Goal: Information Seeking & Learning: Compare options

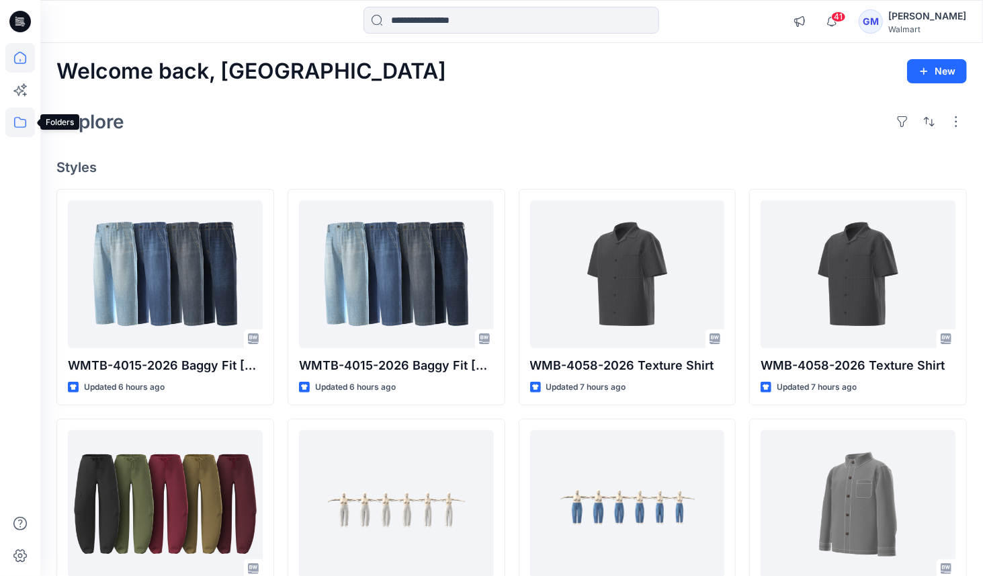
click at [19, 122] on icon at bounding box center [20, 123] width 30 height 30
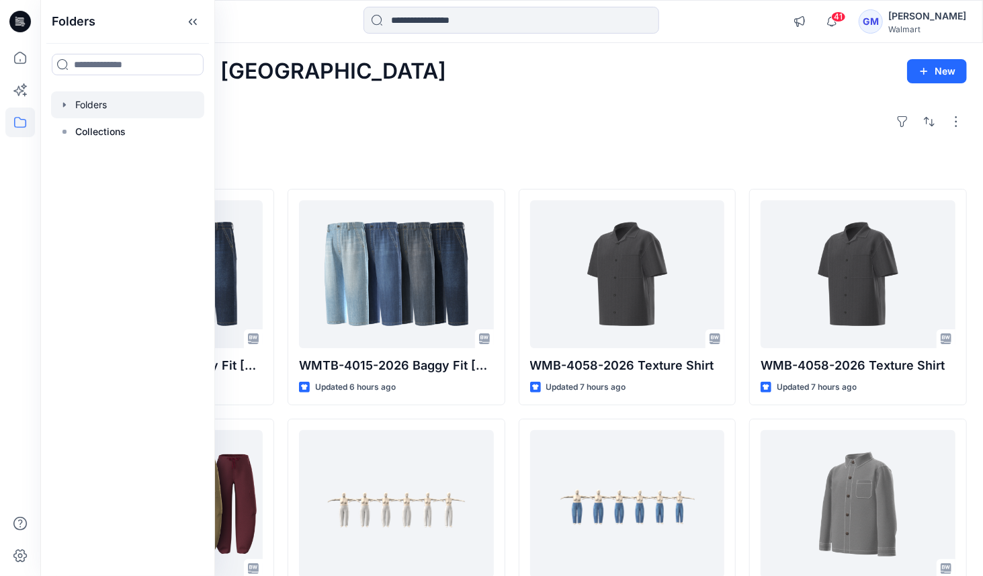
click at [117, 106] on div at bounding box center [127, 104] width 153 height 27
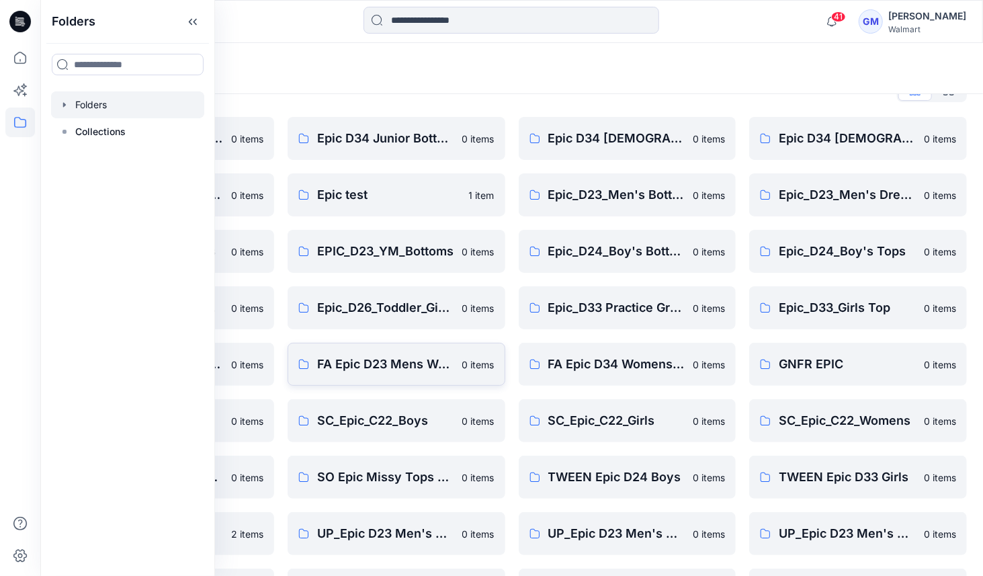
scroll to position [32, 0]
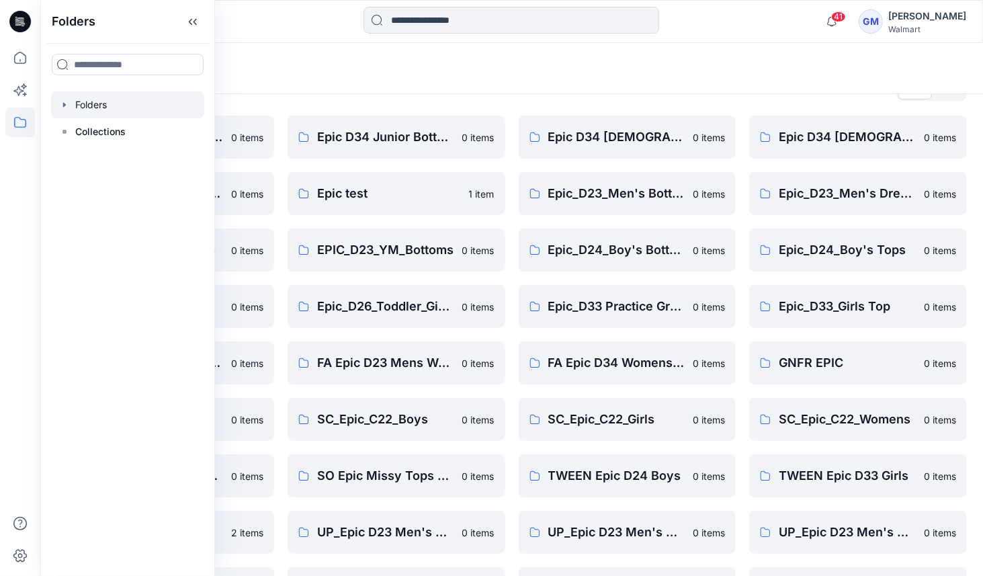
click at [481, 77] on div "Folders" at bounding box center [459, 68] width 806 height 19
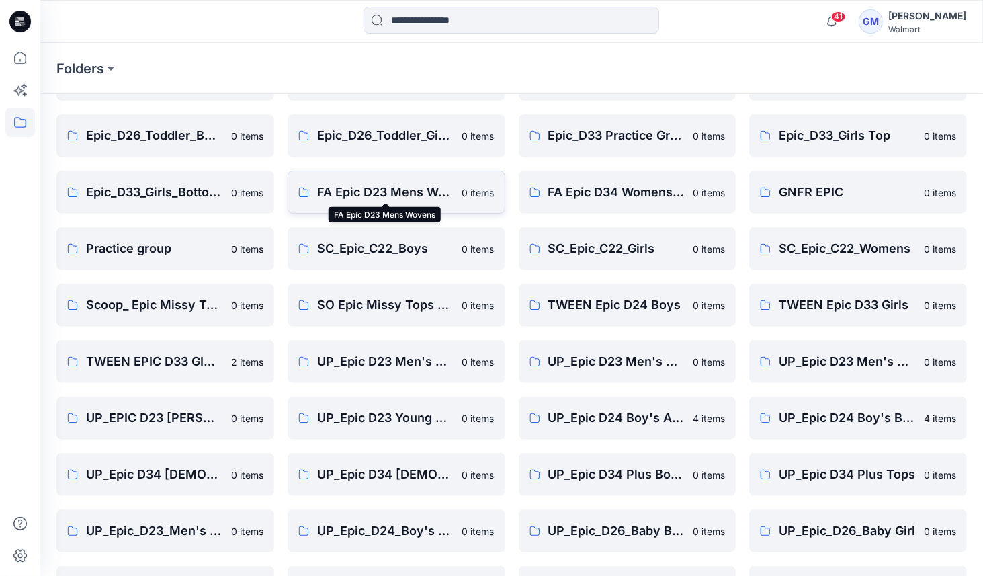
scroll to position [307, 0]
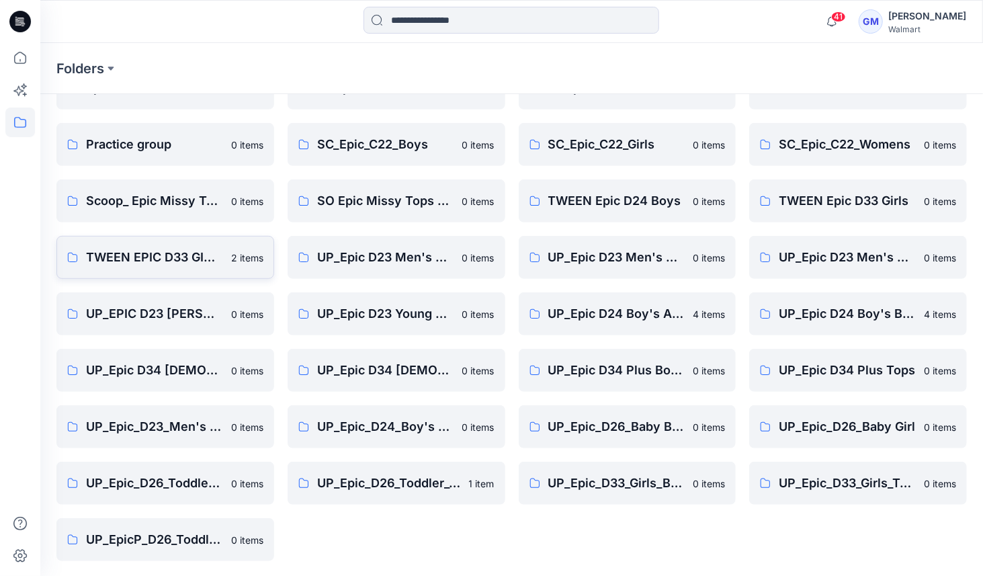
click at [148, 251] on p "TWEEN EPIC D33 GIRLS" at bounding box center [154, 257] width 137 height 19
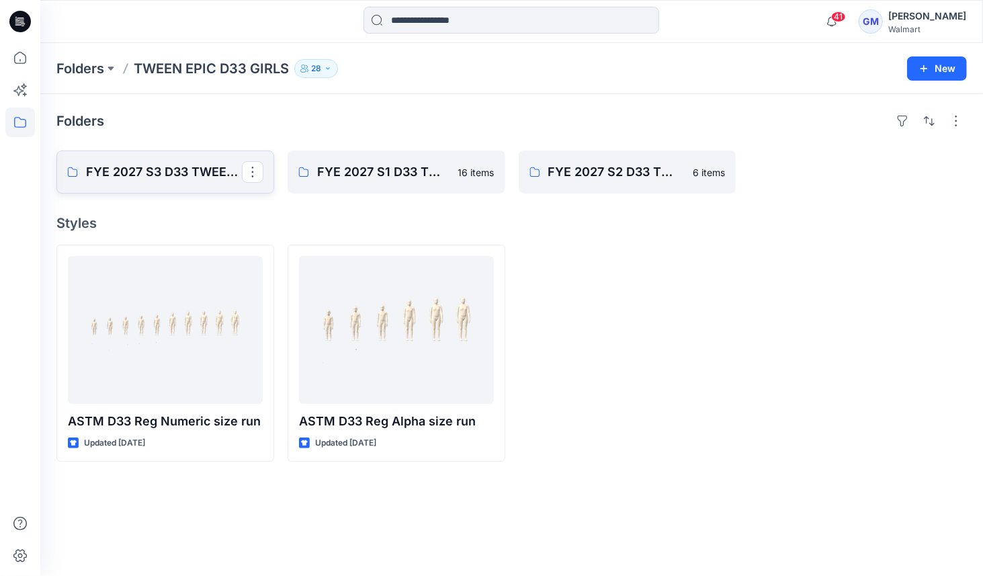
click at [176, 175] on p "FYE 2027 S3 D33 TWEEN GIRL EPIC" at bounding box center [164, 172] width 156 height 19
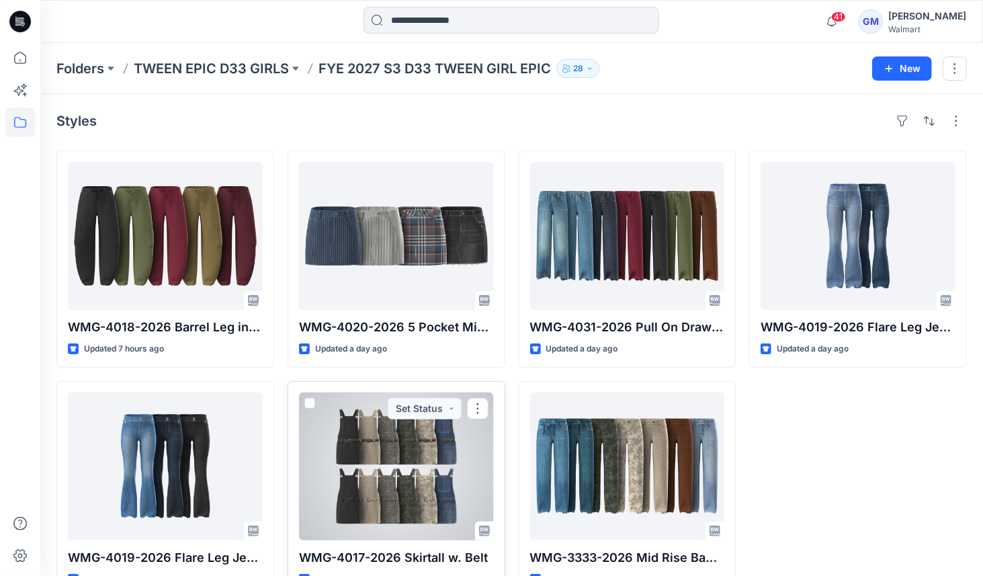
click at [368, 455] on div at bounding box center [396, 467] width 195 height 148
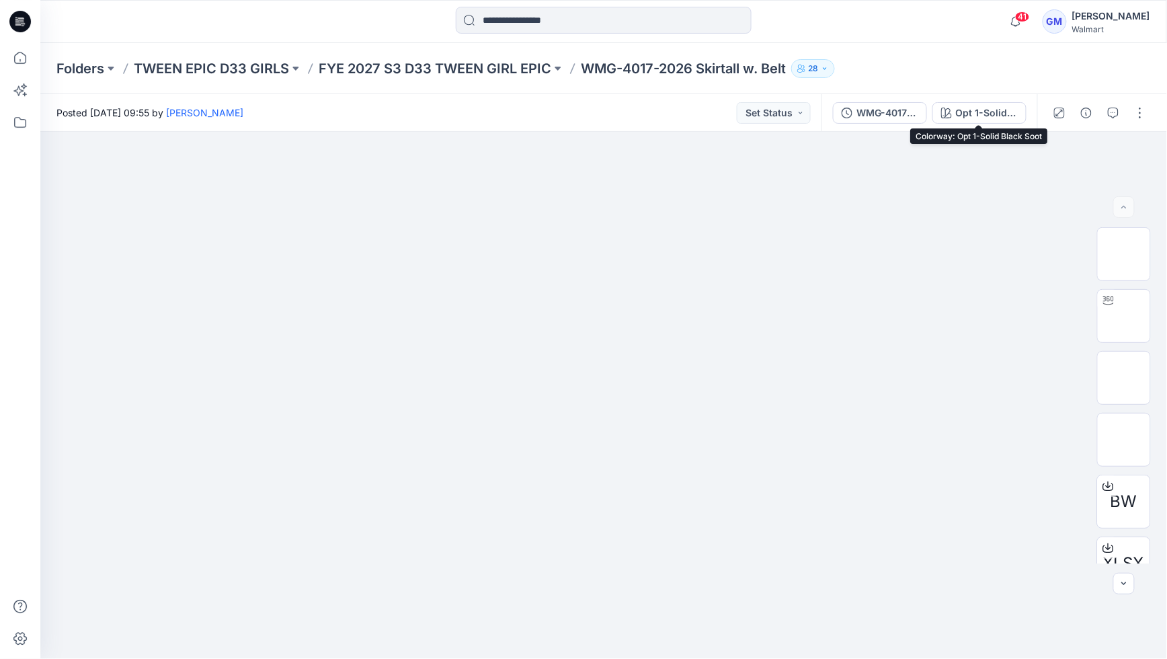
click at [983, 116] on div "Opt 1-Solid Black Soot" at bounding box center [987, 113] width 62 height 15
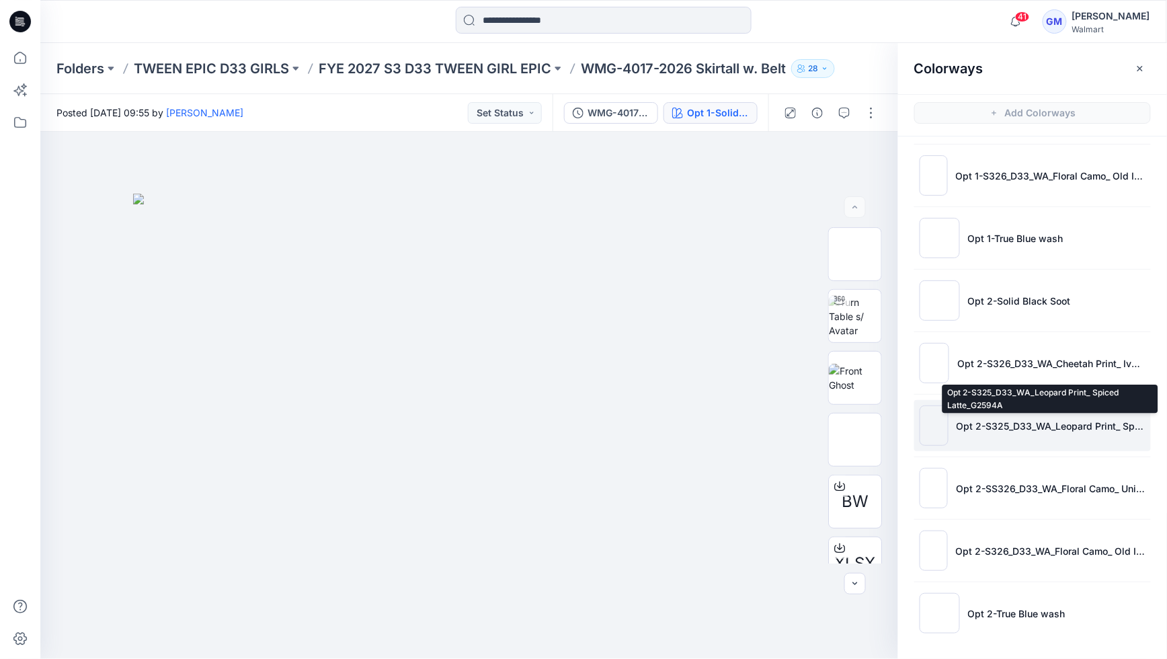
scroll to position [4, 0]
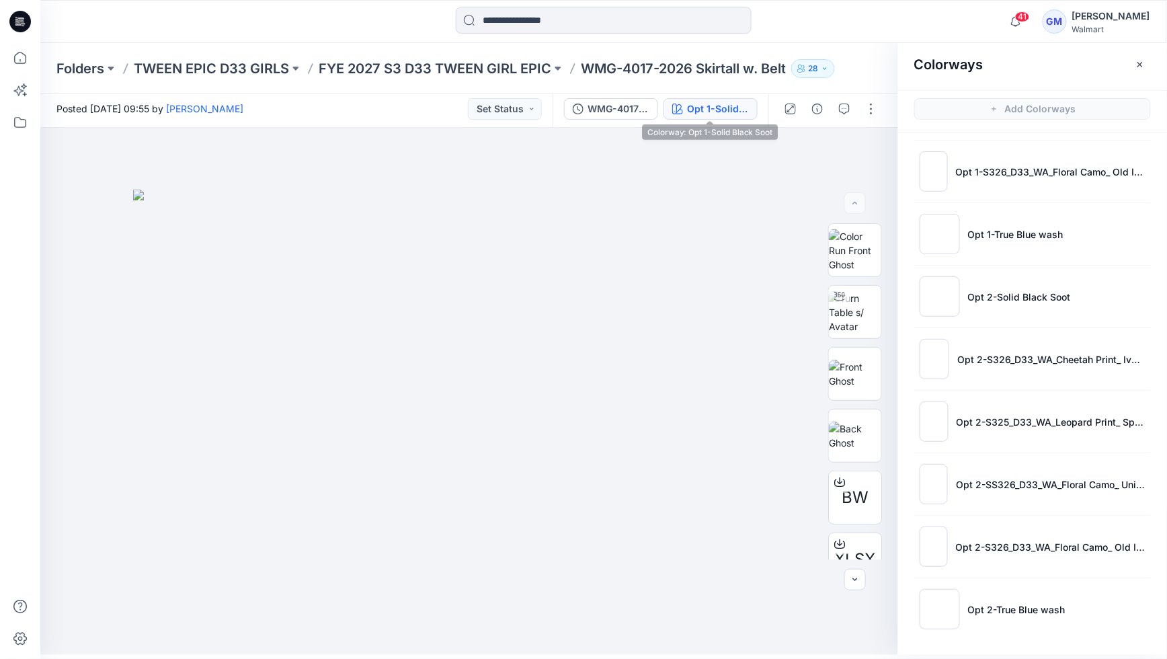
click at [711, 106] on div "Opt 1-Solid Black Soot" at bounding box center [718, 108] width 62 height 15
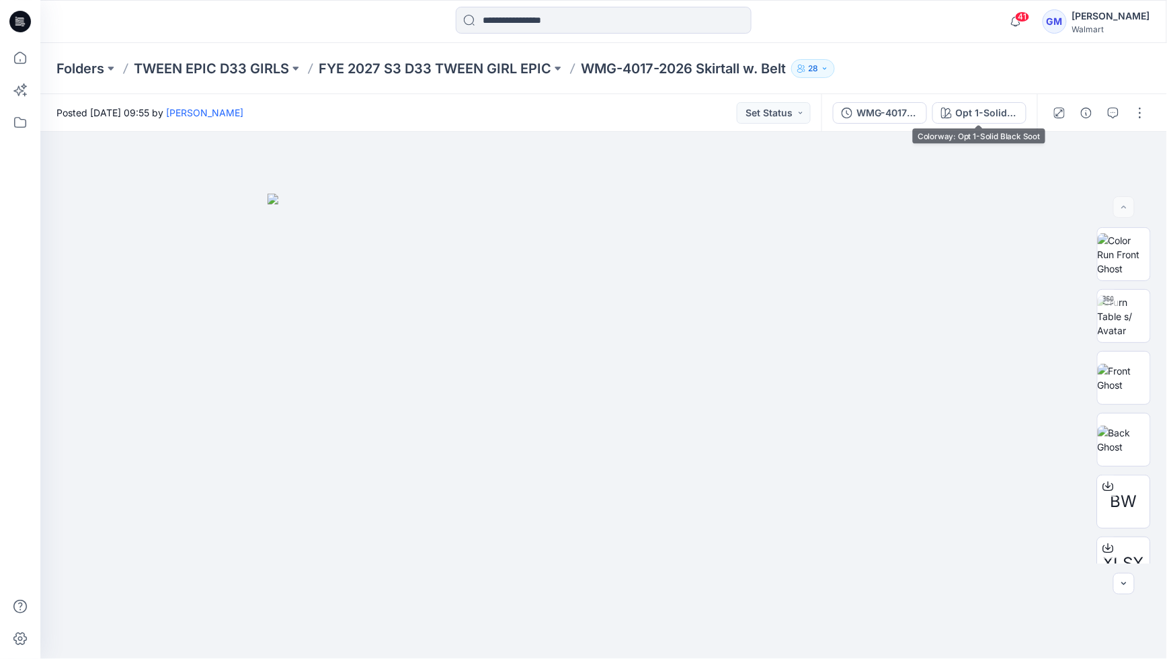
scroll to position [0, 0]
click at [983, 122] on button "Opt 1-Solid Black Soot" at bounding box center [979, 113] width 94 height 22
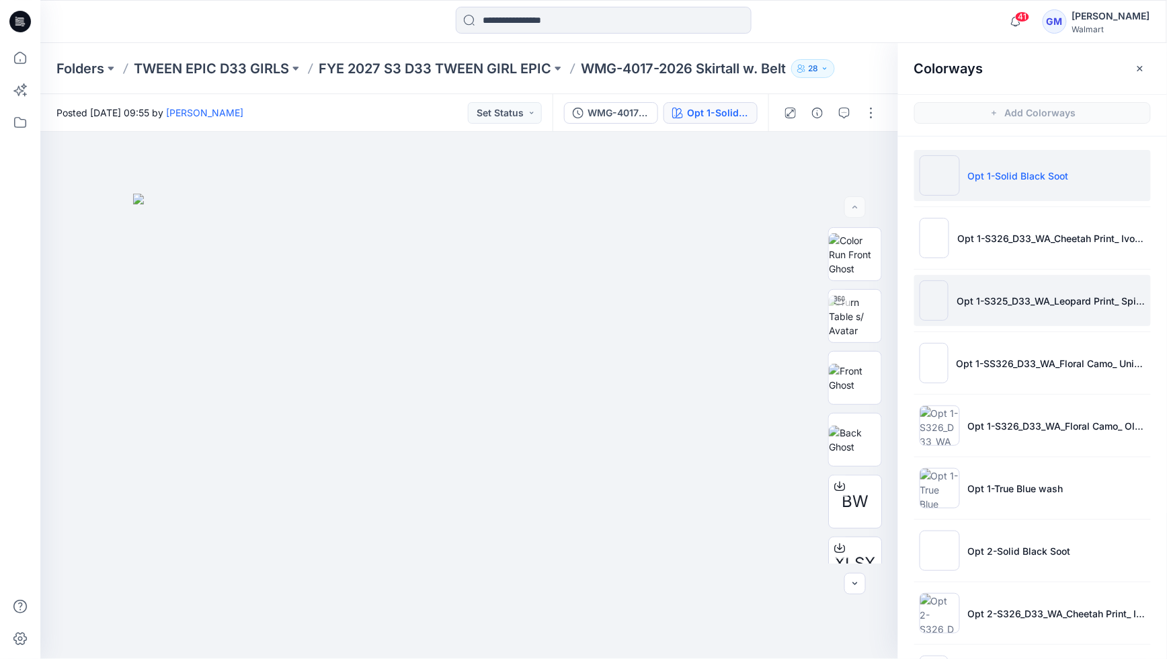
click at [969, 297] on p "Opt 1-S325_D33_WA_Leopard Print_ Spiced Latte_G2594A" at bounding box center [1050, 301] width 189 height 14
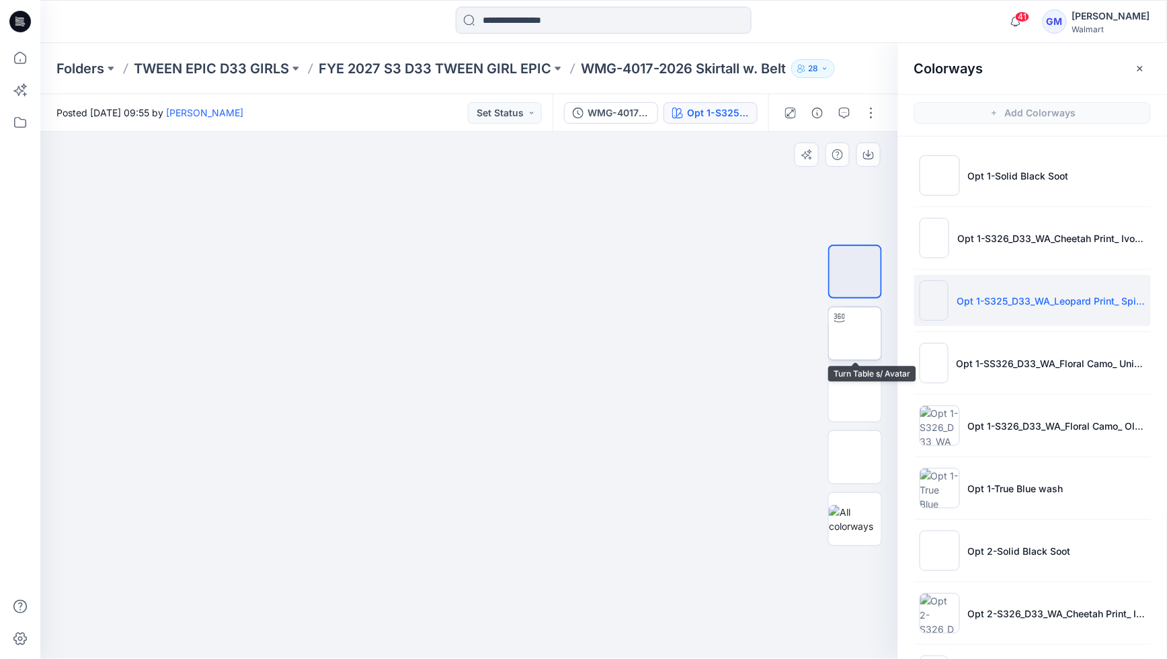
click at [855, 333] on img at bounding box center [855, 333] width 0 height 0
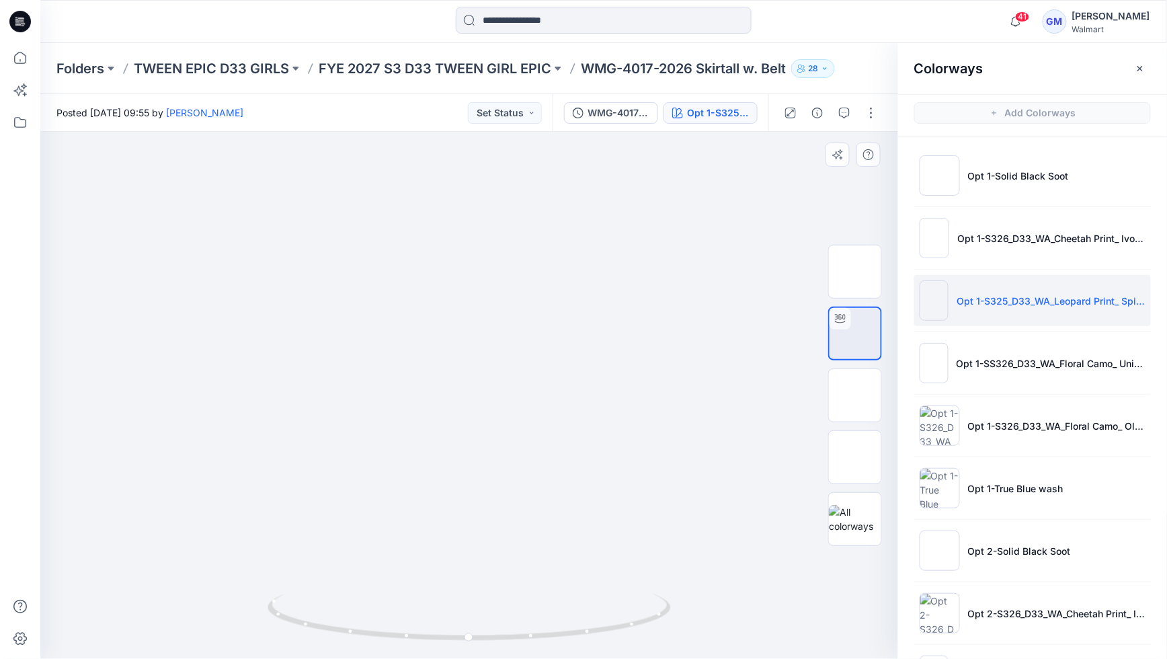
click at [444, 437] on div at bounding box center [469, 395] width 858 height 527
click at [470, 575] on icon at bounding box center [470, 622] width 8 height 8
click at [473, 575] on icon at bounding box center [470, 622] width 8 height 8
drag, startPoint x: 495, startPoint y: 495, endPoint x: 511, endPoint y: 414, distance: 82.9
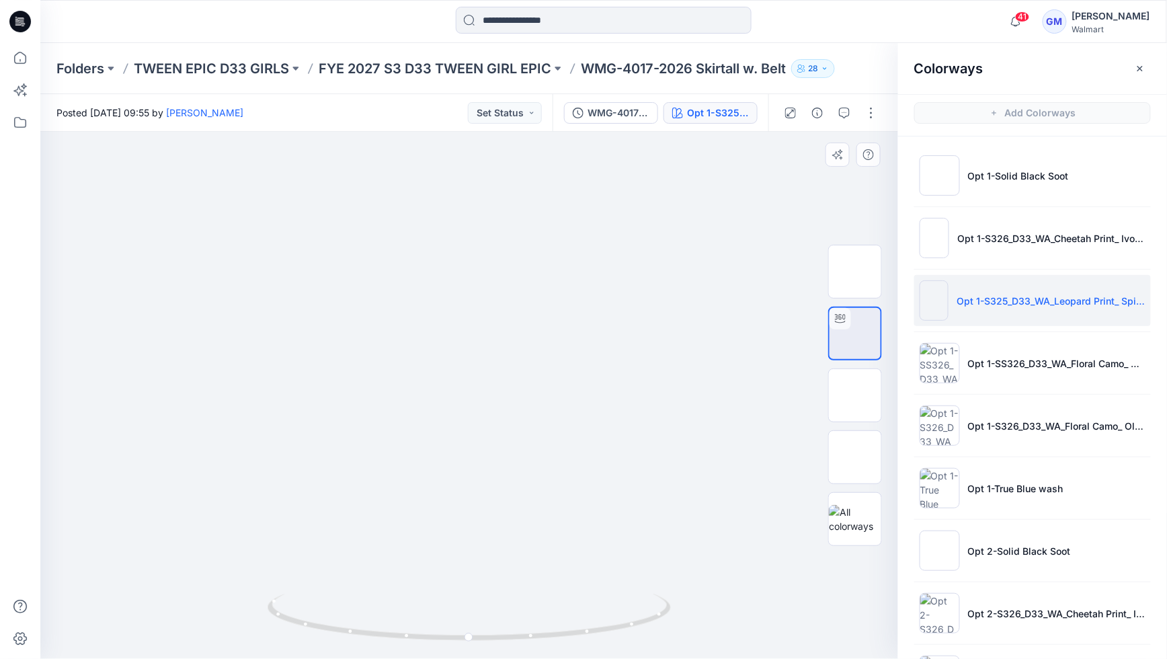
click at [473, 575] on icon at bounding box center [471, 619] width 407 height 50
drag, startPoint x: 457, startPoint y: 471, endPoint x: 462, endPoint y: 480, distance: 10.8
drag, startPoint x: 457, startPoint y: 618, endPoint x: 481, endPoint y: 629, distance: 26.5
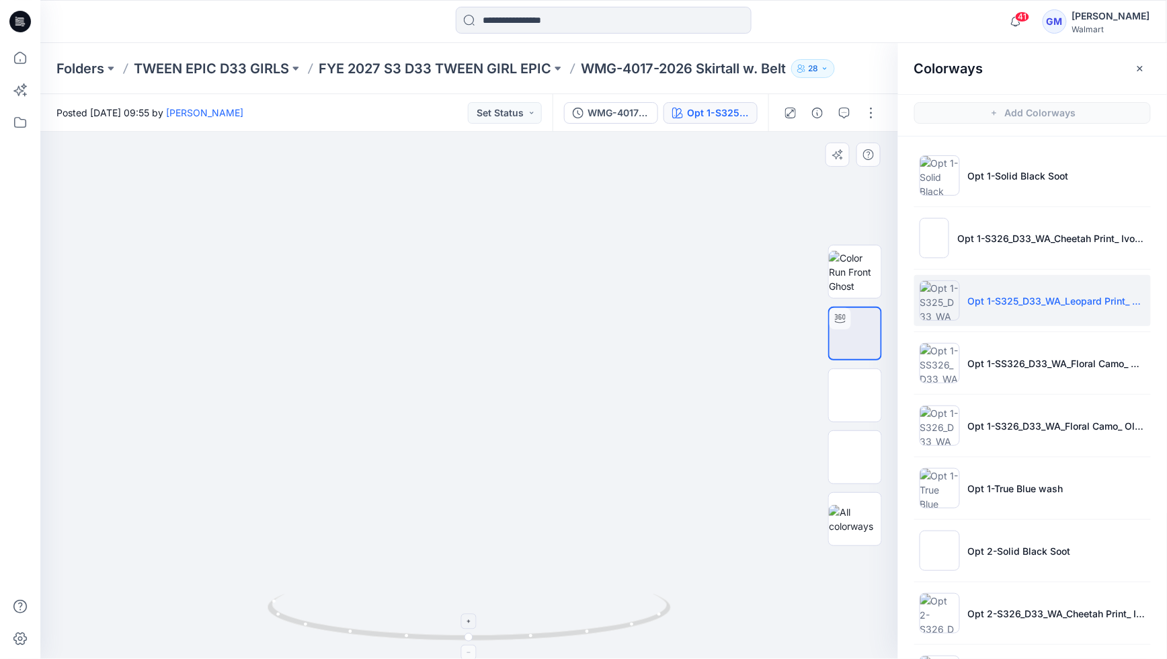
click at [450, 575] on icon at bounding box center [471, 619] width 407 height 50
click at [468, 575] on icon at bounding box center [470, 653] width 8 height 8
click at [471, 575] on icon at bounding box center [470, 653] width 8 height 8
click at [472, 575] on icon at bounding box center [470, 653] width 8 height 8
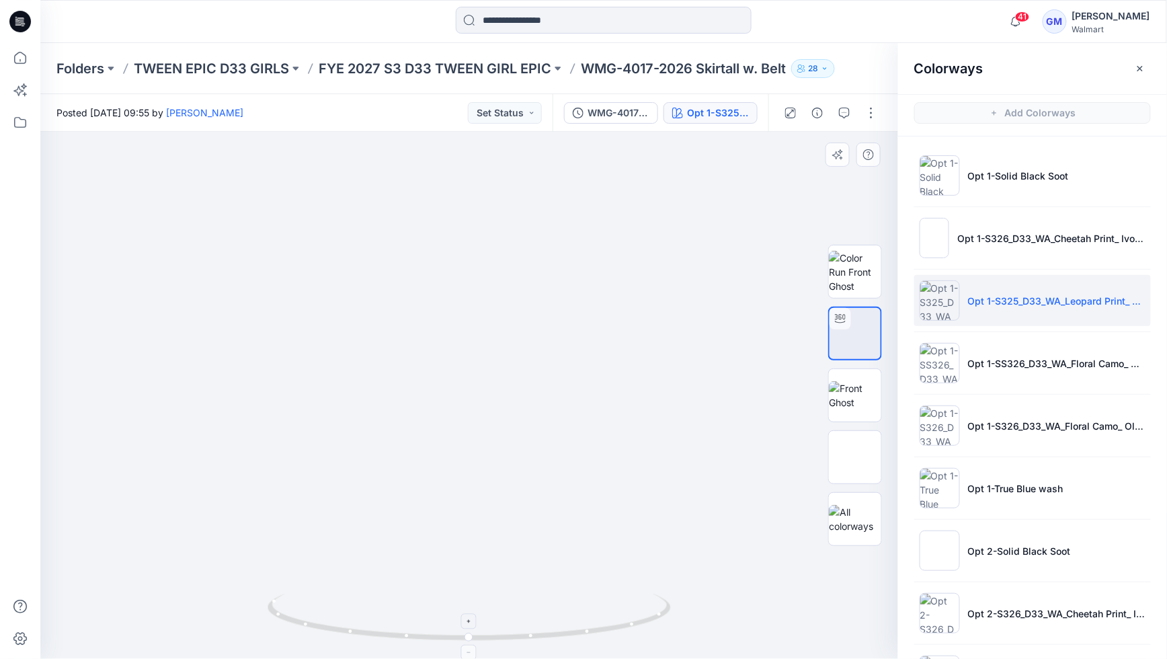
click at [473, 575] on div at bounding box center [469, 652] width 15 height 15
click at [471, 575] on div at bounding box center [469, 652] width 15 height 15
click at [469, 575] on icon at bounding box center [470, 653] width 8 height 8
click at [474, 575] on div at bounding box center [469, 621] width 15 height 15
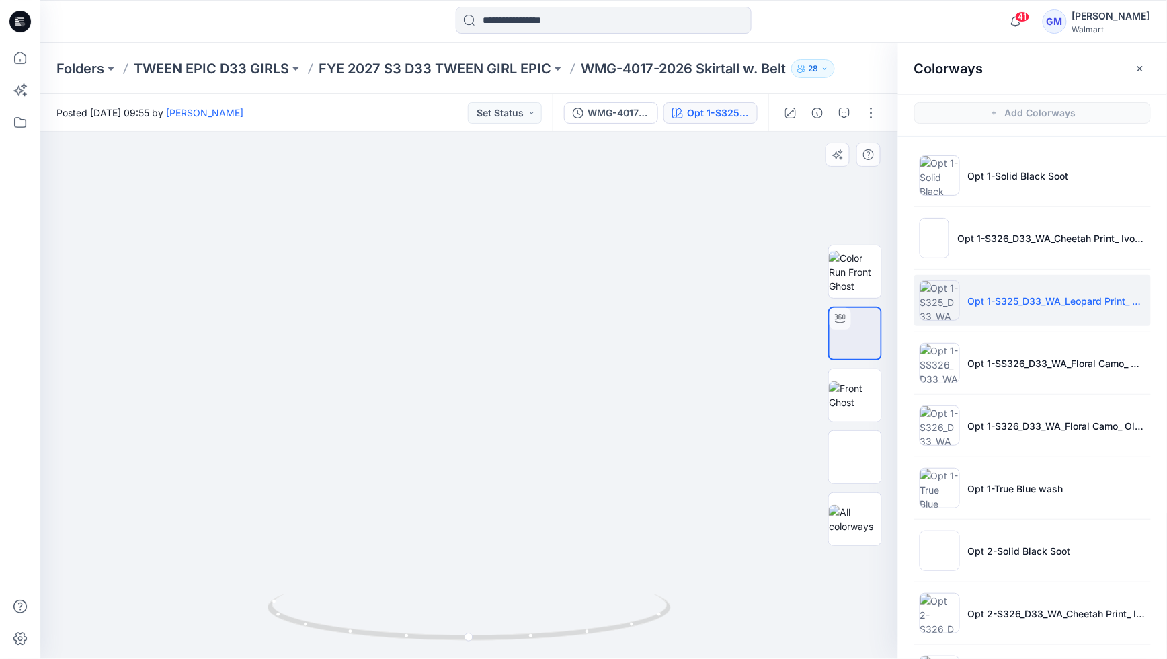
drag, startPoint x: 505, startPoint y: 549, endPoint x: 456, endPoint y: 546, distance: 49.2
drag, startPoint x: 411, startPoint y: 540, endPoint x: 385, endPoint y: 569, distance: 38.6
drag, startPoint x: 378, startPoint y: 633, endPoint x: 196, endPoint y: 561, distance: 196.7
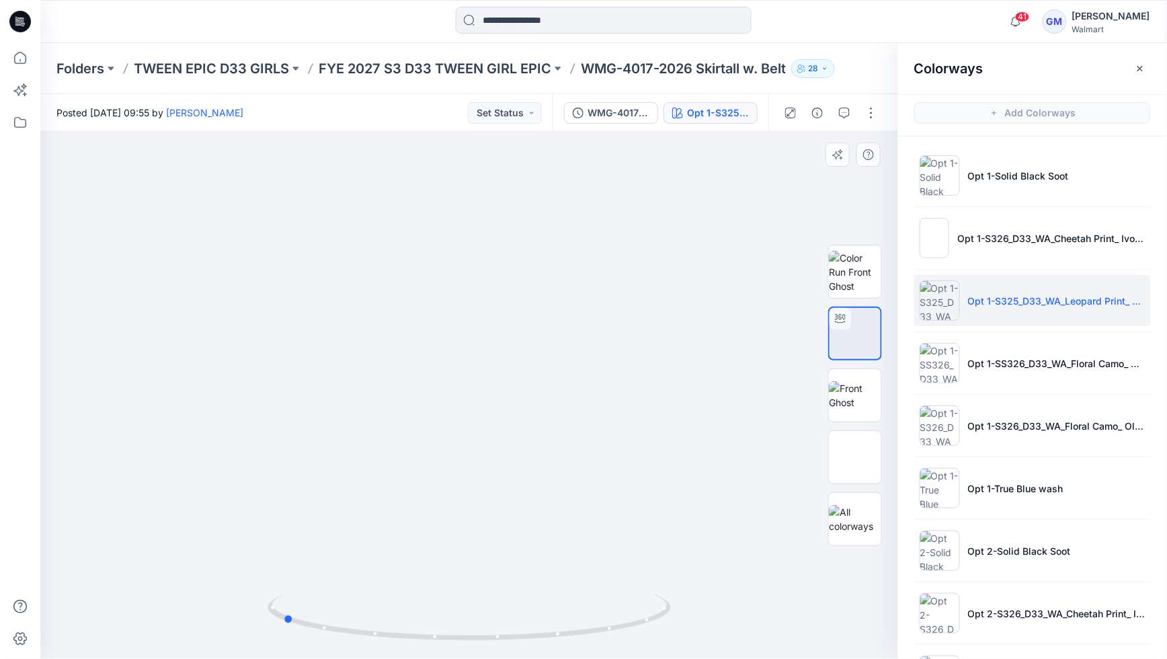
click at [192, 563] on div at bounding box center [469, 395] width 858 height 527
click at [471, 575] on icon at bounding box center [471, 619] width 407 height 50
click at [464, 575] on icon at bounding box center [471, 619] width 407 height 50
click at [475, 575] on div at bounding box center [469, 395] width 858 height 527
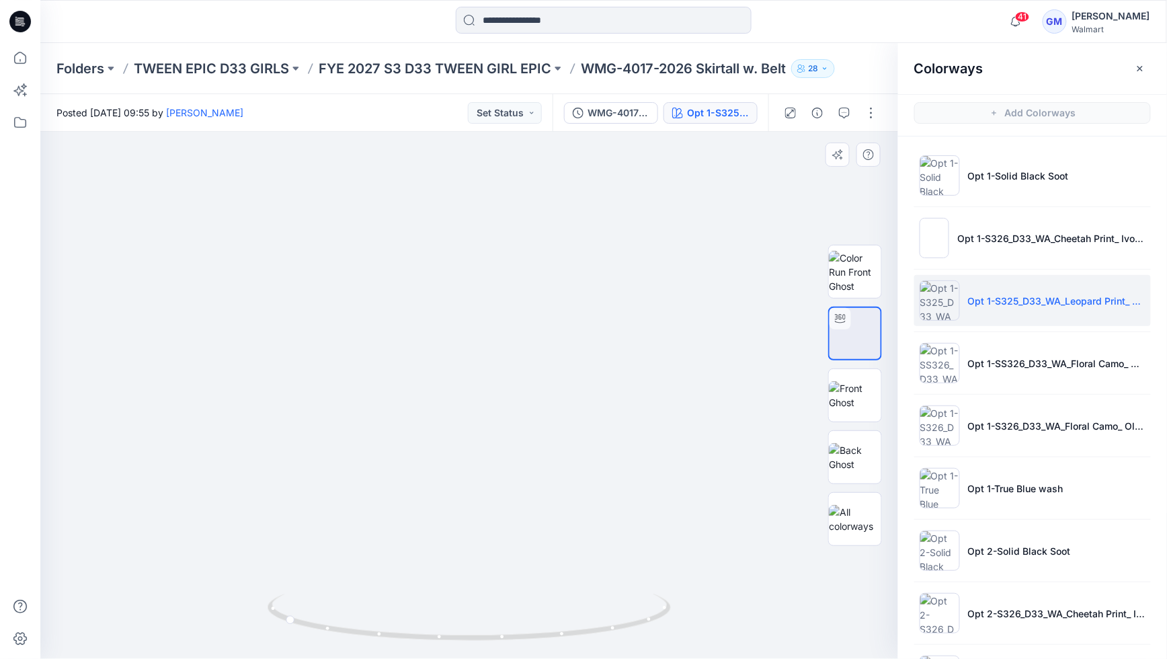
drag, startPoint x: 491, startPoint y: 523, endPoint x: 501, endPoint y: 520, distance: 10.4
click at [460, 575] on icon at bounding box center [471, 619] width 407 height 50
click at [290, 575] on icon at bounding box center [290, 603] width 3 height 3
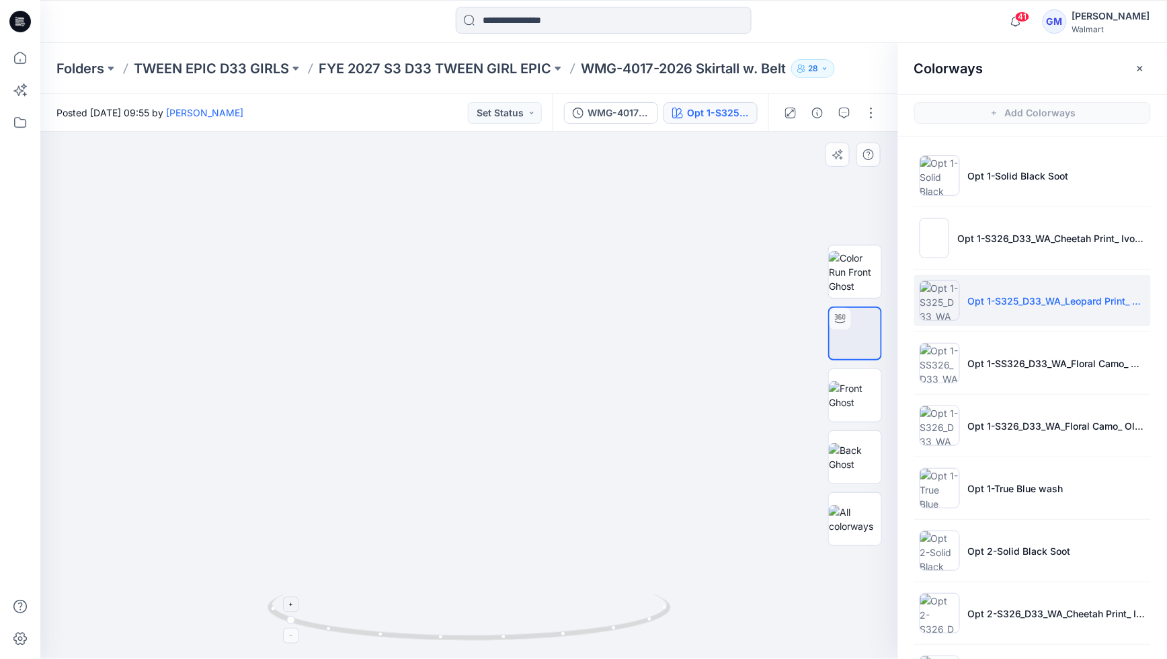
click at [473, 575] on icon at bounding box center [471, 619] width 407 height 50
click at [296, 575] on div at bounding box center [290, 635] width 15 height 15
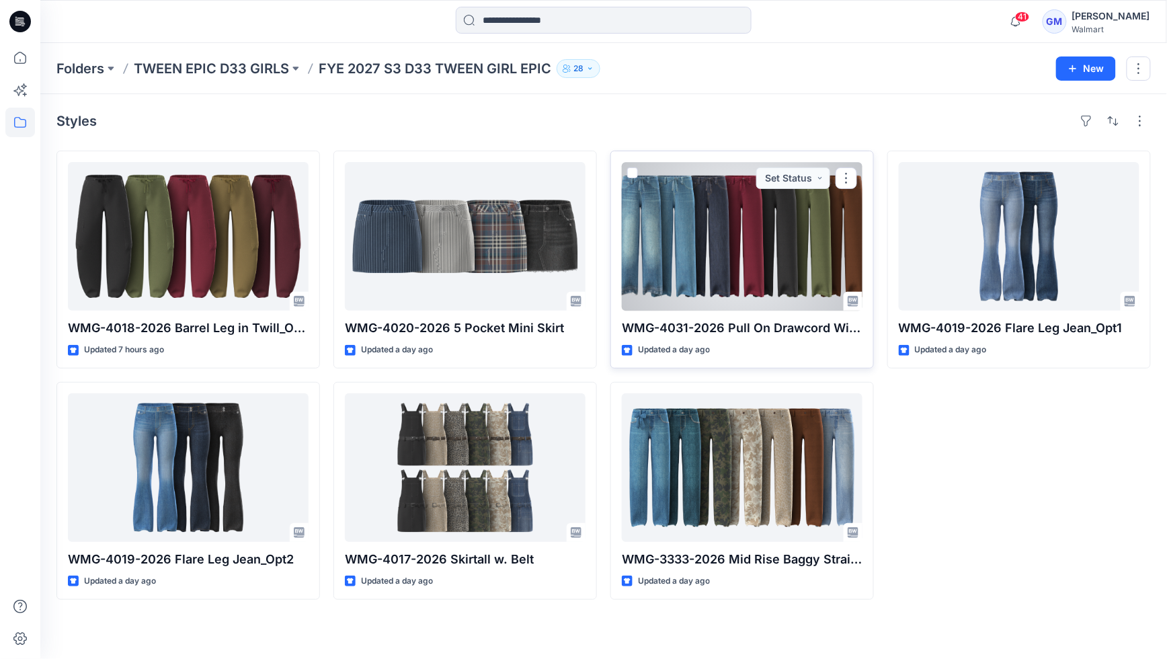
click at [675, 231] on div at bounding box center [742, 236] width 241 height 149
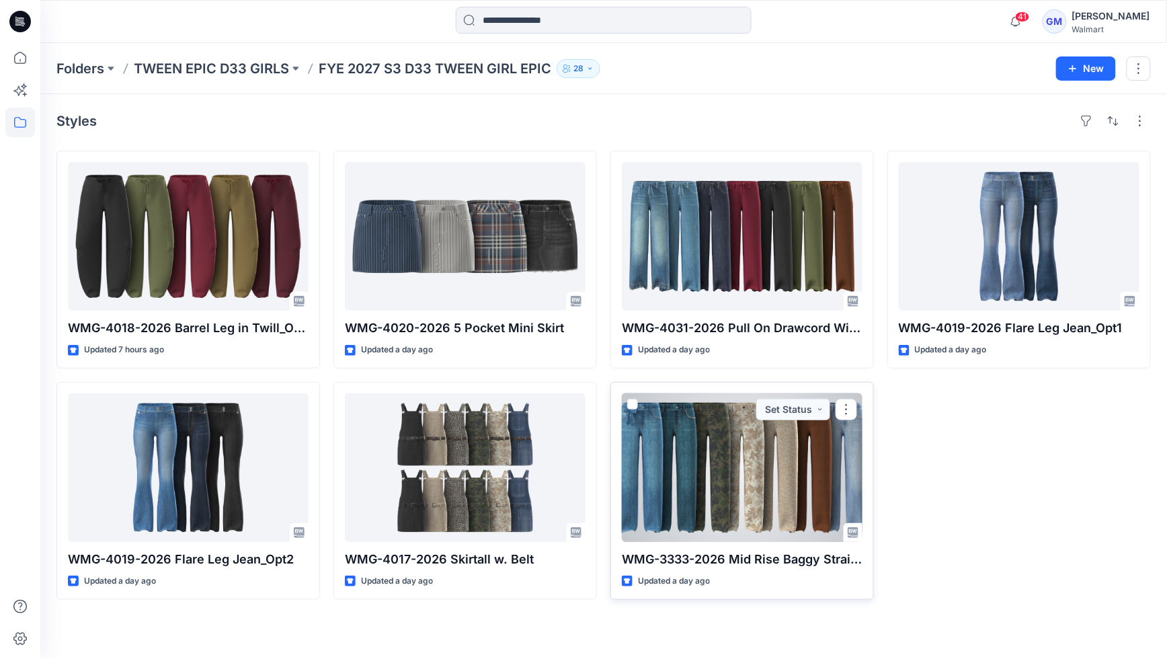
click at [788, 464] on div at bounding box center [742, 467] width 241 height 149
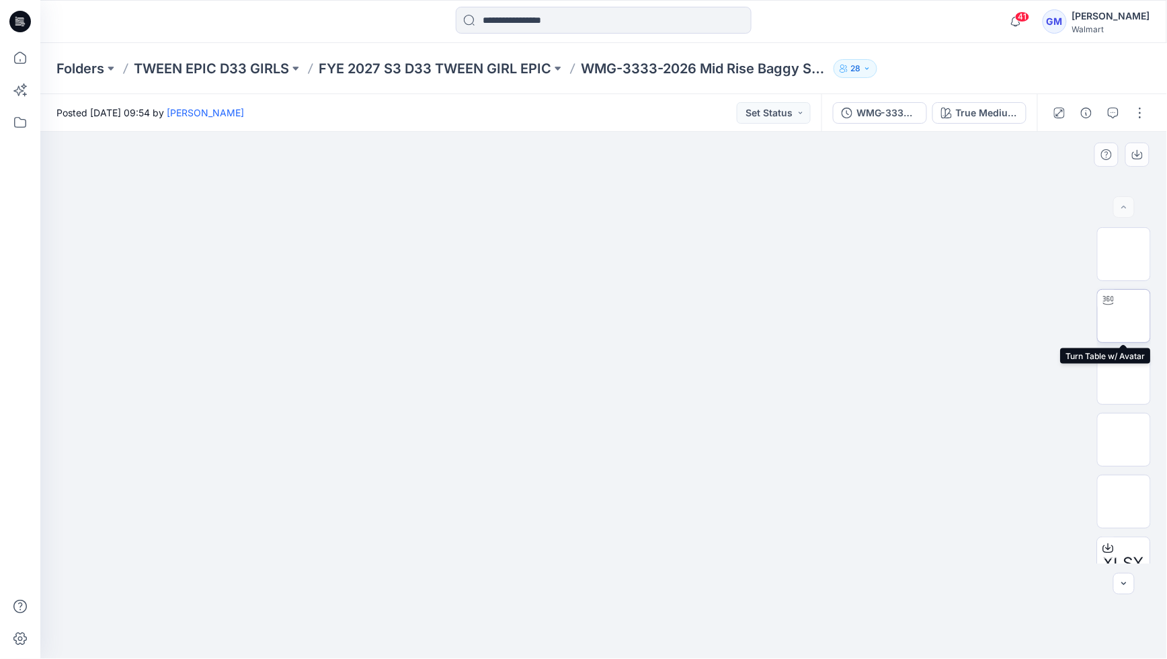
click at [983, 316] on img at bounding box center [1124, 316] width 0 height 0
drag, startPoint x: 676, startPoint y: 401, endPoint x: 677, endPoint y: 366, distance: 35.0
click at [677, 364] on div at bounding box center [603, 395] width 1127 height 527
click at [600, 204] on div at bounding box center [603, 395] width 1127 height 527
click at [608, 575] on icon at bounding box center [605, 622] width 8 height 8
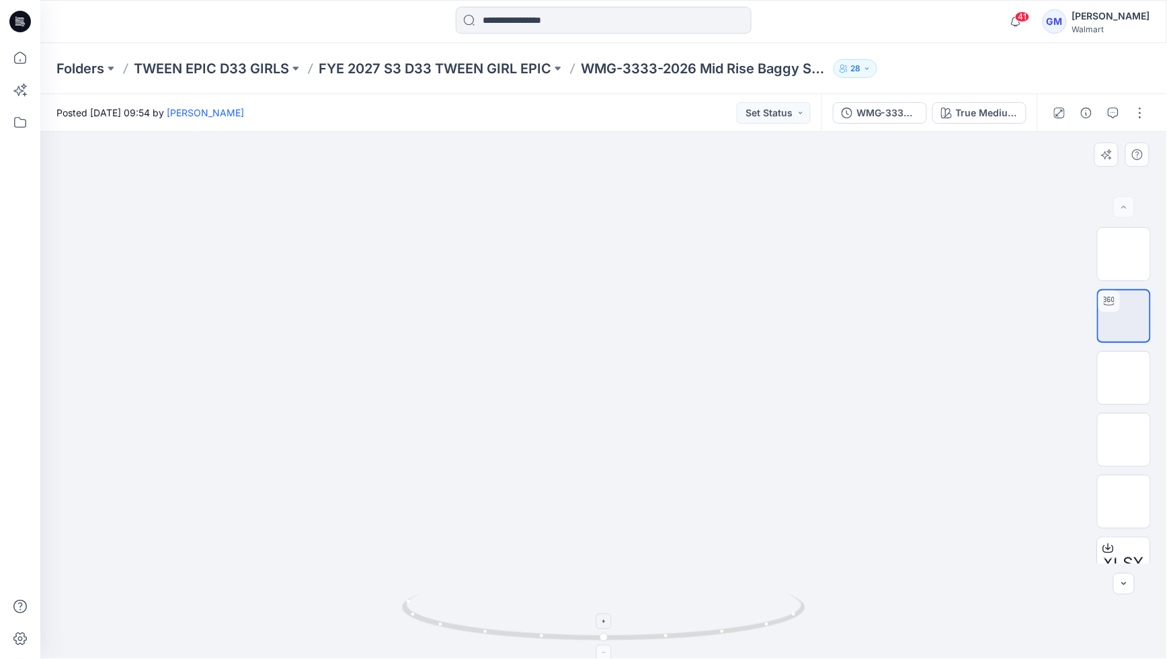
click at [604, 575] on icon at bounding box center [605, 622] width 8 height 8
click at [604, 575] on div at bounding box center [604, 652] width 15 height 15
click at [605, 575] on div at bounding box center [604, 652] width 15 height 15
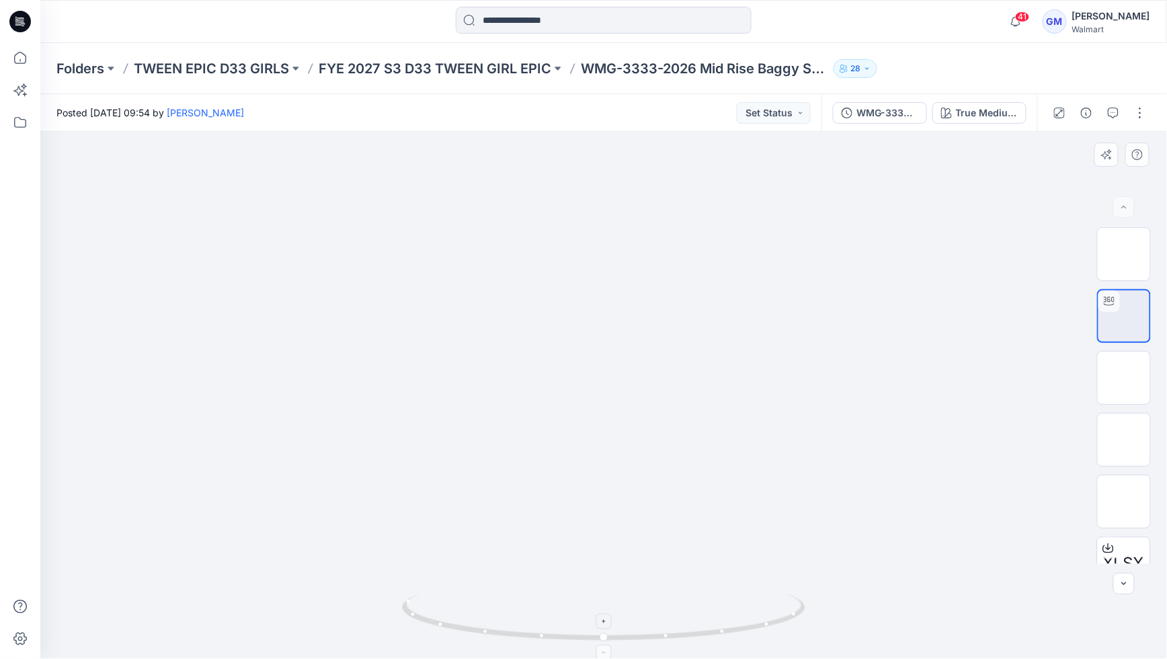
click at [606, 575] on icon at bounding box center [605, 653] width 8 height 8
drag, startPoint x: 629, startPoint y: 459, endPoint x: 663, endPoint y: 221, distance: 240.3
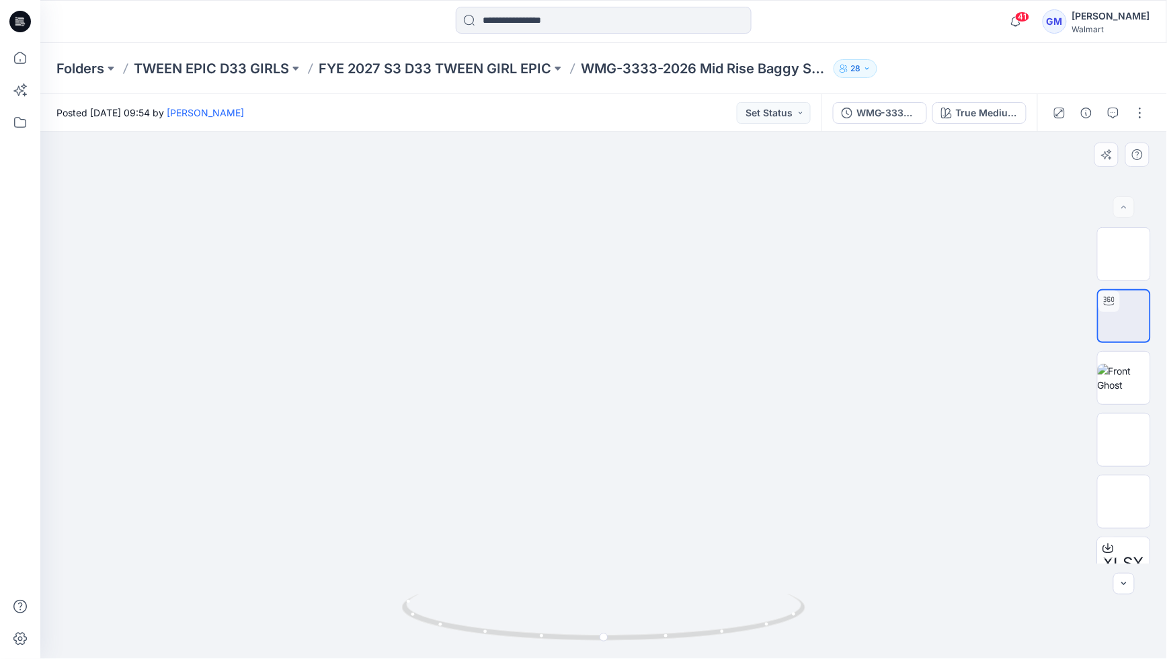
drag, startPoint x: 635, startPoint y: 388, endPoint x: 630, endPoint y: 336, distance: 52.0
click at [604, 575] on icon at bounding box center [605, 653] width 8 height 8
click at [1124, 316] on img at bounding box center [1124, 316] width 0 height 0
click at [609, 627] on div at bounding box center [603, 621] width 15 height 15
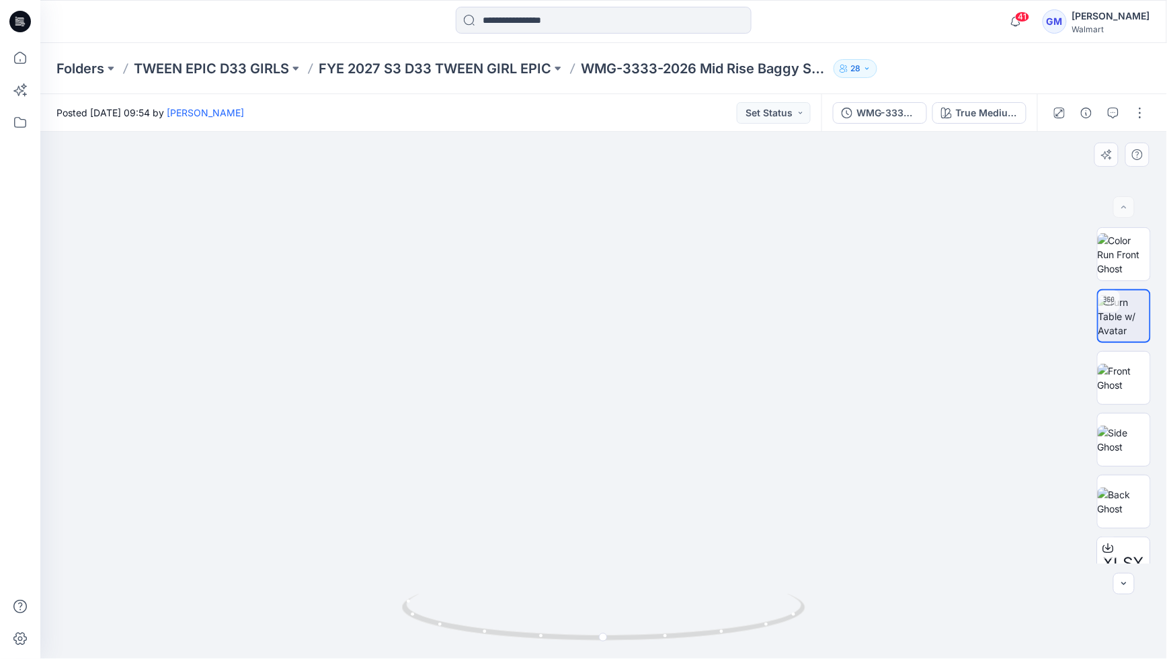
drag, startPoint x: 623, startPoint y: 557, endPoint x: 630, endPoint y: 458, distance: 99.1
drag, startPoint x: 630, startPoint y: 458, endPoint x: 648, endPoint y: 348, distance: 110.9
click at [1128, 382] on img at bounding box center [1124, 378] width 52 height 28
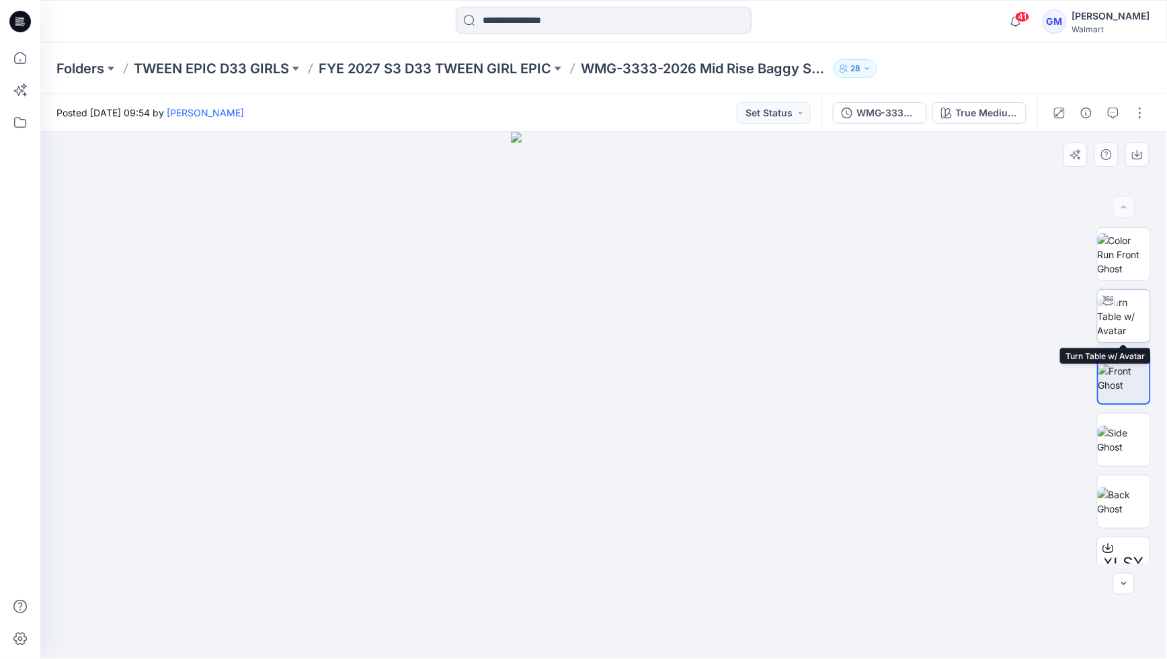
click at [1121, 320] on img at bounding box center [1124, 316] width 52 height 42
drag, startPoint x: 621, startPoint y: 509, endPoint x: 430, endPoint y: 492, distance: 192.4
click at [426, 493] on div at bounding box center [603, 395] width 1127 height 527
click at [415, 599] on div at bounding box center [412, 597] width 15 height 15
click at [440, 452] on img at bounding box center [603, 361] width 663 height 595
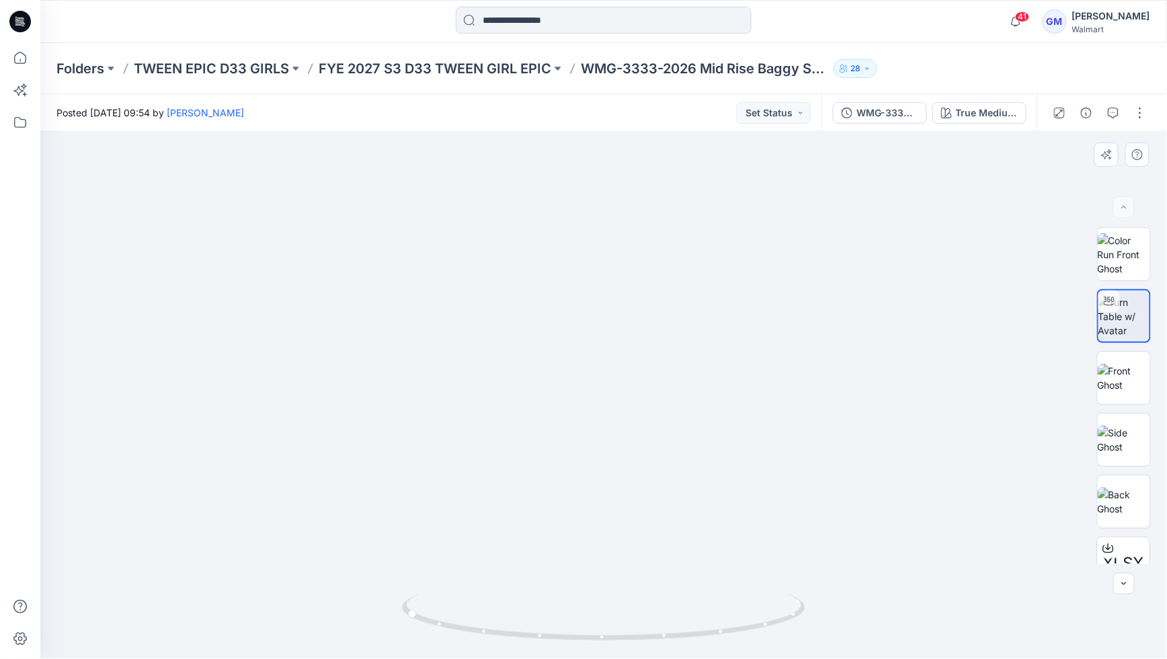
drag, startPoint x: 588, startPoint y: 472, endPoint x: 563, endPoint y: 339, distance: 134.9
click at [563, 339] on img at bounding box center [603, 326] width 663 height 663
drag, startPoint x: 413, startPoint y: 599, endPoint x: 428, endPoint y: 585, distance: 20.5
click at [413, 598] on icon at bounding box center [413, 598] width 8 height 8
click at [414, 600] on icon at bounding box center [413, 598] width 8 height 8
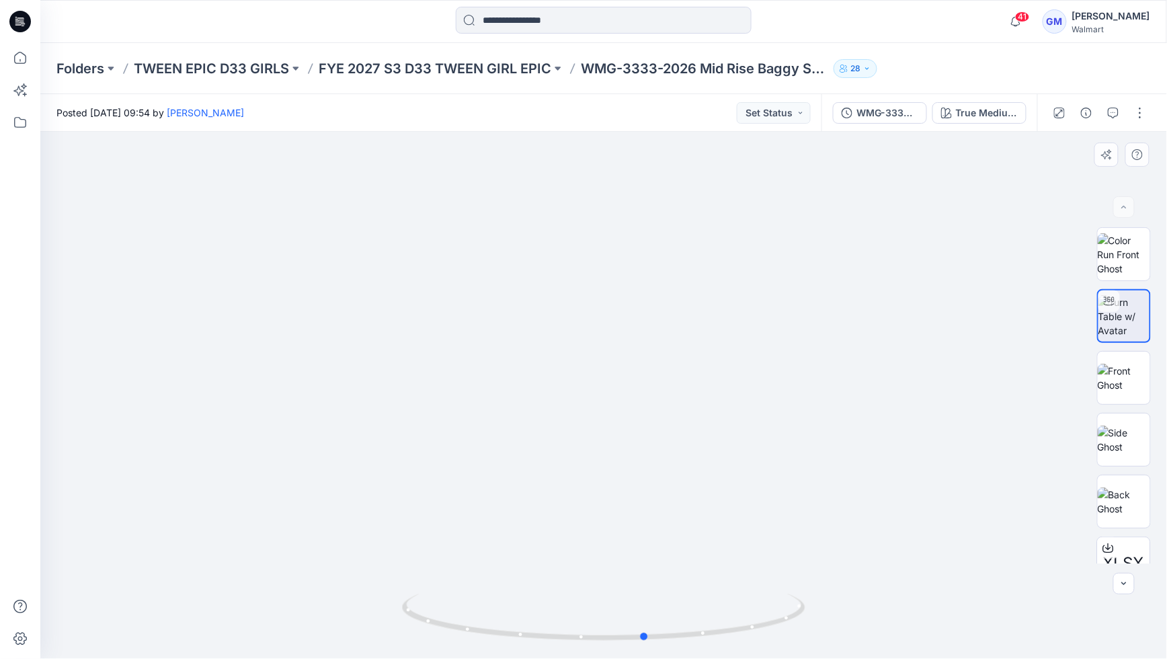
drag, startPoint x: 595, startPoint y: 622, endPoint x: 846, endPoint y: 568, distance: 257.1
click at [833, 565] on div at bounding box center [603, 395] width 1127 height 527
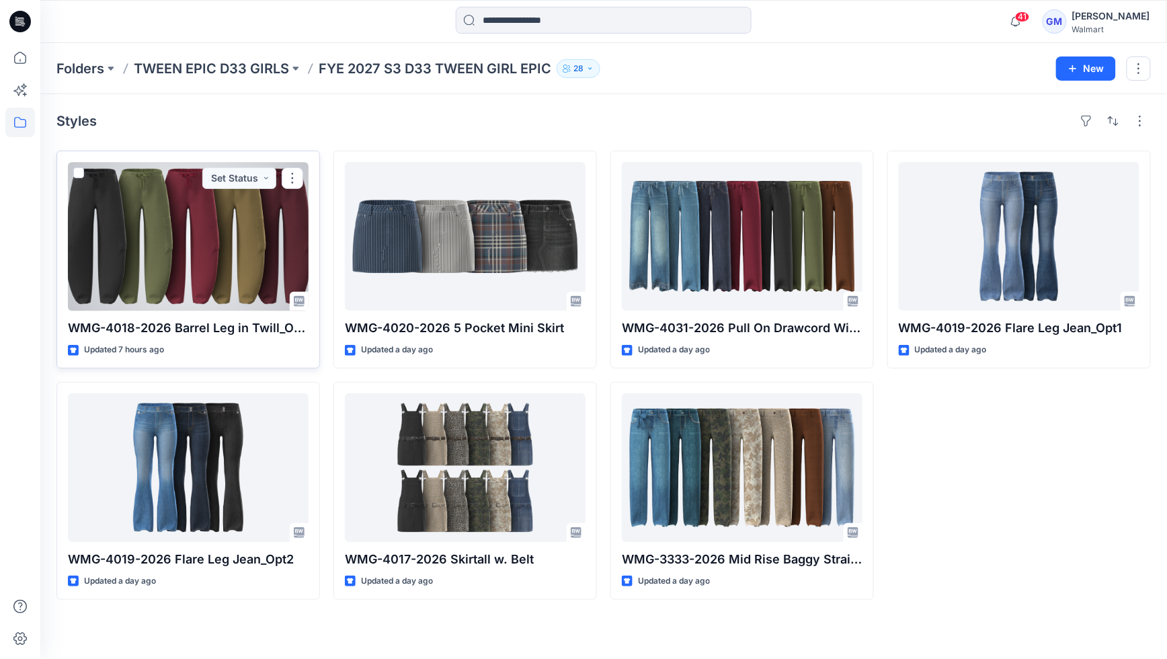
click at [230, 257] on div at bounding box center [188, 236] width 241 height 149
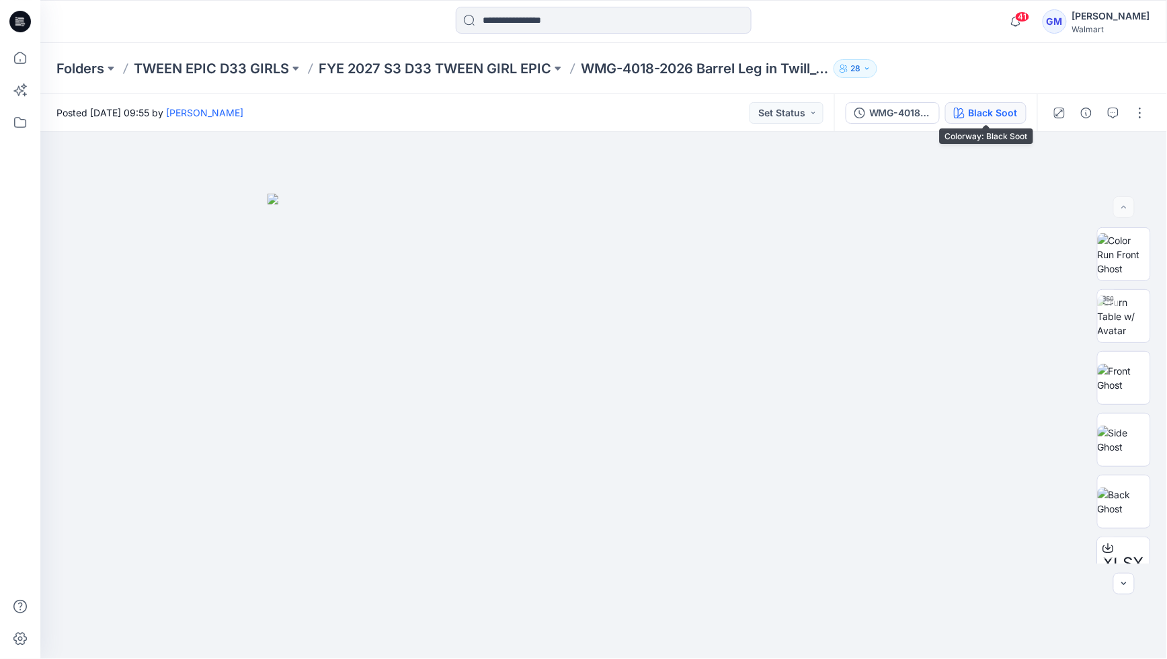
click at [959, 108] on icon "button" at bounding box center [959, 113] width 11 height 11
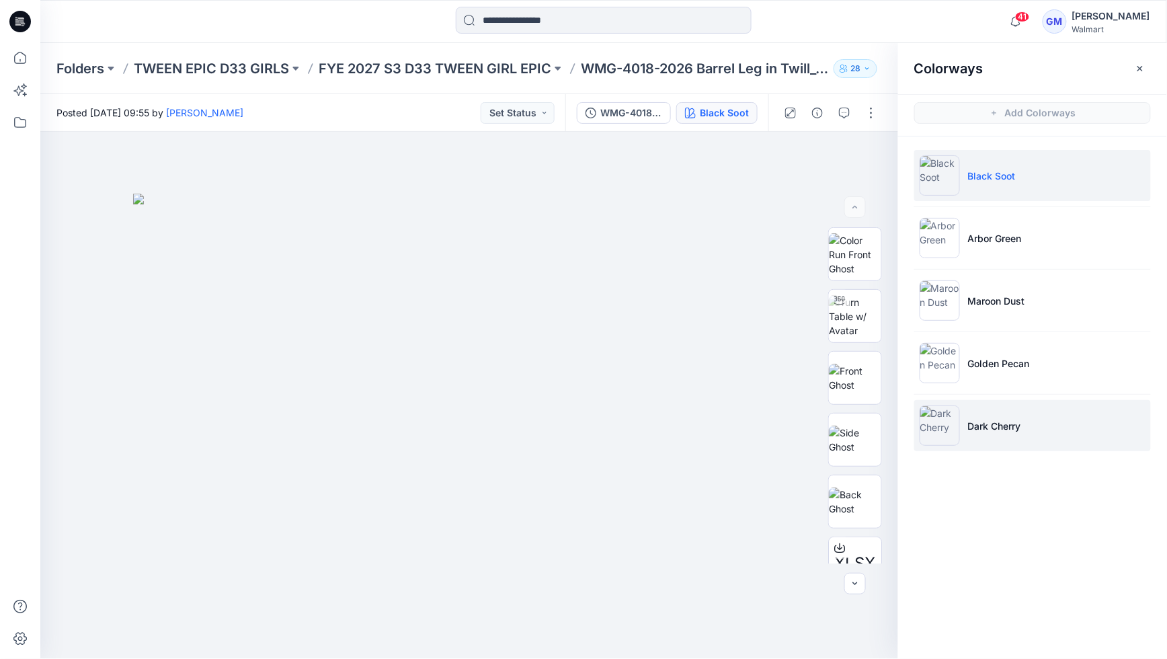
click at [1004, 431] on p "Dark Cherry" at bounding box center [994, 426] width 53 height 14
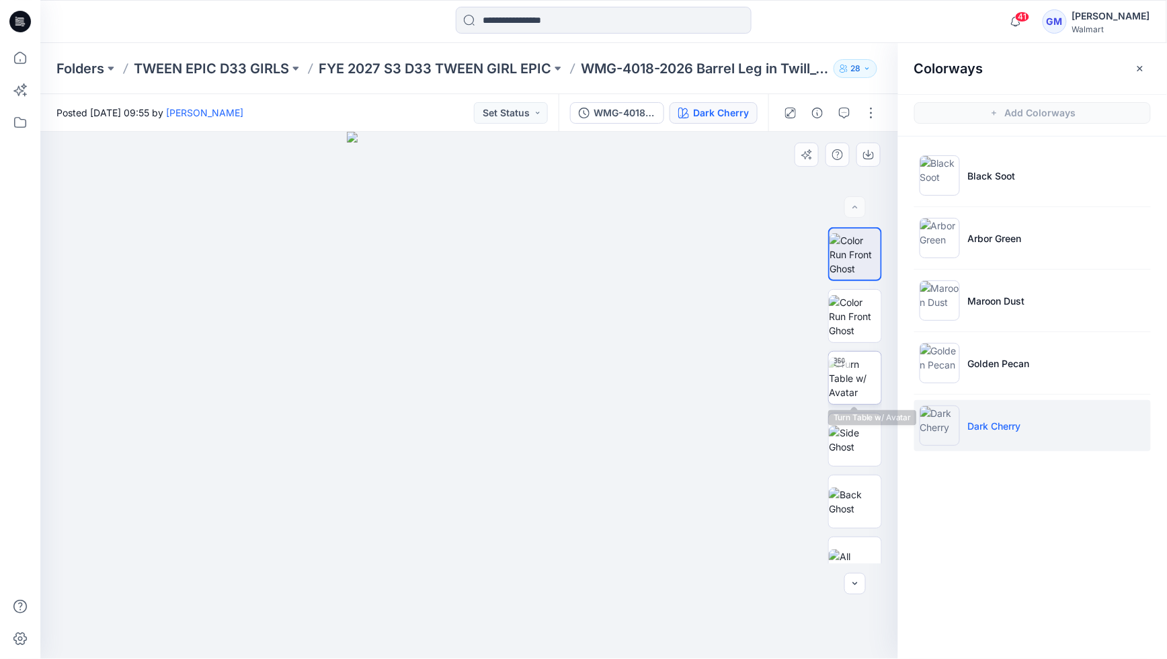
click at [852, 391] on img at bounding box center [855, 378] width 52 height 42
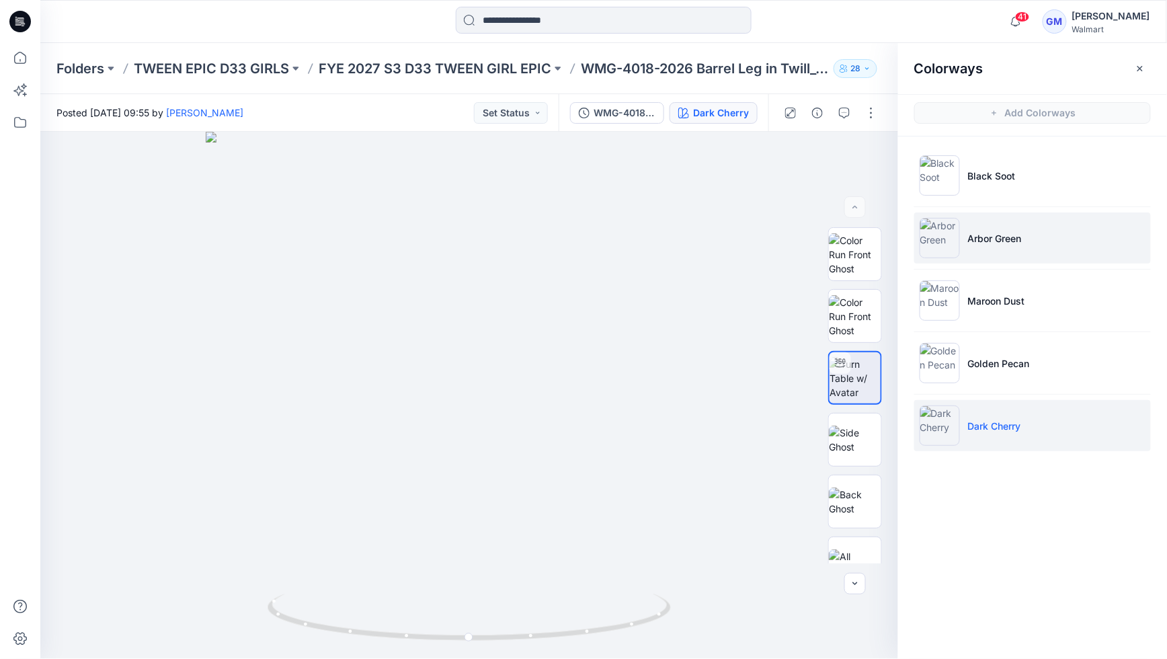
click at [966, 235] on li "Arbor Green" at bounding box center [1032, 237] width 237 height 51
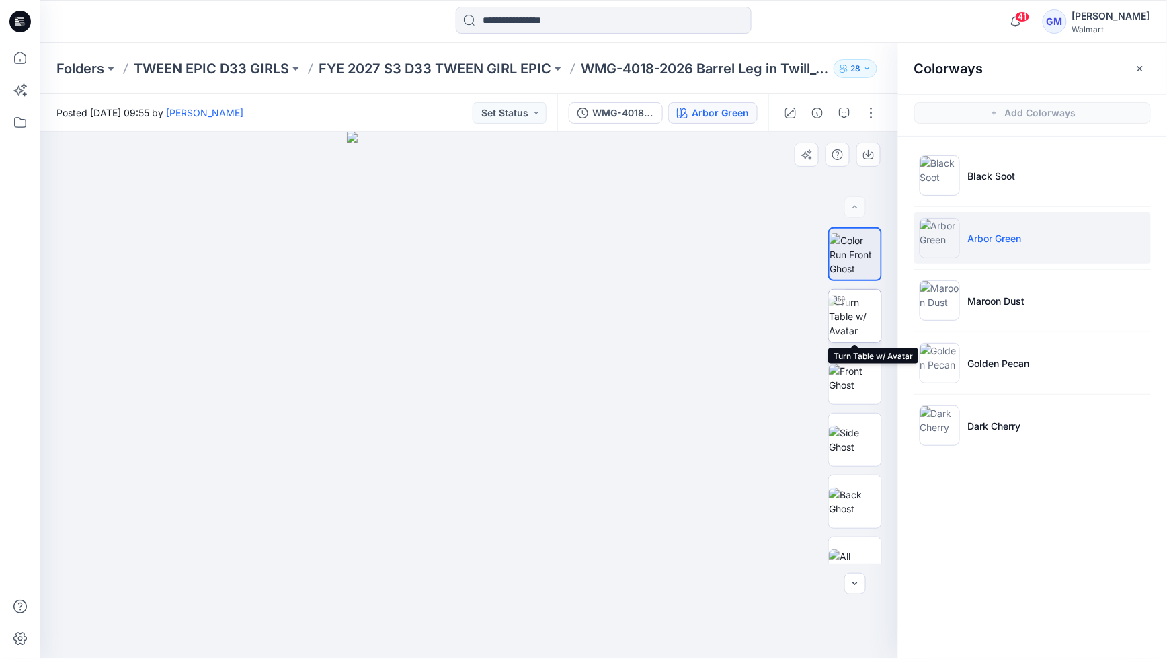
click at [849, 317] on img at bounding box center [855, 316] width 52 height 42
click at [473, 623] on div at bounding box center [469, 621] width 15 height 15
drag, startPoint x: 489, startPoint y: 455, endPoint x: 500, endPoint y: 298, distance: 157.0
click at [501, 298] on img at bounding box center [469, 282] width 754 height 754
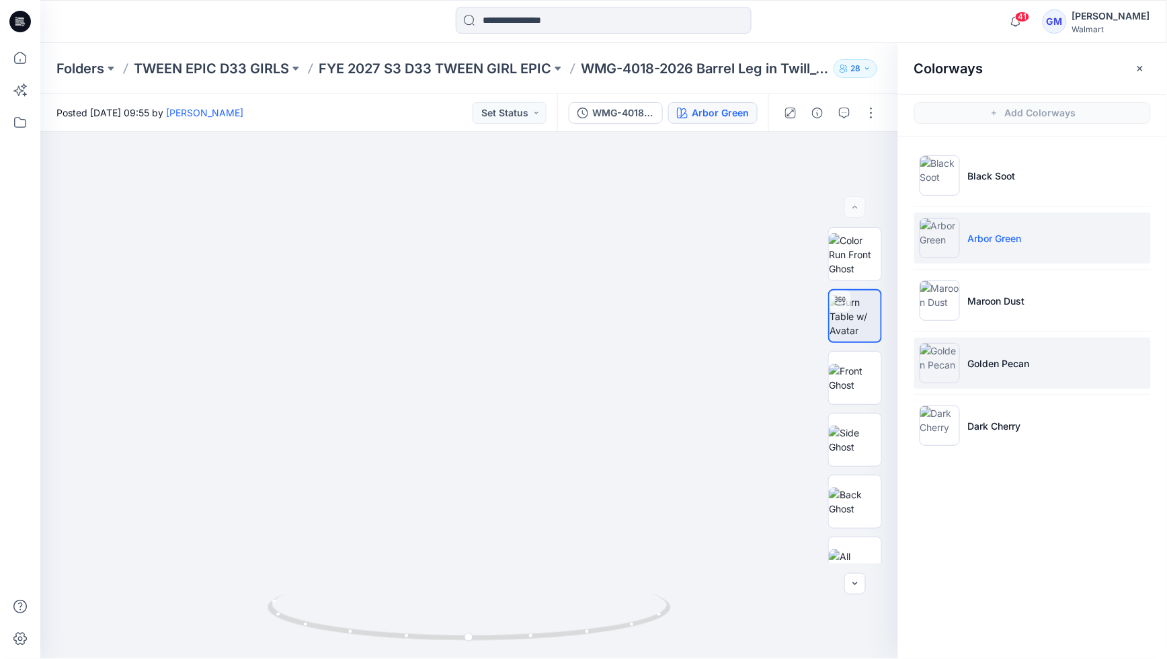
click at [941, 366] on img at bounding box center [940, 363] width 40 height 40
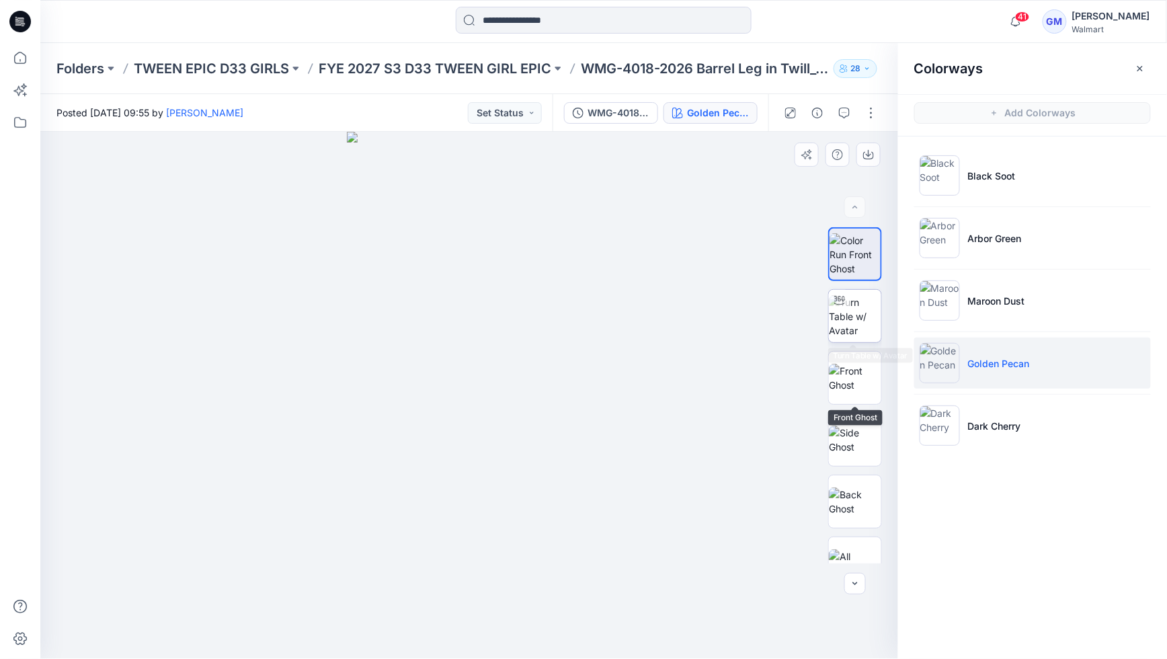
click at [855, 321] on img at bounding box center [855, 316] width 52 height 42
click at [469, 621] on icon at bounding box center [470, 622] width 8 height 8
click at [469, 620] on icon at bounding box center [469, 621] width 3 height 3
drag, startPoint x: 507, startPoint y: 444, endPoint x: 528, endPoint y: 302, distance: 143.4
click at [510, 307] on img at bounding box center [470, 259] width 800 height 800
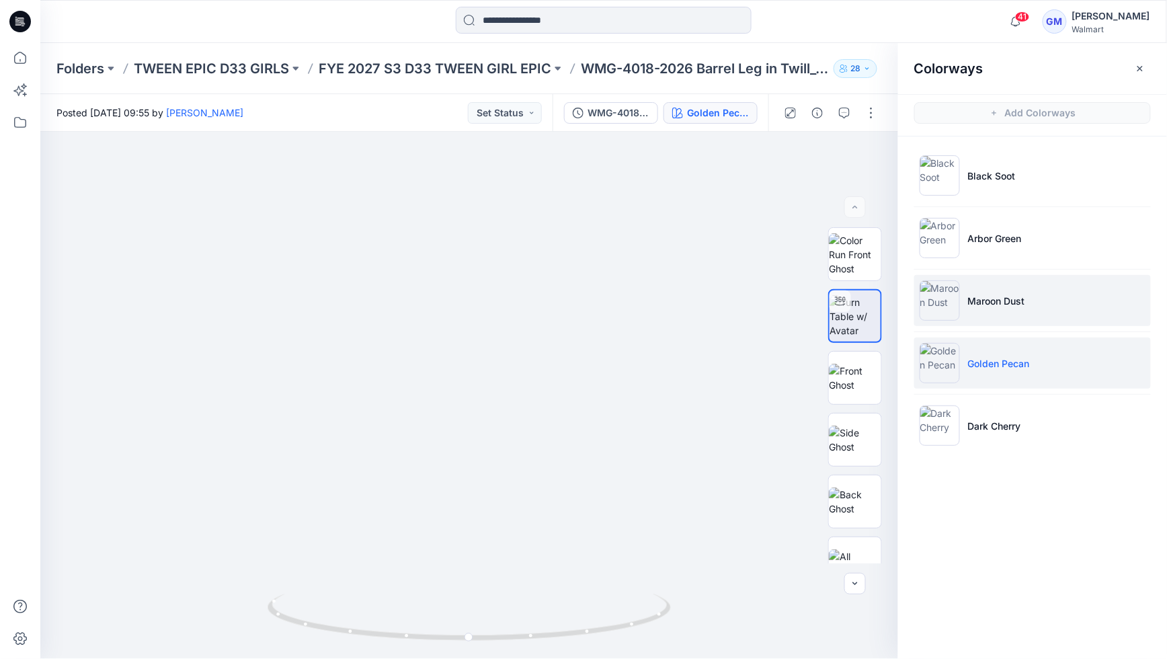
click at [975, 295] on p "Maroon Dust" at bounding box center [996, 301] width 57 height 14
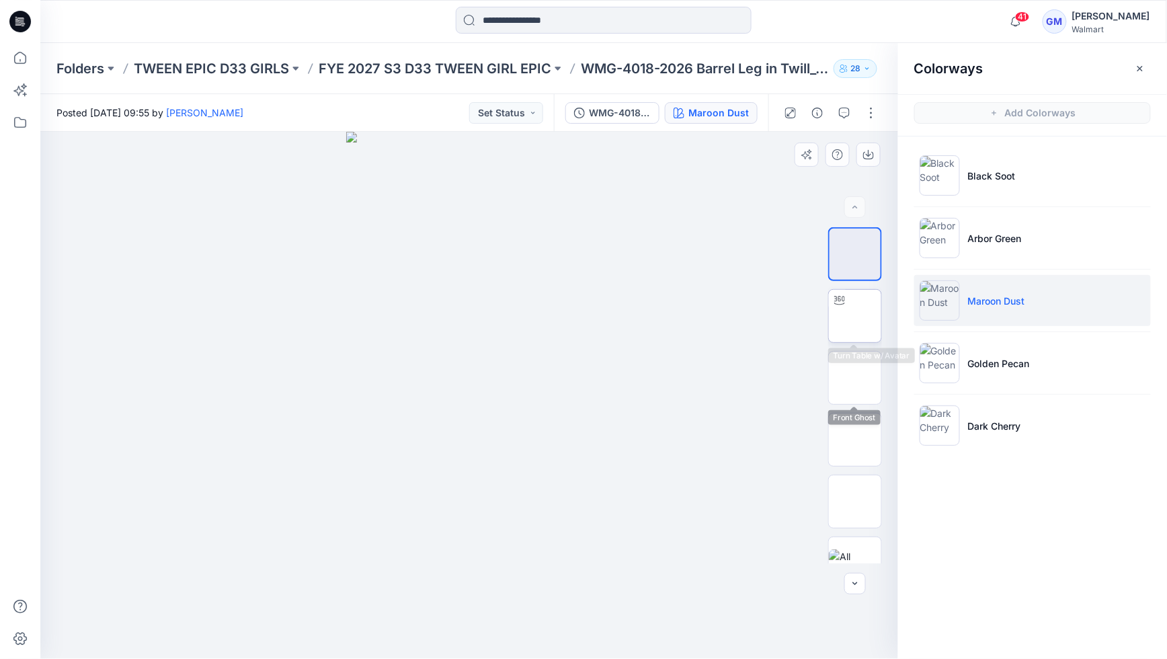
click at [856, 323] on img at bounding box center [855, 316] width 52 height 42
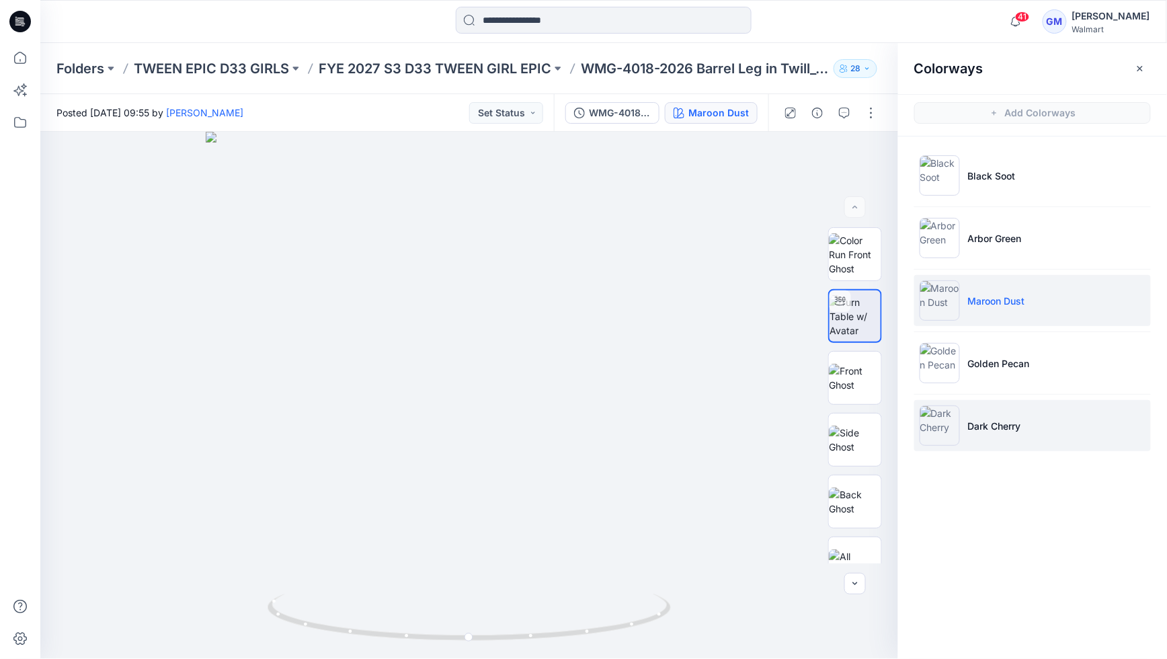
click at [932, 427] on img at bounding box center [940, 425] width 40 height 40
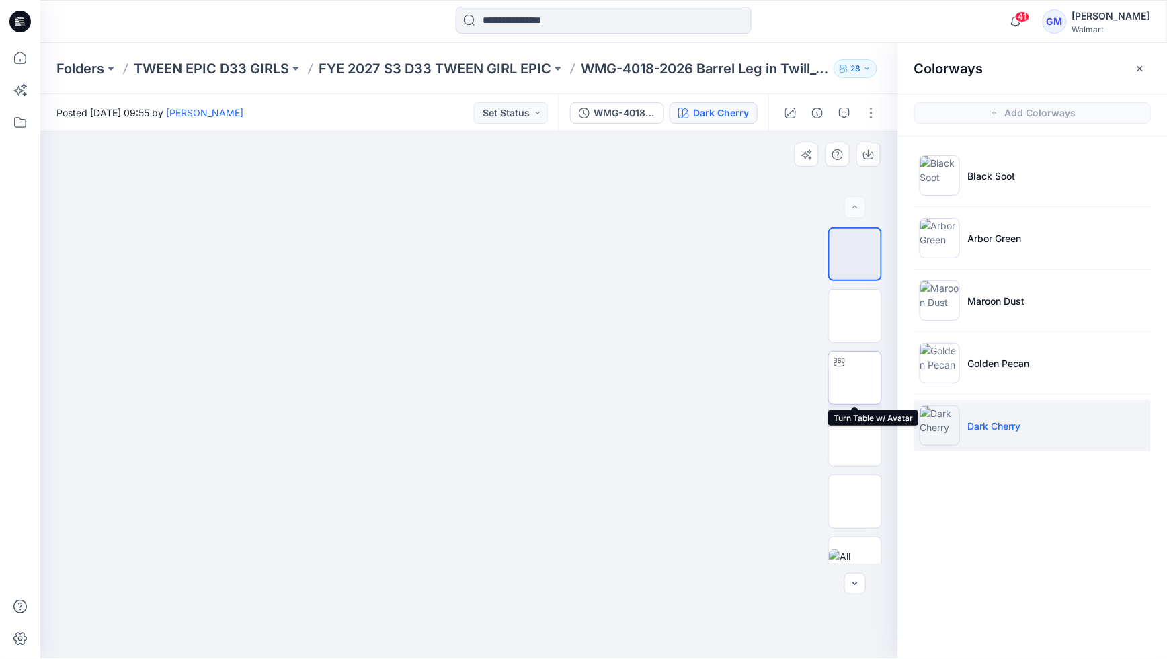
click at [853, 372] on img at bounding box center [855, 378] width 52 height 42
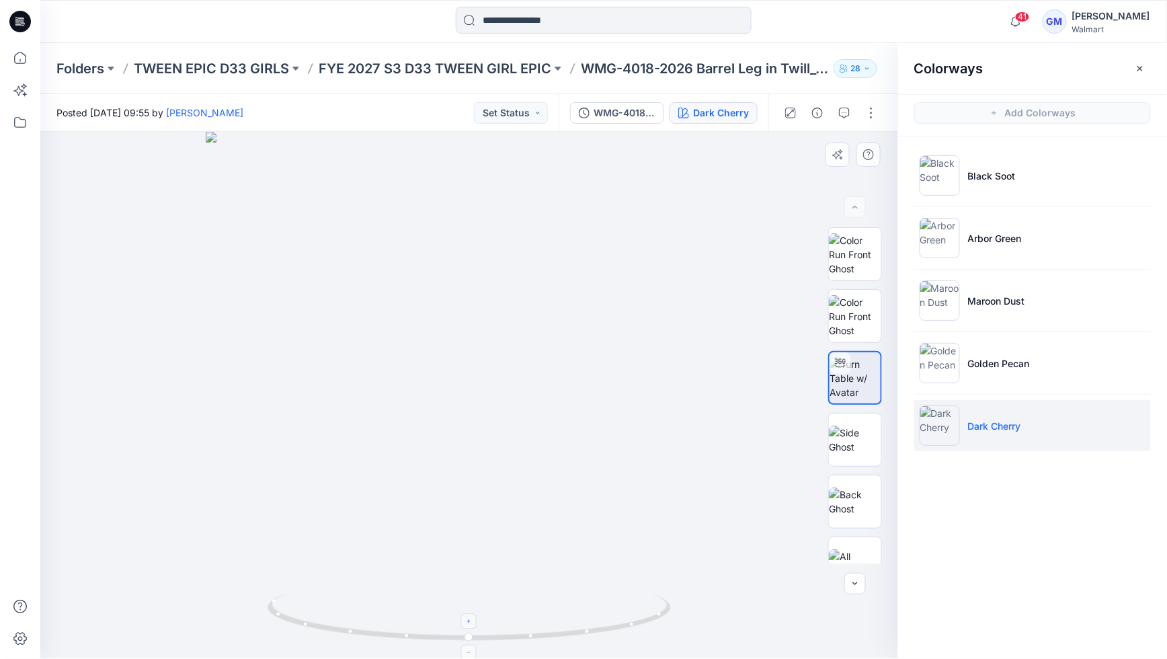
click at [475, 617] on div at bounding box center [469, 621] width 15 height 15
click at [474, 616] on div at bounding box center [469, 621] width 15 height 15
drag, startPoint x: 530, startPoint y: 508, endPoint x: 538, endPoint y: 340, distance: 168.2
click at [538, 341] on img at bounding box center [470, 259] width 800 height 800
click at [503, 378] on img at bounding box center [470, 259] width 800 height 800
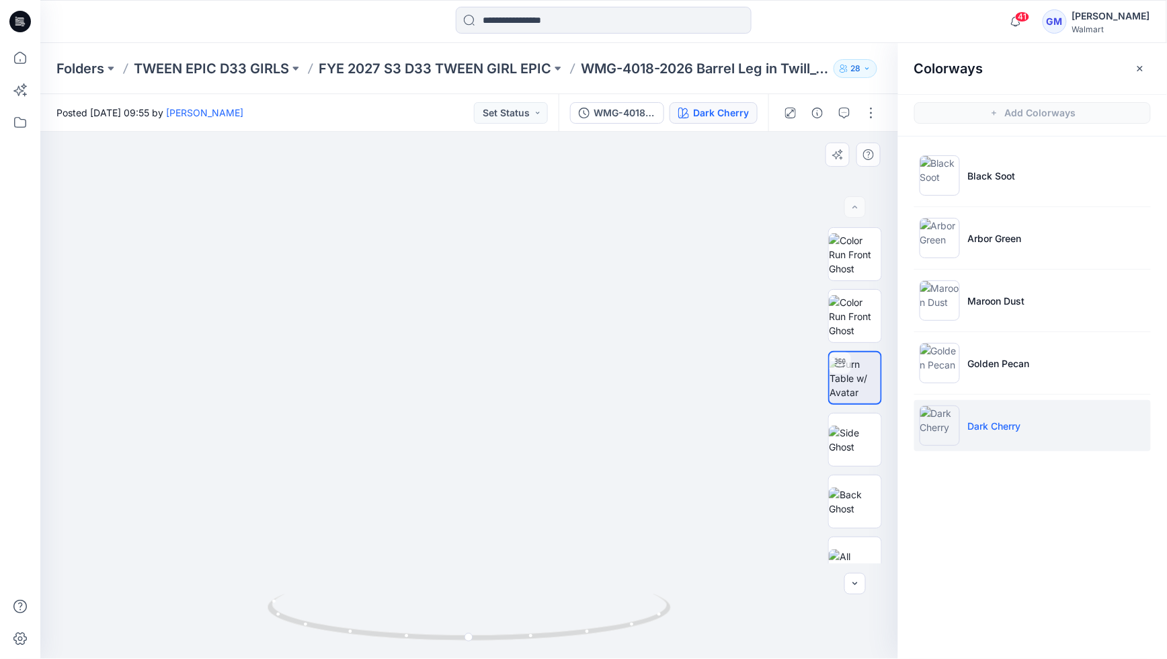
click at [511, 423] on img at bounding box center [470, 259] width 800 height 800
click at [507, 386] on img at bounding box center [470, 259] width 800 height 800
drag, startPoint x: 409, startPoint y: 635, endPoint x: 334, endPoint y: 621, distance: 76.6
click at [331, 622] on icon at bounding box center [471, 619] width 407 height 50
drag, startPoint x: 464, startPoint y: 502, endPoint x: 378, endPoint y: 495, distance: 87.0
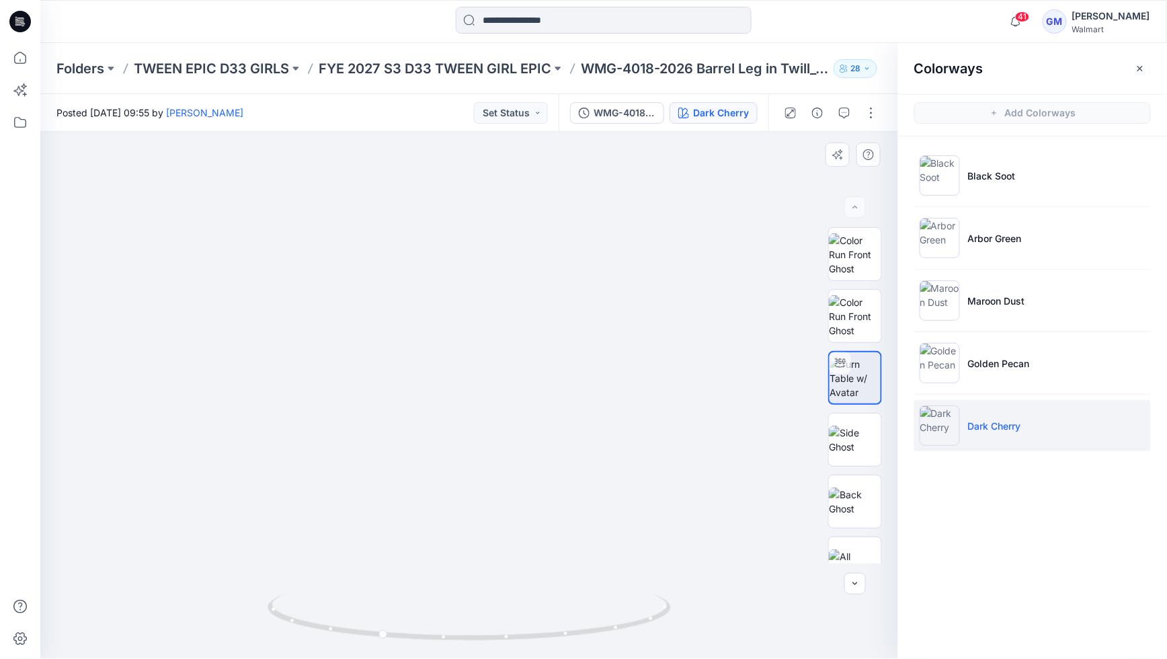
click at [376, 495] on img at bounding box center [470, 259] width 800 height 799
drag, startPoint x: 374, startPoint y: 584, endPoint x: 253, endPoint y: 579, distance: 121.8
click at [237, 543] on img at bounding box center [470, 259] width 800 height 800
drag, startPoint x: 265, startPoint y: 639, endPoint x: 333, endPoint y: 557, distance: 106.5
click at [161, 596] on img at bounding box center [470, 259] width 800 height 800
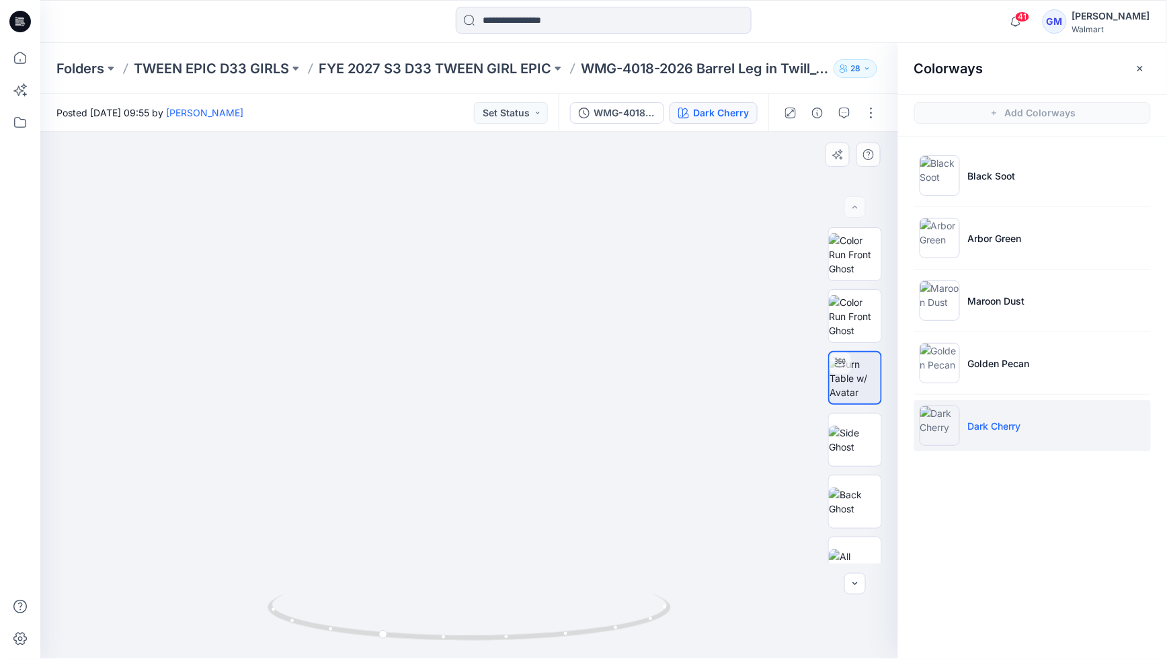
drag, startPoint x: 493, startPoint y: 505, endPoint x: 331, endPoint y: 475, distance: 164.0
click at [333, 476] on img at bounding box center [470, 259] width 800 height 800
drag, startPoint x: 294, startPoint y: 481, endPoint x: 333, endPoint y: 444, distance: 53.7
click at [233, 457] on img at bounding box center [470, 259] width 800 height 800
drag, startPoint x: 315, startPoint y: 629, endPoint x: 221, endPoint y: 602, distance: 98.1
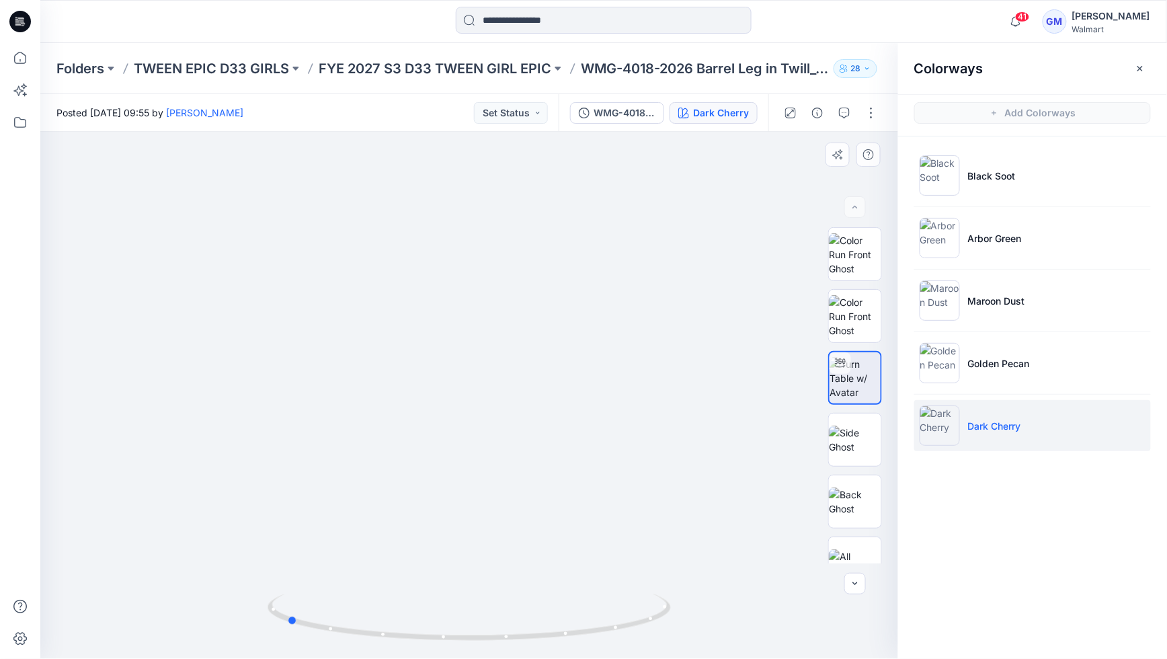
click at [221, 602] on div at bounding box center [469, 395] width 858 height 527
drag, startPoint x: 334, startPoint y: 623, endPoint x: 555, endPoint y: 606, distance: 221.1
click at [551, 608] on icon at bounding box center [471, 619] width 407 height 50
drag, startPoint x: 516, startPoint y: 550, endPoint x: 377, endPoint y: 563, distance: 139.1
click at [359, 550] on img at bounding box center [470, 259] width 800 height 800
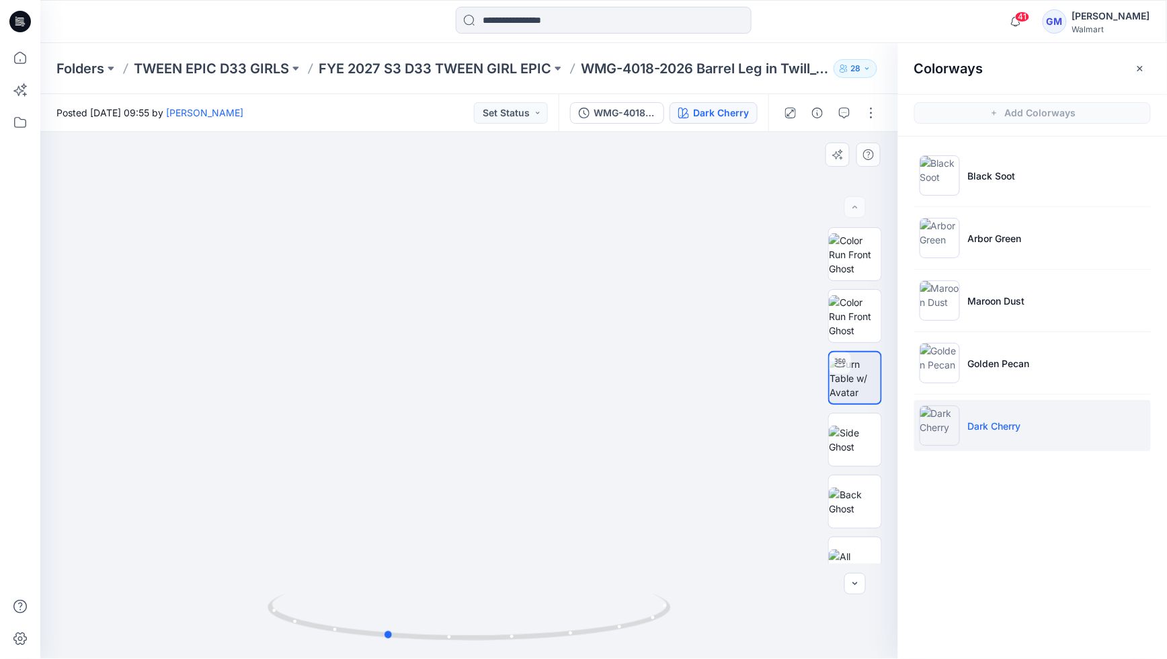
drag, startPoint x: 426, startPoint y: 615, endPoint x: 339, endPoint y: 588, distance: 90.8
click at [311, 590] on div at bounding box center [469, 395] width 858 height 527
drag, startPoint x: 368, startPoint y: 596, endPoint x: 378, endPoint y: 591, distance: 12.0
click at [372, 594] on icon at bounding box center [471, 619] width 407 height 50
click at [976, 180] on p "Black Soot" at bounding box center [992, 176] width 48 height 14
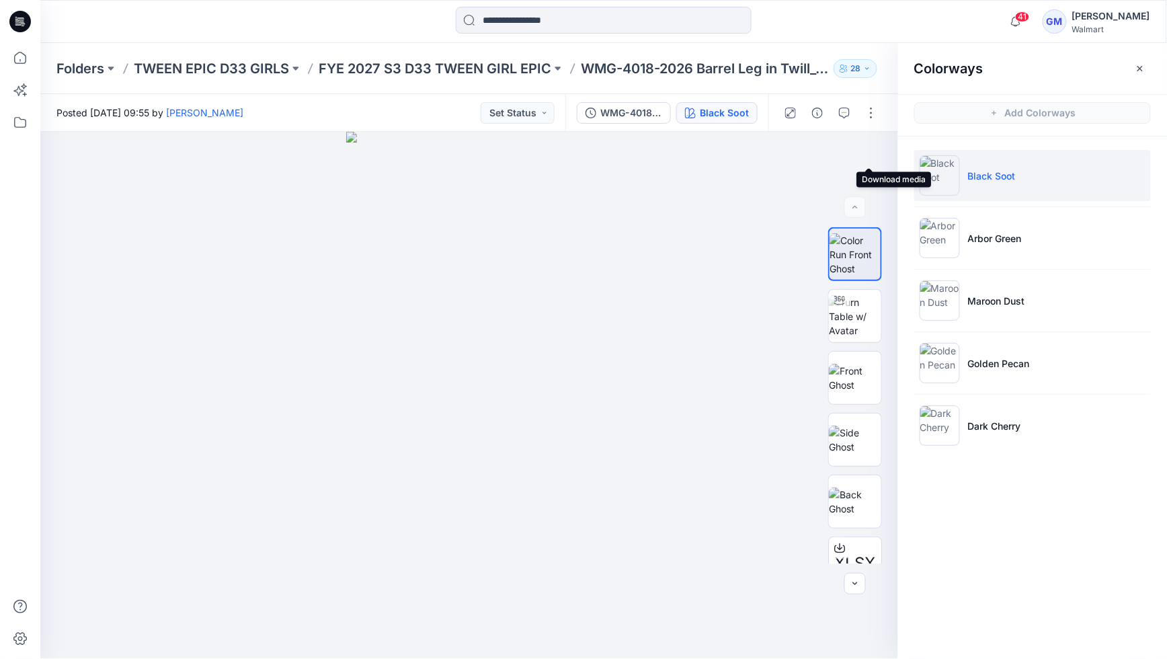
drag, startPoint x: 872, startPoint y: 156, endPoint x: 904, endPoint y: 159, distance: 32.4
click at [0, 0] on icon "button" at bounding box center [0, 0] width 0 height 0
drag, startPoint x: 1005, startPoint y: 239, endPoint x: 989, endPoint y: 249, distance: 18.5
click at [1006, 239] on p "Arbor Green" at bounding box center [995, 238] width 54 height 14
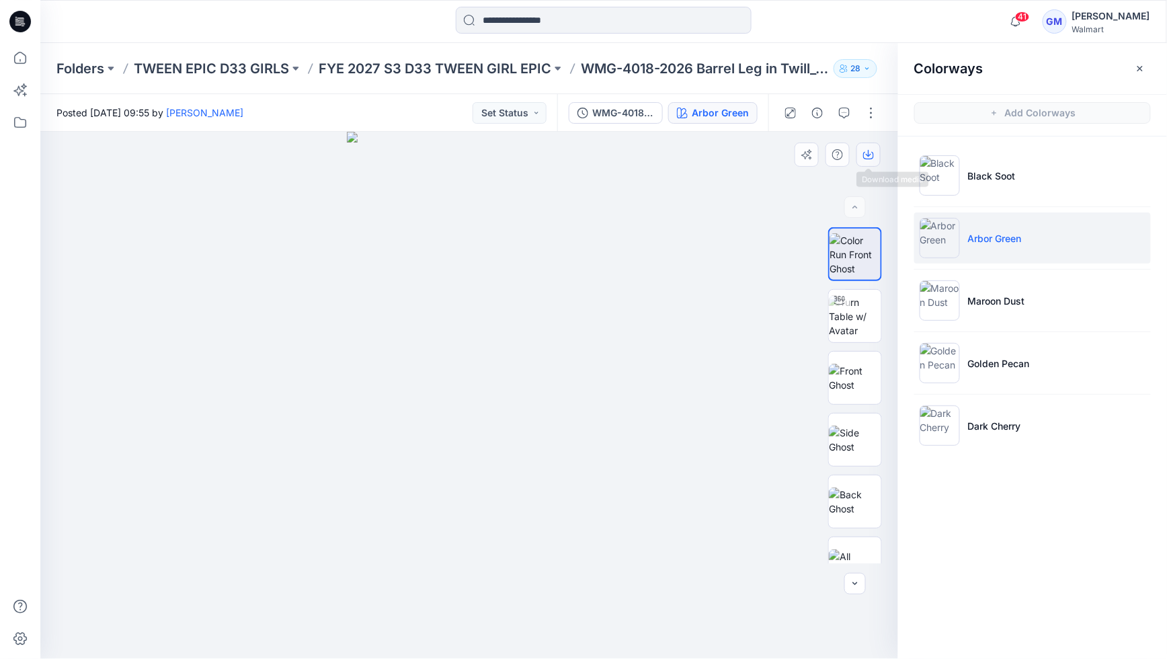
click at [868, 154] on icon "button" at bounding box center [868, 154] width 11 height 11
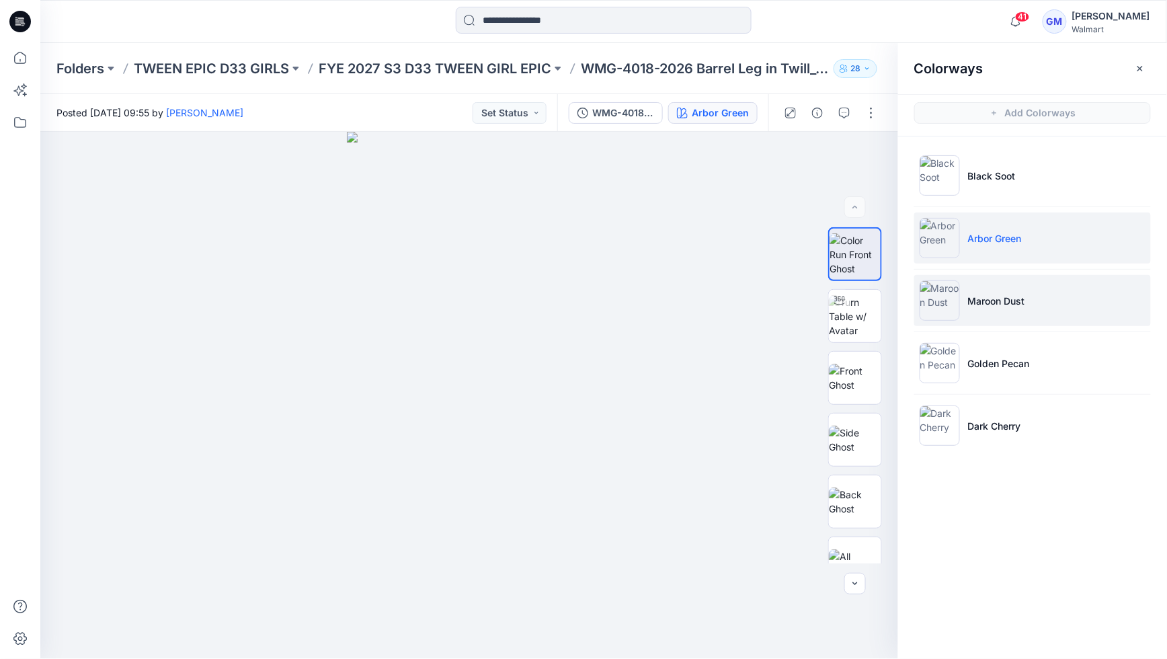
click at [995, 304] on p "Maroon Dust" at bounding box center [996, 301] width 57 height 14
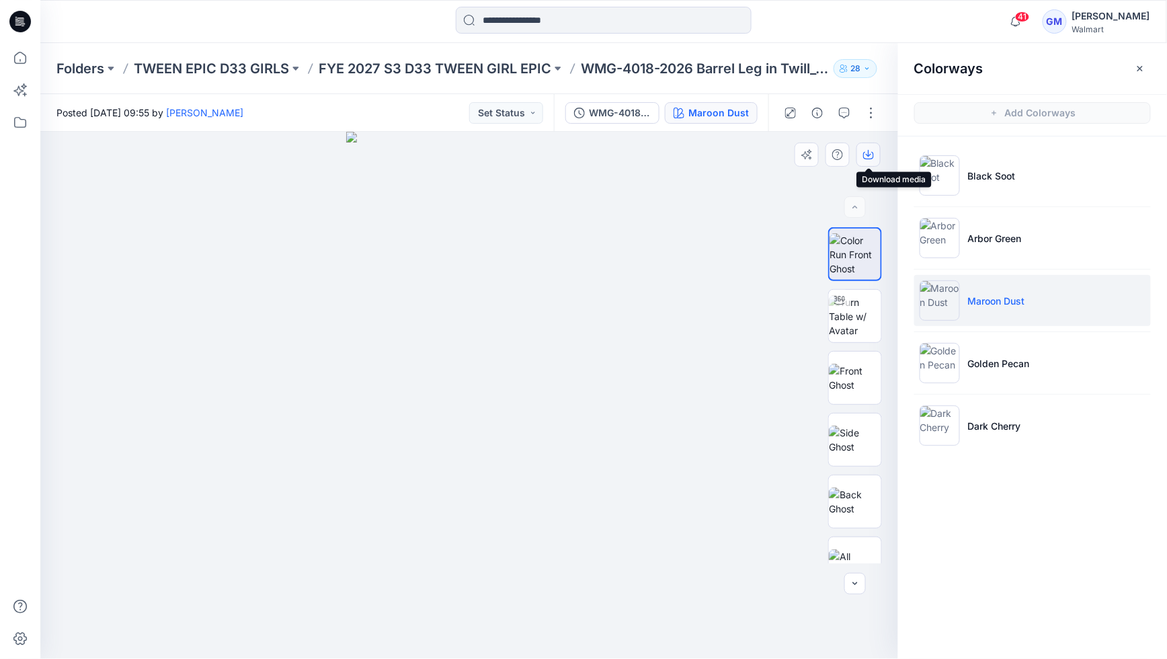
click at [873, 152] on icon "button" at bounding box center [868, 154] width 11 height 11
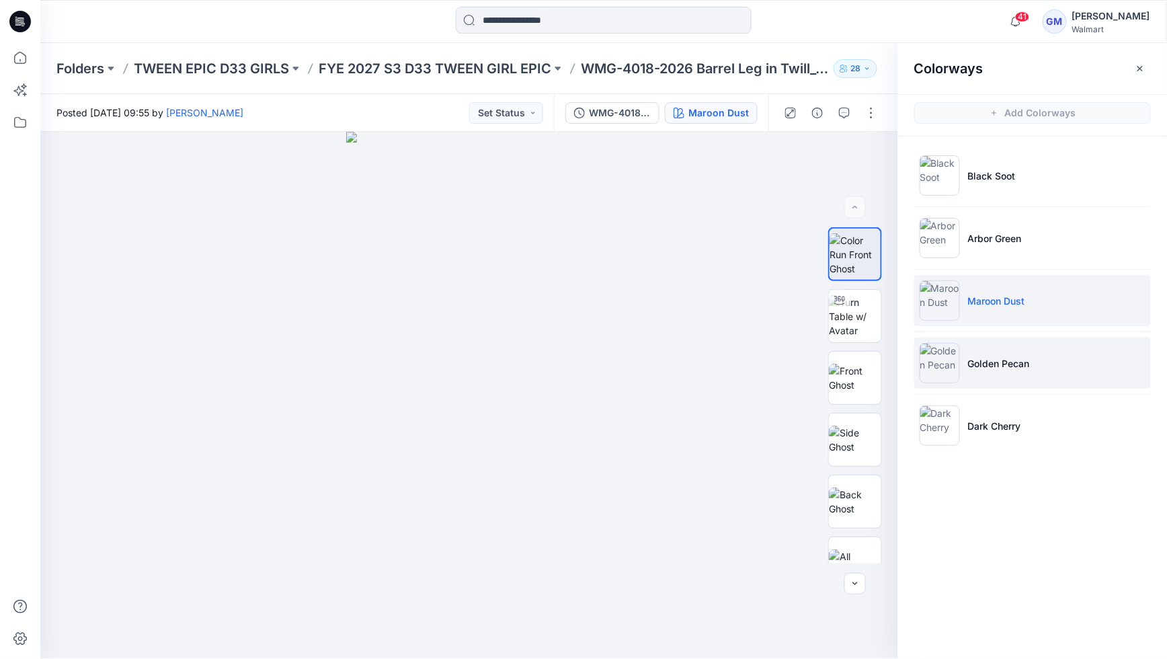
click at [973, 368] on p "Golden Pecan" at bounding box center [999, 363] width 62 height 14
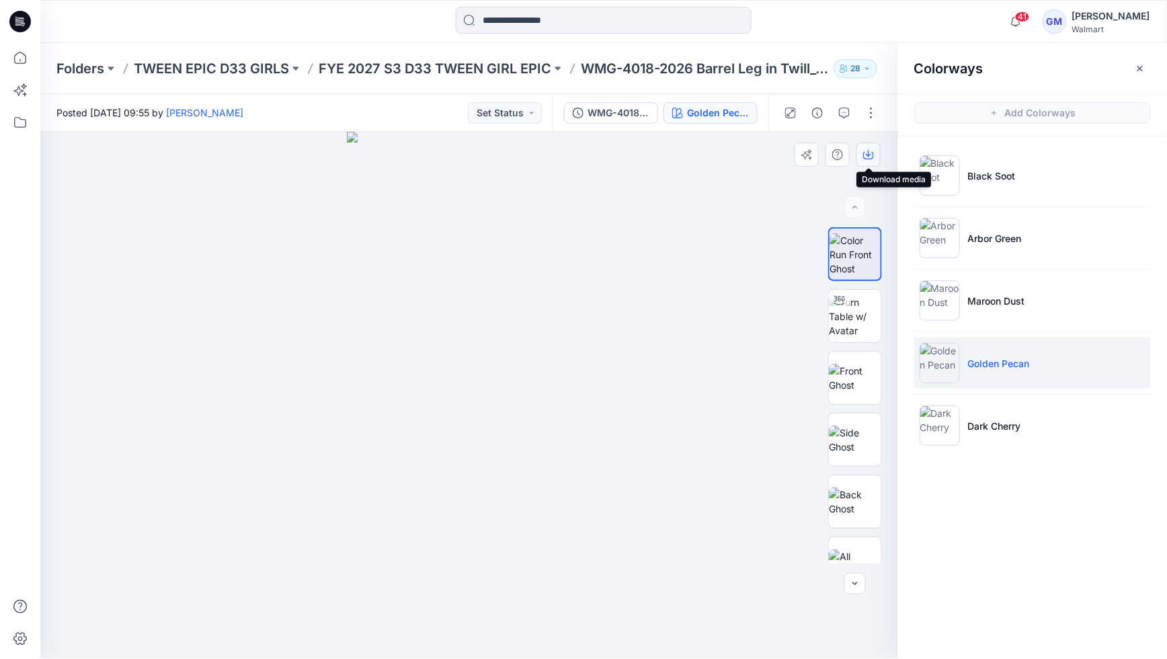
click at [869, 153] on icon "button" at bounding box center [868, 153] width 5 height 7
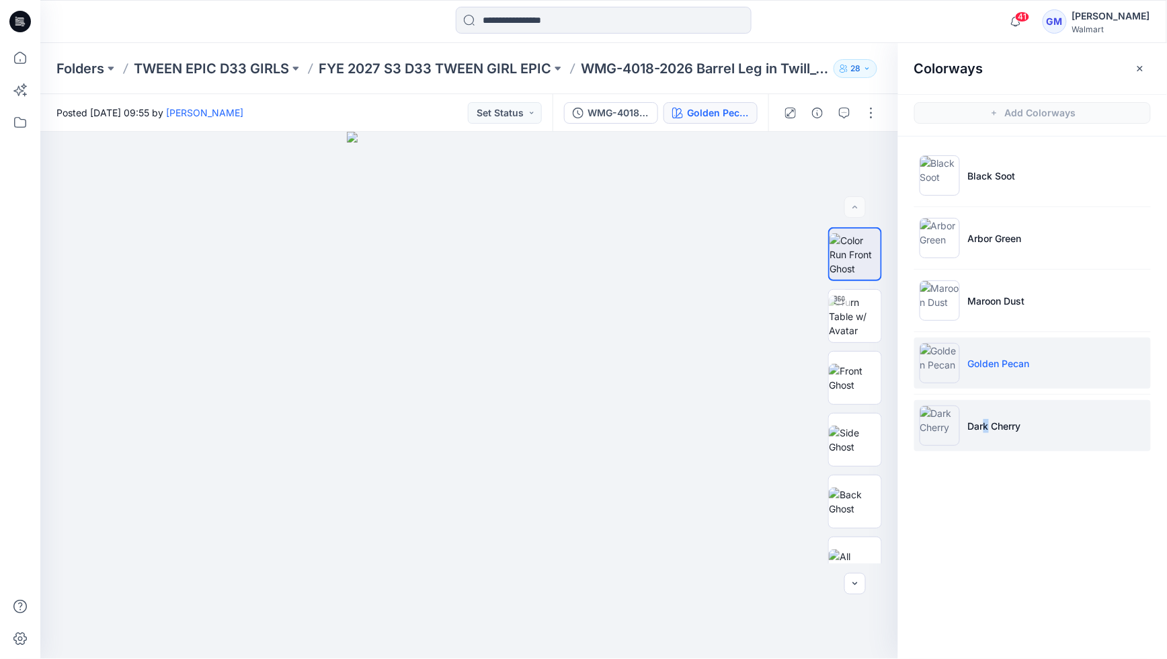
click at [985, 427] on p "Dark Cherry" at bounding box center [994, 426] width 53 height 14
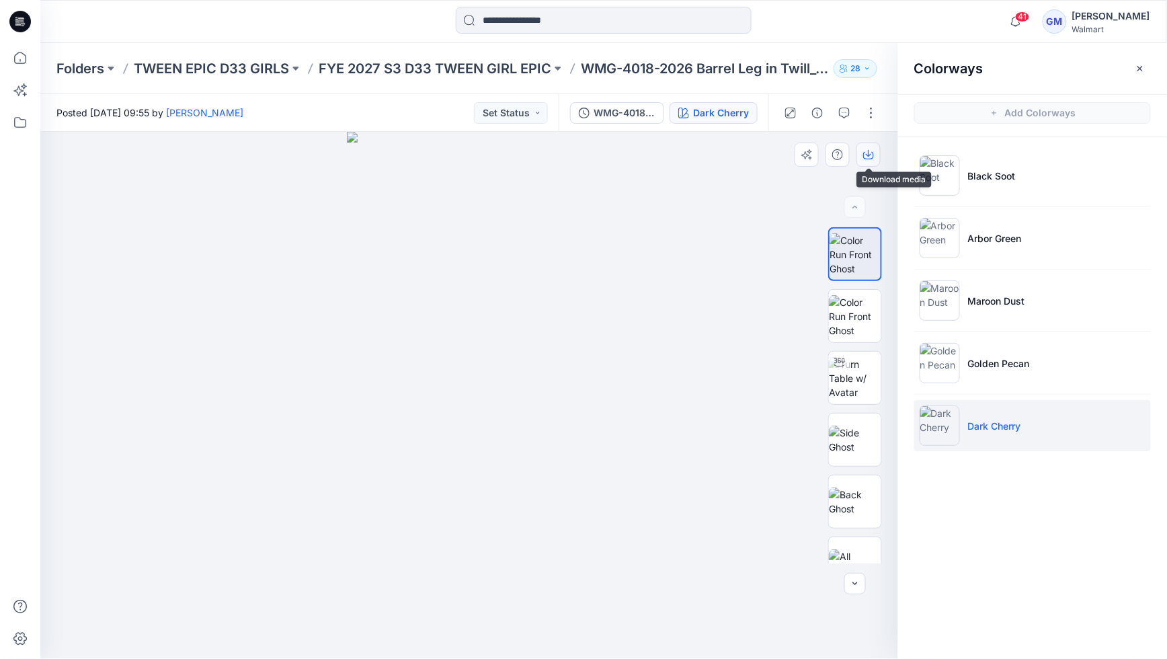
click at [868, 152] on icon "button" at bounding box center [868, 154] width 11 height 11
click at [634, 69] on p "WMG-4018-2026 Barrel Leg in Twill_Opt 2" at bounding box center [704, 68] width 247 height 19
click at [639, 69] on p "WMG-4018-2026 Barrel Leg in Twill_Opt 2" at bounding box center [704, 68] width 247 height 19
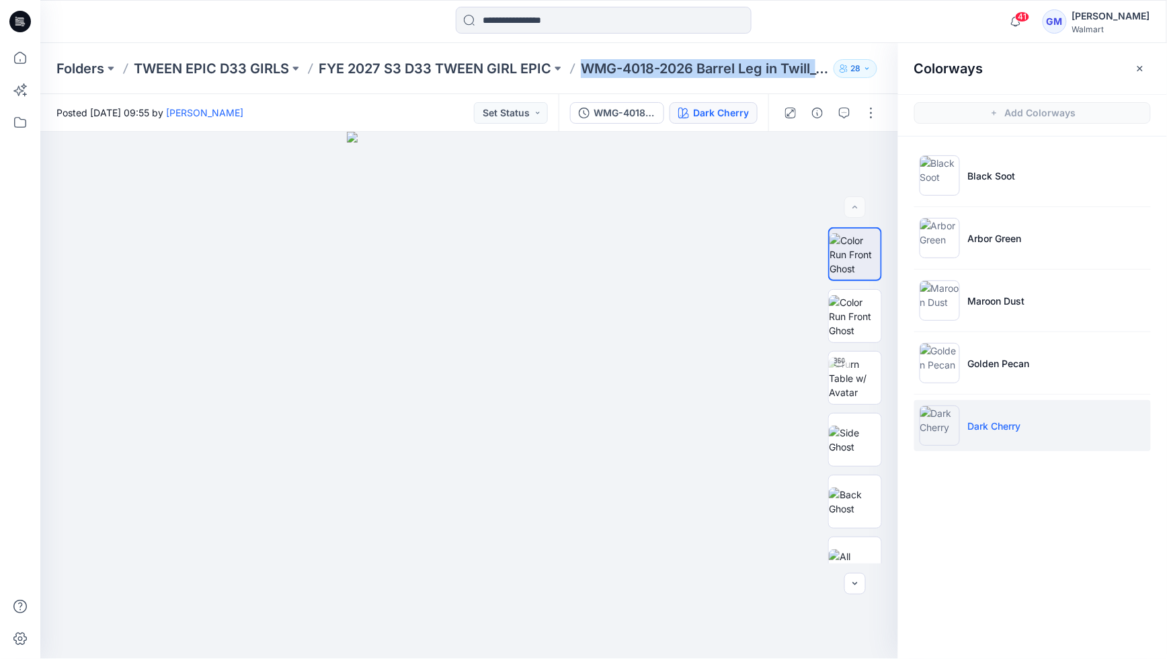
click at [665, 67] on p "WMG-4018-2026 Barrel Leg in Twill_Opt 2" at bounding box center [704, 68] width 247 height 19
drag, startPoint x: 694, startPoint y: 68, endPoint x: 690, endPoint y: 90, distance: 22.5
click at [694, 68] on p "WMG-4018-2026 Barrel Leg in Twill_Opt 2" at bounding box center [704, 68] width 247 height 19
drag, startPoint x: 585, startPoint y: 69, endPoint x: 696, endPoint y: 73, distance: 110.3
click at [696, 72] on p "WMG-4018-2026 Barrel Leg in Twill_Opt 2" at bounding box center [704, 68] width 247 height 19
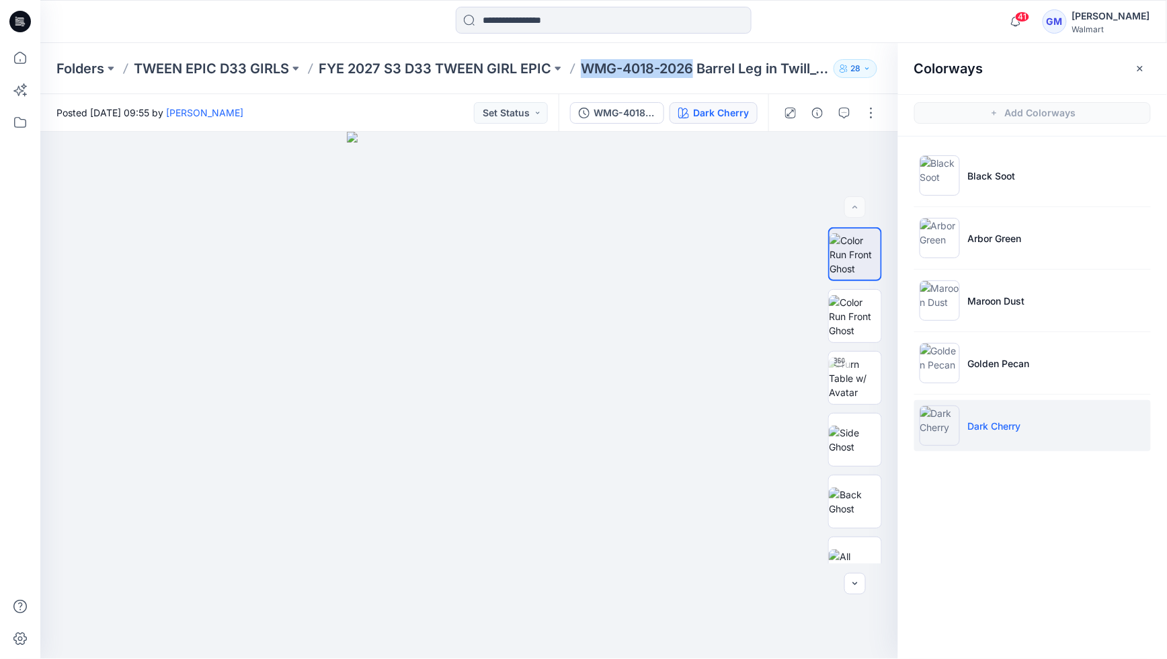
copy p "WMG-4018-2026"
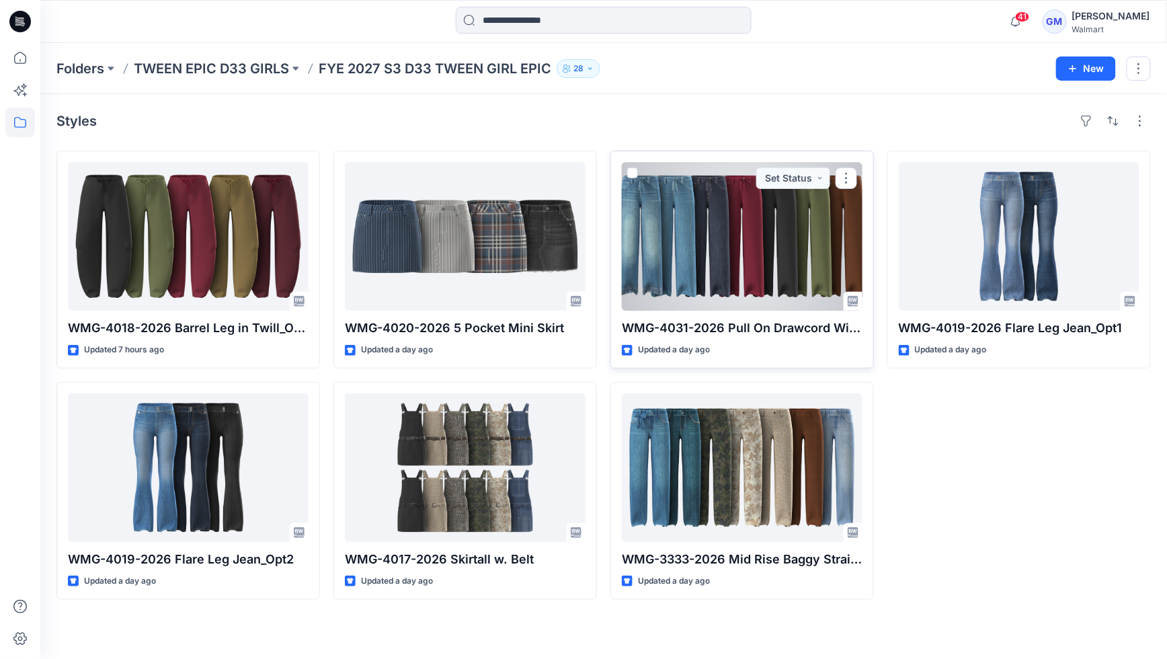
click at [746, 220] on div at bounding box center [742, 236] width 241 height 149
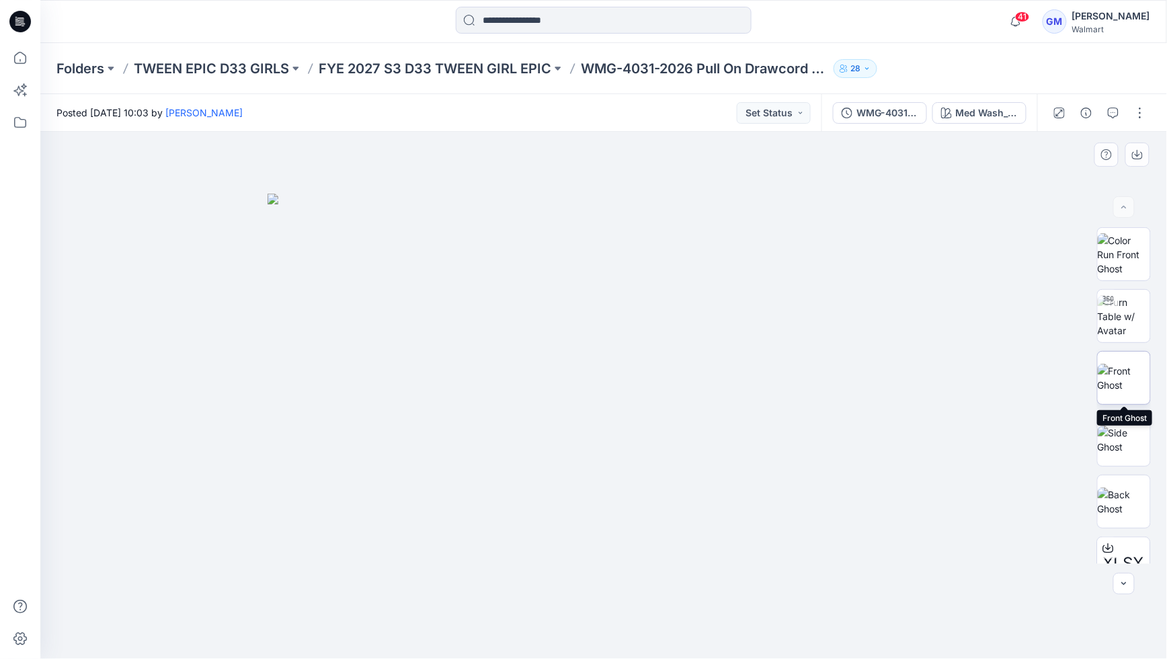
click at [1124, 368] on img at bounding box center [1124, 378] width 52 height 28
click at [985, 115] on div "Med Wash_Opt.3A" at bounding box center [987, 113] width 62 height 15
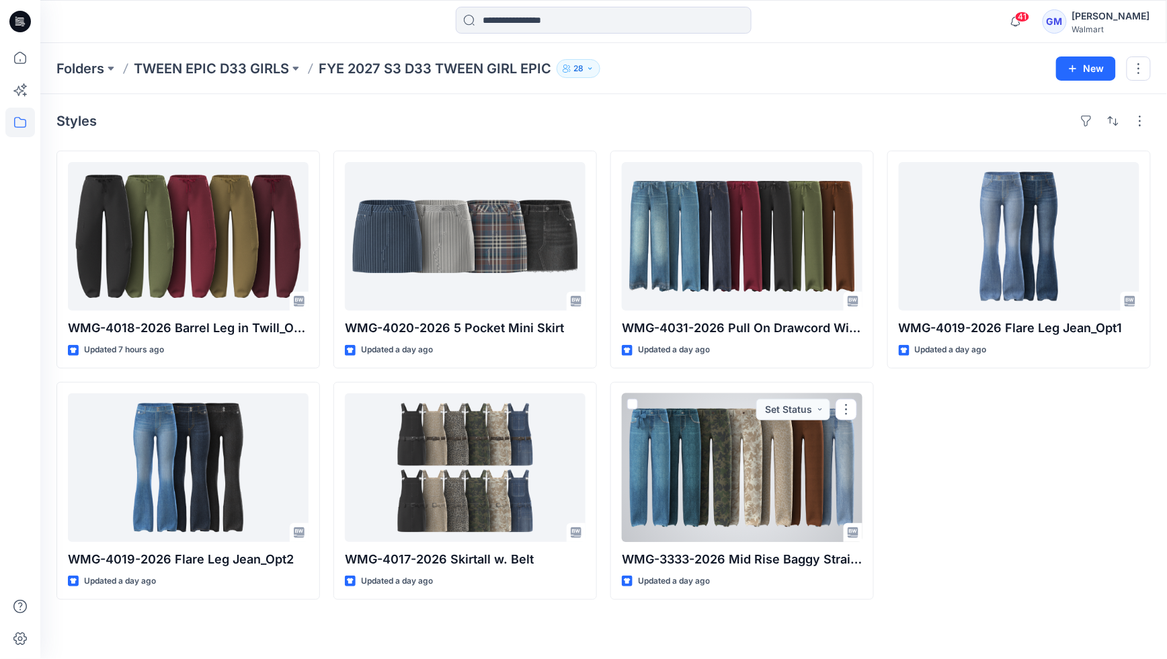
click at [675, 445] on div at bounding box center [742, 467] width 241 height 149
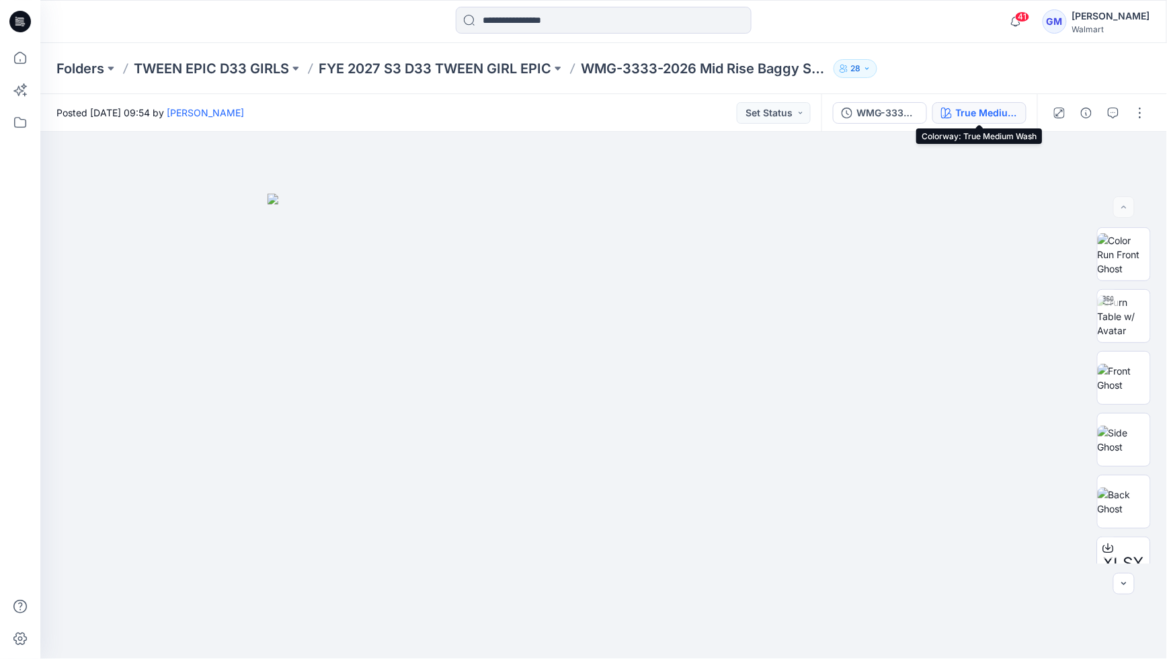
click at [1010, 116] on div "True Medium Wash" at bounding box center [987, 113] width 62 height 15
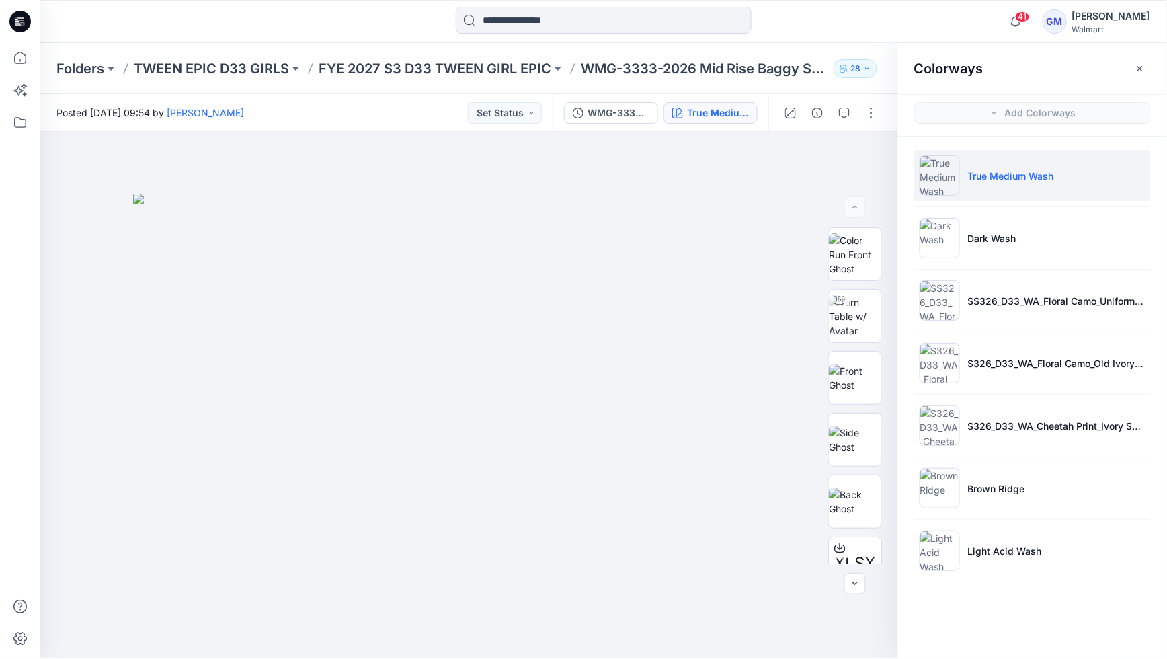
drag, startPoint x: 1035, startPoint y: 181, endPoint x: 999, endPoint y: 189, distance: 37.0
click at [1033, 181] on p "True Medium Wash" at bounding box center [1011, 176] width 86 height 14
click at [874, 156] on icon "button" at bounding box center [868, 154] width 11 height 11
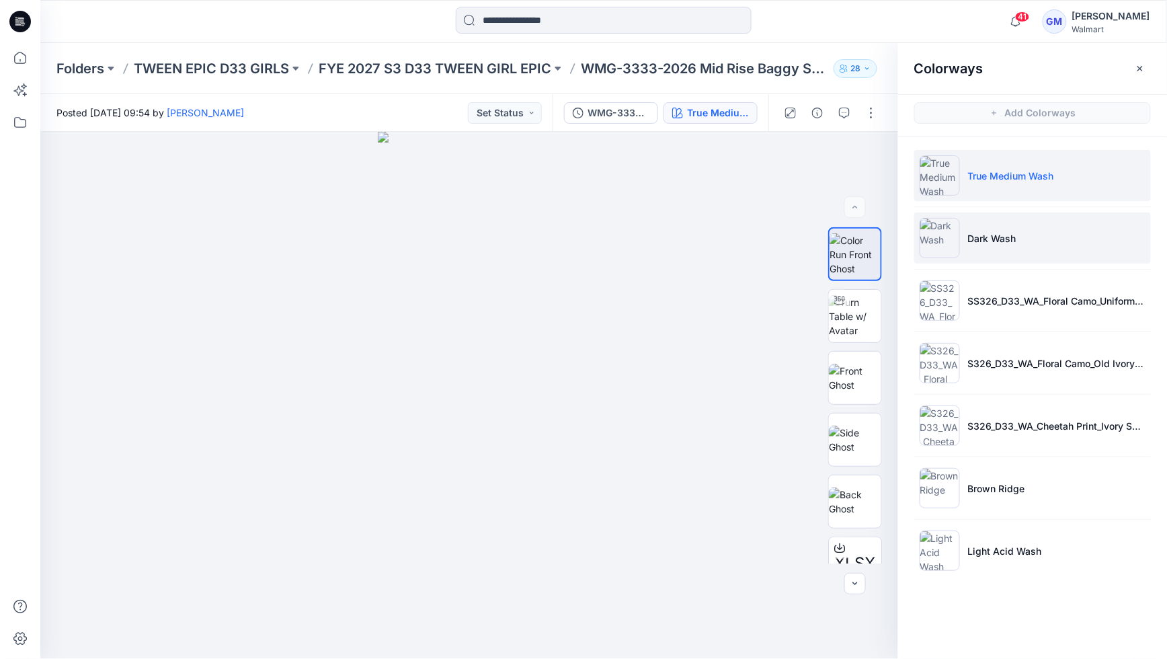
click at [1031, 237] on li "Dark Wash" at bounding box center [1032, 237] width 237 height 51
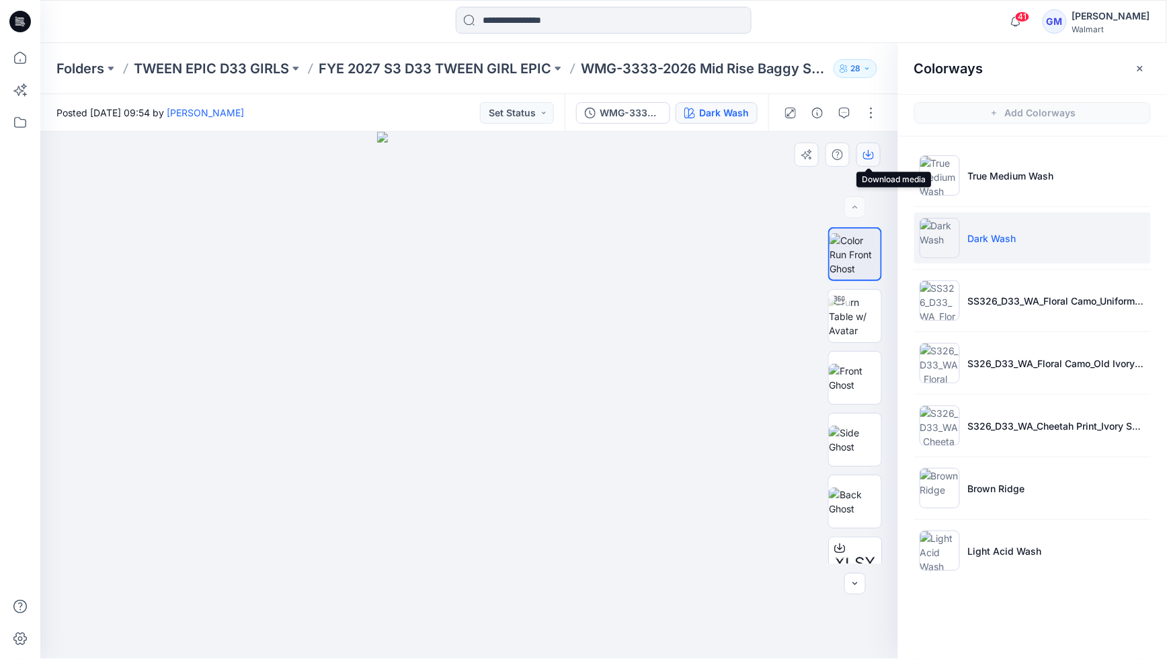
click at [875, 154] on button "button" at bounding box center [868, 154] width 24 height 24
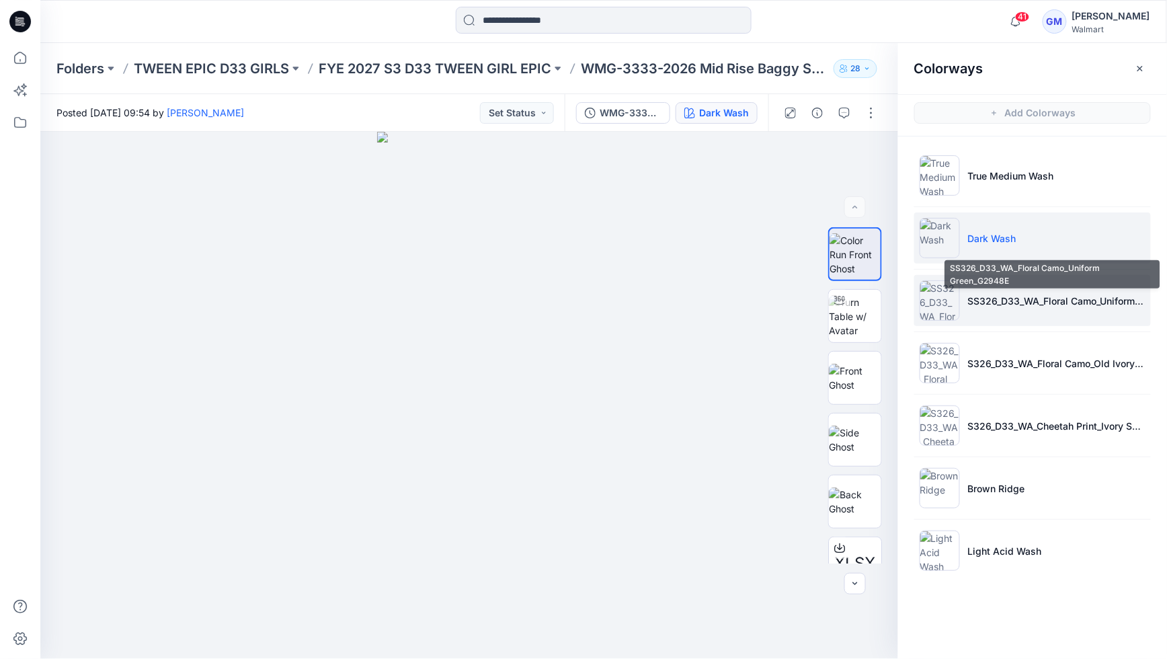
click at [1012, 309] on li "SS326_D33_WA_Floral Camo_Uniform Green_G2948E" at bounding box center [1032, 300] width 237 height 51
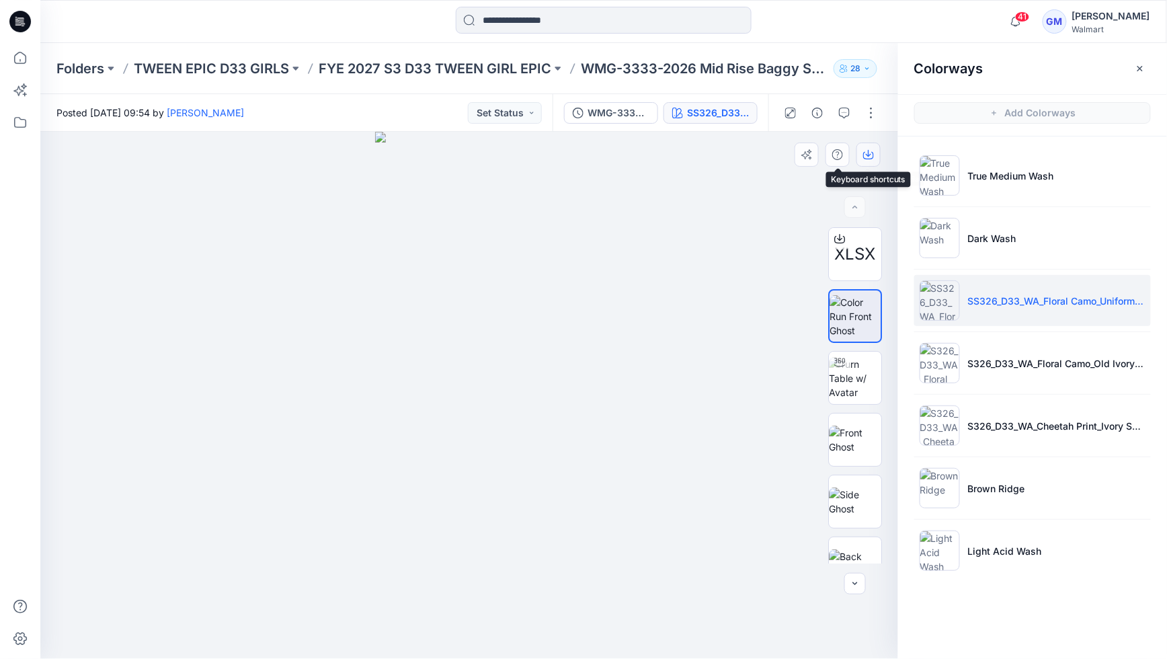
click at [863, 156] on icon "button" at bounding box center [868, 154] width 11 height 11
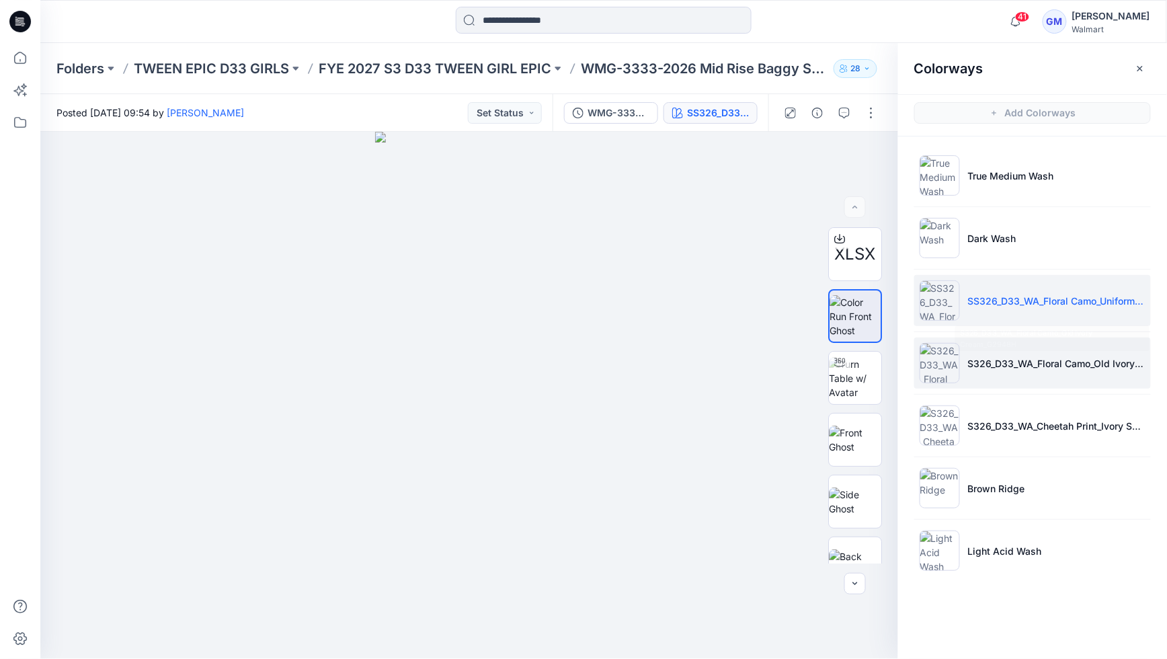
drag, startPoint x: 989, startPoint y: 362, endPoint x: 989, endPoint y: 348, distance: 14.8
click at [989, 362] on p "S326_D33_WA_Floral Camo_Old Ivory Cream_G2948H" at bounding box center [1056, 363] width 177 height 14
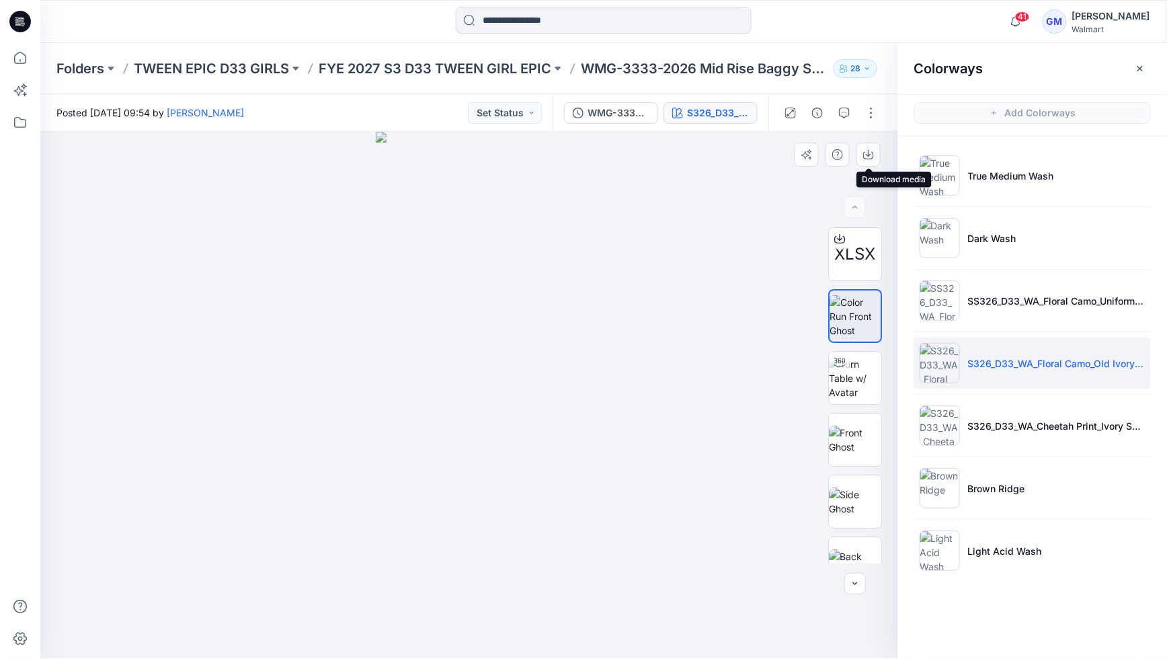
drag, startPoint x: 872, startPoint y: 157, endPoint x: 891, endPoint y: 165, distance: 20.2
click at [872, 158] on icon "button" at bounding box center [868, 154] width 11 height 11
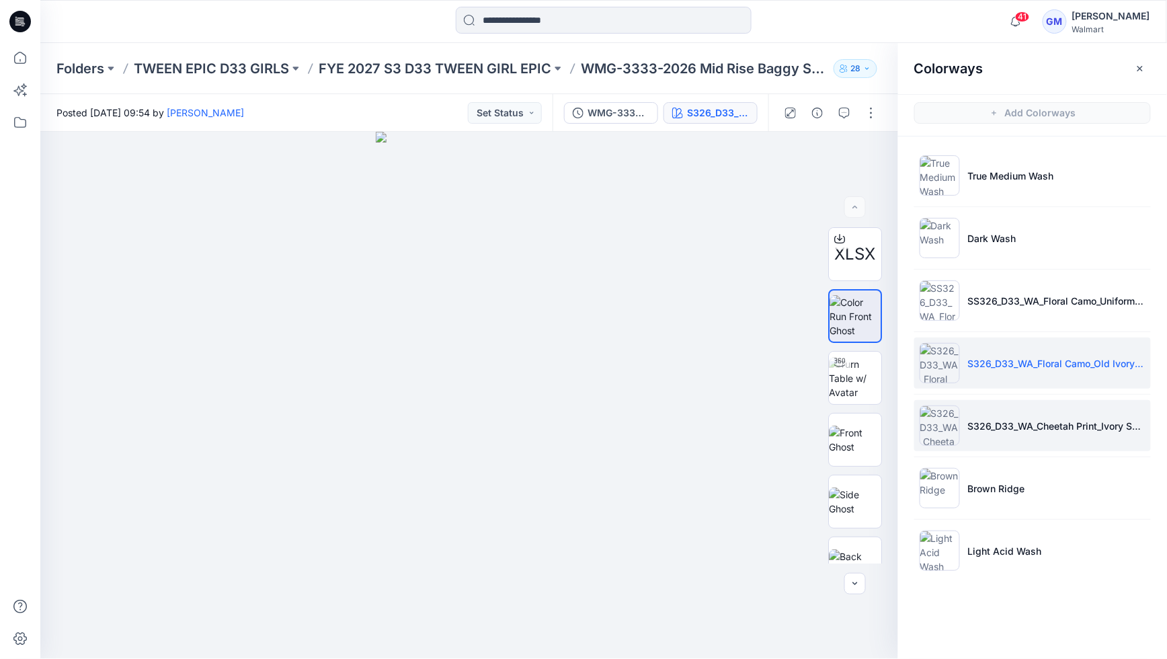
click at [943, 442] on img at bounding box center [940, 425] width 40 height 40
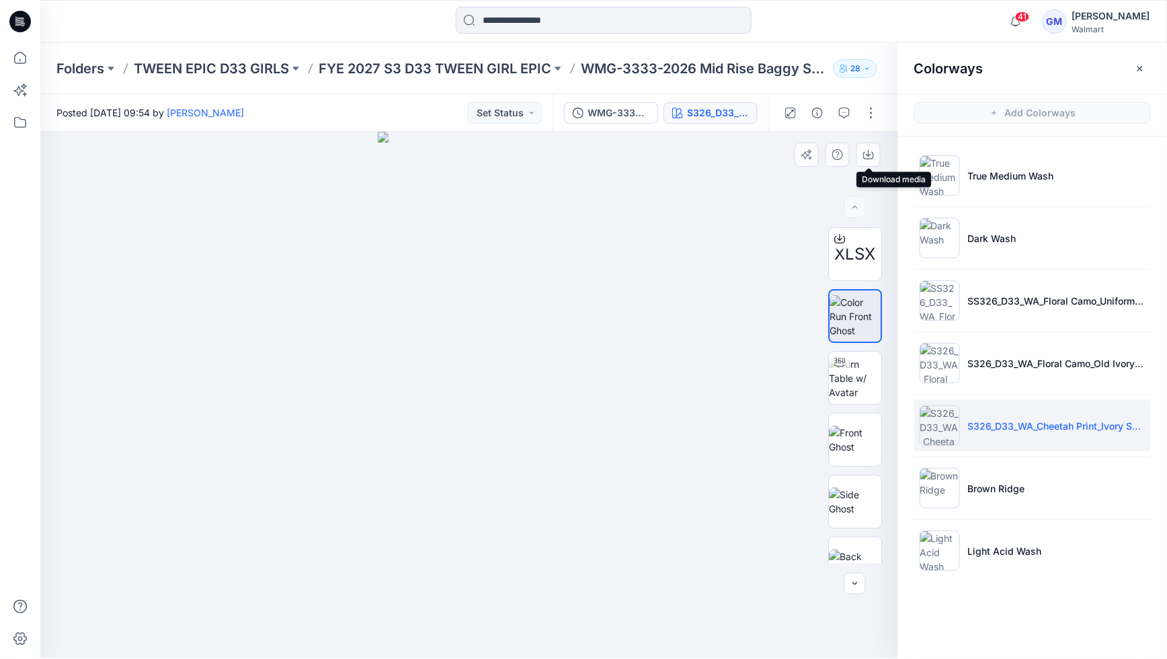
drag, startPoint x: 869, startPoint y: 153, endPoint x: 877, endPoint y: 169, distance: 18.4
click at [869, 153] on icon "button" at bounding box center [868, 154] width 11 height 11
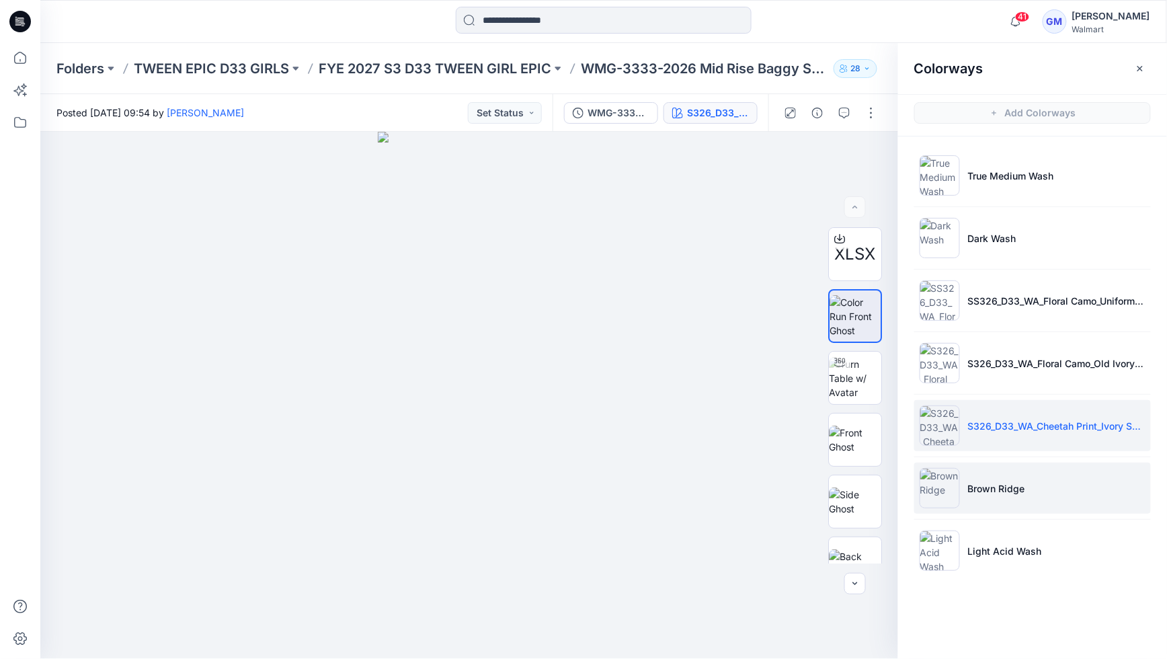
click at [976, 491] on p "Brown Ridge" at bounding box center [996, 488] width 57 height 14
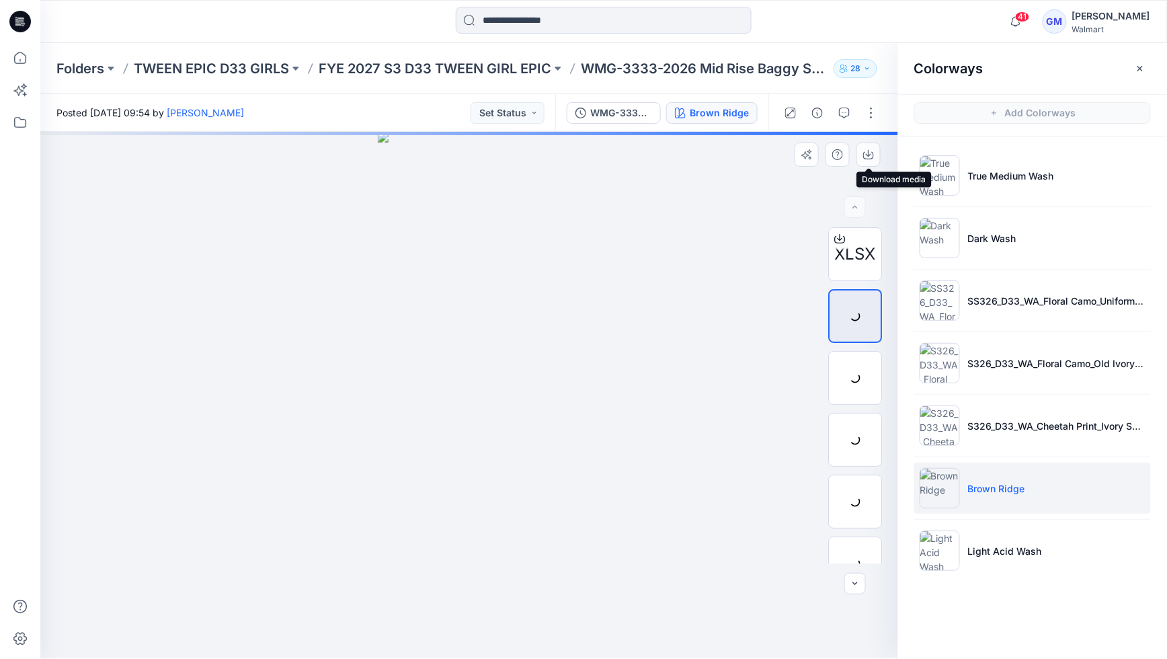
drag, startPoint x: 866, startPoint y: 155, endPoint x: 889, endPoint y: 186, distance: 39.4
click at [866, 155] on icon "button" at bounding box center [868, 154] width 11 height 11
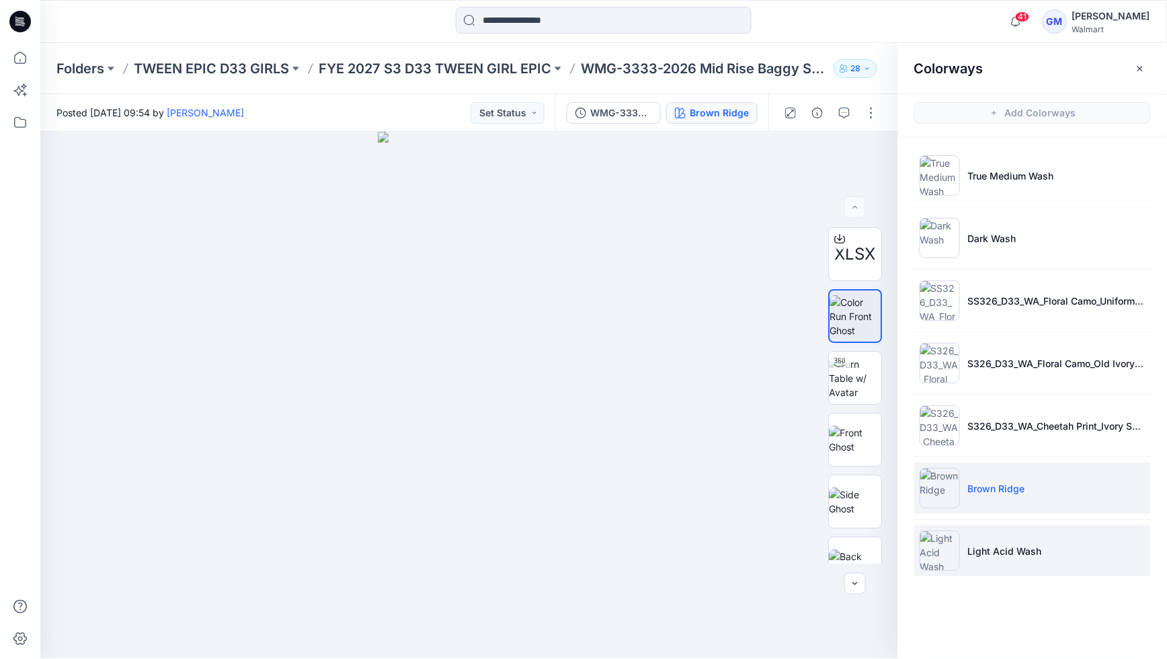
click at [969, 555] on p "Light Acid Wash" at bounding box center [1005, 551] width 74 height 14
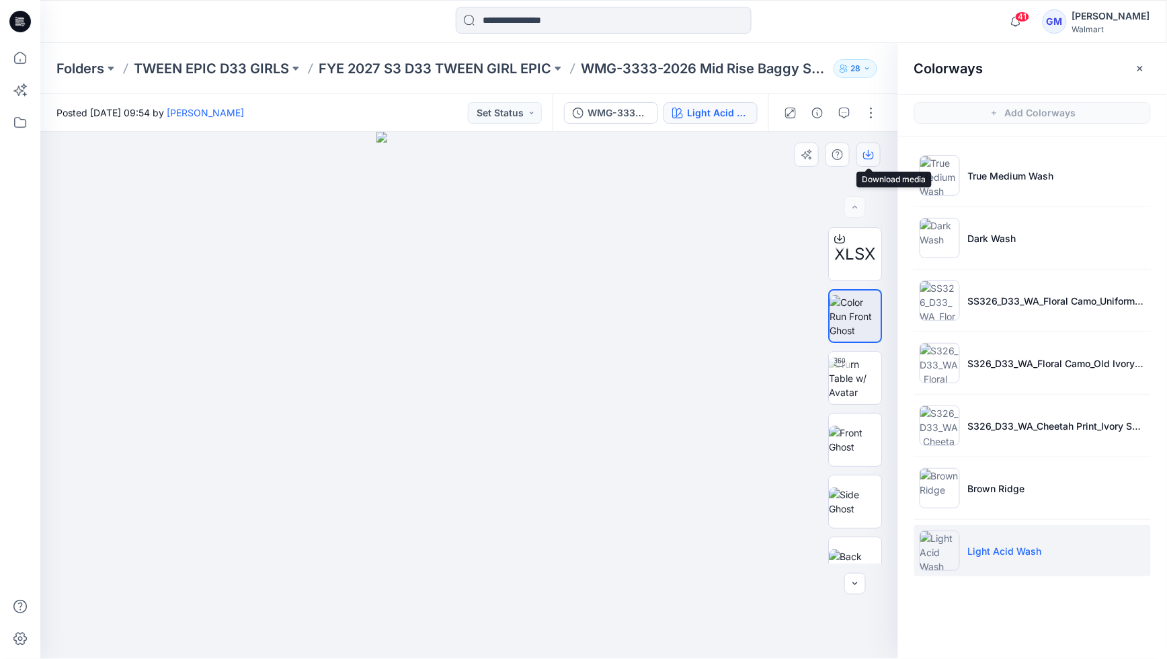
click at [873, 154] on icon "button" at bounding box center [868, 155] width 11 height 7
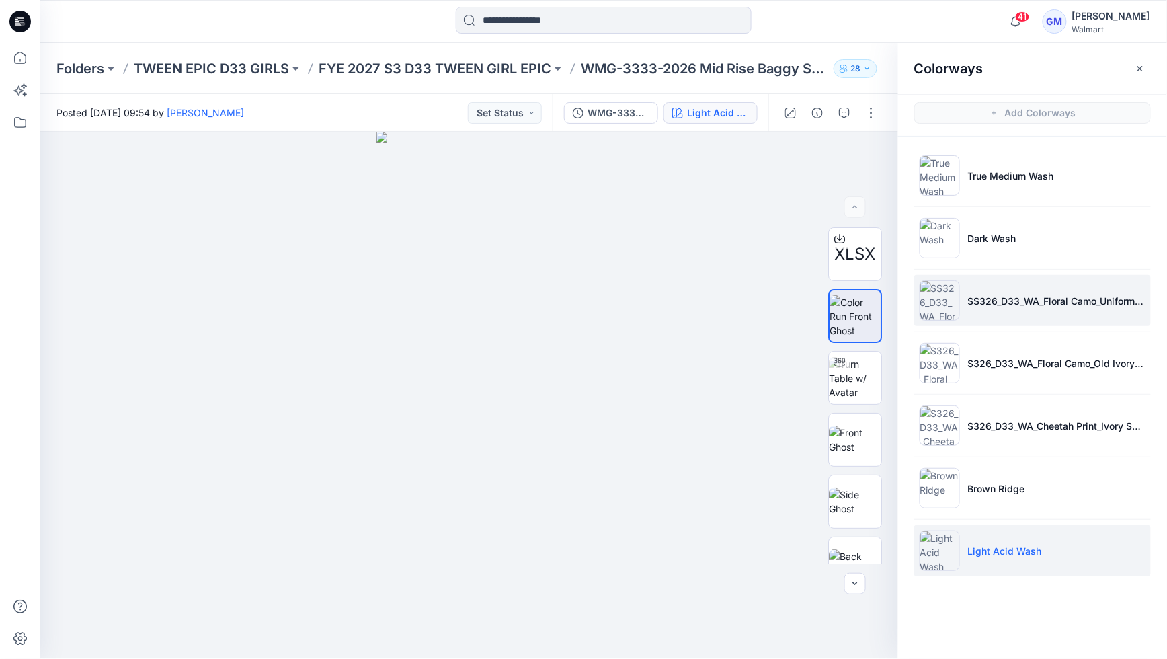
click at [1076, 318] on li "SS326_D33_WA_Floral Camo_Uniform Green_G2948E" at bounding box center [1032, 300] width 237 height 51
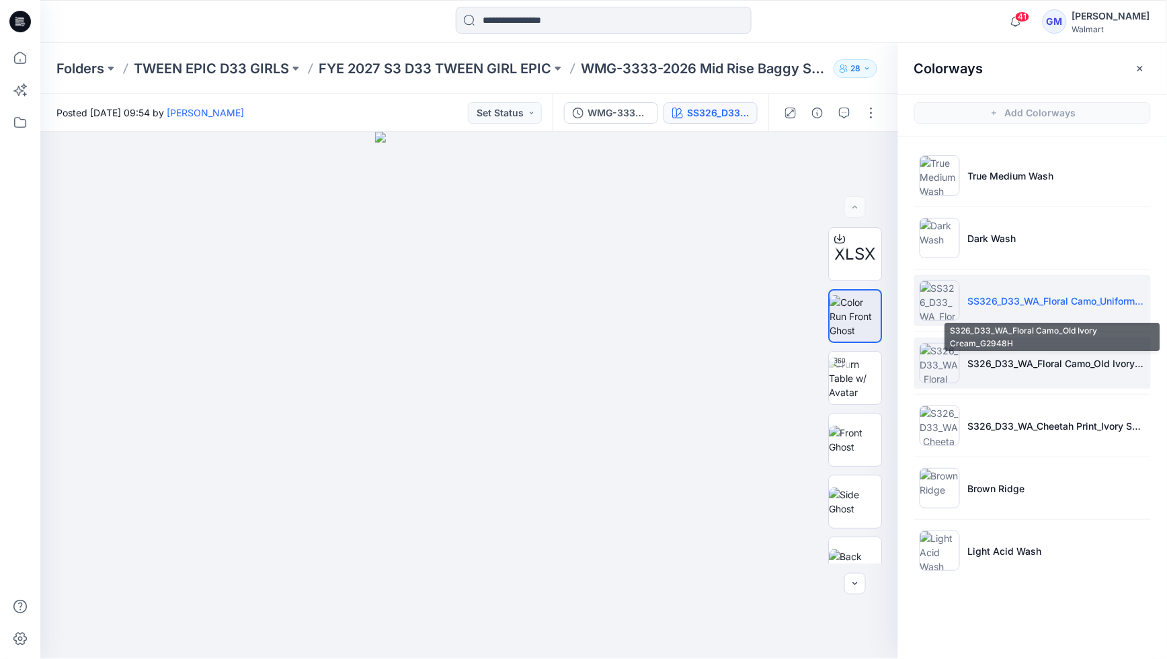
click at [1089, 365] on p "S326_D33_WA_Floral Camo_Old Ivory Cream_G2948H" at bounding box center [1056, 363] width 177 height 14
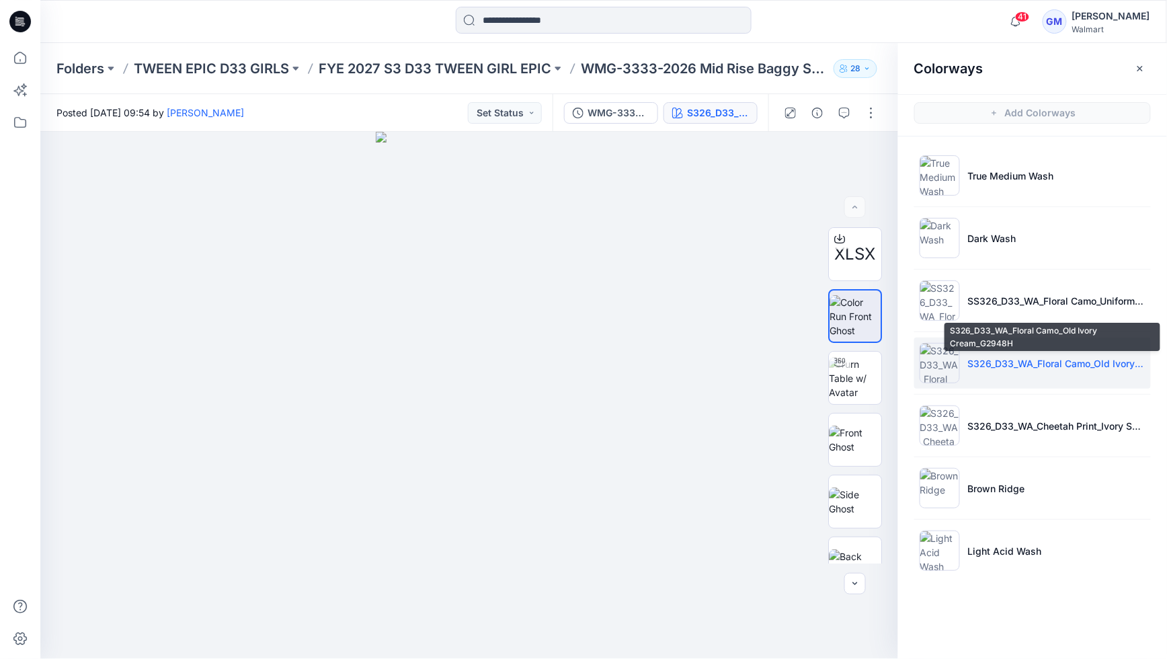
click at [1075, 364] on p "S326_D33_WA_Floral Camo_Old Ivory Cream_G2948H" at bounding box center [1056, 363] width 177 height 14
click at [686, 71] on p "WMG-3333-2026 Mid Rise Baggy Straight Pant" at bounding box center [704, 68] width 247 height 19
click at [676, 69] on p "WMG-3333-2026 Mid Rise Baggy Straight Pant" at bounding box center [704, 68] width 247 height 19
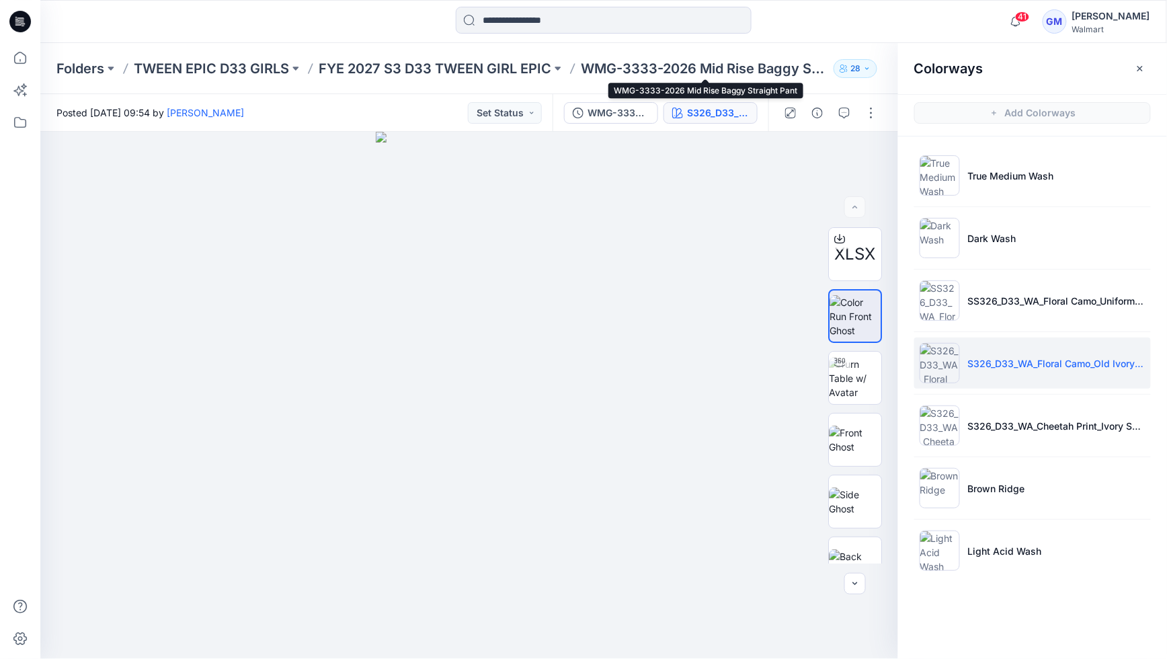
click at [638, 71] on p "WMG-3333-2026 Mid Rise Baggy Straight Pant" at bounding box center [704, 68] width 247 height 19
click at [638, 72] on p "WMG-3333-2026 Mid Rise Baggy Straight Pant" at bounding box center [704, 68] width 247 height 19
drag, startPoint x: 639, startPoint y: 71, endPoint x: 661, endPoint y: 70, distance: 22.2
click at [639, 71] on p "WMG-3333-2026 Mid Rise Baggy Straight Pant" at bounding box center [704, 68] width 247 height 19
click at [696, 69] on p "WMG-3333-2026 Mid Rise Baggy Straight Pant" at bounding box center [704, 68] width 247 height 19
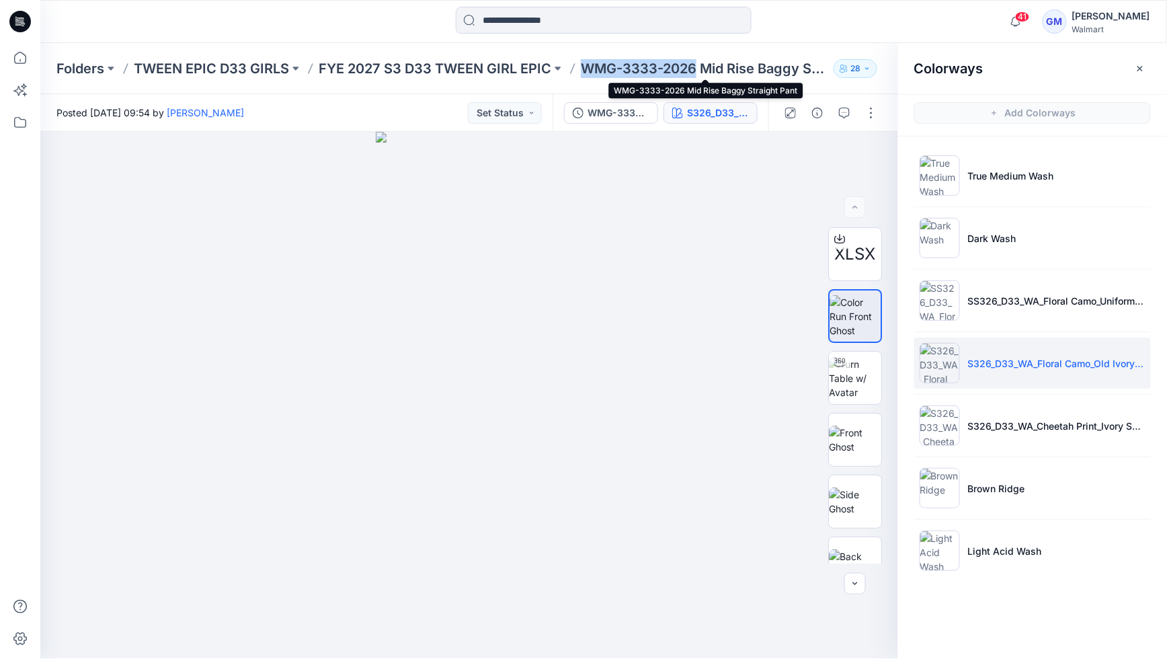
drag, startPoint x: 587, startPoint y: 68, endPoint x: 694, endPoint y: 71, distance: 106.2
click at [698, 70] on p "WMG-3333-2026 Mid Rise Baggy Straight Pant" at bounding box center [704, 68] width 247 height 19
copy p "WMG-3333-2026"
click at [406, 65] on p "FYE 2027 S3 D33 TWEEN GIRL EPIC" at bounding box center [435, 68] width 233 height 19
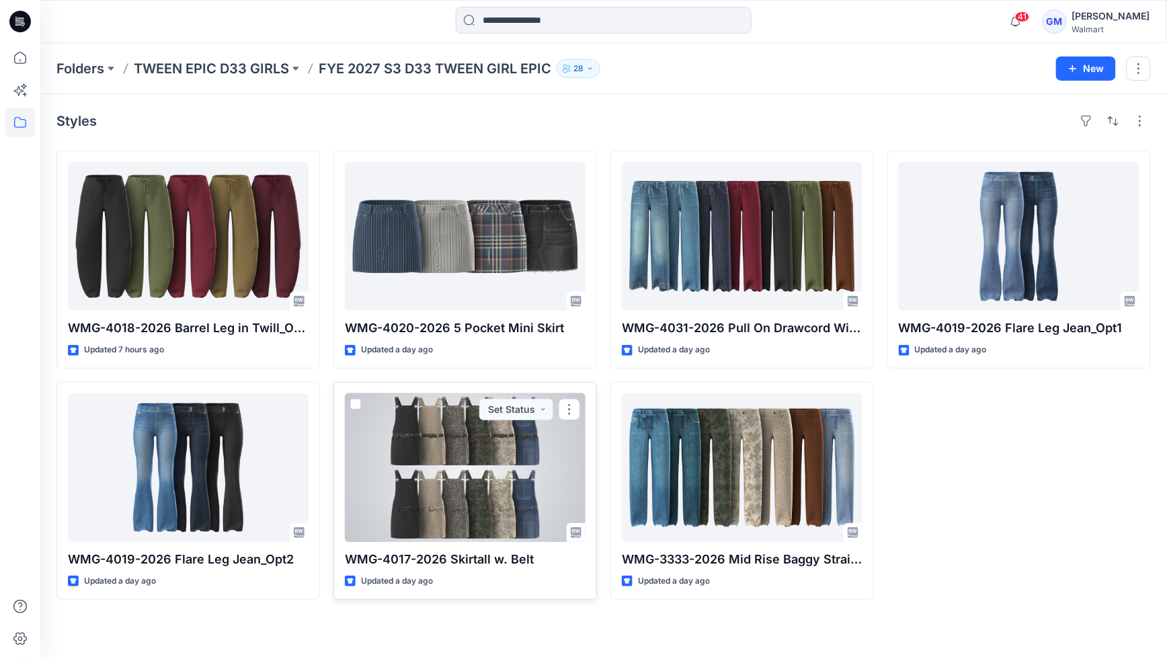
click at [509, 442] on div at bounding box center [465, 467] width 241 height 149
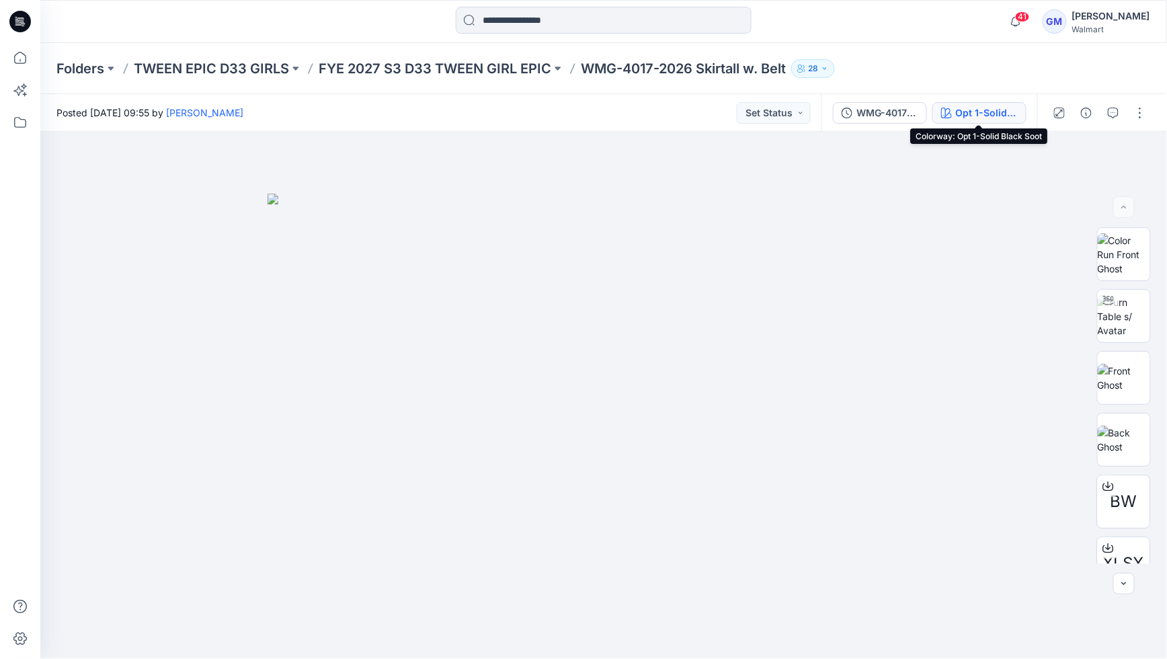
click at [1004, 118] on div "Opt 1-Solid Black Soot" at bounding box center [987, 113] width 62 height 15
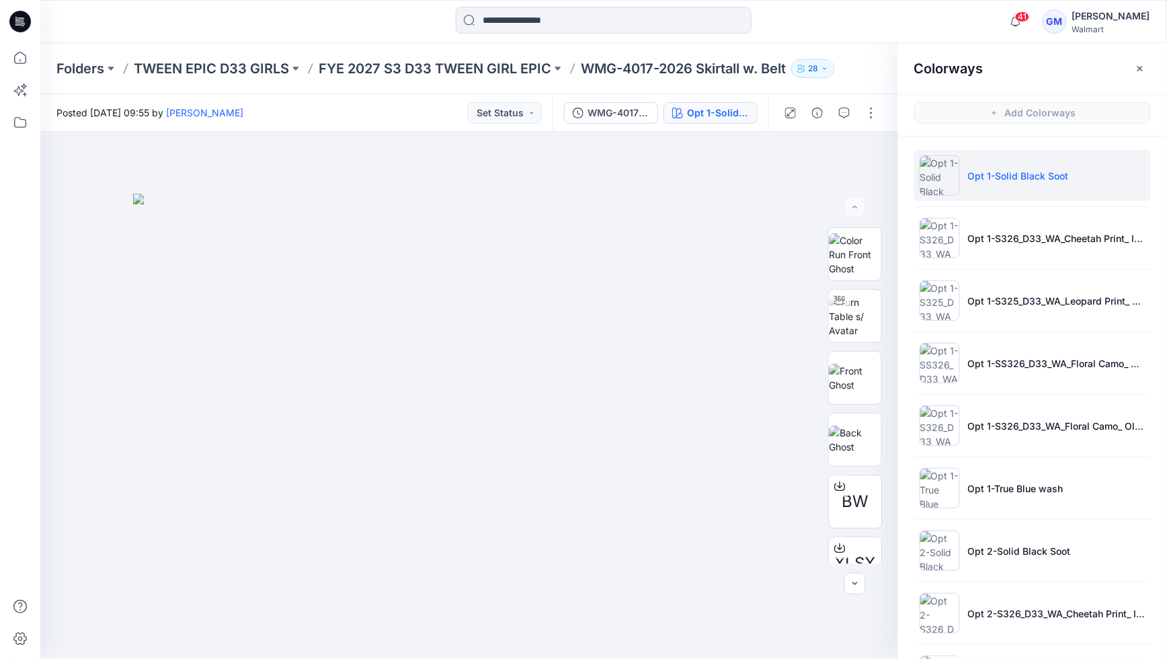
click at [990, 179] on p "Opt 1-Solid Black Soot" at bounding box center [1018, 176] width 101 height 14
click at [864, 155] on icon "button" at bounding box center [868, 155] width 11 height 7
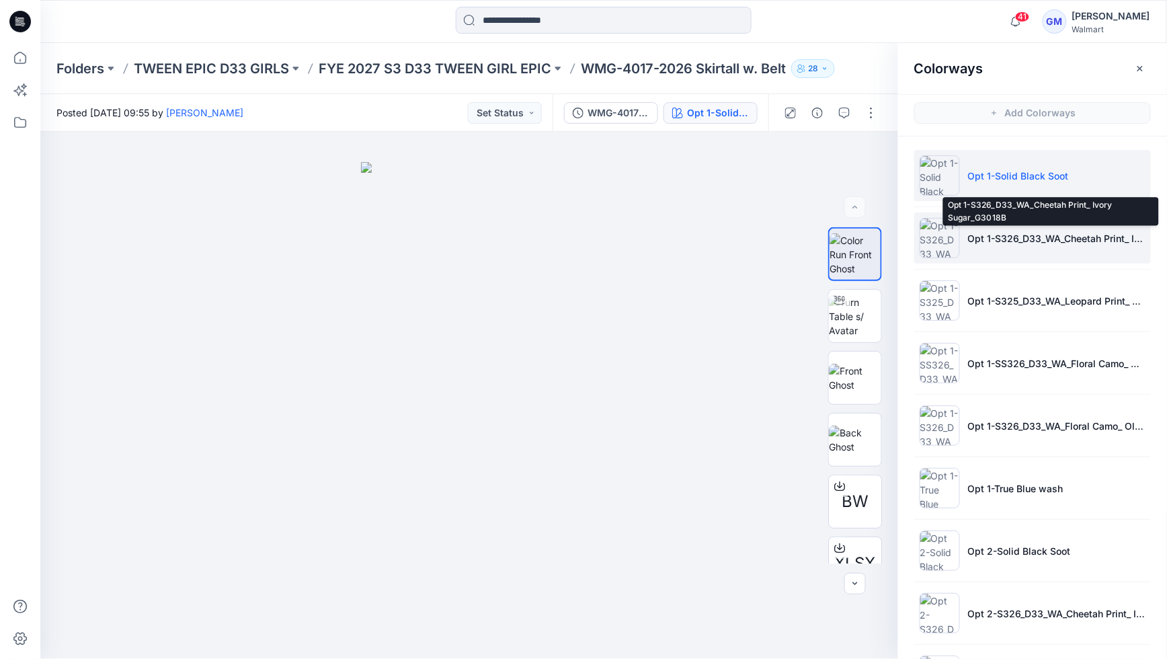
click at [1059, 231] on p "Opt 1-S326_D33_WA_Cheetah Print_ Ivory Sugar_G3018B" at bounding box center [1056, 238] width 177 height 14
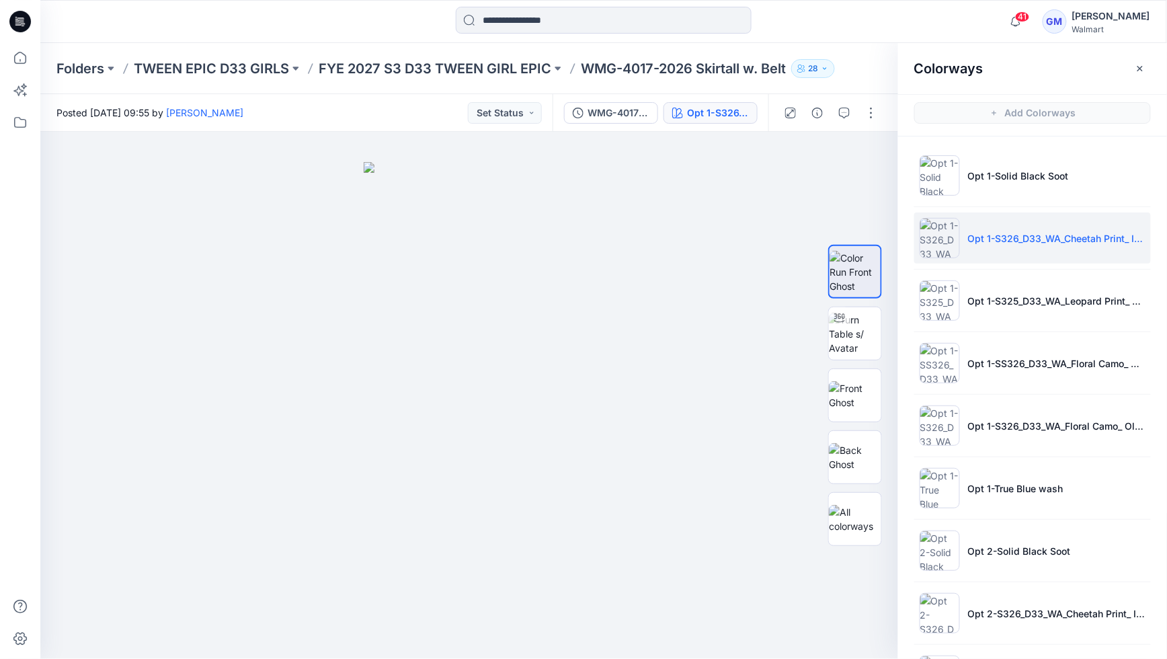
click at [974, 244] on p "Opt 1-S326_D33_WA_Cheetah Print_ Ivory Sugar_G3018B" at bounding box center [1056, 238] width 177 height 14
click at [864, 147] on button "button" at bounding box center [868, 154] width 24 height 24
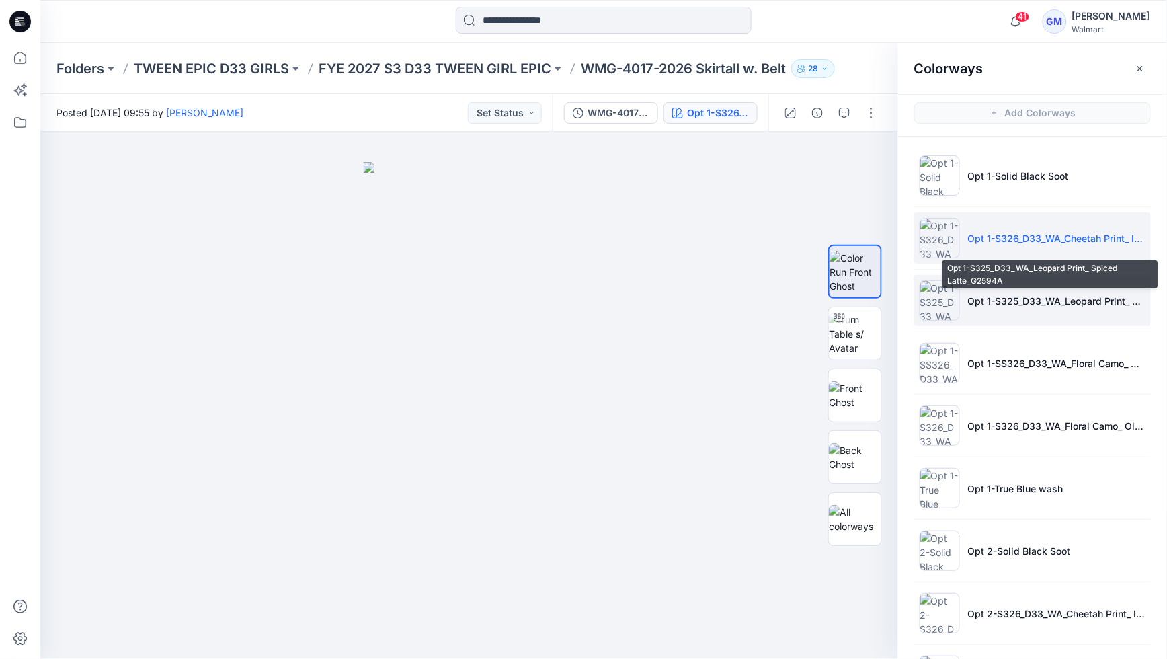
click at [977, 300] on p "Opt 1-S325_D33_WA_Leopard Print_ Spiced Latte_G2594A" at bounding box center [1056, 301] width 177 height 14
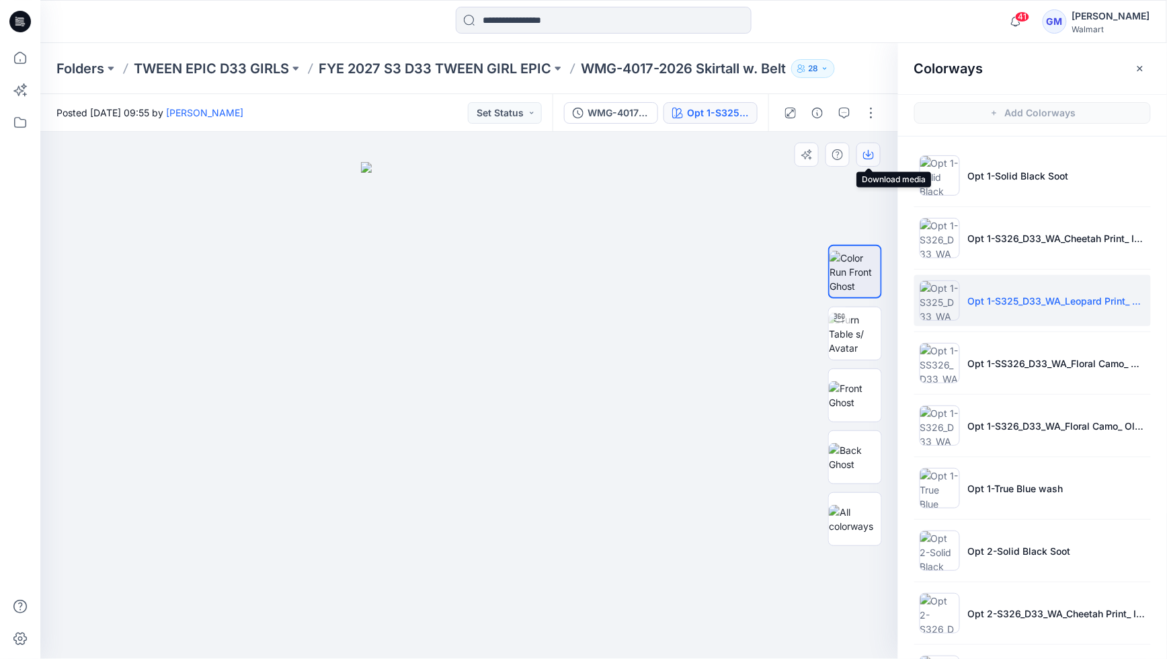
click at [864, 154] on icon "button" at bounding box center [868, 154] width 11 height 11
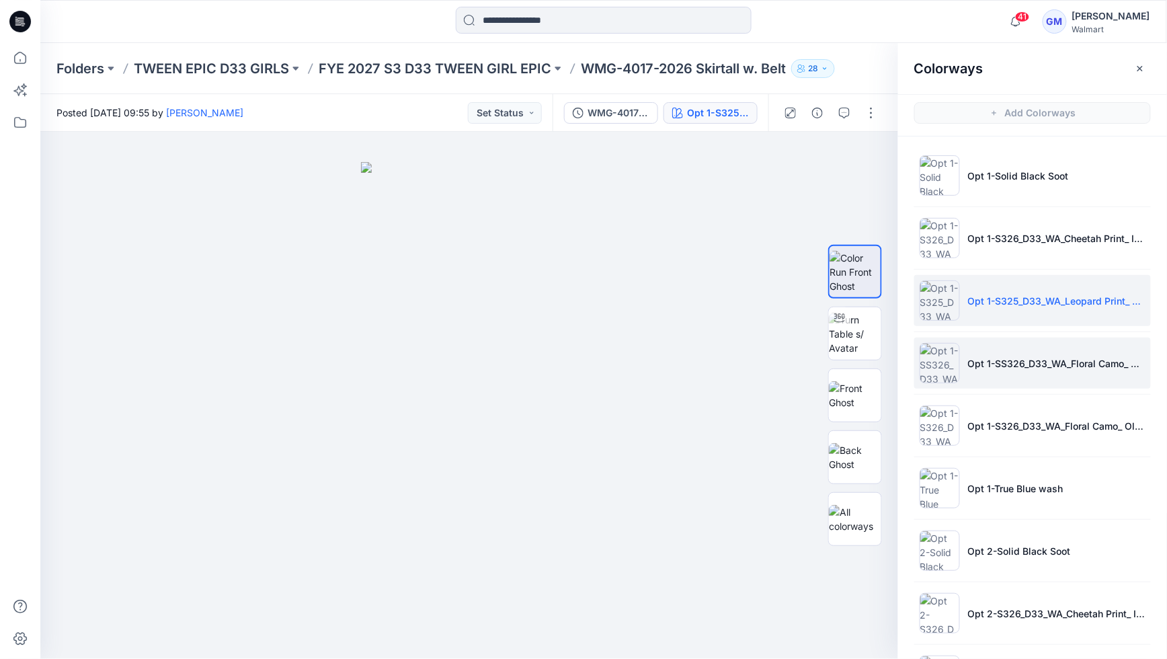
click at [974, 367] on p "Opt 1-SS326_D33_WA_Floral Camo_ Uniform Green_G2948E" at bounding box center [1056, 363] width 177 height 14
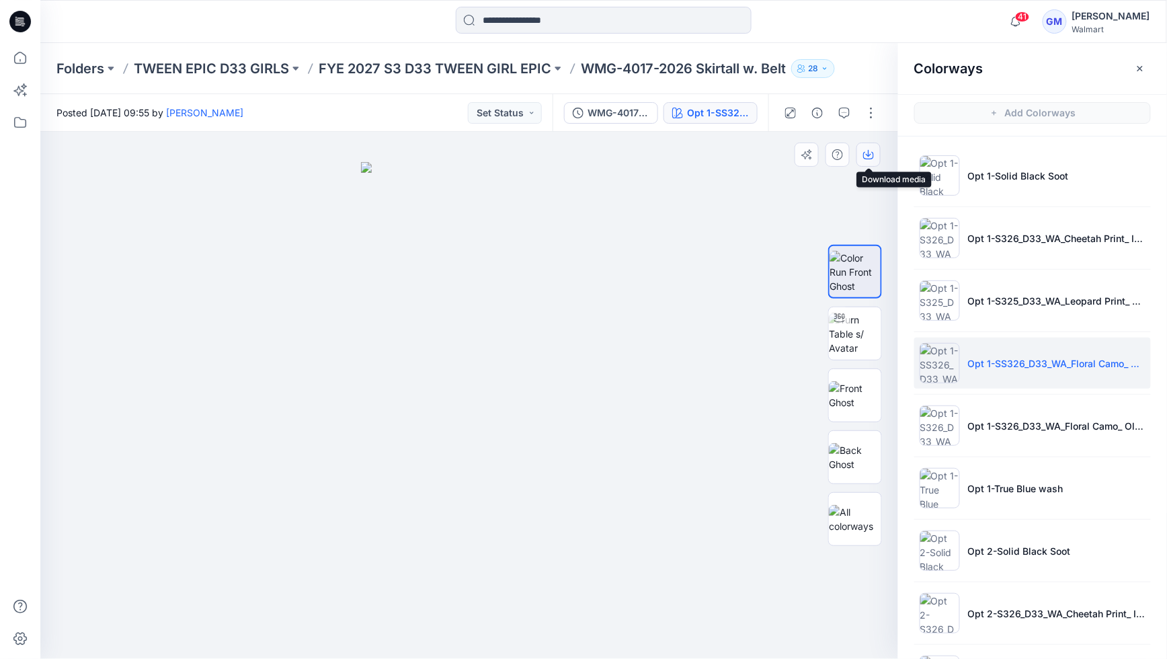
click at [864, 155] on icon "button" at bounding box center [868, 155] width 11 height 7
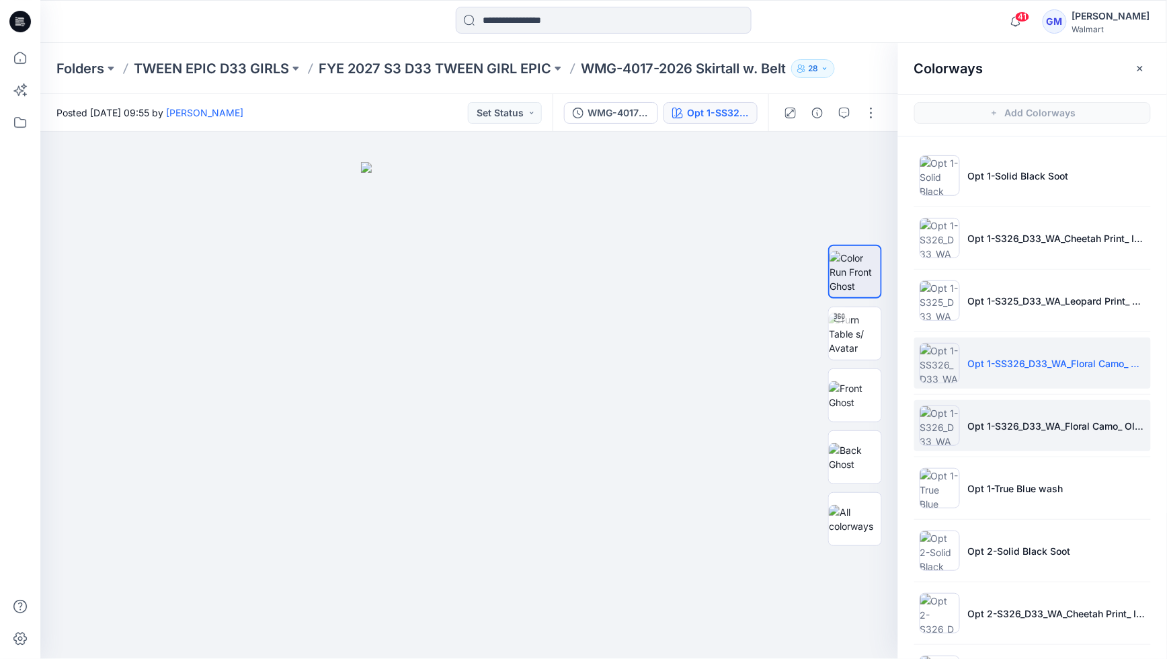
click at [973, 430] on p "Opt 1-S326_D33_WA_Floral Camo_ Old Ivory Cream_G2948H" at bounding box center [1056, 426] width 177 height 14
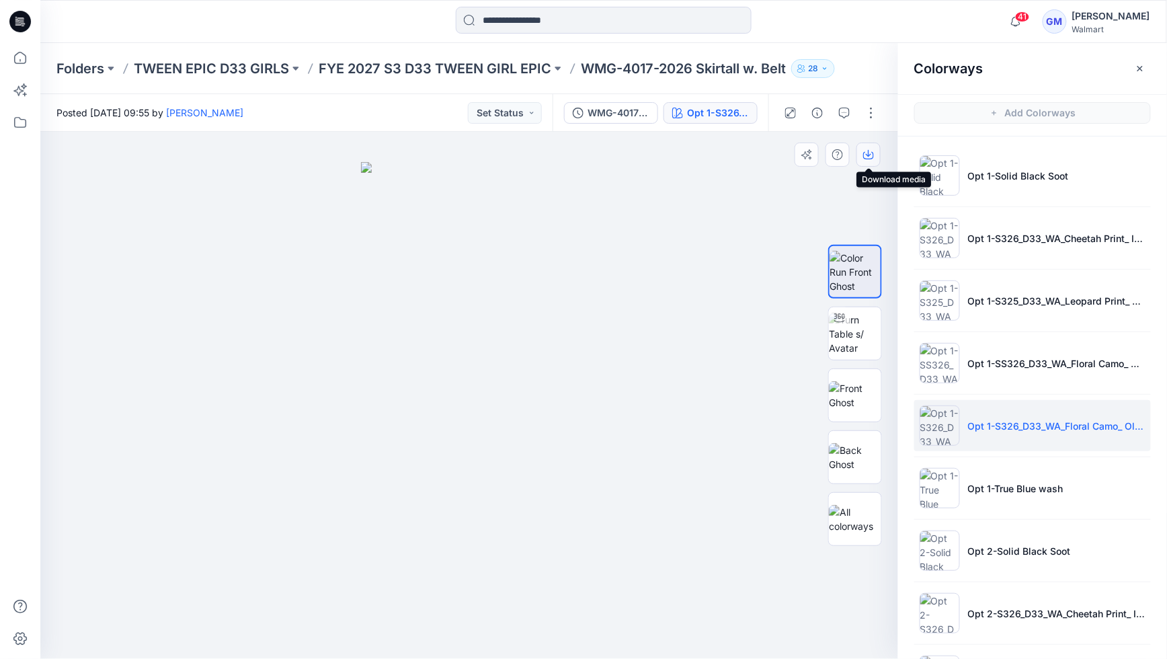
click at [861, 155] on button "button" at bounding box center [868, 154] width 24 height 24
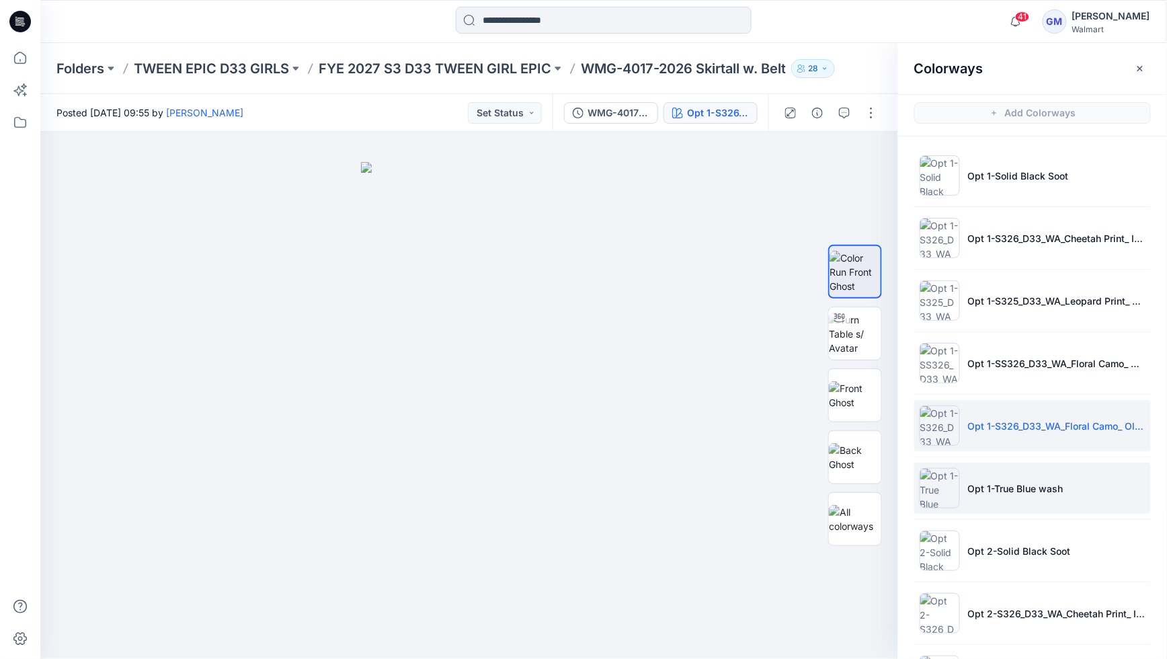
drag, startPoint x: 1015, startPoint y: 477, endPoint x: 1020, endPoint y: 462, distance: 15.1
click at [1015, 475] on li "Opt 1-True Blue wash" at bounding box center [1032, 487] width 237 height 51
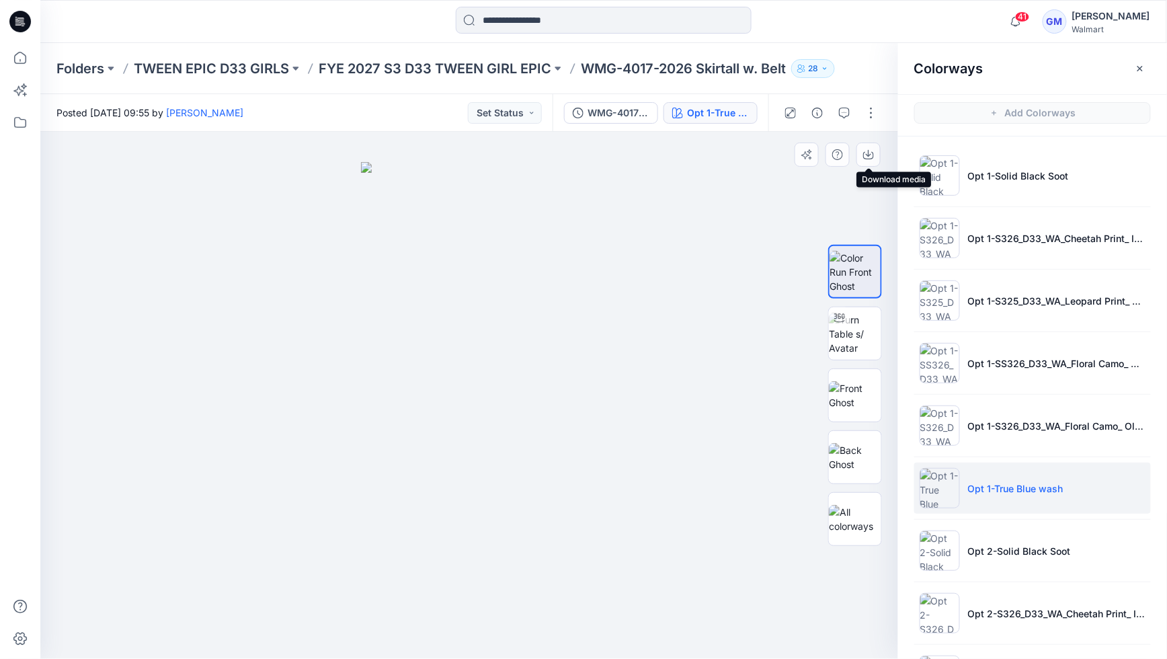
drag, startPoint x: 866, startPoint y: 159, endPoint x: 873, endPoint y: 167, distance: 10.5
click at [866, 159] on icon "button" at bounding box center [868, 154] width 11 height 11
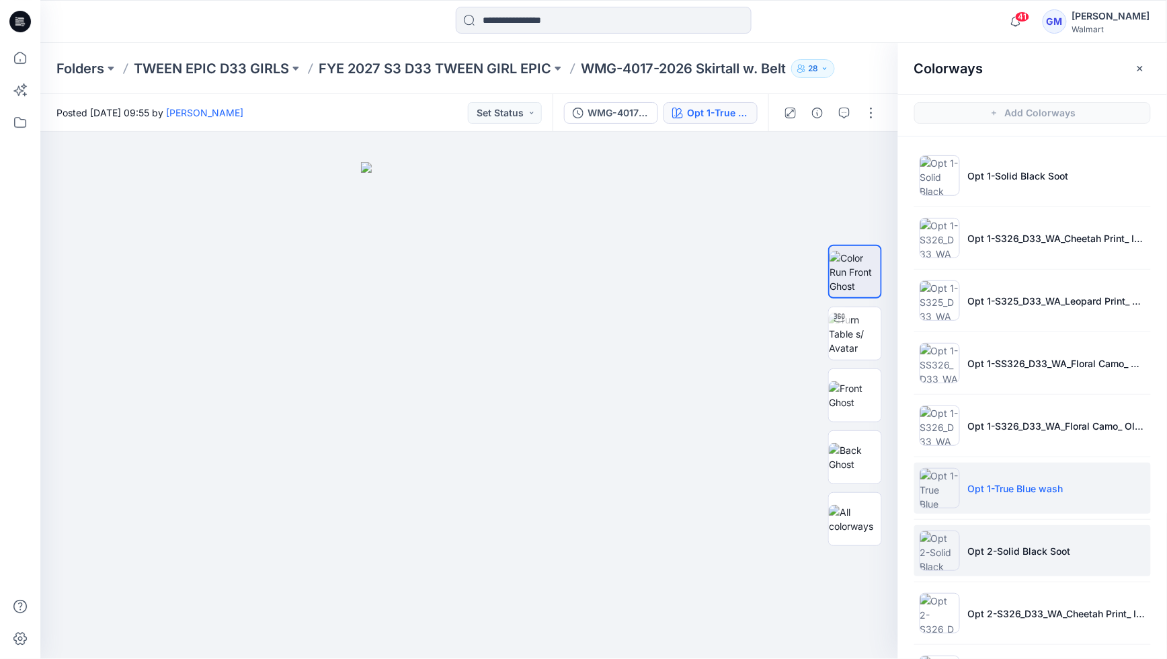
click at [986, 543] on li "Opt 2-Solid Black Soot" at bounding box center [1032, 550] width 237 height 51
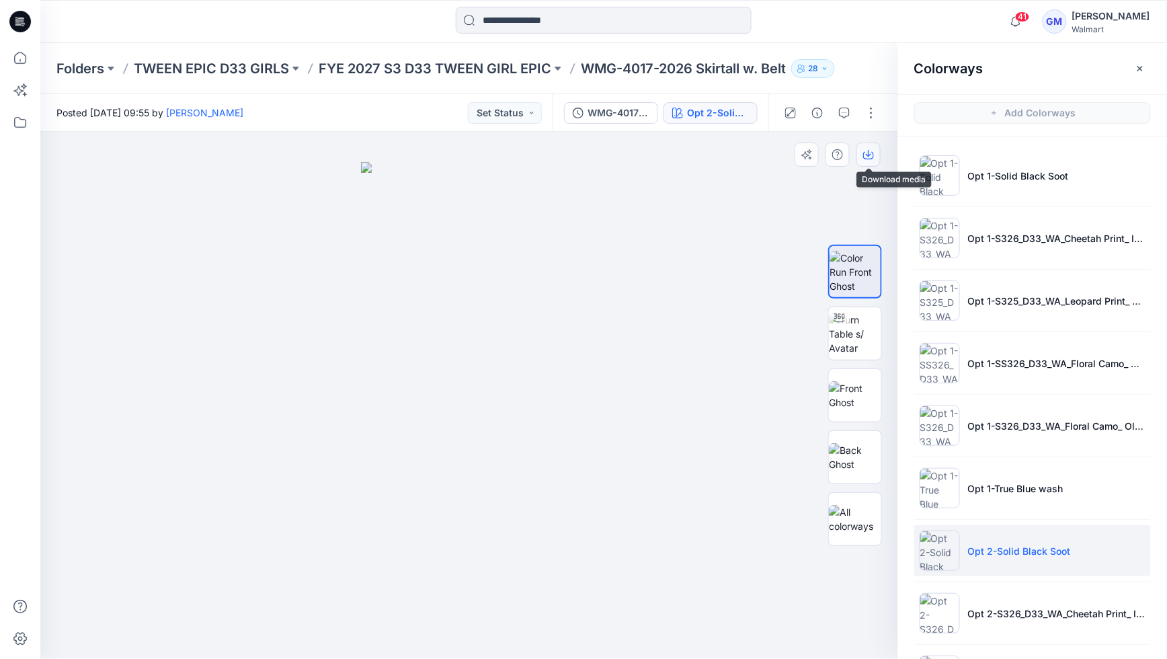
click at [863, 151] on icon "button" at bounding box center [868, 154] width 11 height 11
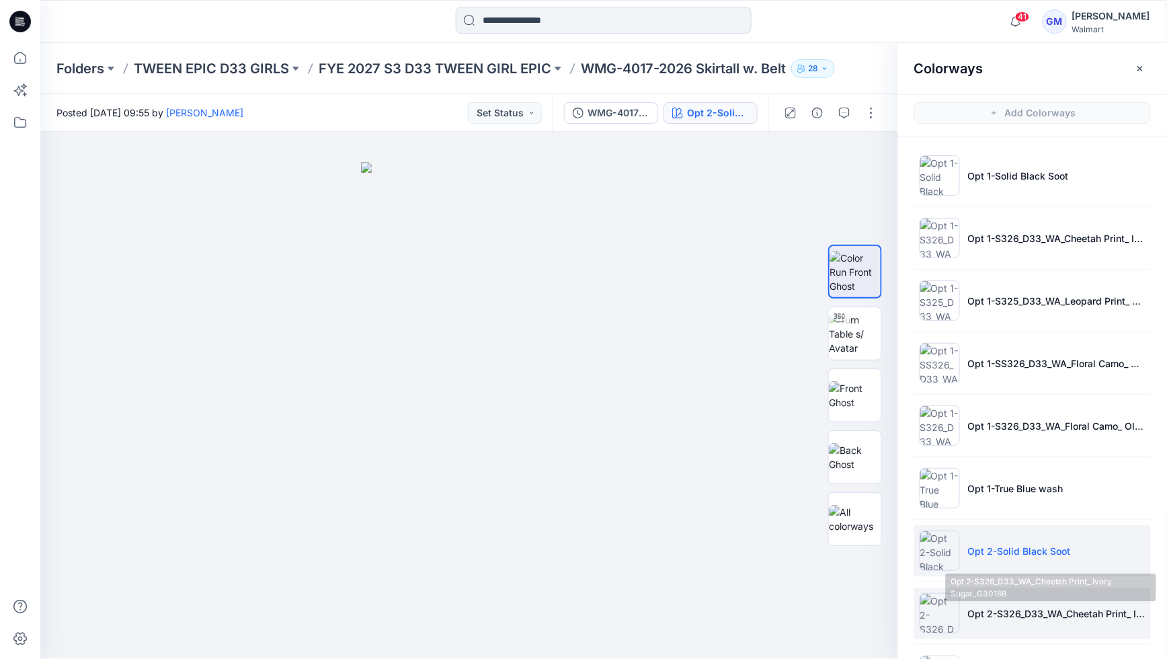
click at [990, 616] on p "Opt 2-S326_D33_WA_Cheetah Print_ Ivory Sugar_G3018B" at bounding box center [1056, 613] width 177 height 14
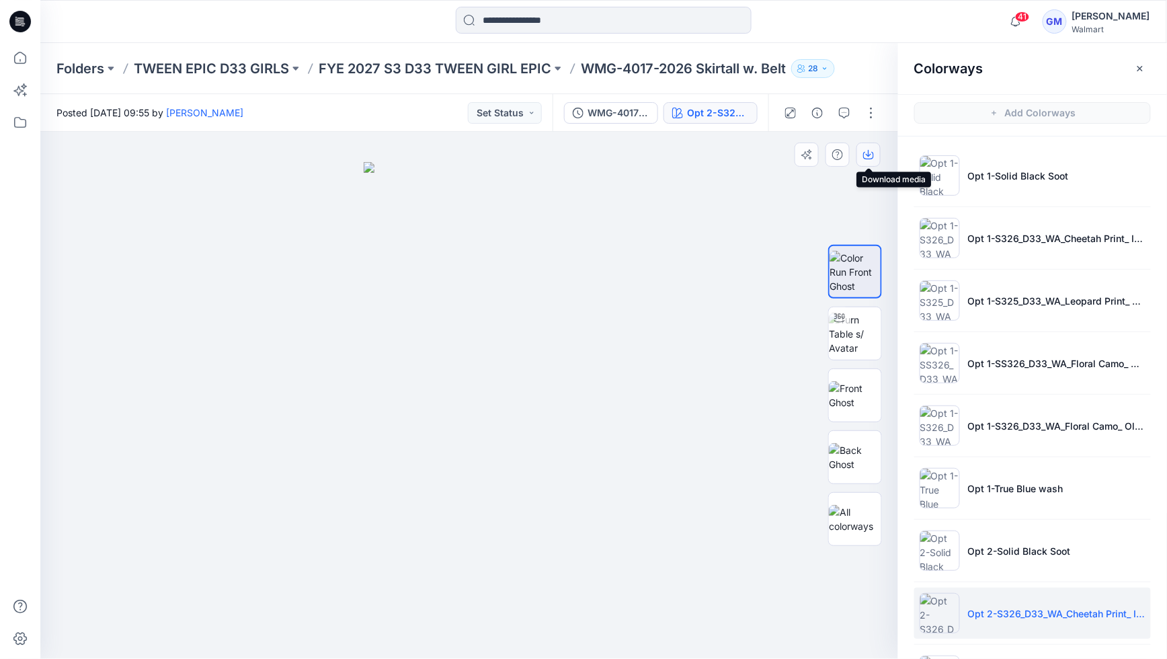
click at [870, 154] on icon "button" at bounding box center [868, 153] width 5 height 7
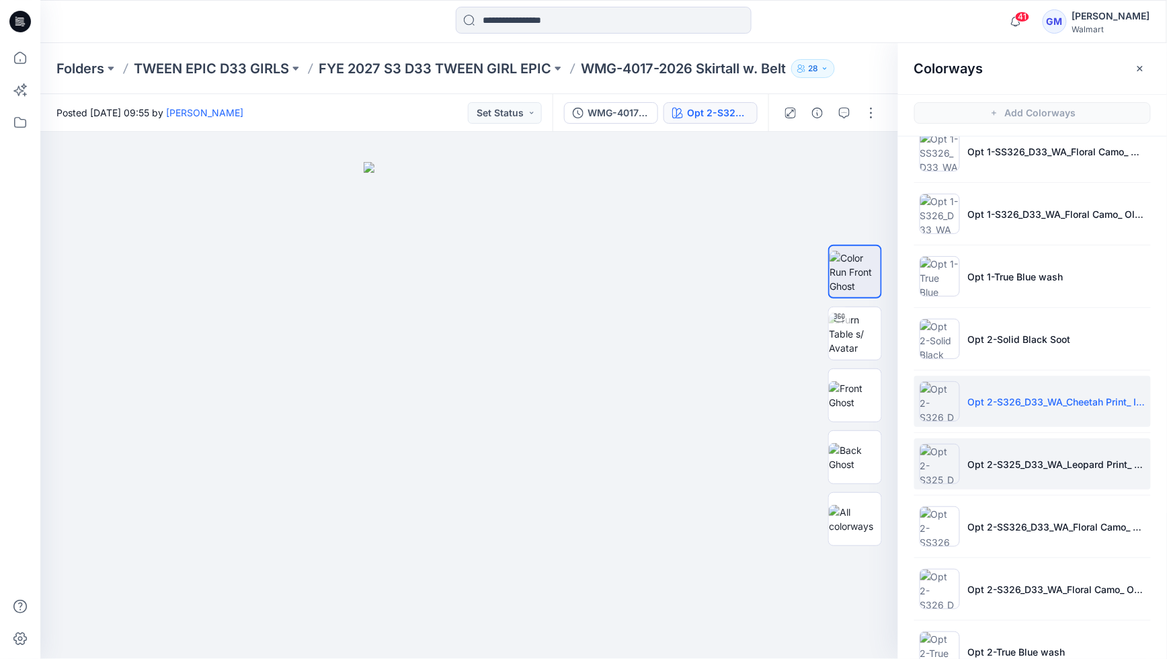
scroll to position [213, 0]
click at [1030, 468] on p "Opt 2-S325_D33_WA_Leopard Print_ Spiced Latte_G2594A" at bounding box center [1056, 463] width 177 height 14
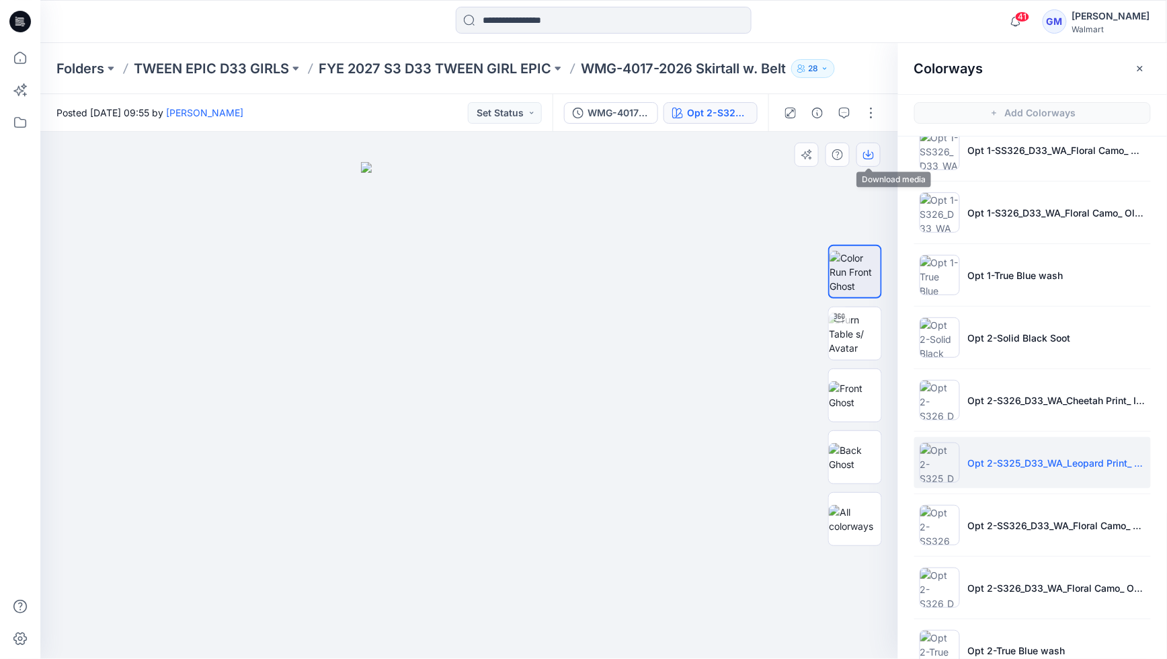
click at [873, 155] on icon "button" at bounding box center [868, 155] width 11 height 7
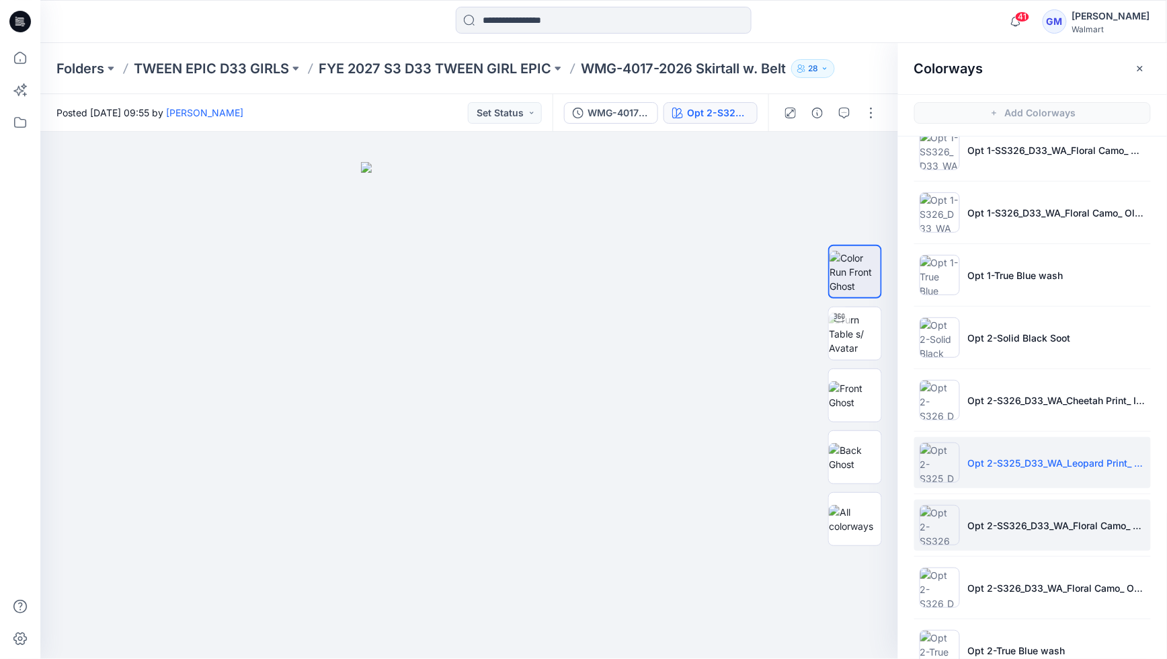
click at [1025, 526] on p "Opt 2-SS326_D33_WA_Floral Camo_ Uniform Green_G2948E" at bounding box center [1056, 525] width 177 height 14
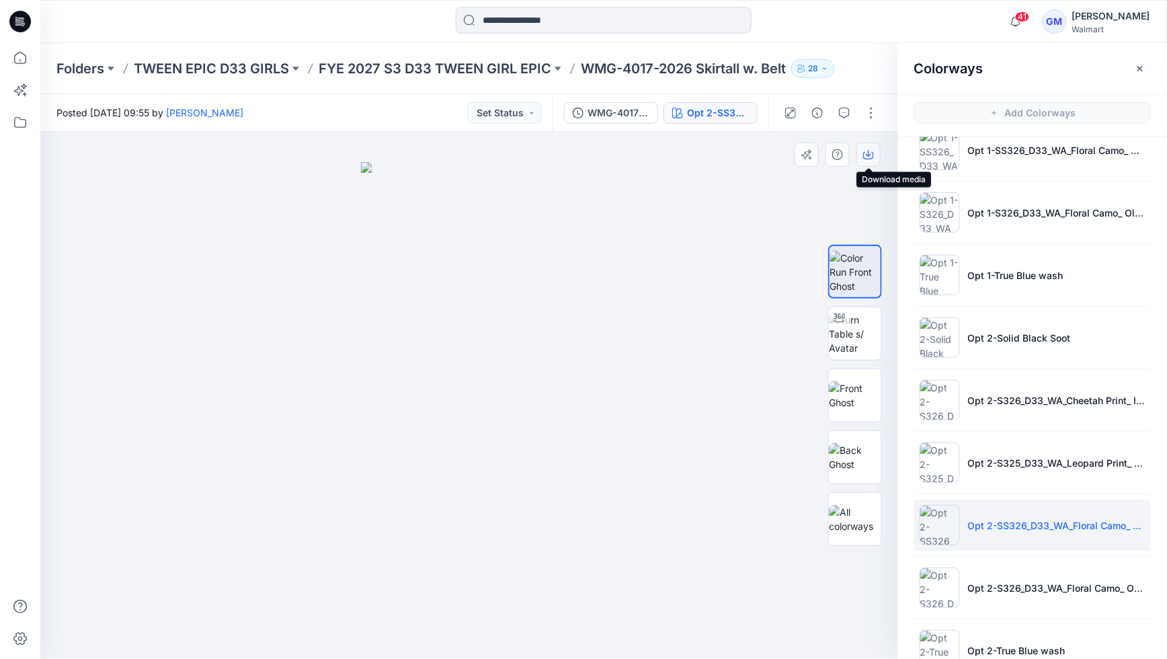
click at [871, 156] on icon "button" at bounding box center [868, 154] width 11 height 11
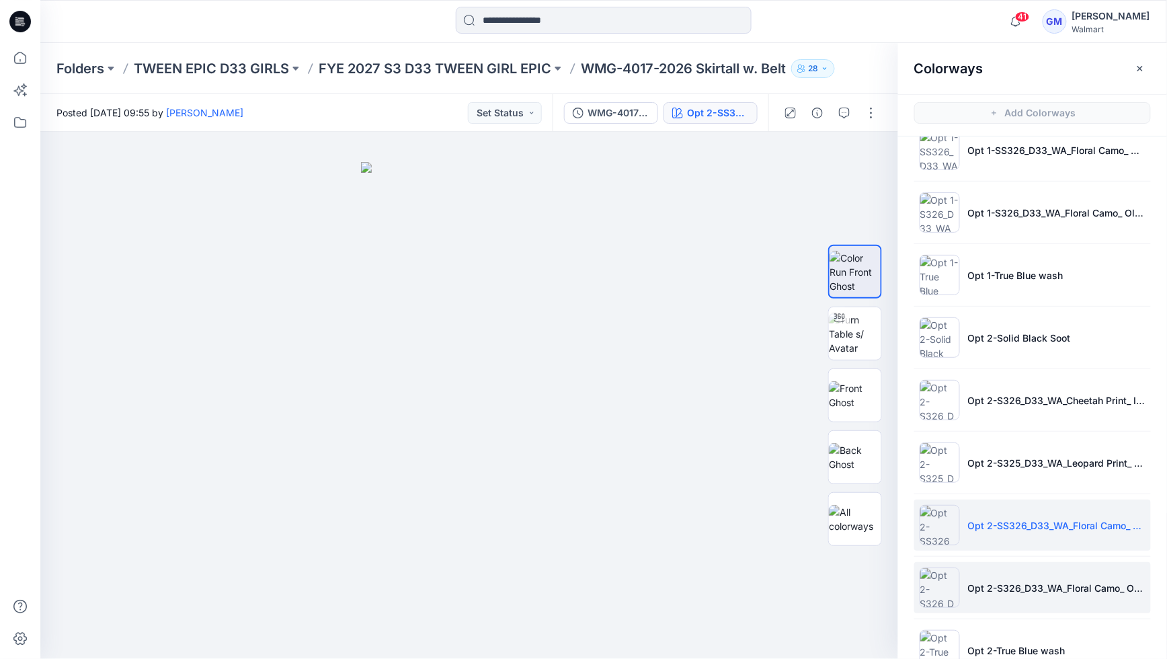
click at [991, 598] on li "Opt 2-S326_D33_WA_Floral Camo_ Old Ivory Cream_G2948H" at bounding box center [1032, 587] width 237 height 51
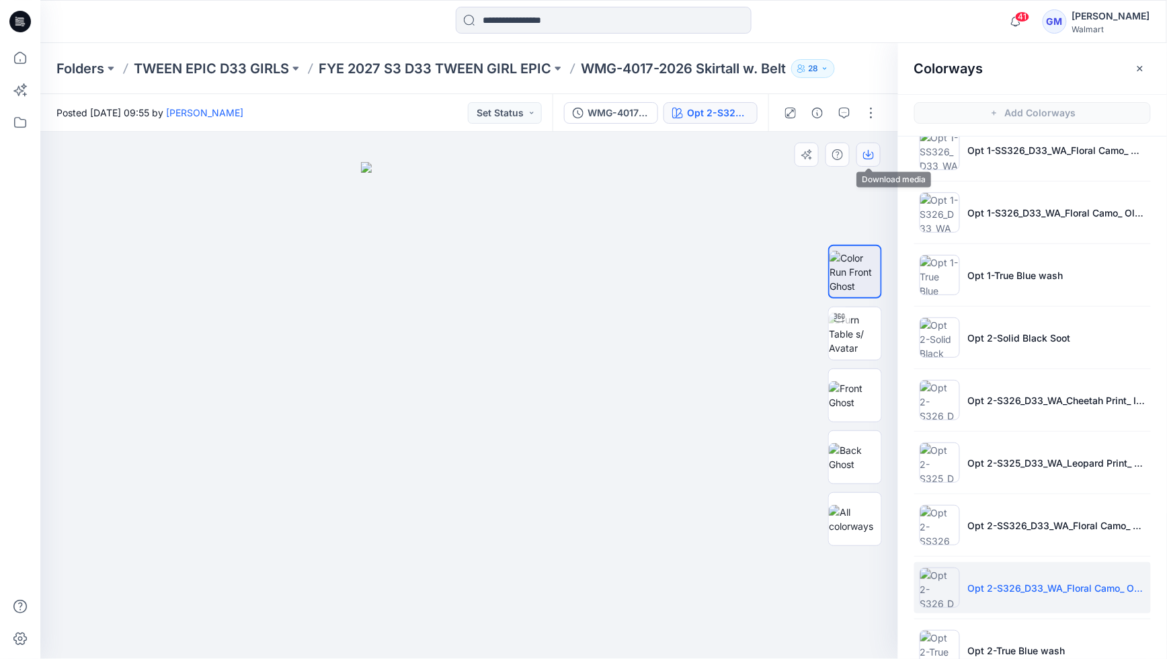
click at [864, 156] on icon "button" at bounding box center [868, 155] width 11 height 7
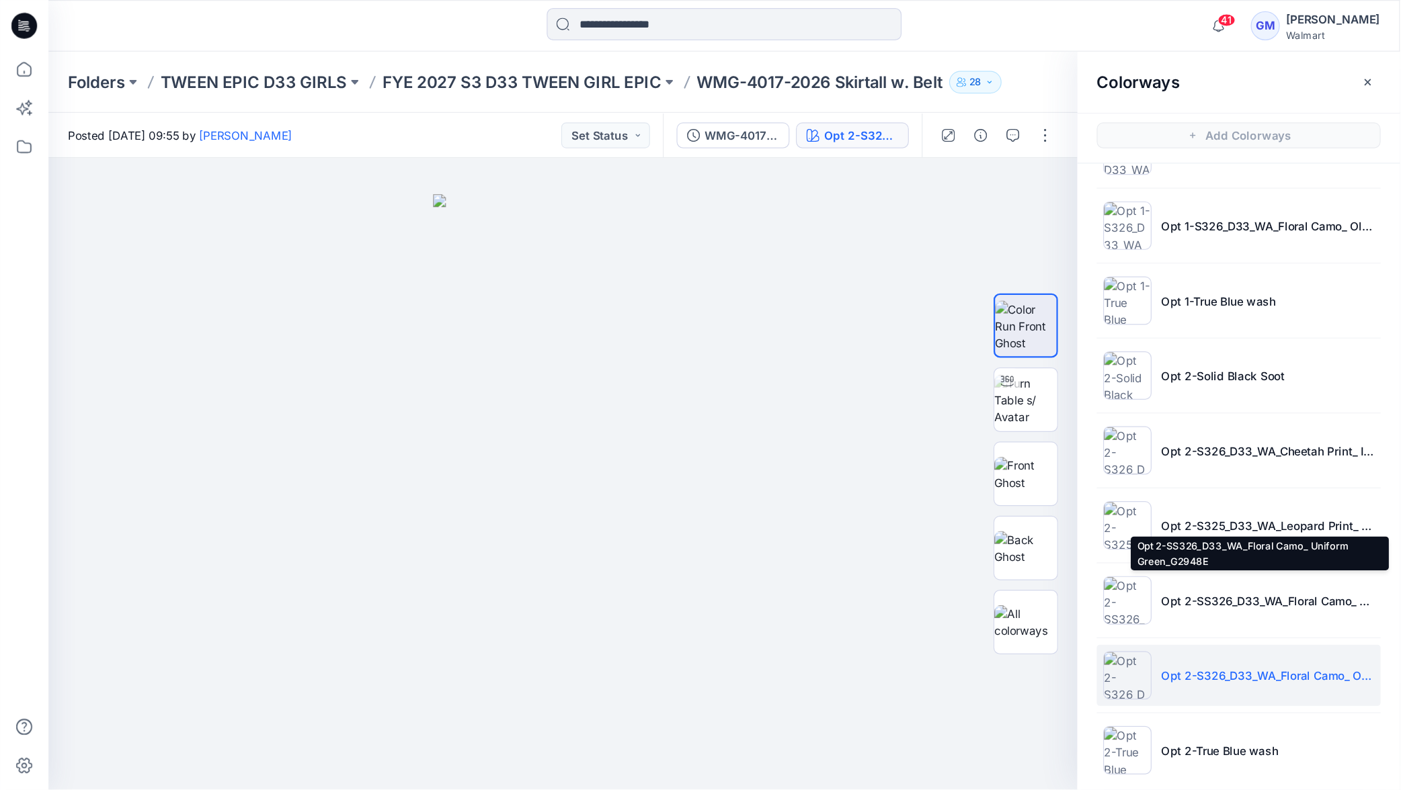
scroll to position [250, 0]
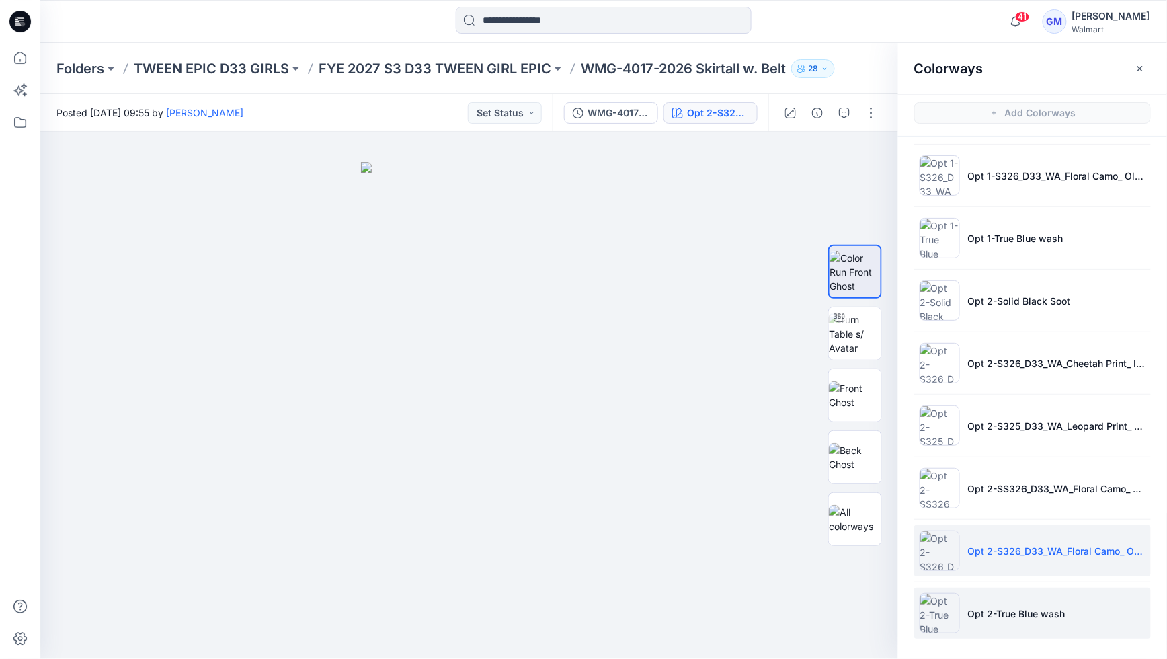
click at [997, 613] on p "Opt 2-True Blue wash" at bounding box center [1016, 613] width 97 height 14
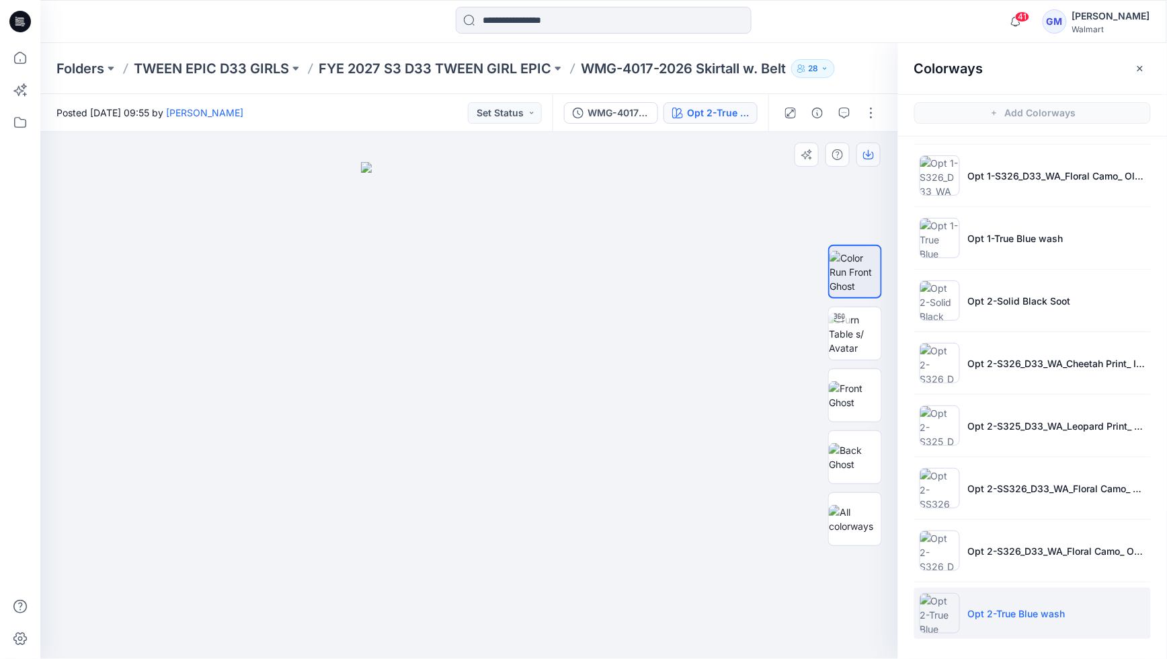
click at [864, 156] on icon "button" at bounding box center [868, 154] width 11 height 11
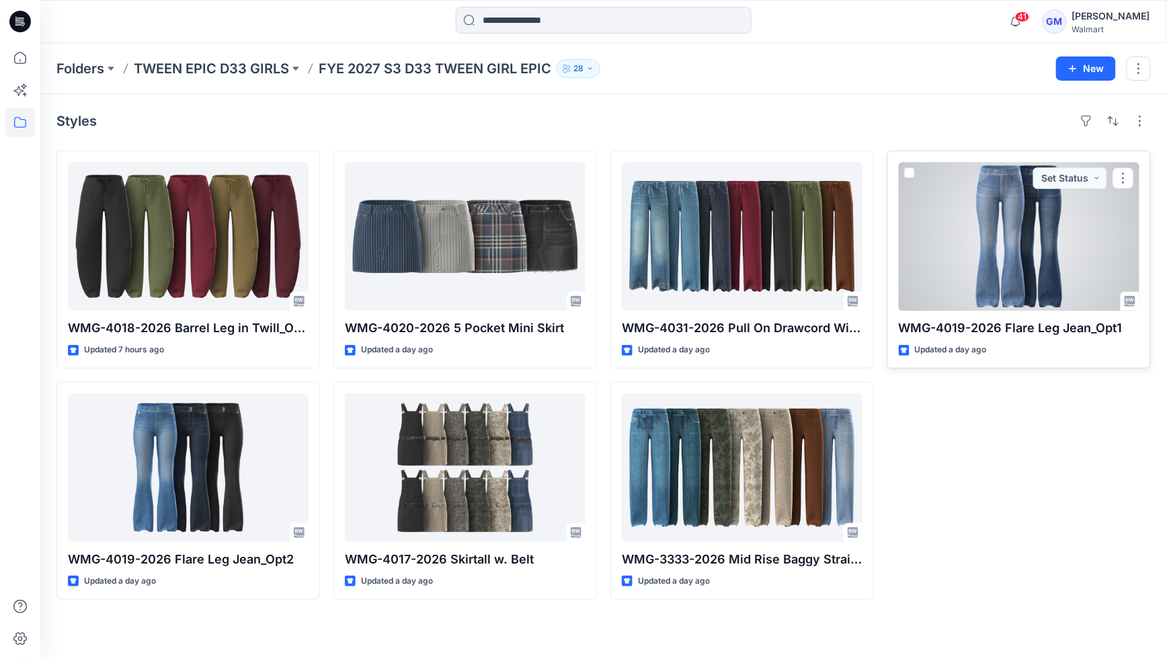
click at [996, 207] on div at bounding box center [1019, 236] width 241 height 149
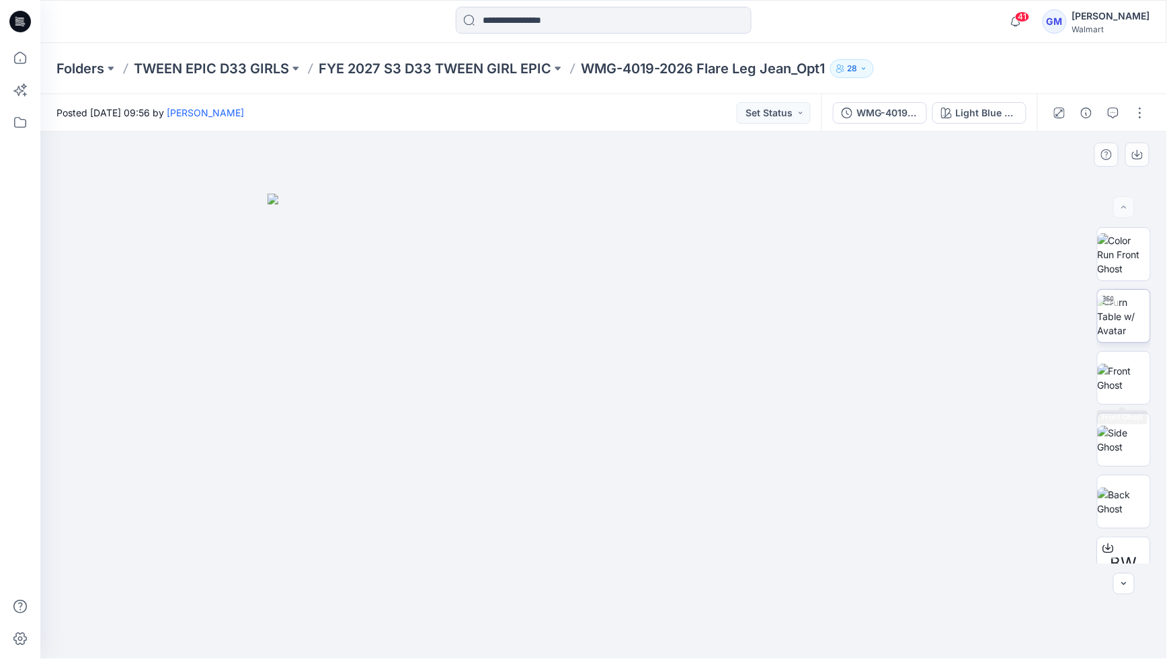
click at [1120, 337] on img at bounding box center [1124, 316] width 52 height 42
drag, startPoint x: 614, startPoint y: 440, endPoint x: 623, endPoint y: 408, distance: 32.8
click at [610, 411] on div at bounding box center [603, 395] width 1127 height 527
click at [603, 616] on div at bounding box center [599, 621] width 15 height 15
click at [604, 619] on div at bounding box center [599, 621] width 15 height 15
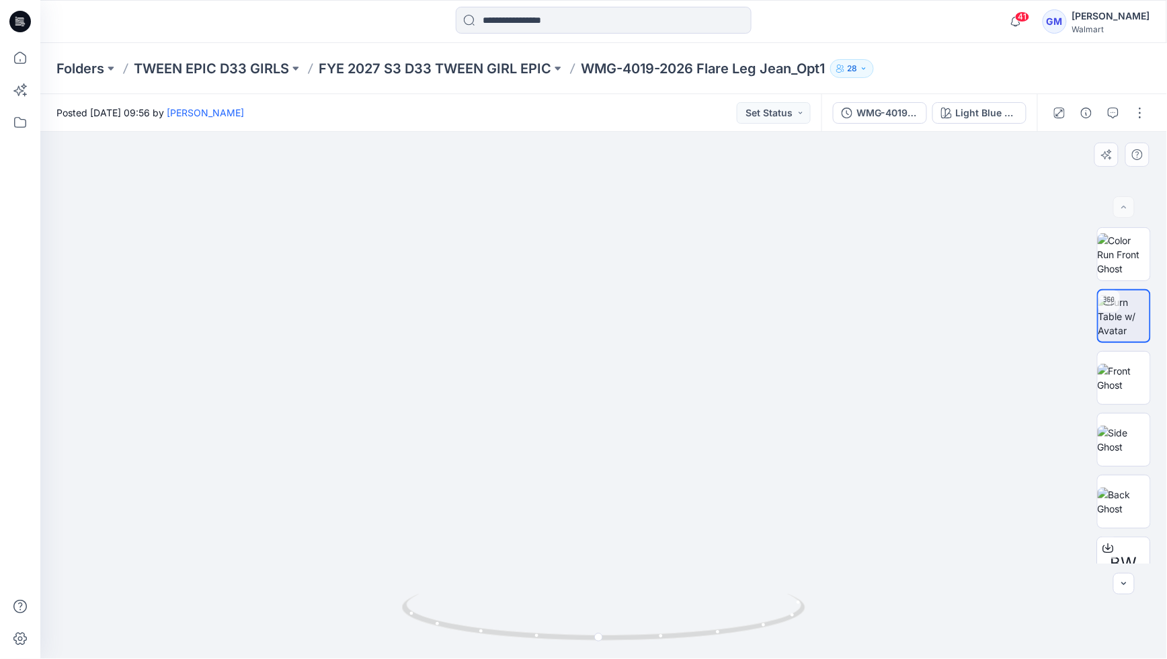
drag, startPoint x: 638, startPoint y: 516, endPoint x: 650, endPoint y: 347, distance: 169.1
click at [628, 362] on img at bounding box center [604, 282] width 754 height 754
click at [604, 620] on div at bounding box center [599, 621] width 15 height 15
click at [601, 614] on div at bounding box center [599, 621] width 15 height 15
drag, startPoint x: 636, startPoint y: 534, endPoint x: 532, endPoint y: 540, distance: 104.4
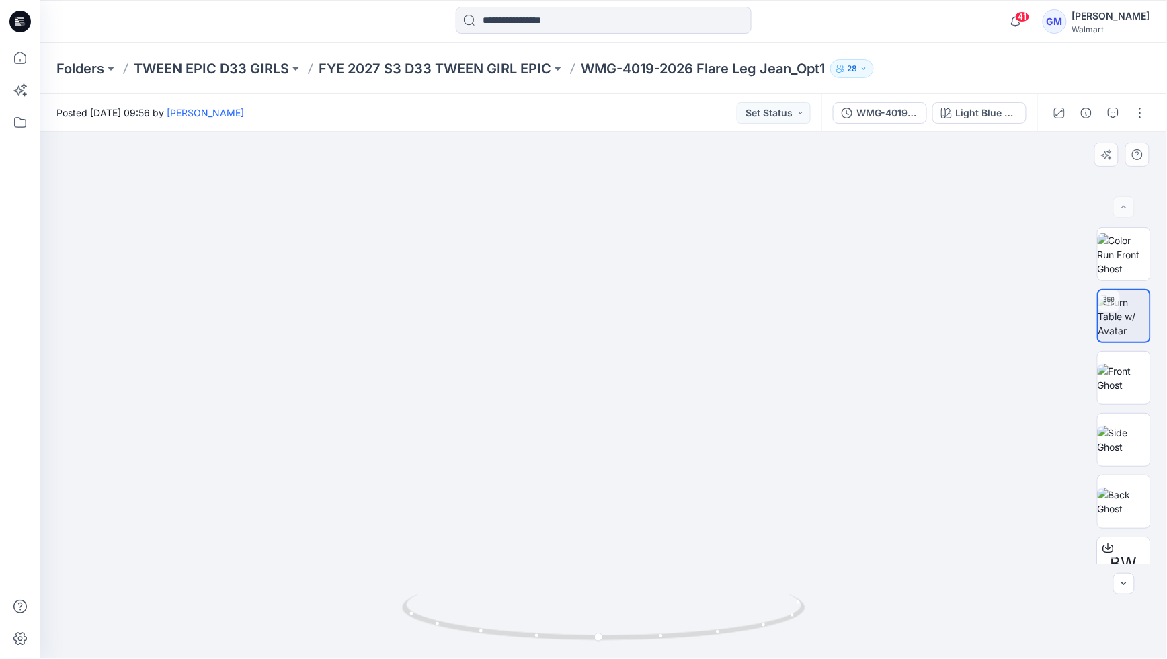
click at [529, 534] on img at bounding box center [604, 191] width 936 height 936
drag, startPoint x: 516, startPoint y: 636, endPoint x: 340, endPoint y: 574, distance: 186.6
click at [341, 575] on div at bounding box center [603, 395] width 1127 height 527
drag, startPoint x: 119, startPoint y: 29, endPoint x: 43, endPoint y: 1, distance: 80.8
click at [119, 29] on div at bounding box center [181, 22] width 282 height 30
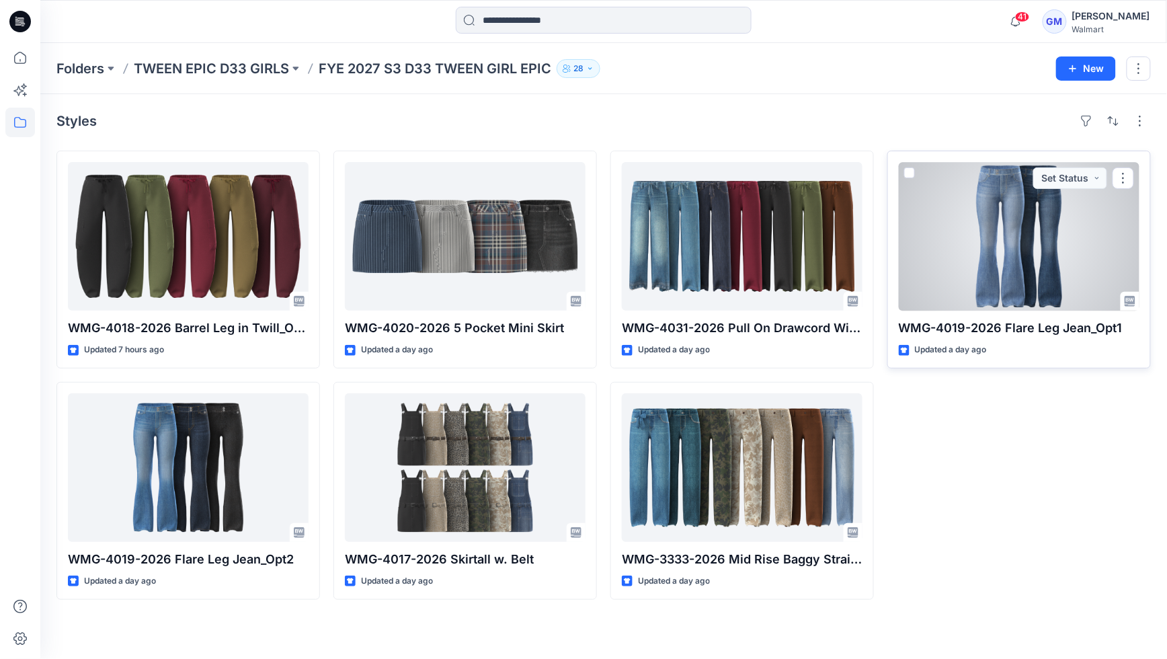
click at [1057, 243] on div at bounding box center [1019, 236] width 241 height 149
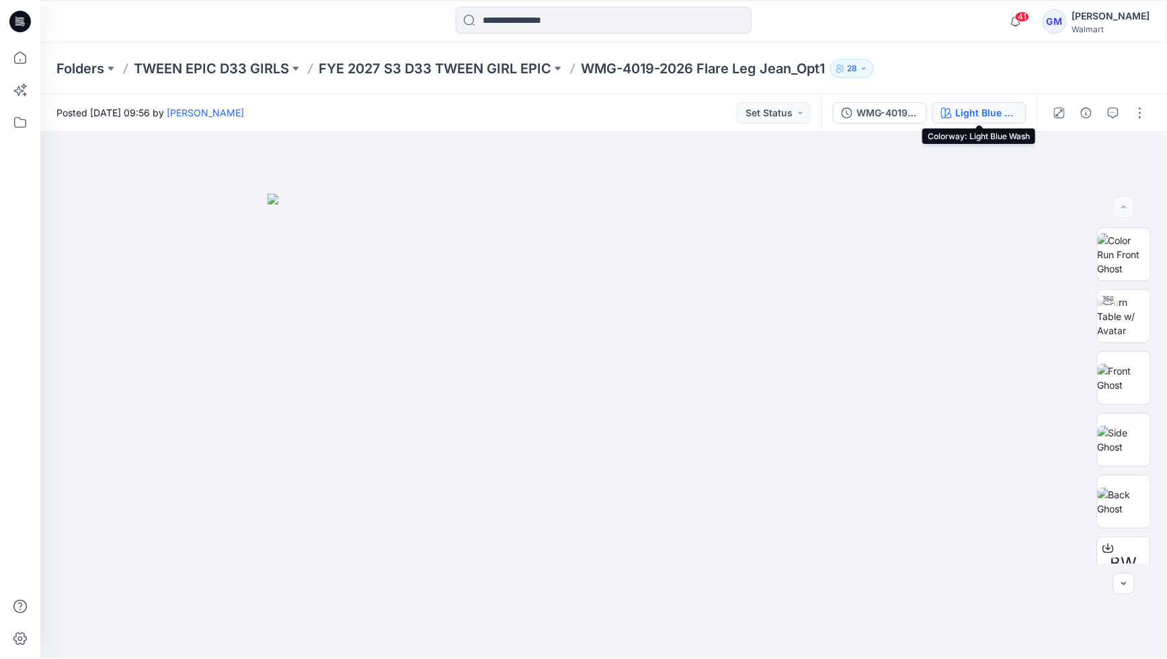
click at [1002, 119] on div "Light Blue Wash" at bounding box center [987, 113] width 62 height 15
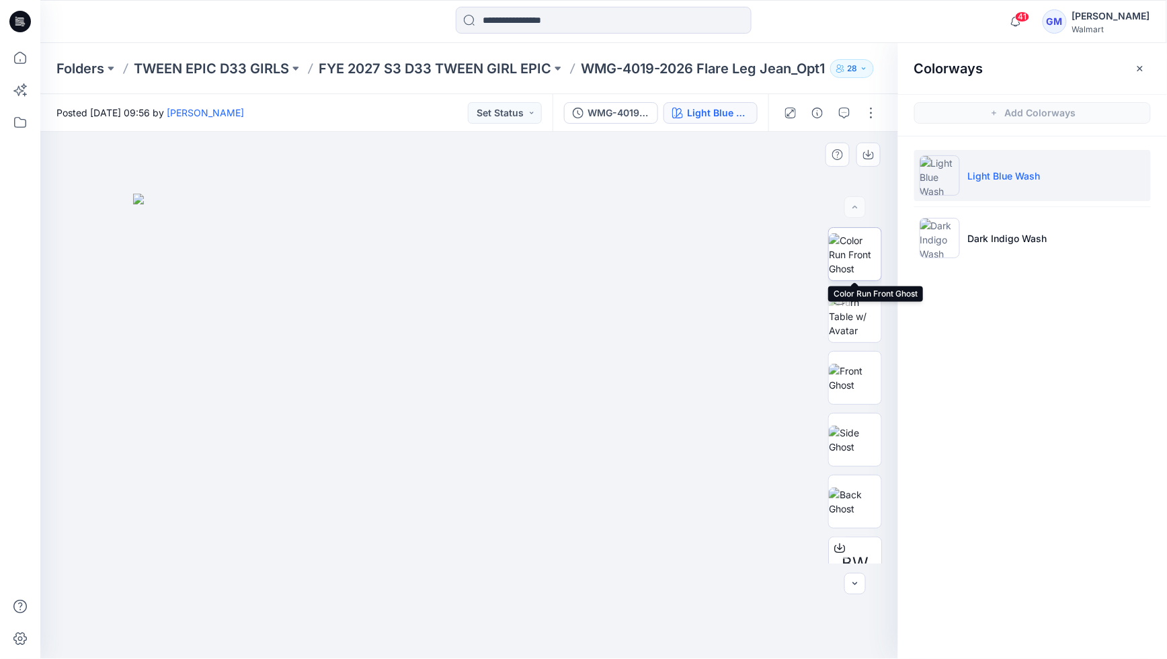
click at [866, 257] on img at bounding box center [855, 254] width 52 height 42
click at [866, 155] on icon "button" at bounding box center [868, 154] width 11 height 11
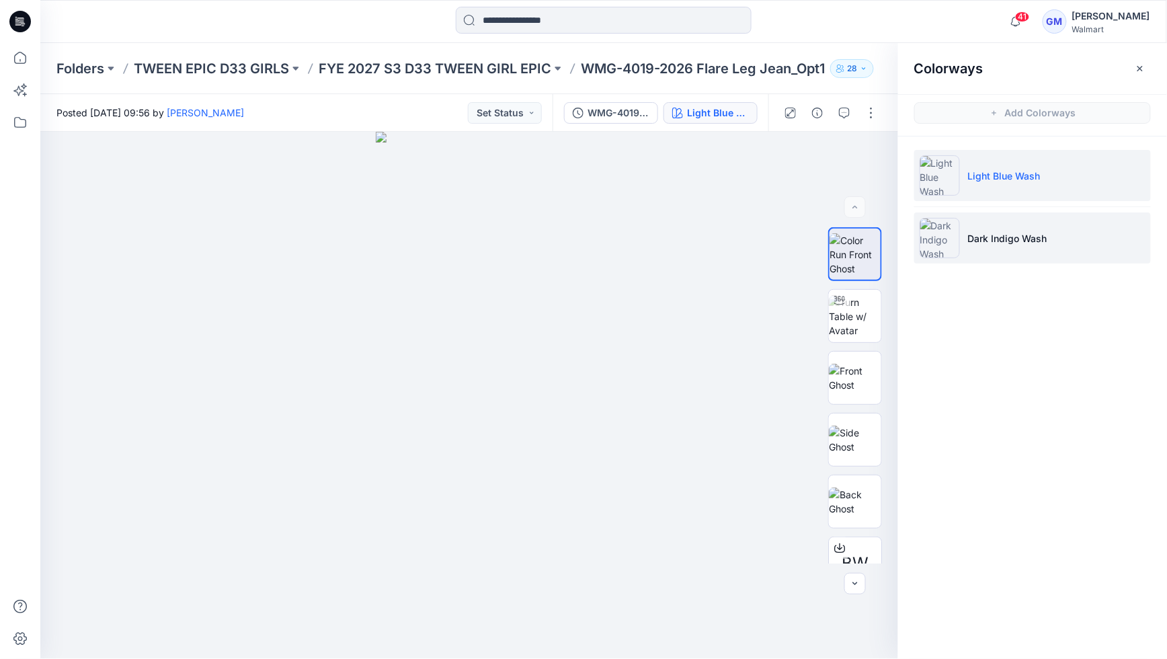
click at [1028, 243] on p "Dark Indigo Wash" at bounding box center [1007, 238] width 79 height 14
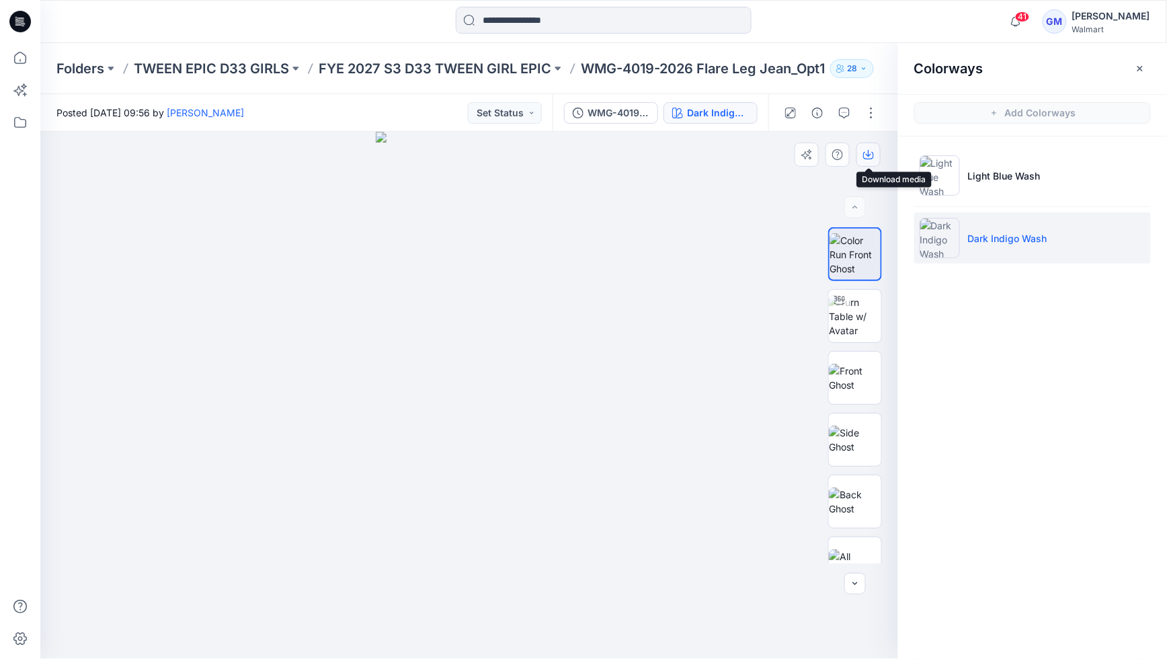
click at [867, 151] on icon "button" at bounding box center [868, 154] width 11 height 11
click at [762, 68] on p "WMG-4019-2026 Flare Leg Jean_Opt1" at bounding box center [703, 68] width 244 height 19
click at [787, 63] on p "WMG-4019-2026 Flare Leg Jean_Opt1" at bounding box center [703, 68] width 244 height 19
click at [813, 69] on p "WMG-4019-2026 Flare Leg Jean_Opt1" at bounding box center [703, 68] width 244 height 19
click at [798, 69] on p "WMG-4019-2026 Flare Leg Jean_Opt1" at bounding box center [703, 68] width 244 height 19
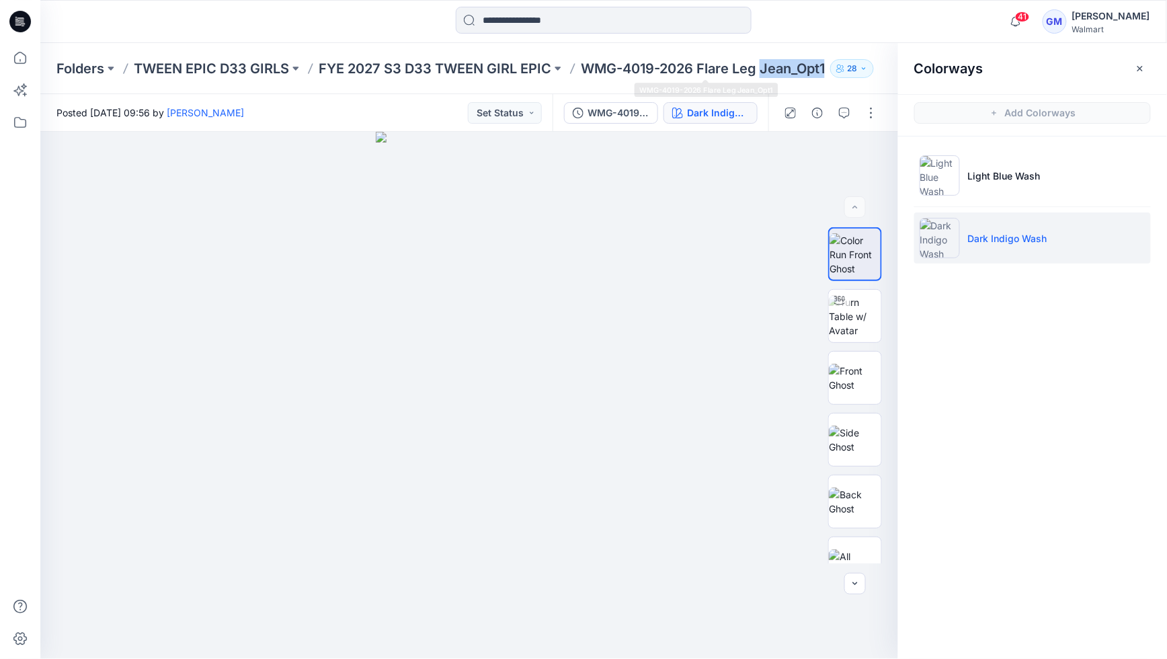
click at [798, 69] on p "WMG-4019-2026 Flare Leg Jean_Opt1" at bounding box center [703, 68] width 244 height 19
click at [776, 71] on p "WMG-4019-2026 Flare Leg Jean_Opt1" at bounding box center [703, 68] width 244 height 19
click at [852, 336] on img at bounding box center [855, 316] width 52 height 42
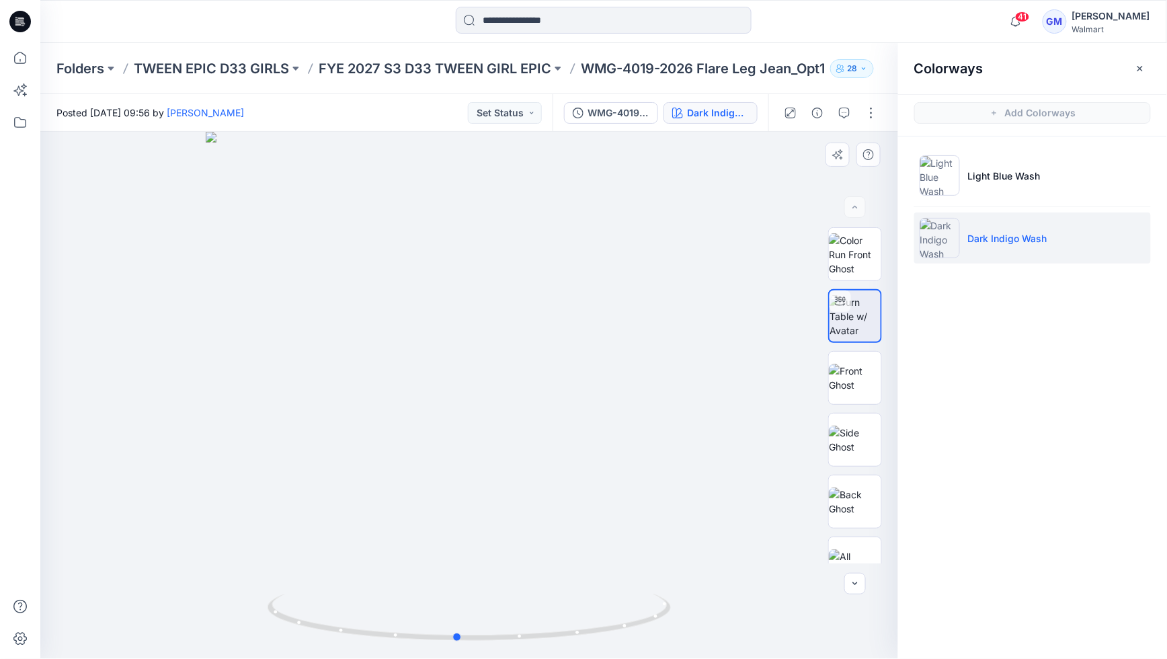
click at [450, 561] on div at bounding box center [469, 395] width 858 height 527
click at [848, 497] on img at bounding box center [855, 501] width 52 height 28
drag, startPoint x: 483, startPoint y: 608, endPoint x: 382, endPoint y: 617, distance: 100.5
click at [383, 621] on img at bounding box center [469, 395] width 184 height 527
click at [334, 596] on div at bounding box center [469, 395] width 858 height 527
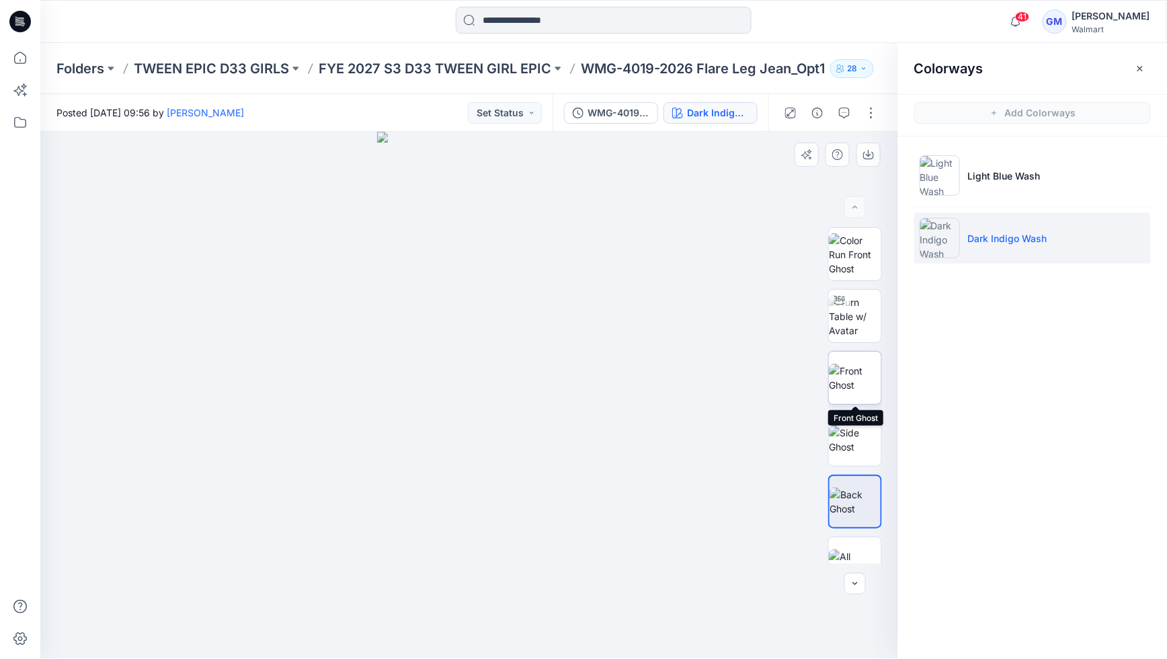
click at [858, 364] on img at bounding box center [855, 378] width 52 height 28
click at [515, 161] on img at bounding box center [470, 395] width 188 height 527
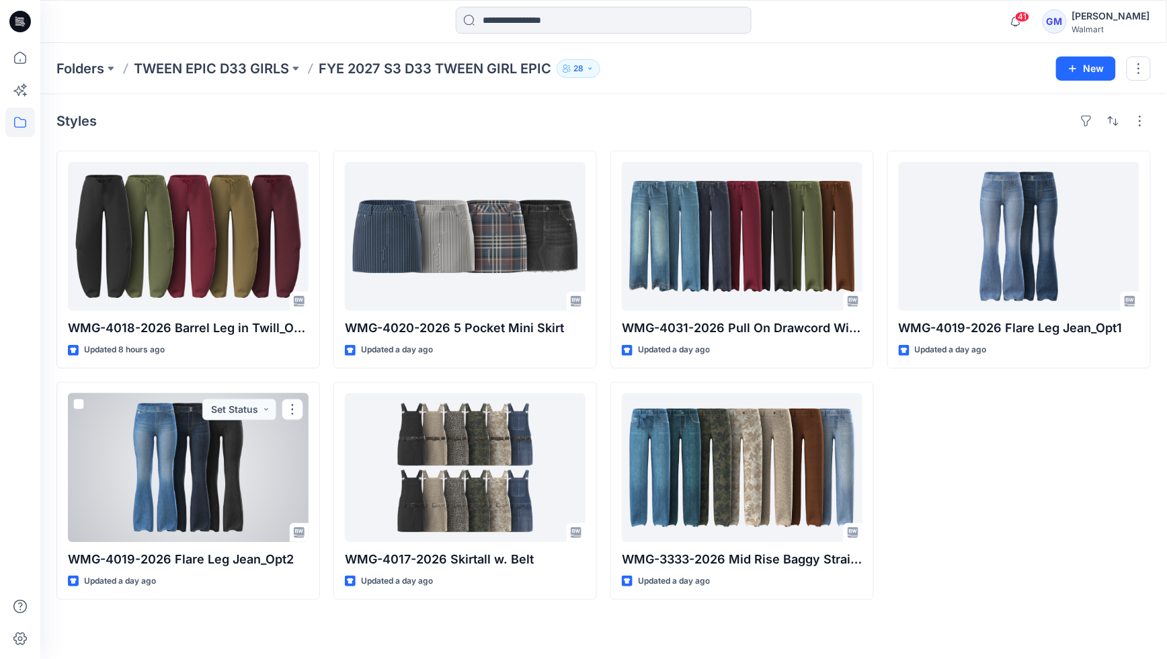
click at [222, 426] on div at bounding box center [188, 467] width 241 height 149
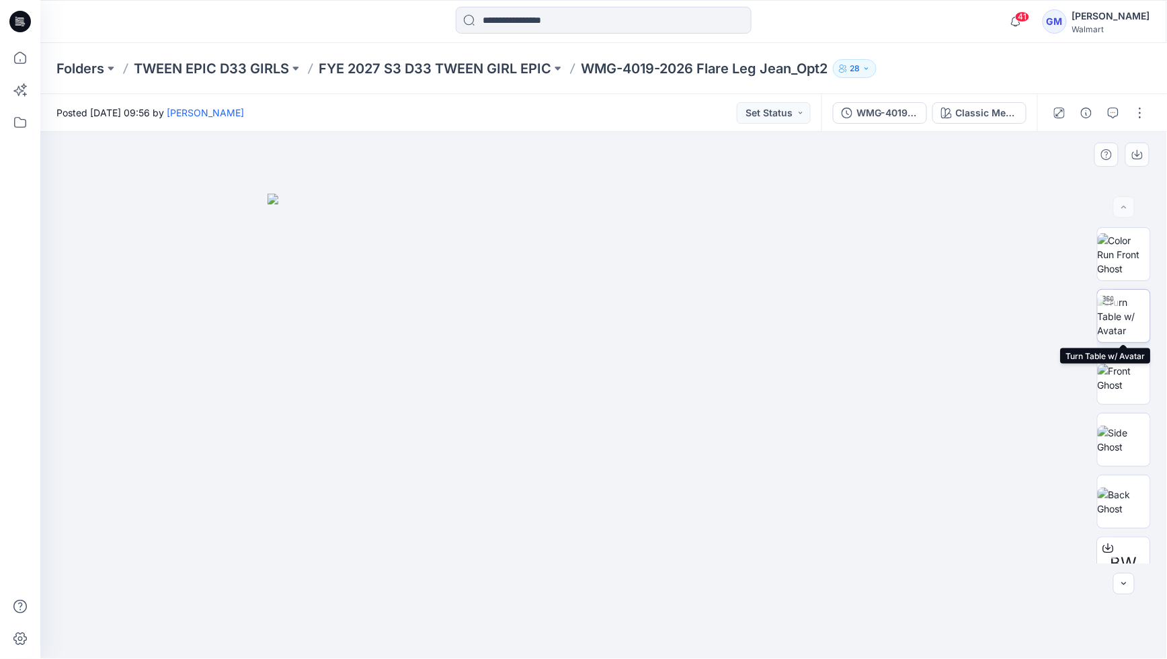
click at [1125, 321] on img at bounding box center [1124, 316] width 52 height 42
click at [605, 622] on icon at bounding box center [604, 622] width 8 height 8
drag, startPoint x: 602, startPoint y: 618, endPoint x: 608, endPoint y: 604, distance: 16.2
click at [601, 618] on icon at bounding box center [604, 622] width 8 height 8
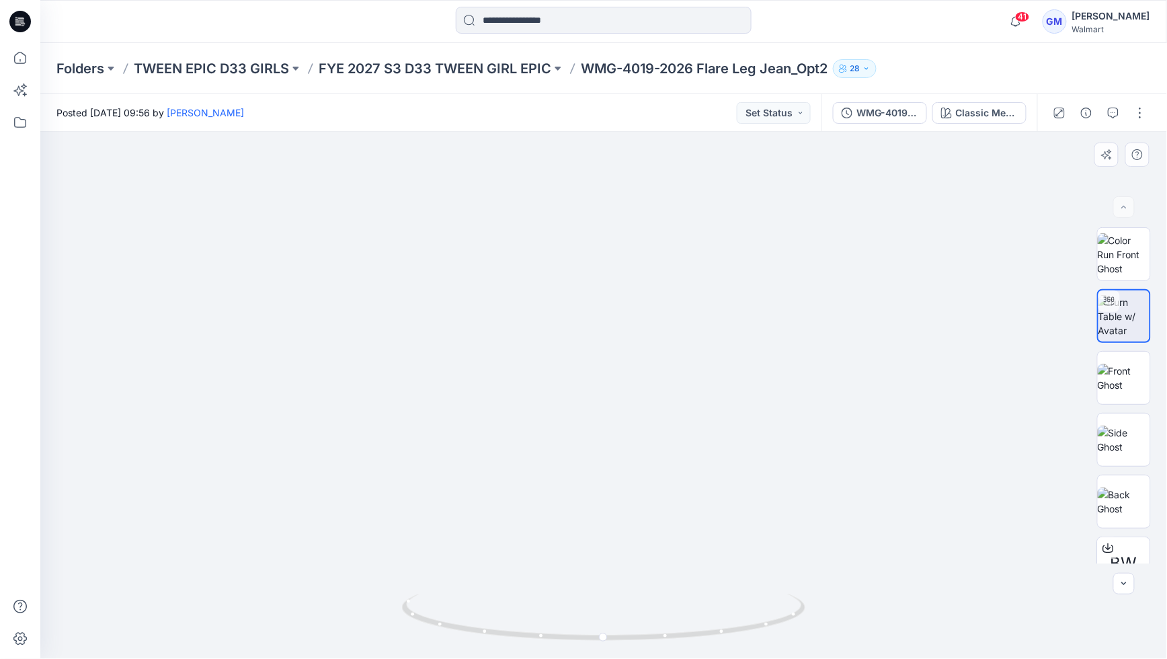
drag, startPoint x: 614, startPoint y: 465, endPoint x: 628, endPoint y: 278, distance: 187.4
click at [616, 284] on img at bounding box center [603, 236] width 845 height 845
drag, startPoint x: 608, startPoint y: 580, endPoint x: 490, endPoint y: 588, distance: 118.6
click at [456, 581] on img at bounding box center [603, 236] width 845 height 844
drag, startPoint x: 493, startPoint y: 643, endPoint x: 362, endPoint y: 574, distance: 148.5
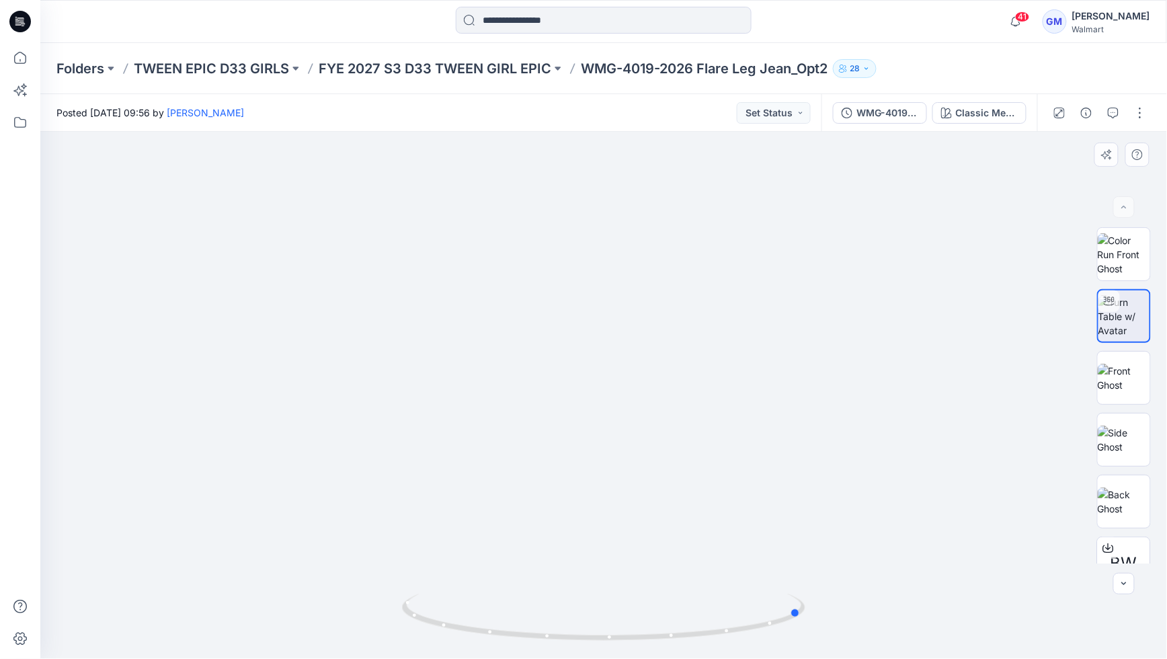
click at [308, 574] on div at bounding box center [603, 395] width 1127 height 527
drag, startPoint x: 621, startPoint y: 592, endPoint x: 655, endPoint y: 589, distance: 34.3
click at [655, 592] on div at bounding box center [603, 625] width 403 height 67
drag, startPoint x: 792, startPoint y: 497, endPoint x: 790, endPoint y: 490, distance: 7.9
click at [790, 491] on img at bounding box center [603, 236] width 845 height 845
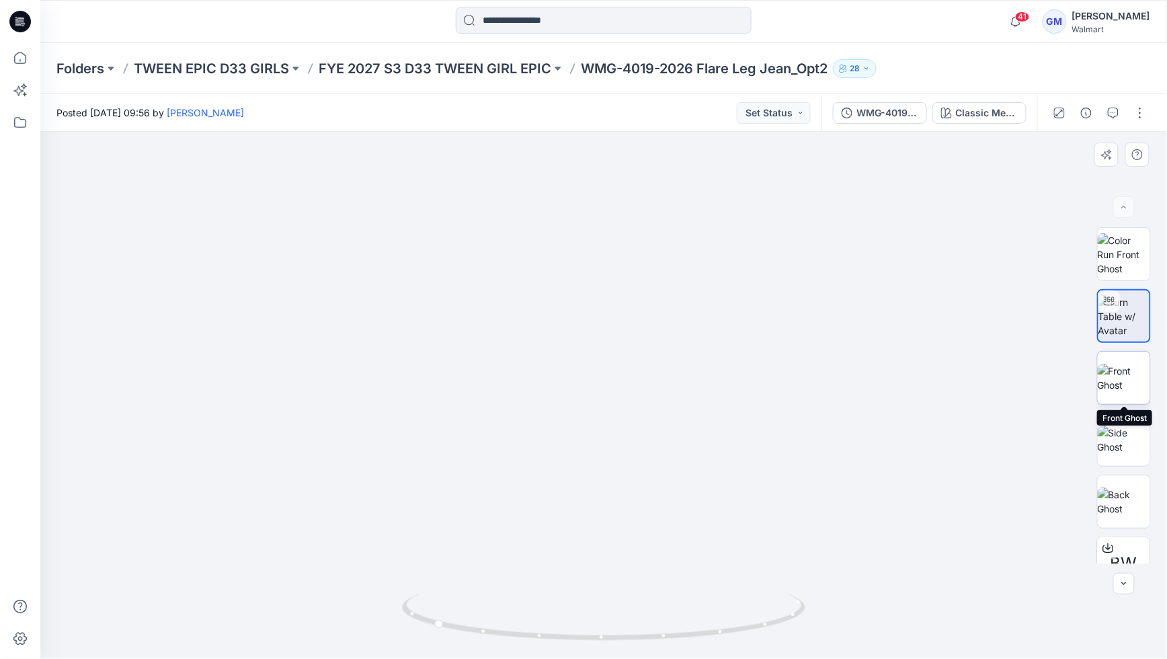
click at [1129, 381] on img at bounding box center [1124, 378] width 52 height 28
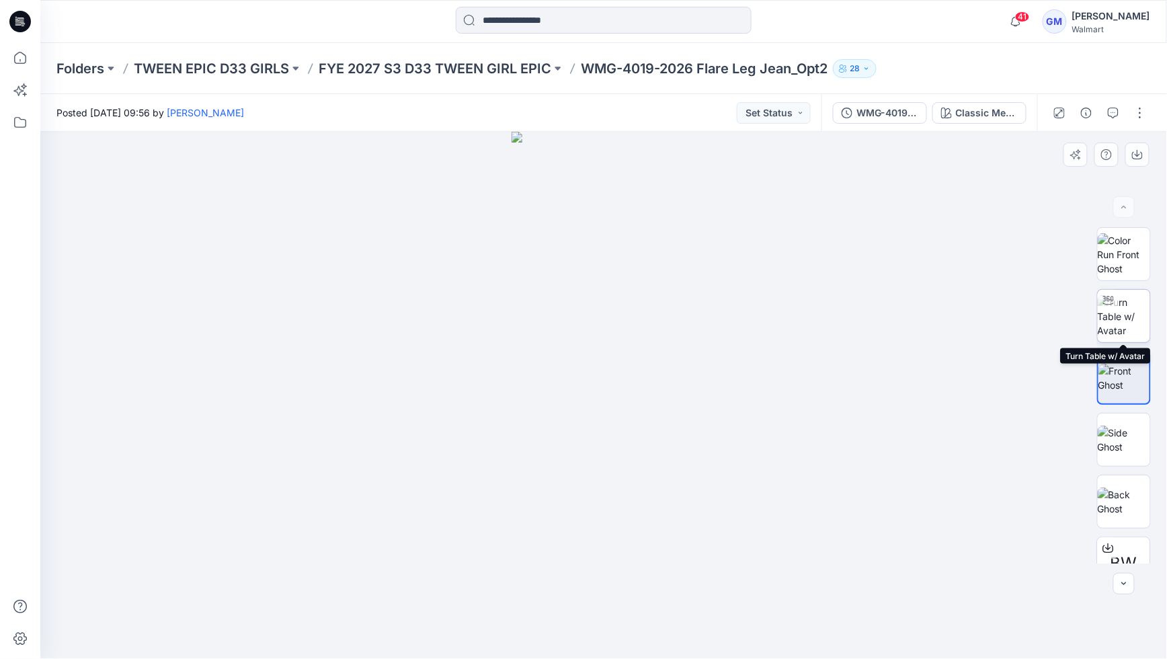
click at [1112, 310] on div at bounding box center [1109, 301] width 22 height 22
click at [592, 403] on div at bounding box center [603, 395] width 1127 height 527
click at [606, 624] on icon at bounding box center [604, 622] width 8 height 8
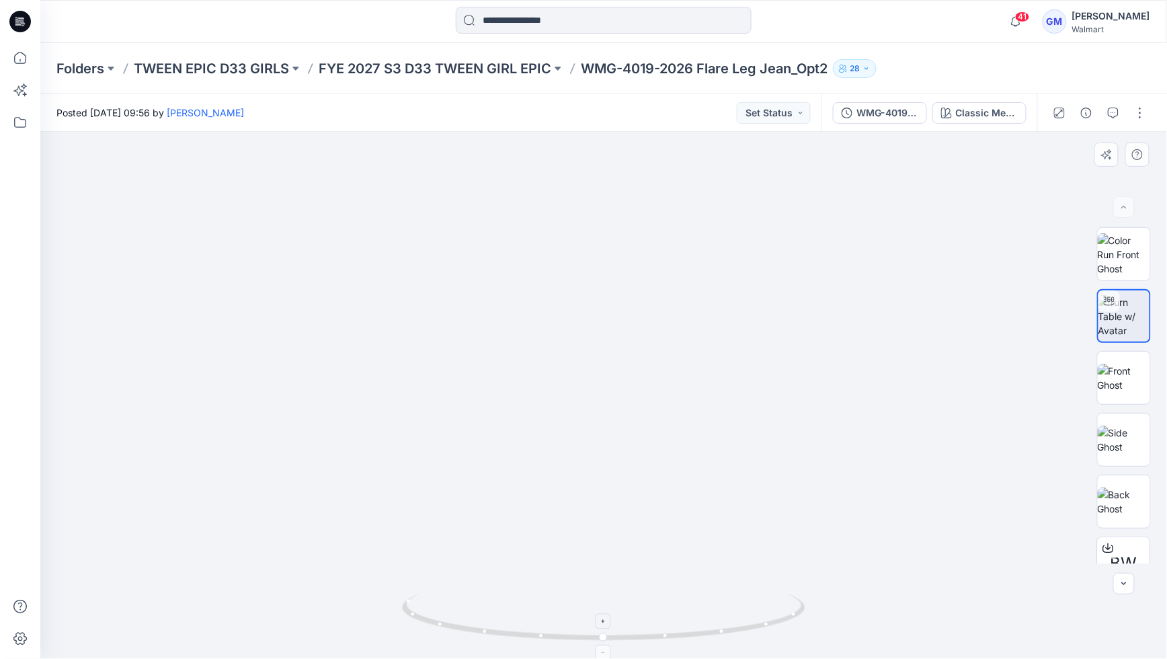
click at [606, 624] on icon at bounding box center [604, 622] width 8 height 8
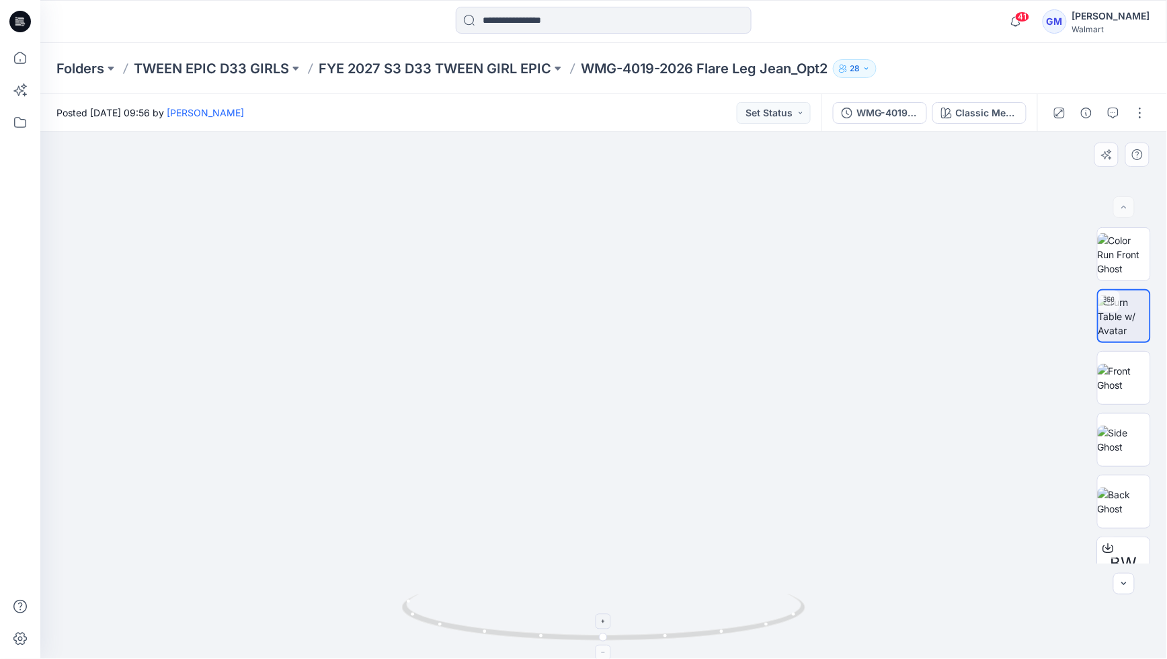
click at [606, 624] on icon at bounding box center [604, 622] width 8 height 8
click at [968, 112] on div "Classic Med Wash" at bounding box center [987, 113] width 62 height 15
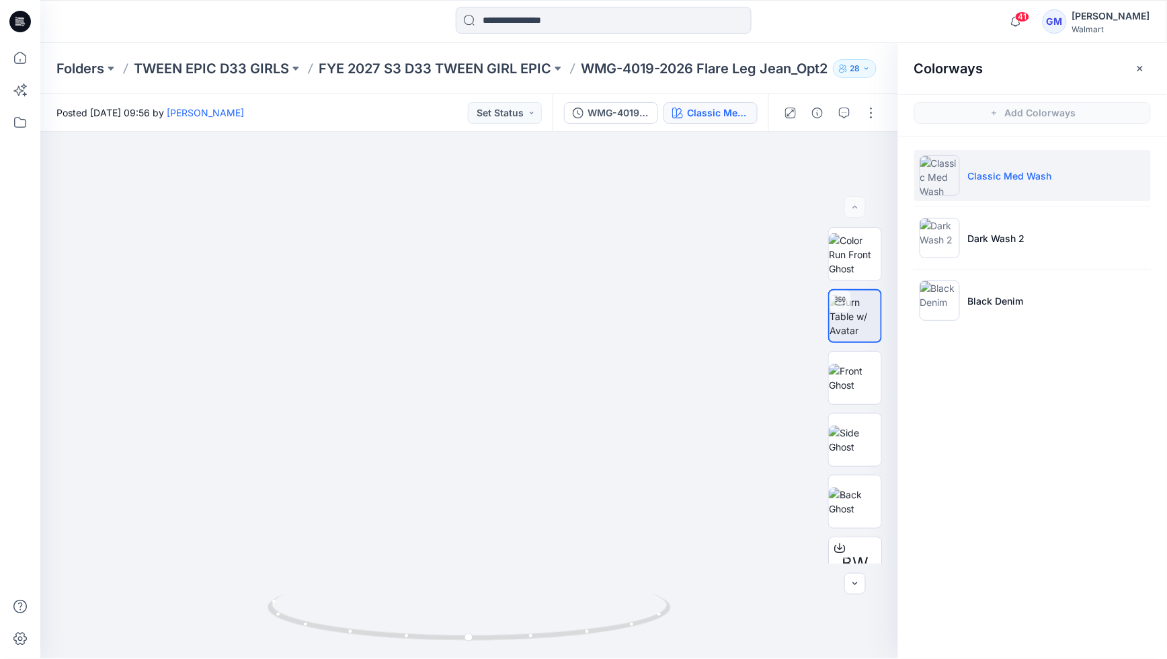
click at [1063, 179] on li "Classic Med Wash" at bounding box center [1032, 175] width 237 height 51
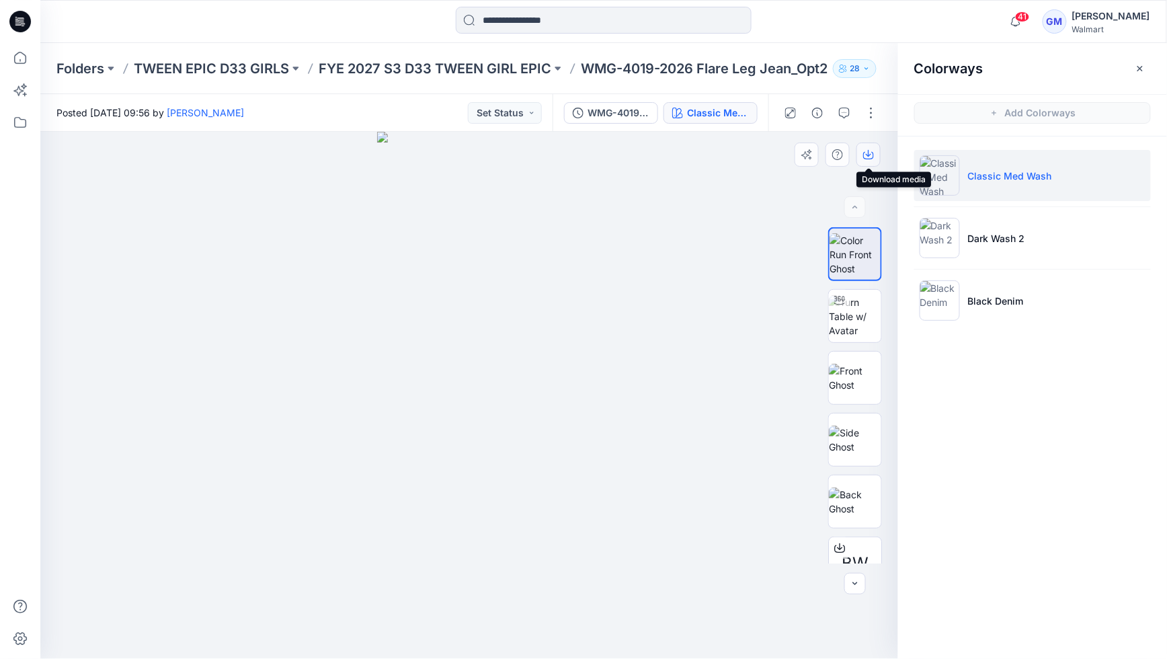
click at [864, 159] on icon "button" at bounding box center [868, 154] width 11 height 11
click at [1073, 229] on li "Dark Wash 2" at bounding box center [1032, 237] width 237 height 51
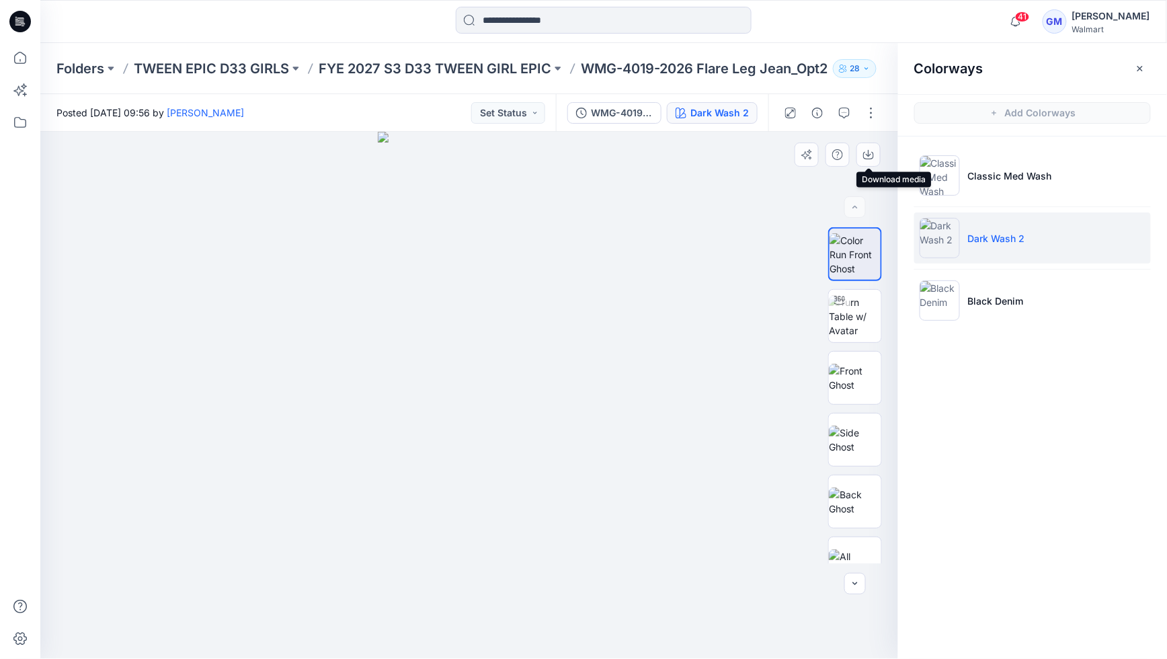
drag, startPoint x: 870, startPoint y: 157, endPoint x: 894, endPoint y: 161, distance: 23.8
click at [870, 158] on icon "button" at bounding box center [868, 154] width 11 height 11
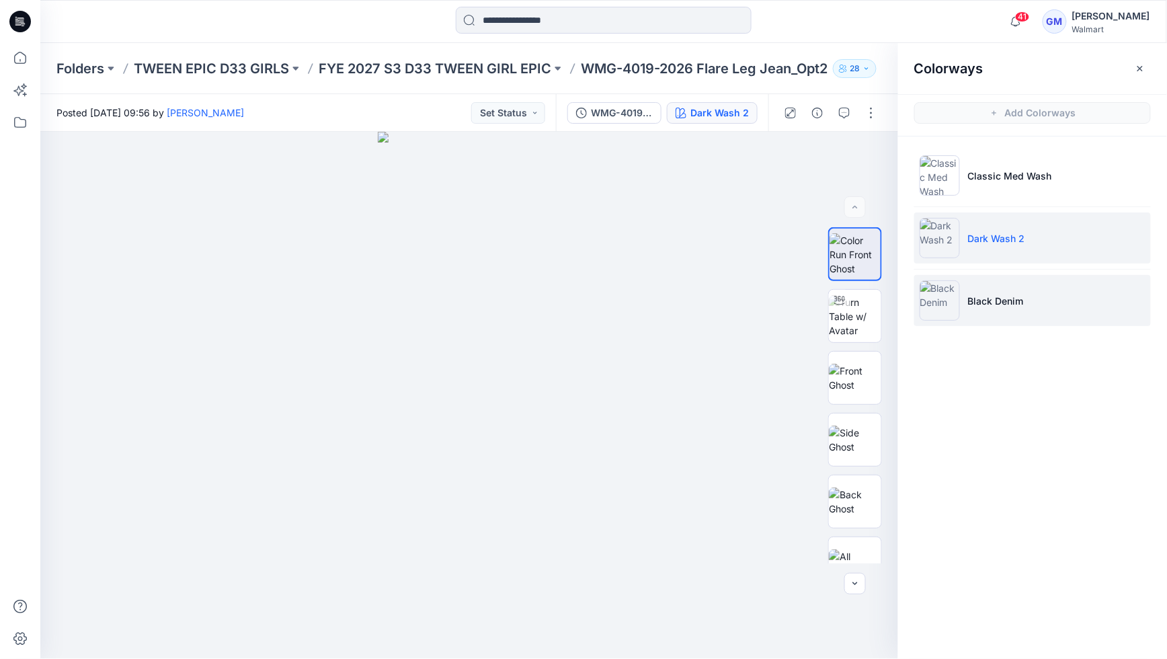
click at [989, 302] on p "Black Denim" at bounding box center [996, 301] width 56 height 14
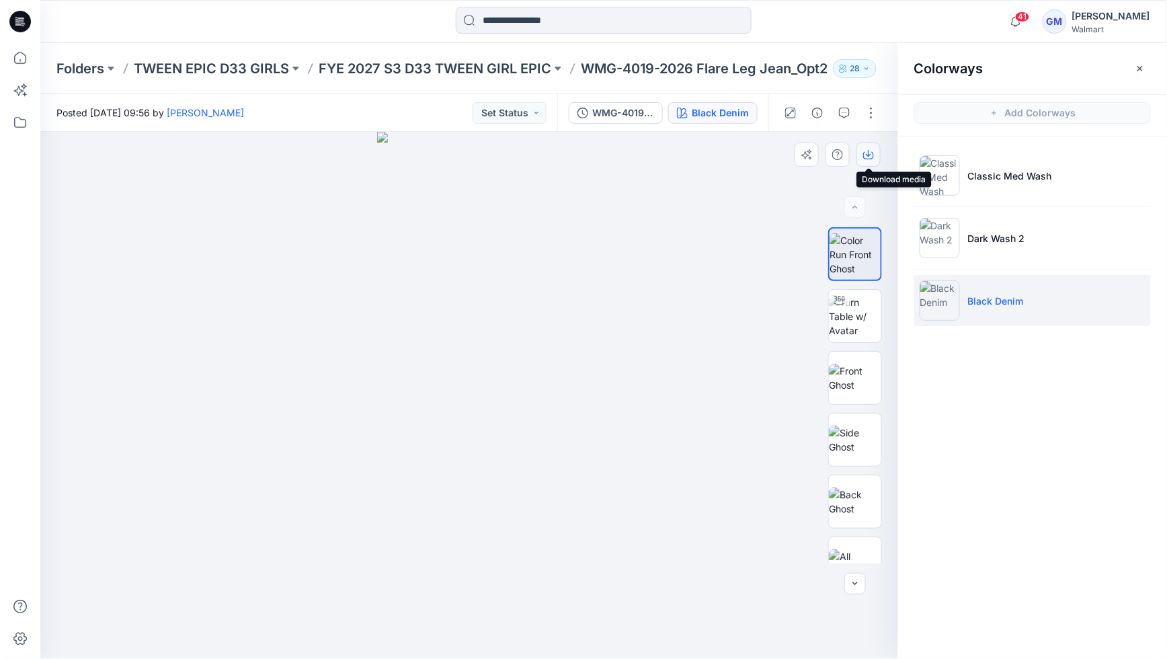
click at [868, 160] on button "button" at bounding box center [868, 154] width 24 height 24
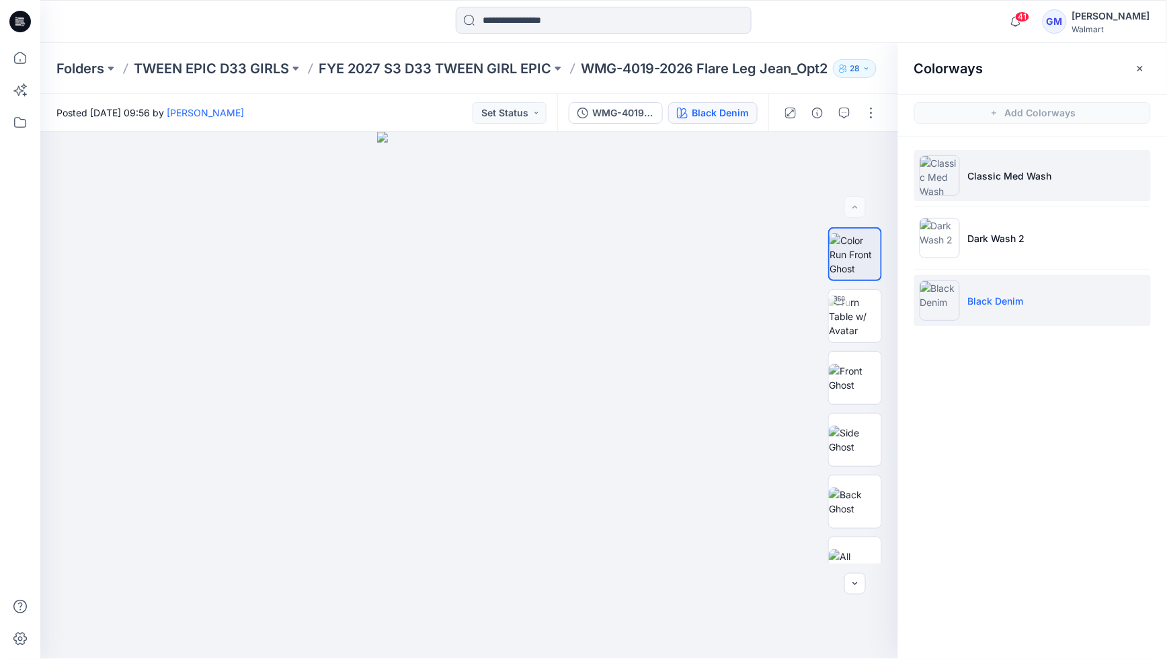
drag, startPoint x: 1023, startPoint y: 154, endPoint x: 1031, endPoint y: 165, distance: 13.4
click at [1024, 155] on li "Classic Med Wash" at bounding box center [1032, 175] width 237 height 51
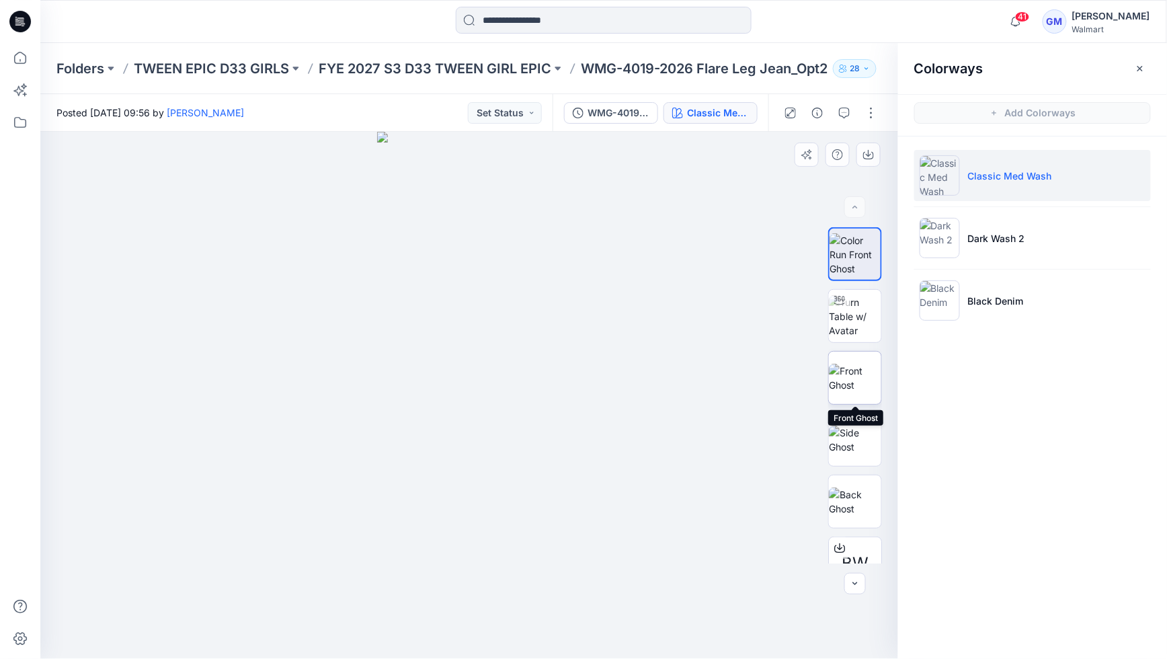
click at [862, 381] on img at bounding box center [855, 378] width 52 height 28
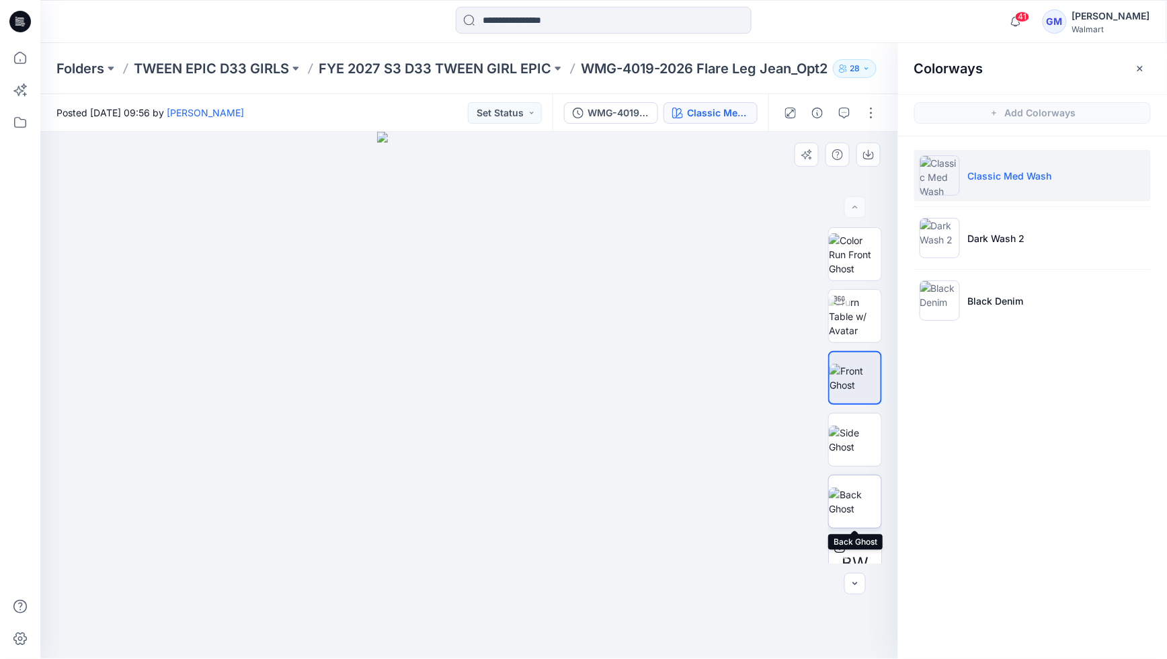
click at [854, 514] on img at bounding box center [855, 501] width 52 height 28
drag, startPoint x: 838, startPoint y: 220, endPoint x: 867, endPoint y: 222, distance: 29.6
click at [838, 220] on div at bounding box center [469, 395] width 858 height 527
click at [758, 272] on div at bounding box center [469, 395] width 858 height 527
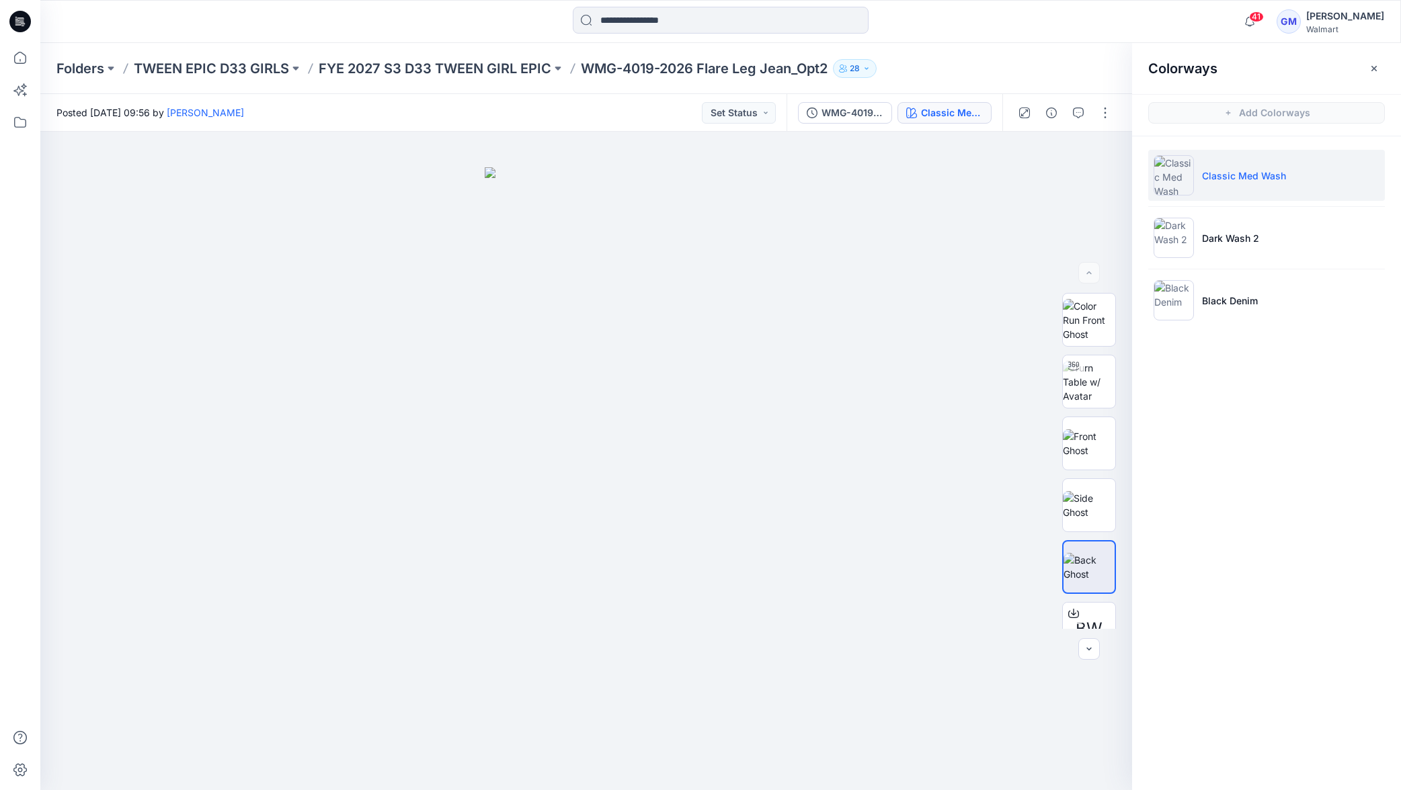
click at [621, 68] on p "WMG-4019-2026 Flare Leg Jean_Opt2" at bounding box center [704, 68] width 247 height 19
drag, startPoint x: 686, startPoint y: 69, endPoint x: 576, endPoint y: 69, distance: 110.2
click at [579, 68] on div "Folders TWEEN EPIC D33 GIRLS FYE 2027 S3 D33 TWEEN GIRL EPIC WMG-4019-2026 Flar…" at bounding box center [667, 68] width 1223 height 19
copy p "WMG-4019-2026"
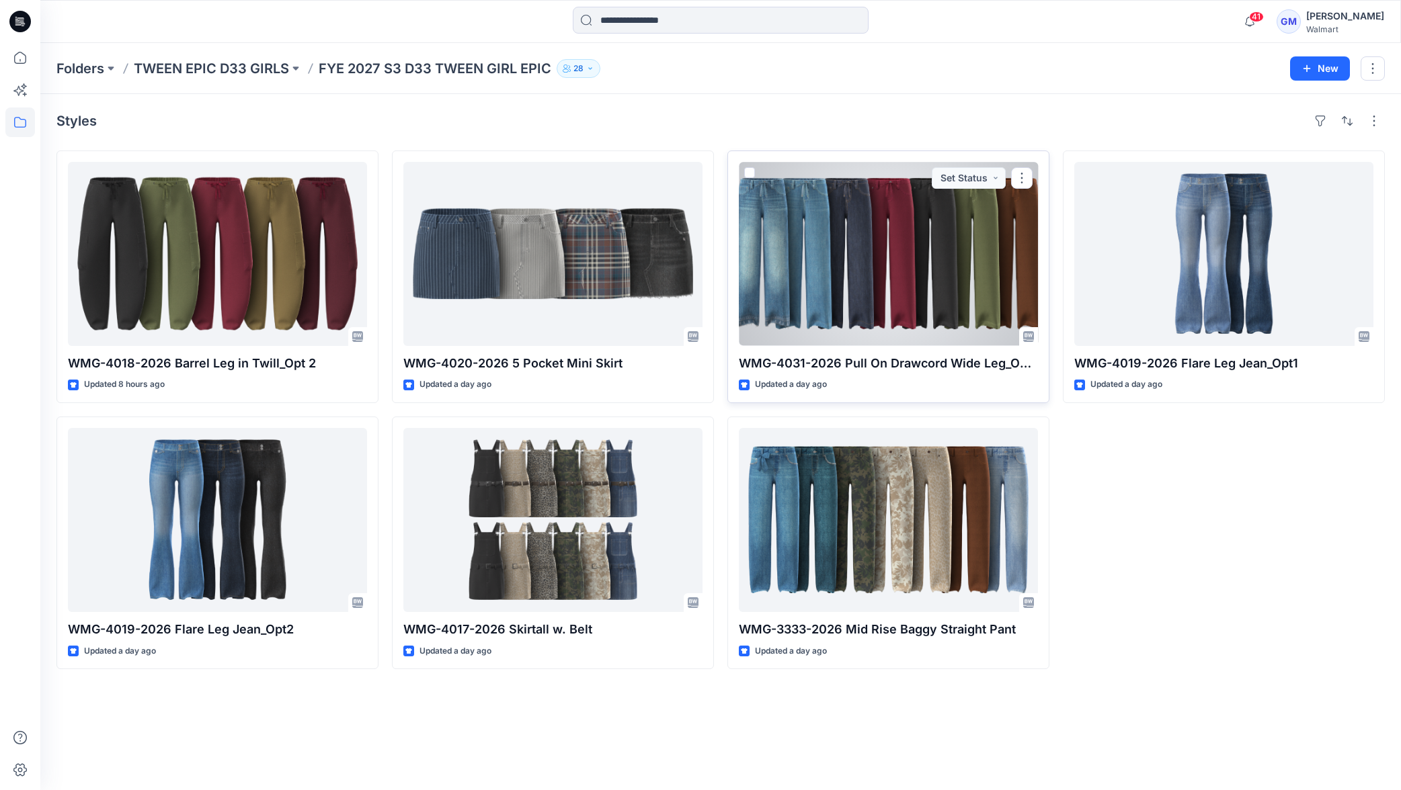
click at [866, 241] on div at bounding box center [888, 254] width 299 height 184
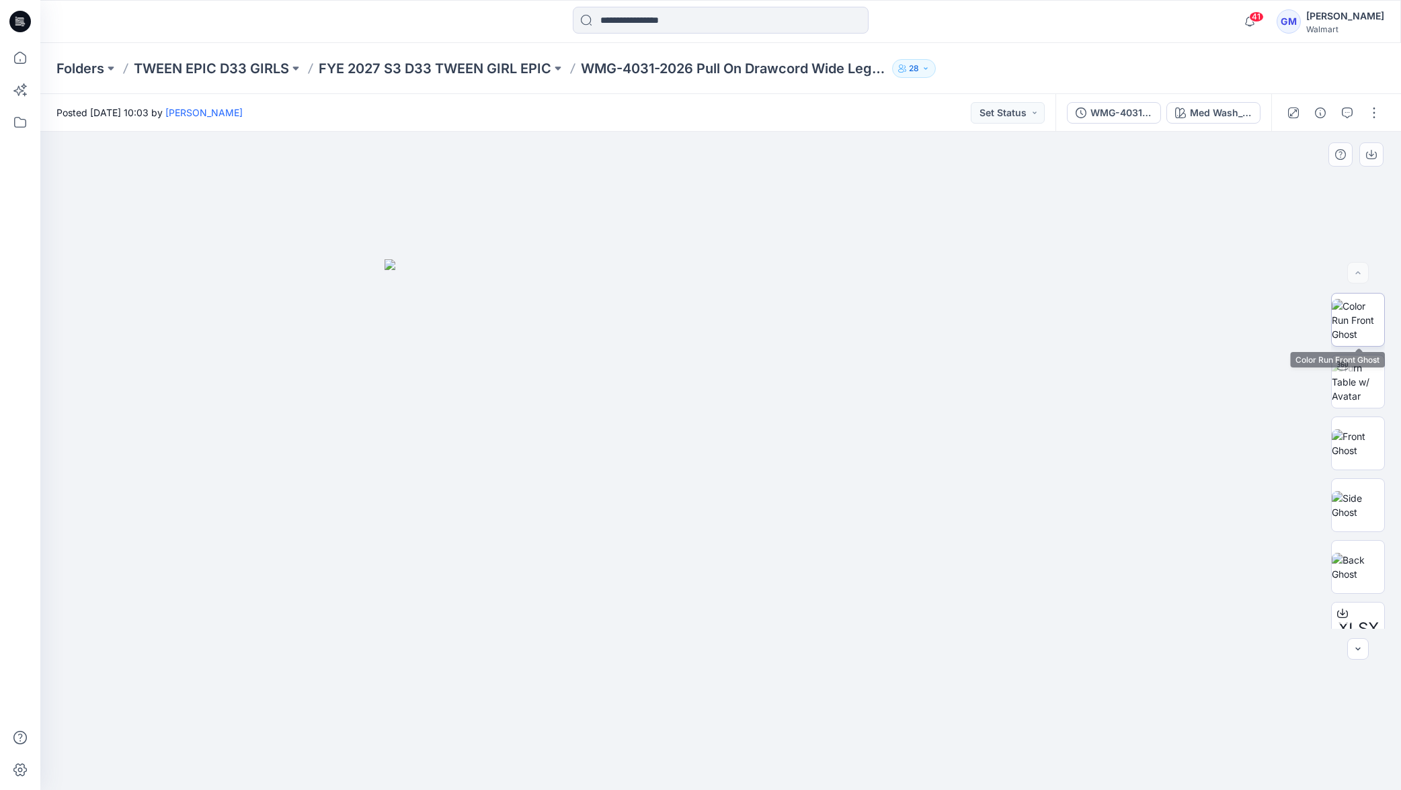
click at [1166, 321] on img at bounding box center [1358, 320] width 52 height 42
click at [1166, 391] on img at bounding box center [1358, 382] width 52 height 42
click at [726, 658] on div at bounding box center [720, 752] width 15 height 15
click at [718, 658] on icon at bounding box center [721, 753] width 8 height 8
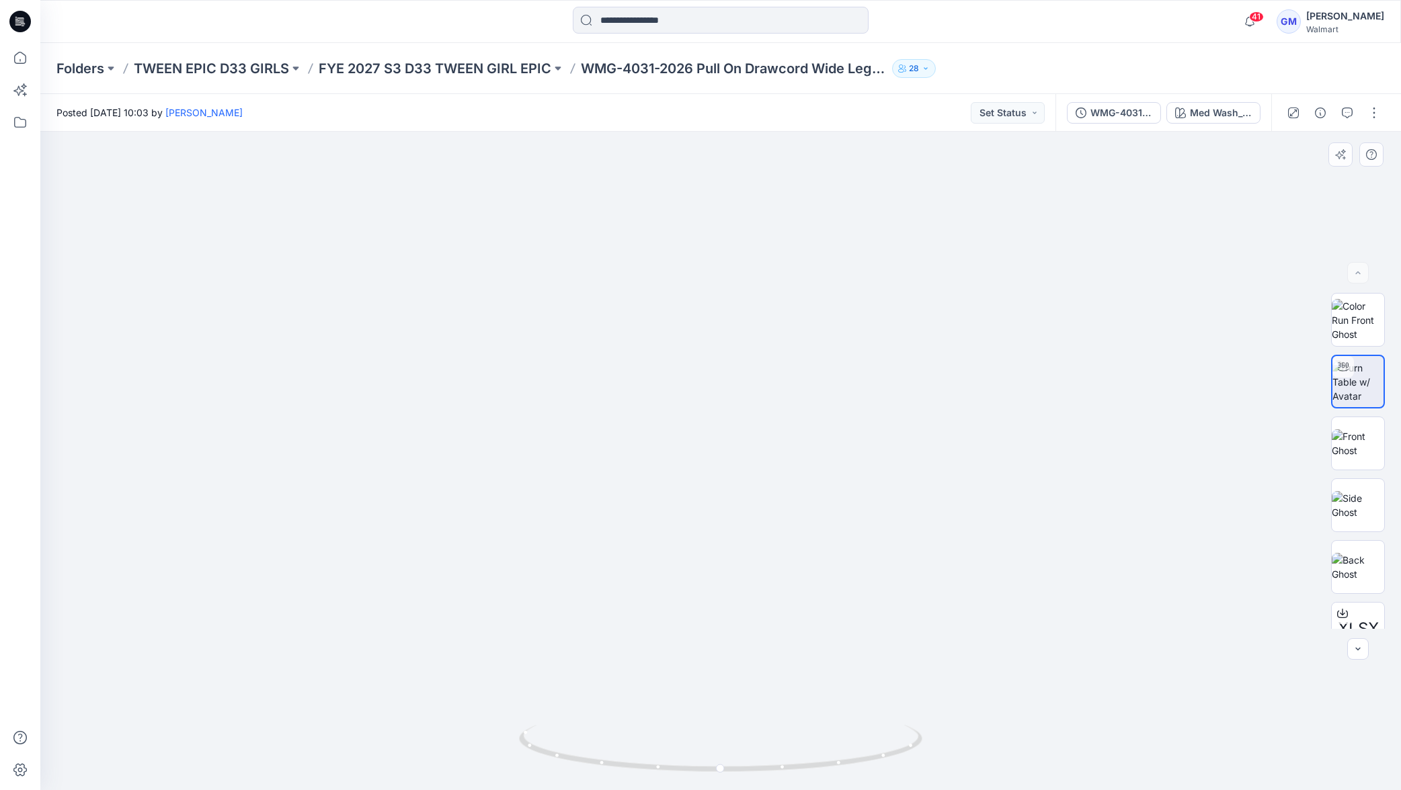
drag, startPoint x: 704, startPoint y: 524, endPoint x: 700, endPoint y: 413, distance: 111.0
click at [704, 402] on img at bounding box center [720, 396] width 787 height 787
click at [723, 658] on icon at bounding box center [722, 750] width 407 height 50
click at [723, 658] on icon at bounding box center [721, 753] width 8 height 8
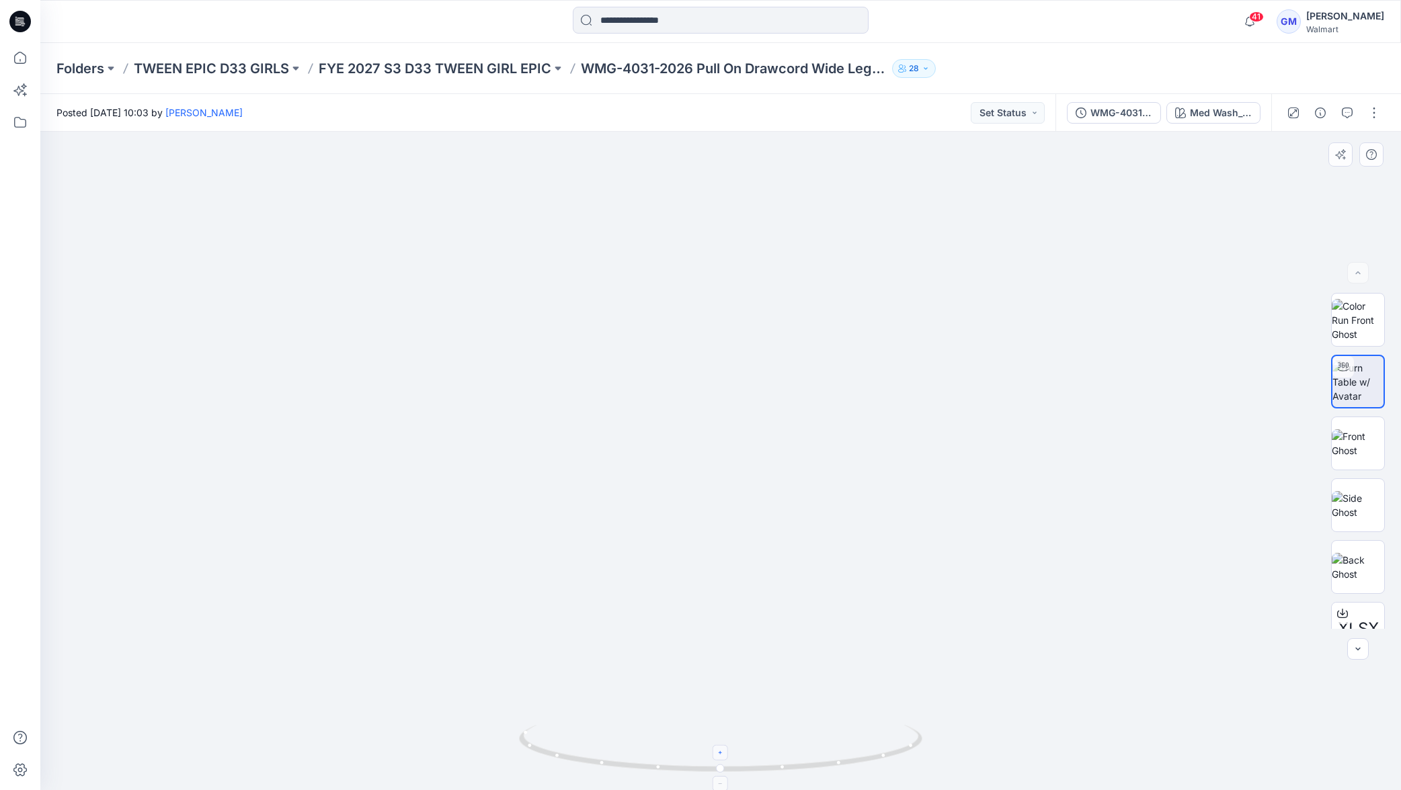
drag, startPoint x: 723, startPoint y: 751, endPoint x: 731, endPoint y: 747, distance: 9.0
click at [723, 658] on icon at bounding box center [721, 753] width 8 height 8
drag, startPoint x: 641, startPoint y: 770, endPoint x: 447, endPoint y: 759, distance: 193.9
click at [448, 658] on div at bounding box center [720, 461] width 1360 height 659
click at [1166, 314] on img at bounding box center [1358, 320] width 52 height 42
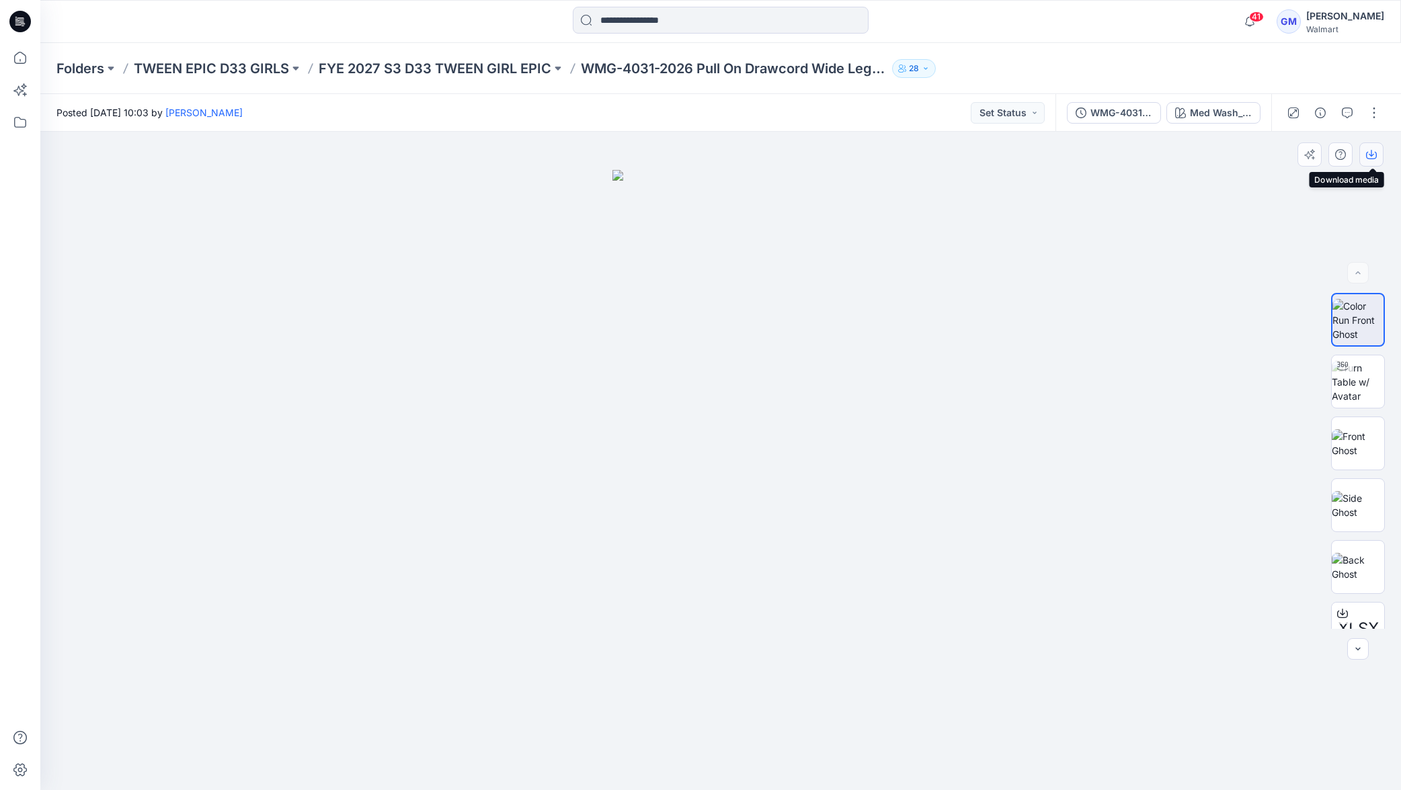
click at [1166, 155] on icon "button" at bounding box center [1371, 153] width 5 height 7
click at [1166, 116] on button "Med Wash_Opt.3A" at bounding box center [1213, 113] width 94 height 22
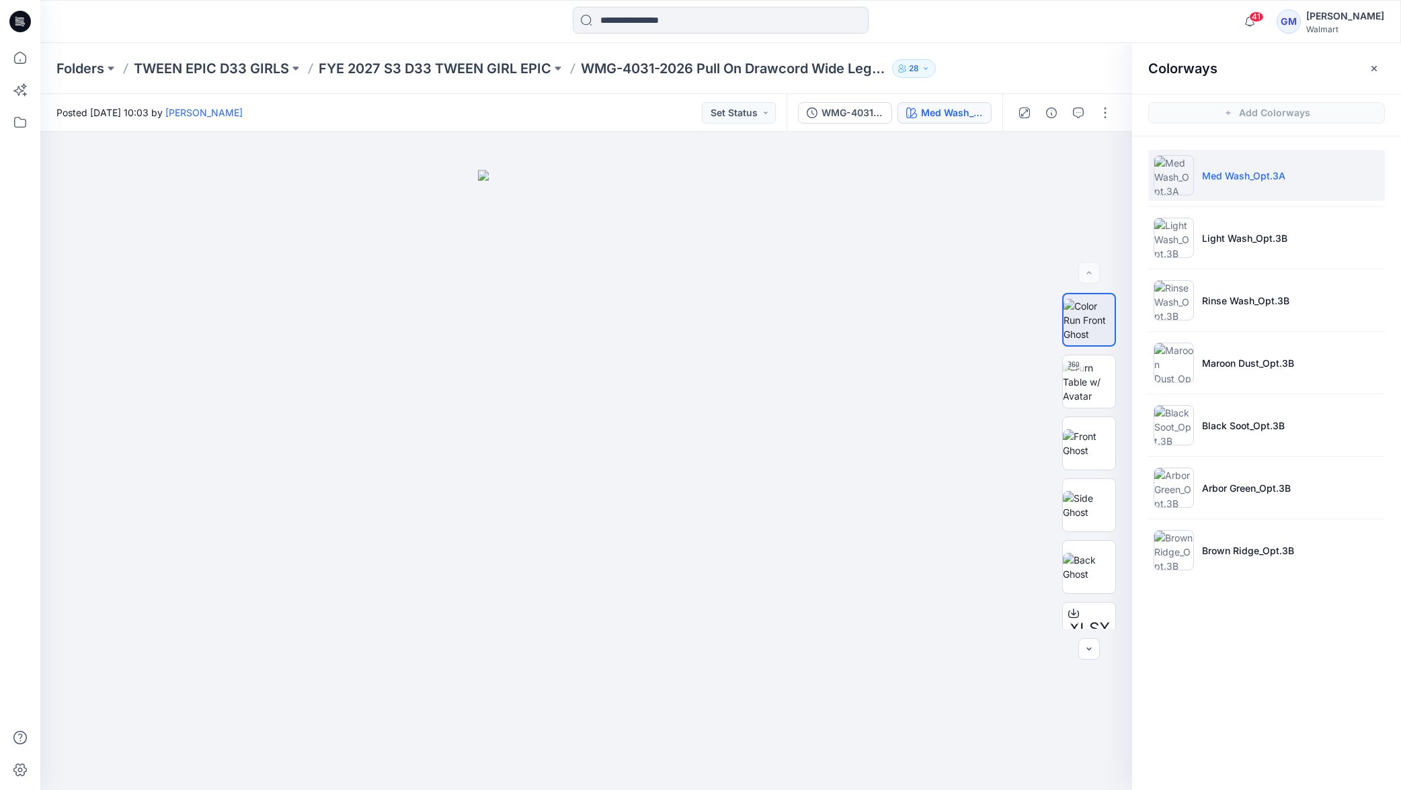
click at [1166, 264] on ul "Med Wash_Opt.3A Light Wash_Opt.3B Rinse Wash_Opt.3B Maroon Dust_Opt.3B Black So…" at bounding box center [1266, 362] width 269 height 453
click at [1166, 231] on p "Light Wash_Opt.3B" at bounding box center [1244, 238] width 85 height 14
click at [1166, 231] on img at bounding box center [1173, 238] width 40 height 40
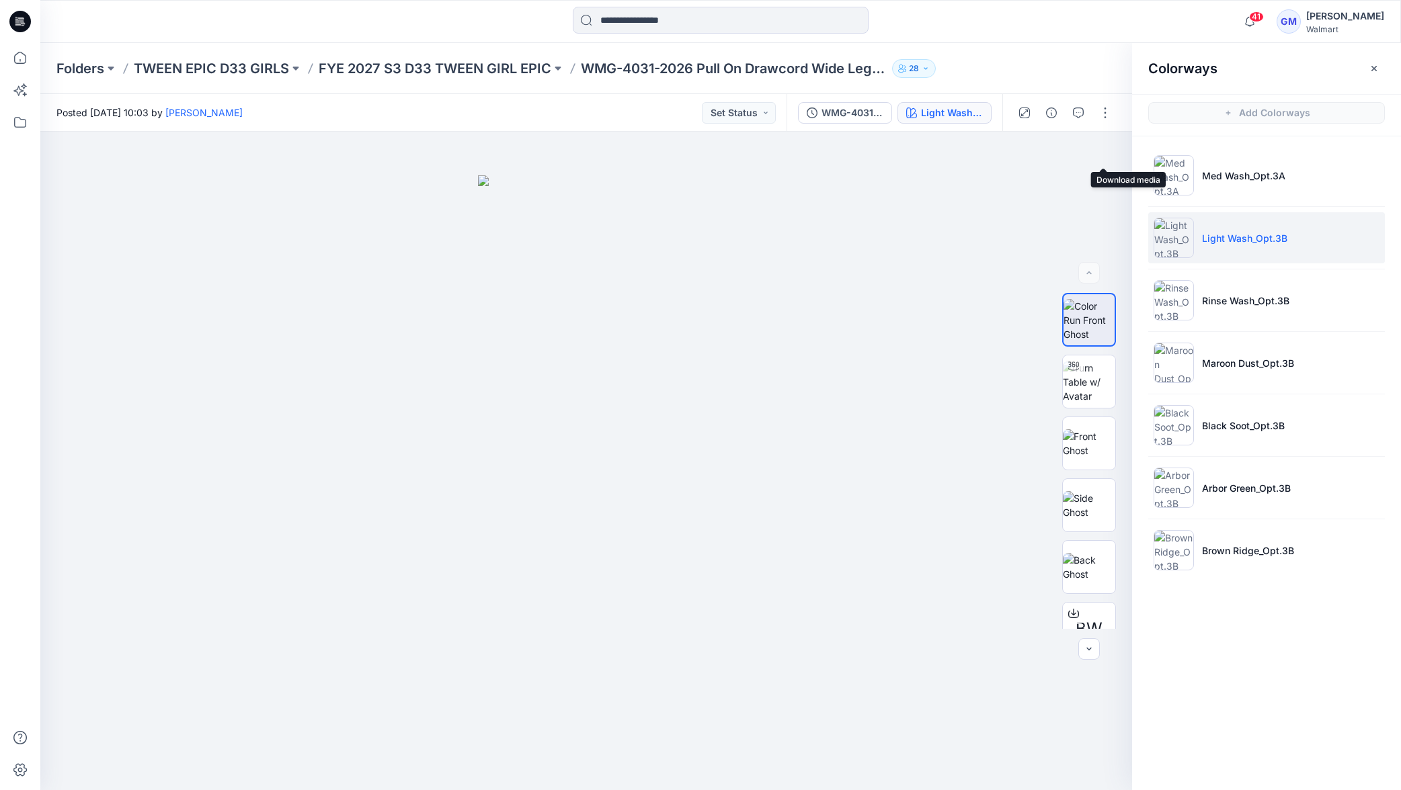
drag, startPoint x: 1104, startPoint y: 159, endPoint x: 1144, endPoint y: 186, distance: 47.5
click at [0, 0] on icon "button" at bounding box center [0, 0] width 0 height 0
click at [1166, 308] on p "Rinse Wash_Opt.3B" at bounding box center [1245, 301] width 87 height 14
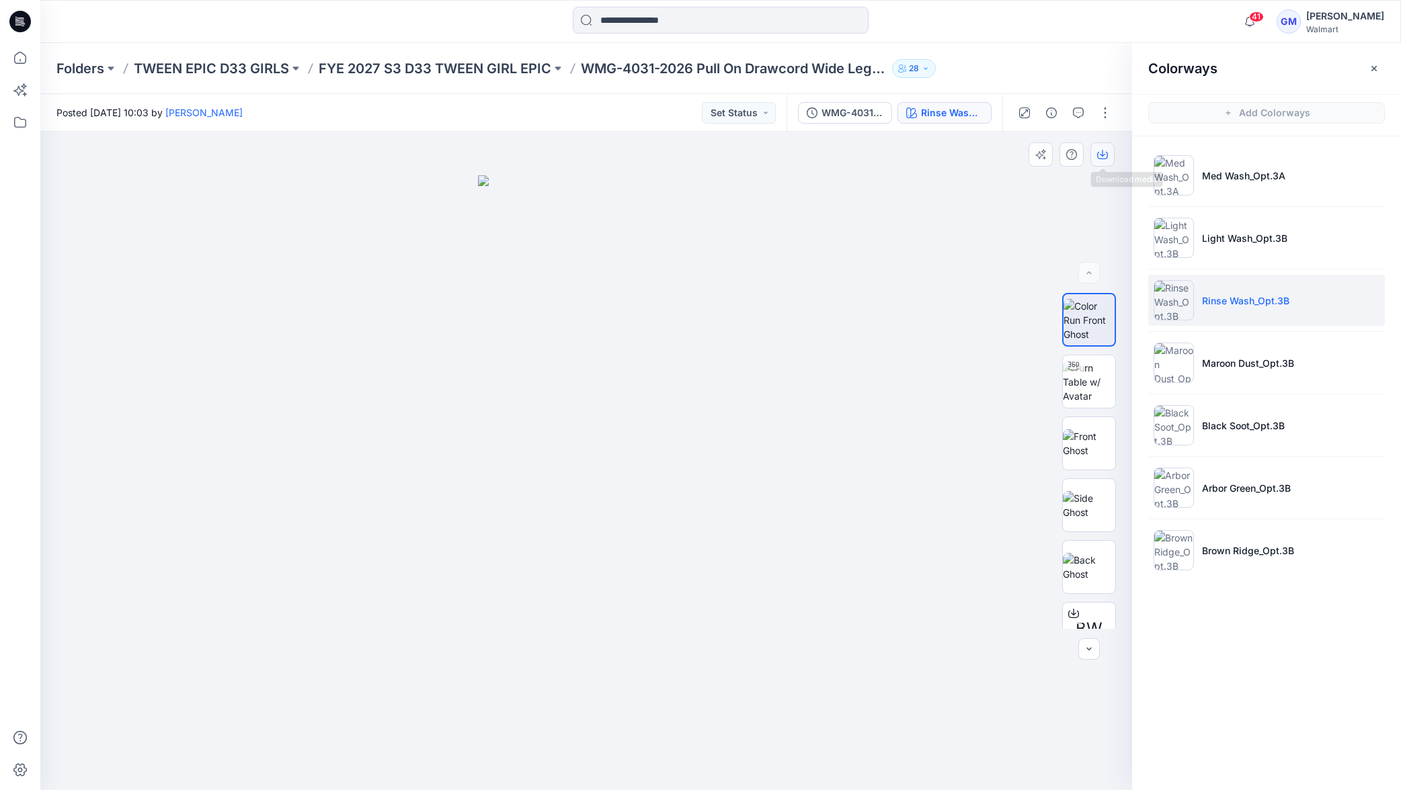
click at [1099, 155] on icon "button" at bounding box center [1102, 154] width 11 height 11
click at [1166, 364] on p "Maroon Dust_Opt.3B" at bounding box center [1248, 363] width 92 height 14
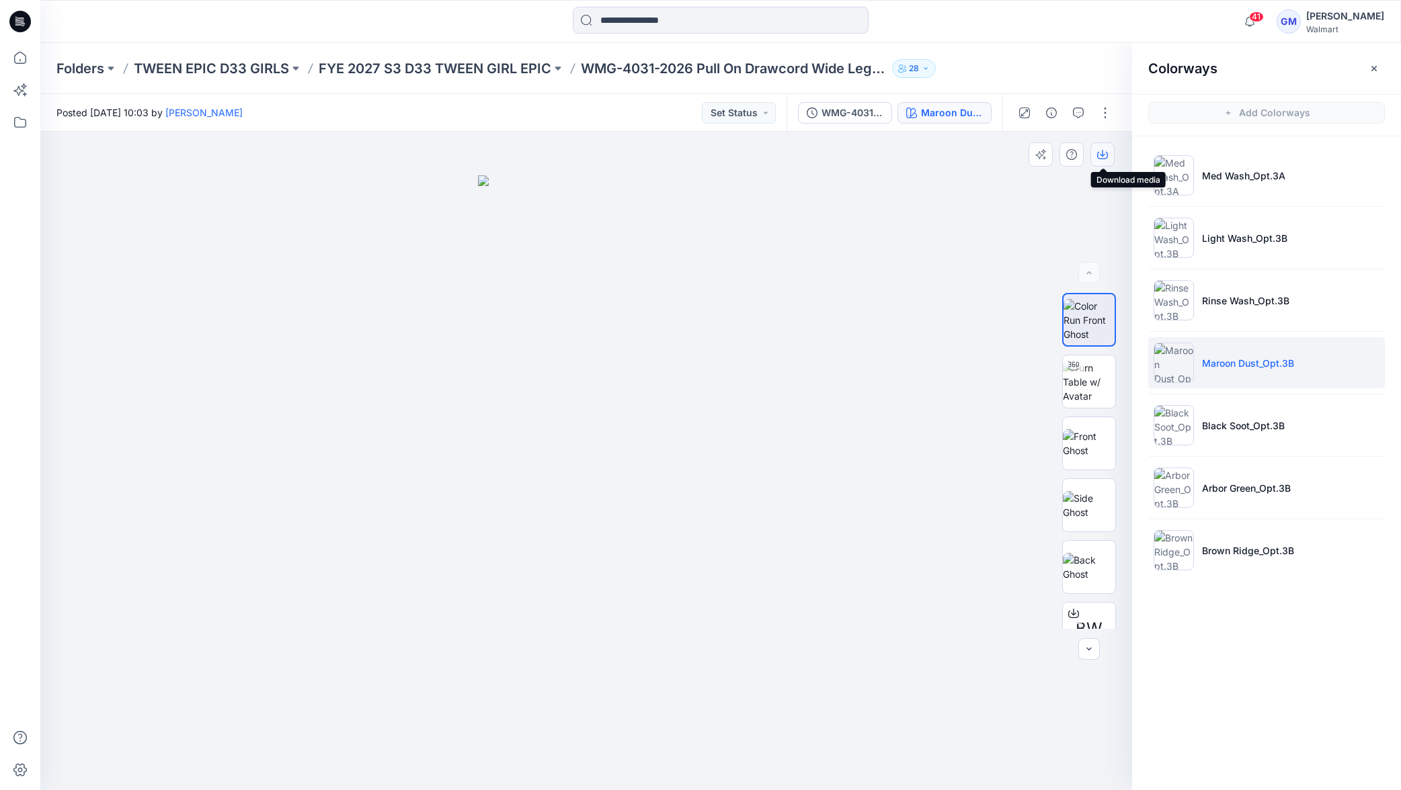
click at [1106, 159] on icon "button" at bounding box center [1102, 154] width 11 height 11
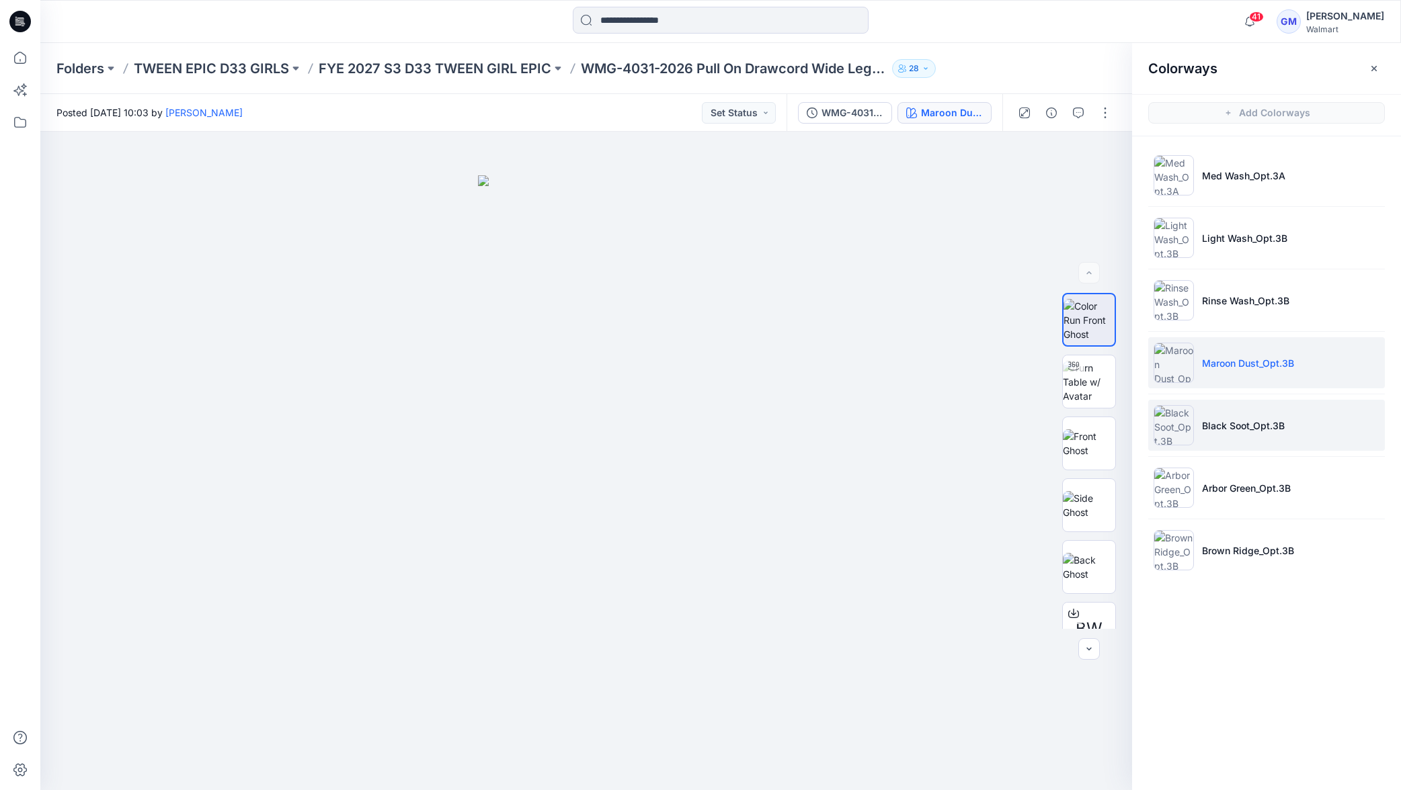
click at [1166, 427] on p "Black Soot_Opt.3B" at bounding box center [1243, 426] width 83 height 14
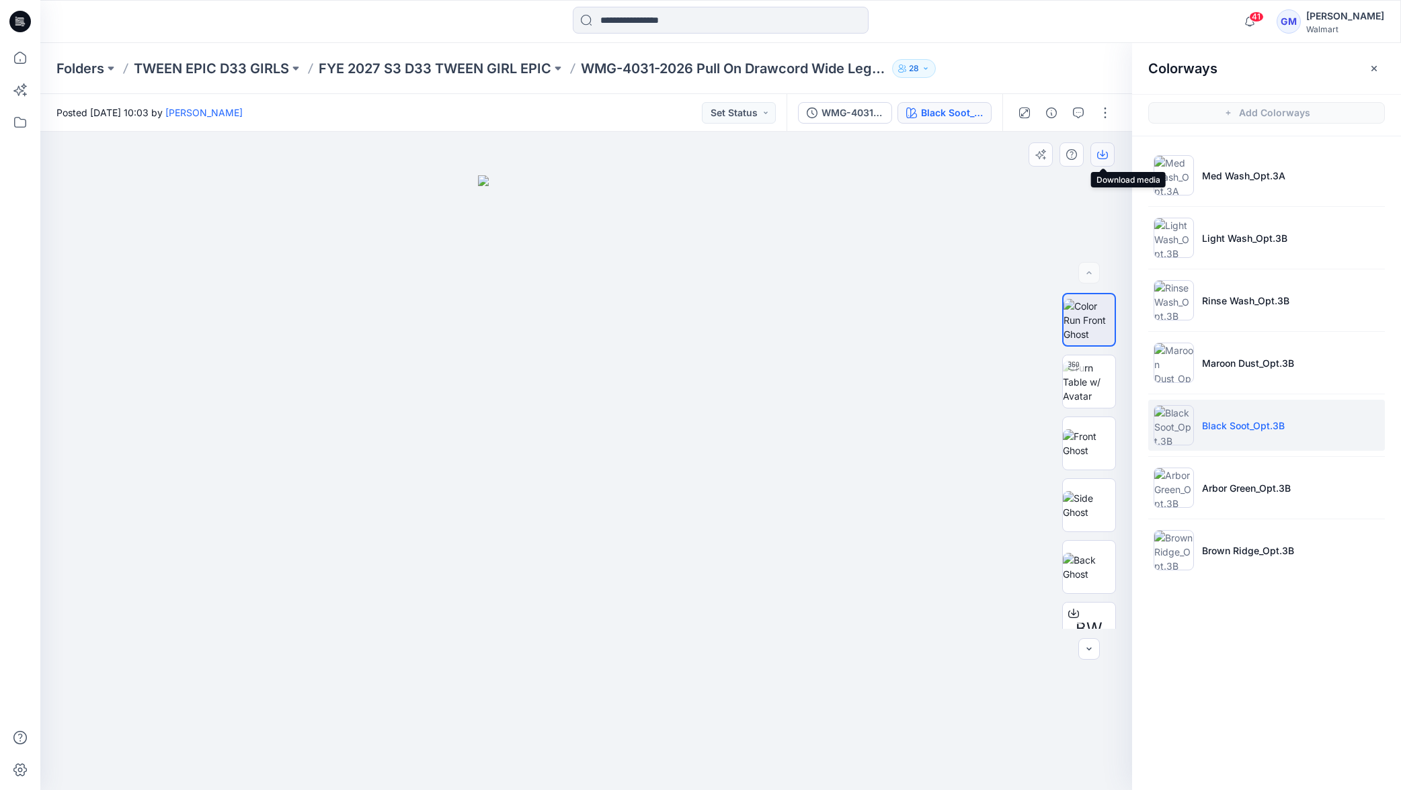
click at [1101, 157] on icon "button" at bounding box center [1102, 154] width 11 height 11
click at [1166, 488] on p "Arbor Green_Opt.3B" at bounding box center [1246, 488] width 89 height 14
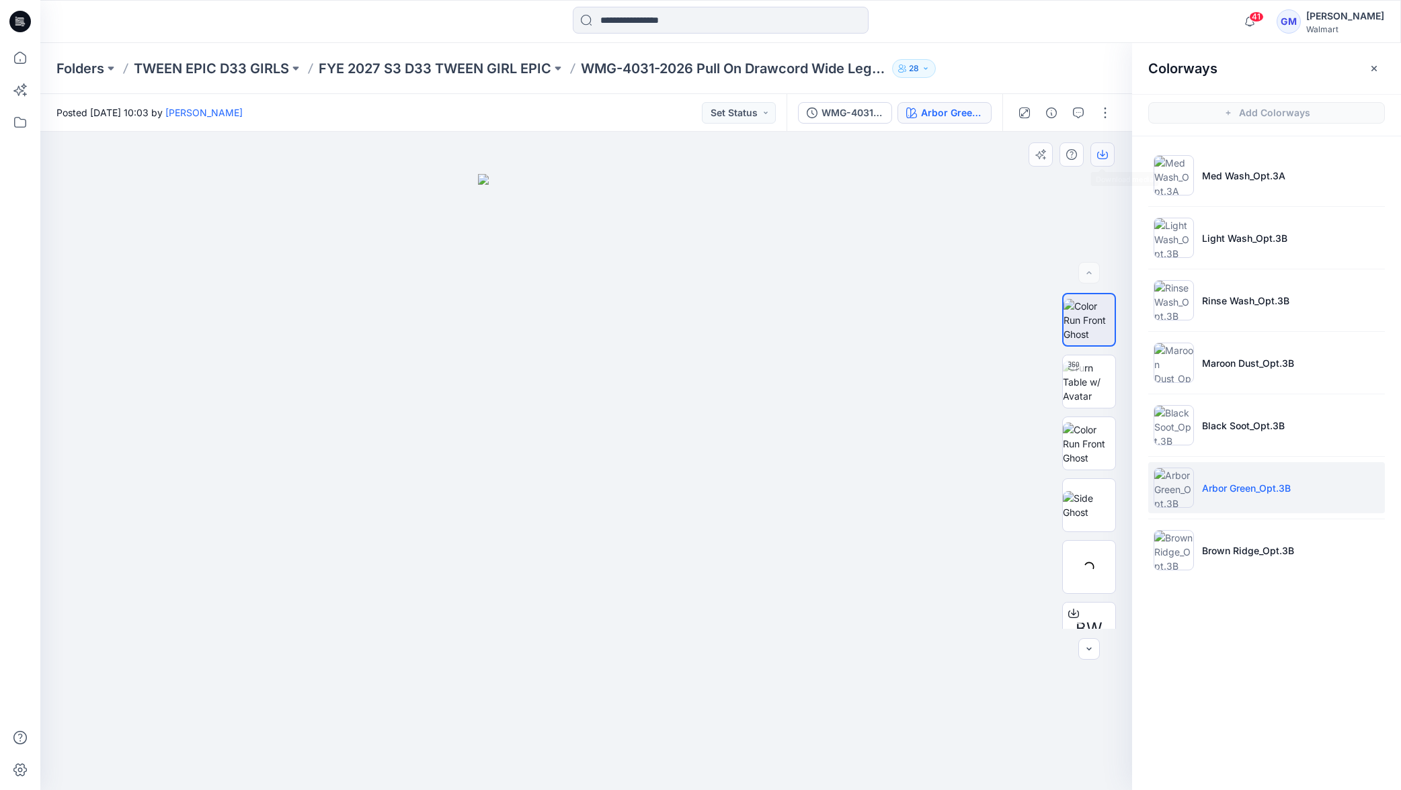
click at [1097, 153] on icon "button" at bounding box center [1102, 154] width 11 height 11
click at [1166, 544] on p "Brown Ridge_Opt.3B" at bounding box center [1248, 551] width 92 height 14
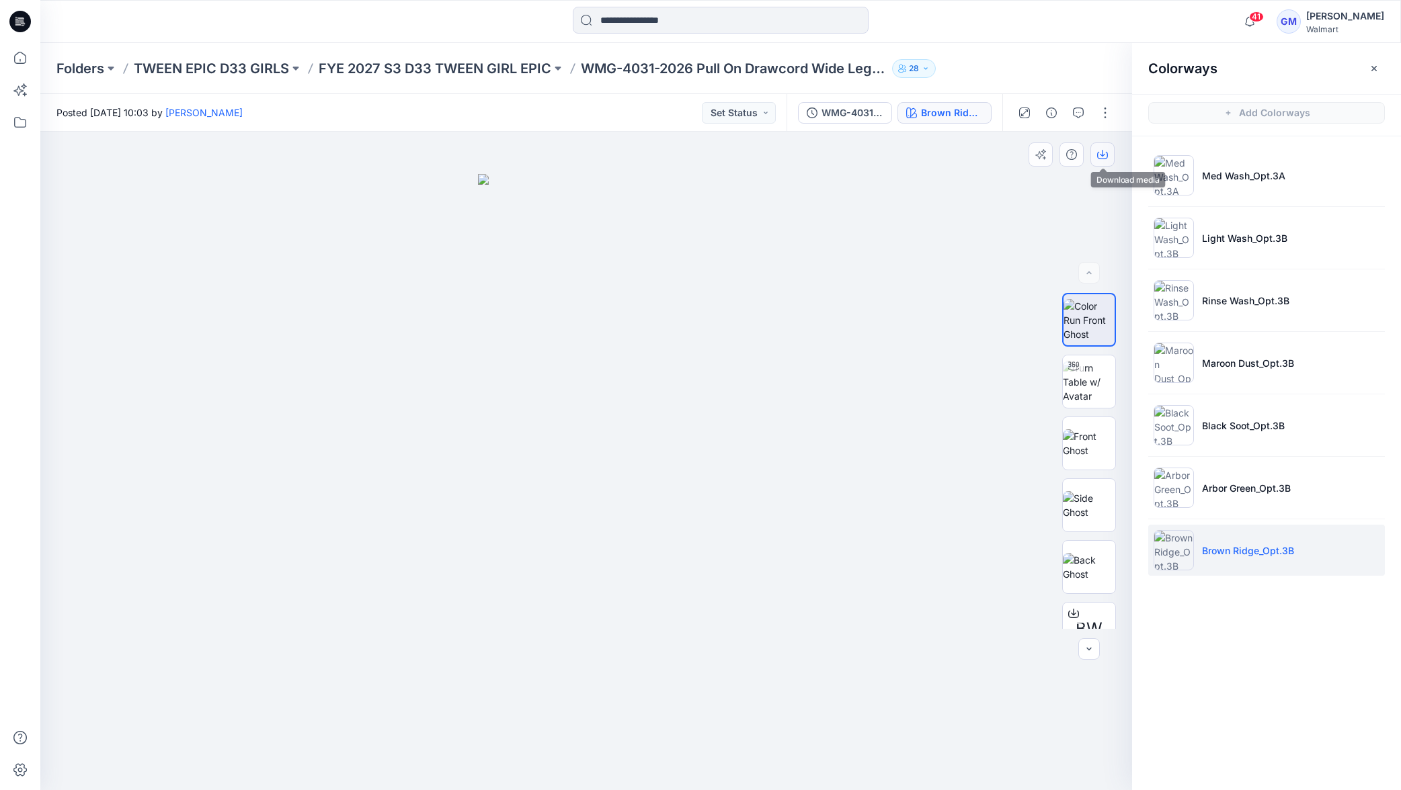
click at [1101, 157] on icon "button" at bounding box center [1102, 154] width 11 height 11
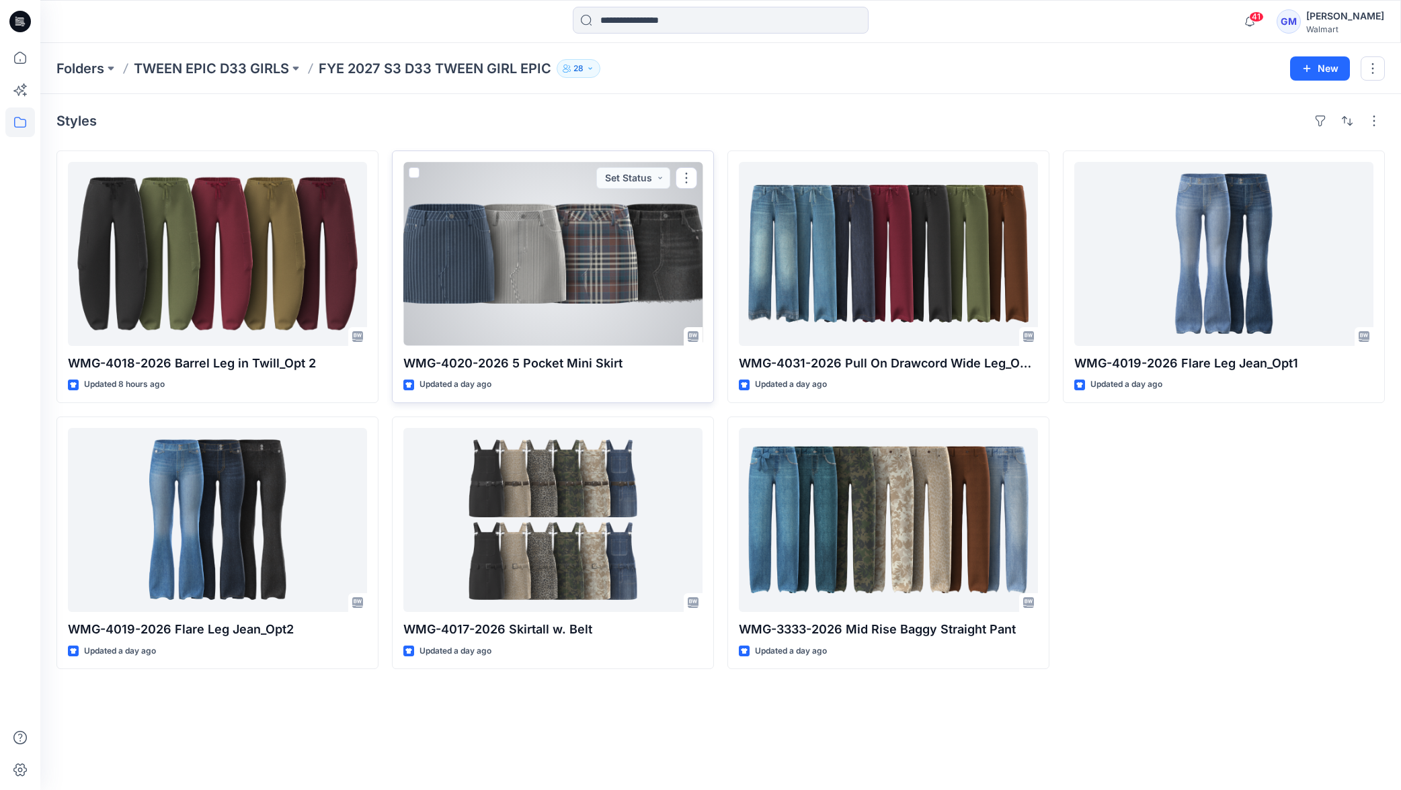
click at [557, 259] on div at bounding box center [552, 254] width 299 height 184
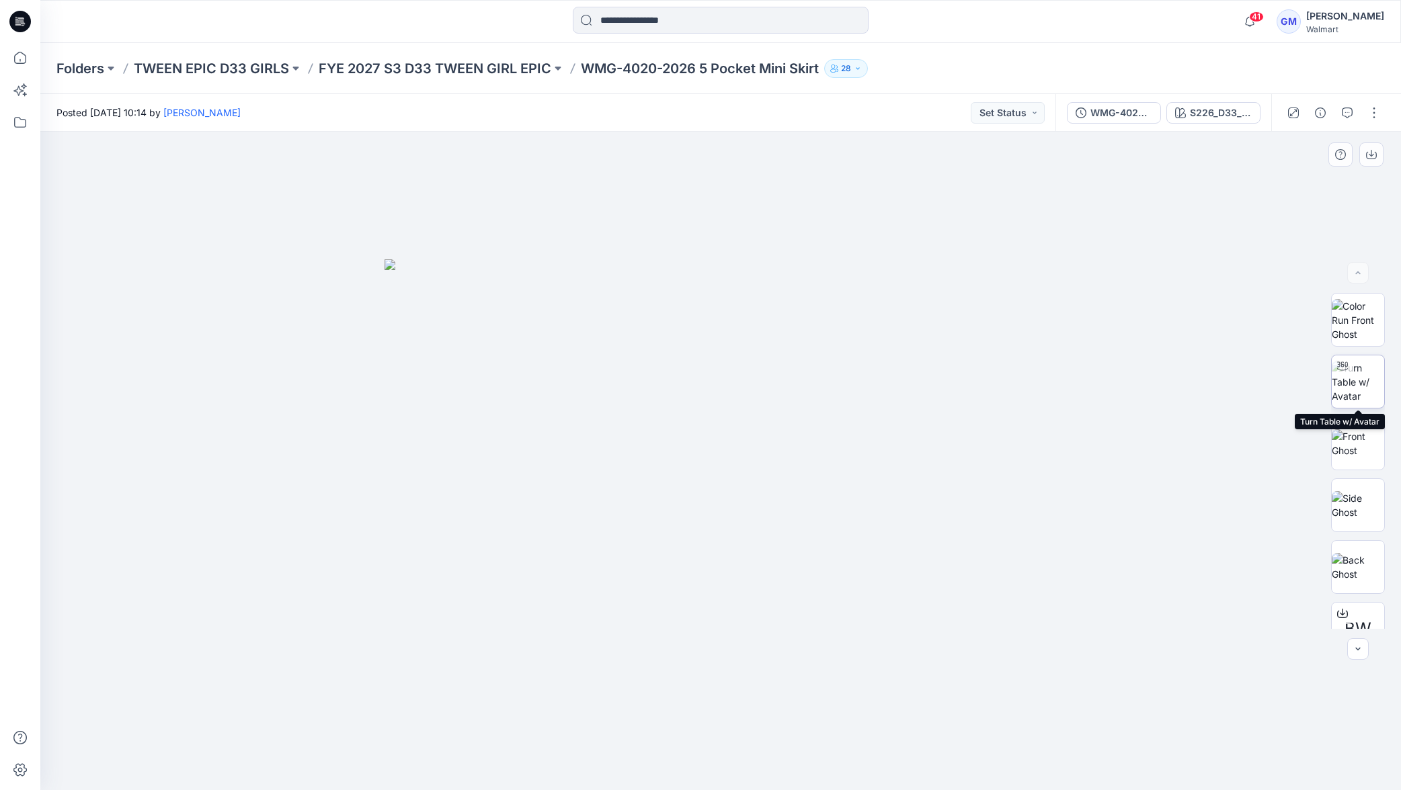
click at [1166, 385] on img at bounding box center [1358, 382] width 52 height 42
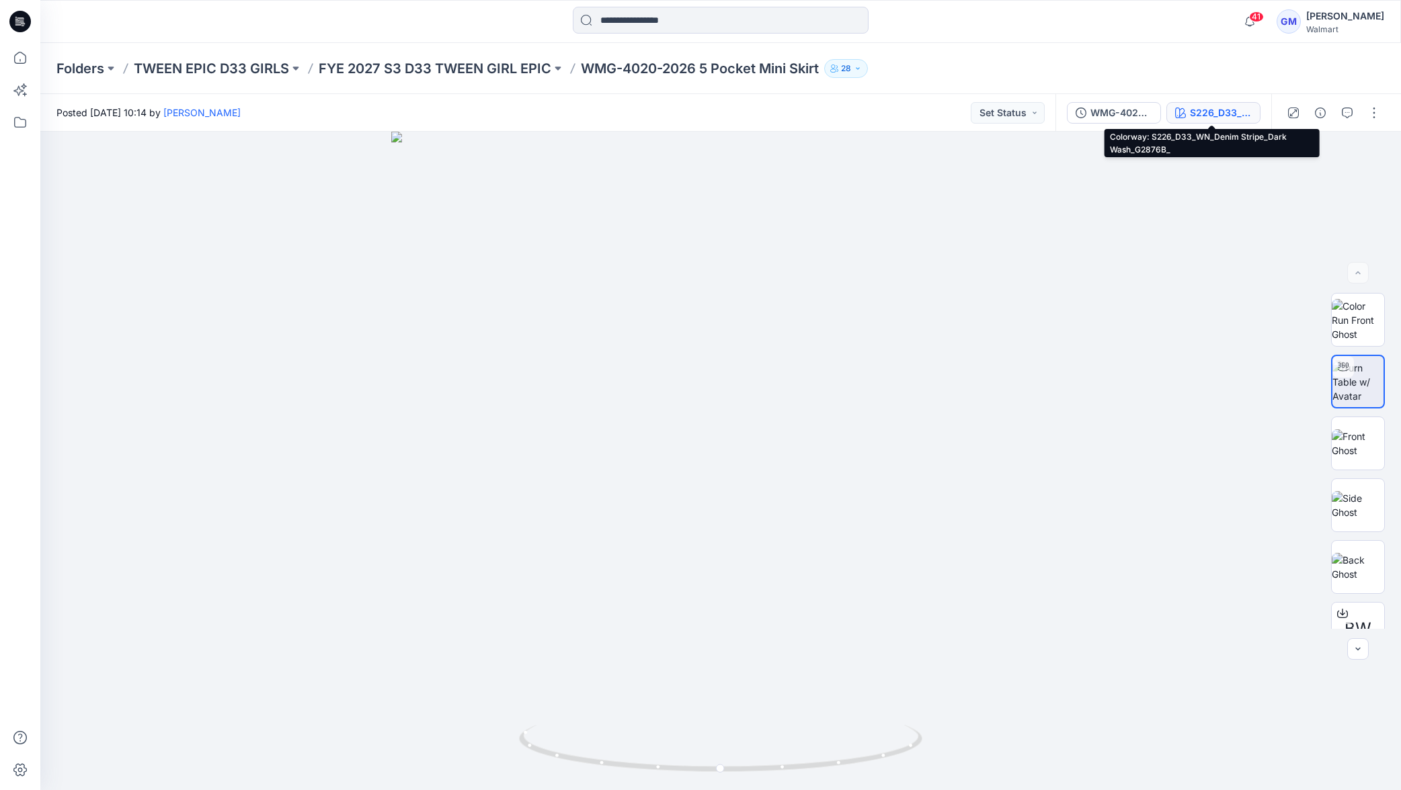
click at [1166, 114] on div "S226_D33_WN_Denim Stripe_Dark Wash_G2876B_" at bounding box center [1221, 113] width 62 height 15
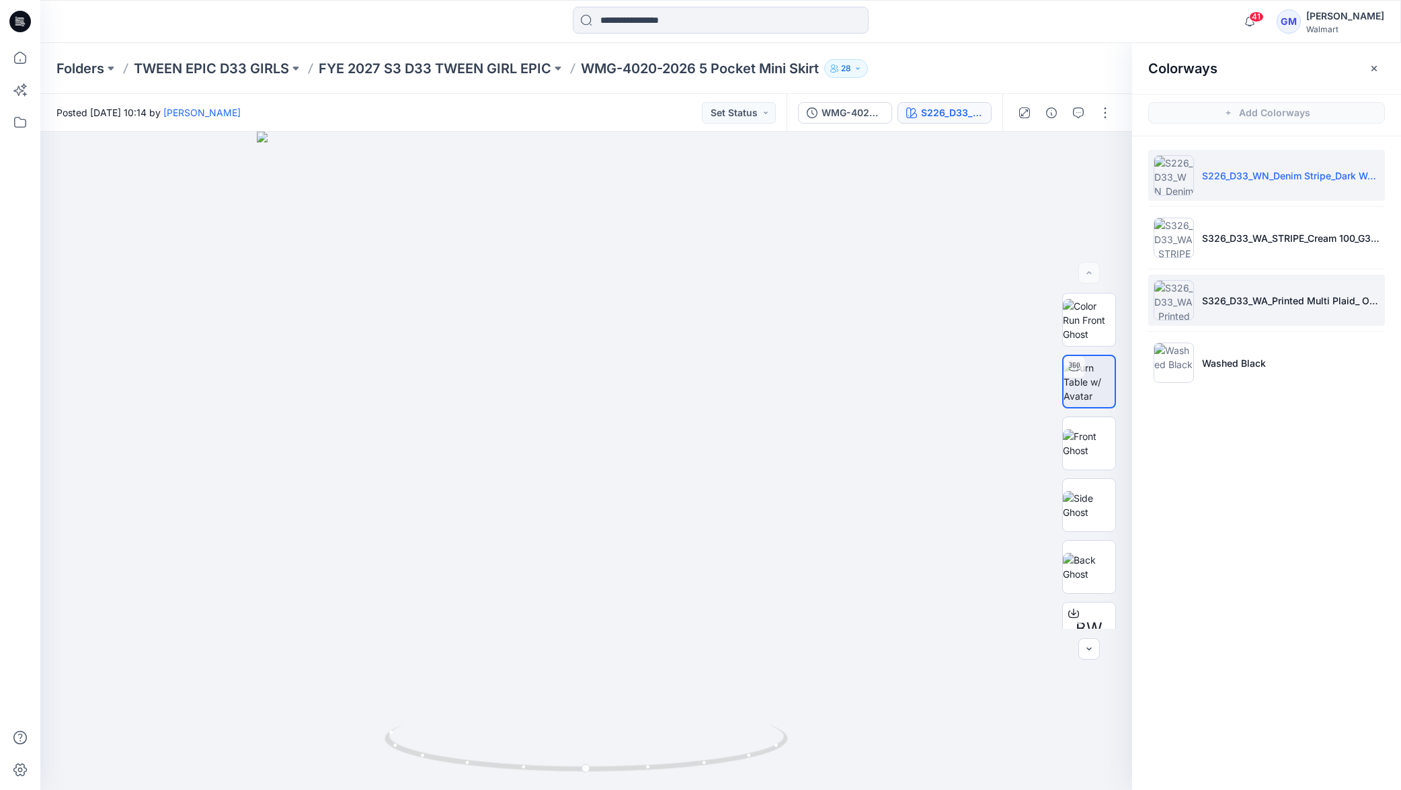
click at [1166, 300] on img at bounding box center [1173, 300] width 40 height 40
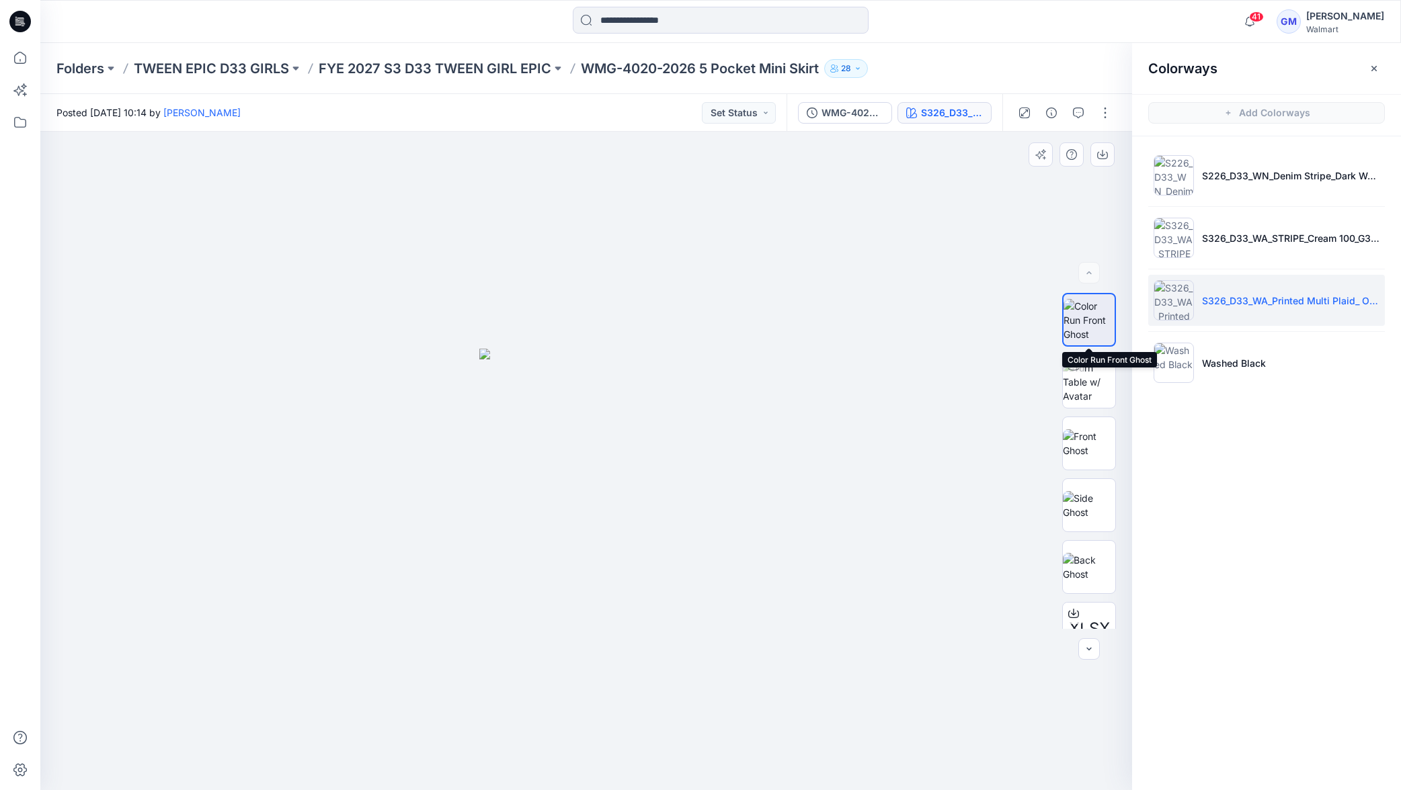
drag, startPoint x: 1092, startPoint y: 322, endPoint x: 1086, endPoint y: 331, distance: 10.8
click at [1092, 322] on img at bounding box center [1088, 320] width 51 height 42
click at [1096, 389] on img at bounding box center [1089, 382] width 52 height 42
click at [592, 516] on div at bounding box center [586, 461] width 1092 height 659
click at [586, 658] on icon at bounding box center [587, 753] width 8 height 8
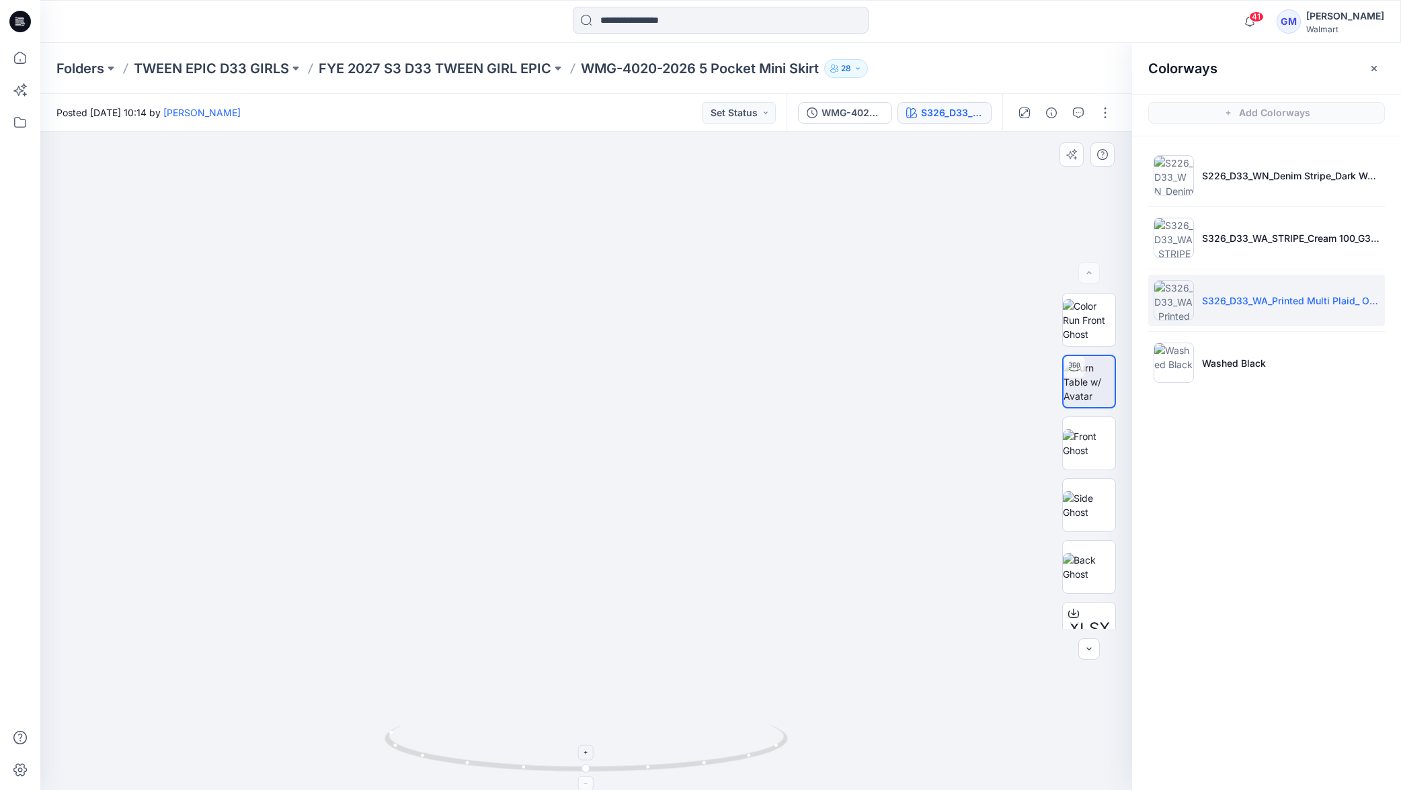
click at [586, 658] on icon at bounding box center [587, 753] width 8 height 8
click at [586, 658] on icon at bounding box center [586, 752] width 3 height 3
click at [1166, 173] on img at bounding box center [1173, 175] width 40 height 40
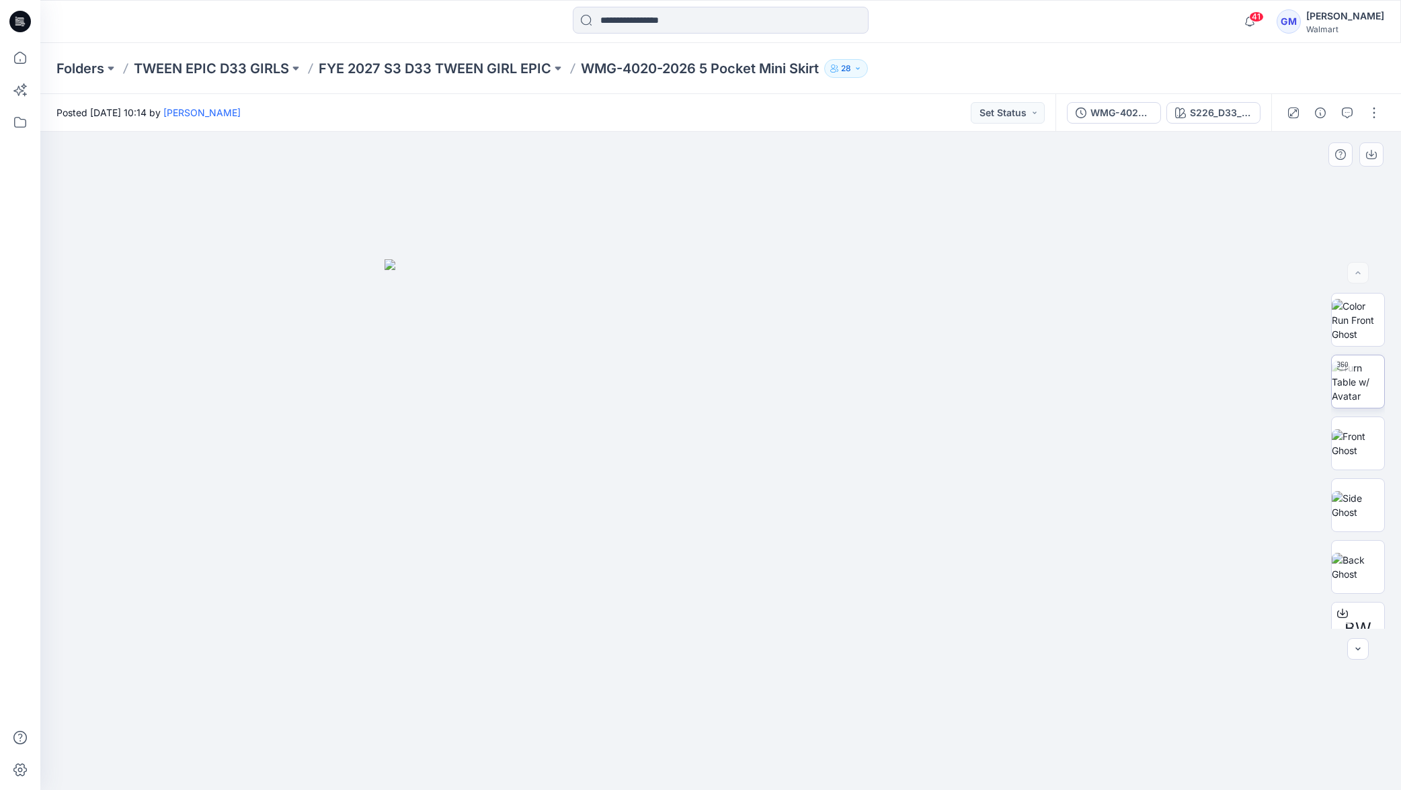
click at [1379, 374] on img at bounding box center [1358, 382] width 52 height 42
click at [723, 754] on icon at bounding box center [721, 753] width 8 height 8
click at [724, 751] on div at bounding box center [720, 752] width 15 height 15
click at [724, 752] on div at bounding box center [720, 752] width 15 height 15
click at [724, 751] on div at bounding box center [720, 752] width 15 height 15
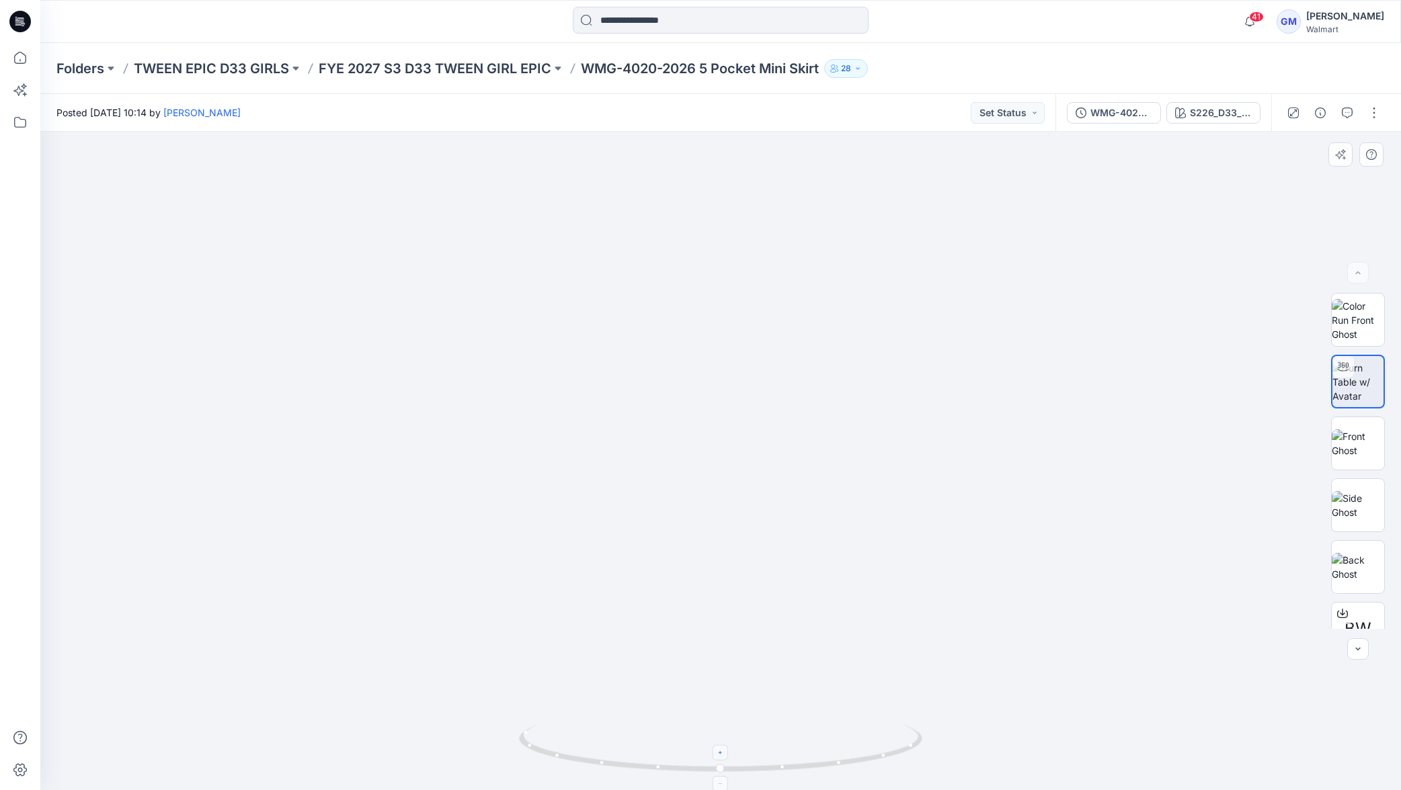
click at [723, 751] on icon at bounding box center [721, 753] width 8 height 8
click at [721, 749] on icon at bounding box center [721, 753] width 8 height 8
drag, startPoint x: 788, startPoint y: 610, endPoint x: 815, endPoint y: 325, distance: 286.3
click at [814, 327] on img at bounding box center [721, 183] width 1215 height 1215
drag, startPoint x: 606, startPoint y: 759, endPoint x: 842, endPoint y: 745, distance: 236.3
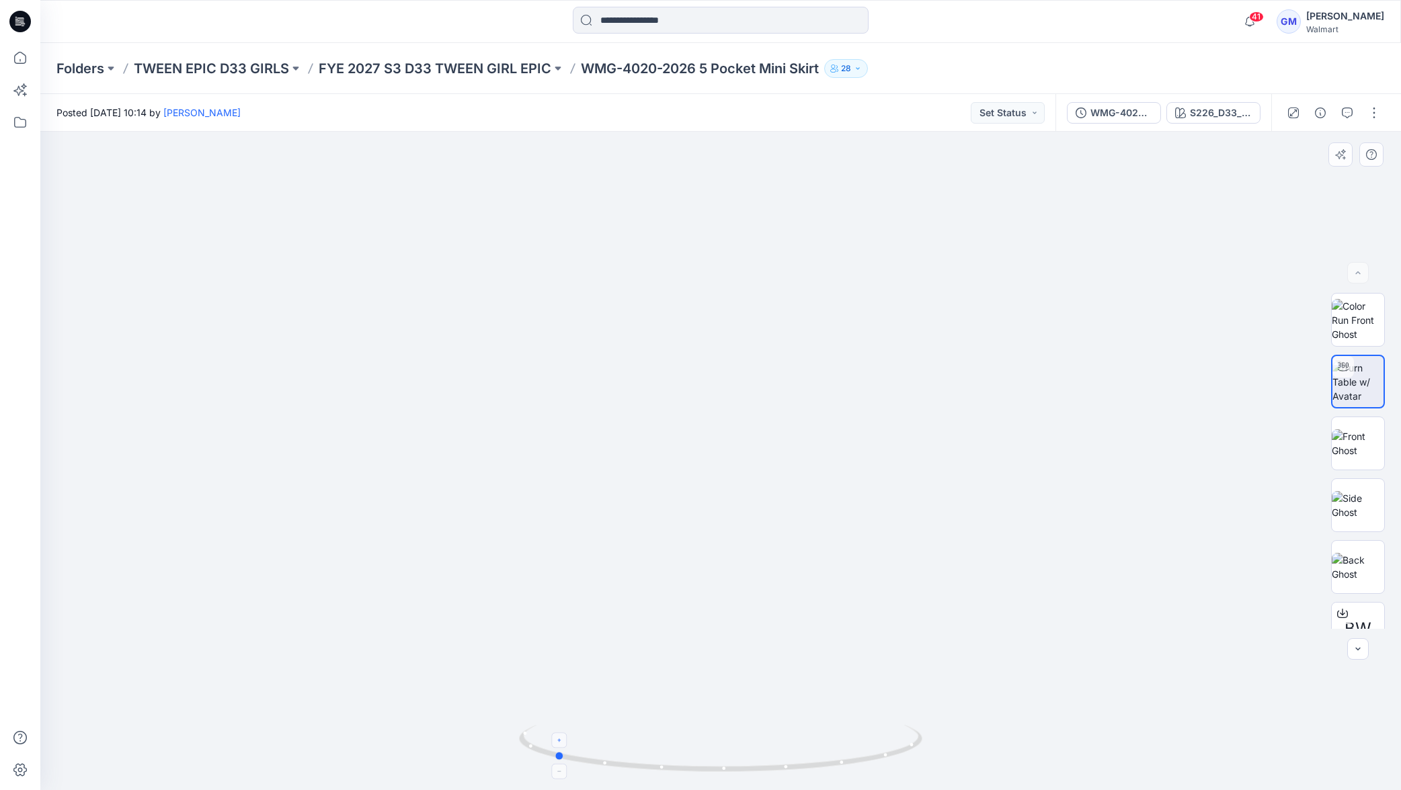
click at [843, 747] on icon at bounding box center [722, 750] width 407 height 50
click at [669, 75] on p "WMG-4020-2026 5 Pocket Mini Skirt" at bounding box center [700, 68] width 238 height 19
drag, startPoint x: 696, startPoint y: 71, endPoint x: 587, endPoint y: 73, distance: 108.9
click at [587, 73] on p "WMG-4020-2026 5 Pocket Mini Skirt" at bounding box center [700, 68] width 238 height 19
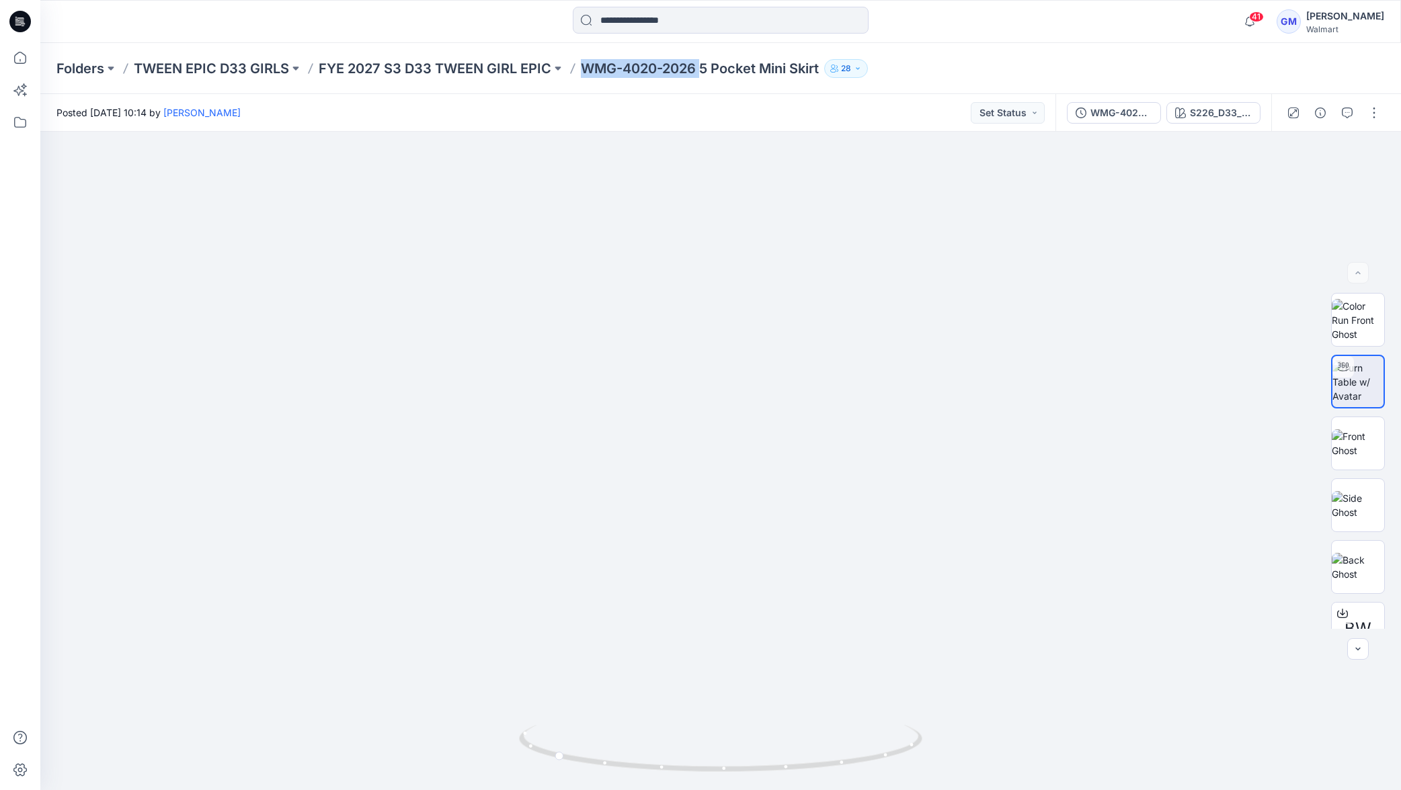
click at [1237, 119] on div "S226_D33_WN_Denim Stripe_Dark Wash_G2876B_" at bounding box center [1221, 113] width 62 height 15
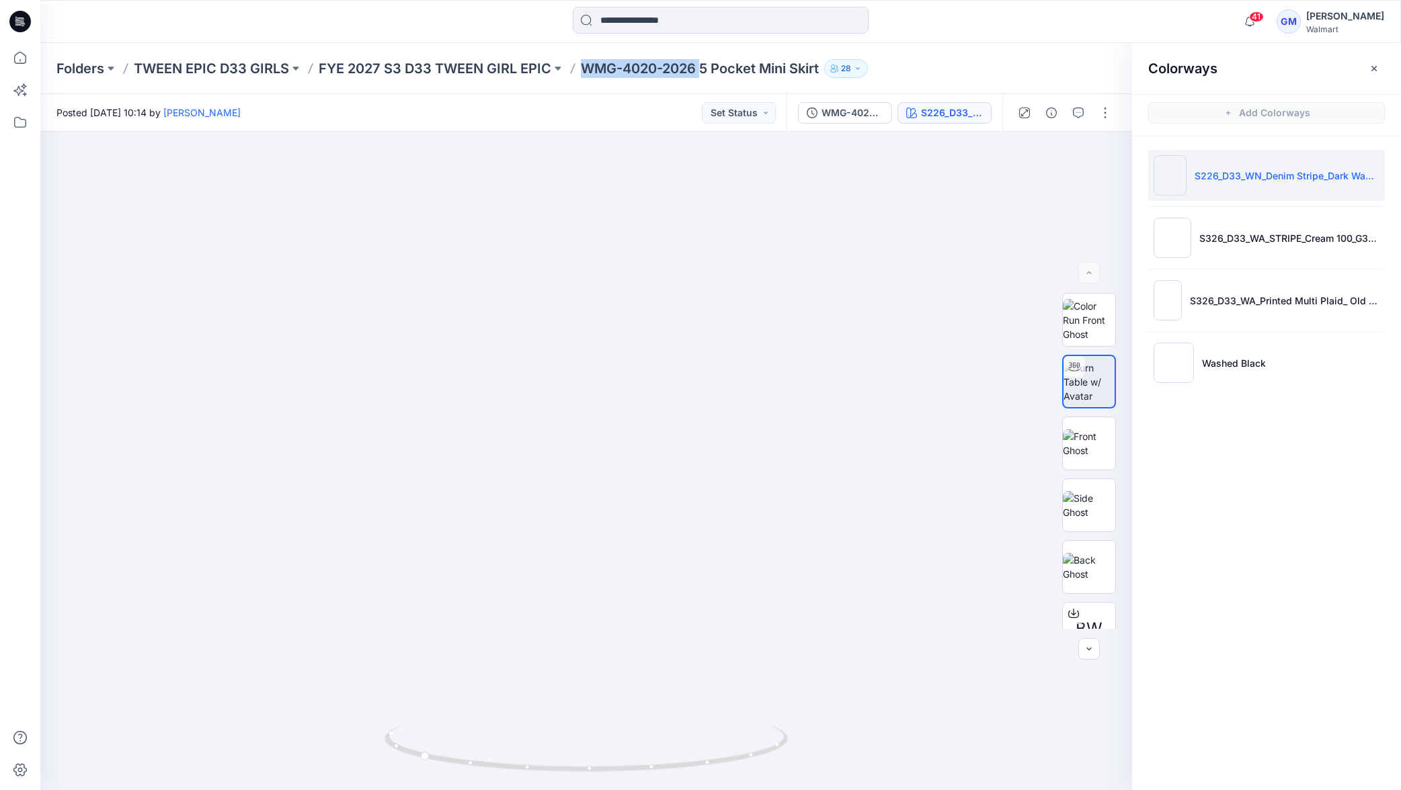
click at [1194, 179] on p "S226_D33_WN_Denim Stripe_Dark Wash_G2876B_" at bounding box center [1286, 176] width 185 height 14
click at [1102, 142] on button "button" at bounding box center [1102, 154] width 24 height 24
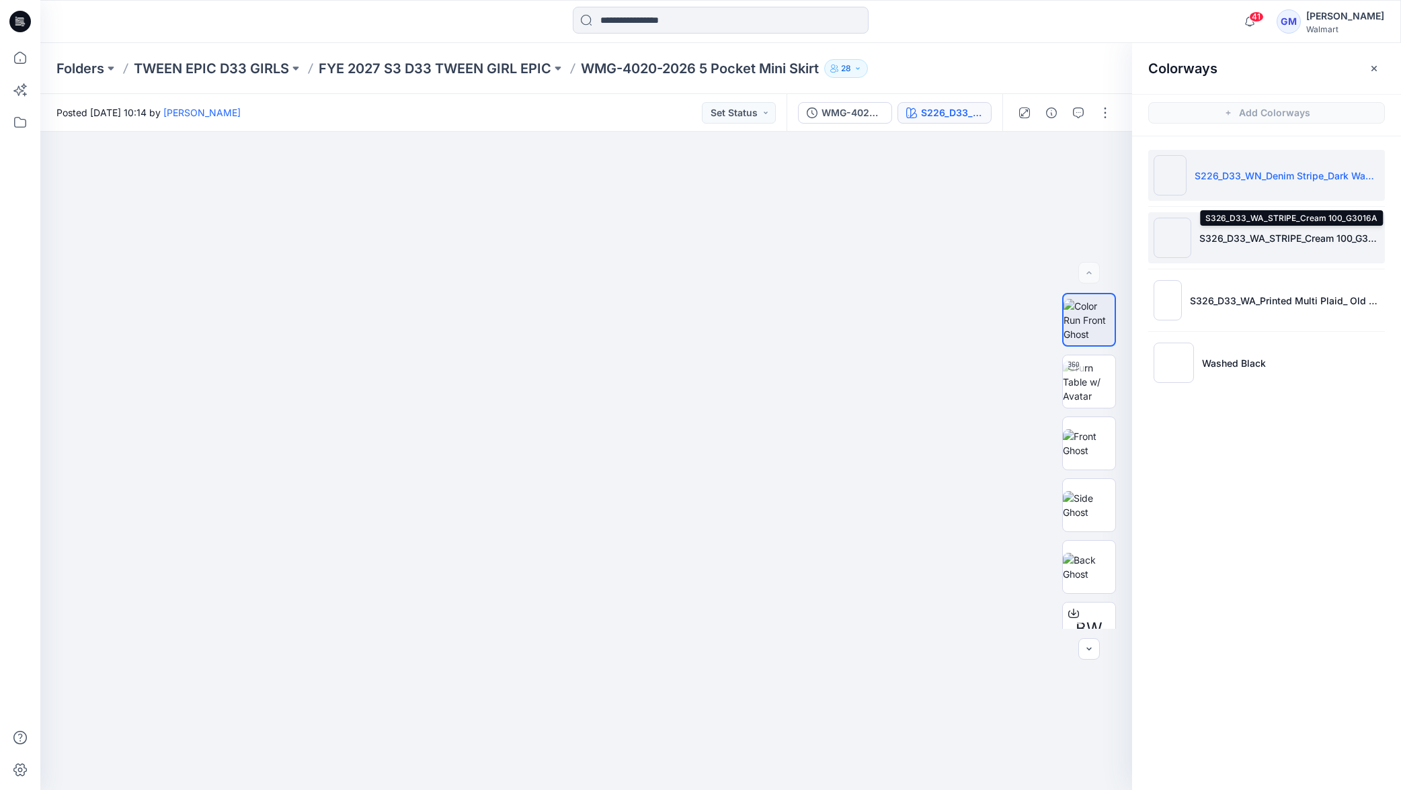
click at [1277, 241] on p "S326_D33_WA_STRIPE_Cream 100_G3016A" at bounding box center [1289, 238] width 180 height 14
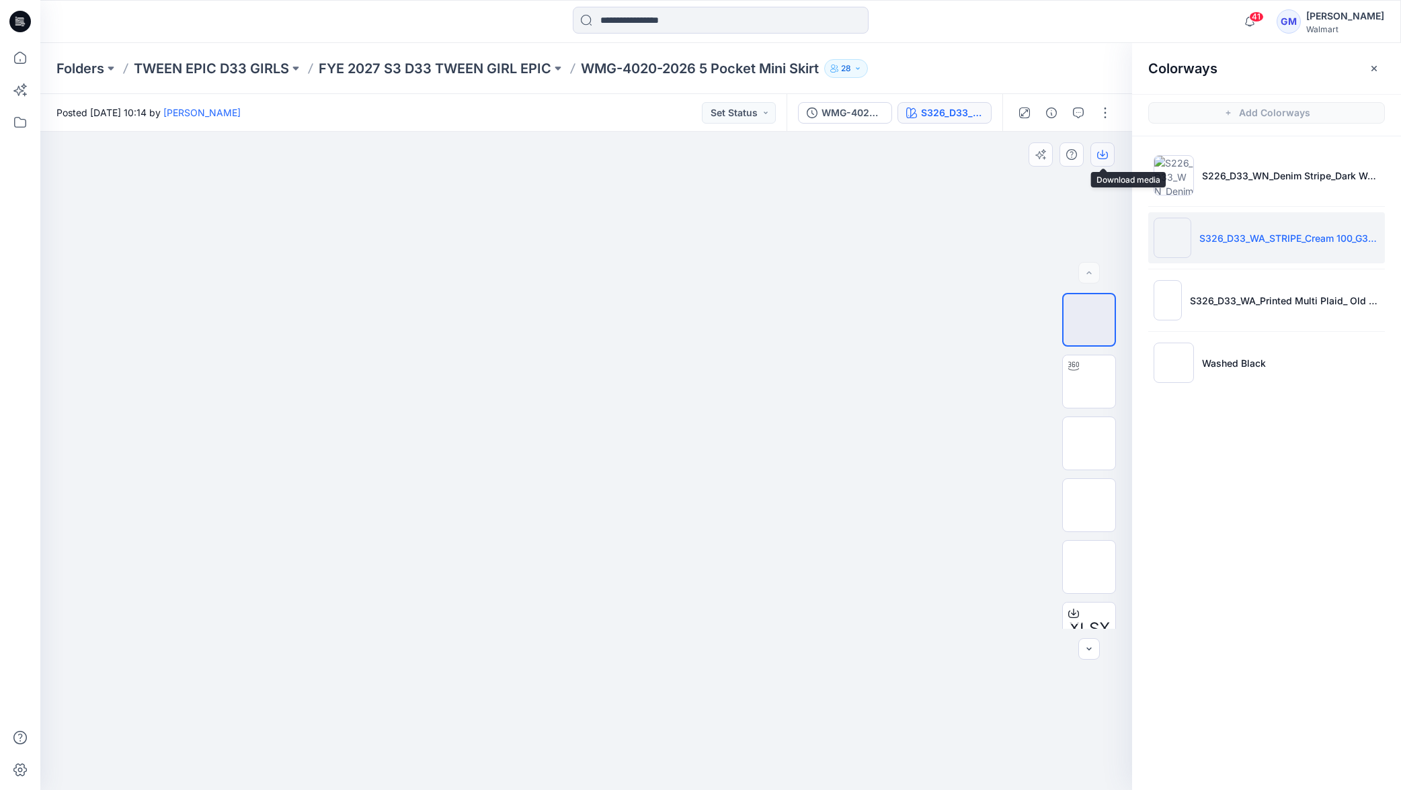
click at [1104, 157] on icon "button" at bounding box center [1102, 154] width 11 height 11
click at [1270, 311] on li "S326_D33_WA_Printed Multi Plaid_ Old Ivory Cream_G3017B" at bounding box center [1266, 300] width 237 height 51
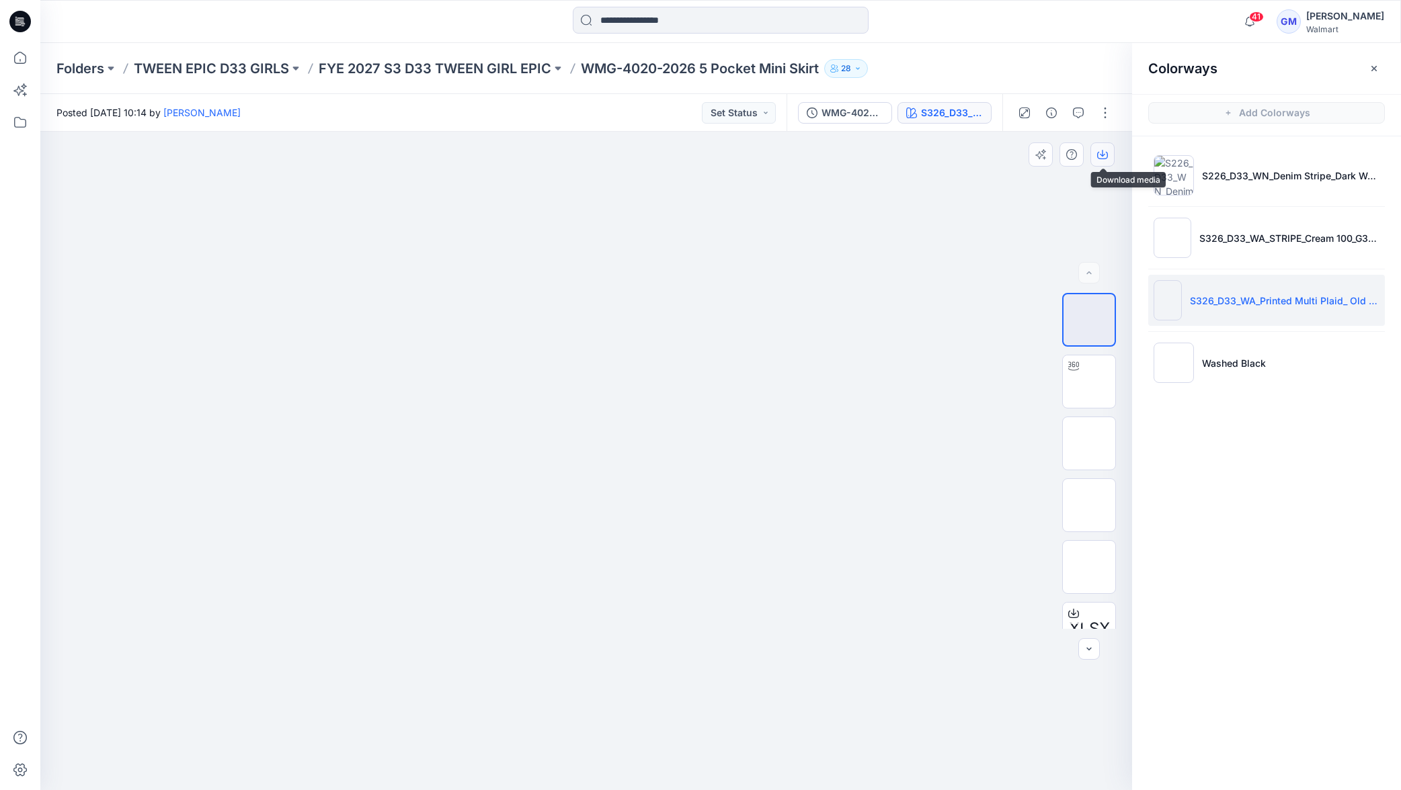
click at [1095, 157] on button "button" at bounding box center [1102, 154] width 24 height 24
click at [1194, 362] on li "Washed Black" at bounding box center [1266, 362] width 237 height 51
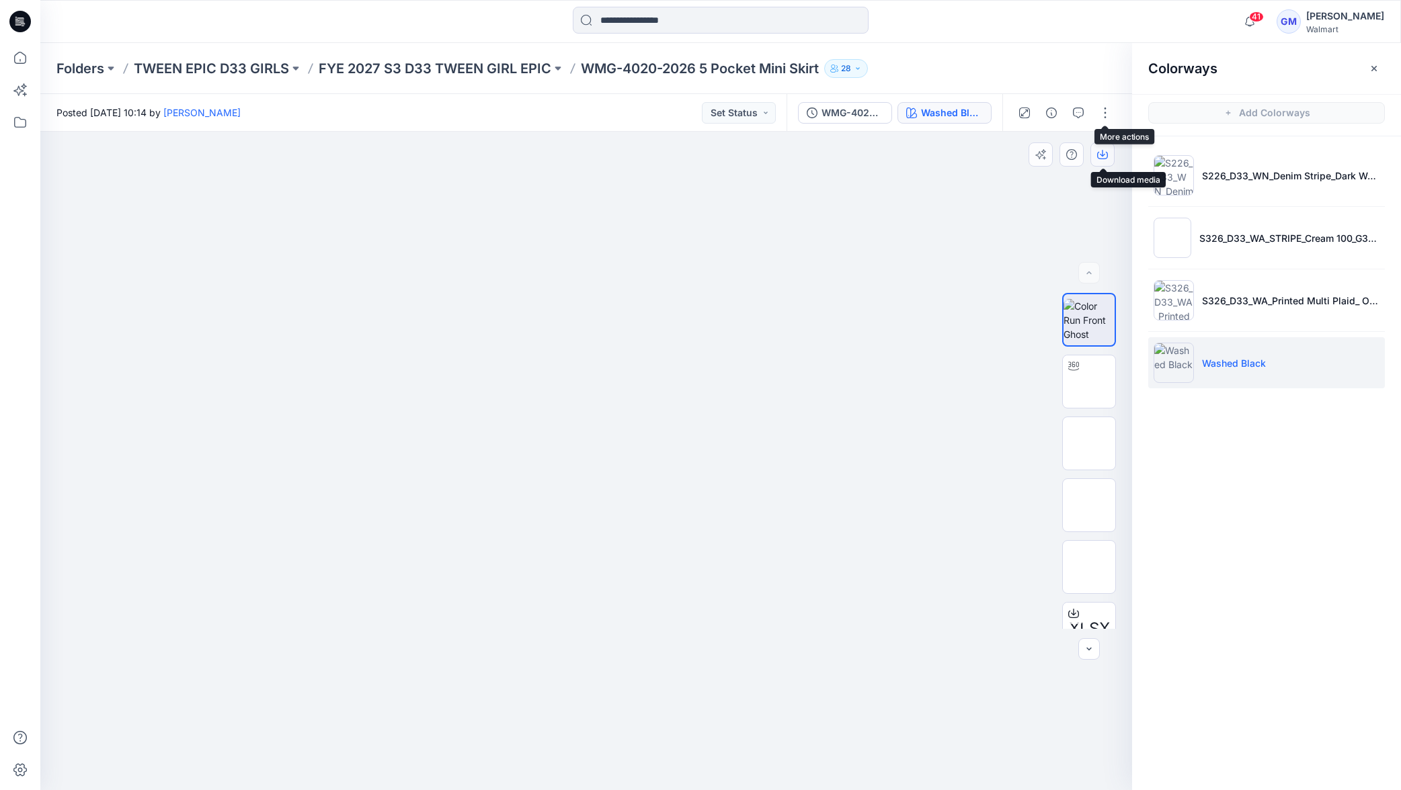
click at [1098, 157] on icon "button" at bounding box center [1102, 154] width 11 height 11
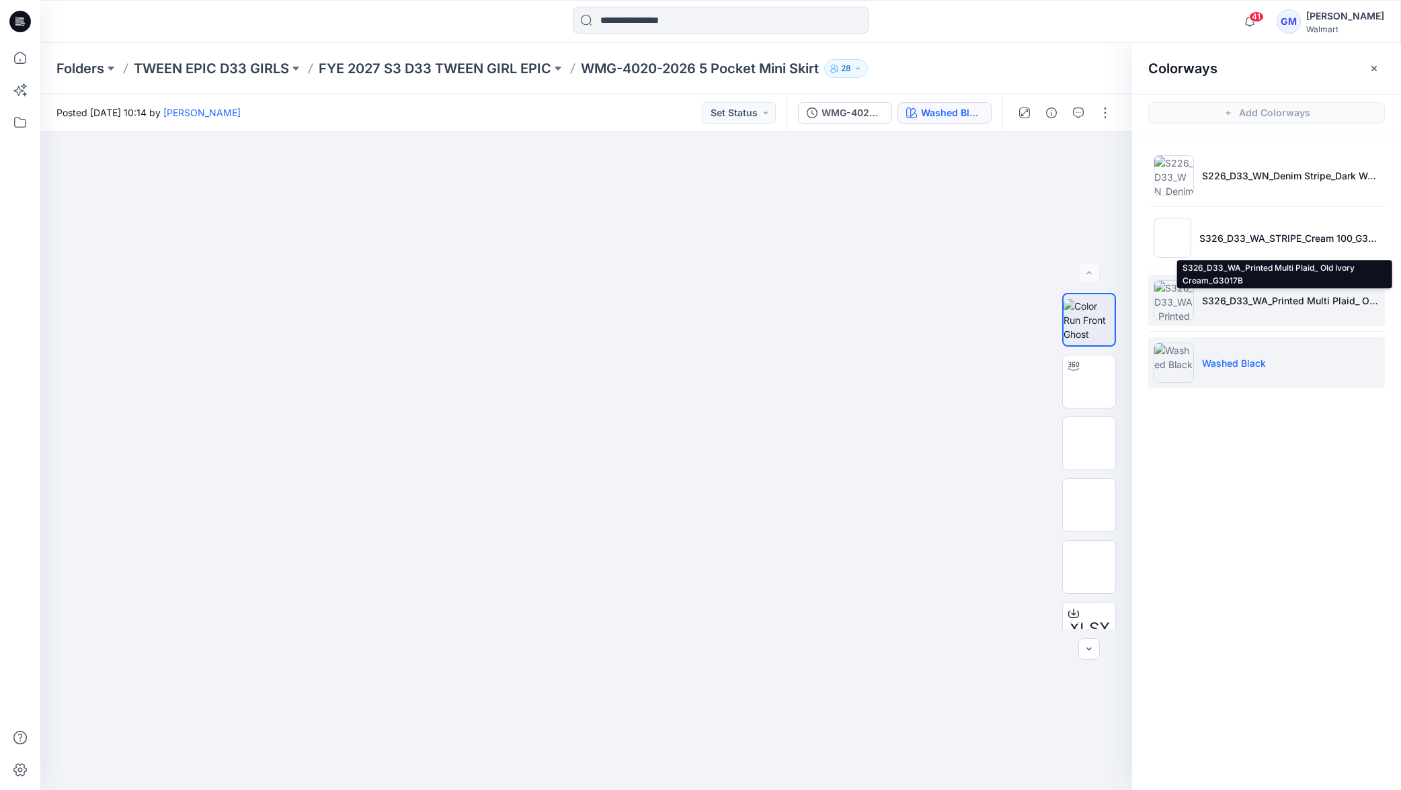
click at [1231, 303] on p "S326_D33_WA_Printed Multi Plaid_ Old Ivory Cream_G3017B" at bounding box center [1290, 301] width 177 height 14
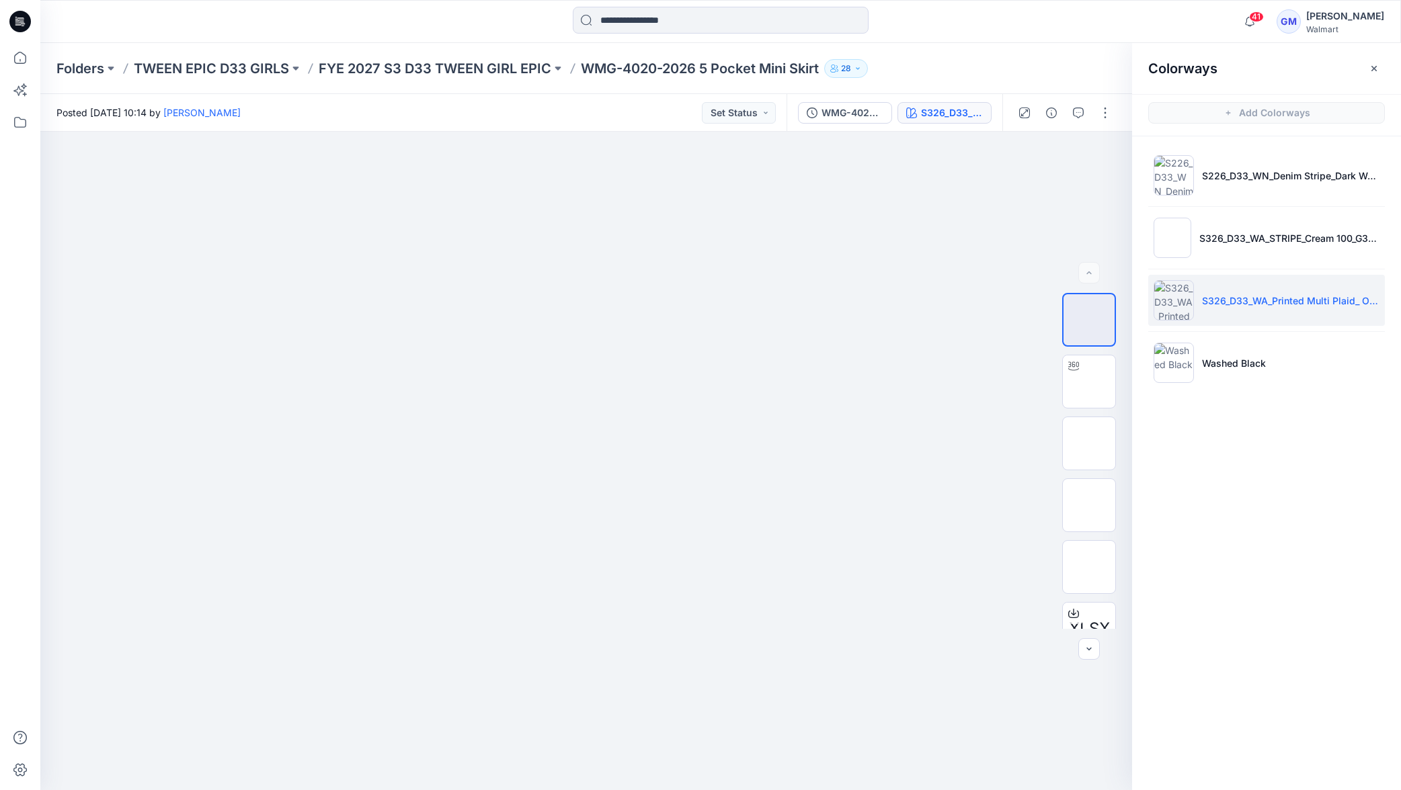
click at [1237, 314] on li "S326_D33_WA_Printed Multi Plaid_ Old Ivory Cream_G3017B" at bounding box center [1266, 300] width 237 height 51
click at [1248, 296] on p "S326_D33_WA_Printed Multi Plaid_ Old Ivory Cream_G3017B" at bounding box center [1290, 301] width 177 height 14
click at [942, 111] on div "S326_D33_WA_Printed Multi Plaid_ Old Ivory Cream_G3017B" at bounding box center [952, 113] width 62 height 15
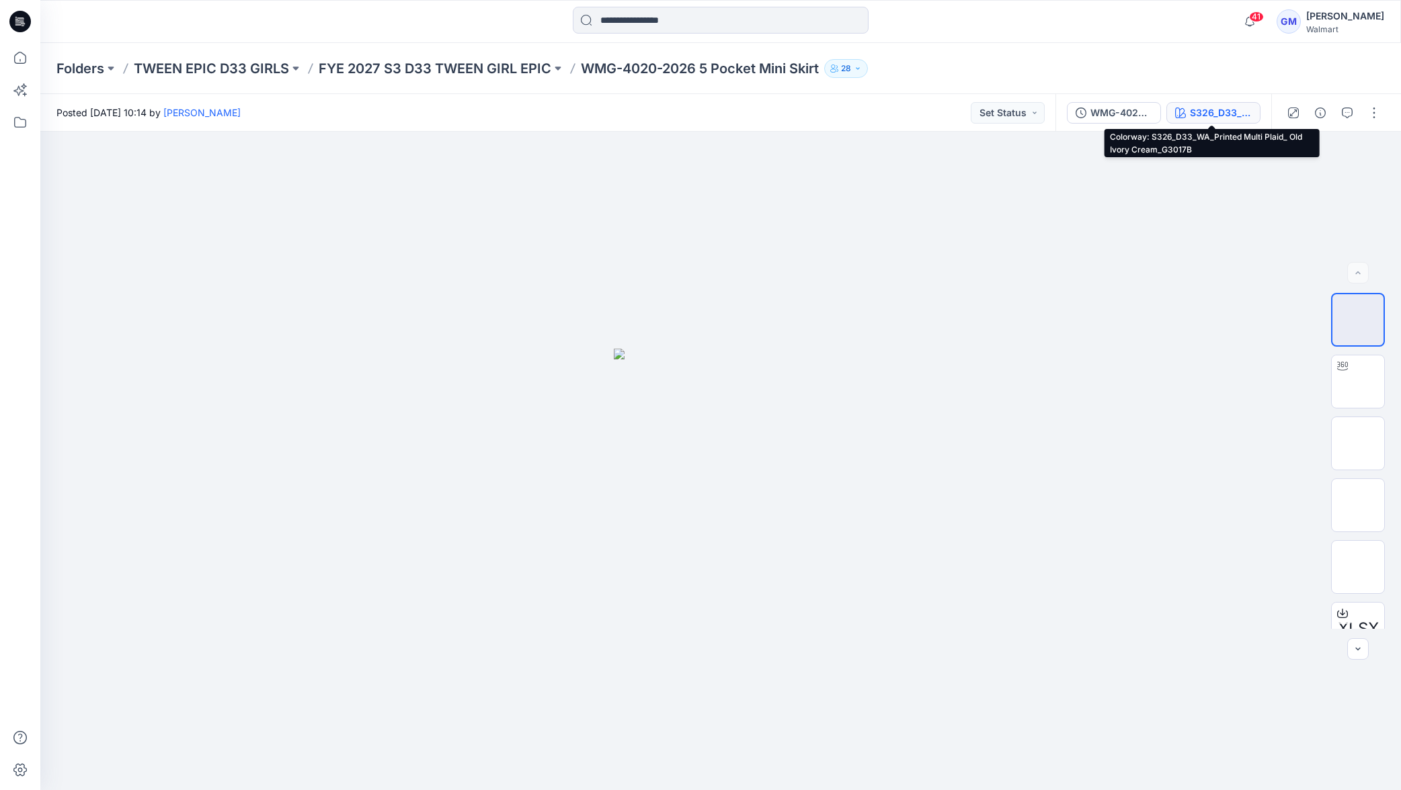
click at [1223, 110] on div "S326_D33_WA_Printed Multi Plaid_ Old Ivory Cream_G3017B" at bounding box center [1221, 113] width 62 height 15
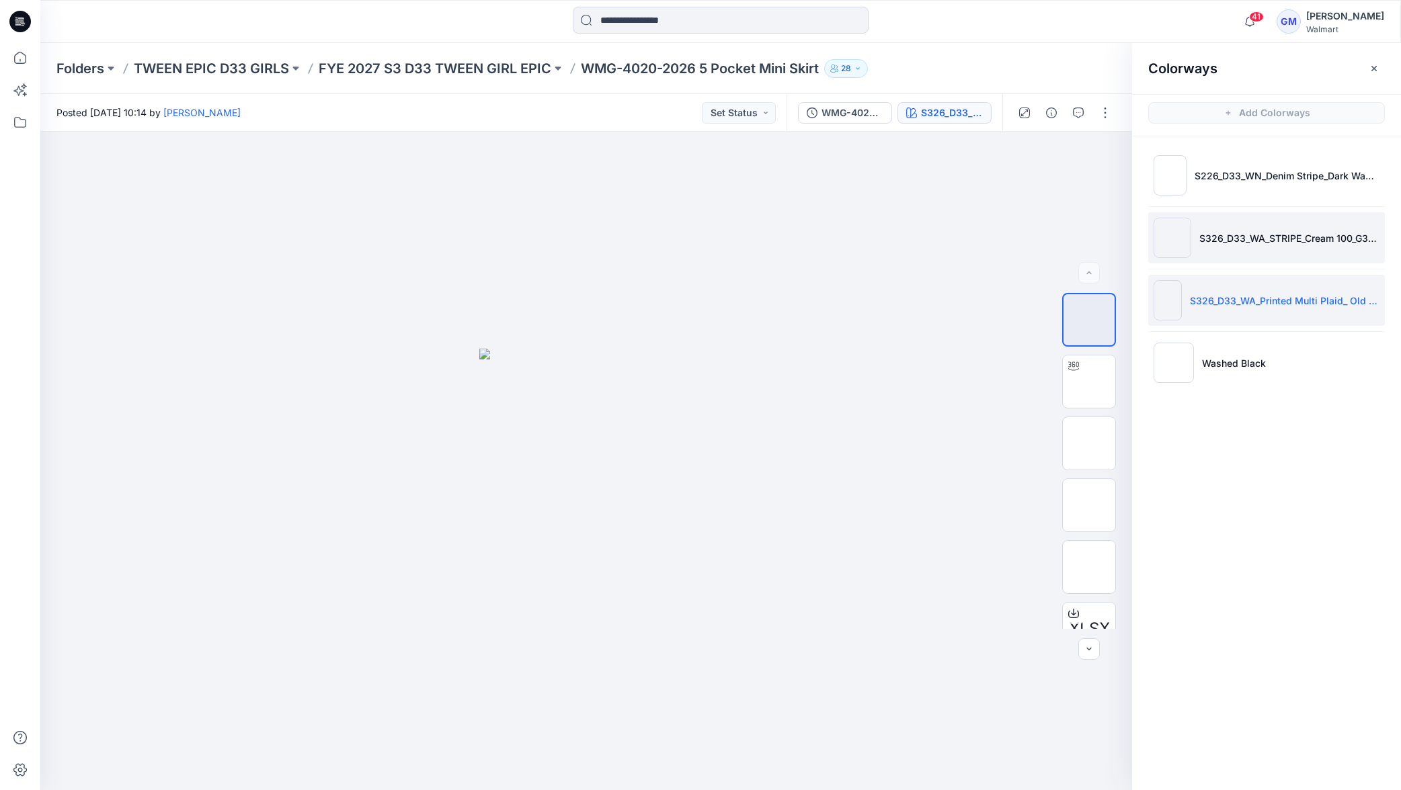
click at [1263, 245] on p "S326_D33_WA_STRIPE_Cream 100_G3016A" at bounding box center [1289, 238] width 180 height 14
click at [372, 71] on p "FYE 2027 S3 D33 TWEEN GIRL EPIC" at bounding box center [435, 68] width 233 height 19
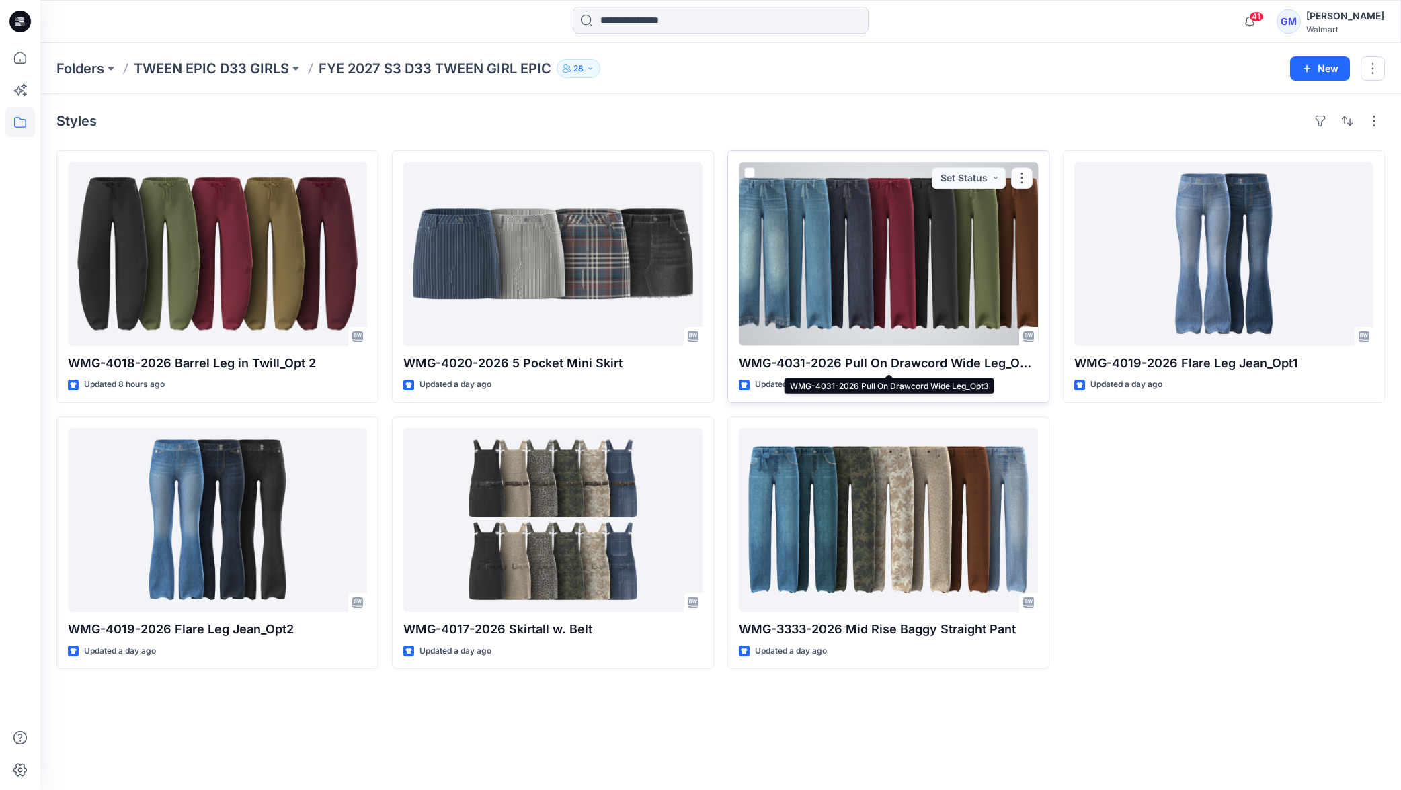
click at [799, 364] on p "WMG-4031-2026 Pull On Drawcord Wide Leg_Opt3" at bounding box center [888, 363] width 299 height 19
click at [808, 360] on p "WMG-4031-2026 Pull On Drawcord Wide Leg_Opt3" at bounding box center [888, 363] width 299 height 19
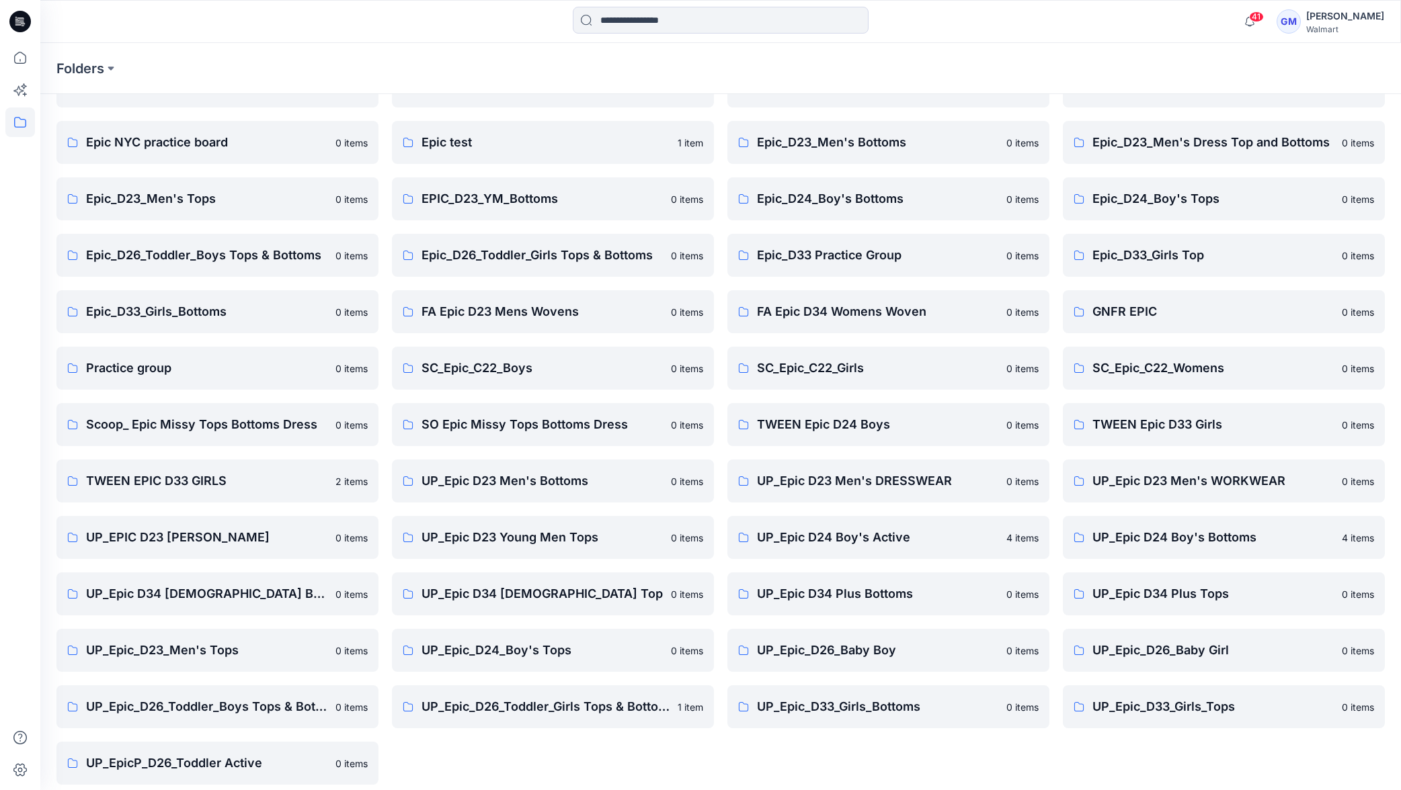
scroll to position [94, 0]
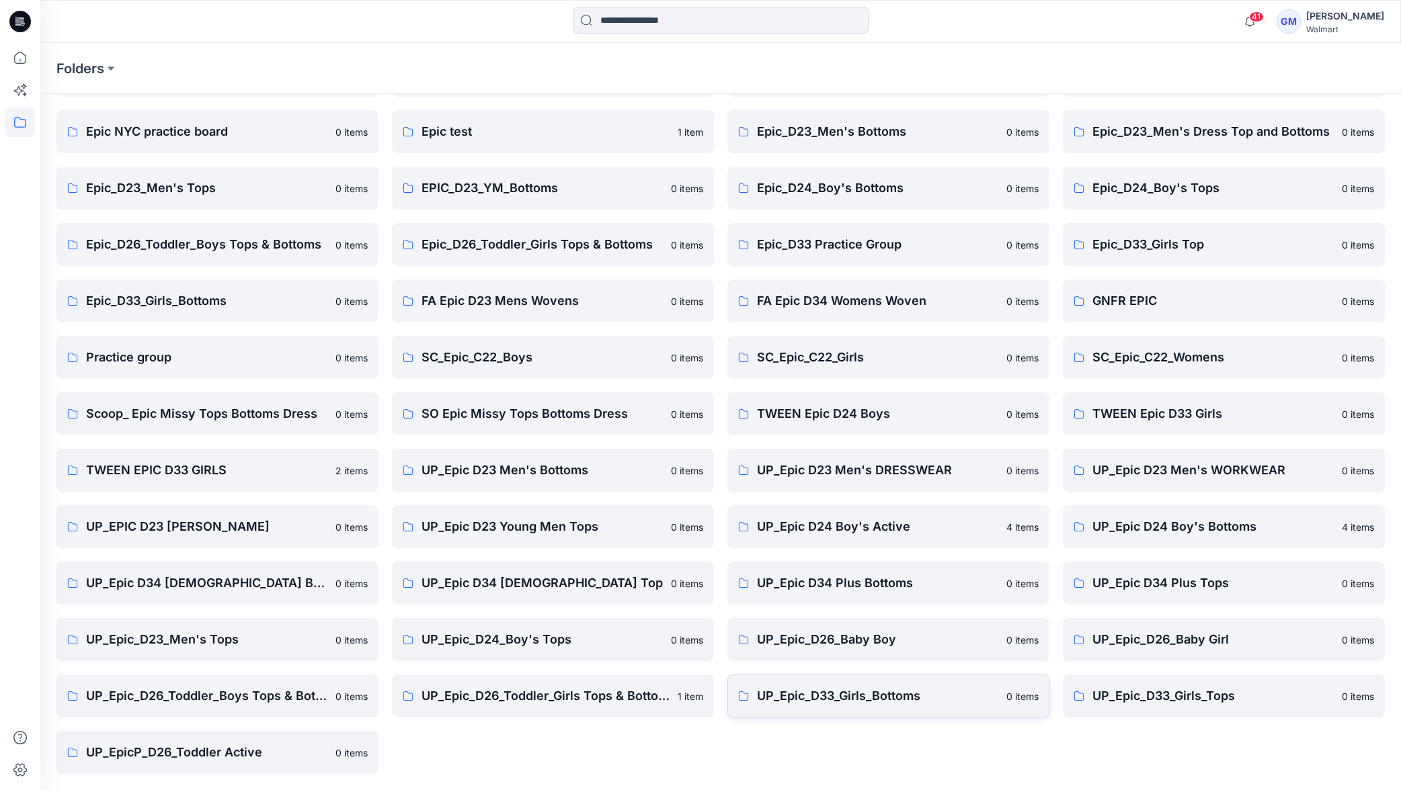
click at [826, 687] on p "UP_Epic_D33_Girls_Bottoms" at bounding box center [877, 696] width 241 height 19
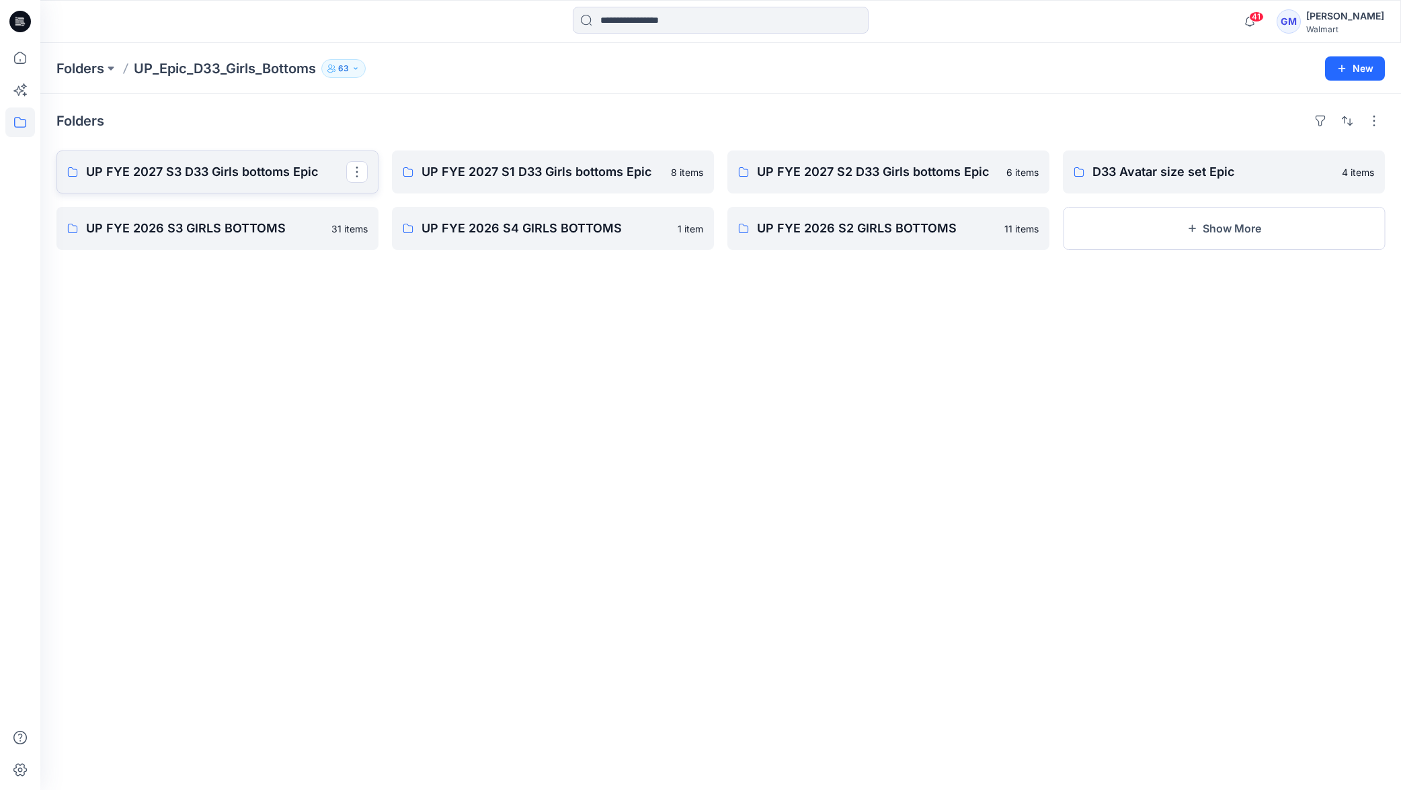
click at [203, 165] on p "UP FYE 2027 S3 D33 Girls bottoms Epic" at bounding box center [216, 172] width 260 height 19
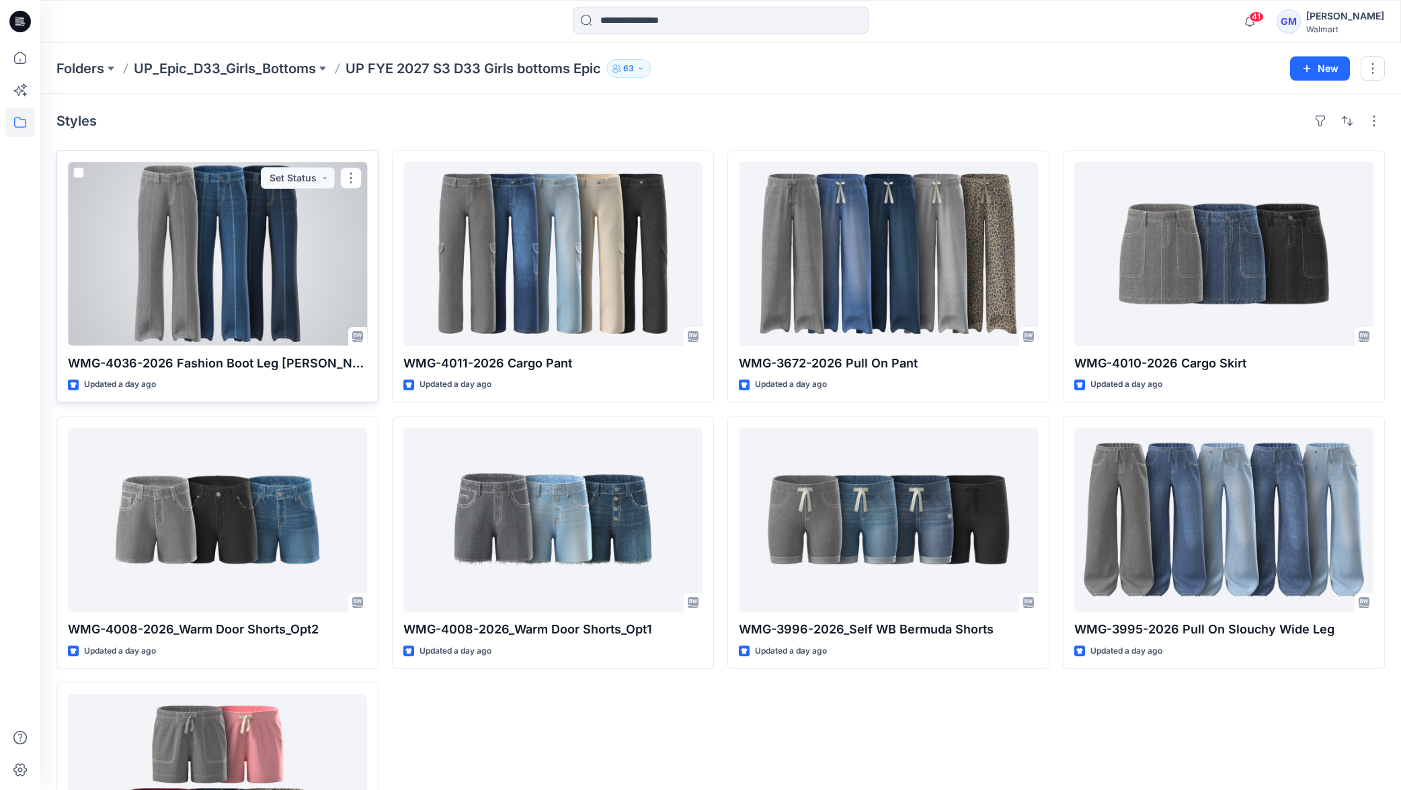
click at [277, 237] on div at bounding box center [217, 254] width 299 height 184
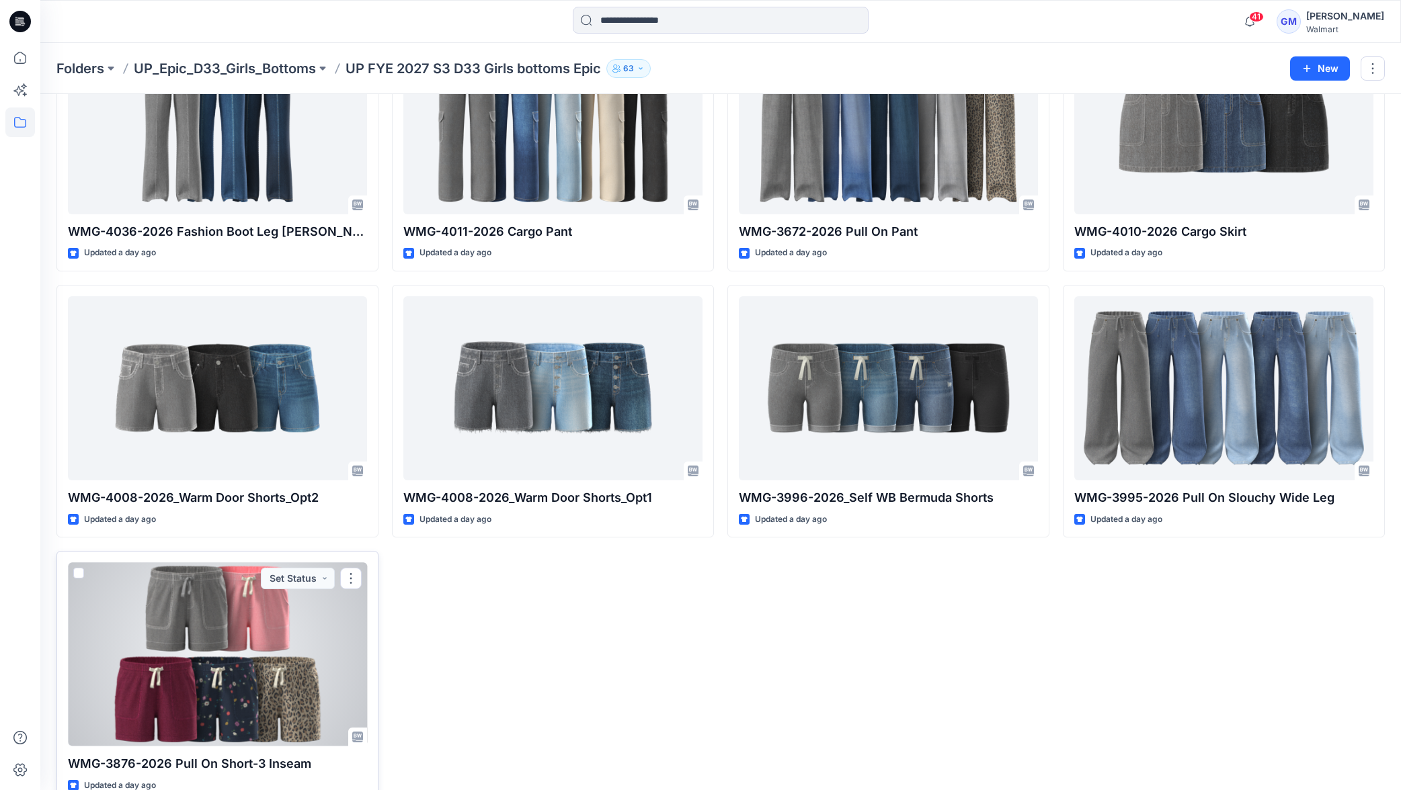
scroll to position [141, 0]
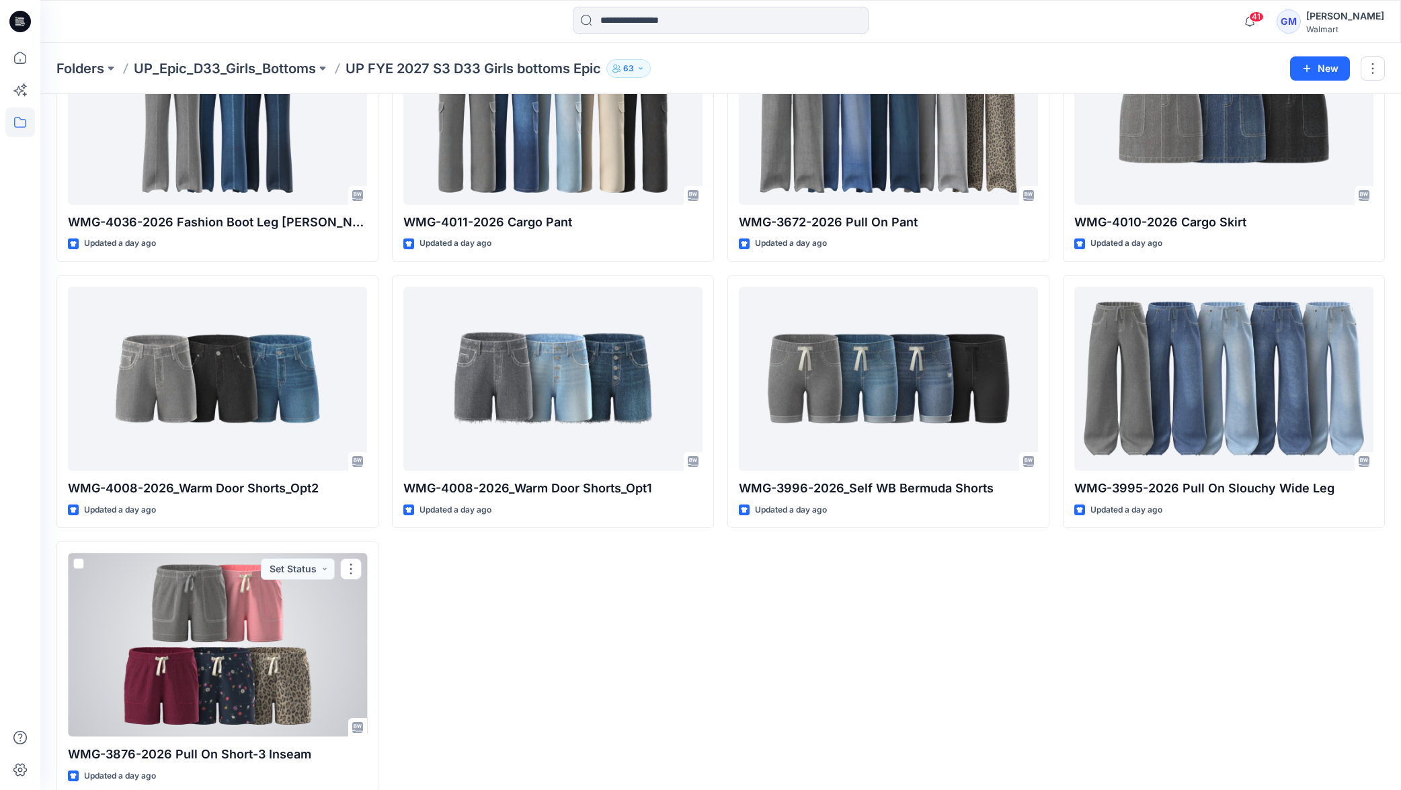
drag, startPoint x: 242, startPoint y: 657, endPoint x: 270, endPoint y: 655, distance: 28.3
click at [243, 657] on div at bounding box center [217, 645] width 299 height 184
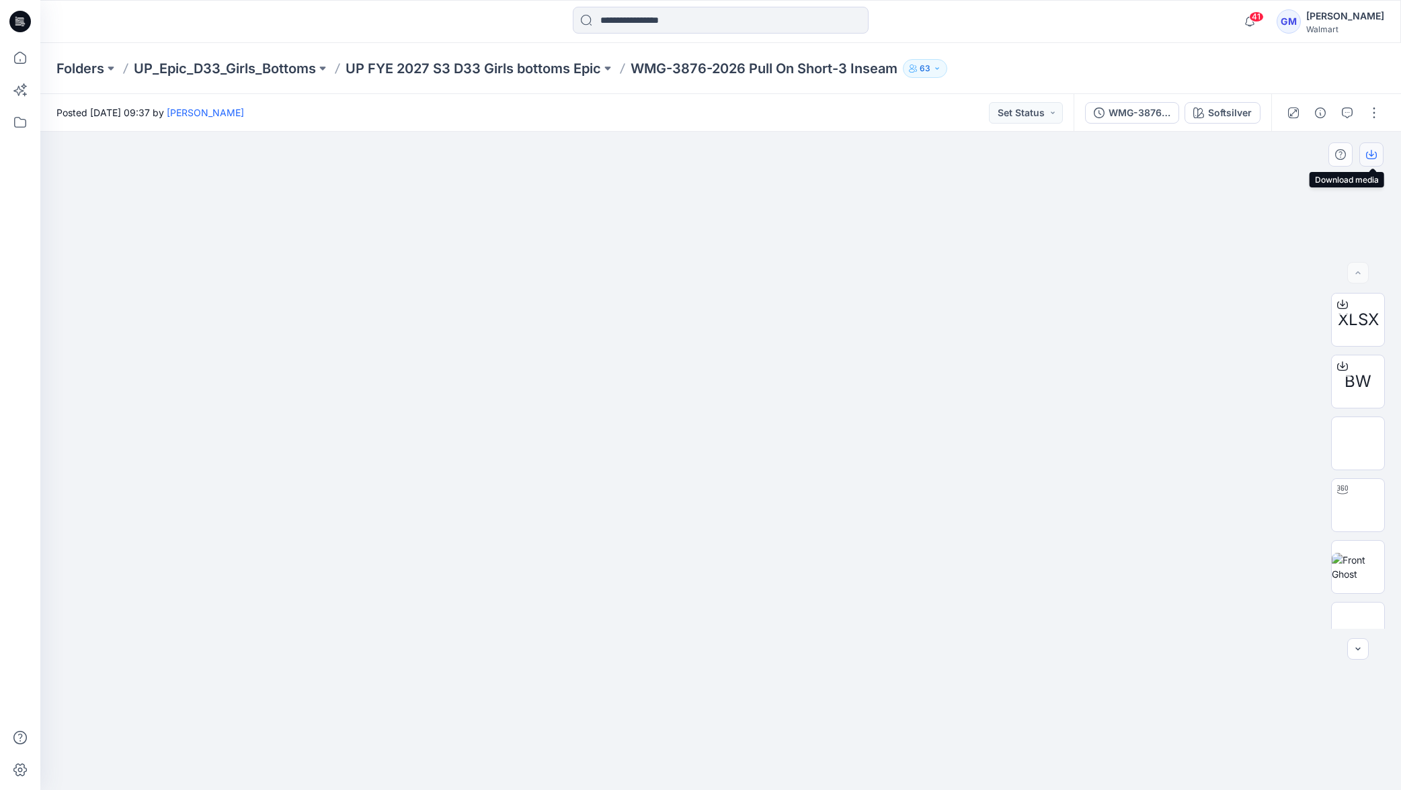
click at [1373, 157] on icon "button" at bounding box center [1371, 154] width 11 height 11
click at [1358, 444] on img at bounding box center [1358, 444] width 0 height 0
click at [1358, 505] on img at bounding box center [1358, 505] width 0 height 0
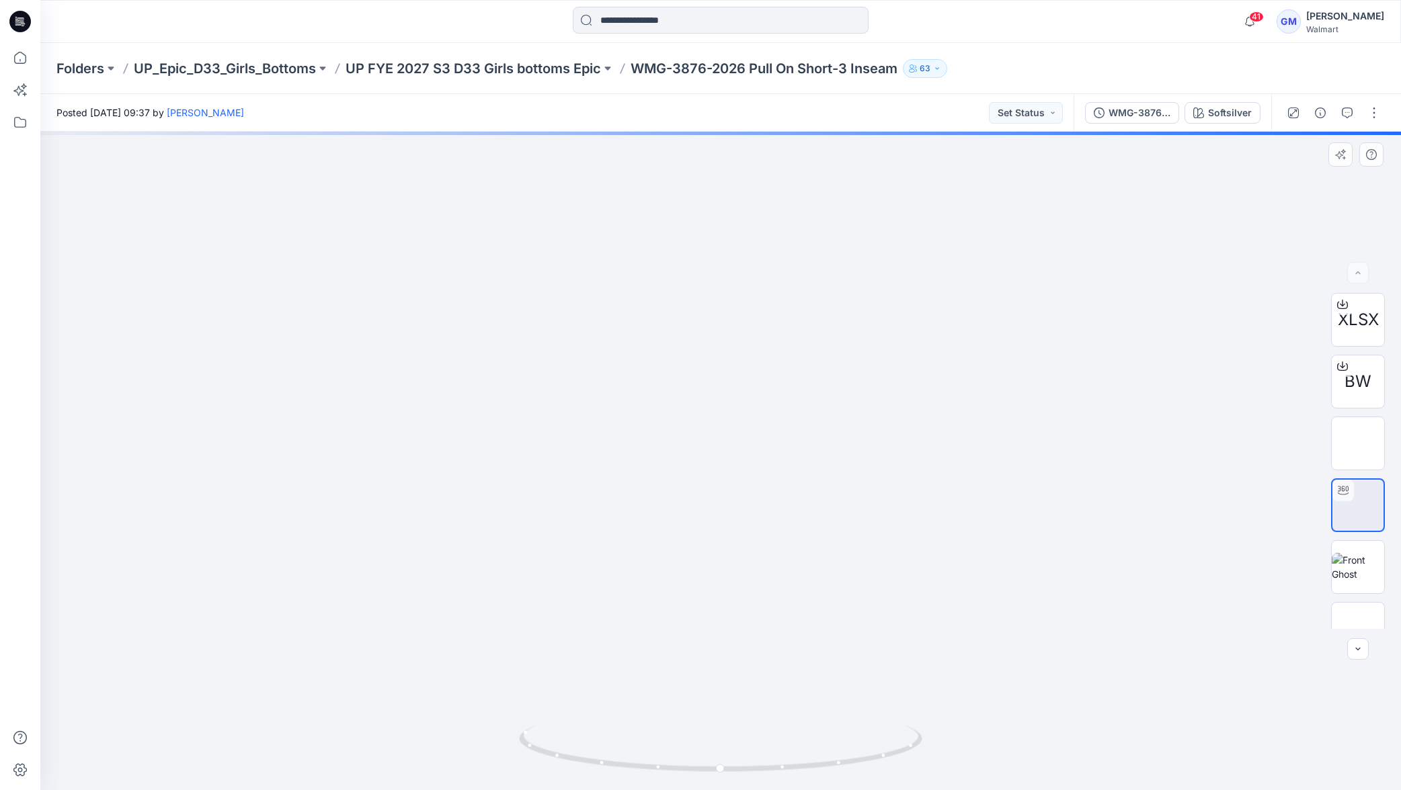
click at [694, 599] on div at bounding box center [720, 461] width 1360 height 659
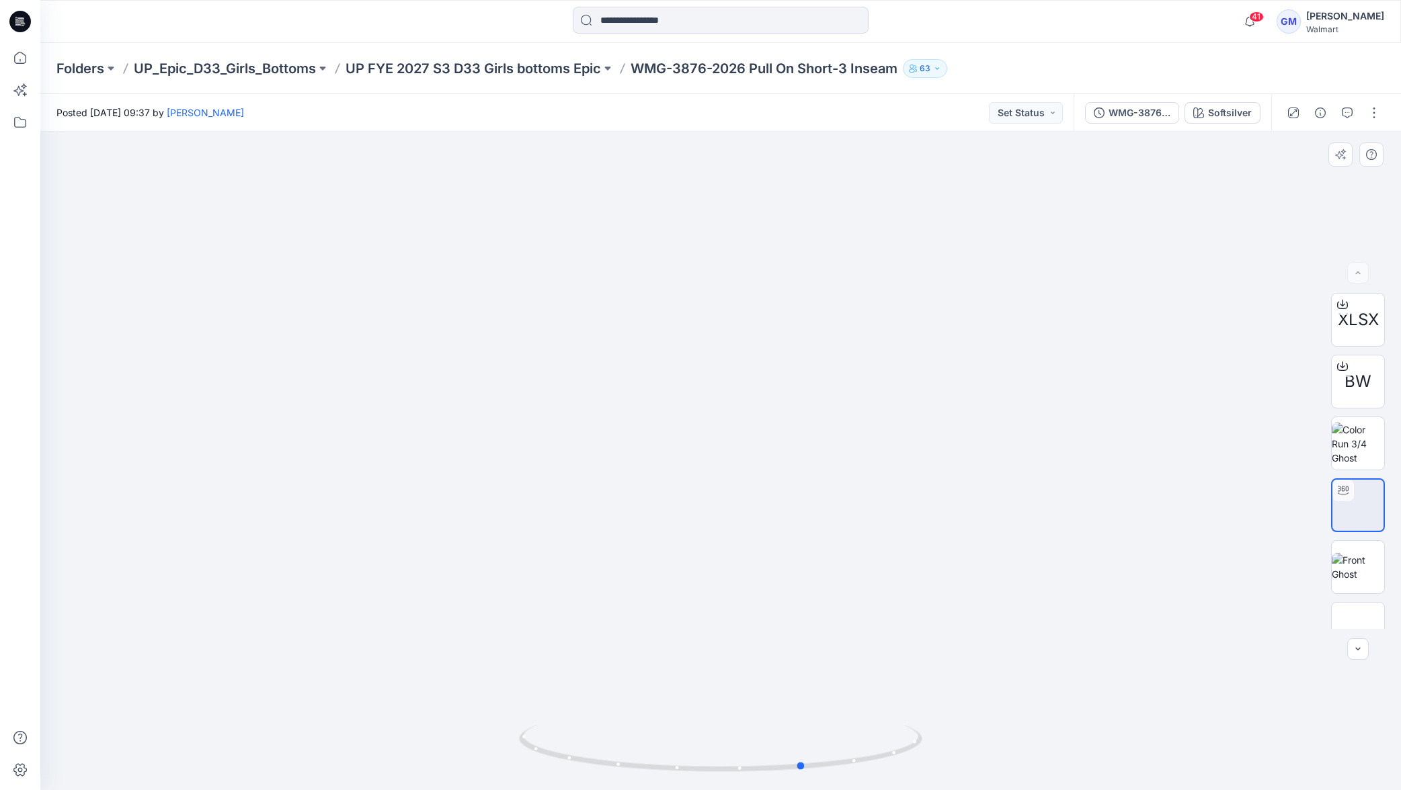
click at [753, 532] on div at bounding box center [720, 461] width 1360 height 659
click at [719, 747] on div at bounding box center [719, 752] width 15 height 15
click at [720, 749] on icon at bounding box center [721, 753] width 8 height 8
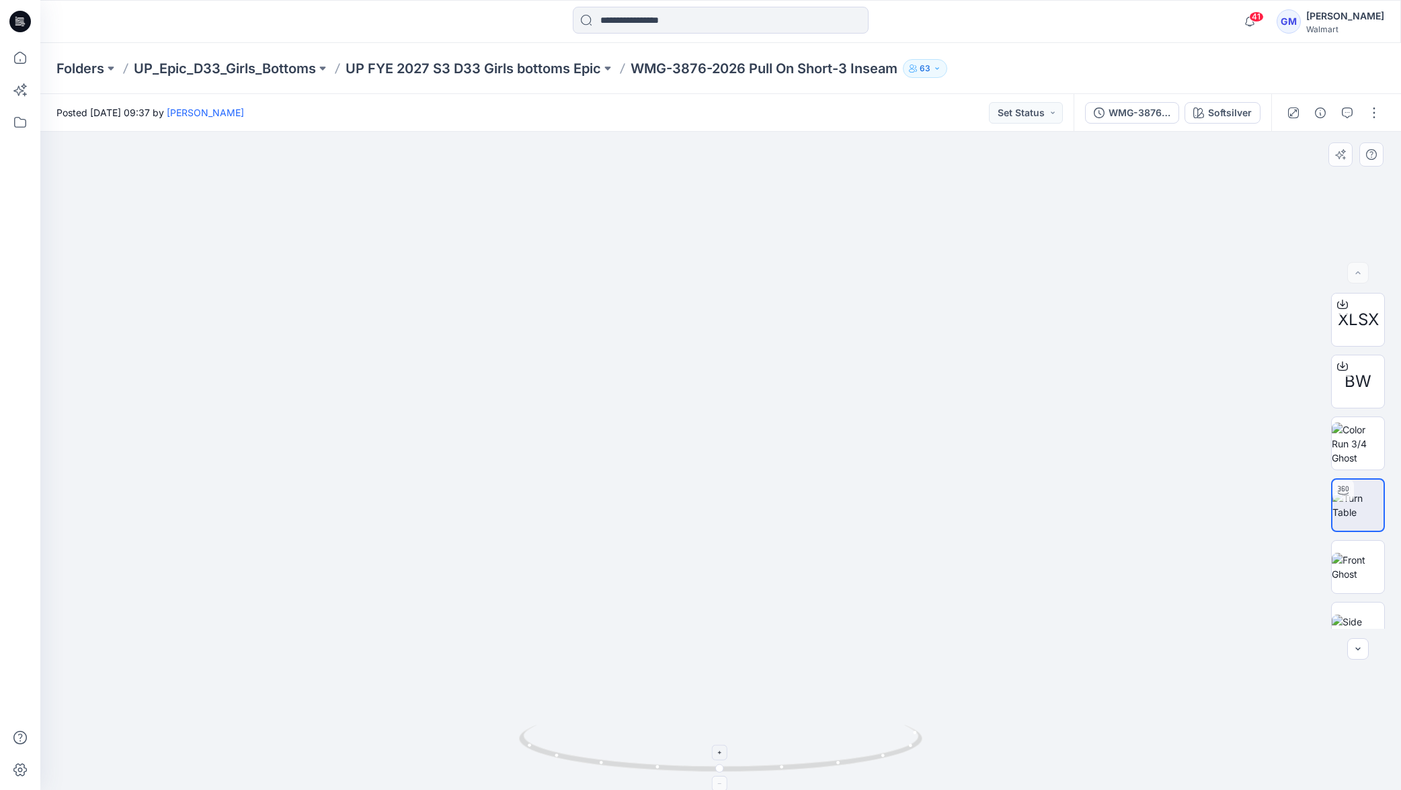
click at [719, 749] on icon at bounding box center [721, 753] width 8 height 8
drag, startPoint x: 749, startPoint y: 600, endPoint x: 752, endPoint y: 194, distance: 406.0
click at [717, 784] on icon at bounding box center [721, 784] width 8 height 8
click at [721, 782] on icon at bounding box center [721, 784] width 8 height 8
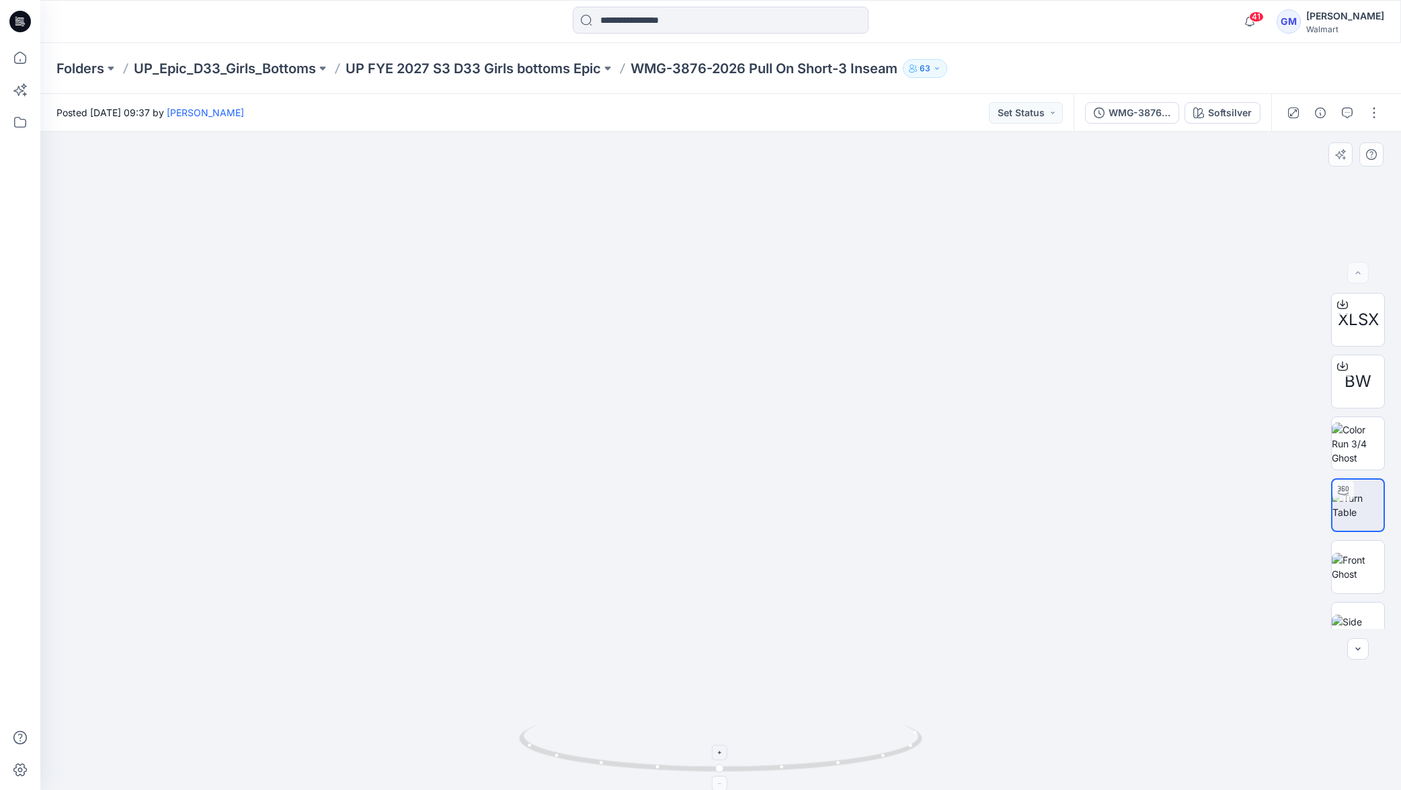
click at [722, 782] on icon at bounding box center [721, 784] width 8 height 8
click at [721, 782] on icon at bounding box center [721, 784] width 8 height 8
click at [722, 780] on icon at bounding box center [721, 784] width 8 height 8
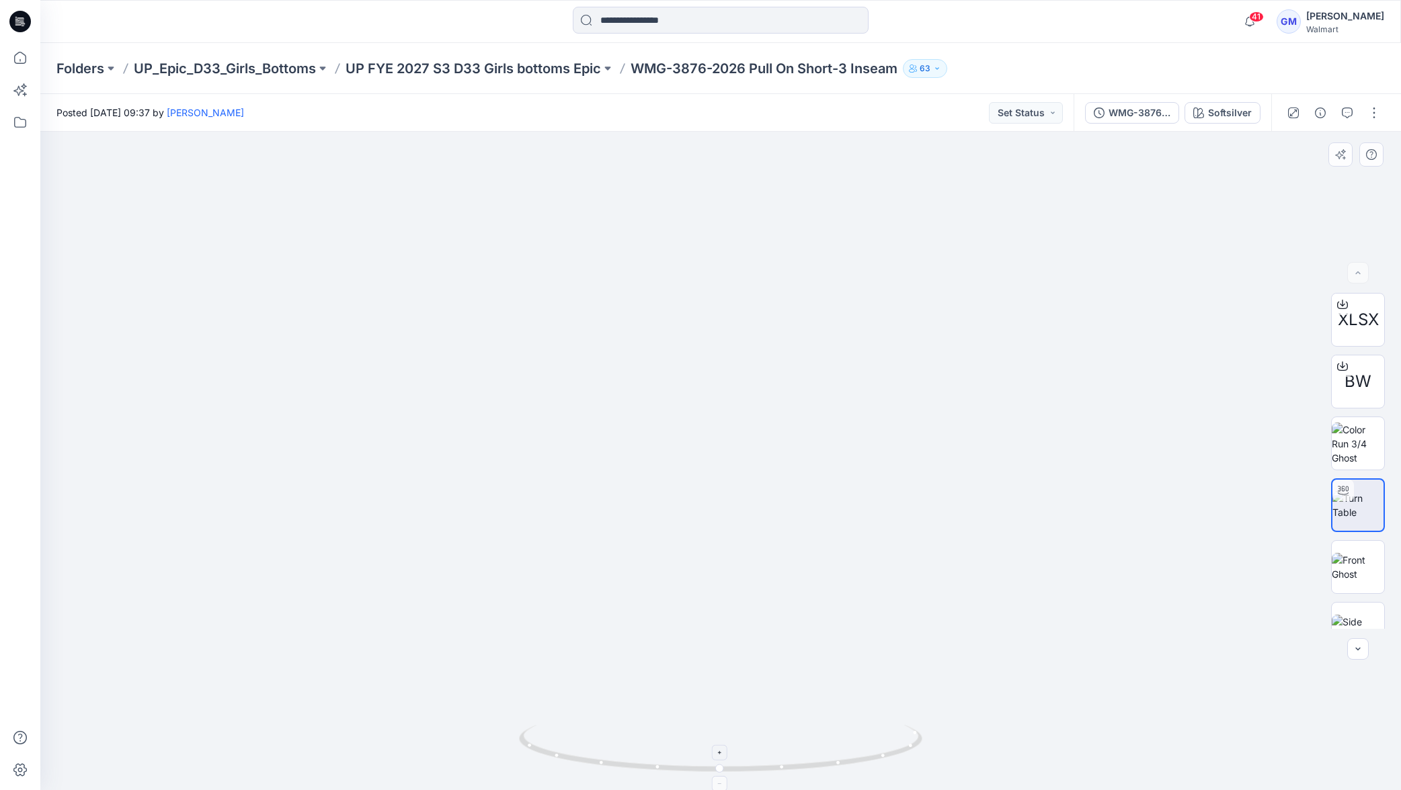
click at [722, 780] on icon at bounding box center [721, 784] width 8 height 8
click at [722, 780] on div at bounding box center [719, 783] width 15 height 15
click at [723, 778] on div at bounding box center [719, 783] width 15 height 15
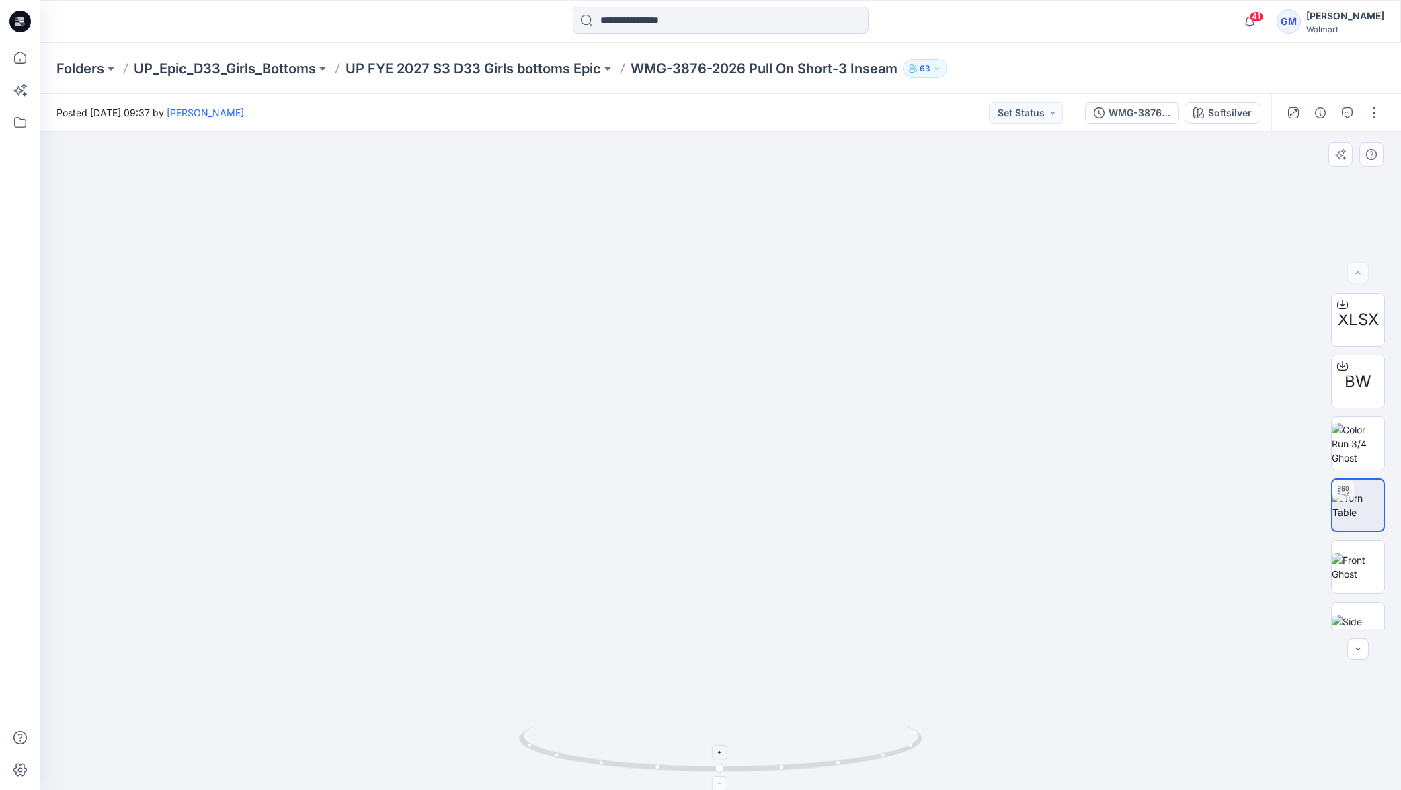
click at [722, 777] on div at bounding box center [719, 783] width 15 height 15
click at [723, 777] on div at bounding box center [719, 783] width 15 height 15
click at [723, 778] on div at bounding box center [719, 783] width 15 height 15
click at [724, 778] on div at bounding box center [719, 783] width 15 height 15
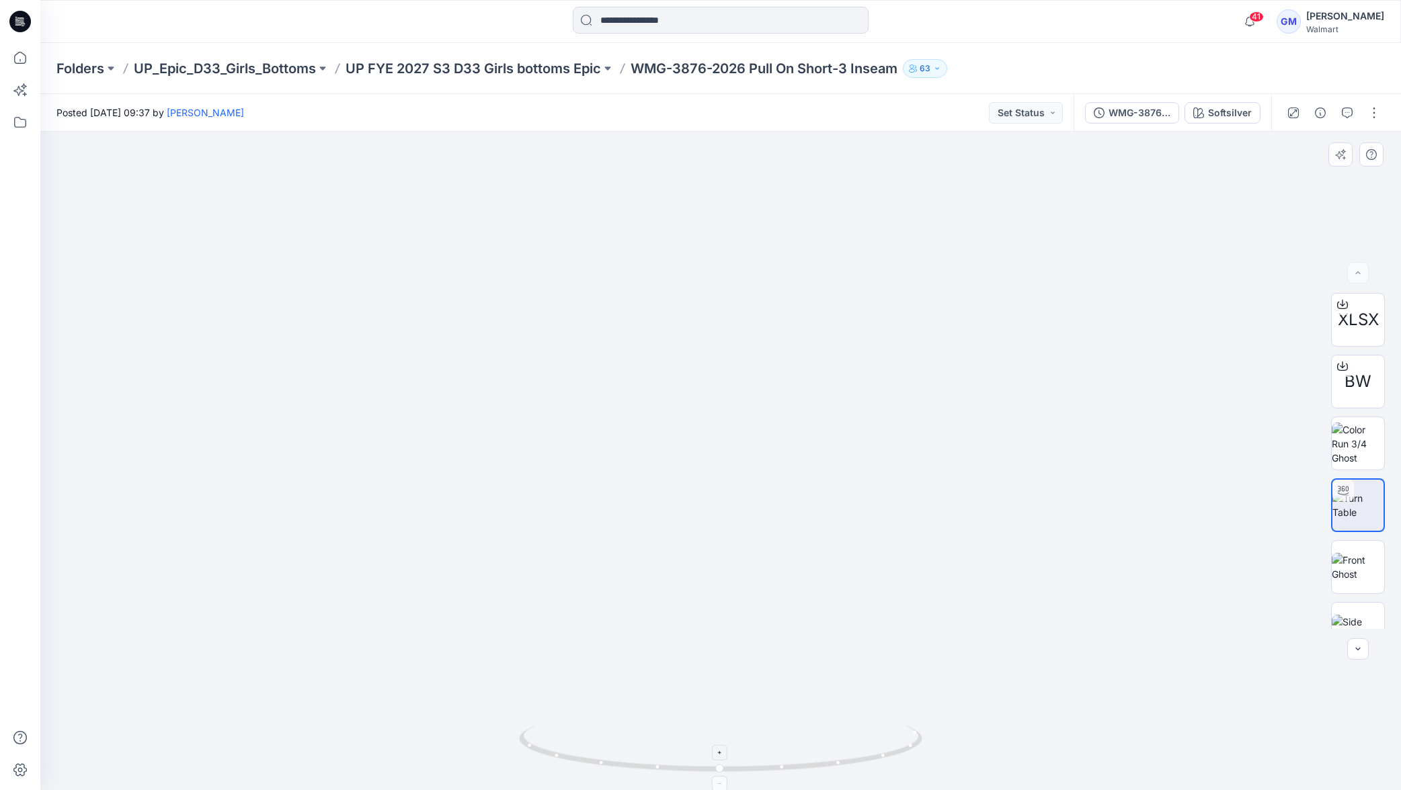
click at [724, 778] on div at bounding box center [719, 783] width 15 height 15
click at [725, 777] on div at bounding box center [719, 783] width 15 height 15
drag, startPoint x: 725, startPoint y: 777, endPoint x: 735, endPoint y: 760, distance: 19.8
click at [725, 777] on div at bounding box center [719, 783] width 15 height 15
drag, startPoint x: 747, startPoint y: 630, endPoint x: 720, endPoint y: 669, distance: 47.7
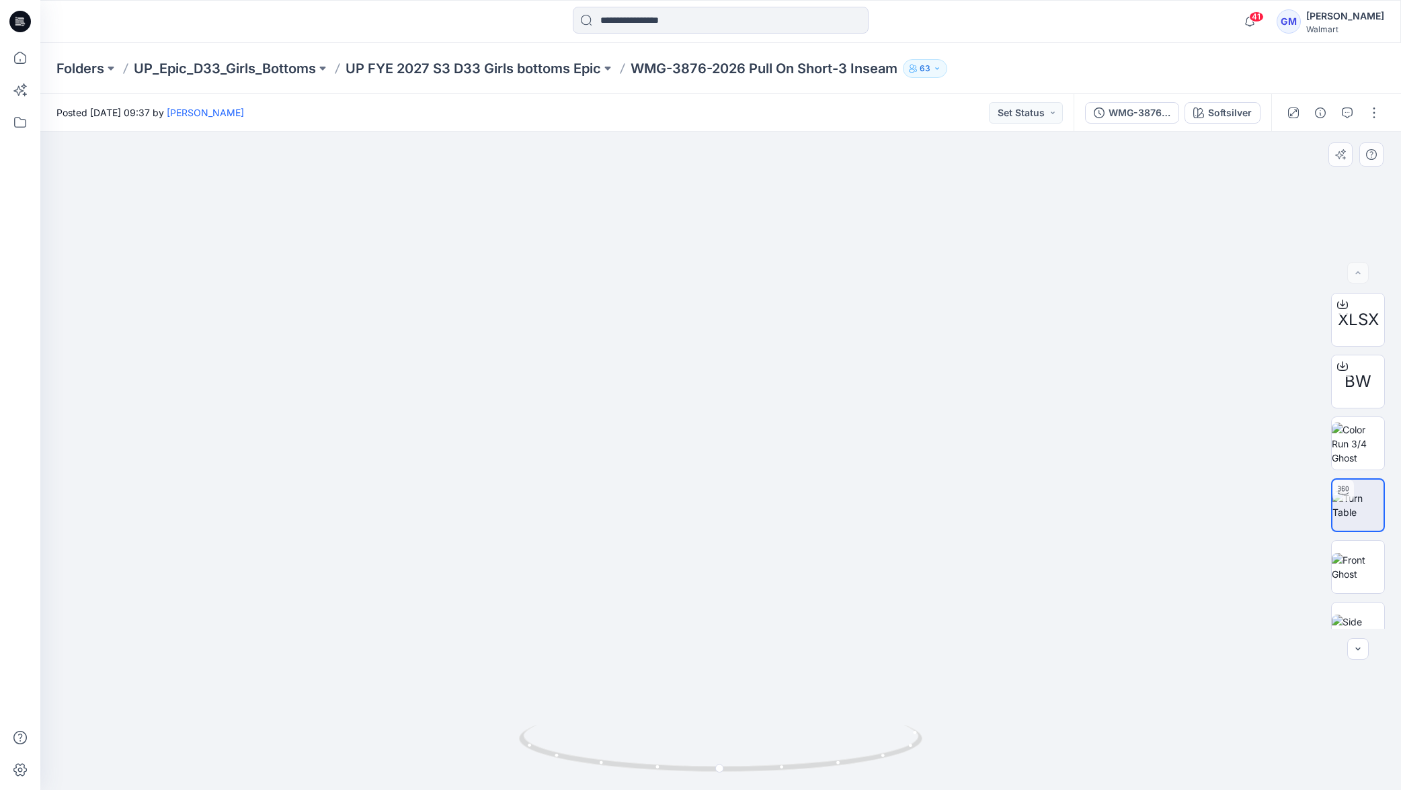
click at [763, 492] on img at bounding box center [731, 39] width 1514 height 1502
click at [719, 780] on icon at bounding box center [721, 784] width 8 height 8
click at [720, 780] on icon at bounding box center [721, 784] width 8 height 8
click at [719, 780] on icon at bounding box center [721, 784] width 8 height 8
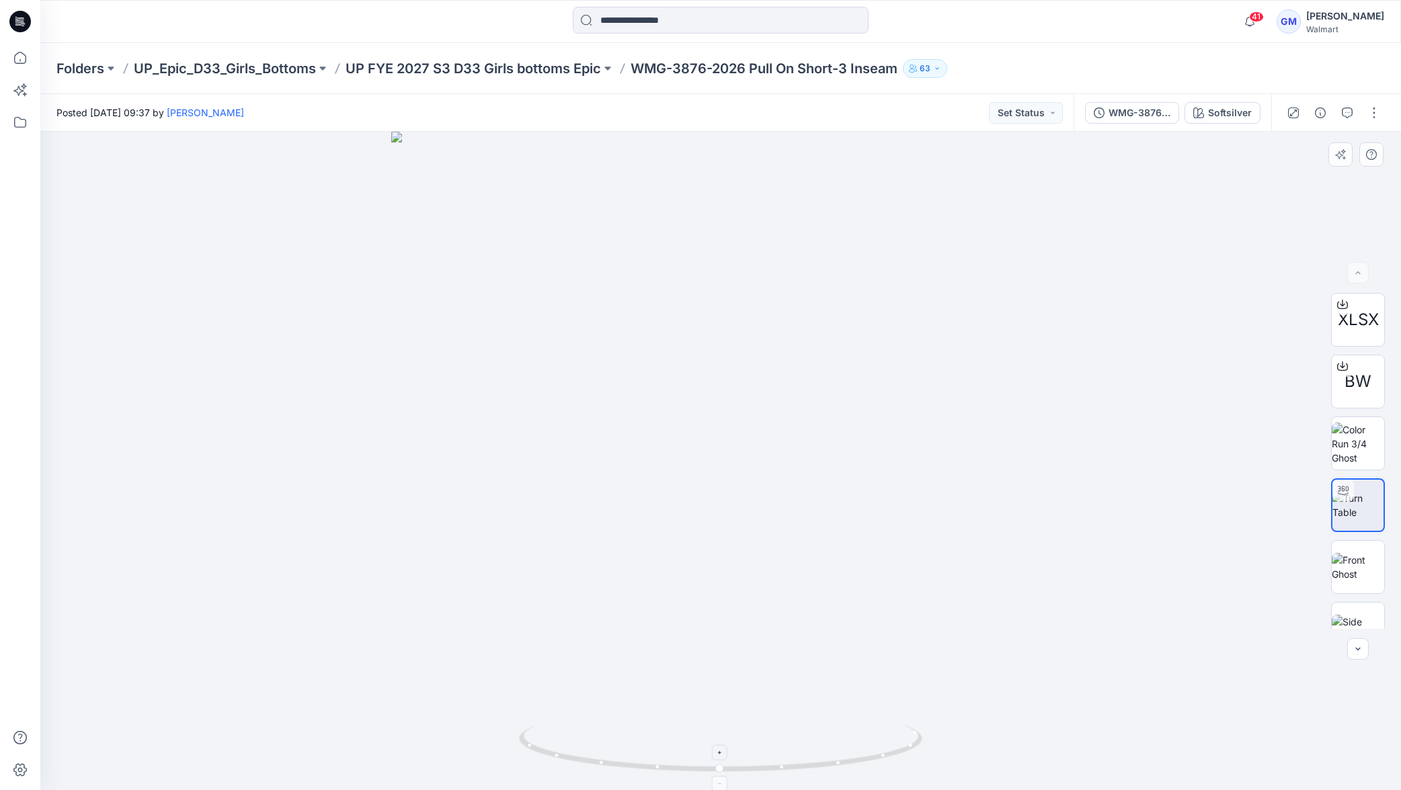
click at [725, 755] on div at bounding box center [719, 752] width 15 height 15
click at [724, 757] on div at bounding box center [719, 752] width 15 height 15
click at [724, 758] on div at bounding box center [719, 752] width 15 height 15
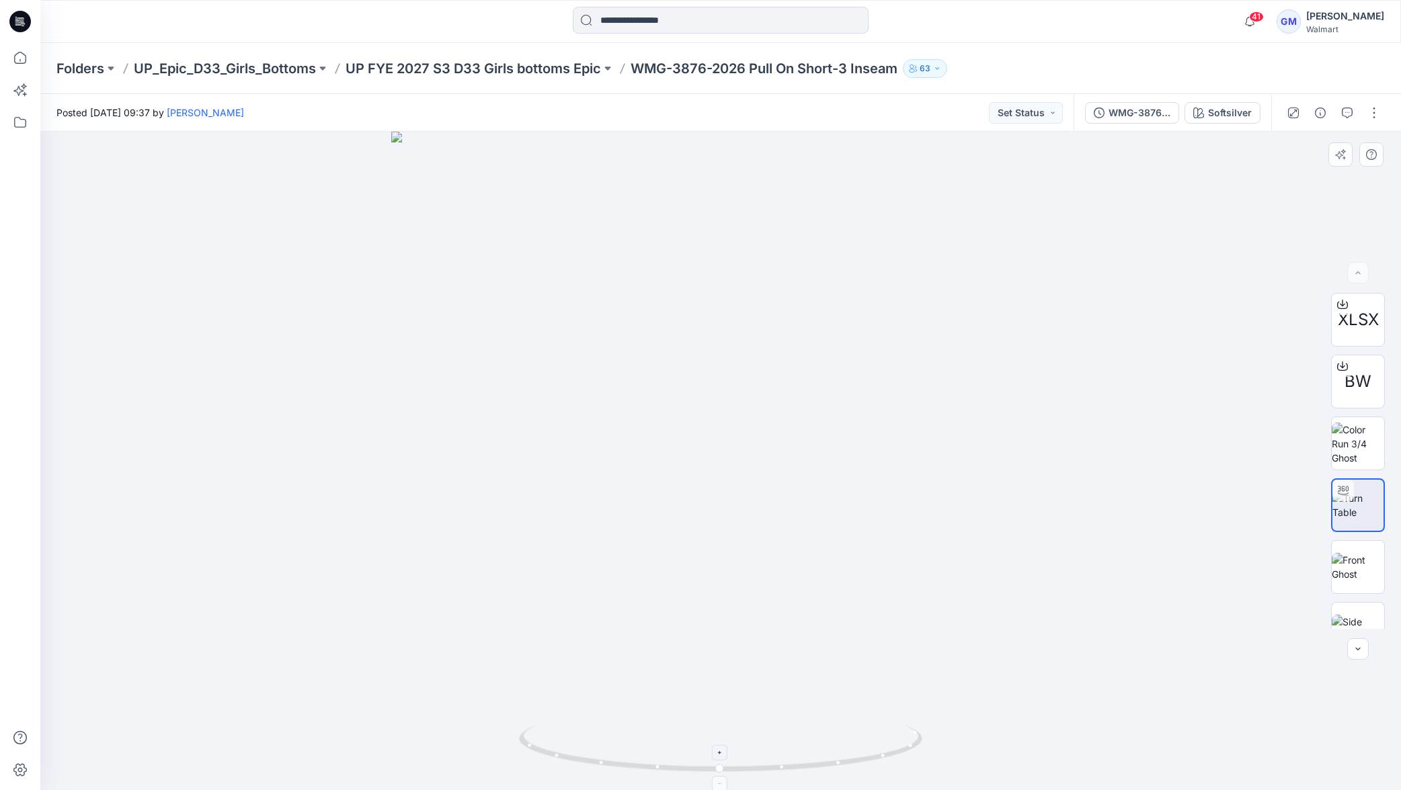
click at [723, 755] on div at bounding box center [719, 752] width 15 height 15
drag, startPoint x: 747, startPoint y: 626, endPoint x: 739, endPoint y: 638, distance: 14.4
click at [767, 535] on div at bounding box center [720, 461] width 1360 height 659
click at [743, 751] on div at bounding box center [738, 752] width 15 height 15
click at [744, 751] on div at bounding box center [738, 752] width 15 height 15
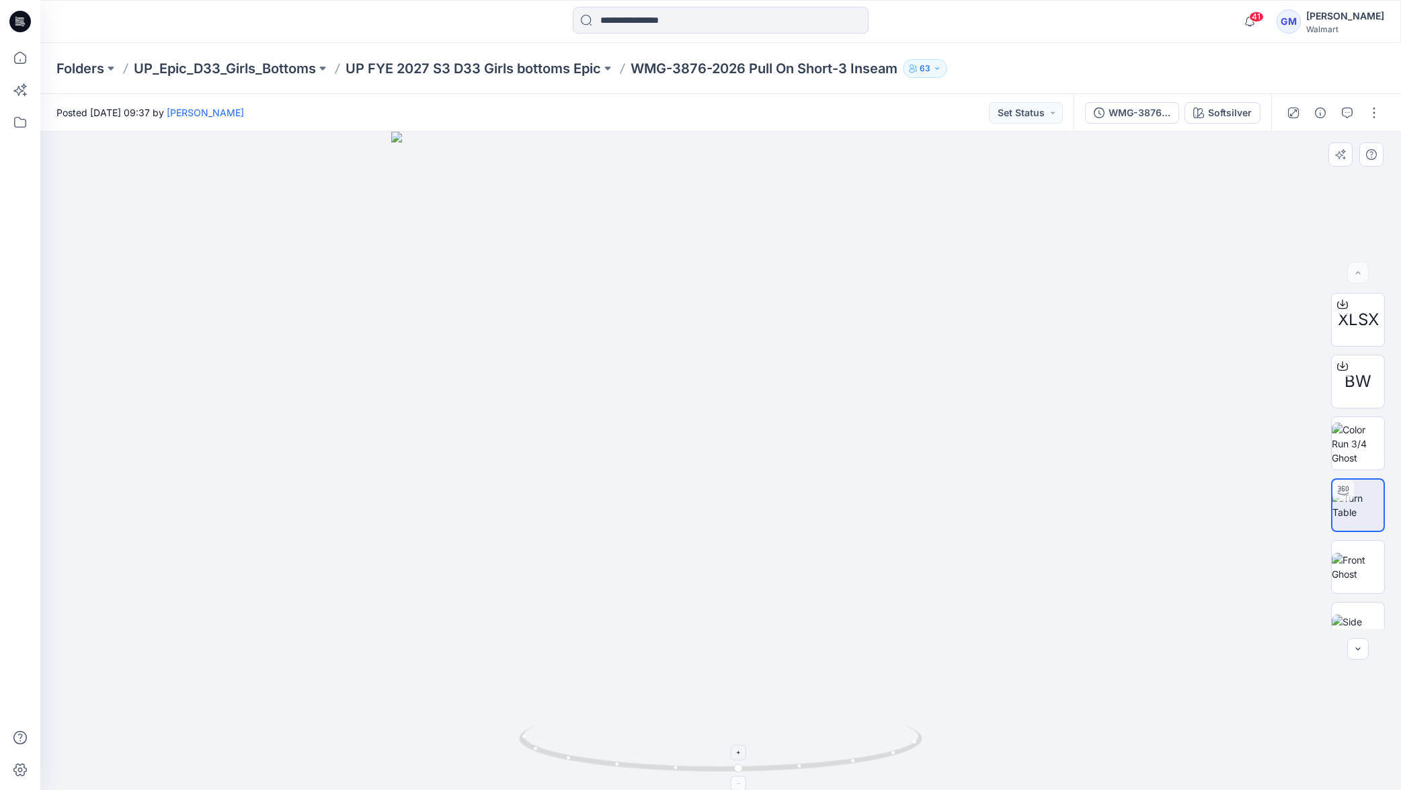
click at [739, 752] on icon at bounding box center [739, 753] width 8 height 8
click at [737, 743] on icon at bounding box center [722, 750] width 407 height 50
drag, startPoint x: 742, startPoint y: 659, endPoint x: 764, endPoint y: 561, distance: 100.0
click at [766, 564] on div at bounding box center [720, 461] width 1360 height 659
click at [1355, 513] on img at bounding box center [1358, 505] width 52 height 28
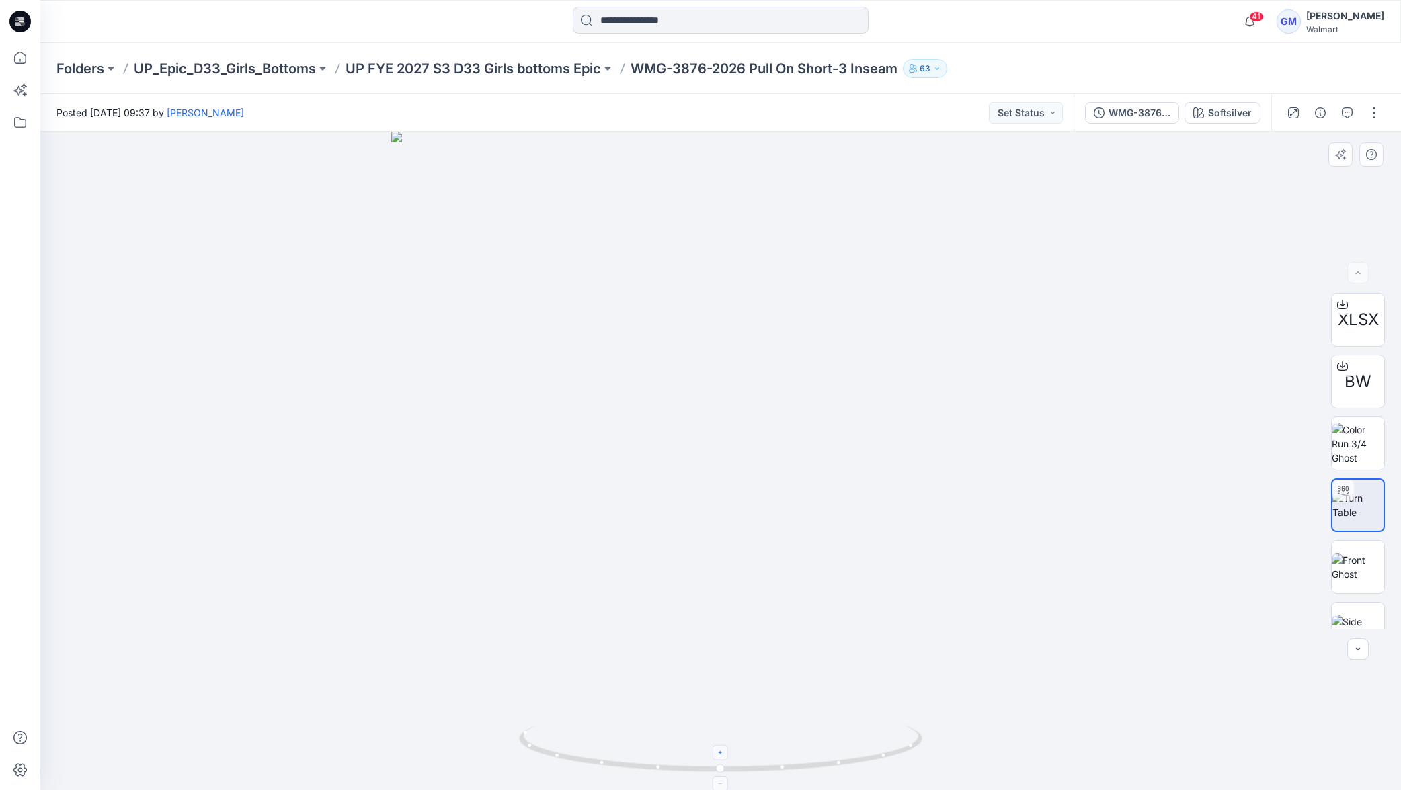
click at [723, 753] on icon at bounding box center [721, 753] width 8 height 8
click at [725, 756] on div at bounding box center [720, 752] width 15 height 15
click at [721, 750] on icon at bounding box center [721, 753] width 8 height 8
drag, startPoint x: 749, startPoint y: 637, endPoint x: 761, endPoint y: 454, distance: 182.6
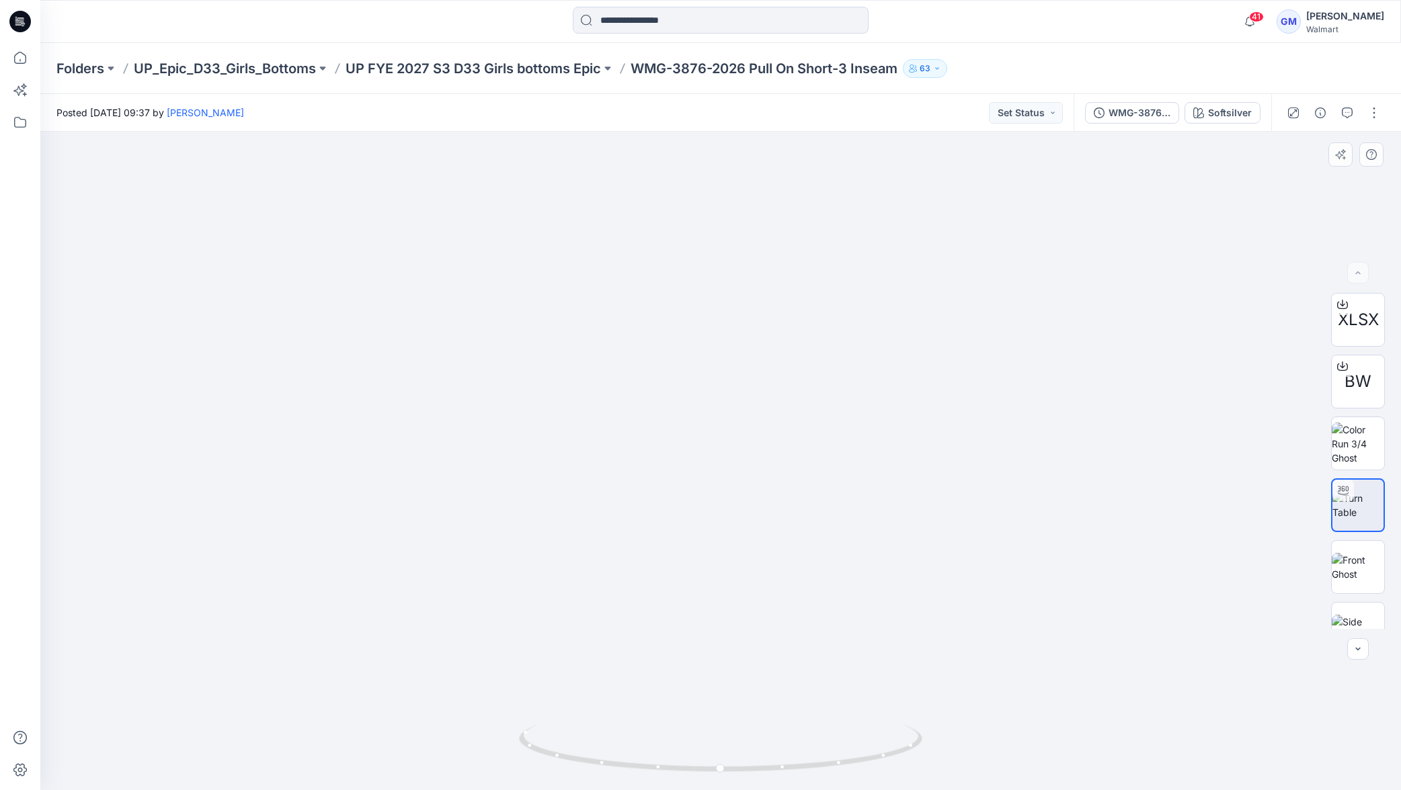
click at [765, 452] on img at bounding box center [720, 354] width 872 height 872
click at [723, 751] on icon at bounding box center [721, 753] width 8 height 8
click at [723, 753] on icon at bounding box center [721, 753] width 8 height 8
drag, startPoint x: 758, startPoint y: 626, endPoint x: 760, endPoint y: 606, distance: 20.3
click at [757, 609] on img at bounding box center [720, 268] width 1043 height 1043
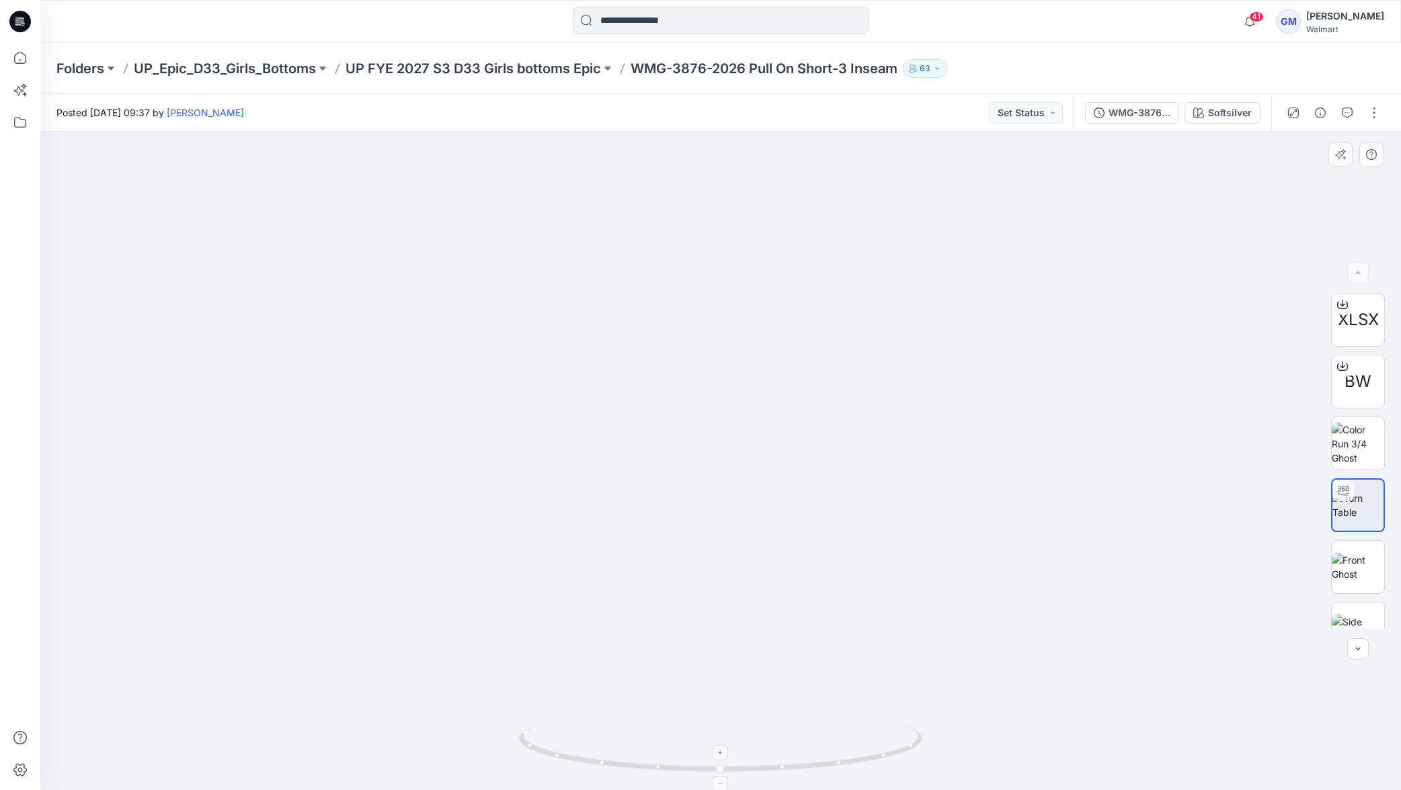
click at [723, 749] on icon at bounding box center [721, 753] width 8 height 8
click at [725, 748] on div at bounding box center [720, 752] width 15 height 15
drag, startPoint x: 587, startPoint y: 751, endPoint x: 817, endPoint y: 744, distance: 230.7
click at [819, 745] on icon at bounding box center [722, 750] width 407 height 50
click at [1245, 118] on div "Softsilver" at bounding box center [1230, 113] width 44 height 15
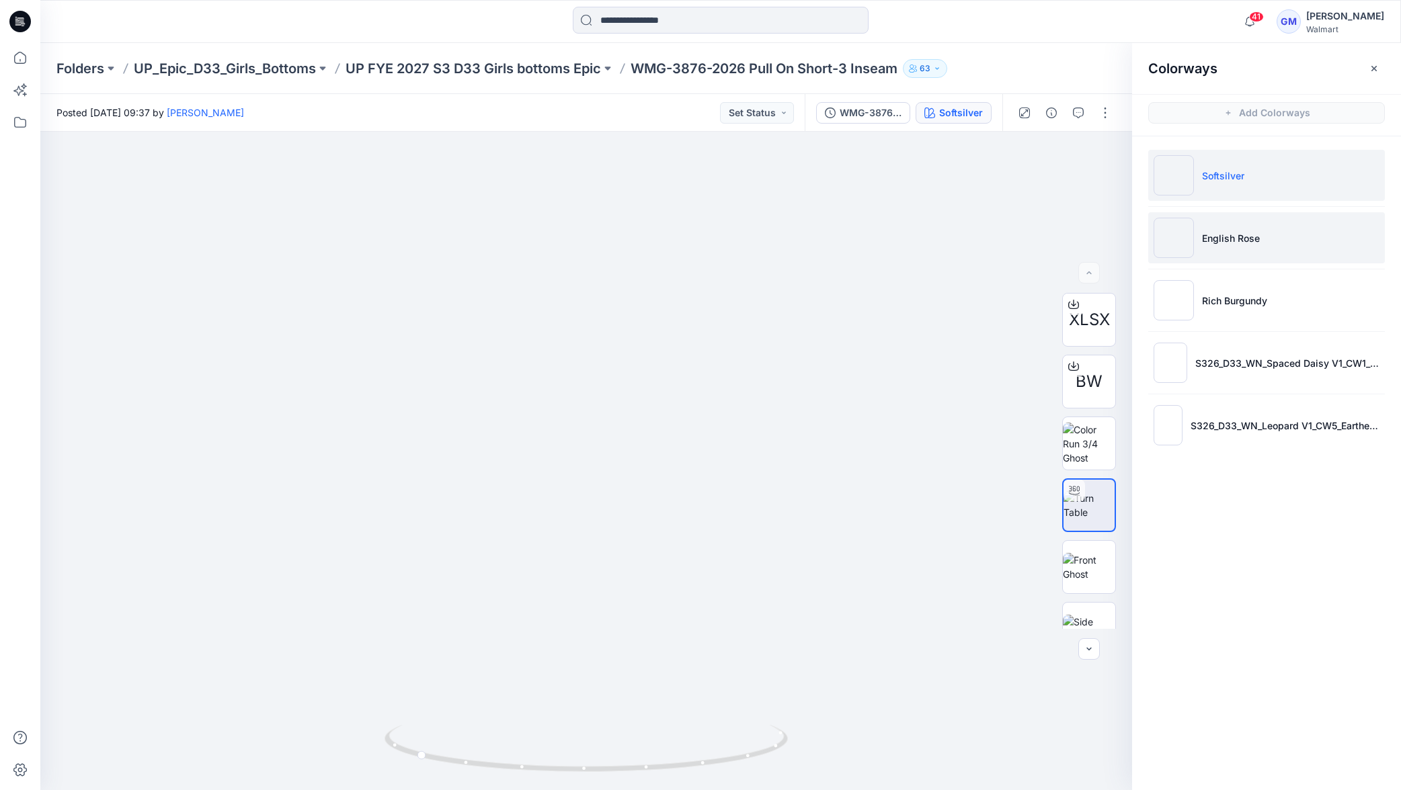
click at [1272, 257] on li "English Rose" at bounding box center [1266, 237] width 237 height 51
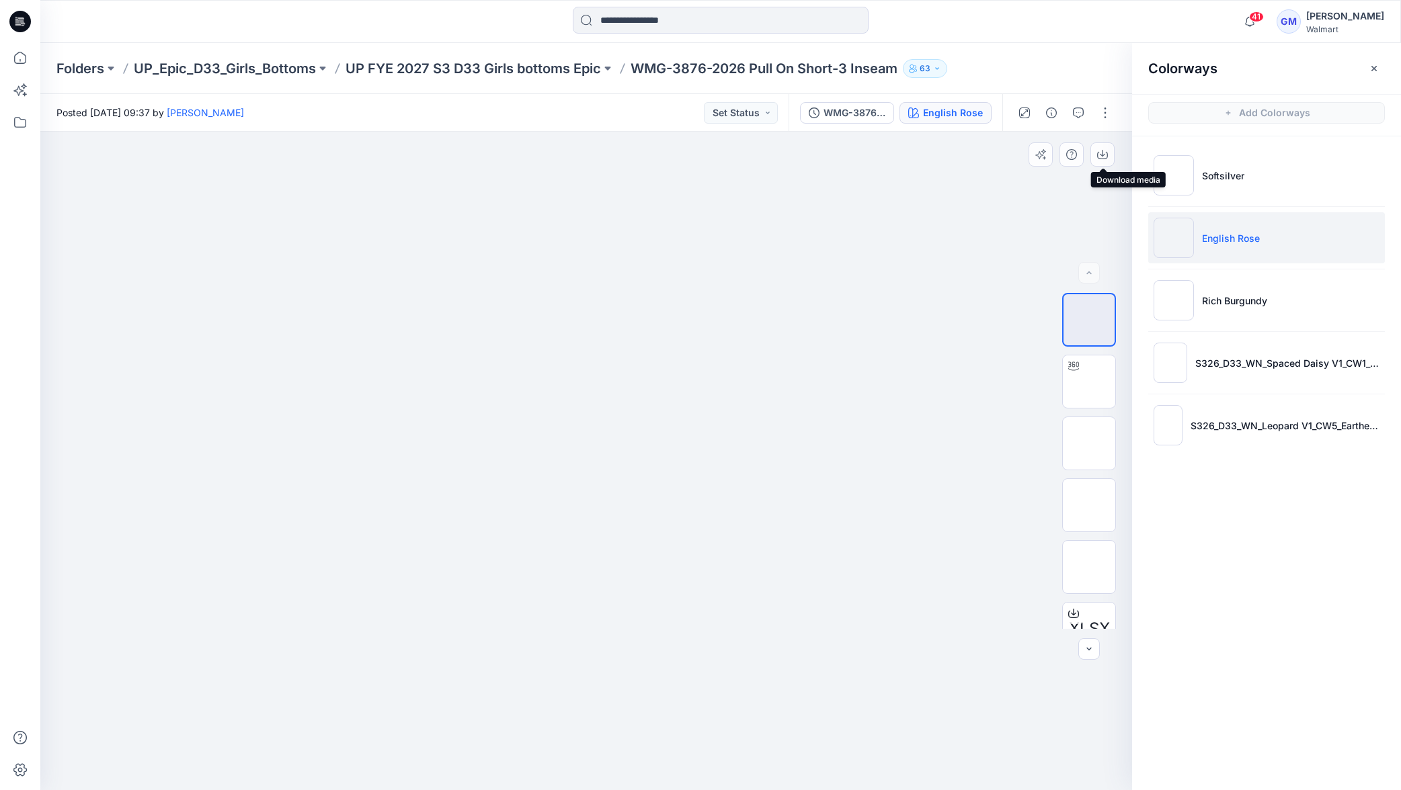
drag, startPoint x: 1098, startPoint y: 157, endPoint x: 1123, endPoint y: 164, distance: 25.9
click at [1099, 157] on icon "button" at bounding box center [1102, 154] width 11 height 11
click at [1264, 295] on p "Rich Burgundy" at bounding box center [1234, 301] width 65 height 14
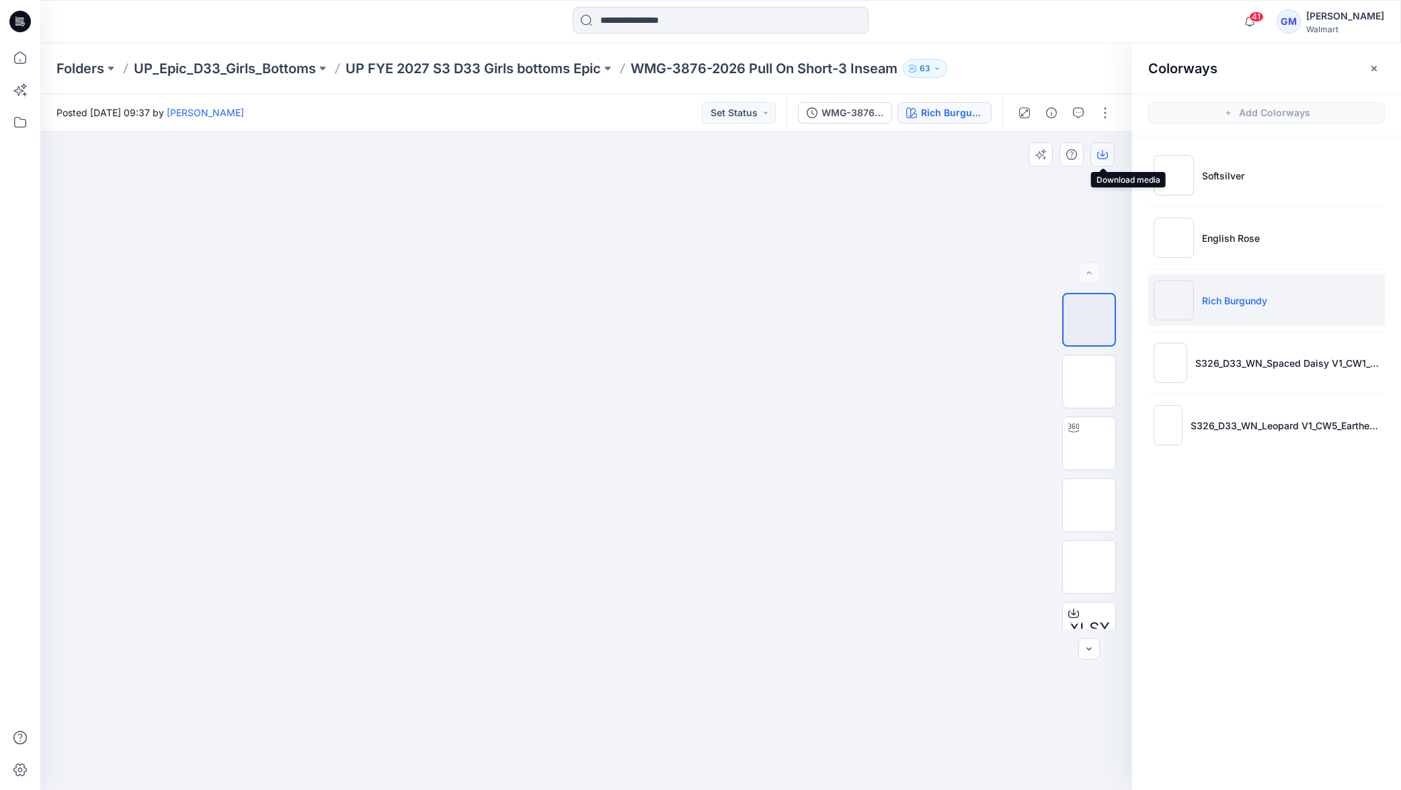
click at [1110, 153] on button "button" at bounding box center [1102, 154] width 24 height 24
click at [1190, 363] on li "S326_D33_WN_Spaced Daisy V1_CW1_Blue Cove" at bounding box center [1266, 362] width 237 height 51
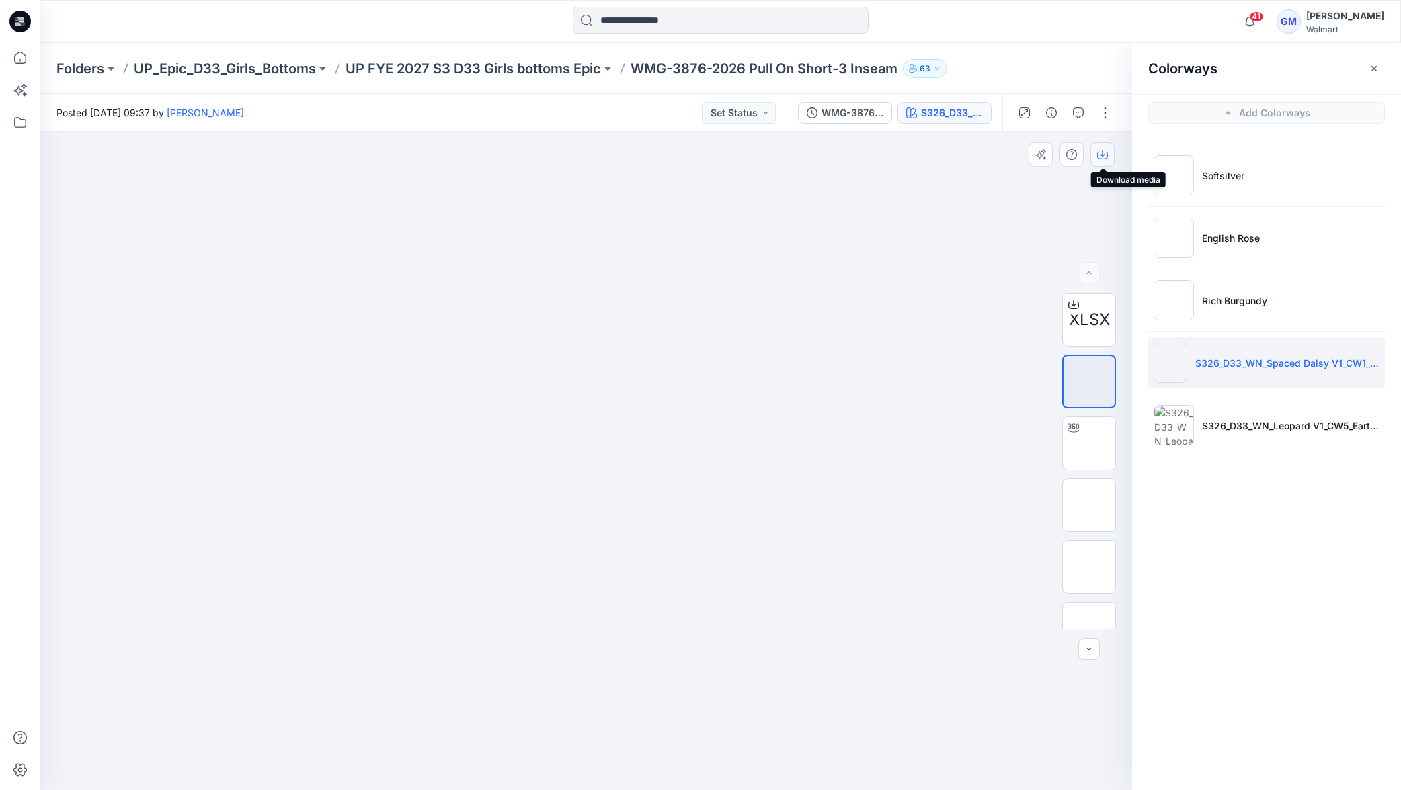
click at [1103, 159] on icon "button" at bounding box center [1102, 155] width 11 height 7
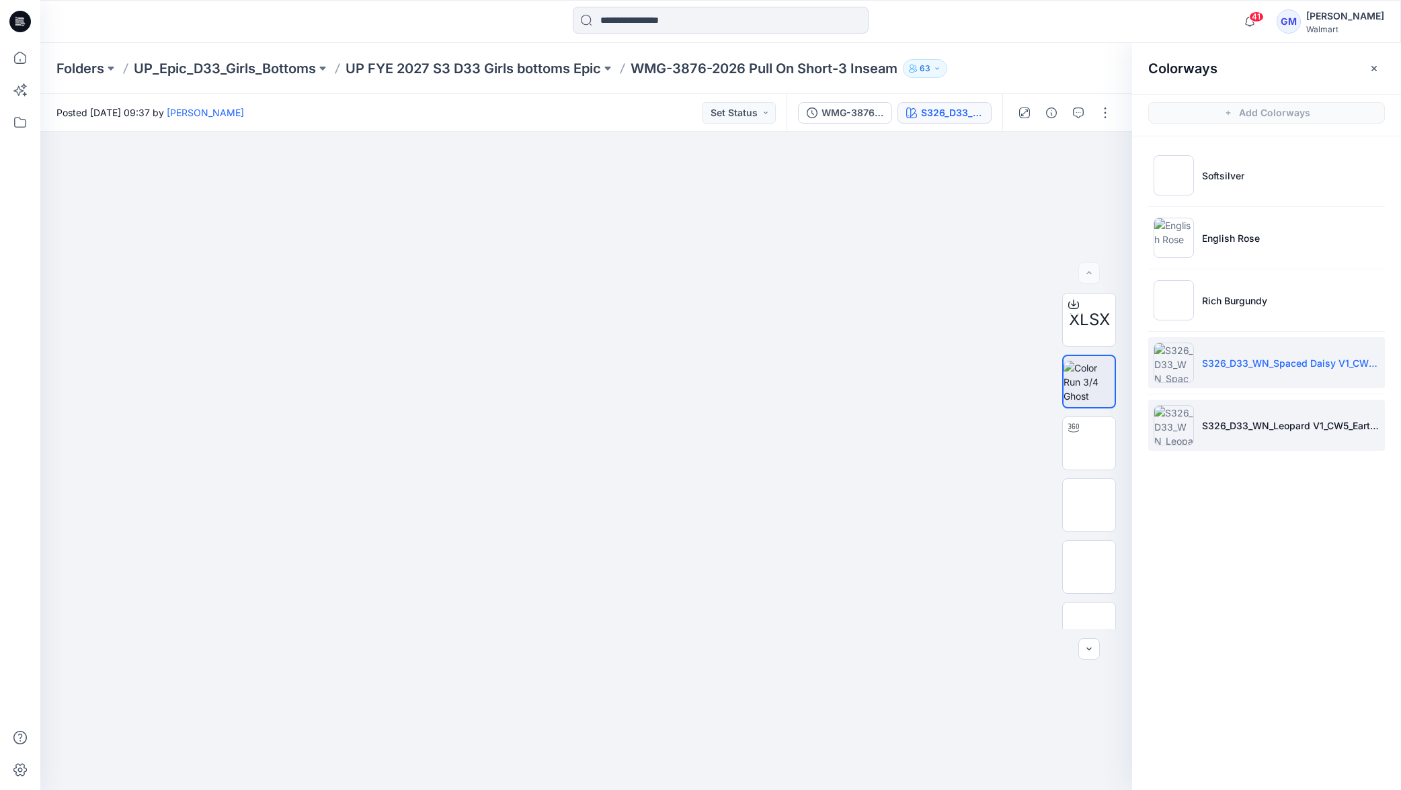
click at [1170, 432] on img at bounding box center [1173, 425] width 40 height 40
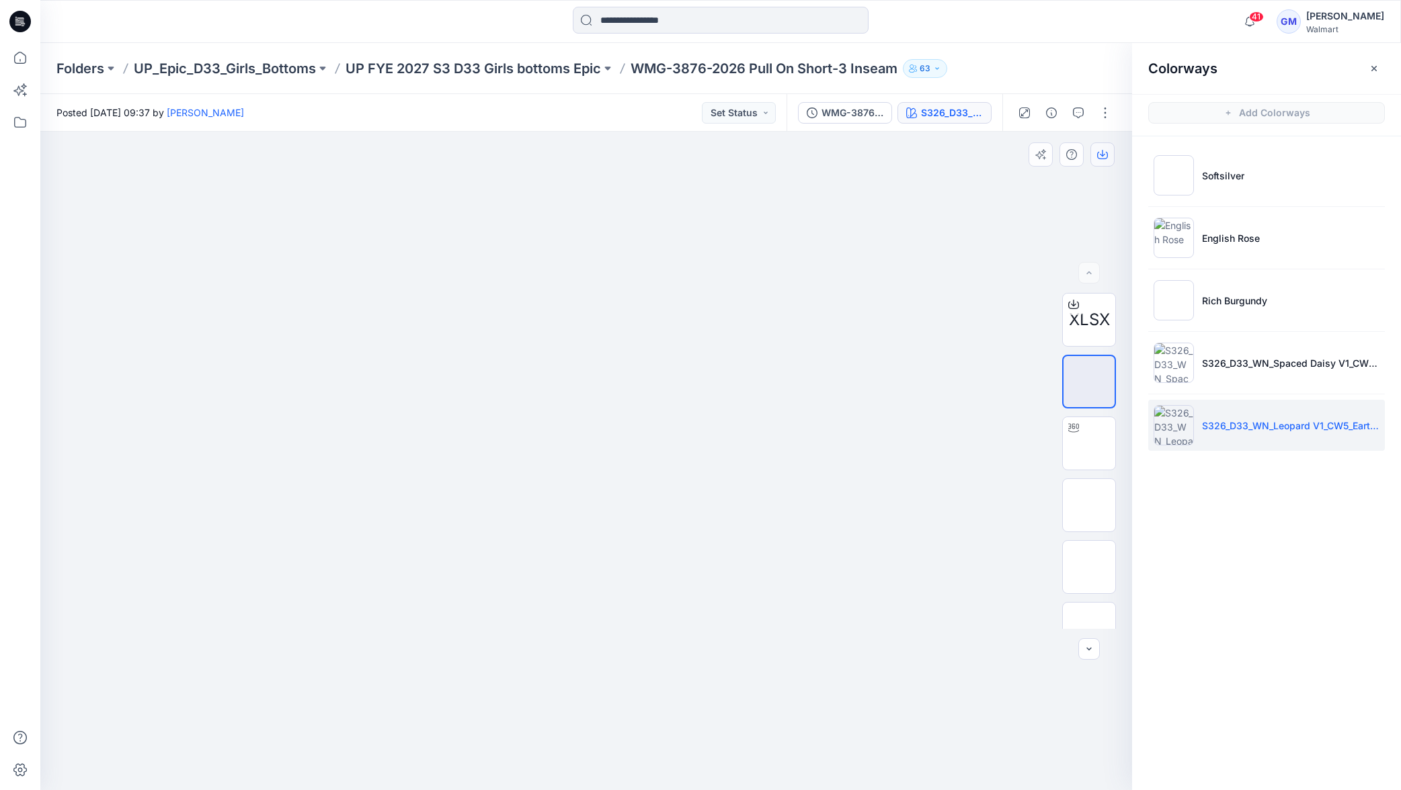
click at [1100, 158] on icon "button" at bounding box center [1102, 154] width 11 height 11
click at [1274, 364] on p "S326_D33_WN_Spaced Daisy V1_CW1_Blue Cove" at bounding box center [1290, 363] width 177 height 14
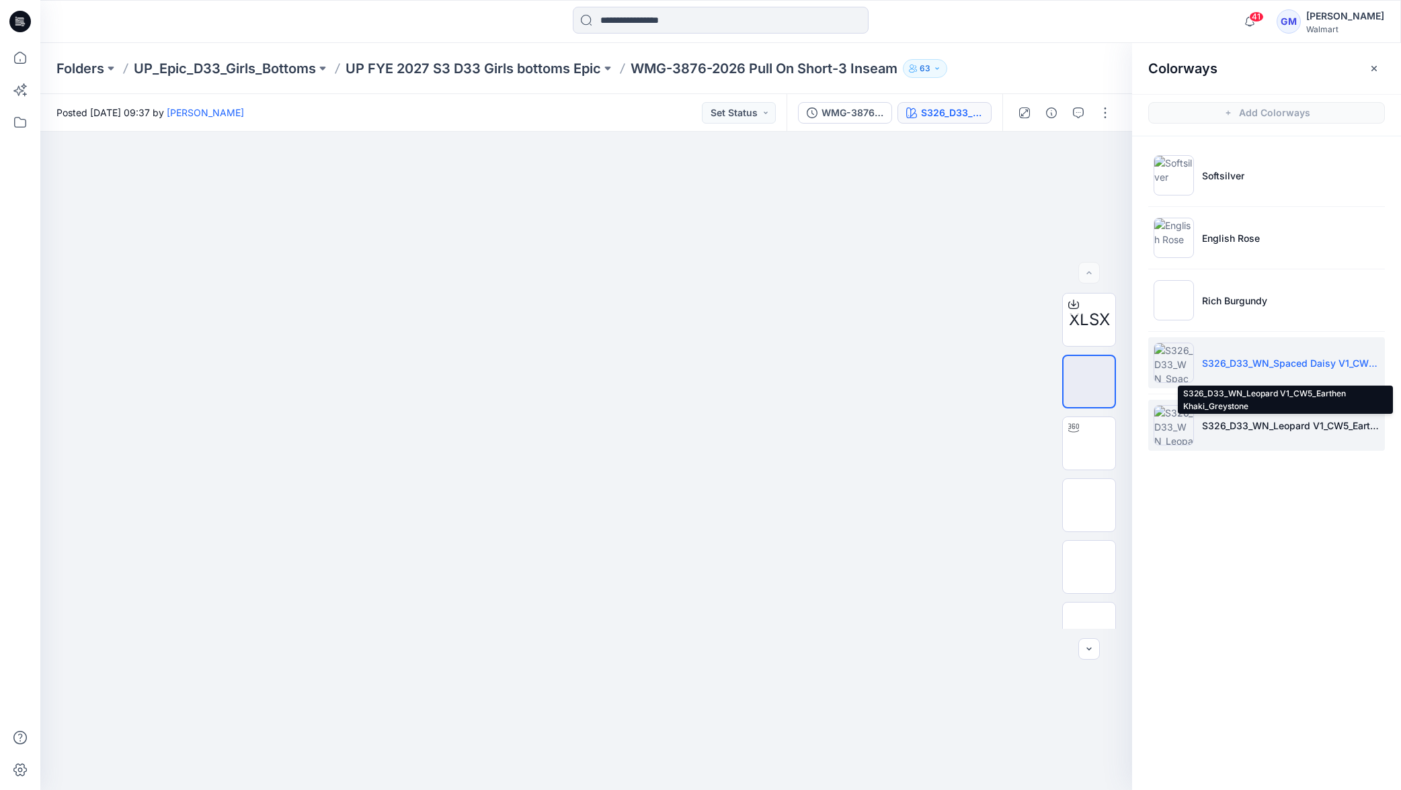
click at [1292, 425] on p "S326_D33_WN_Leopard V1_CW5_Earthen Khaki_Greystone" at bounding box center [1290, 426] width 177 height 14
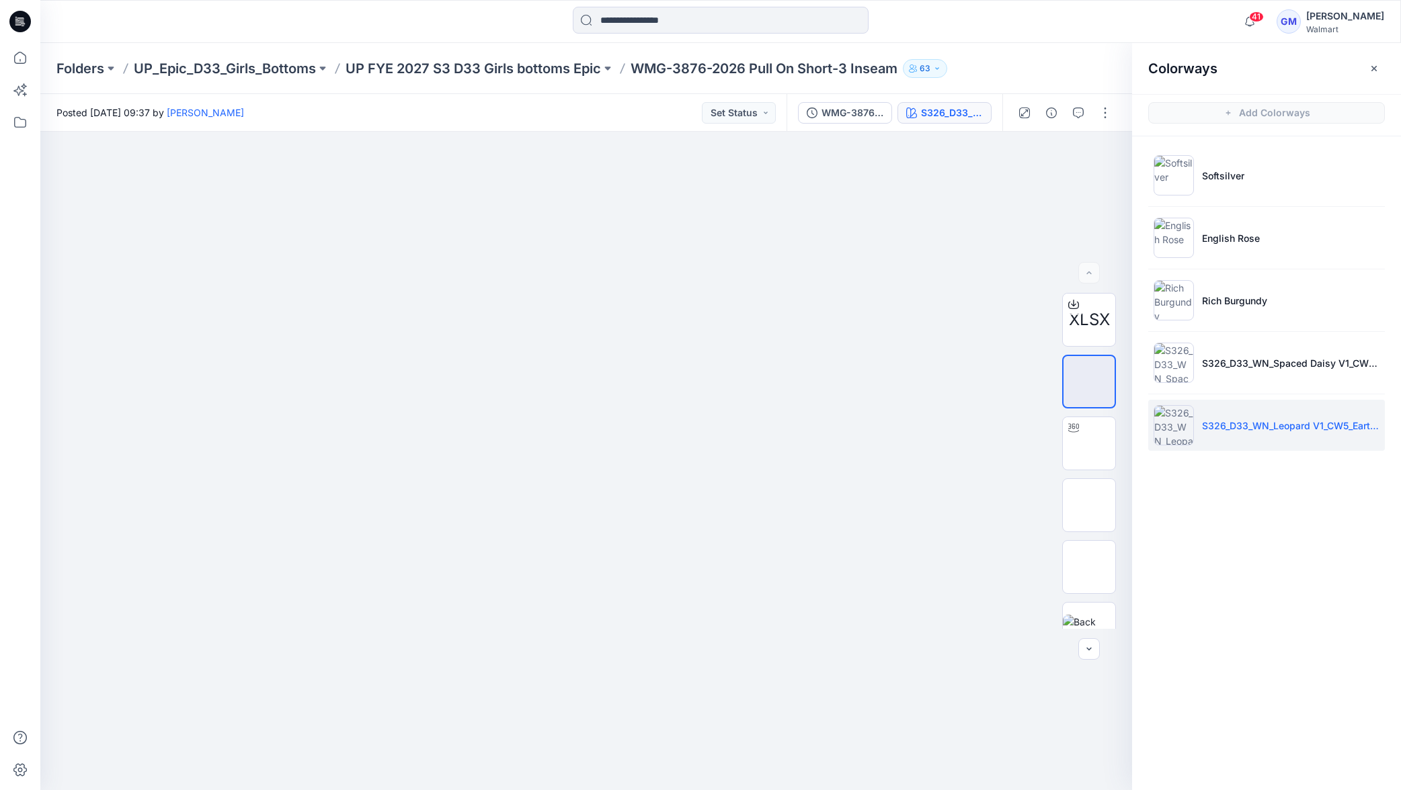
click at [686, 68] on p "WMG-3876-2026 Pull On Short-3 Inseam" at bounding box center [763, 68] width 267 height 19
drag, startPoint x: 686, startPoint y: 68, endPoint x: 696, endPoint y: 67, distance: 10.8
click at [686, 68] on p "WMG-3876-2026 Pull On Short-3 Inseam" at bounding box center [763, 68] width 267 height 19
drag, startPoint x: 747, startPoint y: 63, endPoint x: 631, endPoint y: 68, distance: 116.4
click at [632, 67] on div "Folders UP_Epic_D33_Girls_Bottoms UP FYE 2027 S3 D33 Girls bottoms Epic WMG-387…" at bounding box center [667, 68] width 1223 height 19
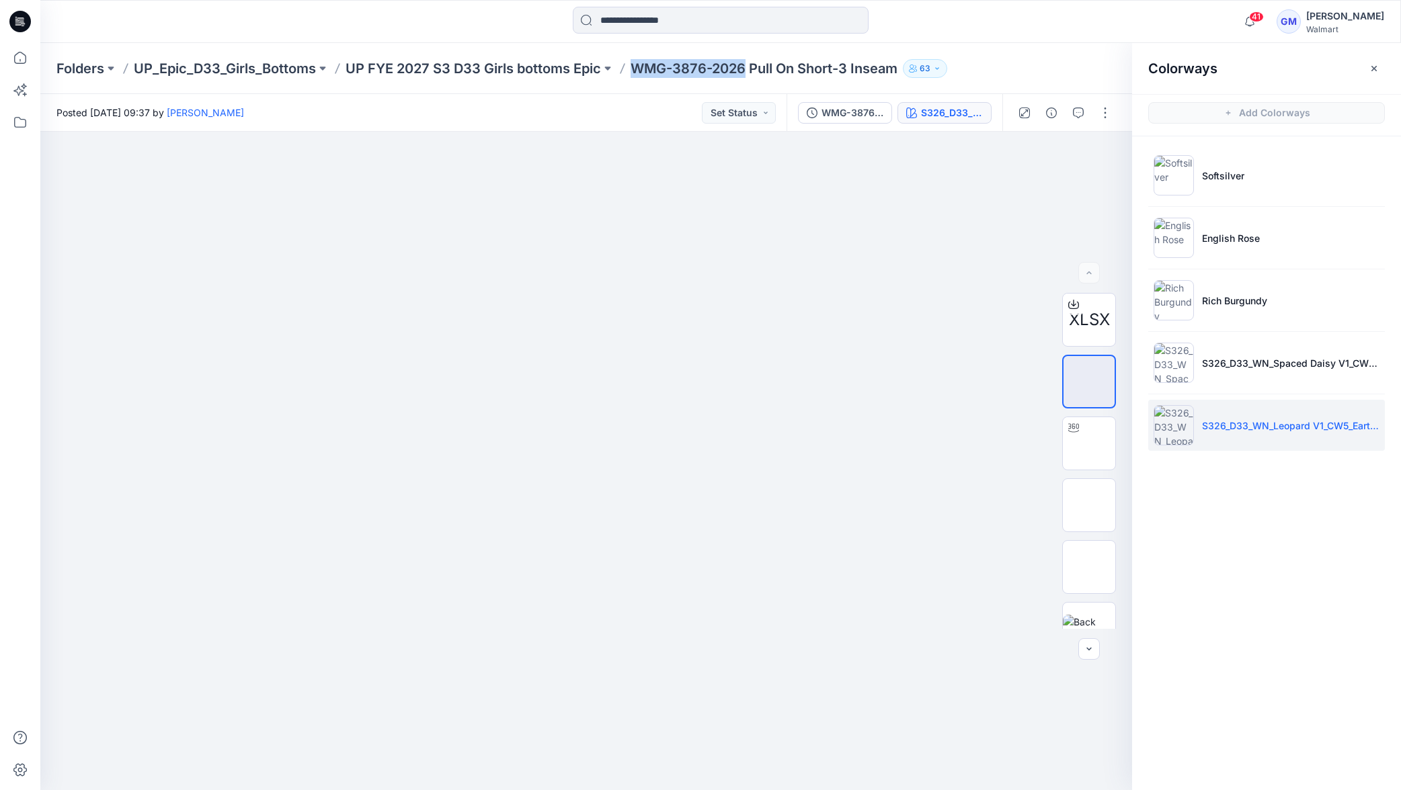
copy p "WMG-3876-2026"
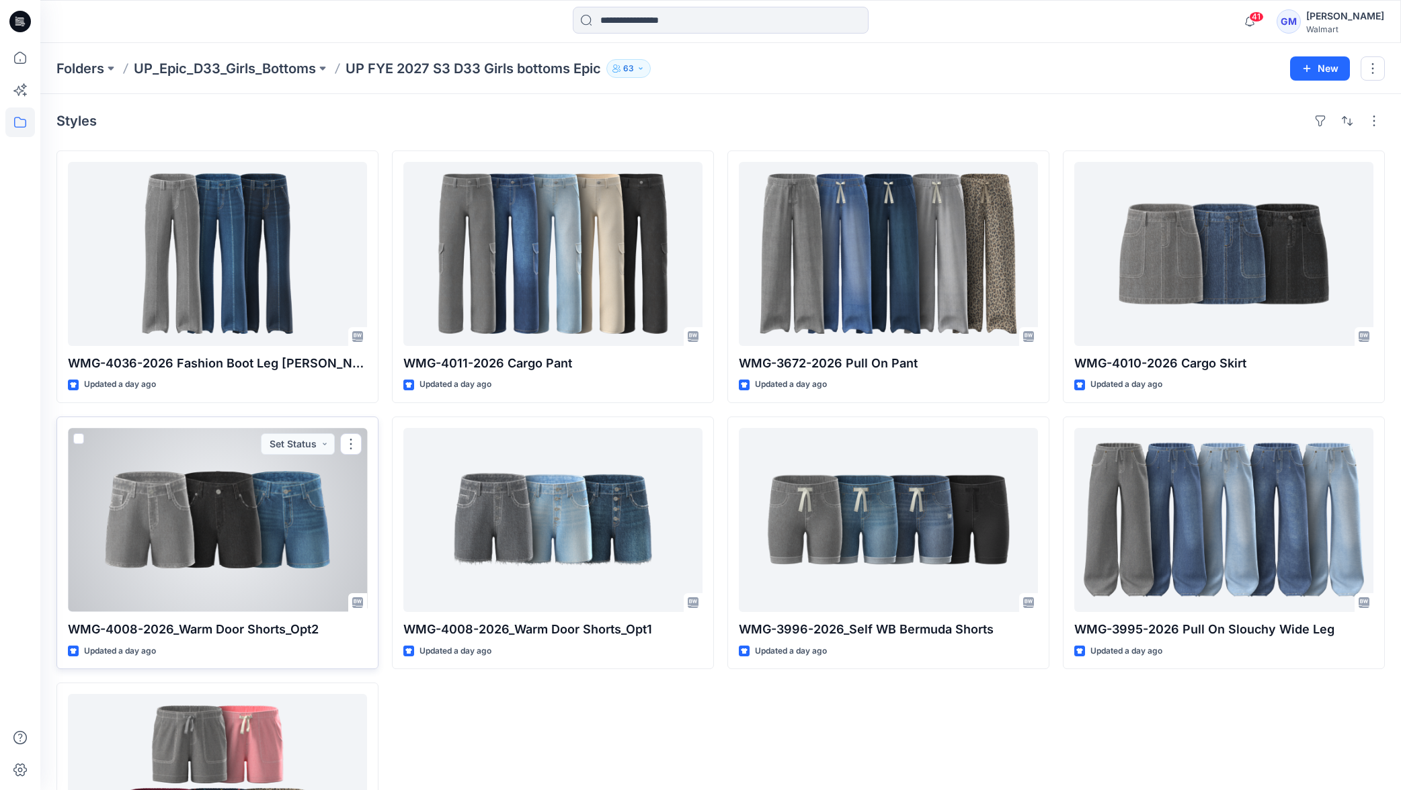
click at [290, 561] on div at bounding box center [217, 520] width 299 height 184
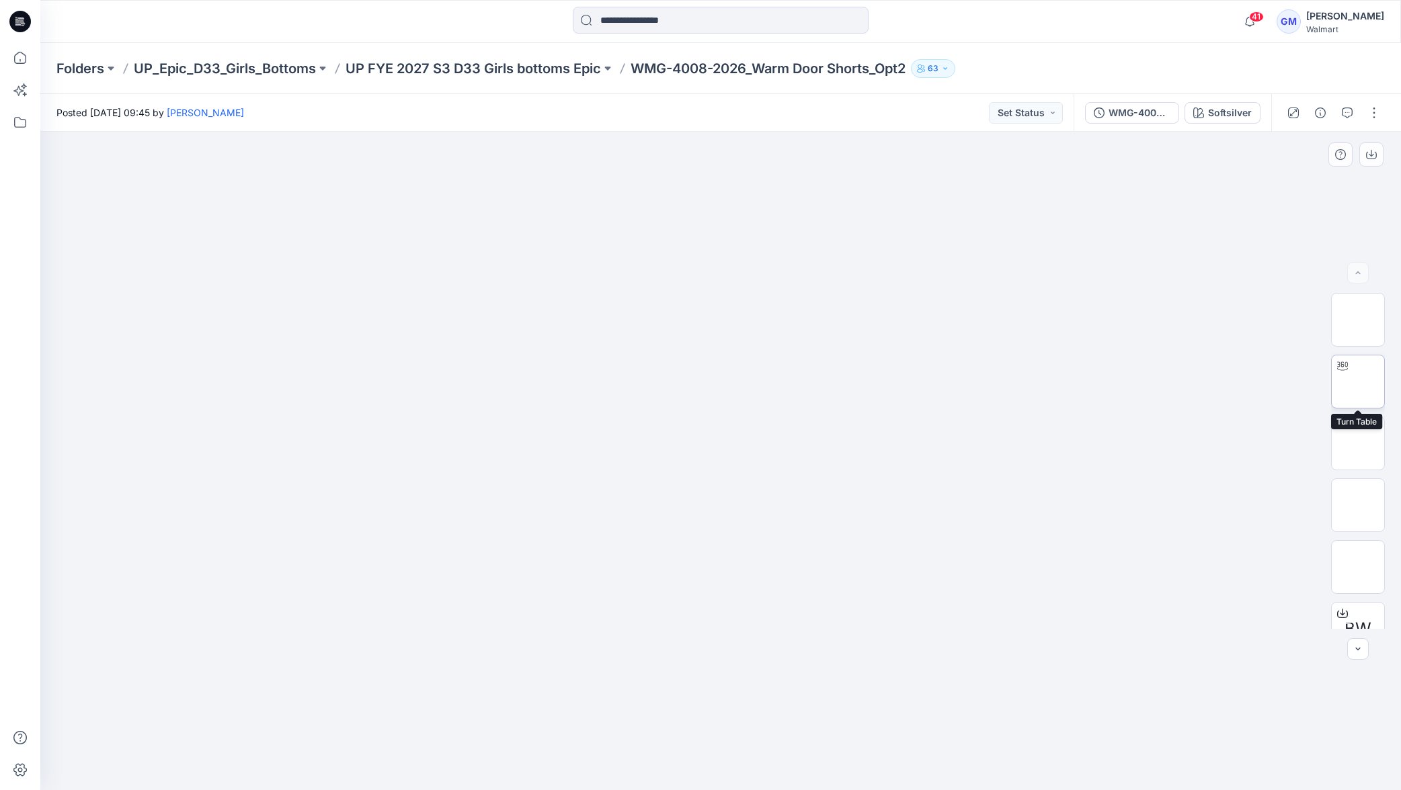
click at [1358, 382] on img at bounding box center [1358, 382] width 0 height 0
click at [756, 573] on div at bounding box center [720, 461] width 1360 height 659
click at [719, 749] on icon at bounding box center [721, 753] width 8 height 8
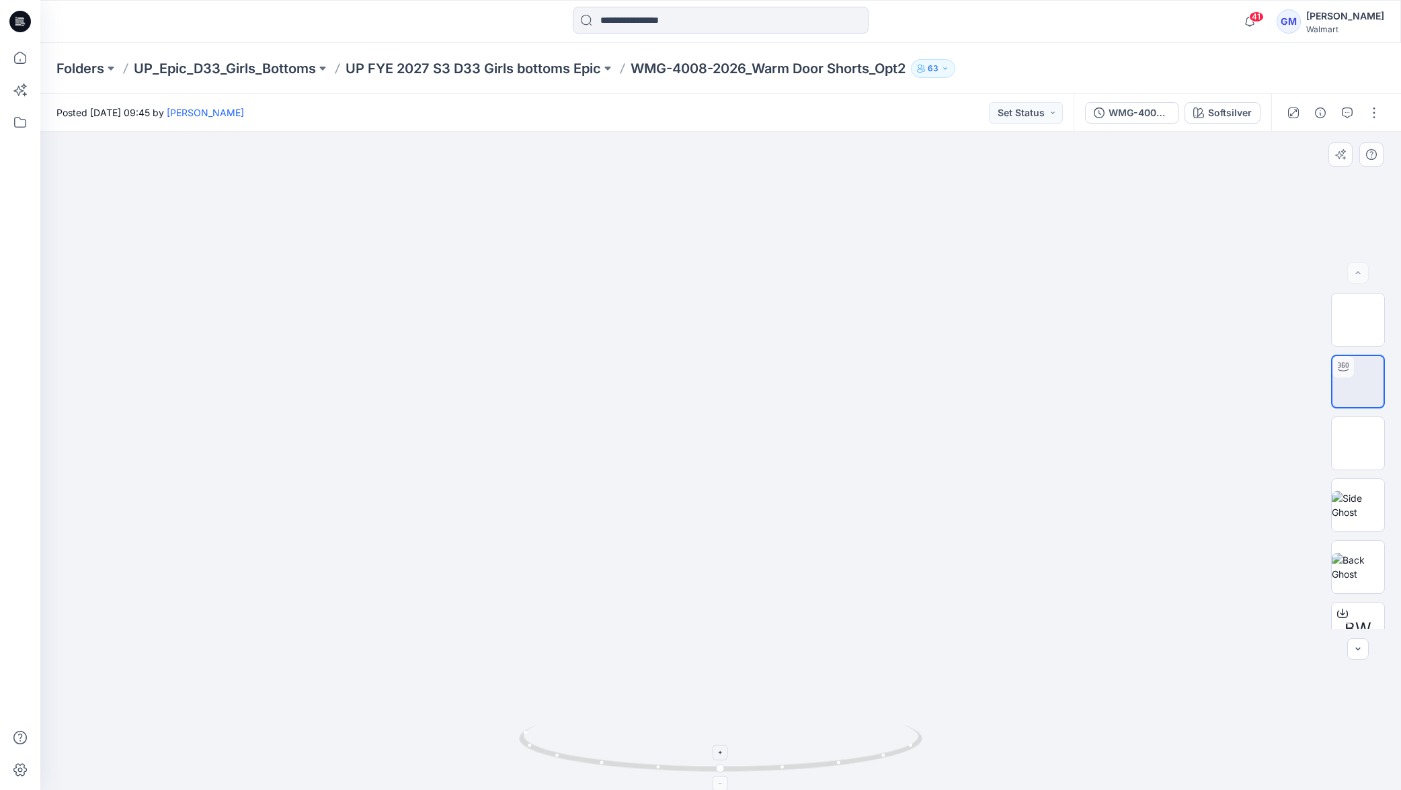
click at [719, 749] on icon at bounding box center [721, 753] width 8 height 8
drag, startPoint x: 749, startPoint y: 528, endPoint x: 710, endPoint y: 238, distance: 293.0
drag, startPoint x: 579, startPoint y: 760, endPoint x: 409, endPoint y: 720, distance: 174.8
click at [408, 722] on div at bounding box center [720, 461] width 1360 height 659
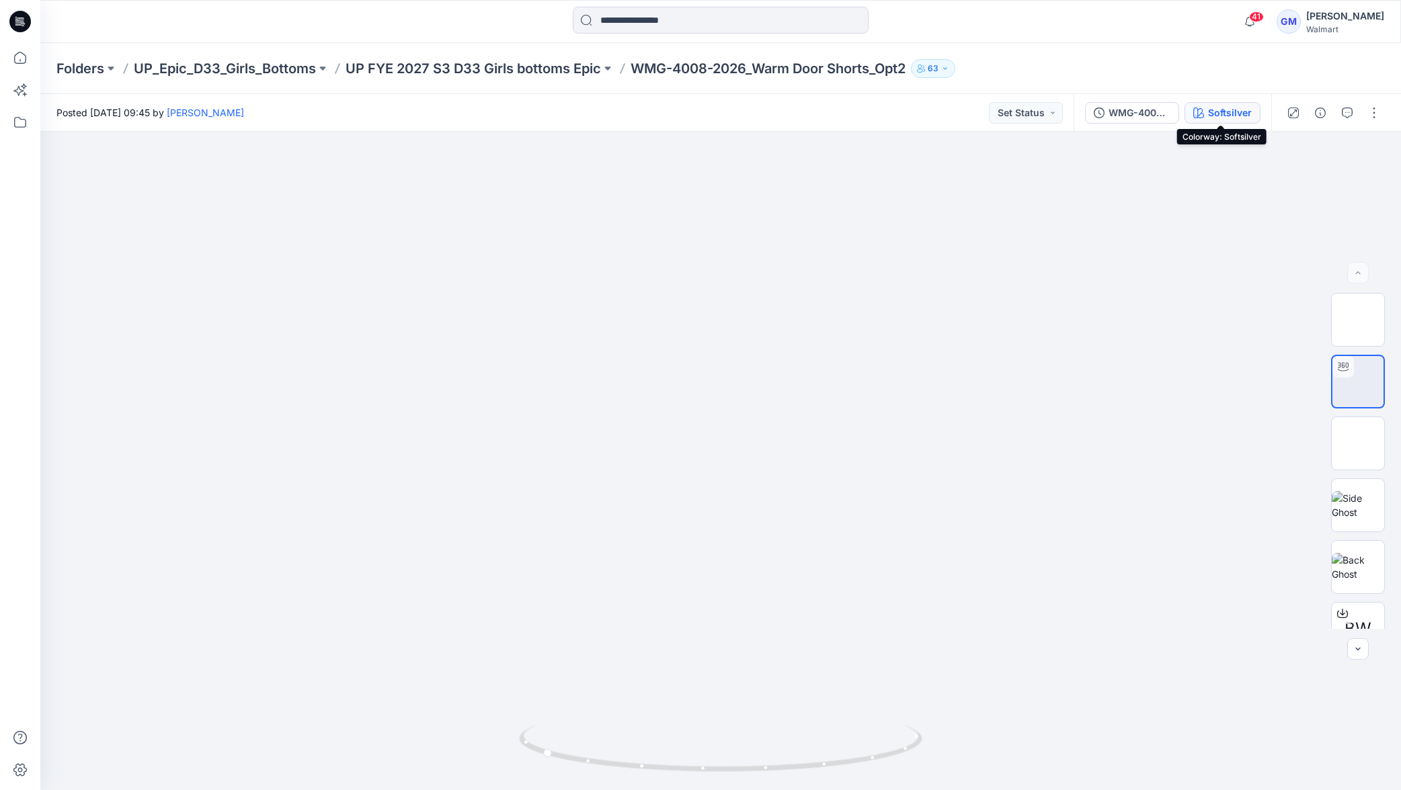
click at [1221, 113] on div "Softsilver" at bounding box center [1230, 113] width 44 height 15
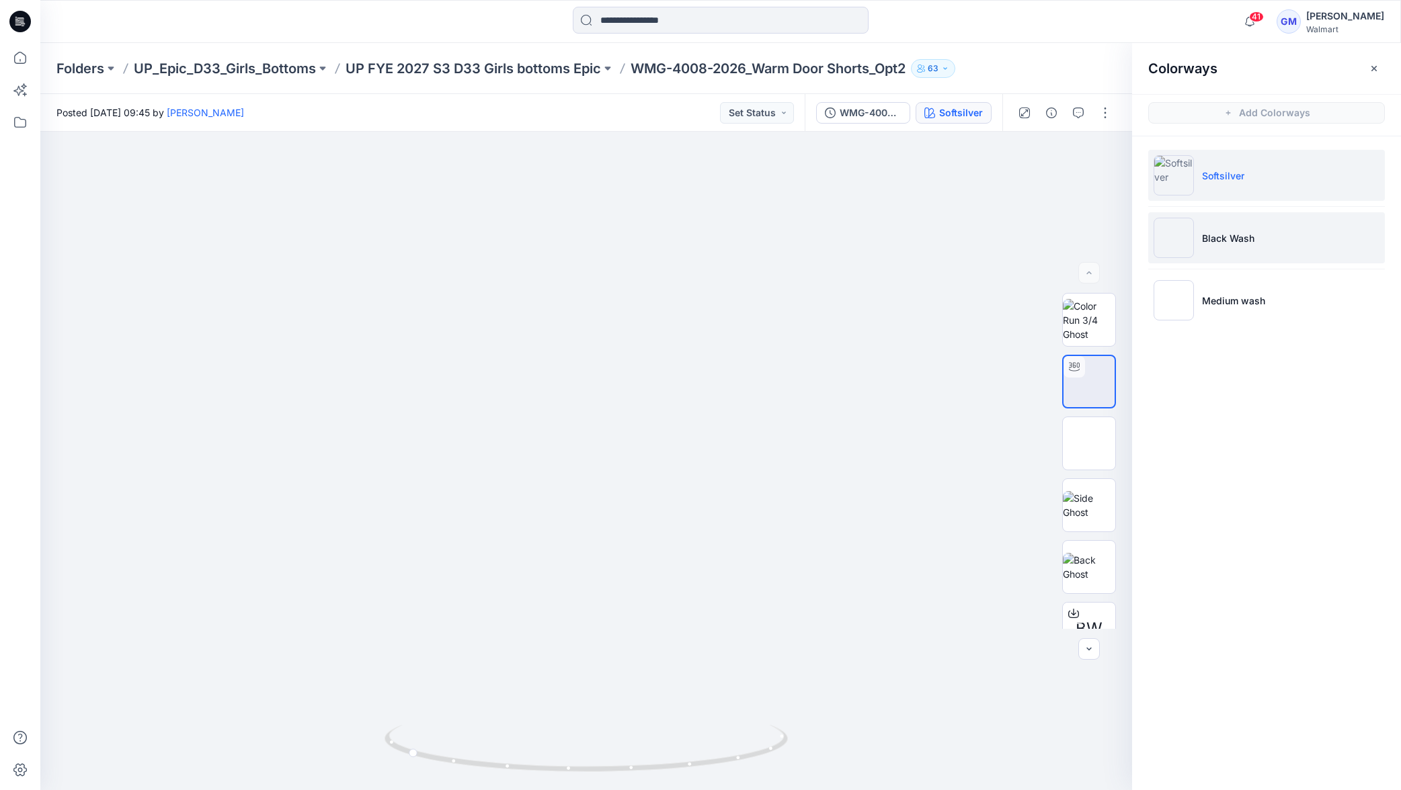
click at [1233, 245] on li "Black Wash" at bounding box center [1266, 237] width 237 height 51
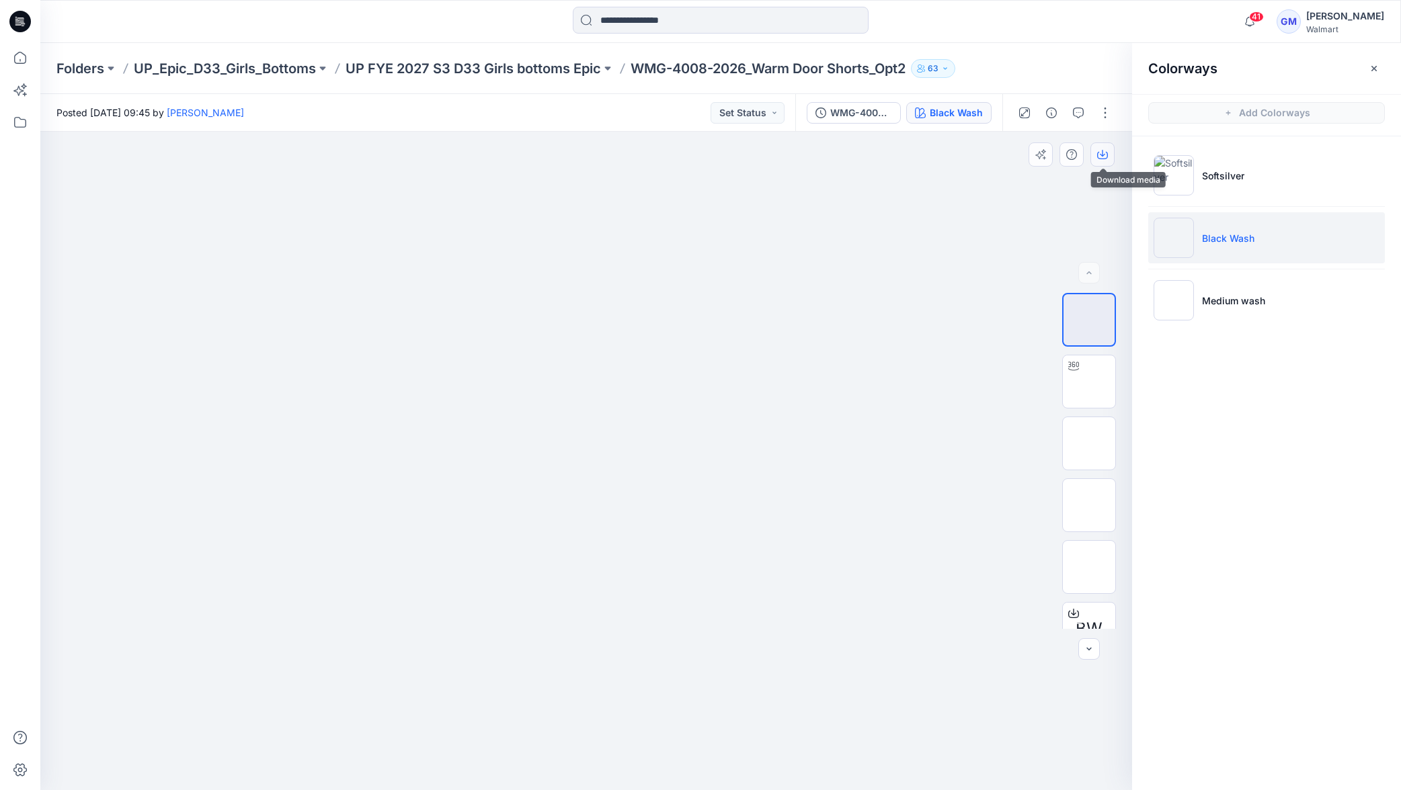
click at [1104, 159] on icon "button" at bounding box center [1102, 155] width 11 height 7
click at [1251, 315] on li "Medium wash" at bounding box center [1266, 300] width 237 height 51
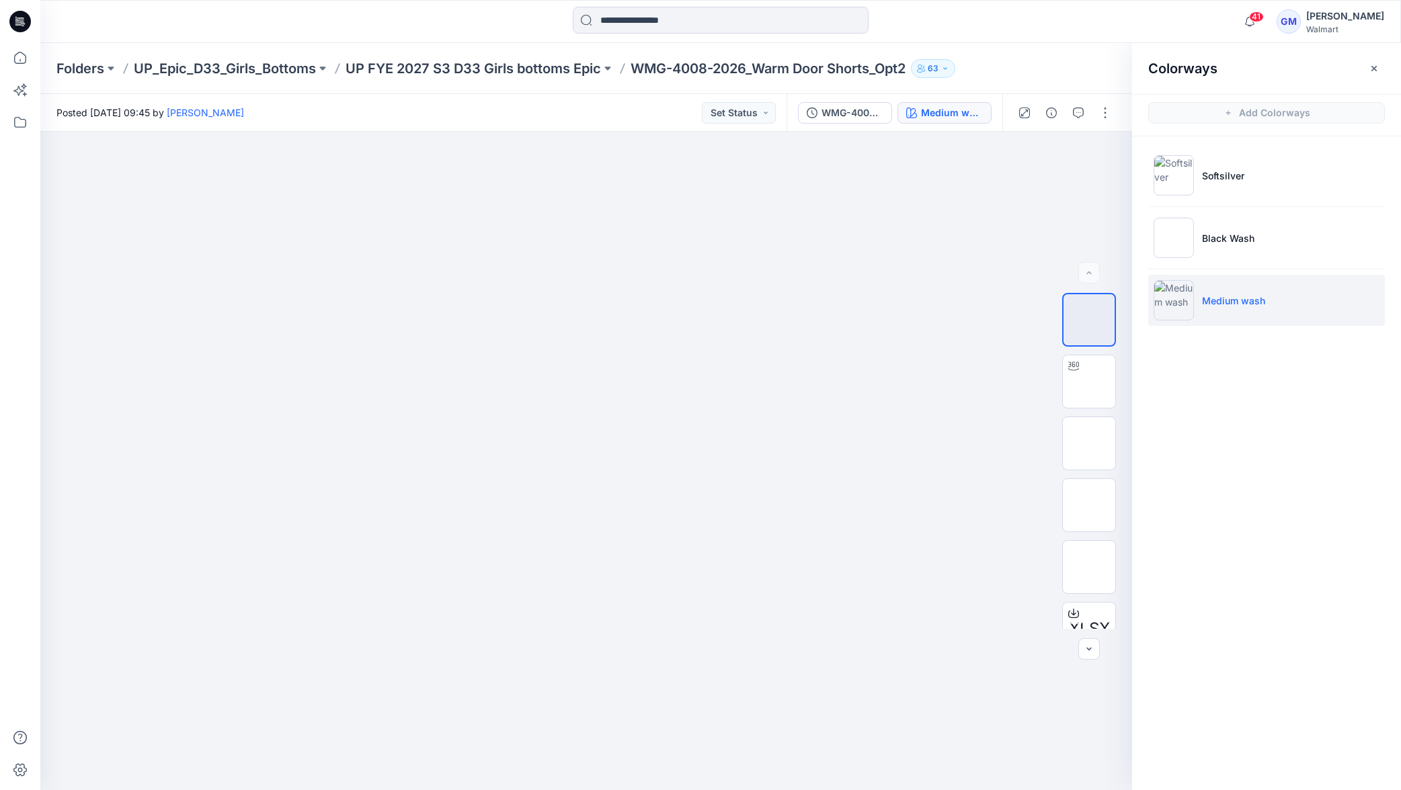
click at [1178, 296] on img at bounding box center [1173, 300] width 40 height 40
click at [1100, 155] on icon "button" at bounding box center [1102, 154] width 11 height 11
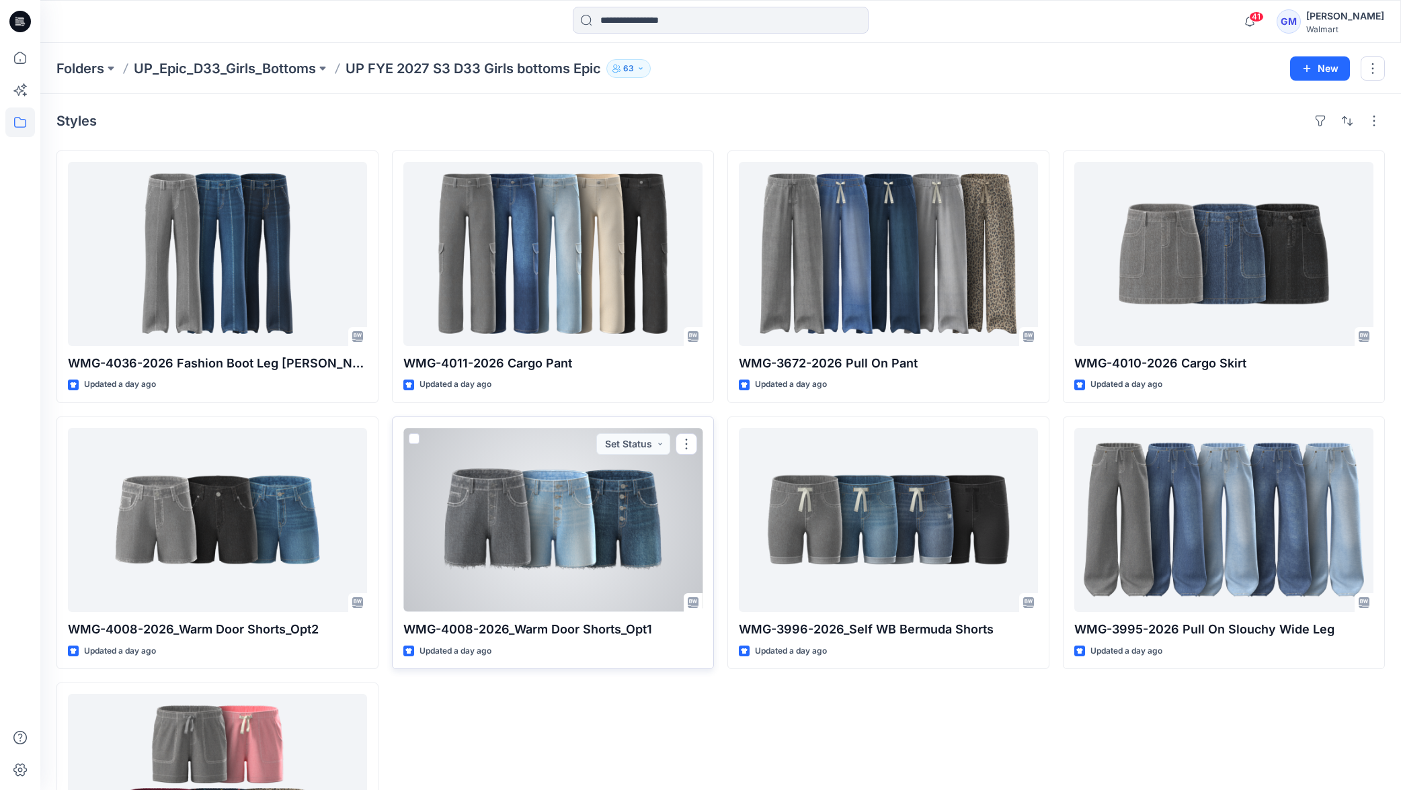
click at [579, 528] on div at bounding box center [552, 520] width 299 height 184
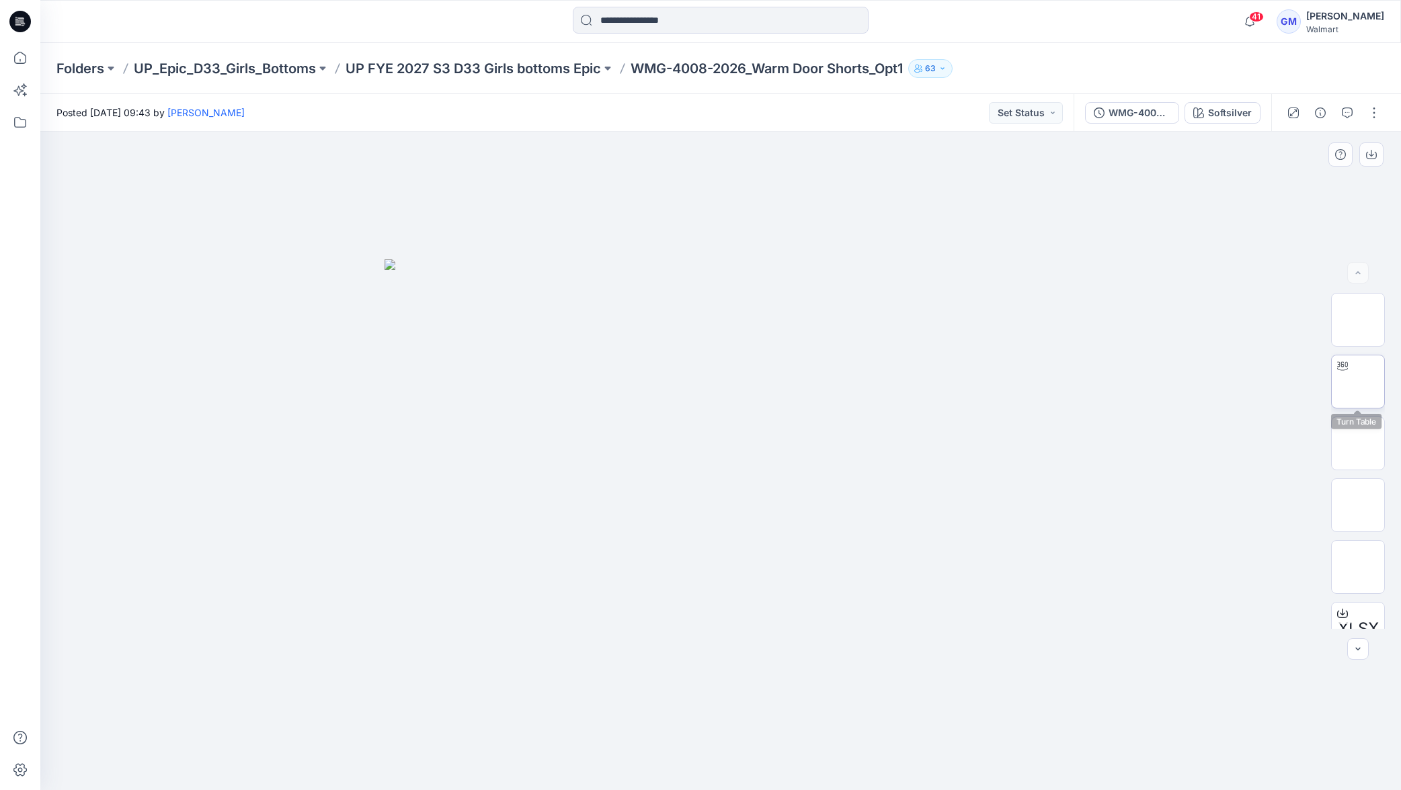
click at [1358, 382] on img at bounding box center [1358, 382] width 0 height 0
click at [516, 62] on p "UP FYE 2027 S3 D33 Girls bottoms Epic" at bounding box center [472, 68] width 255 height 19
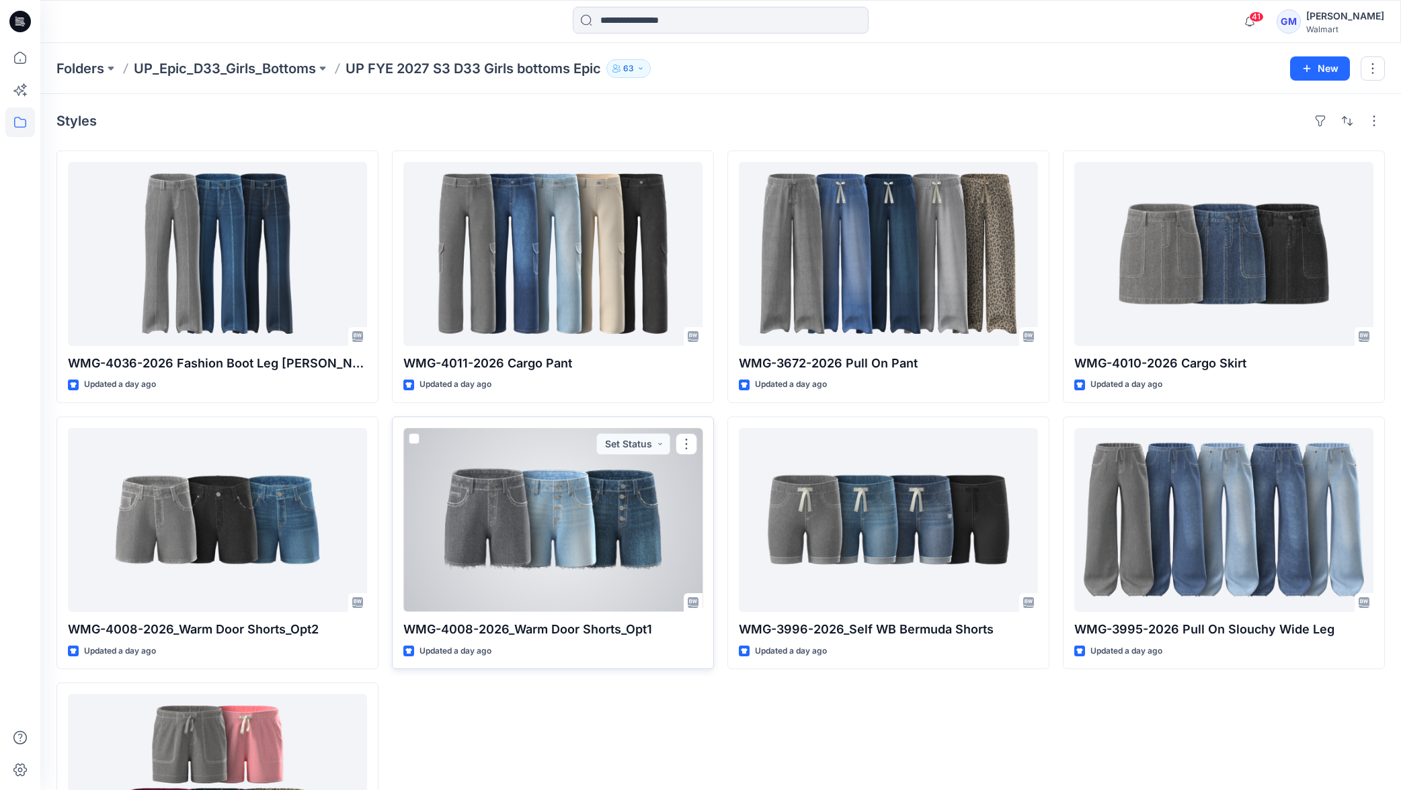
click at [630, 503] on div at bounding box center [552, 520] width 299 height 184
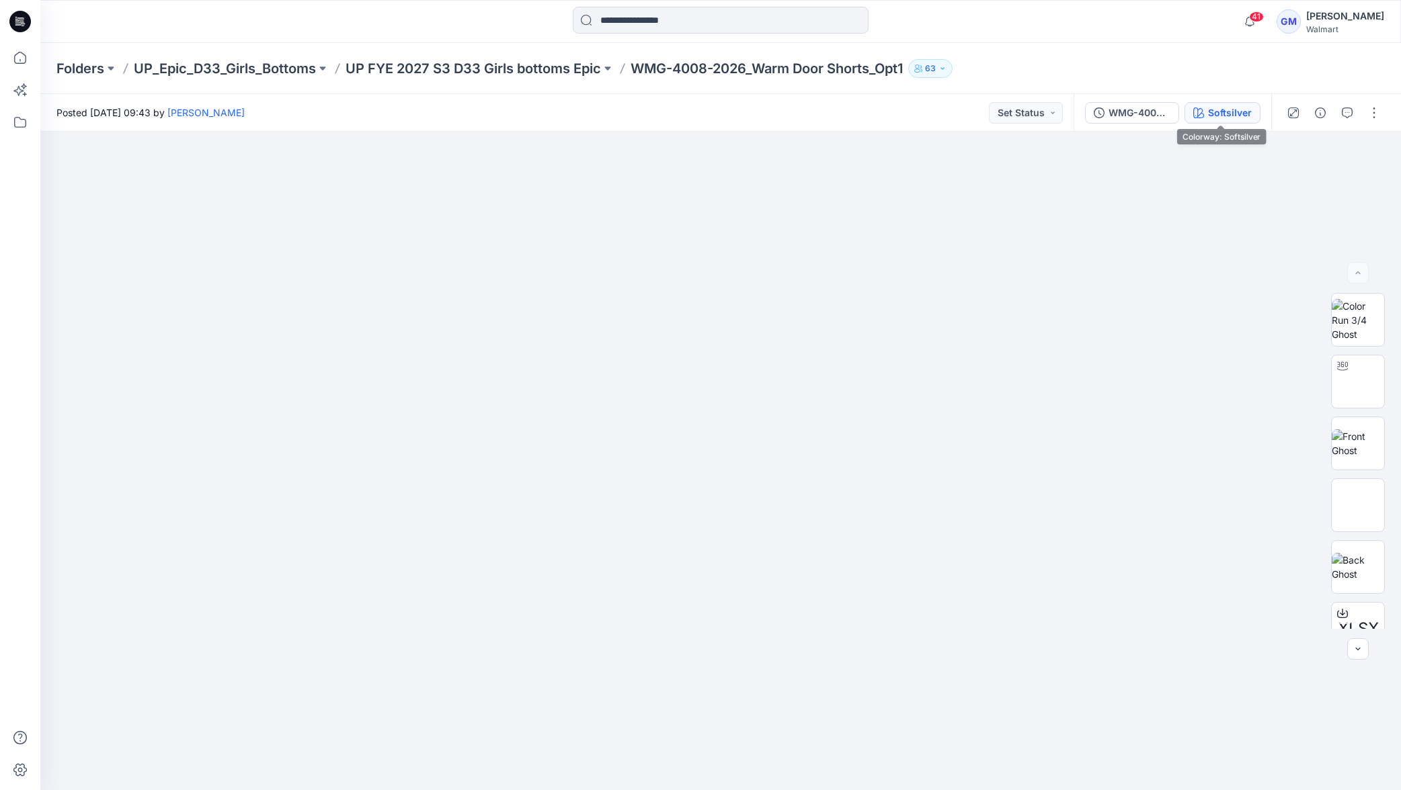
click at [1231, 110] on div "Softsilver" at bounding box center [1230, 113] width 44 height 15
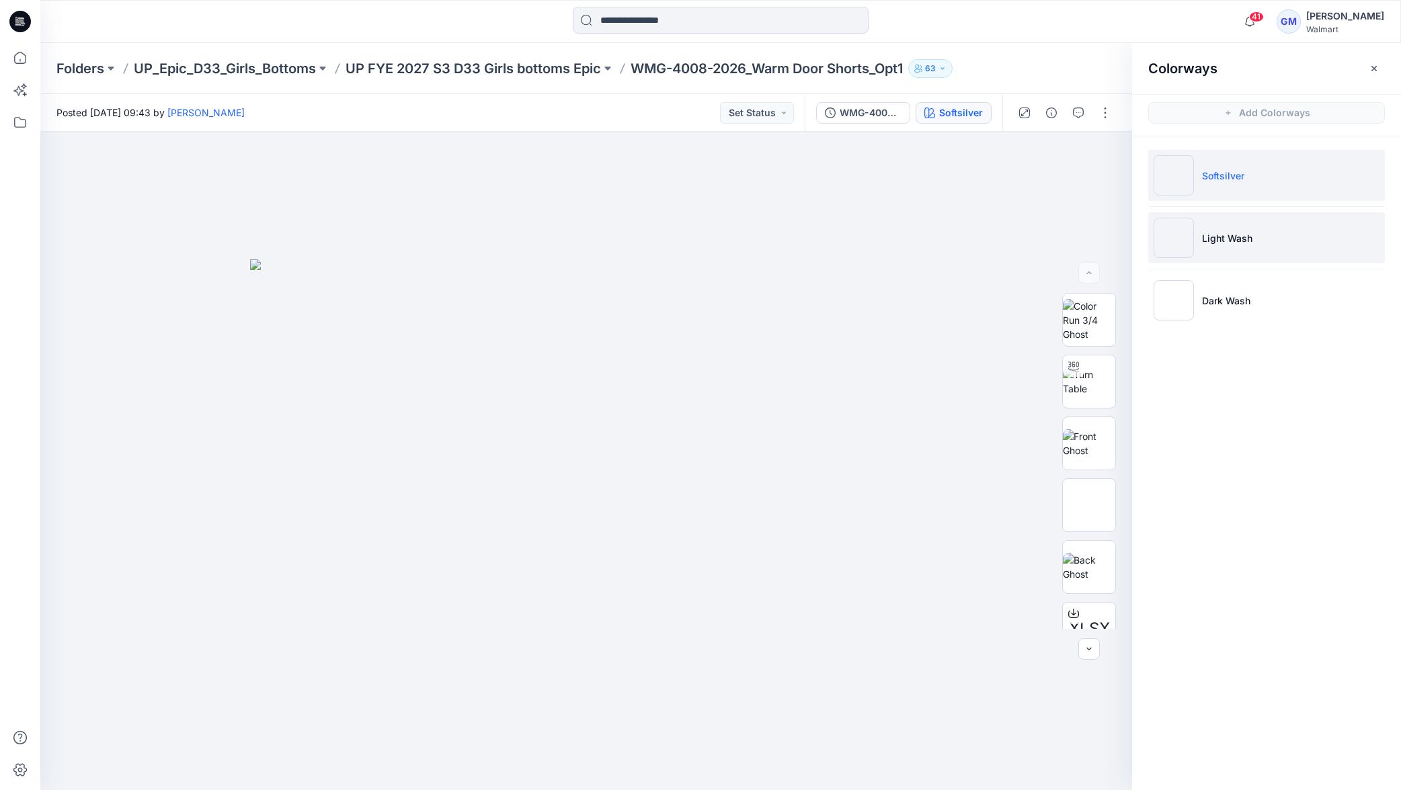
click at [1250, 230] on li "Light Wash" at bounding box center [1266, 237] width 237 height 51
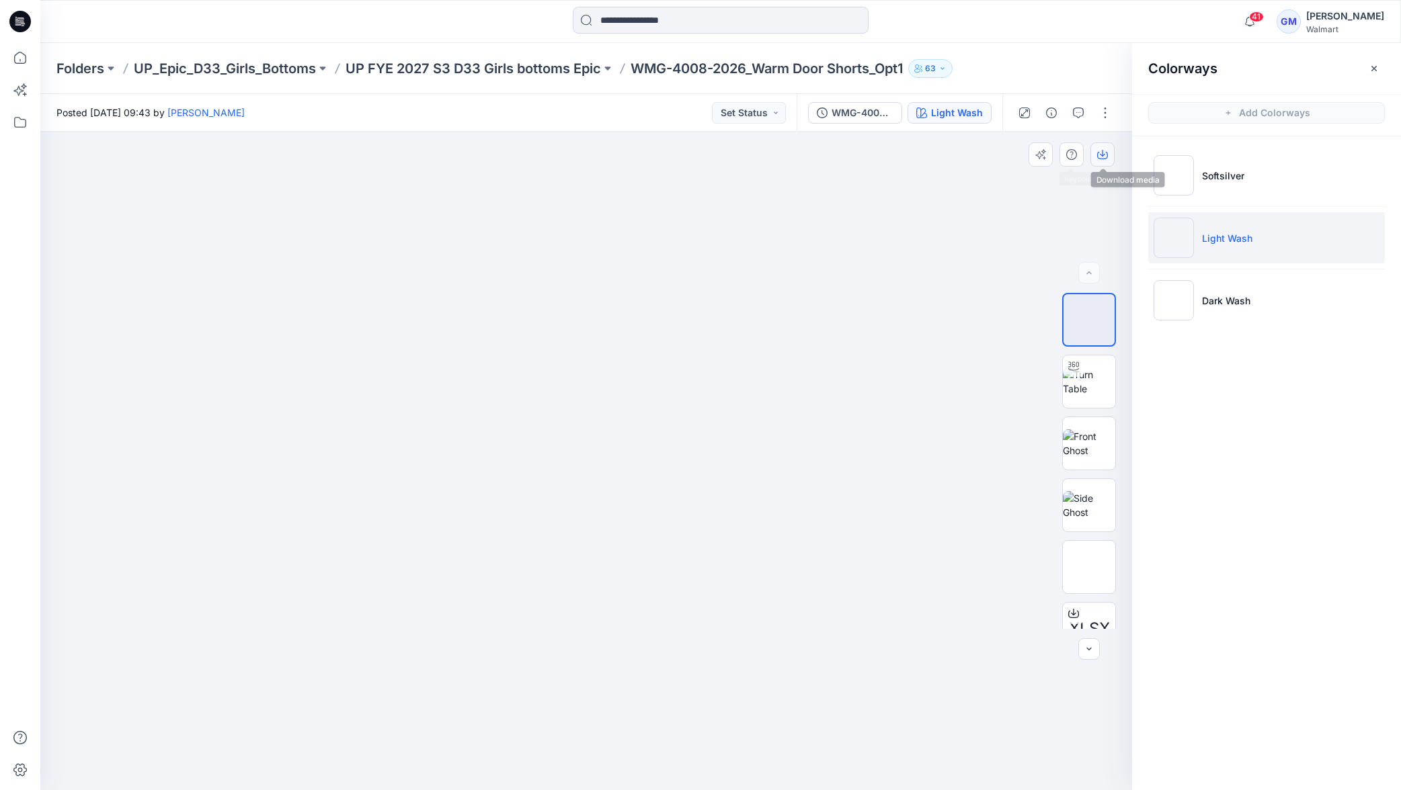
click at [1102, 156] on icon "button" at bounding box center [1102, 154] width 11 height 11
click at [1272, 248] on li "Light Wash" at bounding box center [1266, 237] width 237 height 51
drag, startPoint x: 1105, startPoint y: 158, endPoint x: 1139, endPoint y: 182, distance: 41.4
click at [0, 0] on icon "button" at bounding box center [0, 0] width 0 height 0
click at [1216, 299] on p "Dark Wash" at bounding box center [1226, 301] width 48 height 14
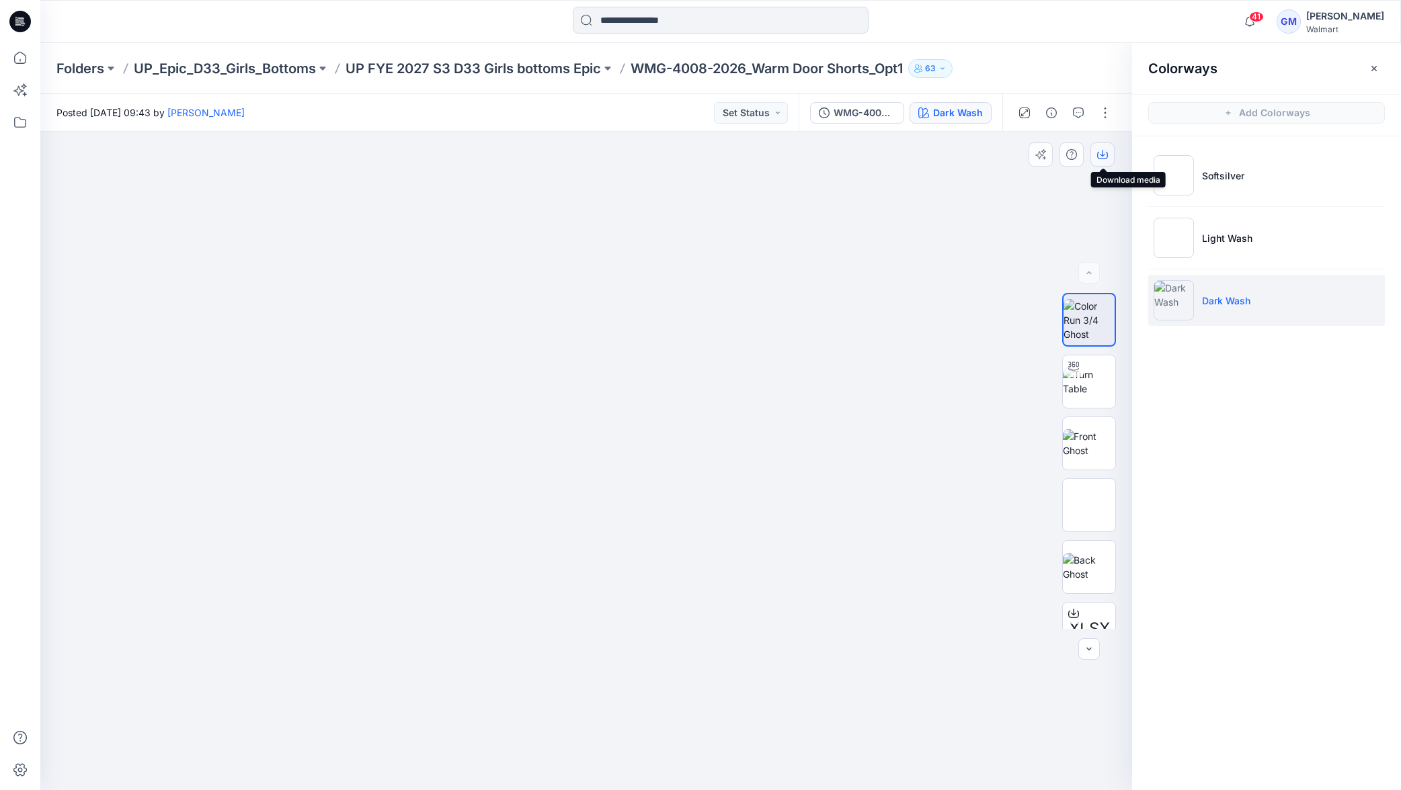
click at [1106, 160] on button "button" at bounding box center [1102, 154] width 24 height 24
click at [1082, 383] on img at bounding box center [1089, 382] width 52 height 28
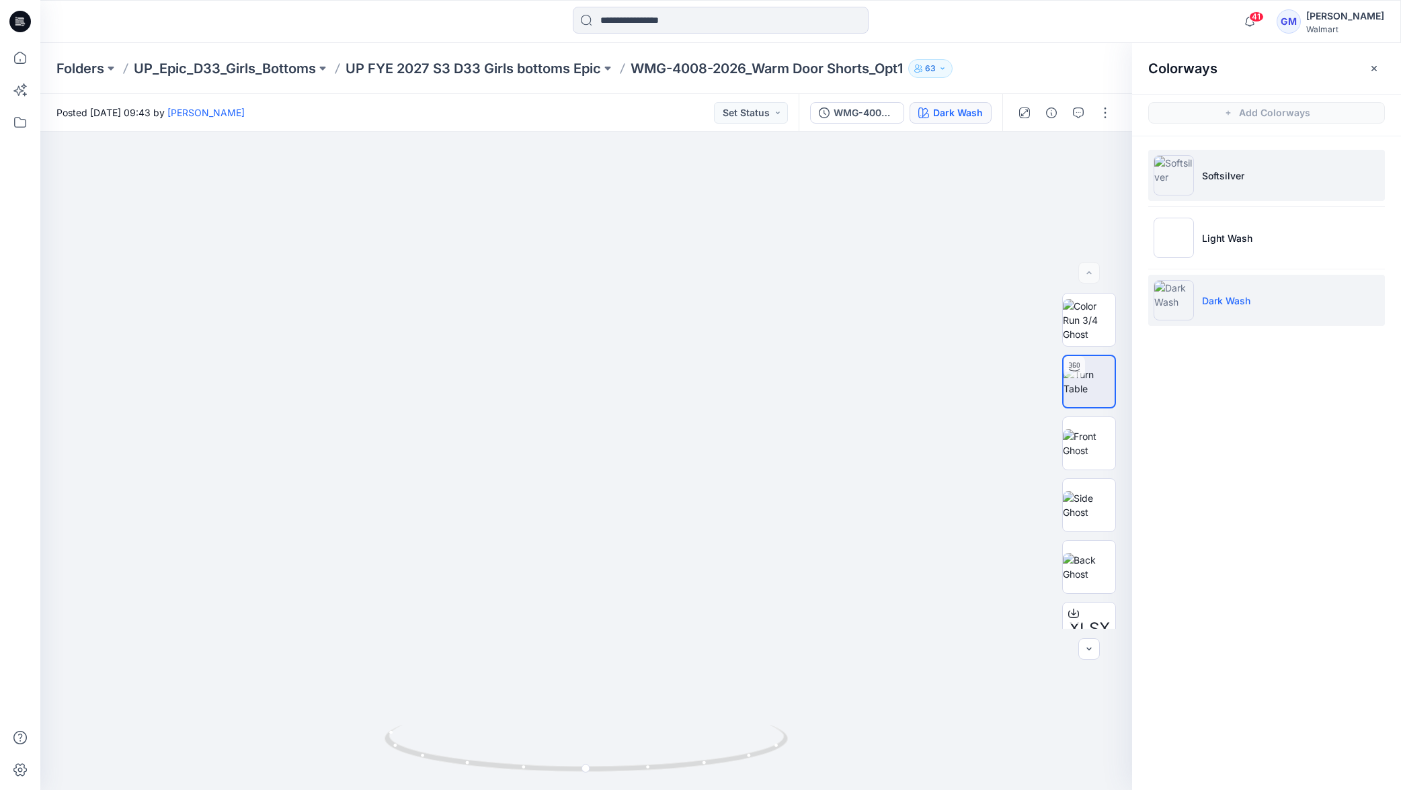
click at [1192, 176] on img at bounding box center [1173, 175] width 40 height 40
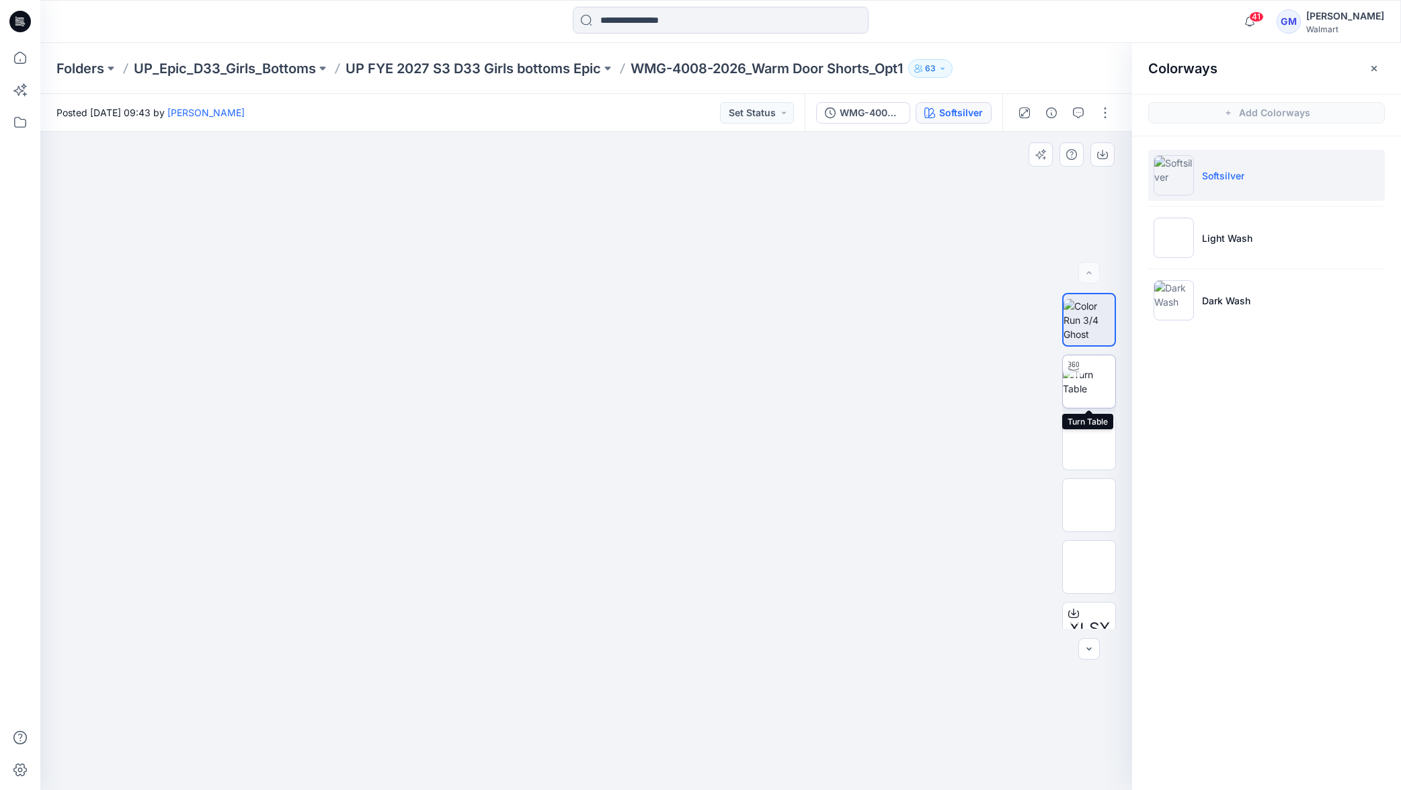
click at [1084, 384] on img at bounding box center [1089, 382] width 52 height 28
click at [585, 749] on icon at bounding box center [587, 753] width 8 height 8
drag, startPoint x: 654, startPoint y: 578, endPoint x: 672, endPoint y: 304, distance: 274.2
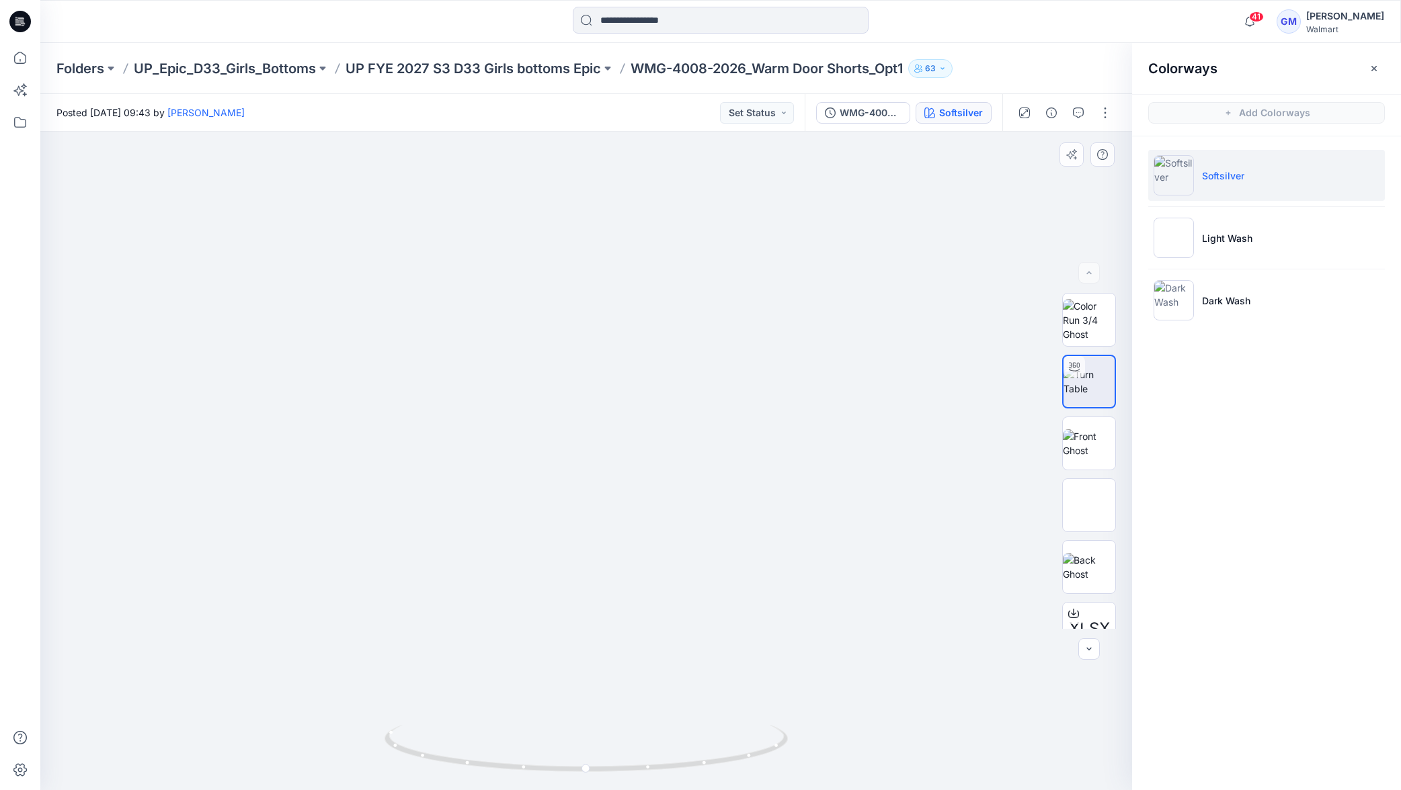
click at [674, 308] on img at bounding box center [586, 268] width 1043 height 1043
drag, startPoint x: 524, startPoint y: 753, endPoint x: 332, endPoint y: 688, distance: 203.0
click at [332, 689] on div at bounding box center [586, 461] width 1092 height 659
drag, startPoint x: 1221, startPoint y: 300, endPoint x: 1325, endPoint y: 292, distance: 104.5
click at [1221, 300] on p "Dark Wash" at bounding box center [1226, 301] width 48 height 14
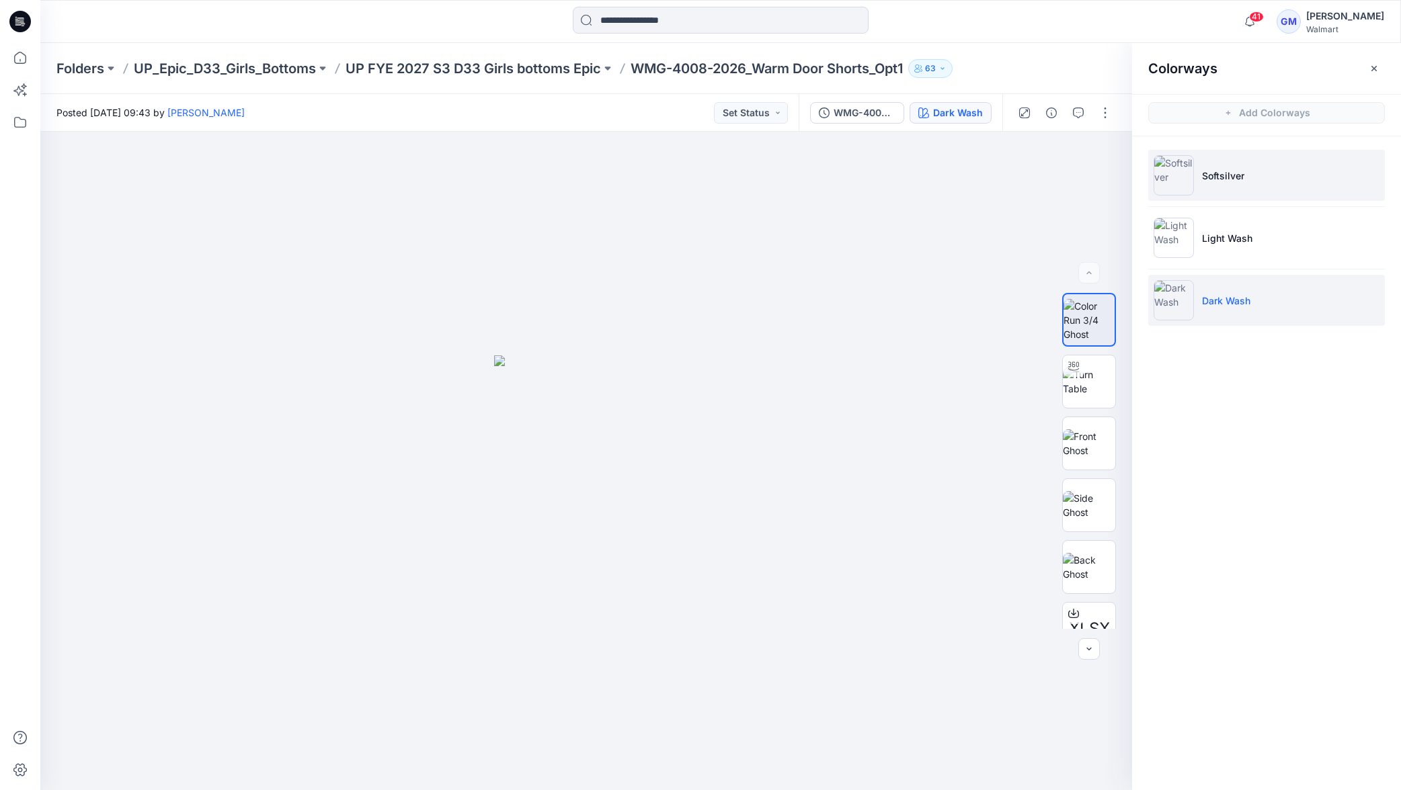
scroll to position [141, 0]
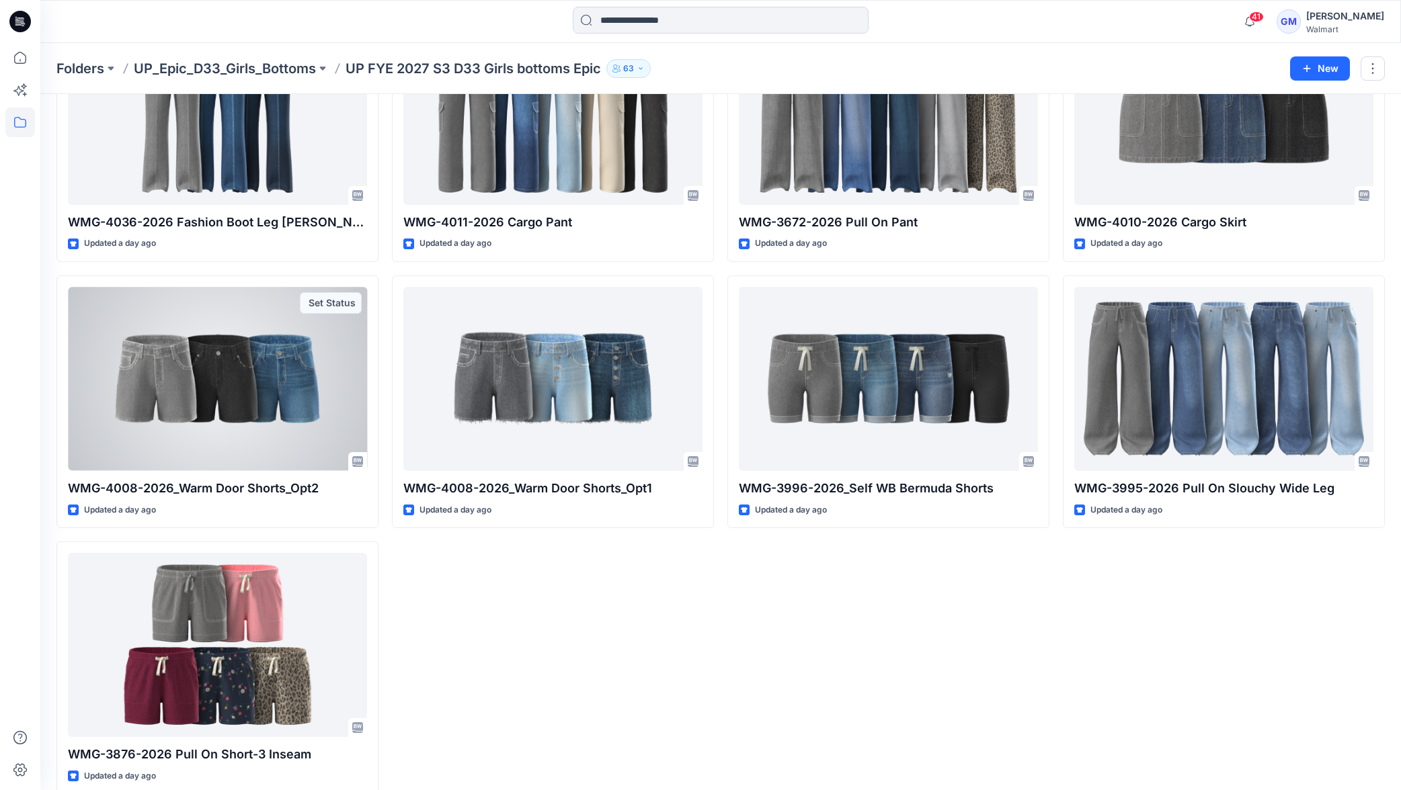
click at [225, 409] on div at bounding box center [217, 379] width 299 height 184
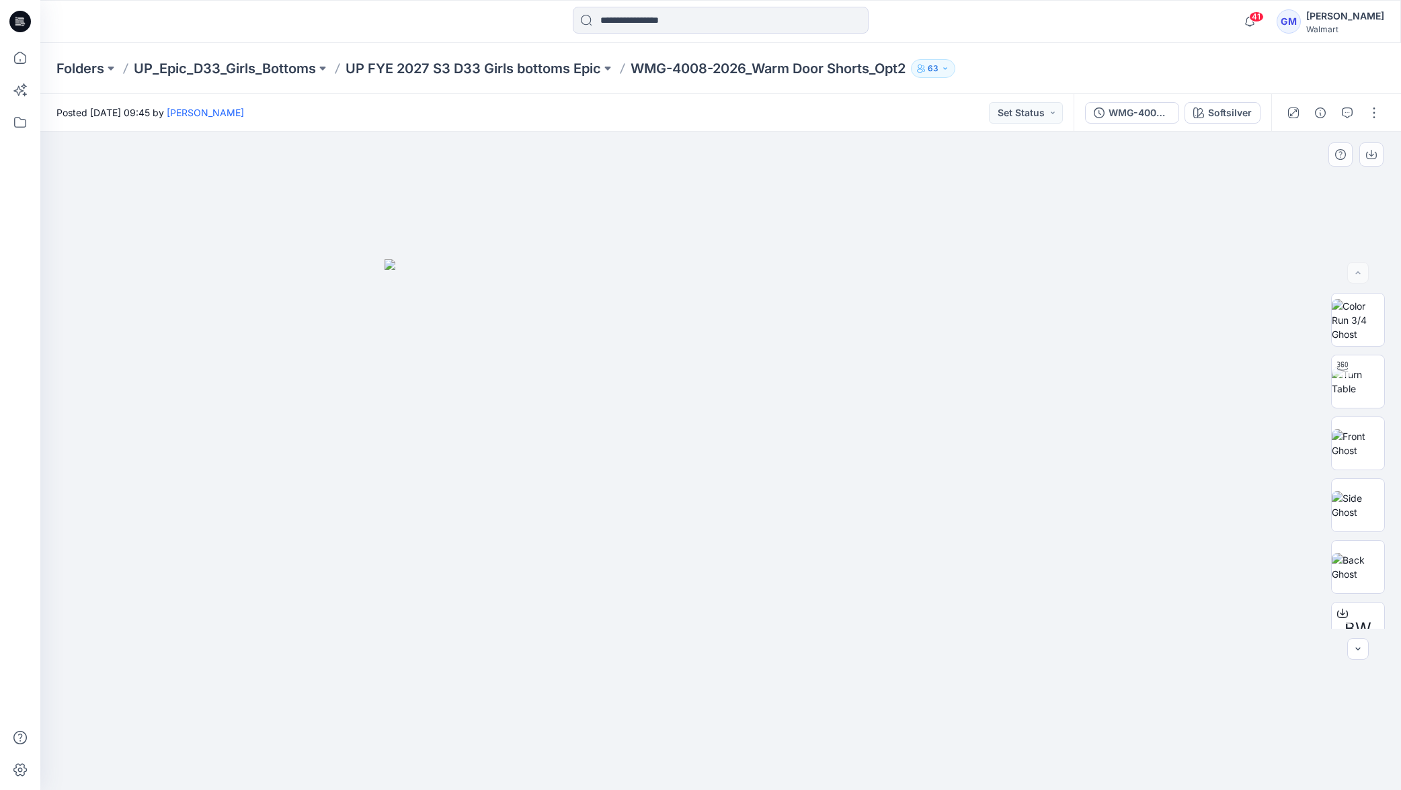
click at [798, 483] on img at bounding box center [720, 524] width 672 height 531
click at [1140, 110] on div "WMG-4008-2026_Warm Door Shorts_Opt2_Full Colorway" at bounding box center [1139, 113] width 62 height 15
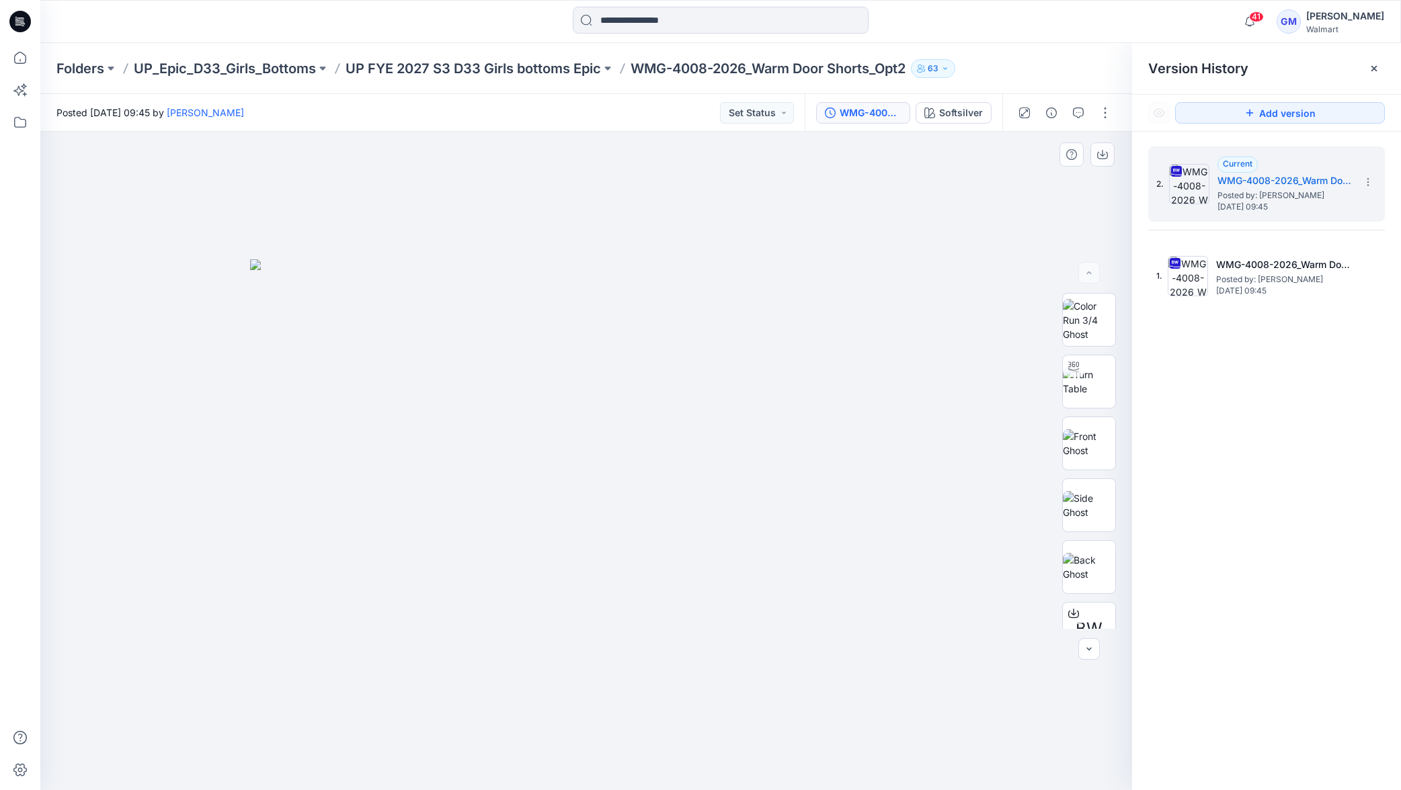
click at [655, 445] on img at bounding box center [586, 524] width 672 height 531
click at [1272, 189] on span "Posted by: [PERSON_NAME]" at bounding box center [1284, 195] width 134 height 13
click at [962, 114] on div "Softsilver" at bounding box center [961, 113] width 44 height 15
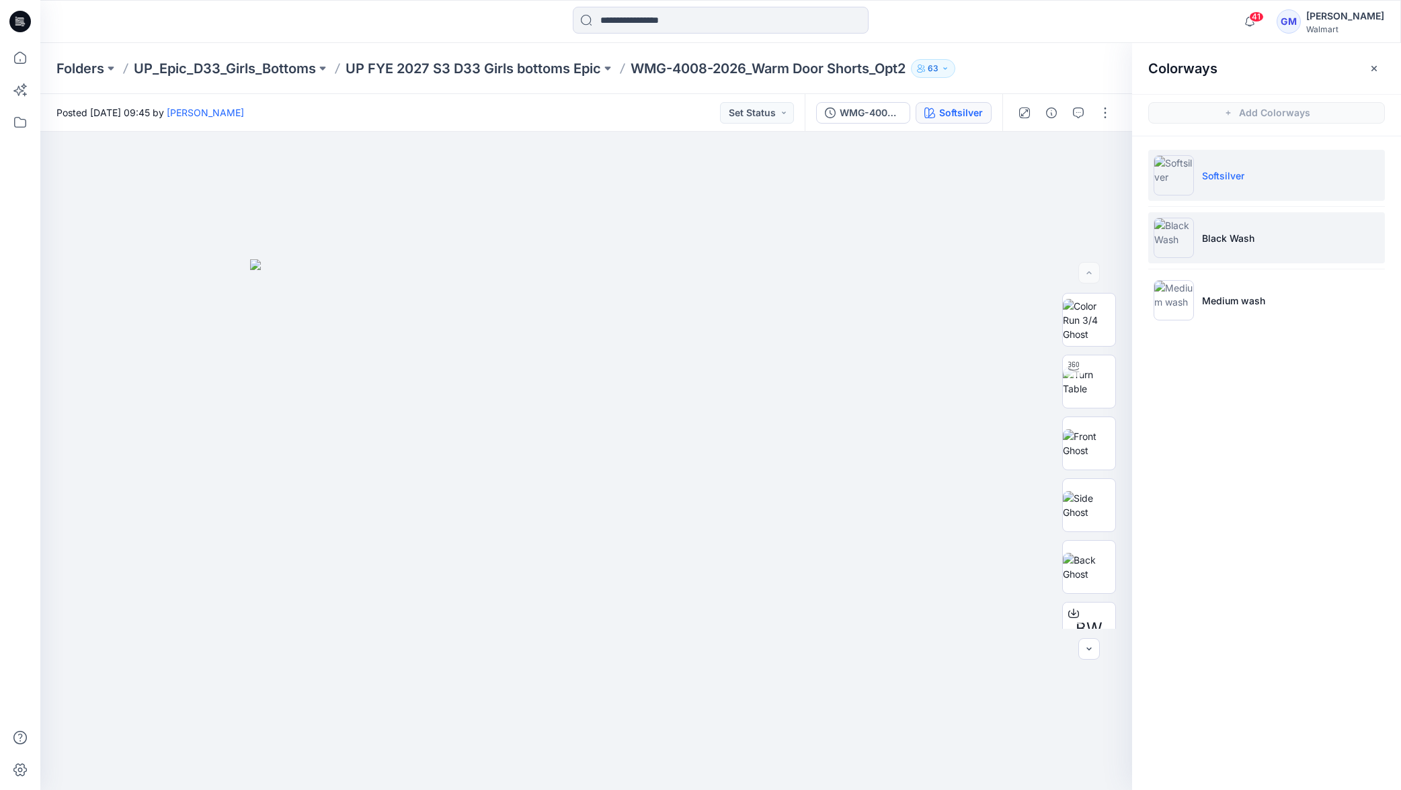
click at [1228, 244] on p "Black Wash" at bounding box center [1228, 238] width 52 height 14
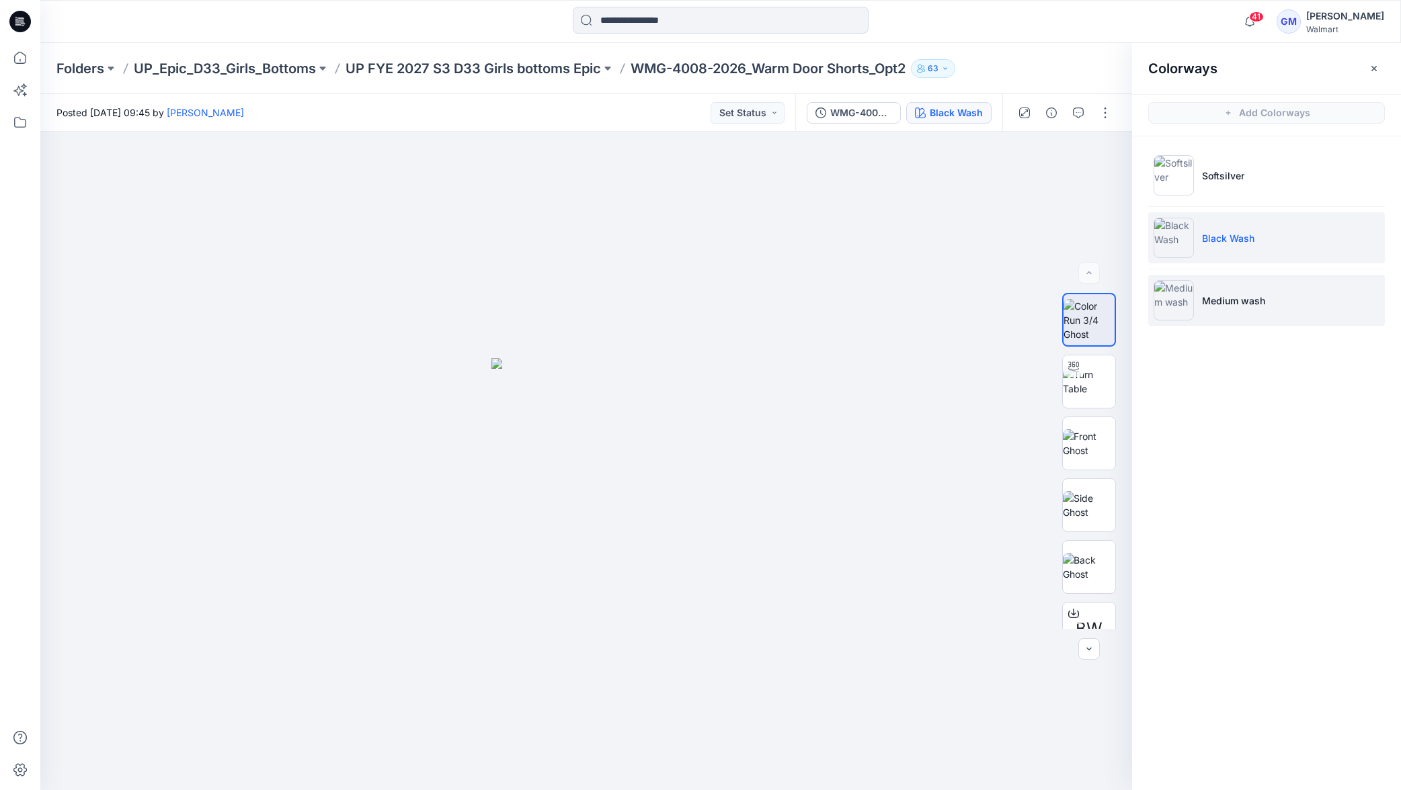
click at [1235, 311] on li "Medium wash" at bounding box center [1266, 300] width 237 height 51
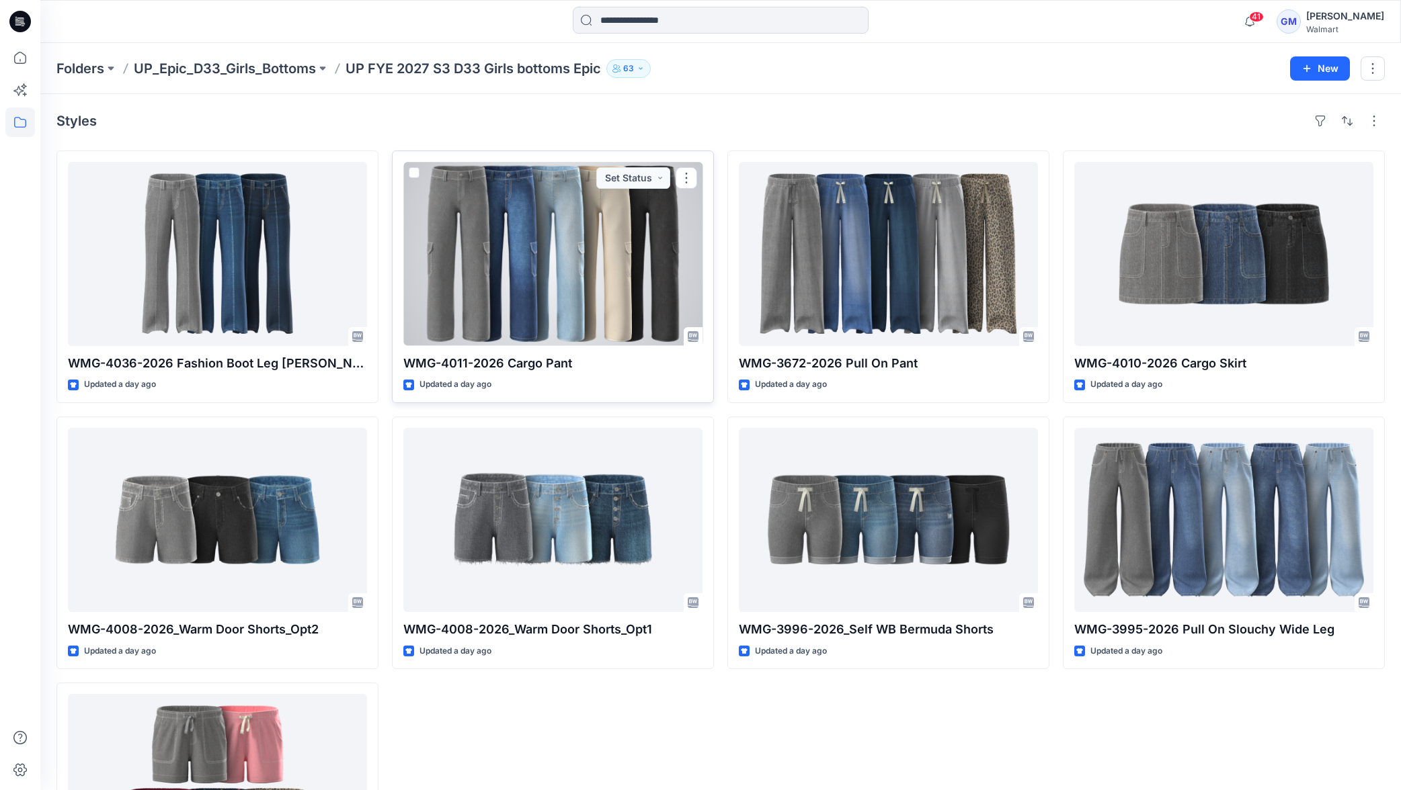
click at [553, 305] on div at bounding box center [552, 254] width 299 height 184
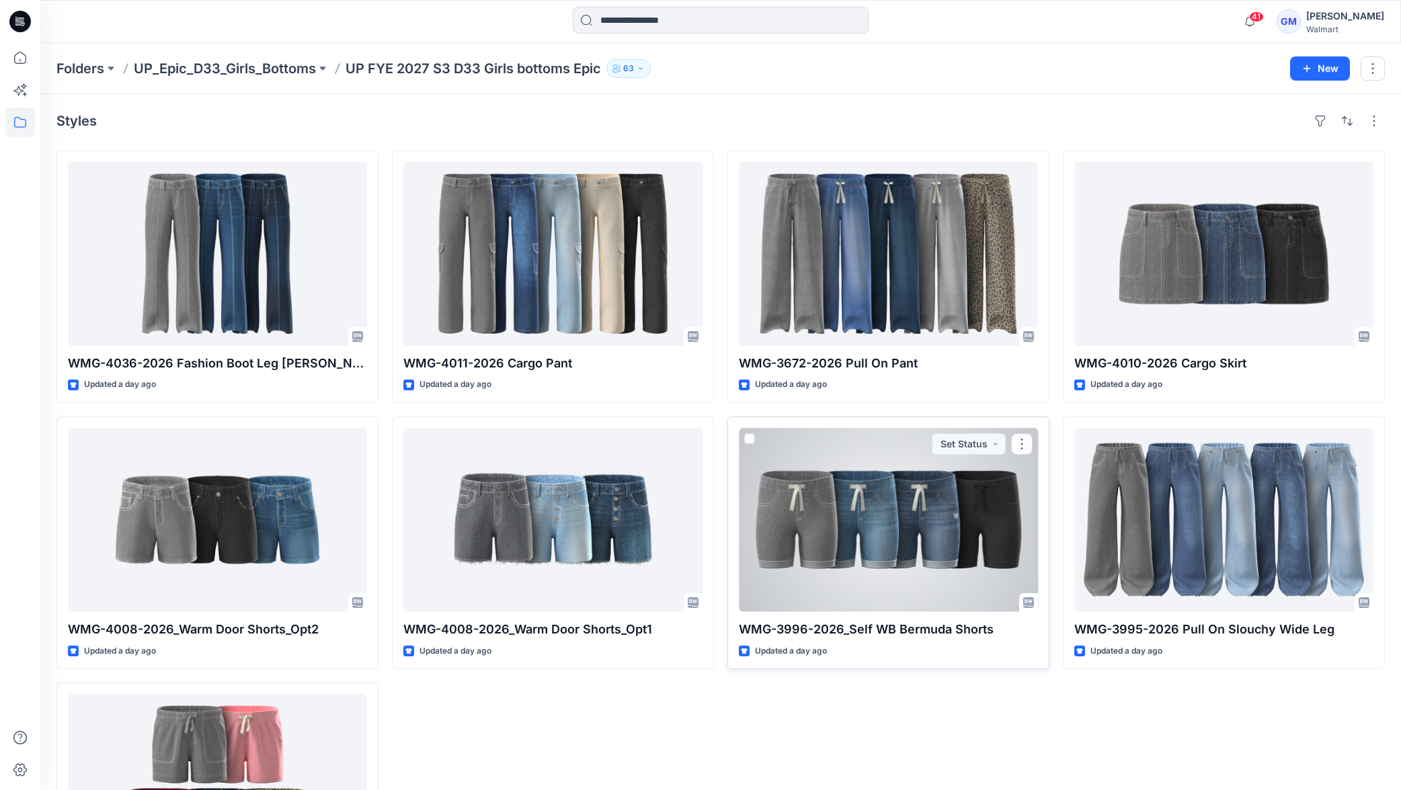
click at [834, 480] on div at bounding box center [888, 520] width 299 height 184
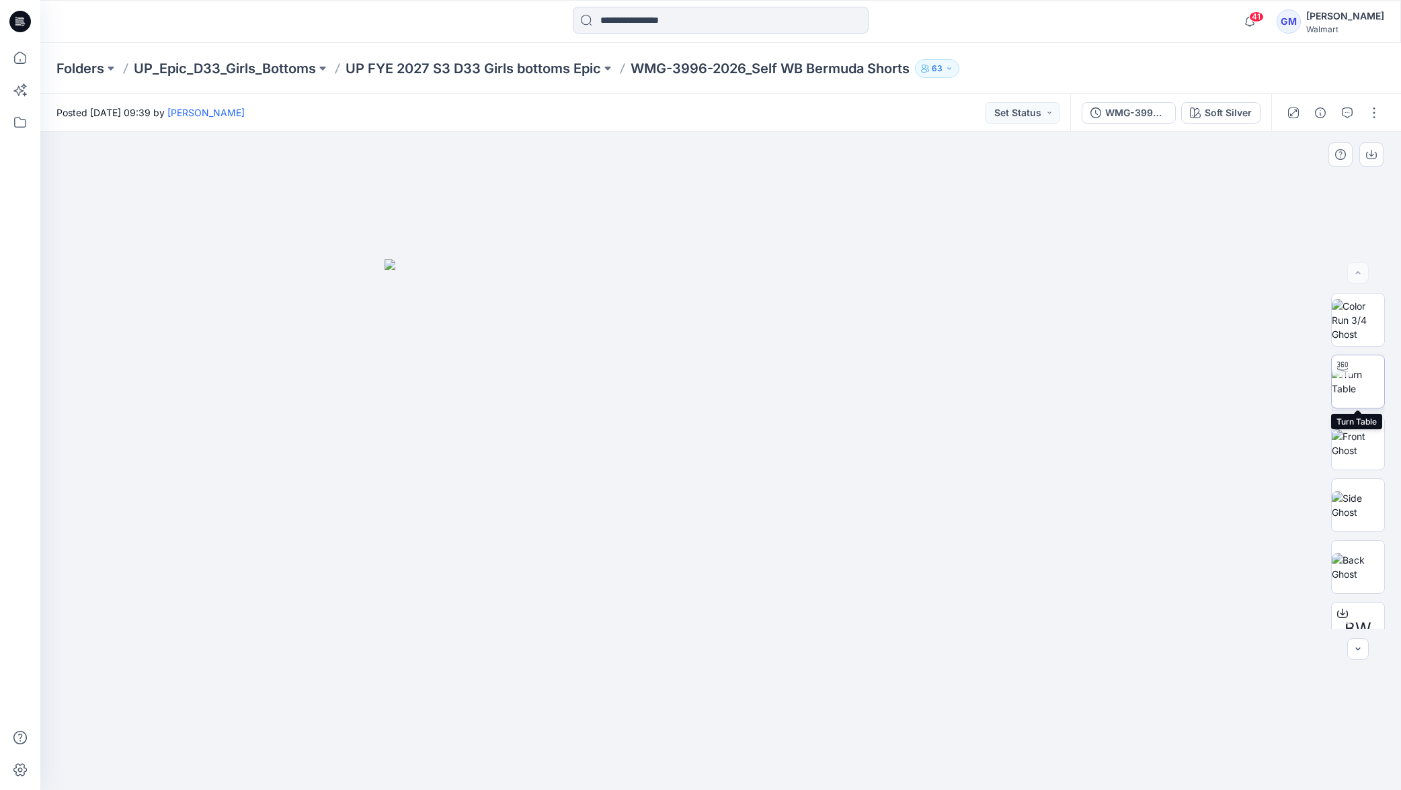
click at [1363, 395] on img at bounding box center [1358, 382] width 52 height 28
click at [723, 753] on icon at bounding box center [721, 753] width 8 height 8
click at [723, 751] on icon at bounding box center [721, 753] width 8 height 8
click at [719, 752] on icon at bounding box center [721, 753] width 8 height 8
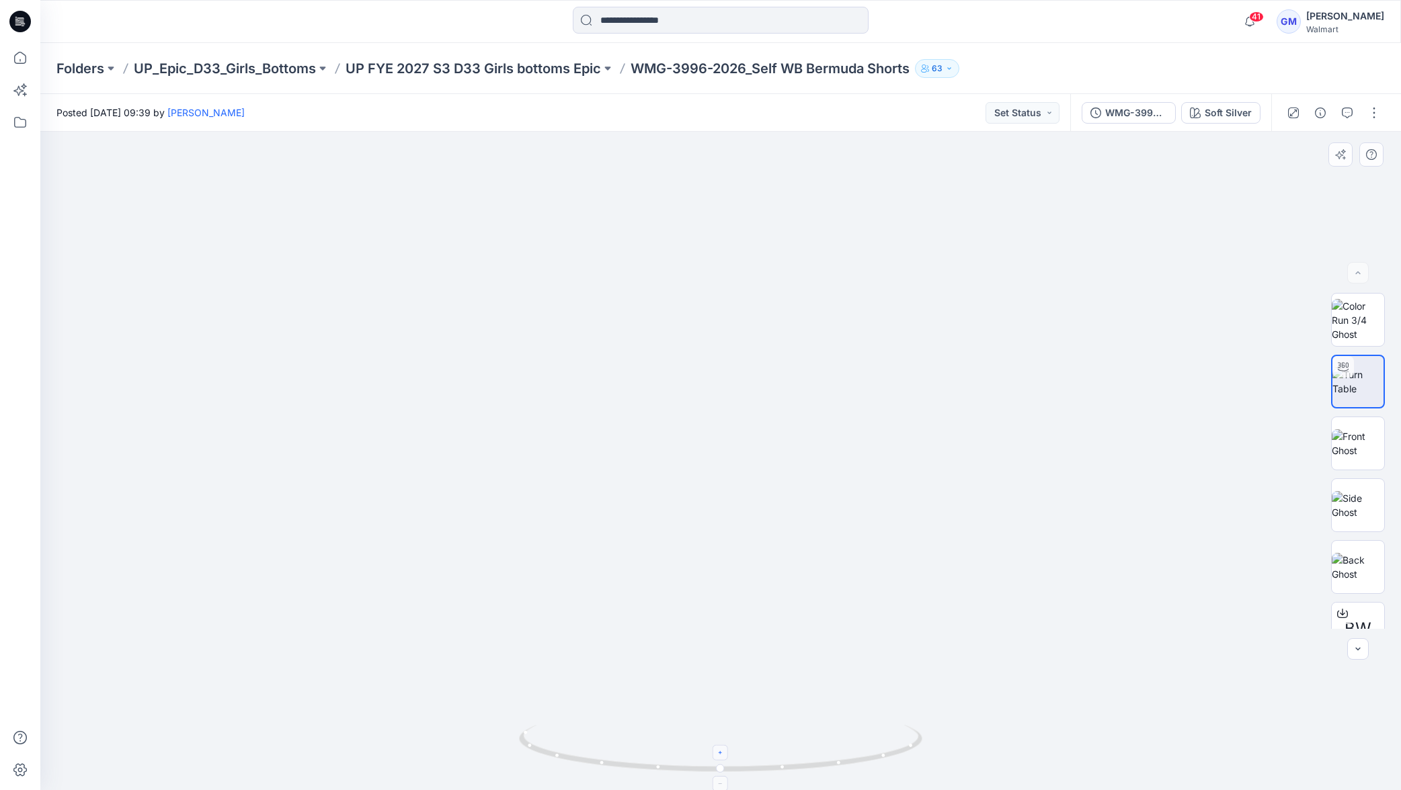
click at [719, 753] on icon at bounding box center [720, 752] width 3 height 3
click at [723, 750] on icon at bounding box center [721, 753] width 8 height 8
drag, startPoint x: 717, startPoint y: 661, endPoint x: 720, endPoint y: 480, distance: 180.8
click at [727, 456] on img at bounding box center [720, 312] width 958 height 958
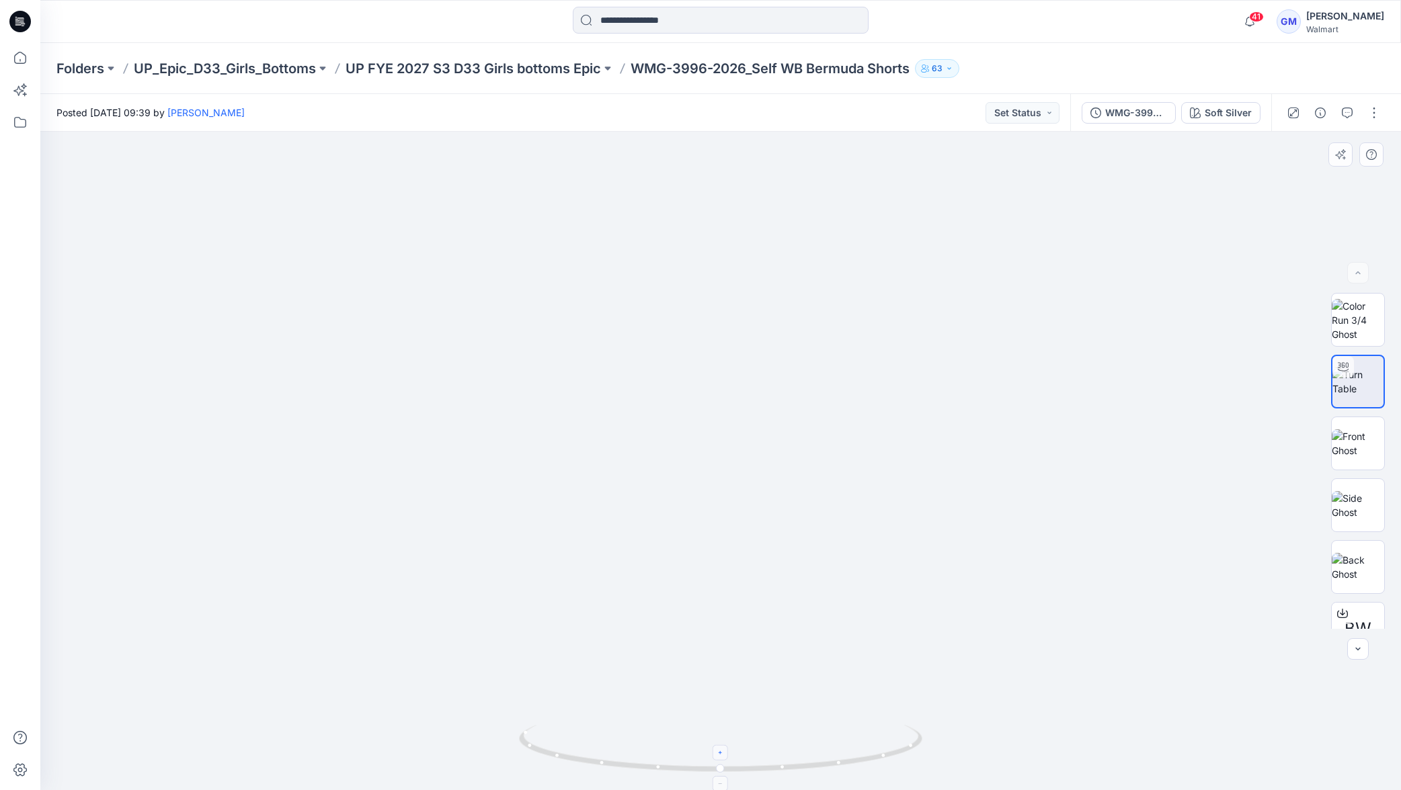
click at [725, 753] on div at bounding box center [720, 752] width 15 height 15
click at [727, 750] on div at bounding box center [720, 752] width 15 height 15
drag, startPoint x: 708, startPoint y: 595, endPoint x: 708, endPoint y: 641, distance: 46.4
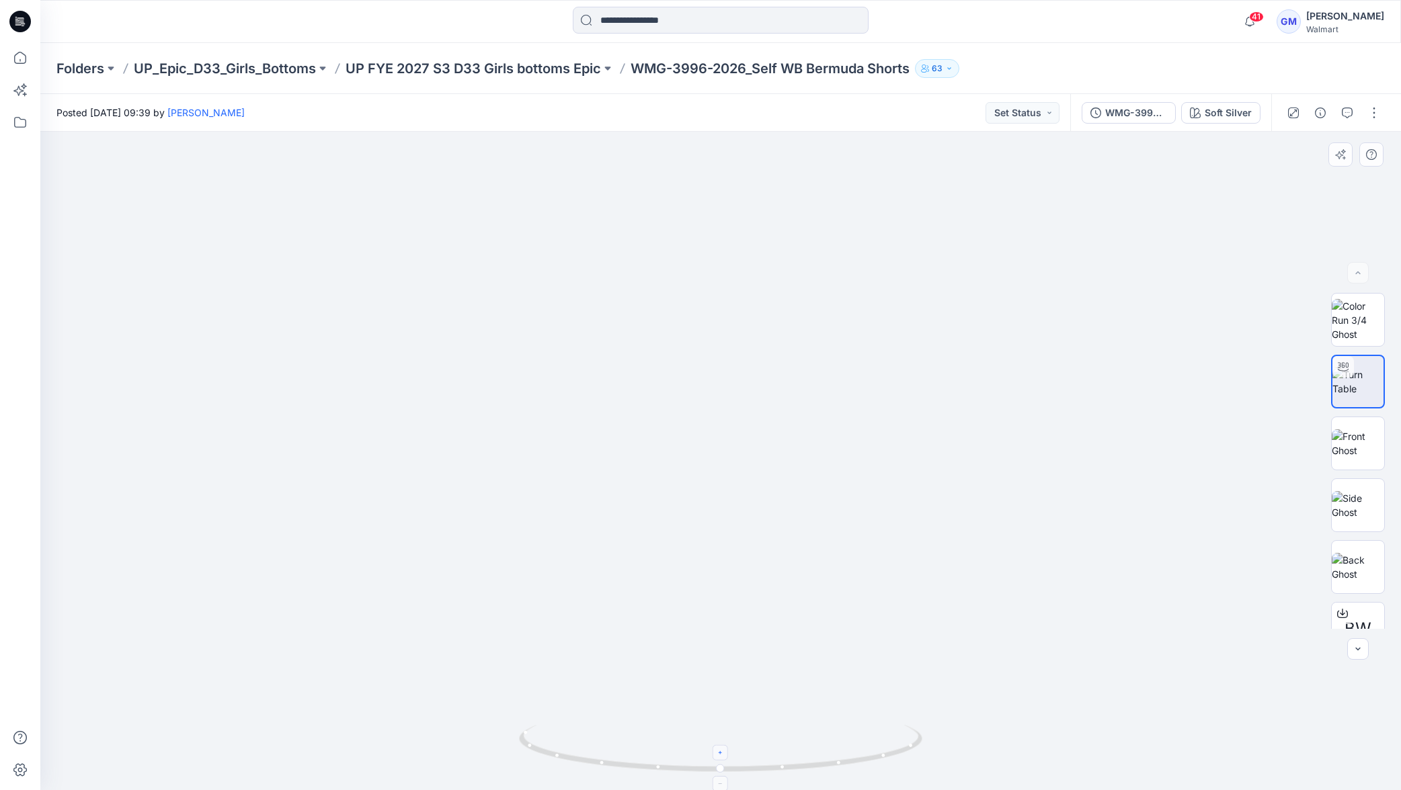
click at [727, 784] on div at bounding box center [720, 783] width 15 height 15
click at [725, 780] on div at bounding box center [720, 783] width 15 height 15
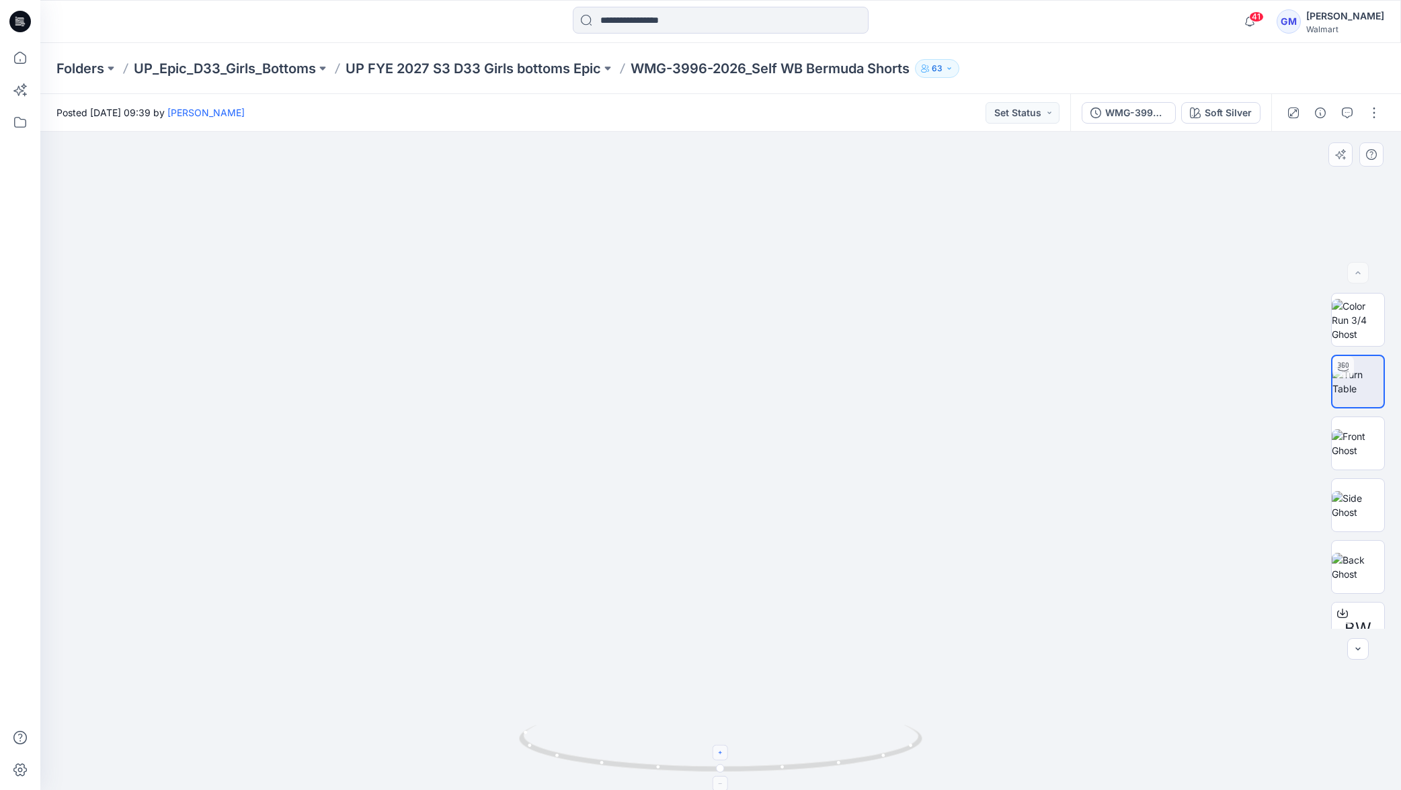
click at [725, 780] on div at bounding box center [720, 783] width 15 height 15
click at [726, 780] on div at bounding box center [720, 783] width 15 height 15
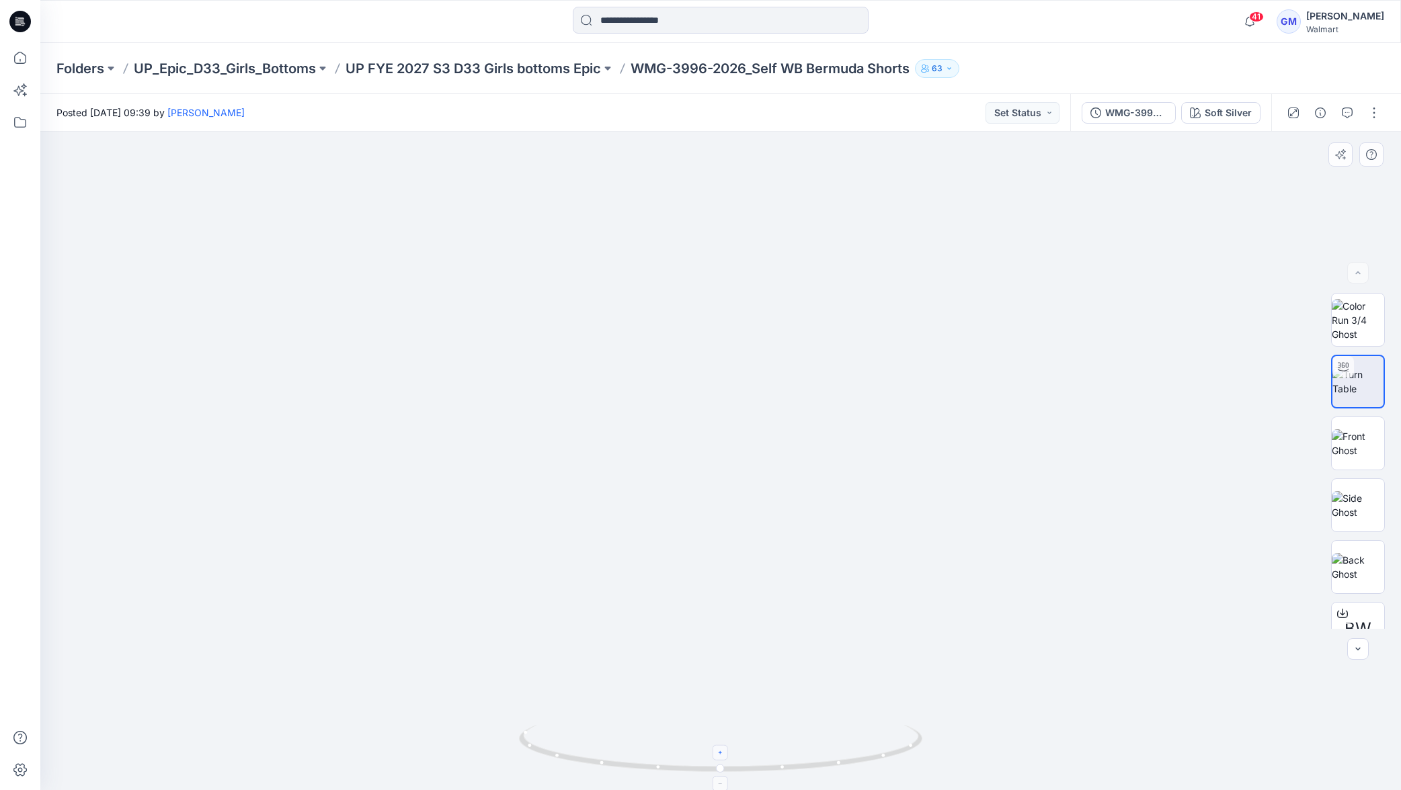
click at [727, 778] on div at bounding box center [720, 783] width 15 height 15
click at [725, 780] on div at bounding box center [720, 783] width 15 height 15
click at [727, 780] on div at bounding box center [720, 783] width 15 height 15
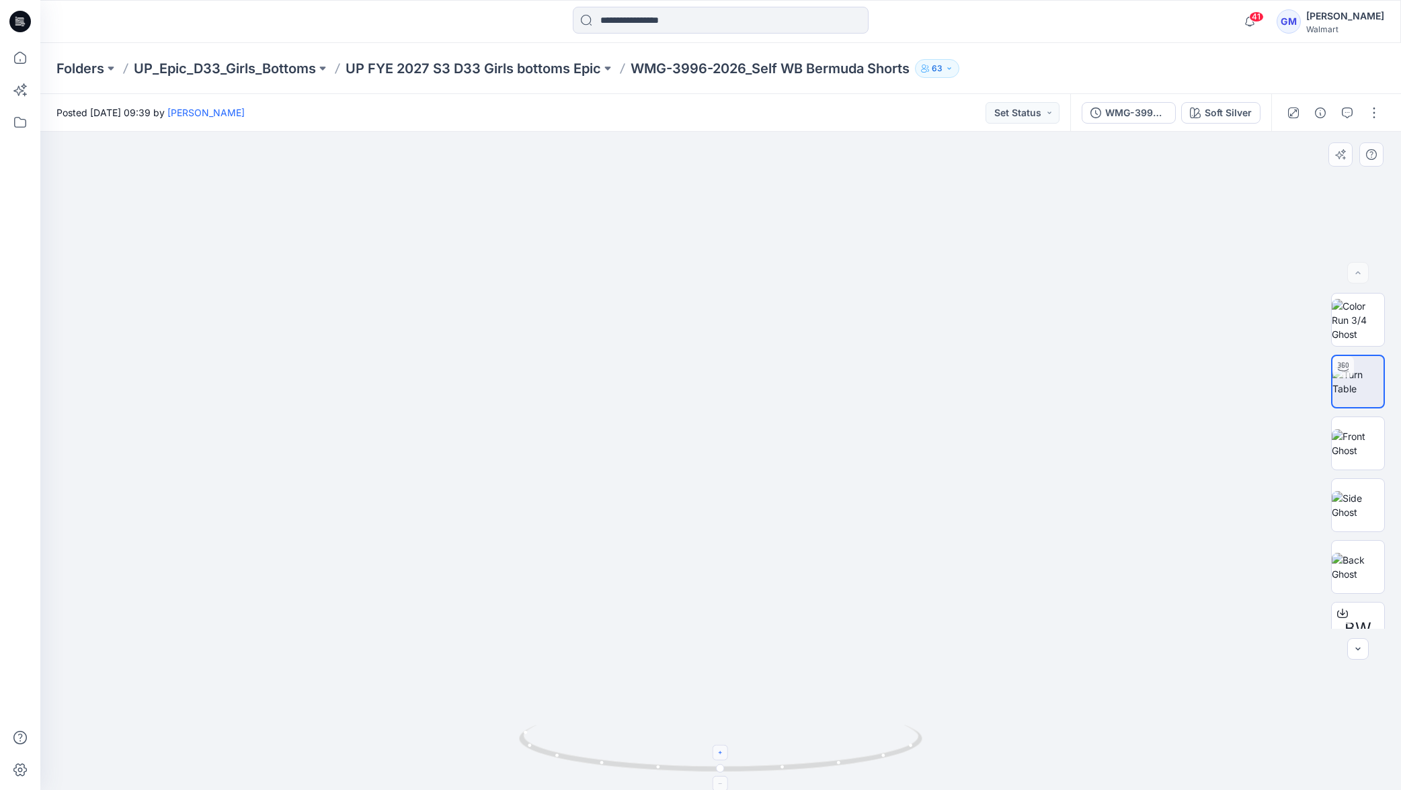
click at [727, 780] on div at bounding box center [720, 783] width 15 height 15
click at [723, 757] on div at bounding box center [720, 752] width 15 height 15
click at [728, 751] on div at bounding box center [720, 752] width 15 height 15
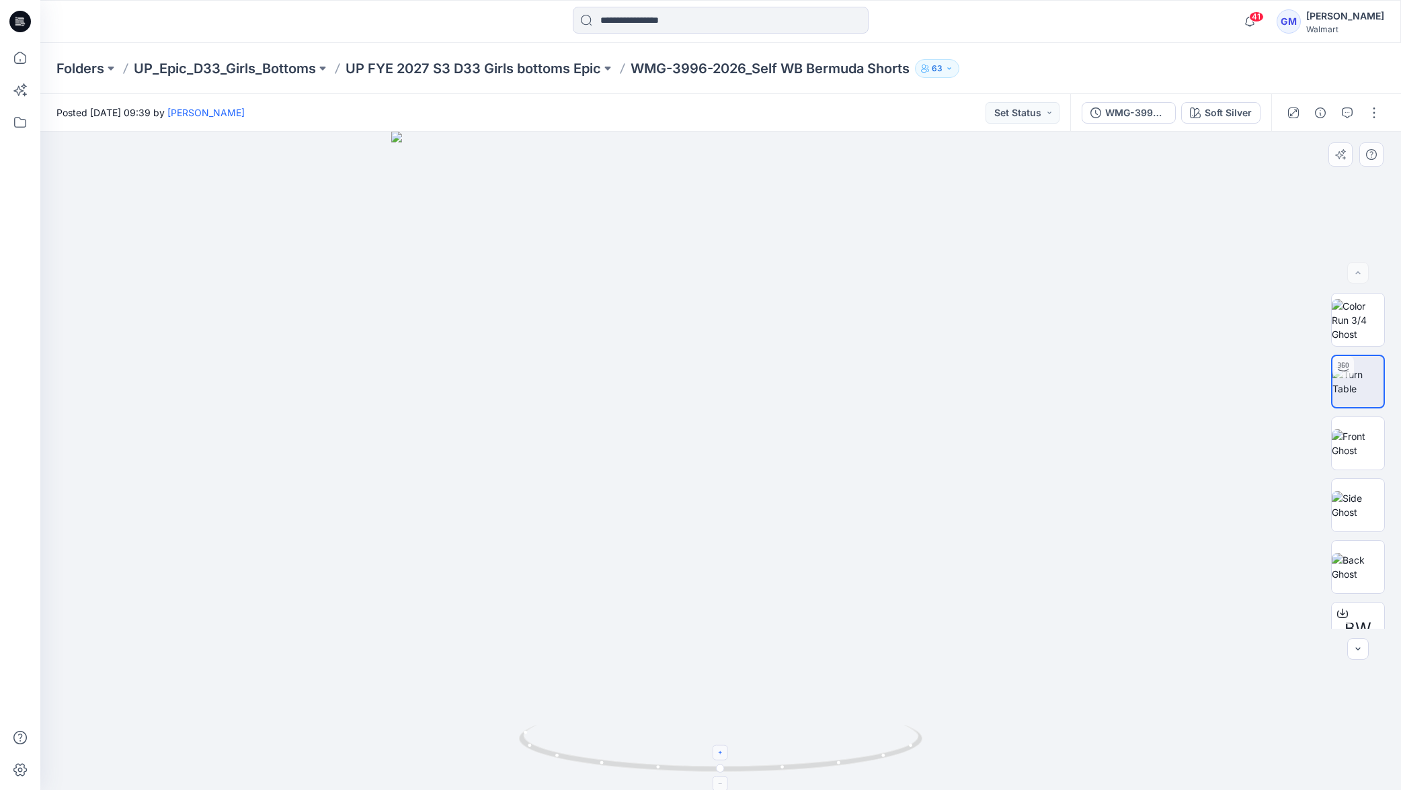
click at [726, 749] on div at bounding box center [720, 752] width 15 height 15
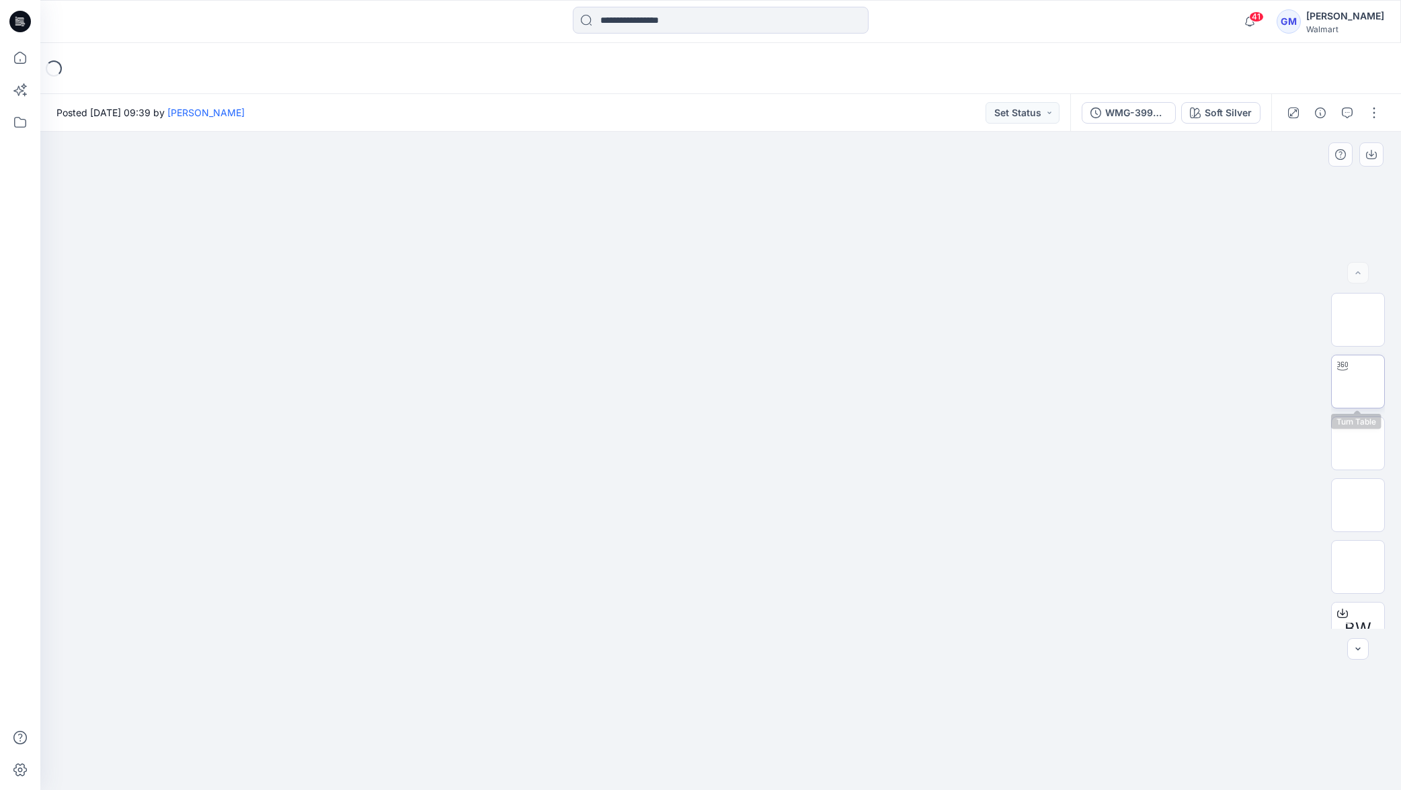
click at [1358, 382] on img at bounding box center [1358, 382] width 0 height 0
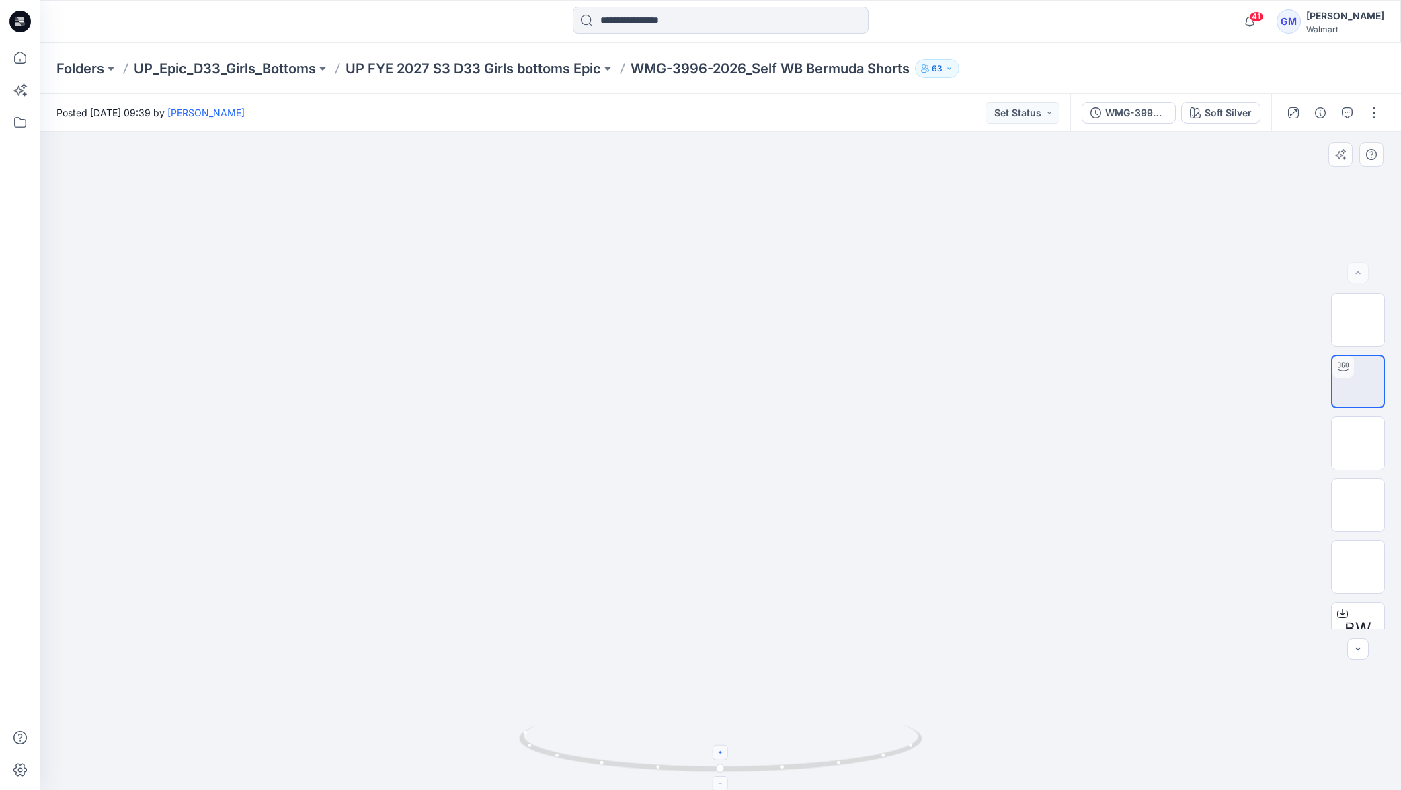
click at [722, 754] on icon at bounding box center [721, 753] width 8 height 8
click at [727, 756] on div at bounding box center [720, 752] width 15 height 15
click at [725, 753] on div at bounding box center [720, 752] width 15 height 15
drag, startPoint x: 763, startPoint y: 640, endPoint x: 771, endPoint y: 502, distance: 138.0
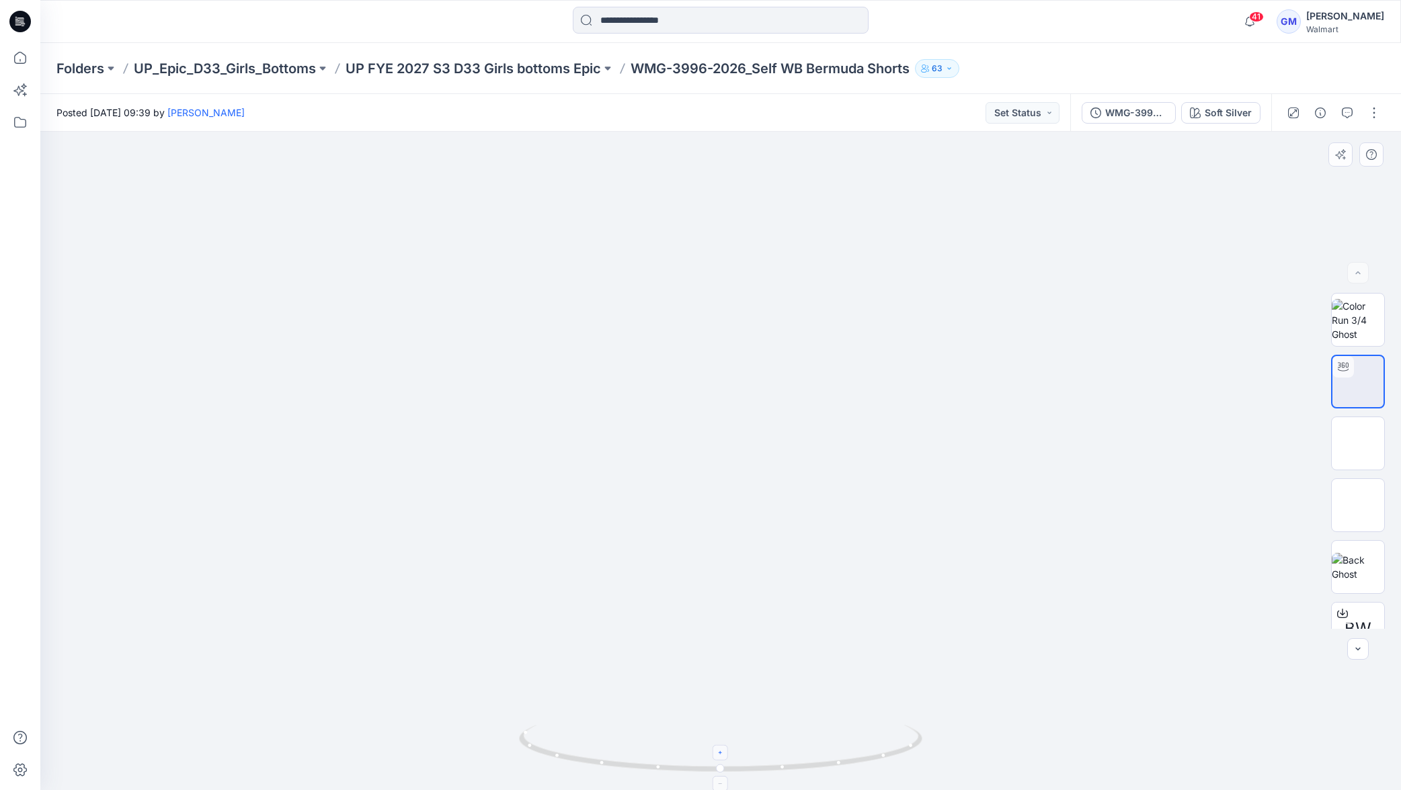
click at [724, 751] on icon at bounding box center [721, 753] width 8 height 8
drag, startPoint x: 552, startPoint y: 760, endPoint x: 438, endPoint y: 735, distance: 117.1
click at [438, 734] on div at bounding box center [720, 461] width 1360 height 659
click at [1235, 115] on div "Soft Silver" at bounding box center [1228, 113] width 47 height 15
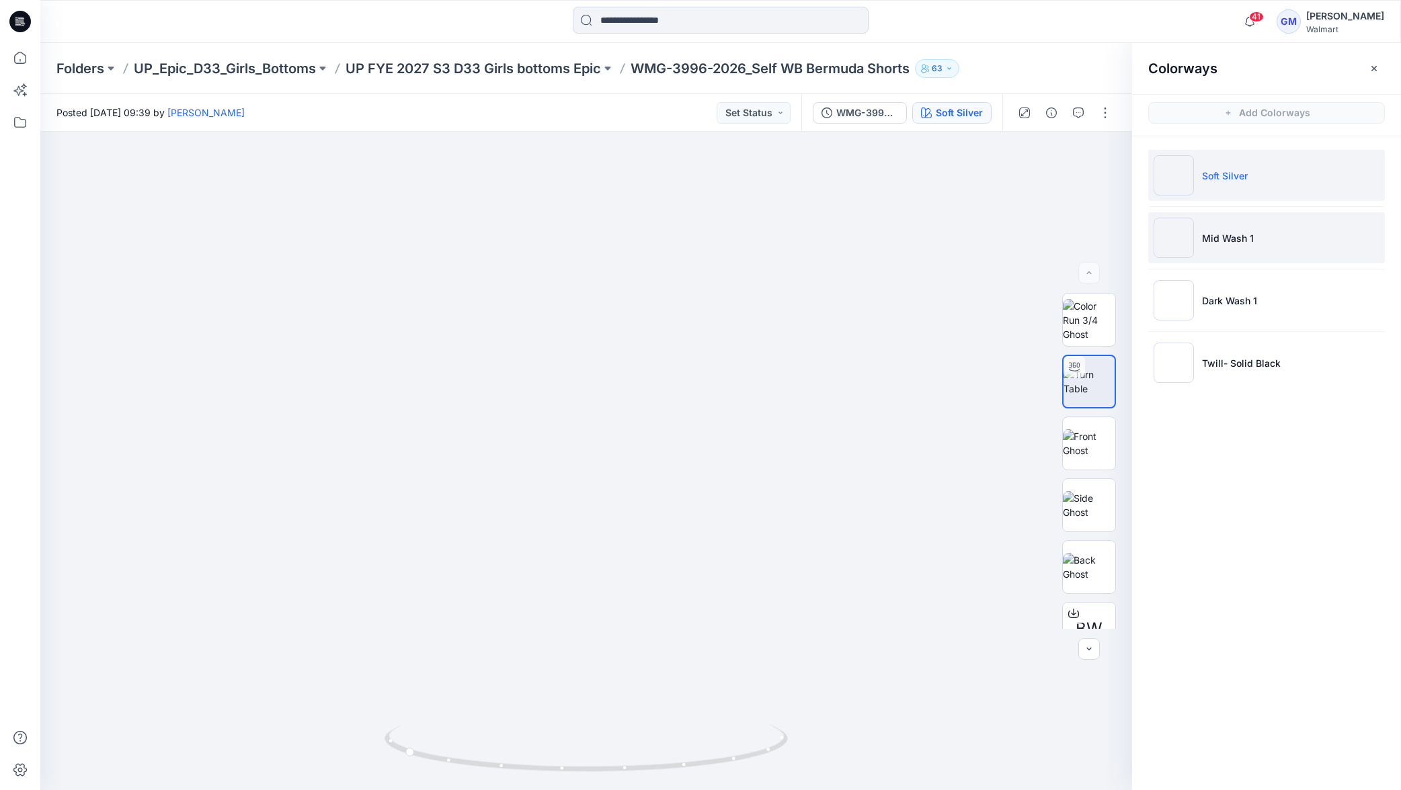
click at [1290, 247] on li "Mid Wash 1" at bounding box center [1266, 237] width 237 height 51
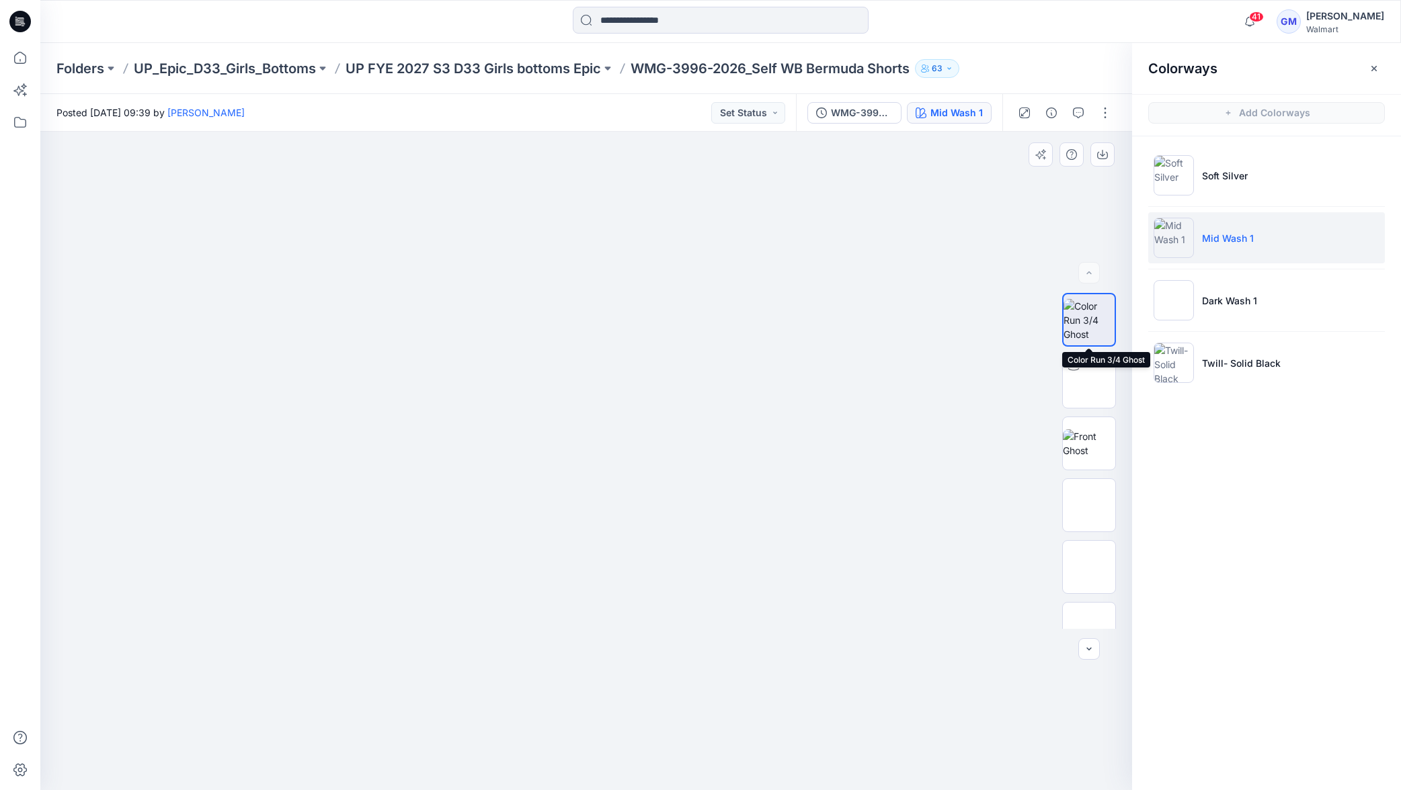
click at [1090, 328] on img at bounding box center [1088, 320] width 51 height 42
click at [1101, 153] on icon "button" at bounding box center [1102, 154] width 11 height 11
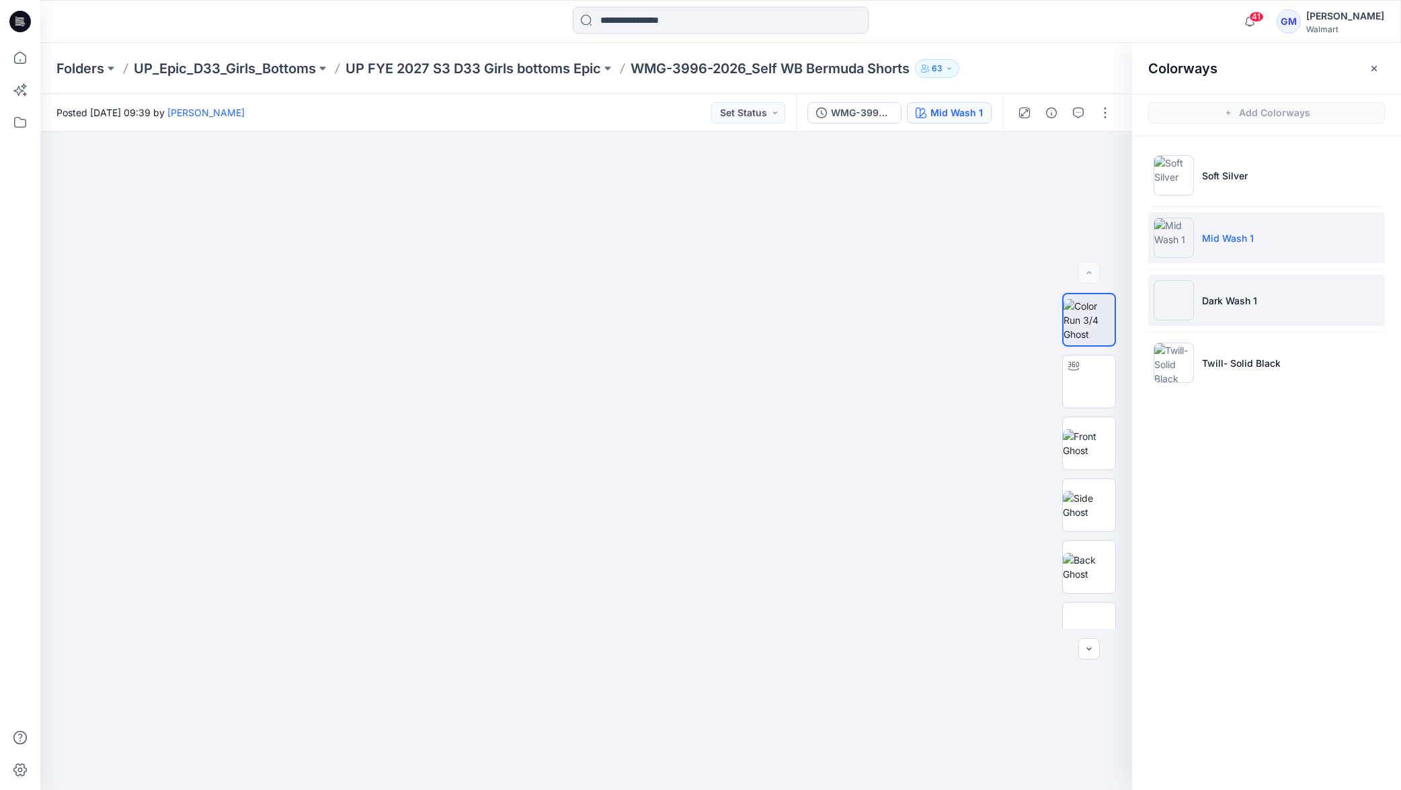
click at [1273, 302] on li "Dark Wash 1" at bounding box center [1266, 300] width 237 height 51
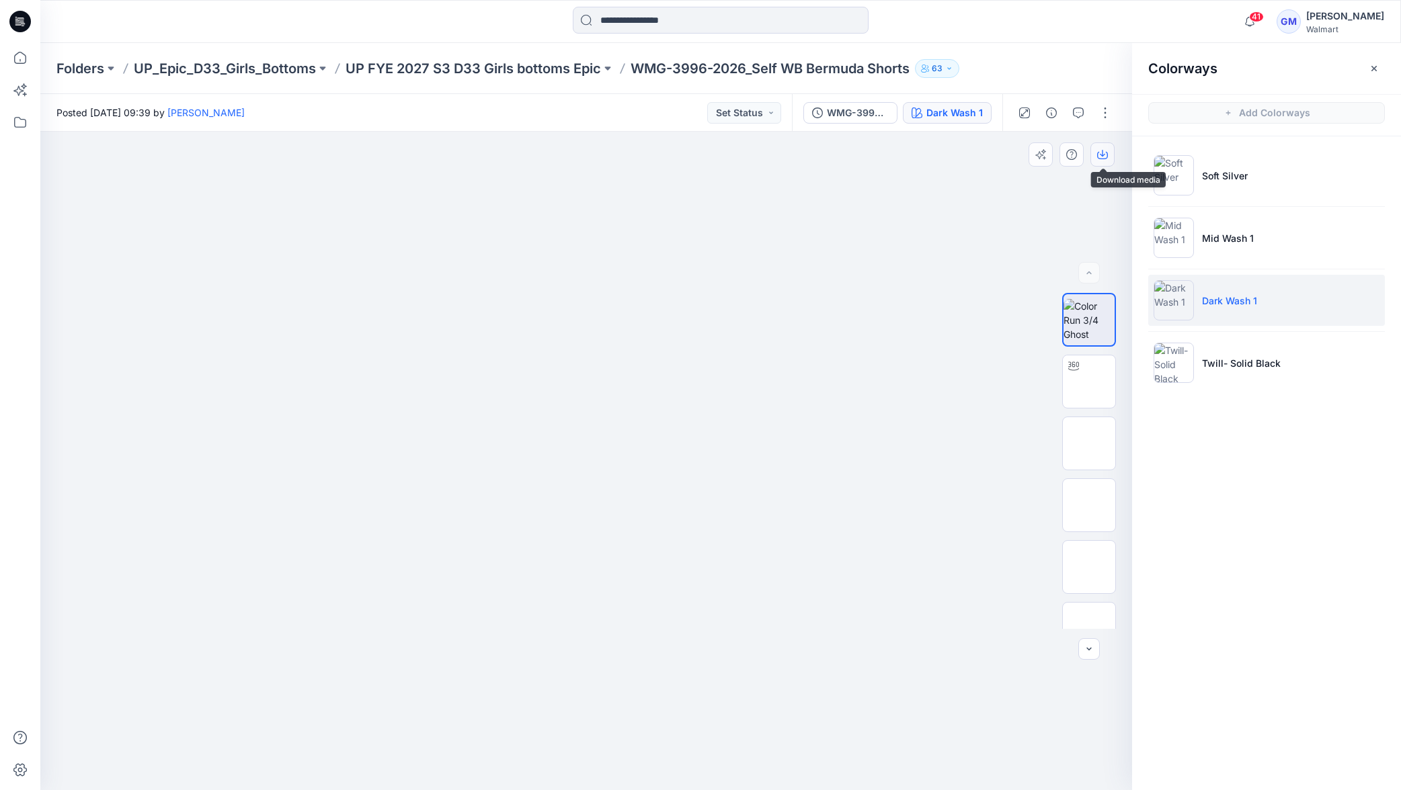
click at [1102, 160] on button "button" at bounding box center [1102, 154] width 24 height 24
click at [1302, 348] on li "Twill- Solid Black" at bounding box center [1266, 362] width 237 height 51
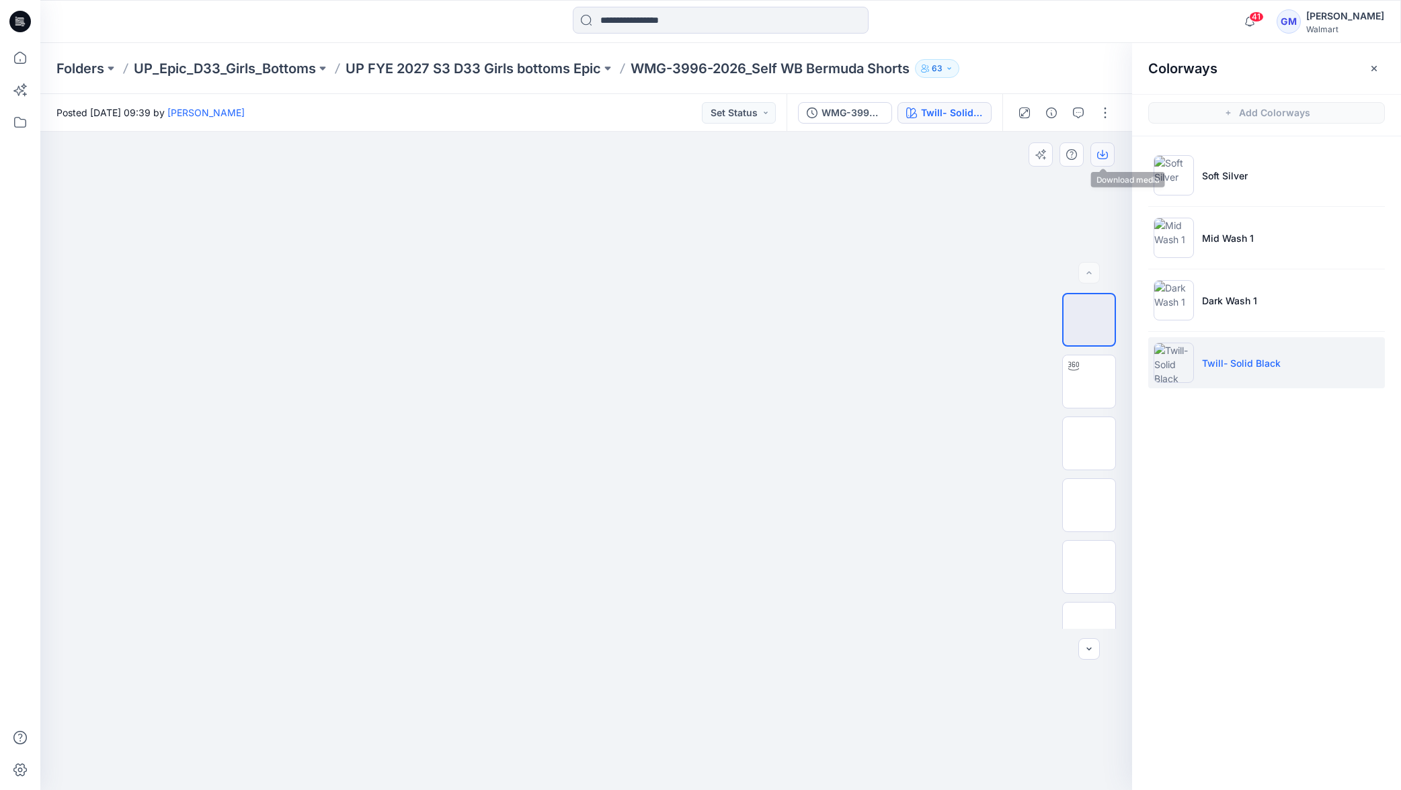
click at [1101, 155] on icon "button" at bounding box center [1102, 153] width 5 height 7
click at [698, 73] on p "WMG-3996-2026_Self WB Bermuda Shorts" at bounding box center [769, 68] width 279 height 19
drag, startPoint x: 742, startPoint y: 71, endPoint x: 706, endPoint y: 69, distance: 36.3
click at [624, 75] on div "Folders UP_Epic_D33_Girls_Bottoms UP FYE 2027 S3 D33 Girls bottoms Epic WMG-399…" at bounding box center [667, 68] width 1223 height 19
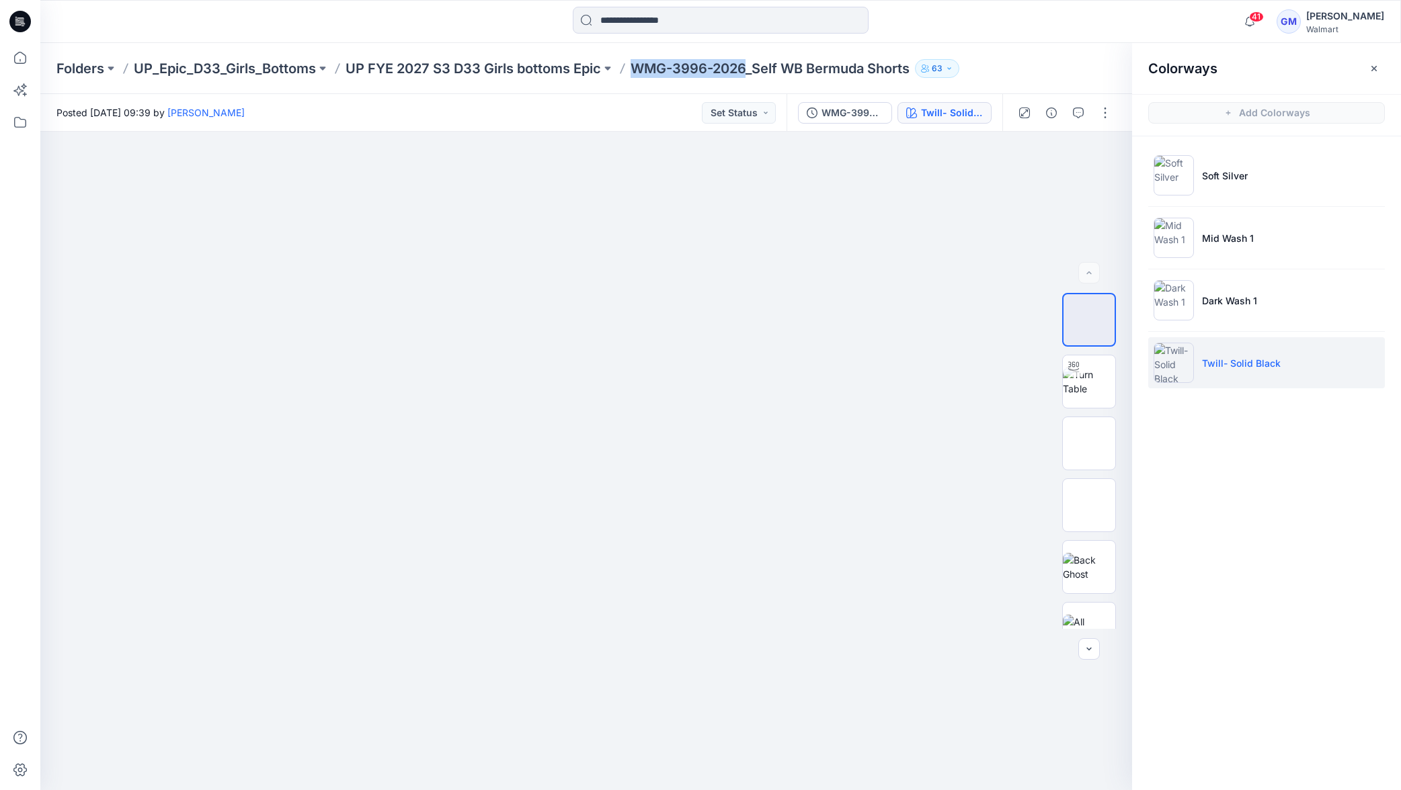
drag, startPoint x: 750, startPoint y: 69, endPoint x: 630, endPoint y: 69, distance: 120.3
click at [630, 69] on div "Folders UP_Epic_D33_Girls_Bottoms UP FYE 2027 S3 D33 Girls bottoms Epic WMG-399…" at bounding box center [667, 68] width 1223 height 19
copy p "WMG-3996-2026"
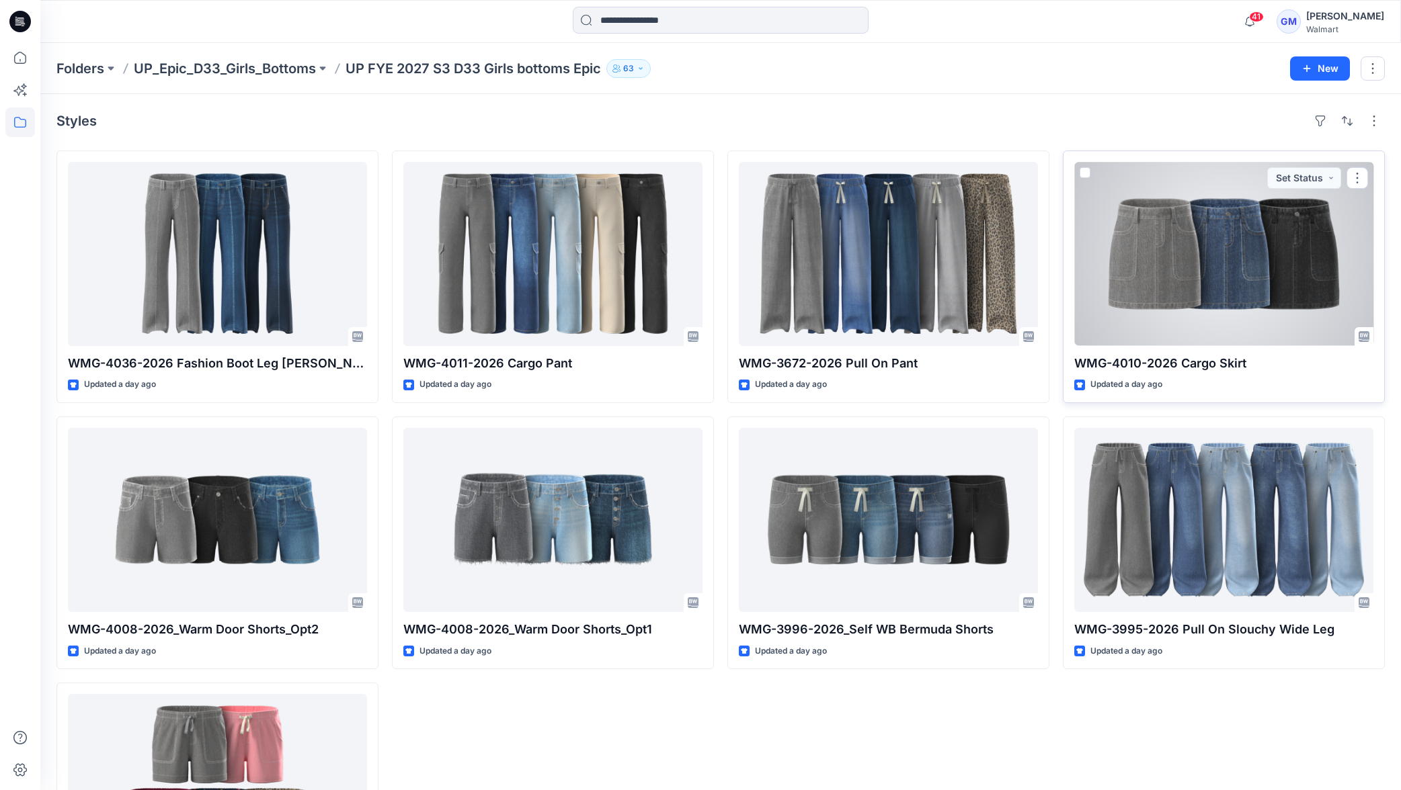
click at [1116, 281] on div at bounding box center [1223, 254] width 299 height 184
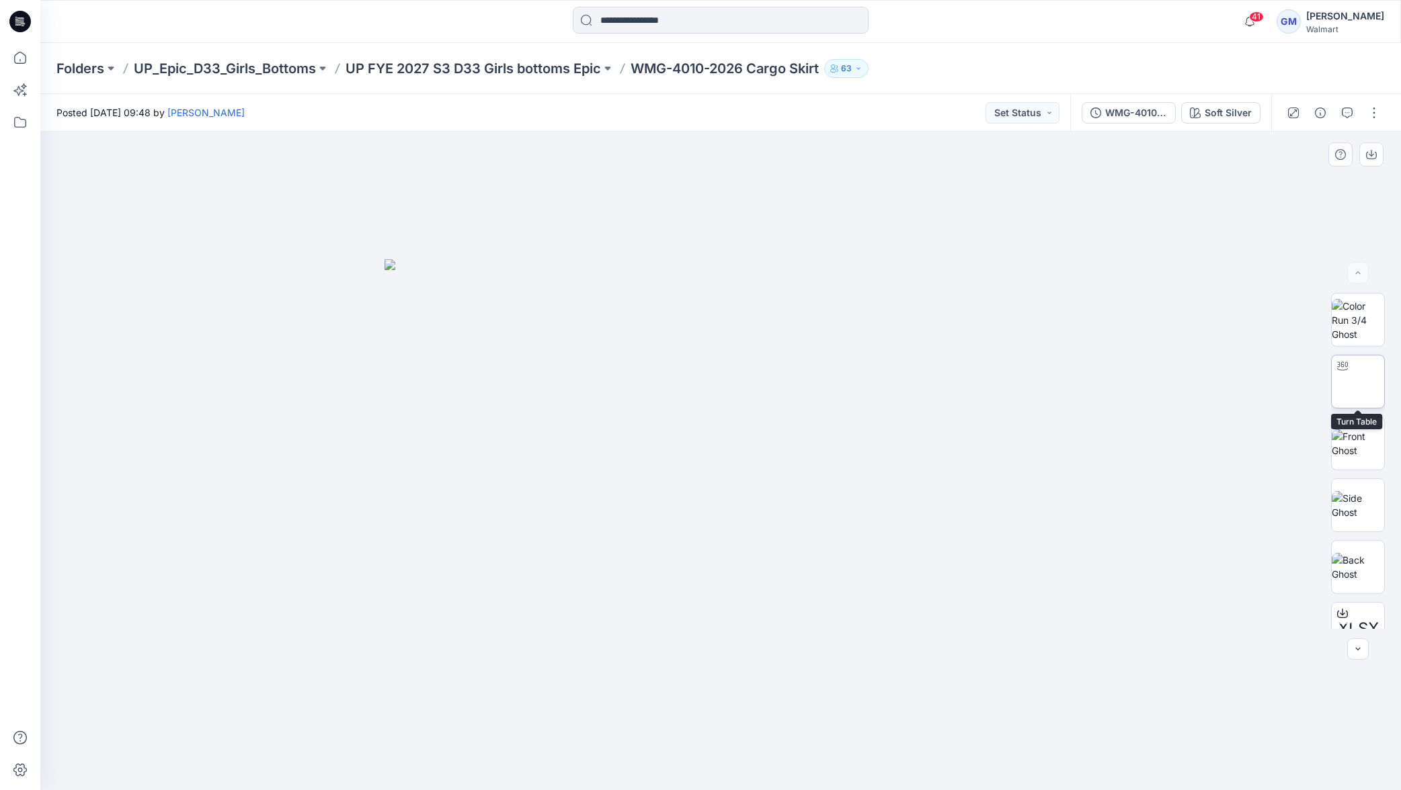
click at [1371, 384] on img at bounding box center [1358, 382] width 52 height 28
click at [1353, 649] on icon "button" at bounding box center [1357, 649] width 11 height 11
click at [1358, 343] on img at bounding box center [1357, 329] width 51 height 28
click at [717, 762] on icon at bounding box center [722, 750] width 407 height 50
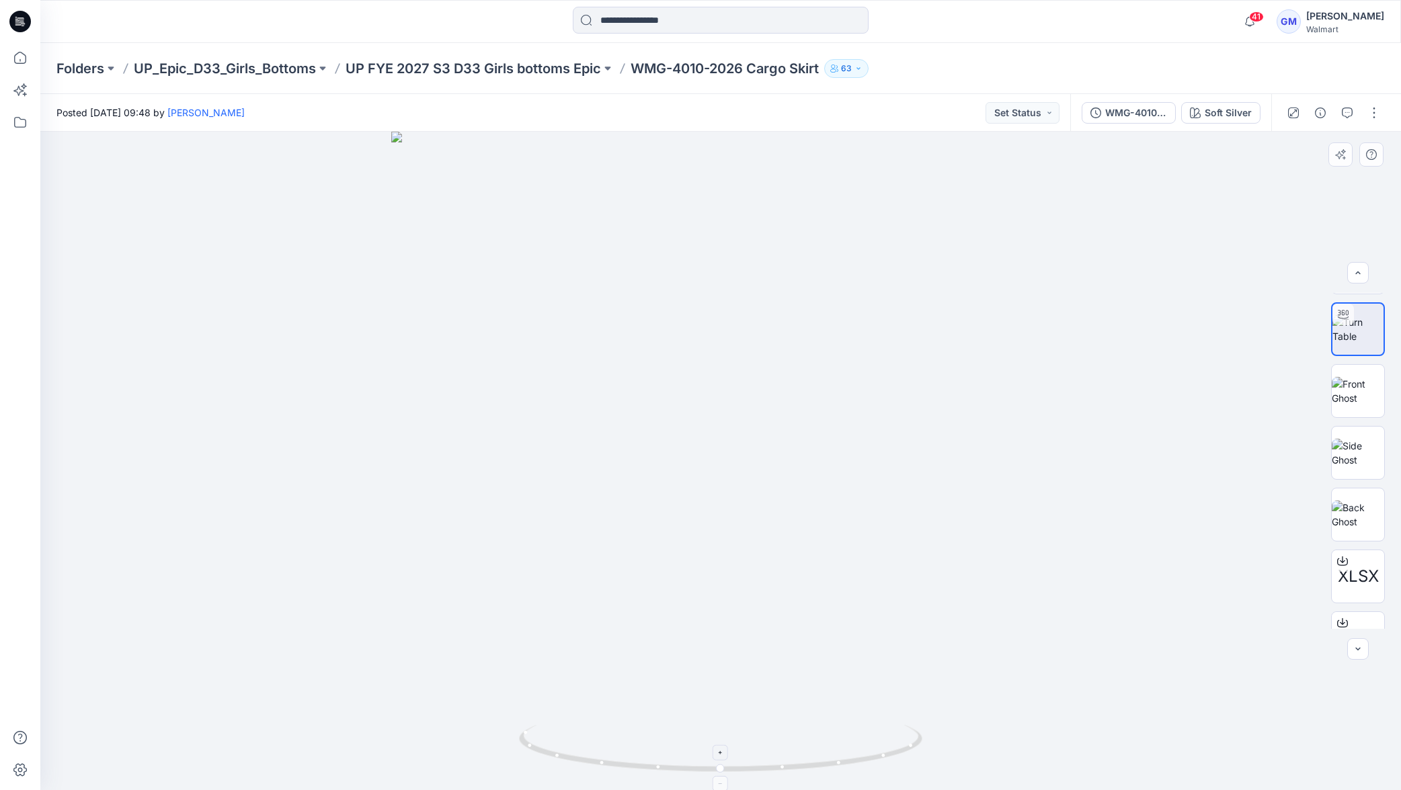
click at [722, 749] on icon at bounding box center [721, 753] width 8 height 8
drag, startPoint x: 727, startPoint y: 551, endPoint x: 719, endPoint y: 353, distance: 197.8
click at [718, 357] on img at bounding box center [720, 290] width 1001 height 1001
drag, startPoint x: 663, startPoint y: 764, endPoint x: 514, endPoint y: 746, distance: 150.3
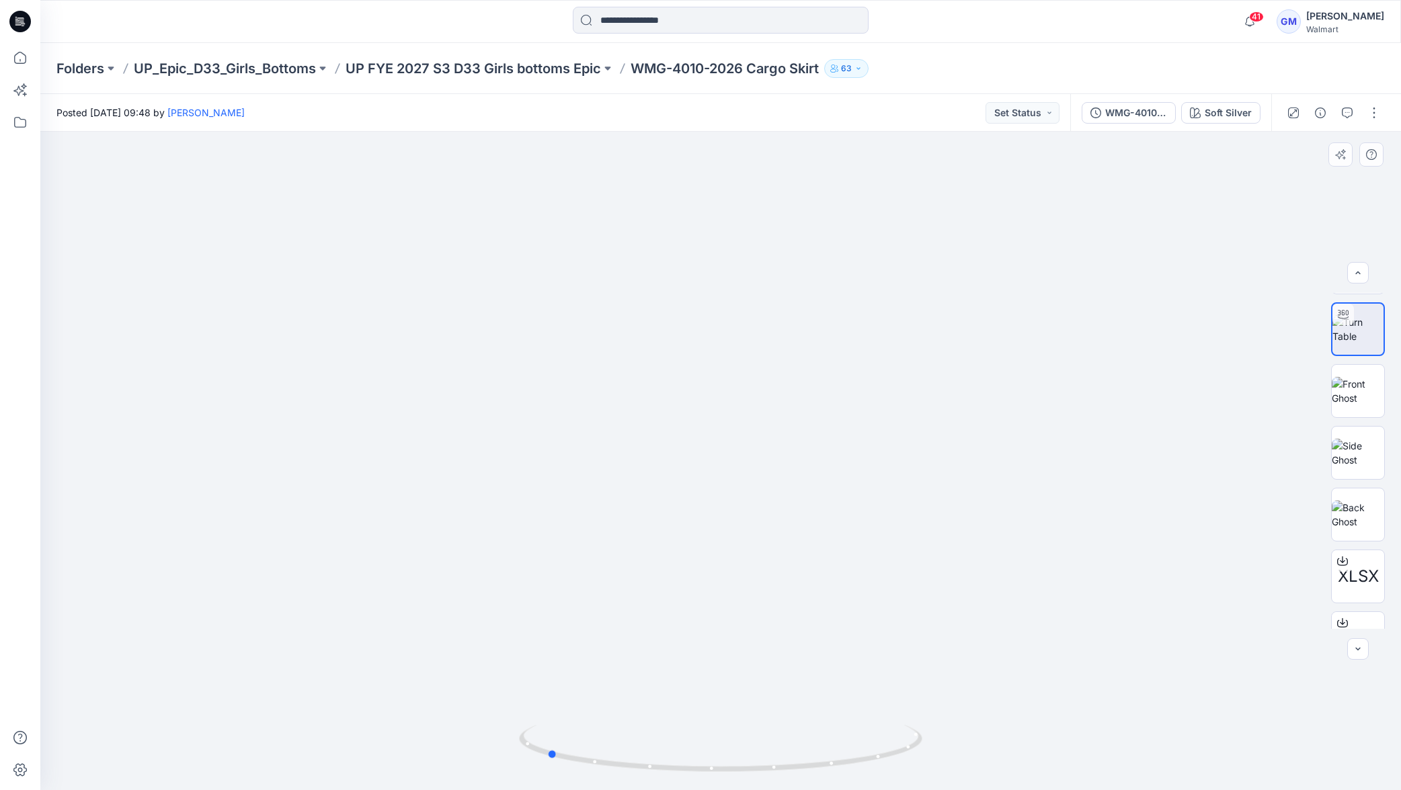
click at [486, 749] on div at bounding box center [720, 461] width 1360 height 659
click at [1238, 113] on div "Soft Silver" at bounding box center [1228, 113] width 47 height 15
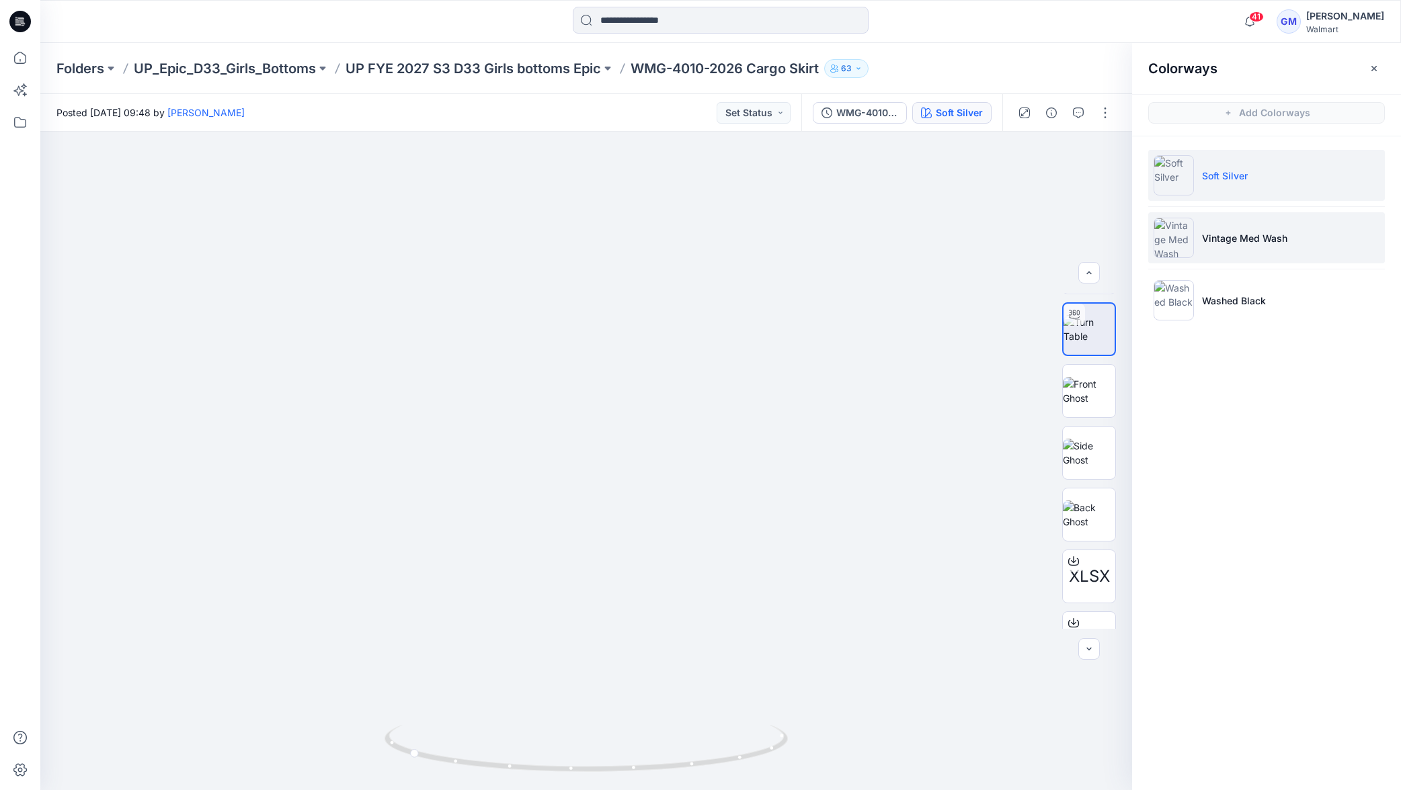
click at [1304, 236] on li "Vintage Med Wash" at bounding box center [1266, 237] width 237 height 51
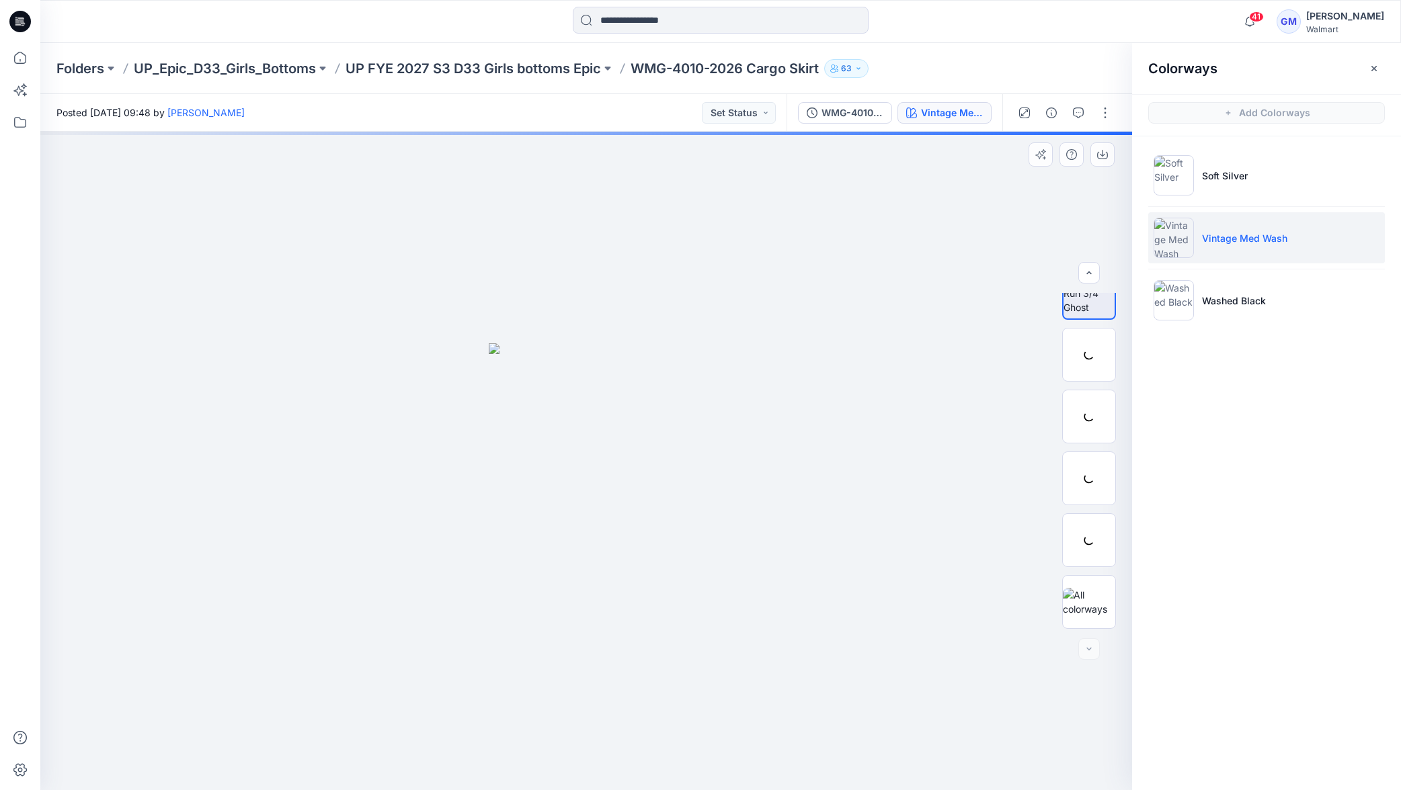
scroll to position [27, 0]
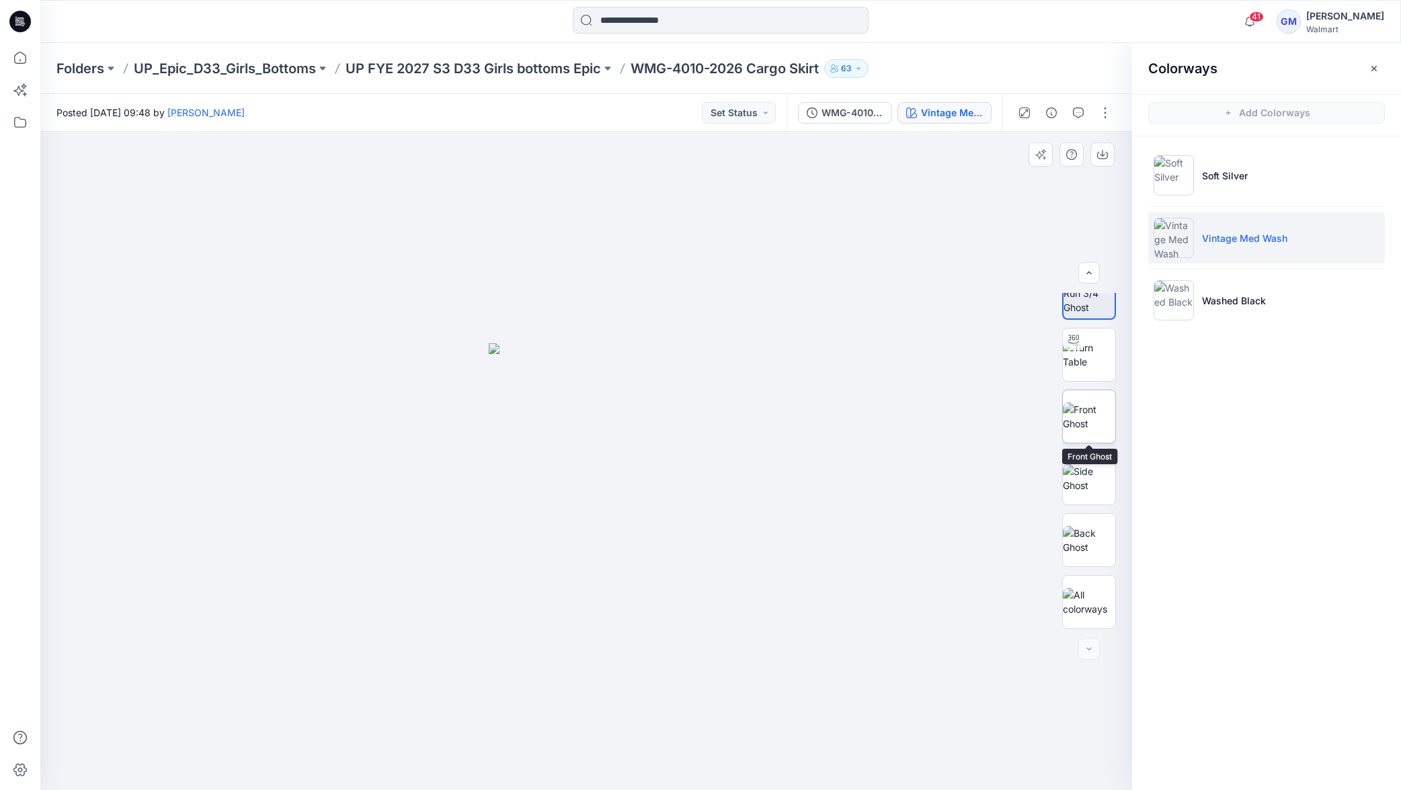
click at [1087, 411] on img at bounding box center [1089, 417] width 52 height 28
drag, startPoint x: 1102, startPoint y: 154, endPoint x: 1112, endPoint y: 167, distance: 15.9
click at [1102, 154] on icon "button" at bounding box center [1102, 153] width 5 height 7
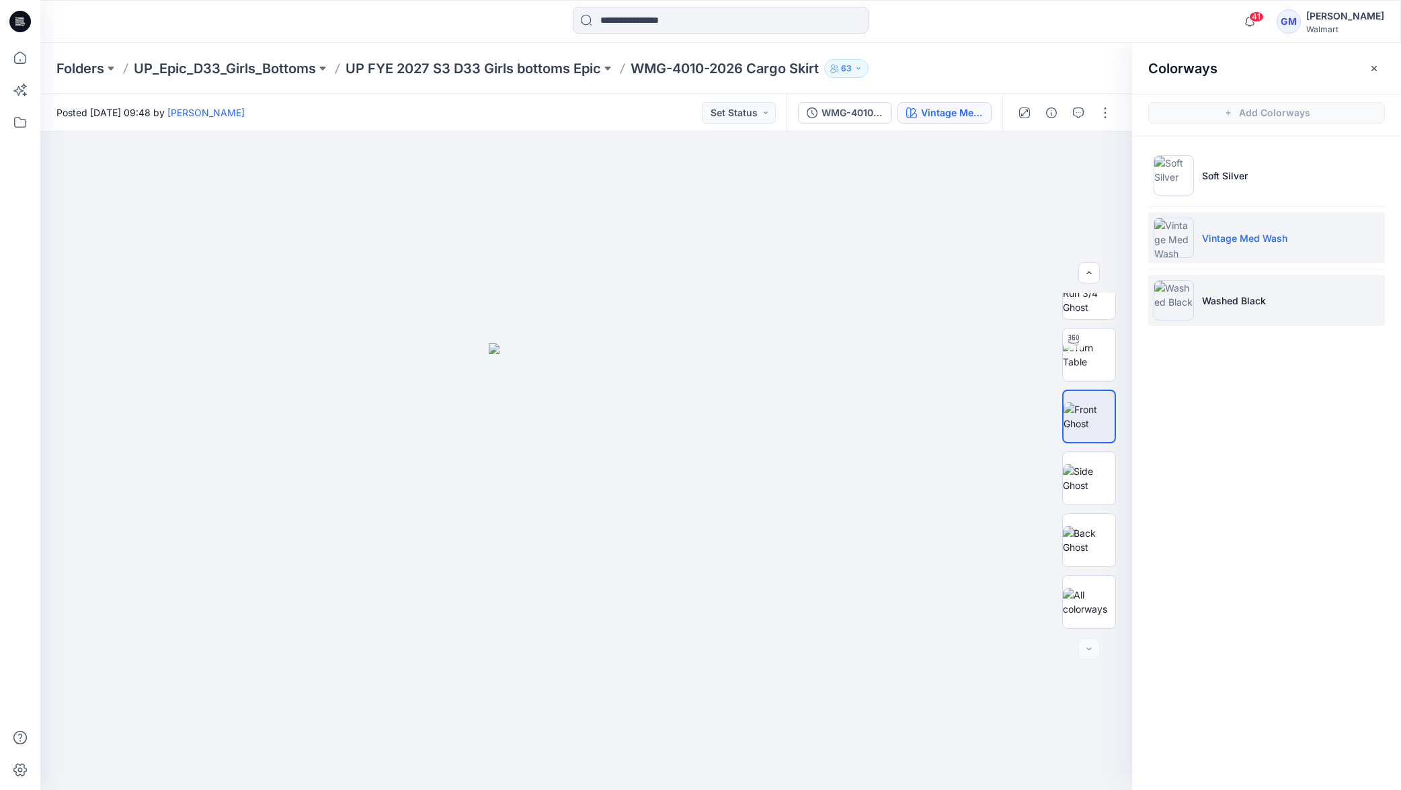
click at [1246, 314] on li "Washed Black" at bounding box center [1266, 300] width 237 height 51
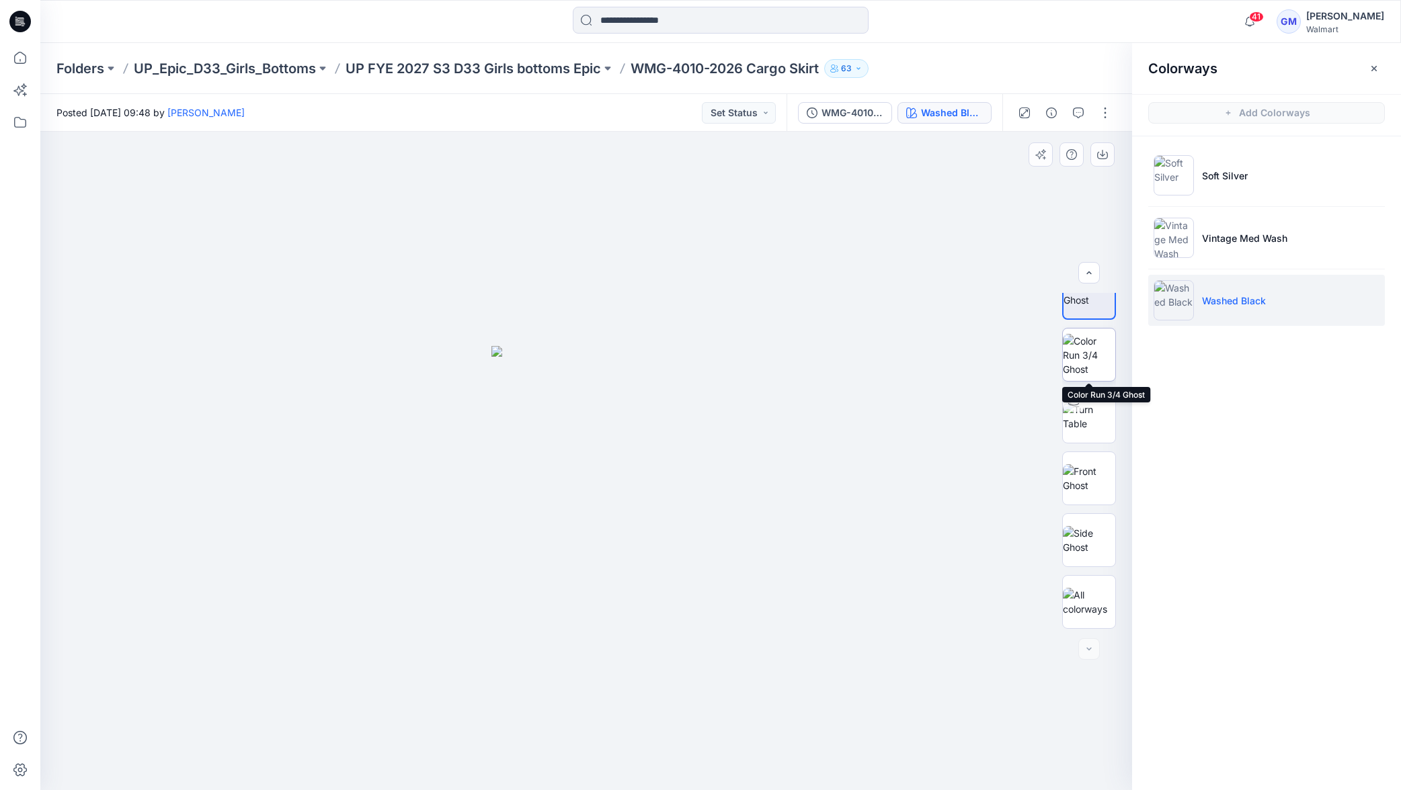
click at [1097, 357] on img at bounding box center [1089, 355] width 52 height 42
drag, startPoint x: 1101, startPoint y: 149, endPoint x: 1095, endPoint y: 183, distance: 34.8
click at [1101, 149] on icon "button" at bounding box center [1102, 154] width 11 height 11
click at [682, 75] on p "WMG-4010-2026 Cargo Skirt" at bounding box center [724, 68] width 188 height 19
drag, startPoint x: 682, startPoint y: 75, endPoint x: 693, endPoint y: 73, distance: 10.9
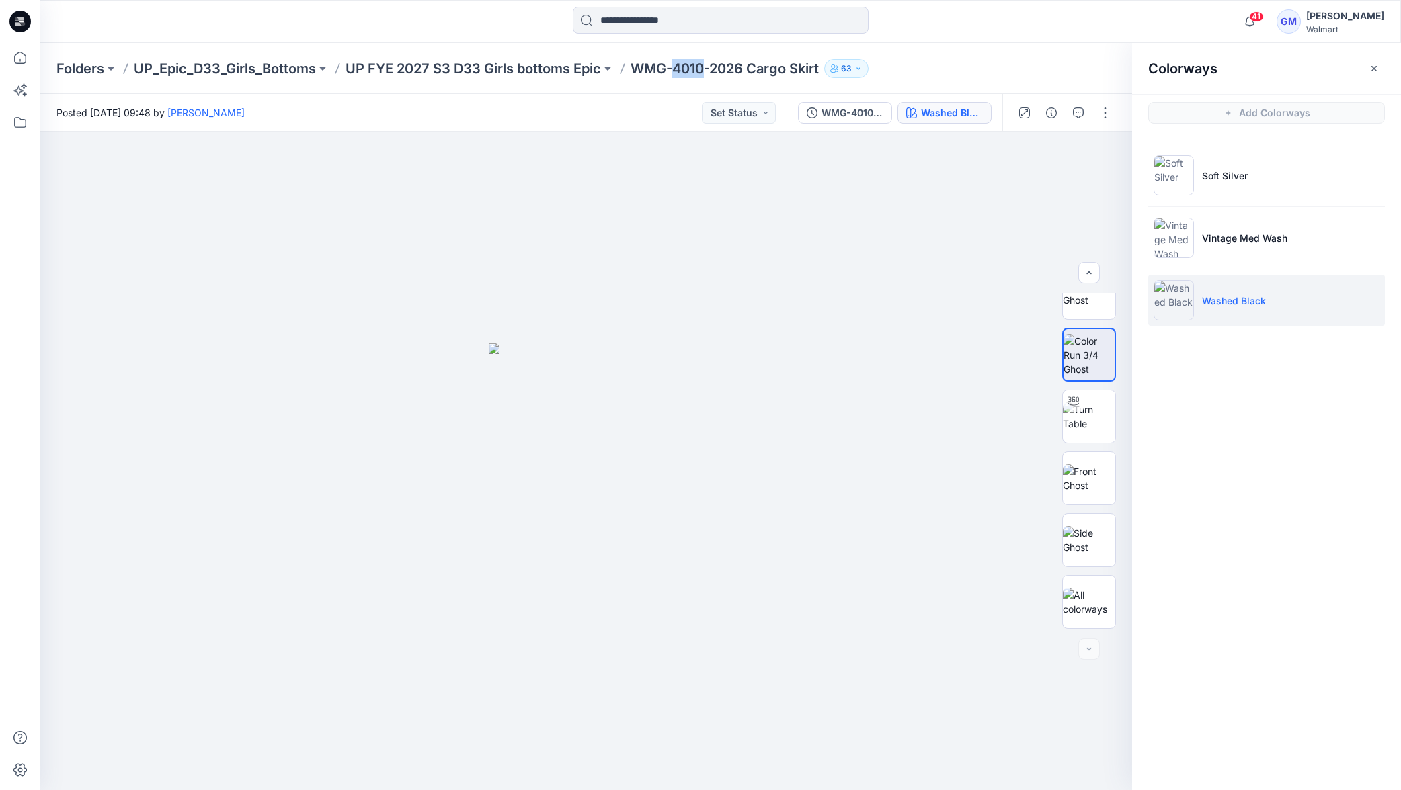
click at [682, 75] on p "WMG-4010-2026 Cargo Skirt" at bounding box center [724, 68] width 188 height 19
drag, startPoint x: 748, startPoint y: 69, endPoint x: 627, endPoint y: 69, distance: 121.0
click at [630, 69] on div "Folders UP_Epic_D33_Girls_Bottoms UP FYE 2027 S3 D33 Girls bottoms Epic WMG-401…" at bounding box center [667, 68] width 1223 height 19
copy p "WMG-4010-2026"
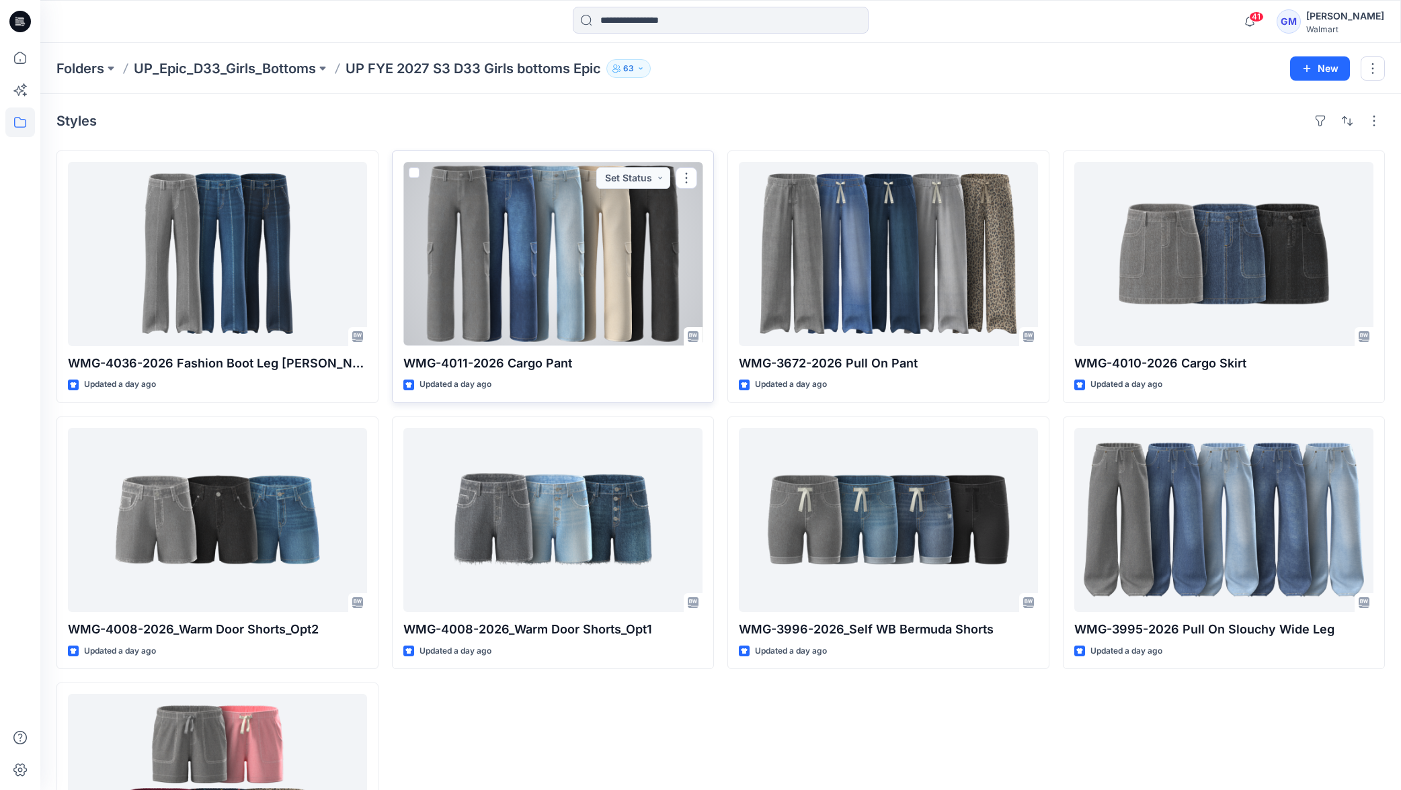
click at [648, 276] on div at bounding box center [552, 254] width 299 height 184
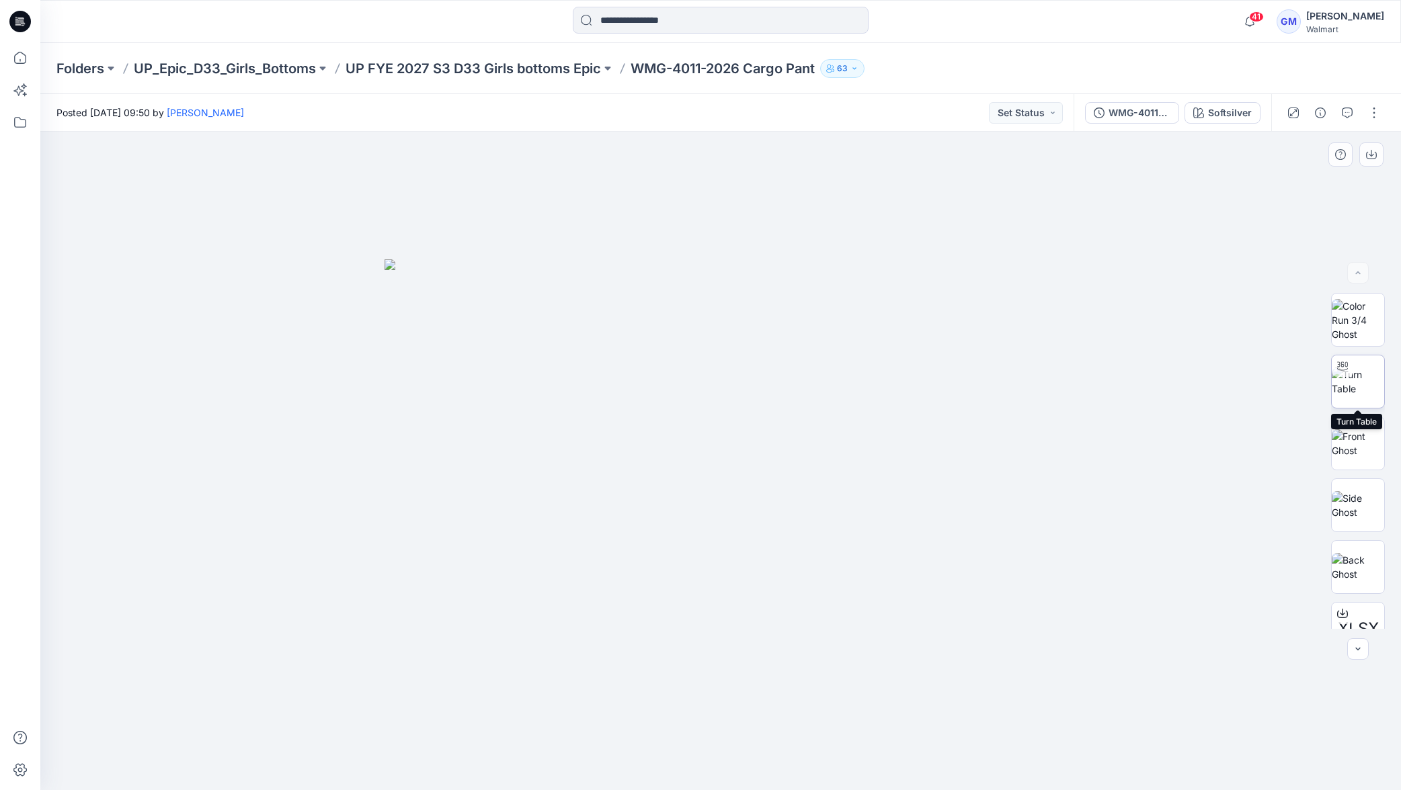
click at [1353, 382] on img at bounding box center [1358, 382] width 52 height 28
click at [718, 750] on icon at bounding box center [721, 753] width 8 height 8
click at [720, 778] on div at bounding box center [720, 783] width 15 height 15
click at [721, 783] on icon at bounding box center [721, 784] width 8 height 8
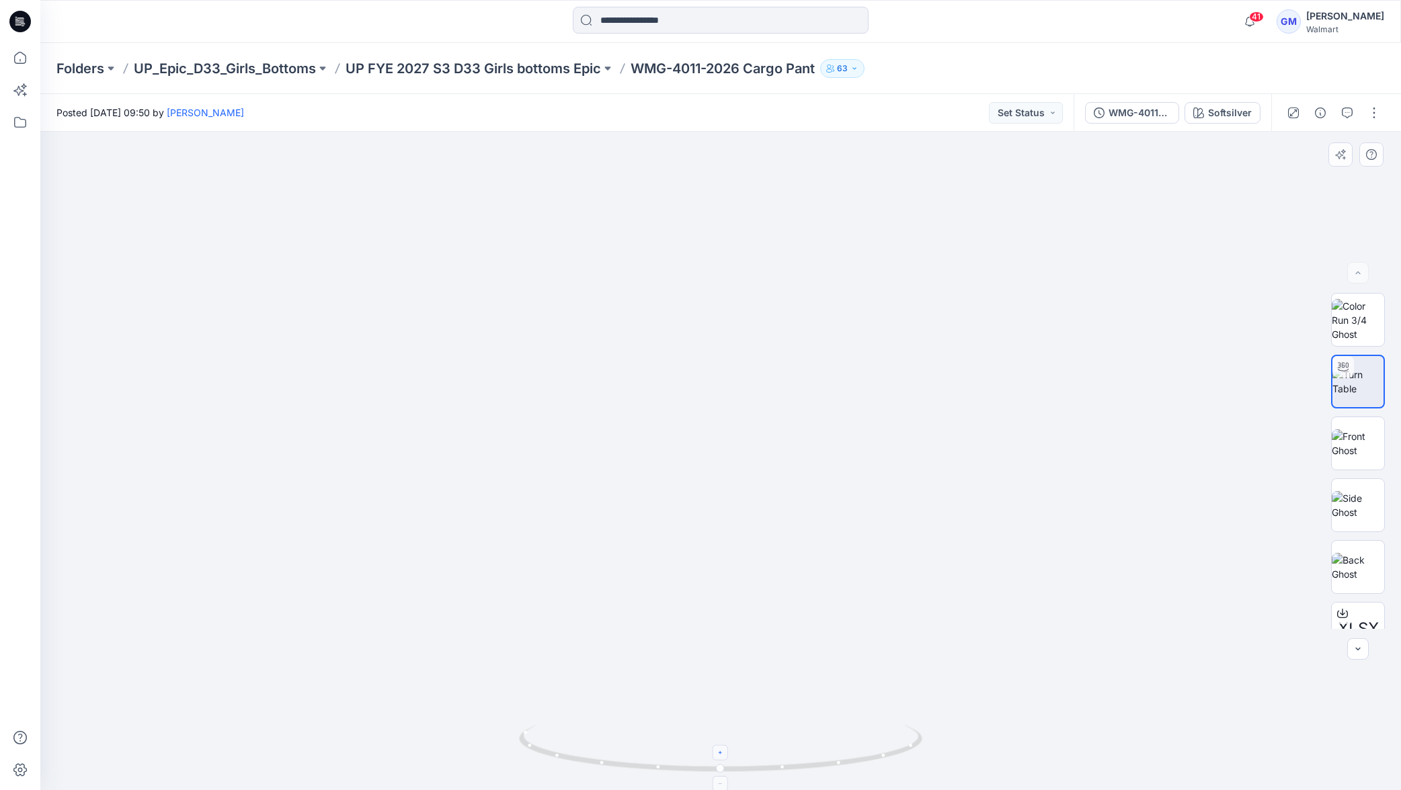
click at [721, 783] on icon at bounding box center [721, 784] width 8 height 8
drag, startPoint x: 760, startPoint y: 542, endPoint x: 761, endPoint y: 313, distance: 229.2
click at [763, 313] on img at bounding box center [720, 247] width 1086 height 1086
drag, startPoint x: 712, startPoint y: 778, endPoint x: 644, endPoint y: 776, distance: 68.6
click at [644, 777] on div at bounding box center [720, 461] width 1360 height 659
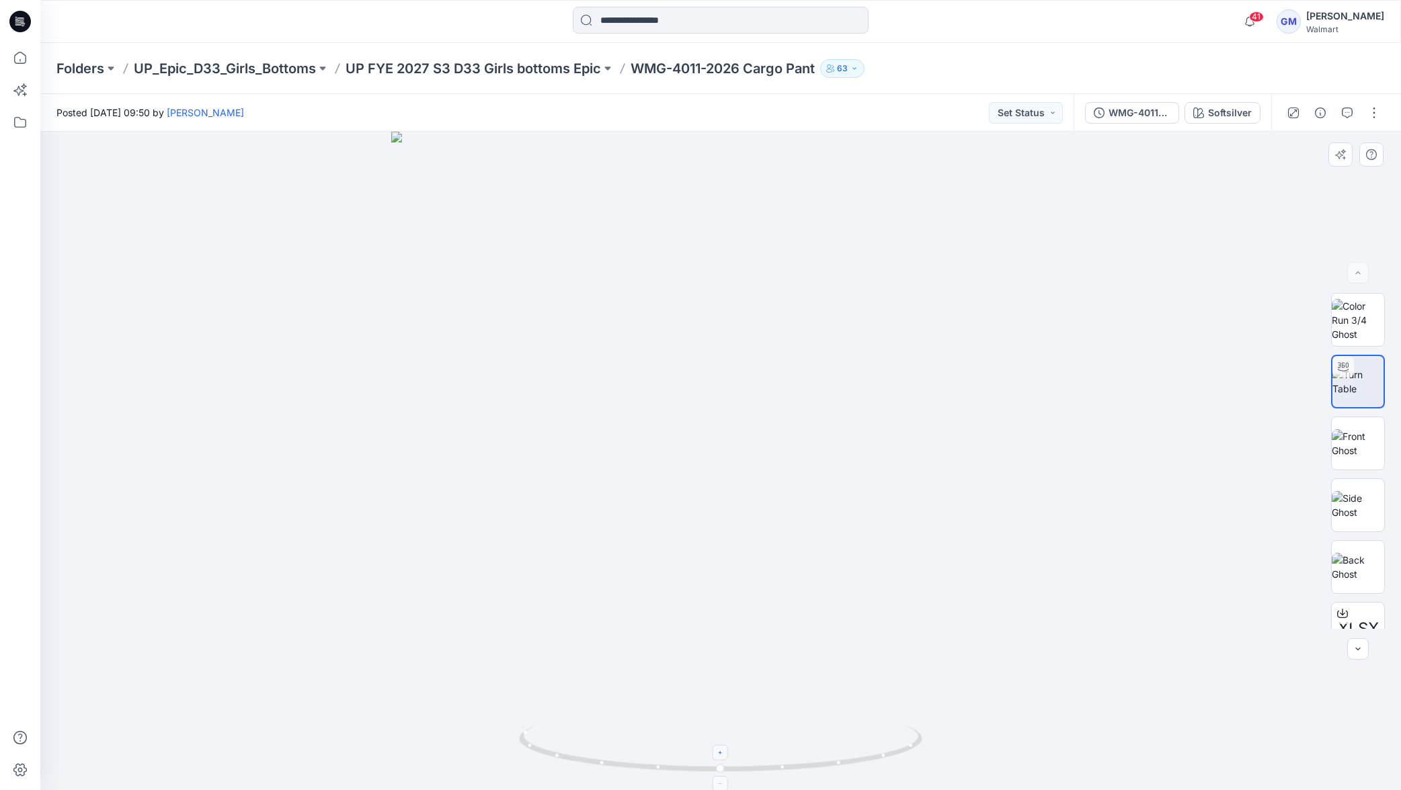
click at [720, 756] on icon at bounding box center [721, 753] width 8 height 8
click at [720, 755] on icon at bounding box center [721, 753] width 8 height 8
click at [722, 754] on icon at bounding box center [721, 753] width 8 height 8
click at [723, 754] on icon at bounding box center [721, 753] width 8 height 8
drag, startPoint x: 646, startPoint y: 778, endPoint x: 481, endPoint y: 759, distance: 166.5
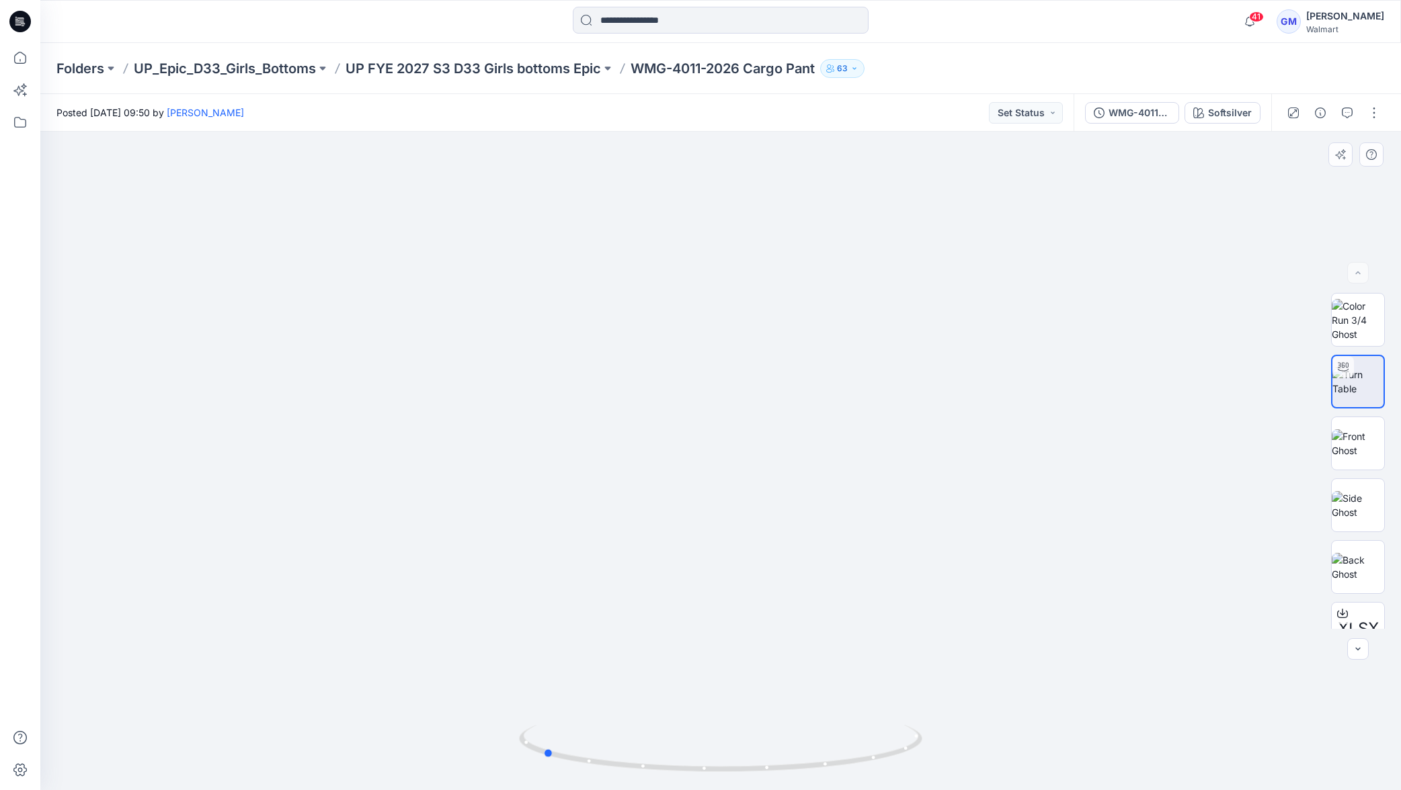
click at [483, 758] on div at bounding box center [720, 461] width 1360 height 659
click at [1227, 117] on div "Softsilver" at bounding box center [1230, 113] width 44 height 15
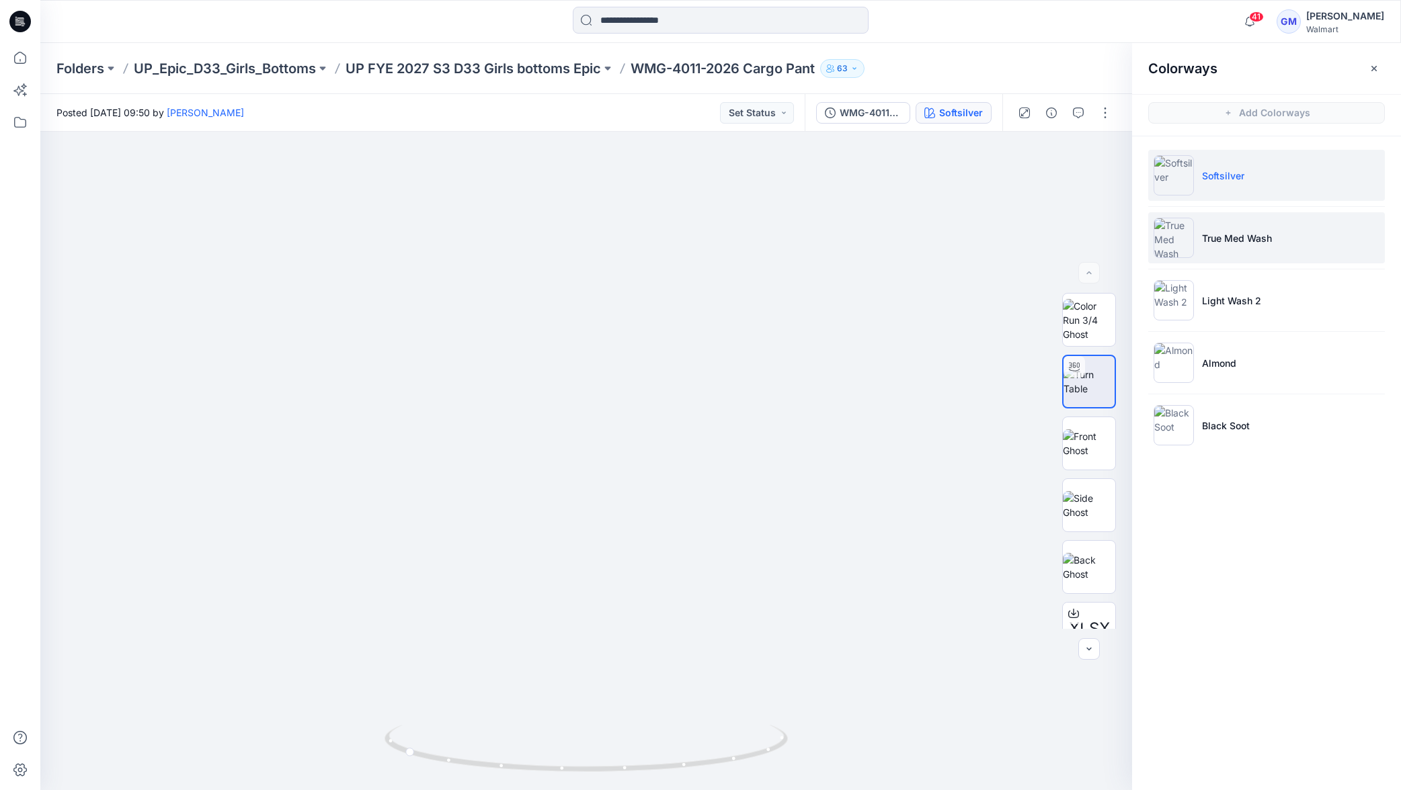
click at [1270, 240] on p "True Med Wash" at bounding box center [1237, 238] width 70 height 14
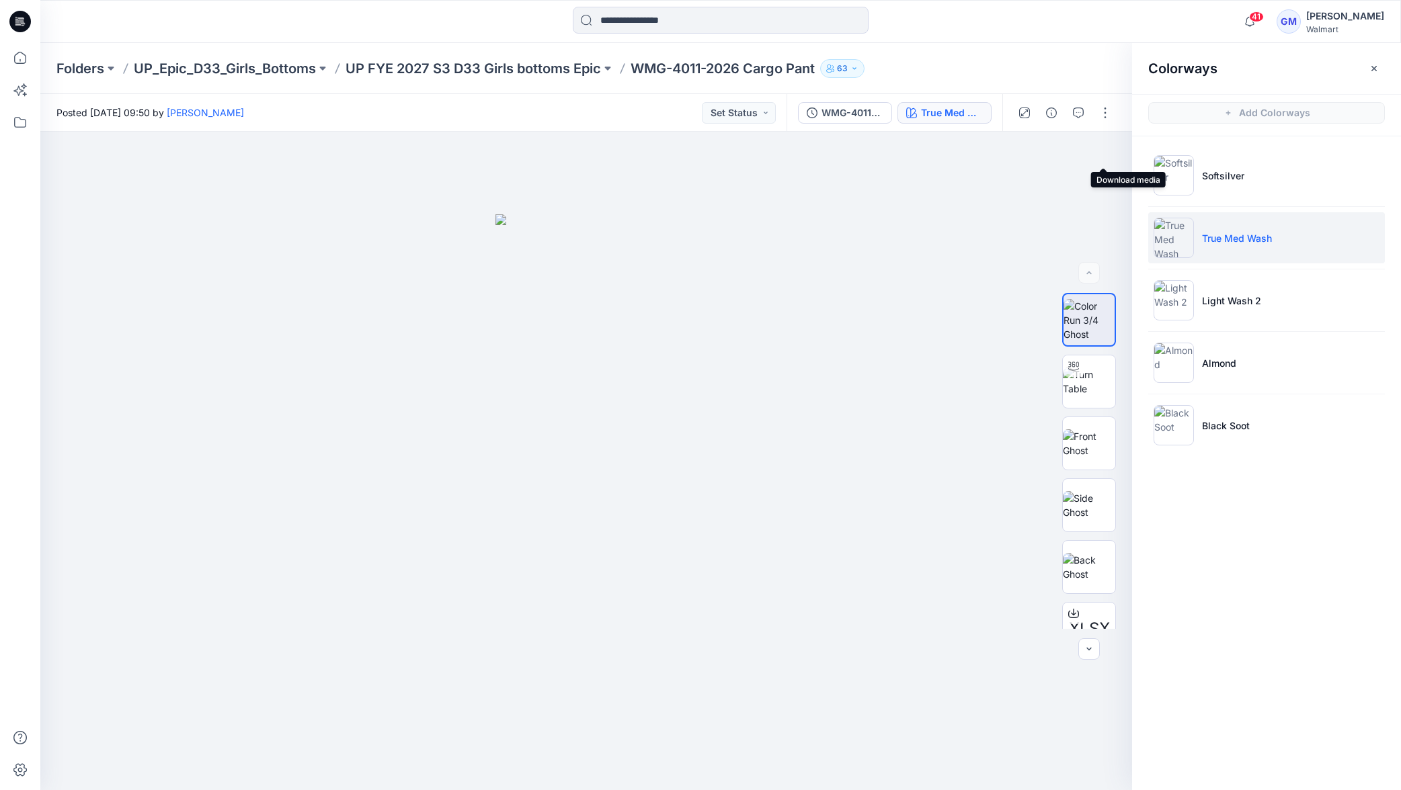
drag, startPoint x: 1099, startPoint y: 160, endPoint x: 1185, endPoint y: 229, distance: 110.4
click at [0, 0] on button "button" at bounding box center [0, 0] width 0 height 0
click at [1268, 302] on li "Light Wash 2" at bounding box center [1266, 300] width 237 height 51
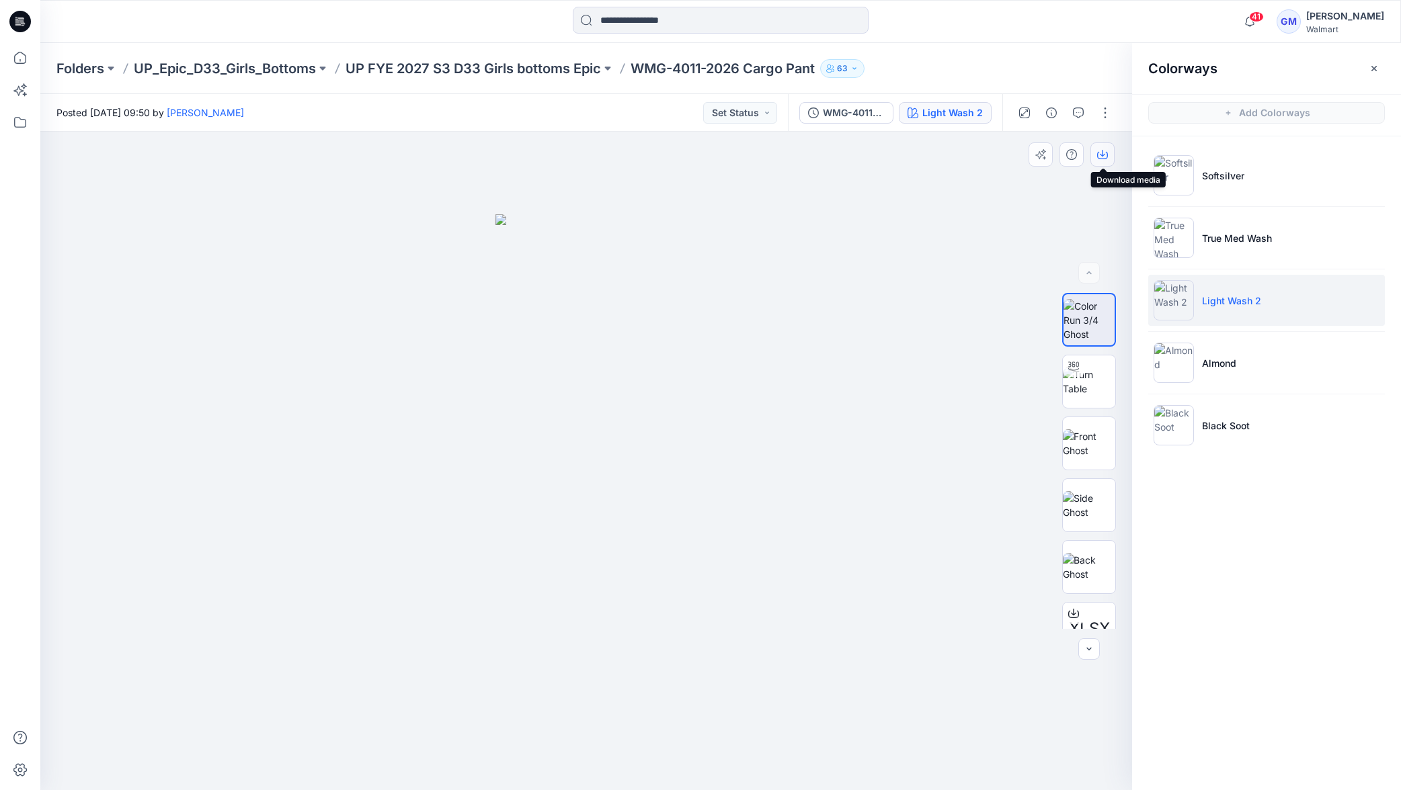
click at [1104, 154] on icon "button" at bounding box center [1102, 154] width 11 height 11
click at [1184, 363] on img at bounding box center [1173, 363] width 40 height 40
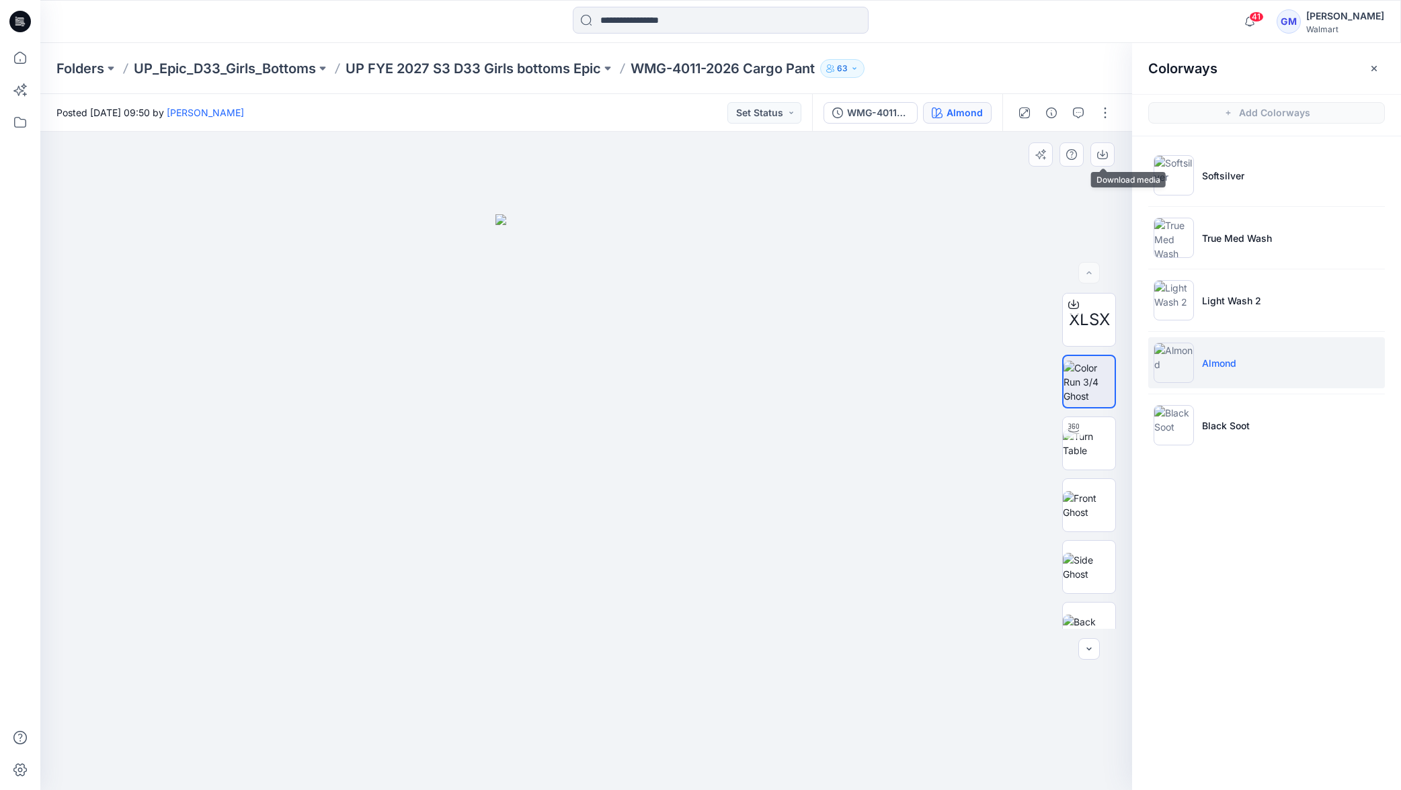
drag, startPoint x: 1102, startPoint y: 160, endPoint x: 1115, endPoint y: 170, distance: 16.3
click at [1102, 161] on button "button" at bounding box center [1102, 154] width 24 height 24
click at [1199, 432] on li "Black Soot" at bounding box center [1266, 425] width 237 height 51
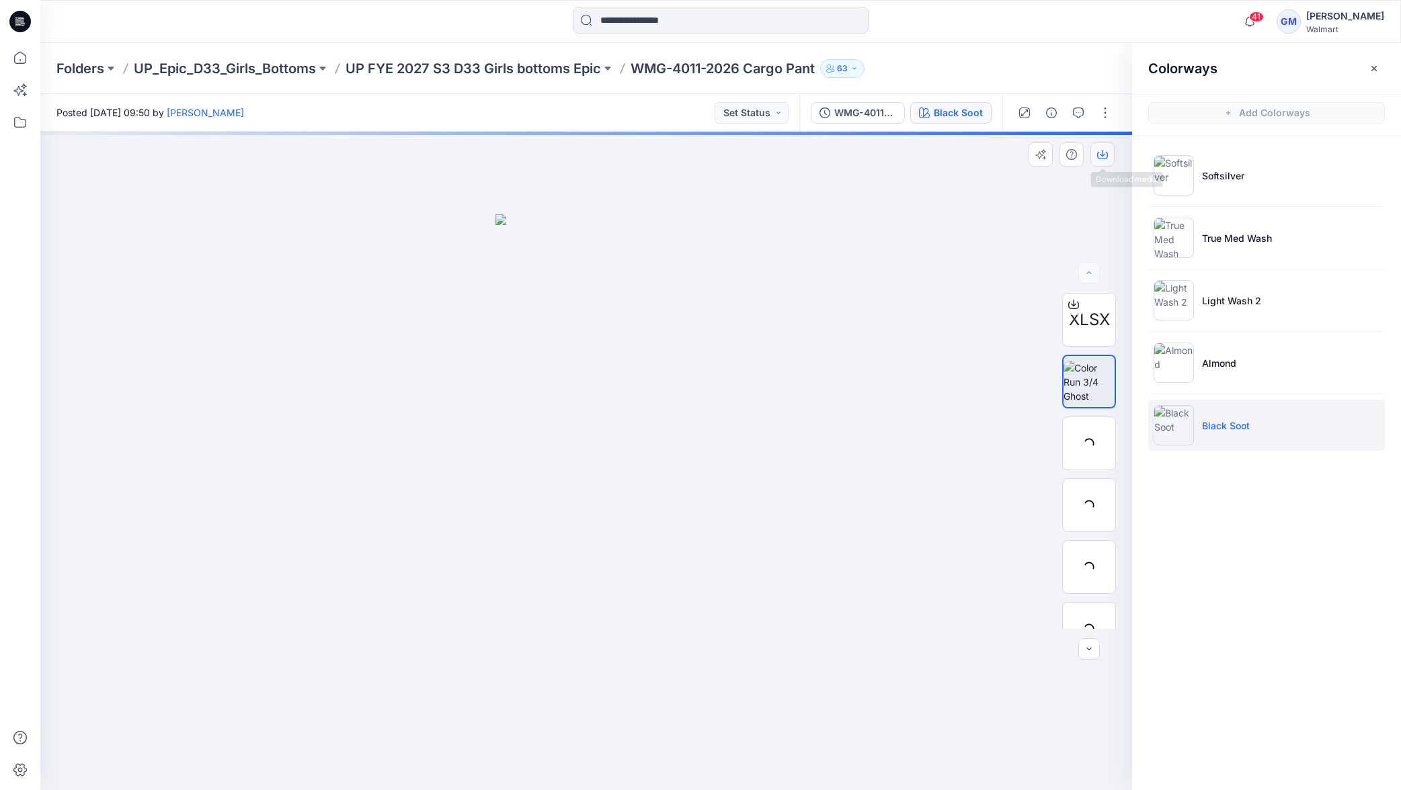
click at [1105, 155] on icon "button" at bounding box center [1102, 154] width 11 height 11
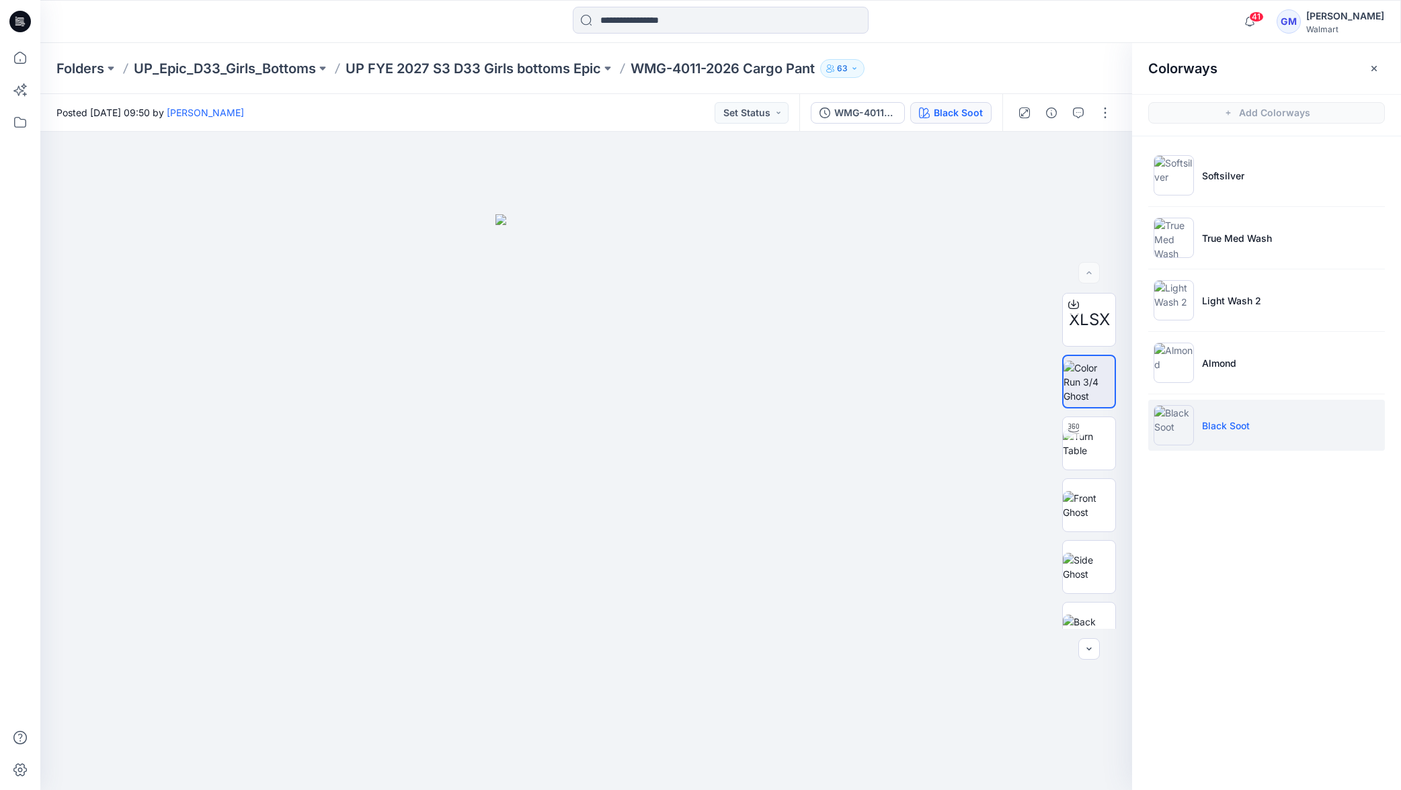
click at [690, 73] on p "WMG-4011-2026 Cargo Pant" at bounding box center [722, 68] width 184 height 19
drag, startPoint x: 723, startPoint y: 70, endPoint x: 620, endPoint y: 77, distance: 103.8
click at [604, 77] on div "Folders UP_Epic_D33_Girls_Bottoms UP FYE 2027 S3 D33 Girls bottoms Epic WMG-401…" at bounding box center [667, 68] width 1223 height 19
copy p "WMG-4011-2026"
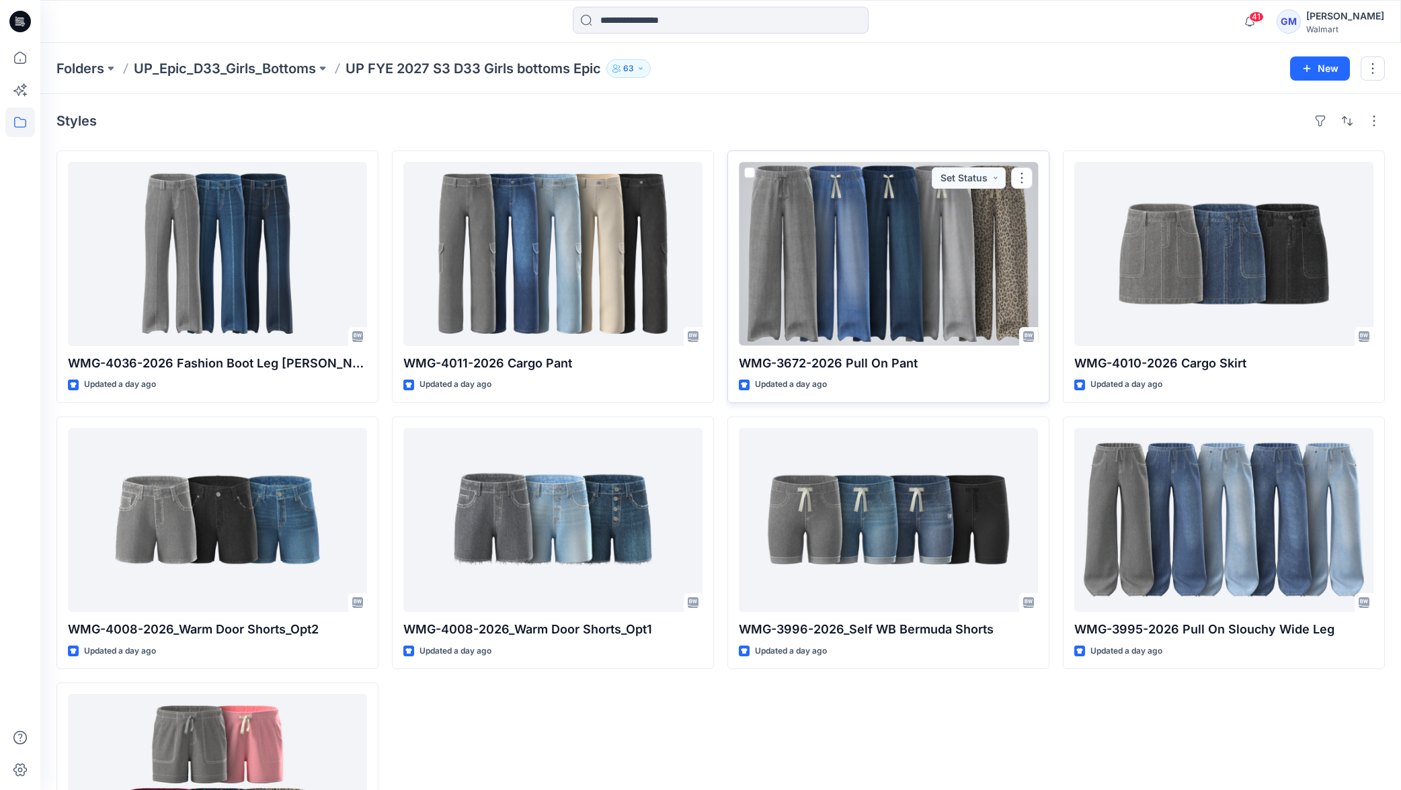
click at [876, 228] on div at bounding box center [888, 254] width 299 height 184
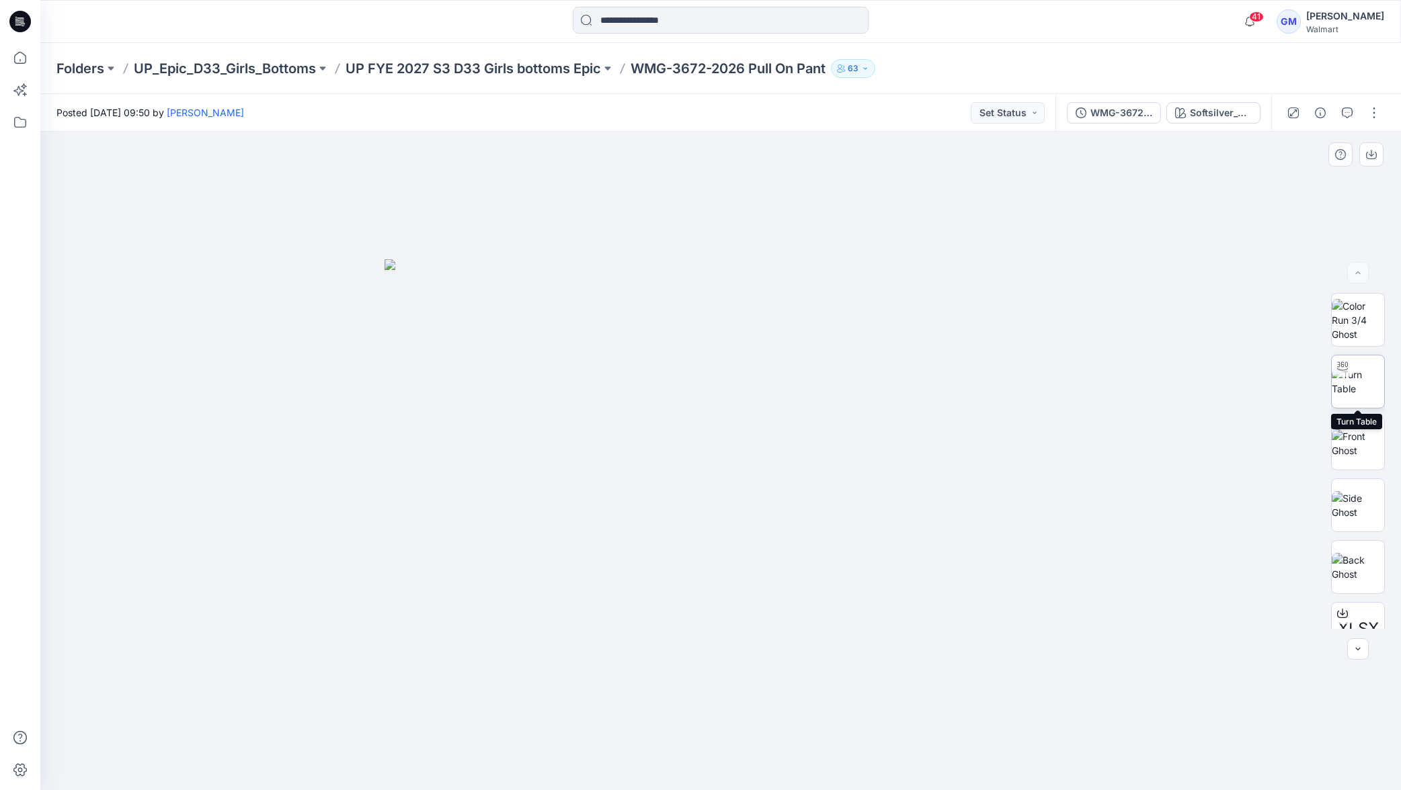
click at [1348, 396] on img at bounding box center [1358, 382] width 52 height 28
drag, startPoint x: 701, startPoint y: 541, endPoint x: 700, endPoint y: 525, distance: 16.1
click at [700, 525] on div at bounding box center [720, 461] width 1360 height 659
click at [721, 758] on div at bounding box center [719, 752] width 15 height 15
drag, startPoint x: 721, startPoint y: 758, endPoint x: 731, endPoint y: 742, distance: 19.0
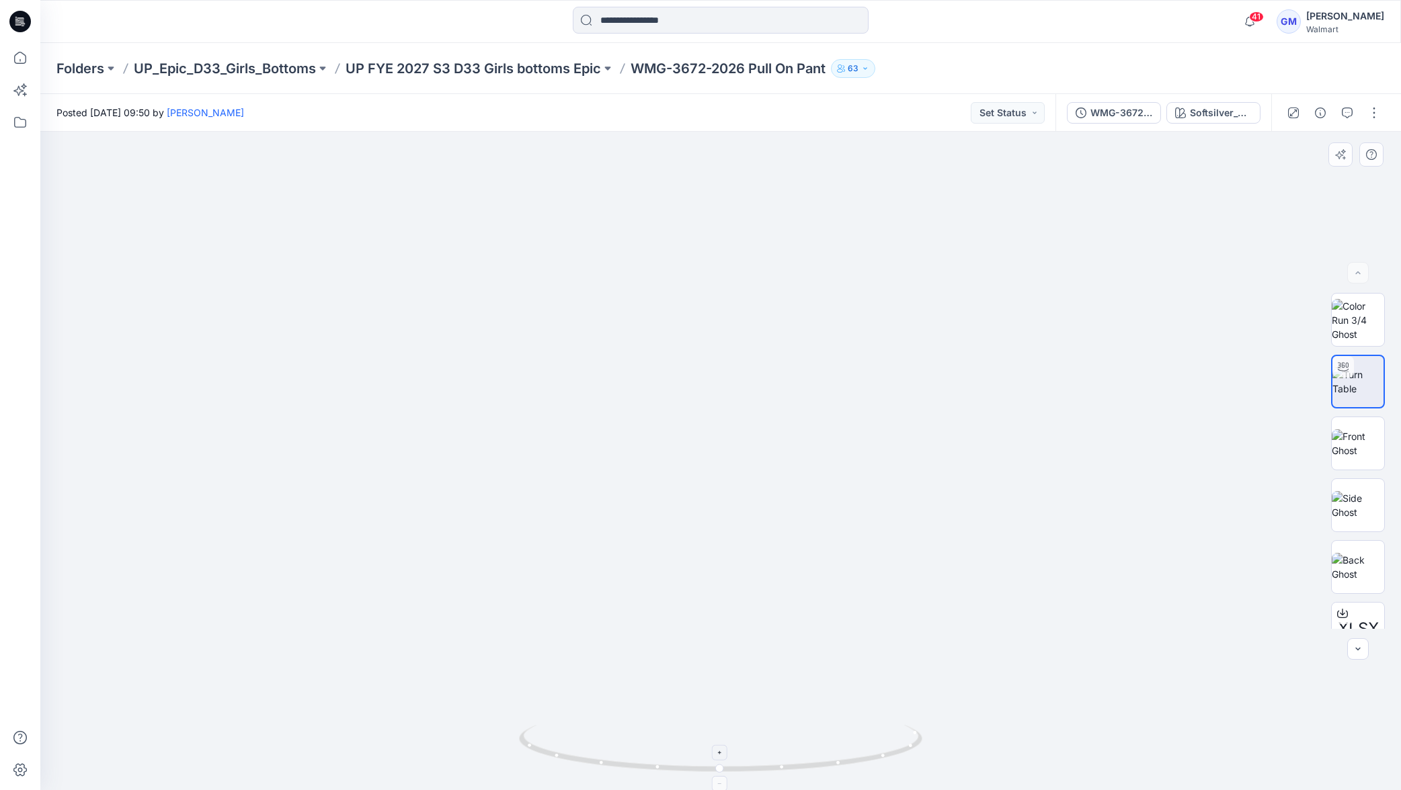
click at [724, 756] on div at bounding box center [719, 752] width 15 height 15
drag, startPoint x: 741, startPoint y: 649, endPoint x: 744, endPoint y: 560, distance: 89.5
click at [745, 559] on img at bounding box center [720, 418] width 744 height 744
click at [722, 758] on div at bounding box center [719, 752] width 15 height 15
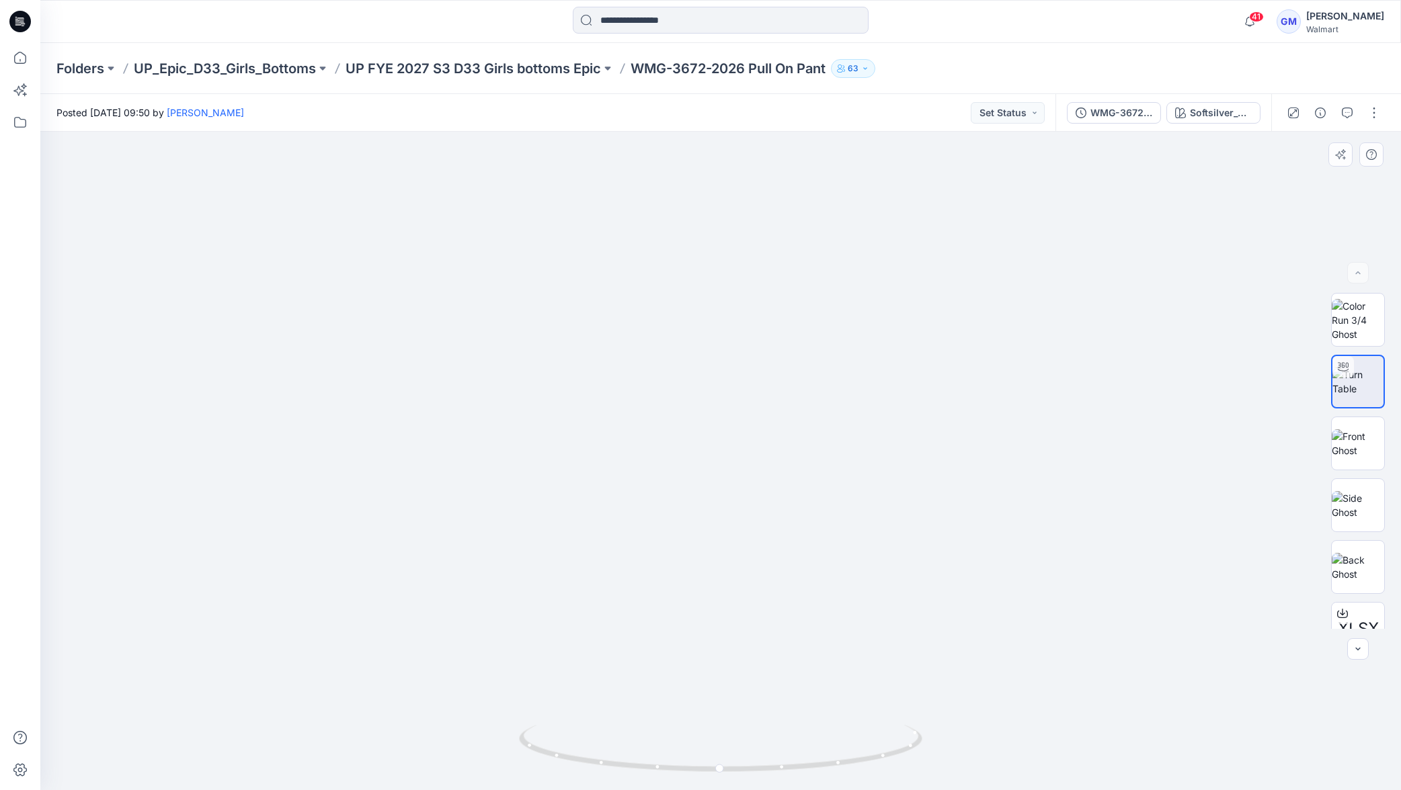
drag, startPoint x: 753, startPoint y: 619, endPoint x: 723, endPoint y: 680, distance: 68.2
click at [756, 600] on img at bounding box center [720, 354] width 872 height 872
click at [723, 758] on div at bounding box center [719, 752] width 15 height 15
drag, startPoint x: 723, startPoint y: 758, endPoint x: 734, endPoint y: 752, distance: 12.9
click at [723, 758] on div at bounding box center [719, 752] width 15 height 15
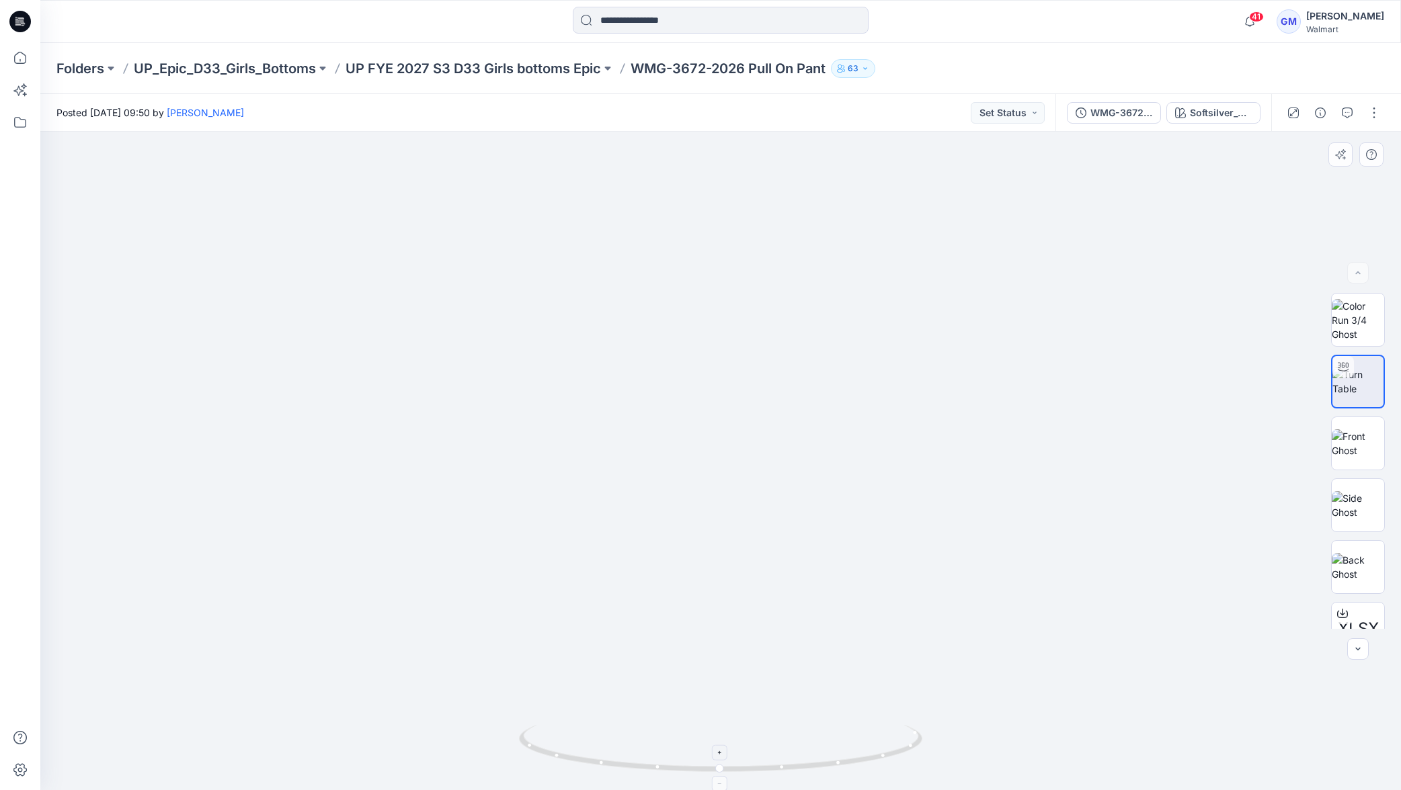
click at [721, 781] on icon at bounding box center [721, 784] width 8 height 8
click at [724, 783] on div at bounding box center [719, 783] width 15 height 15
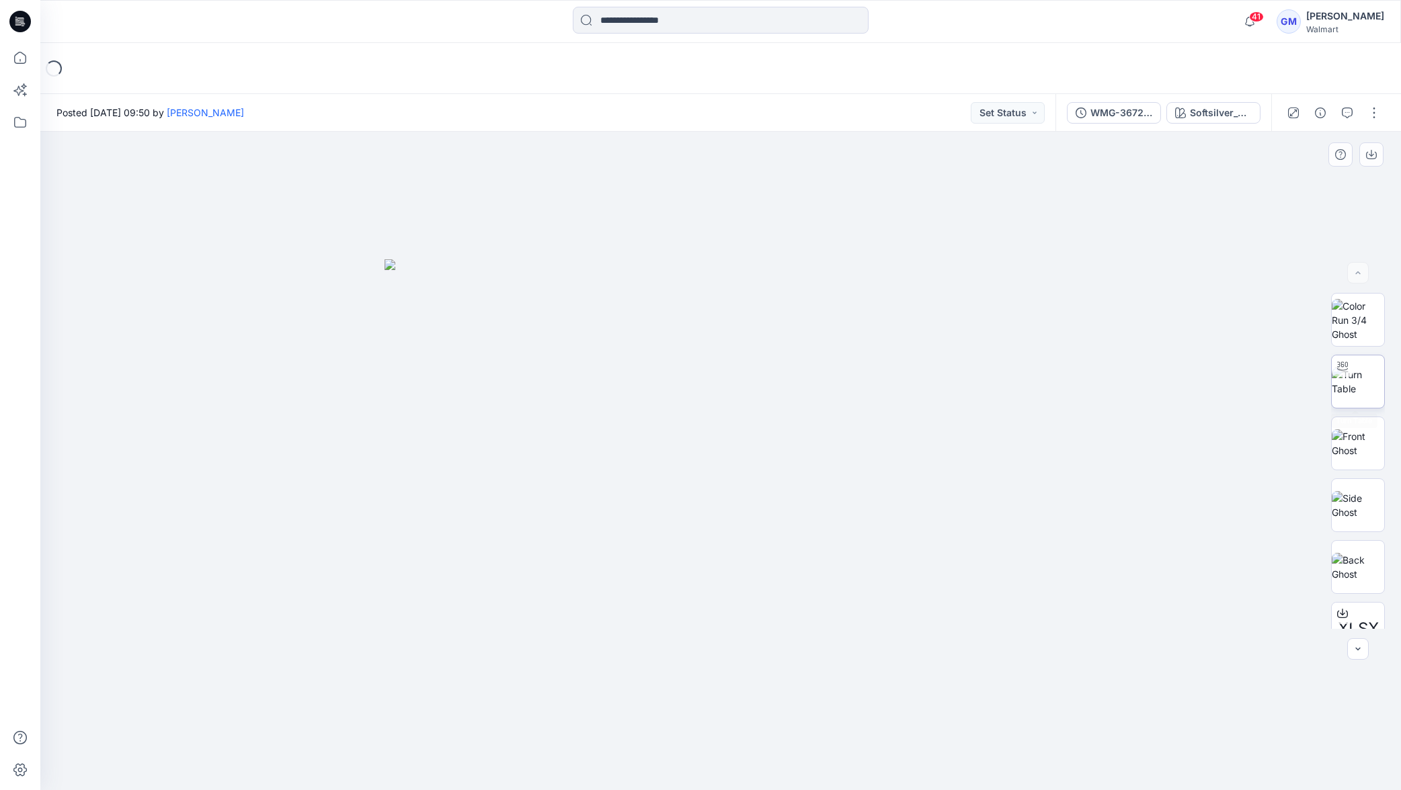
click at [1365, 389] on img at bounding box center [1358, 382] width 52 height 28
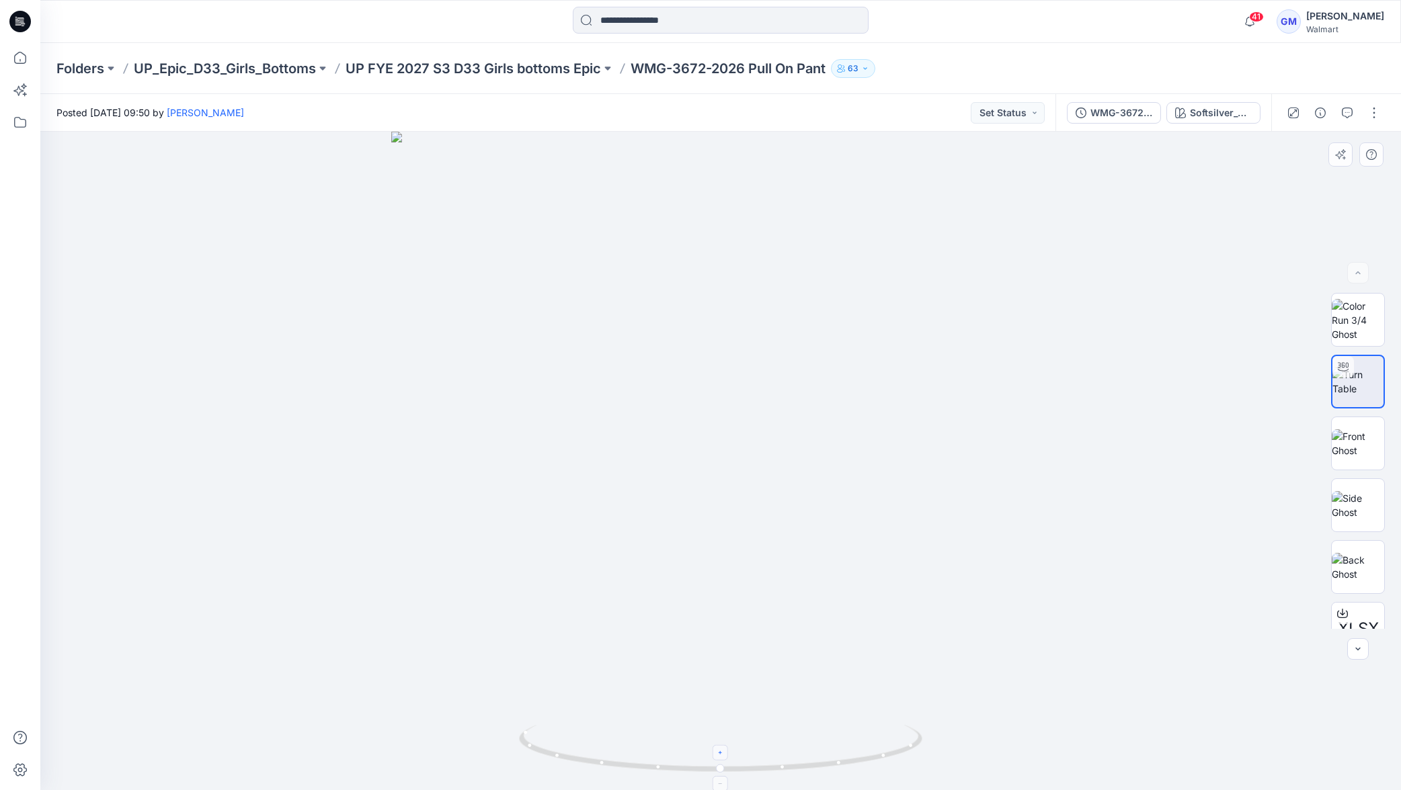
click at [723, 756] on icon at bounding box center [721, 753] width 8 height 8
click at [723, 755] on icon at bounding box center [721, 753] width 8 height 8
click at [725, 751] on div at bounding box center [720, 752] width 15 height 15
drag, startPoint x: 725, startPoint y: 751, endPoint x: 739, endPoint y: 737, distance: 19.5
click at [725, 751] on div at bounding box center [720, 752] width 15 height 15
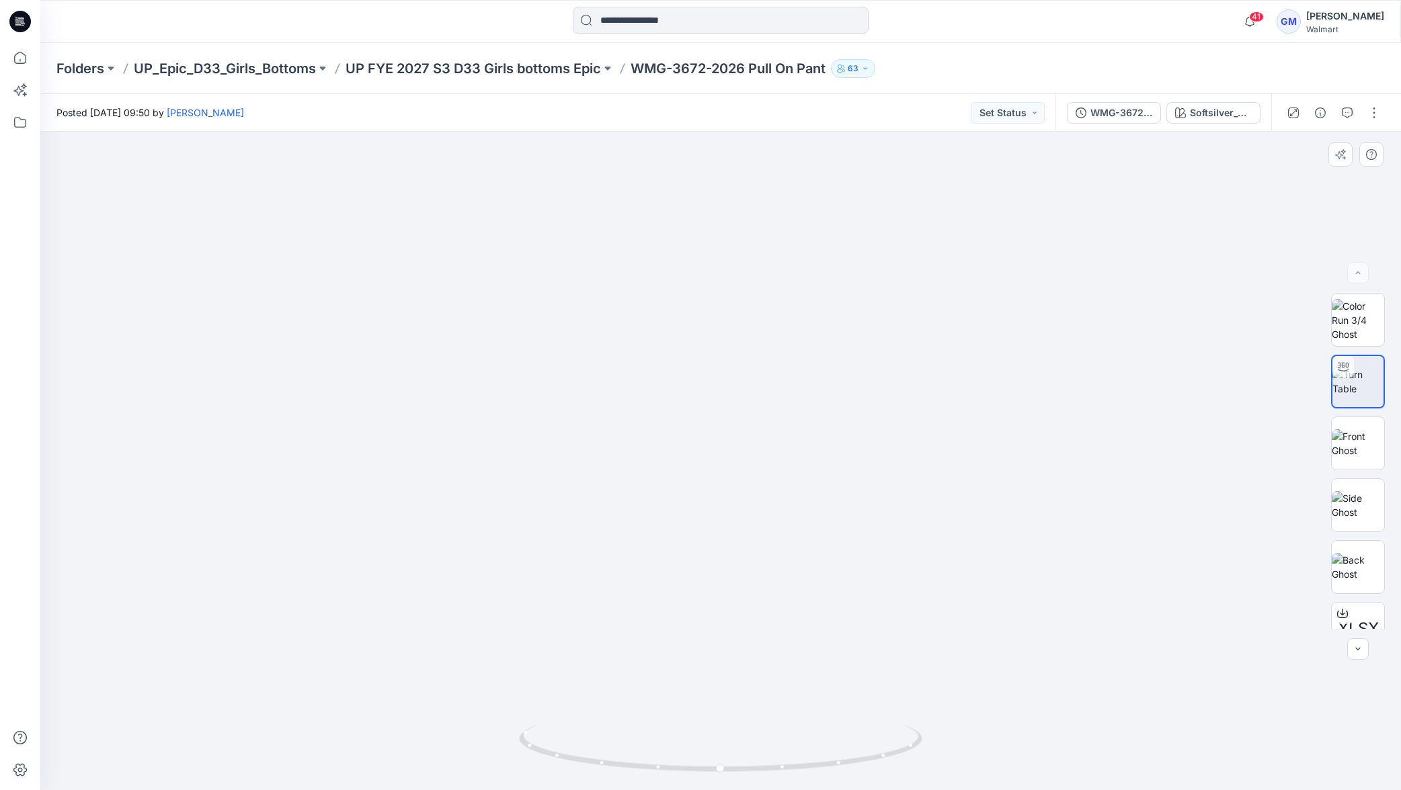
drag, startPoint x: 776, startPoint y: 680, endPoint x: 783, endPoint y: 421, distance: 258.9
click at [783, 421] on img at bounding box center [720, 312] width 958 height 958
drag, startPoint x: 607, startPoint y: 765, endPoint x: 440, endPoint y: 709, distance: 175.8
click at [440, 709] on div at bounding box center [720, 461] width 1360 height 659
click at [660, 71] on p "WMG-3672-2026 Pull On Pant" at bounding box center [727, 68] width 195 height 19
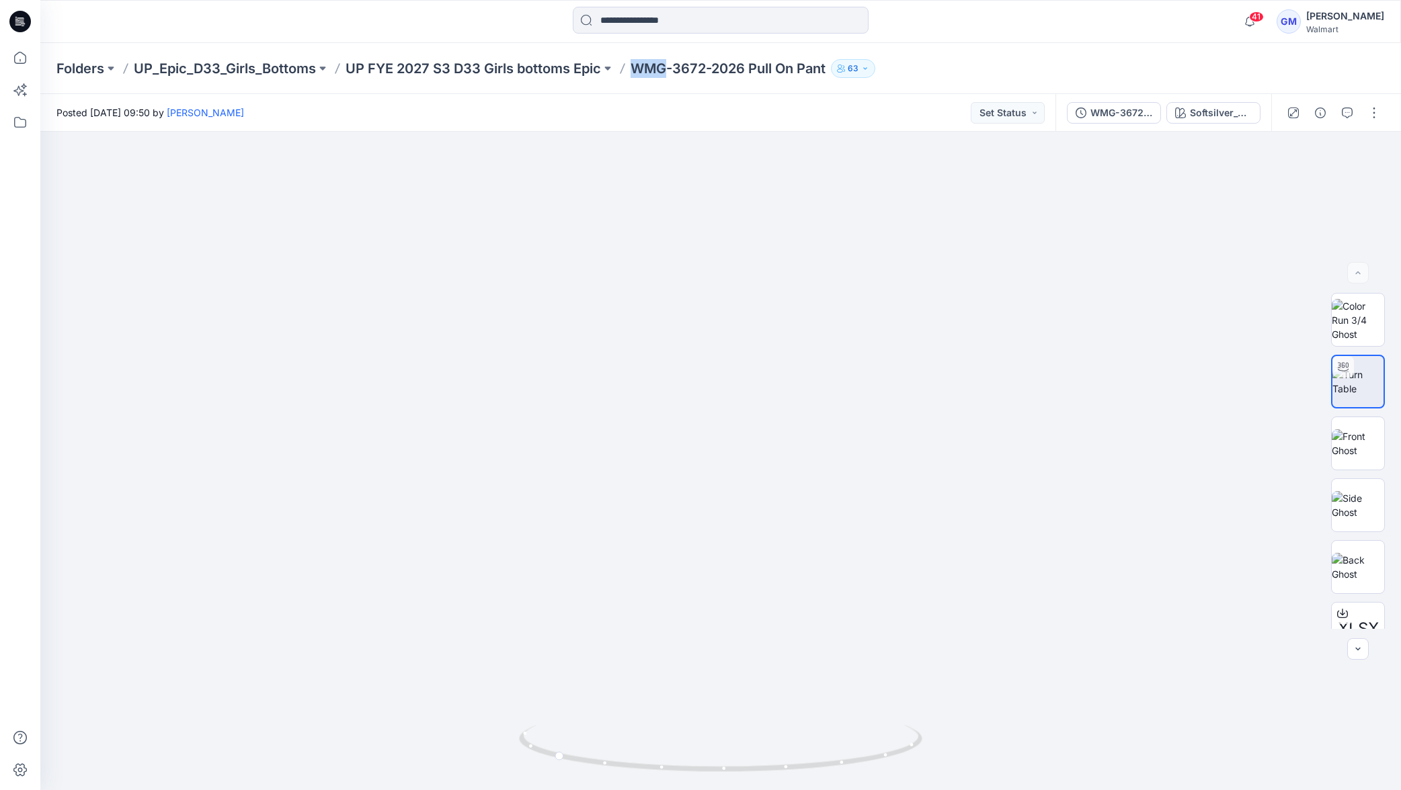
click at [660, 71] on p "WMG-3672-2026 Pull On Pant" at bounding box center [727, 68] width 195 height 19
drag, startPoint x: 747, startPoint y: 65, endPoint x: 622, endPoint y: 66, distance: 125.0
click at [625, 66] on div "Folders UP_Epic_D33_Girls_Bottoms UP FYE 2027 S3 D33 Girls bottoms Epic WMG-367…" at bounding box center [667, 68] width 1223 height 19
copy p "WMG-3672-2026"
click at [1229, 116] on div "Softsilver_Opt2" at bounding box center [1221, 113] width 62 height 15
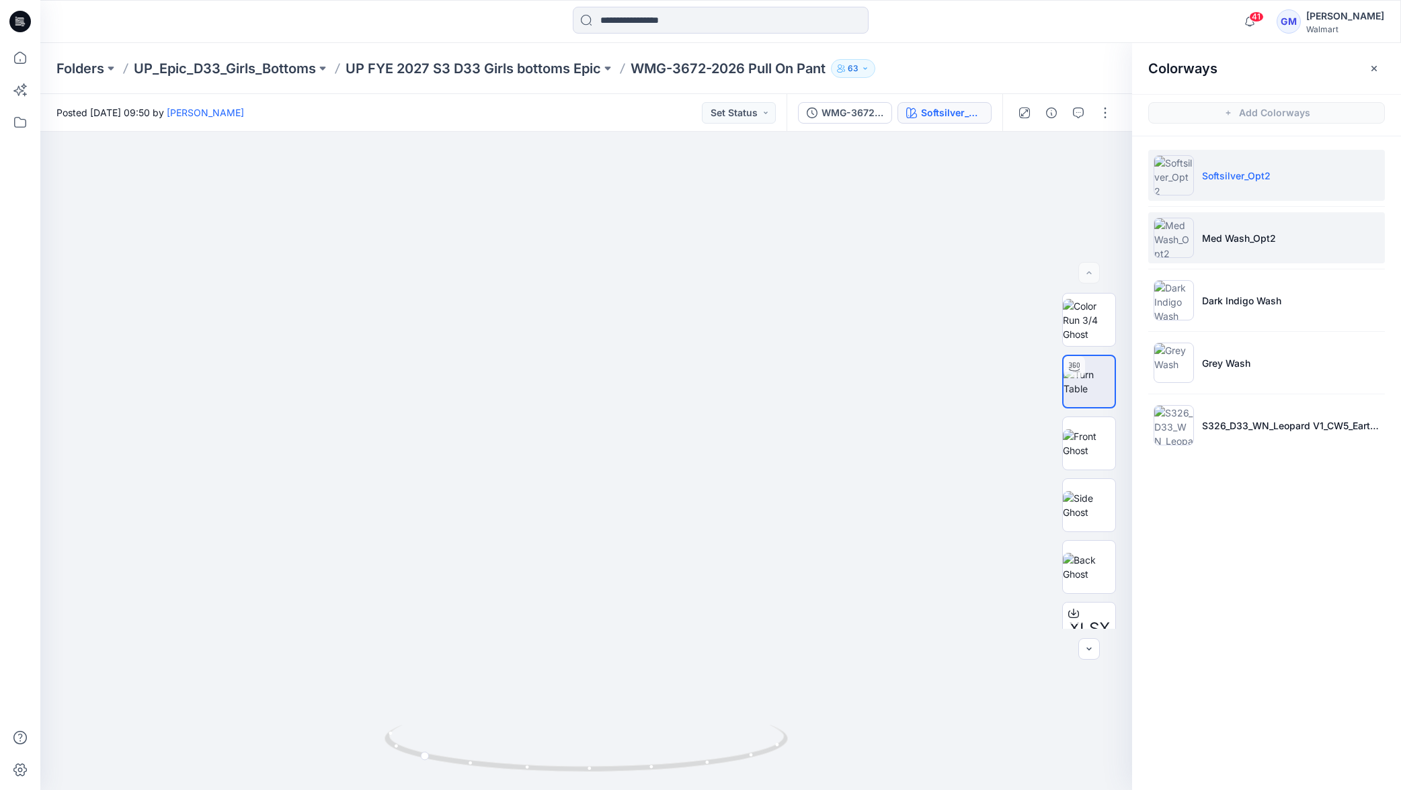
click at [1225, 239] on p "Med Wash_Opt2" at bounding box center [1239, 238] width 74 height 14
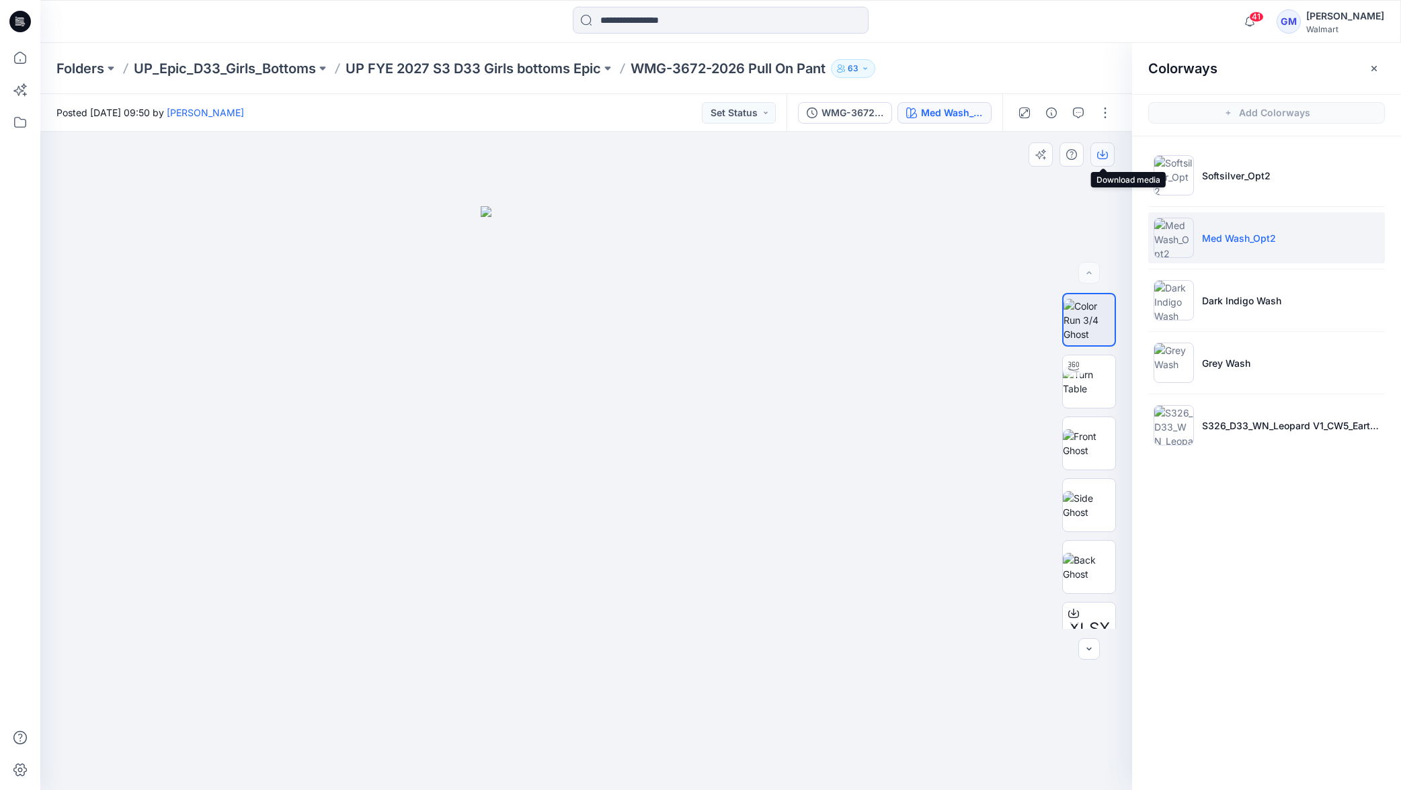
click at [1098, 153] on icon "button" at bounding box center [1102, 154] width 11 height 11
click at [1244, 312] on li "Dark Indigo Wash" at bounding box center [1266, 300] width 237 height 51
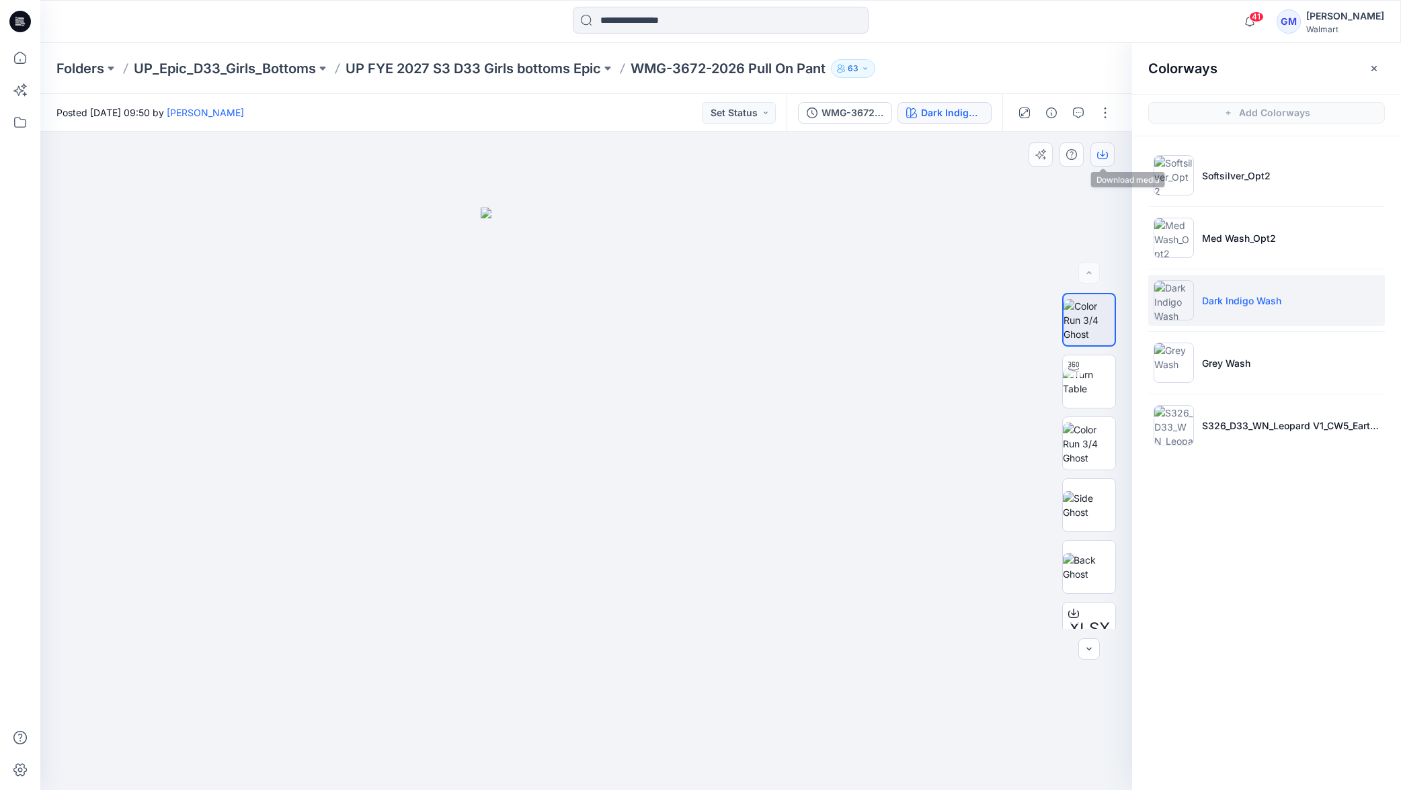
click at [1098, 145] on button "button" at bounding box center [1102, 154] width 24 height 24
drag, startPoint x: 1221, startPoint y: 364, endPoint x: 1220, endPoint y: 348, distance: 16.8
click at [1221, 365] on p "Grey Wash" at bounding box center [1226, 363] width 48 height 14
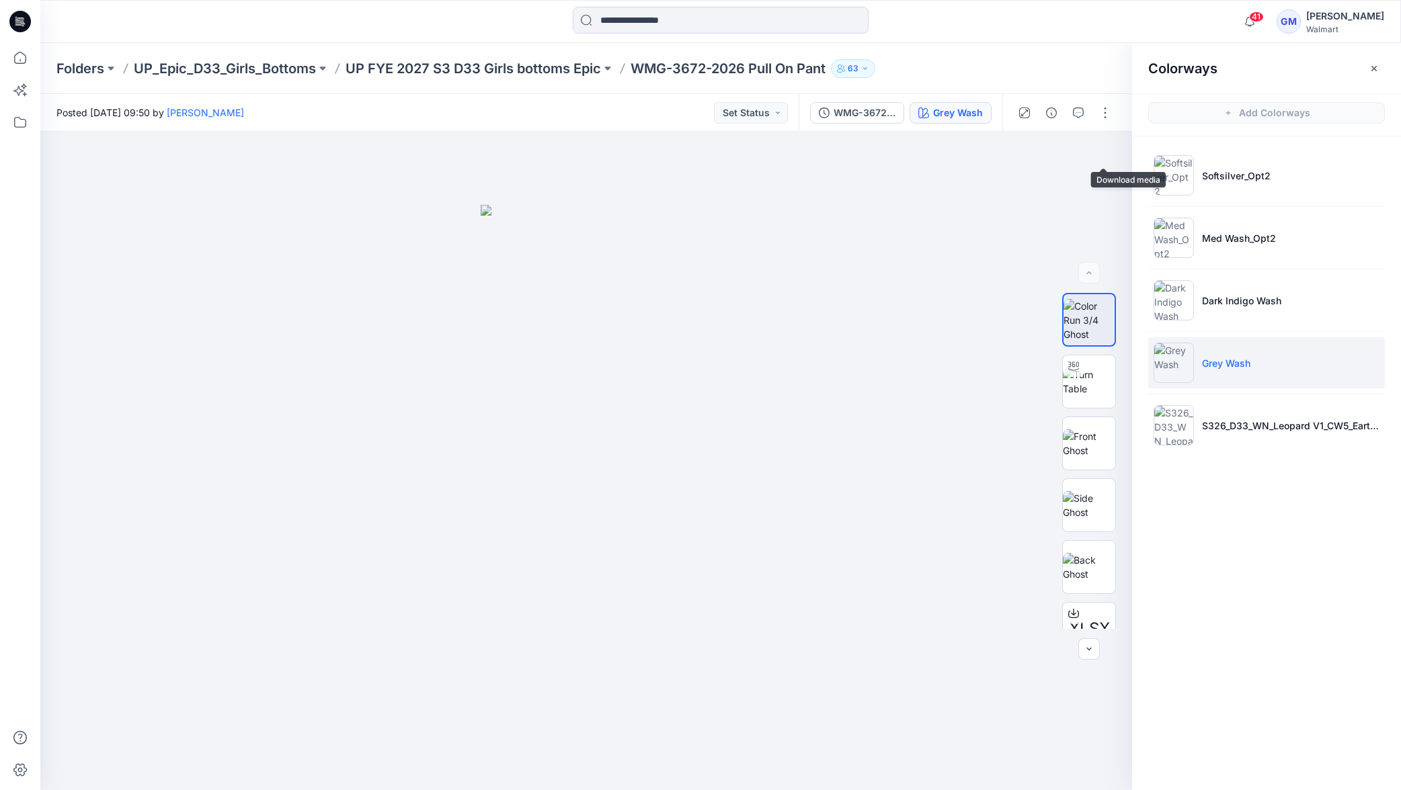
drag, startPoint x: 1102, startPoint y: 155, endPoint x: 1141, endPoint y: 200, distance: 59.5
click at [0, 0] on icon "button" at bounding box center [0, 0] width 0 height 0
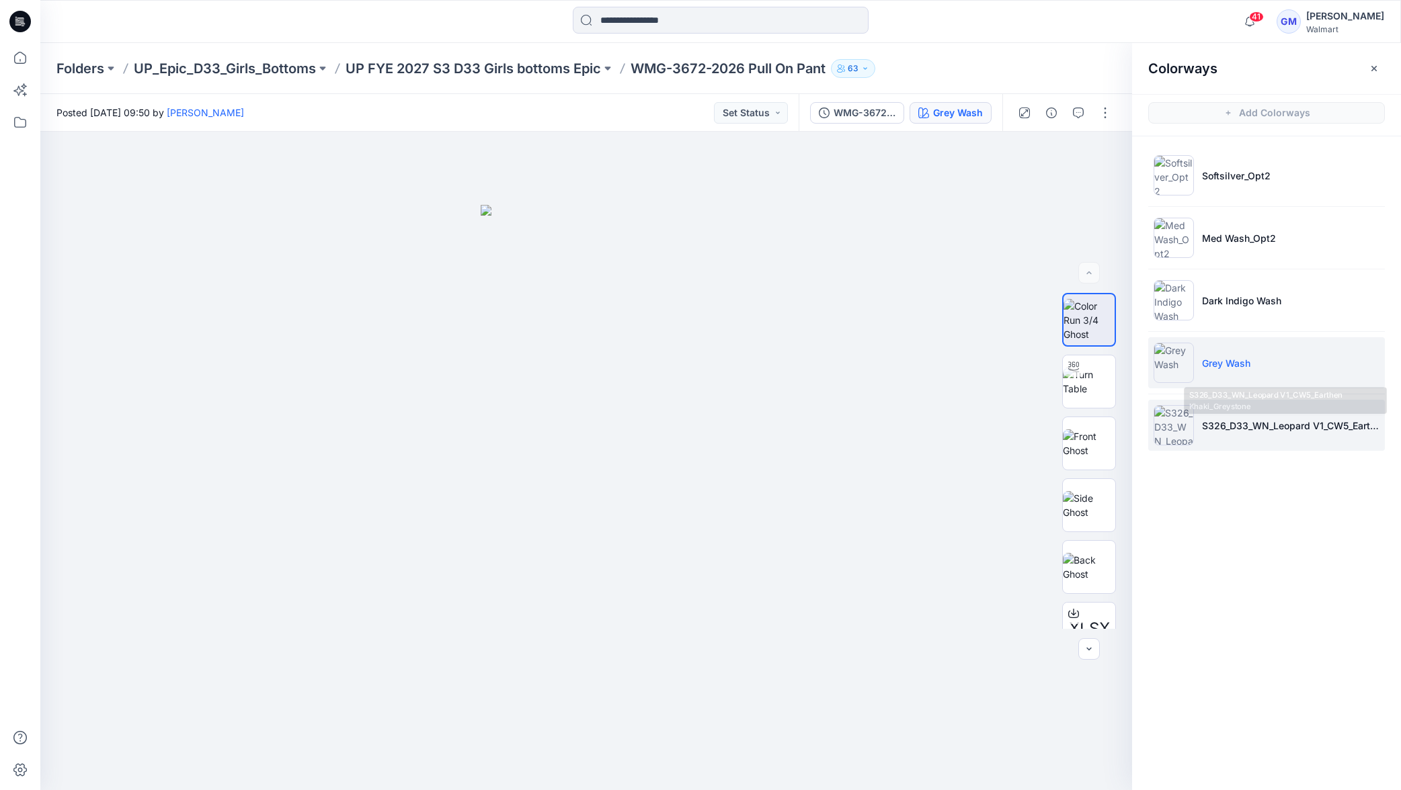
click at [1215, 437] on li "S326_D33_WN_Leopard V1_CW5_Earthen Khaki_Greystone" at bounding box center [1266, 425] width 237 height 51
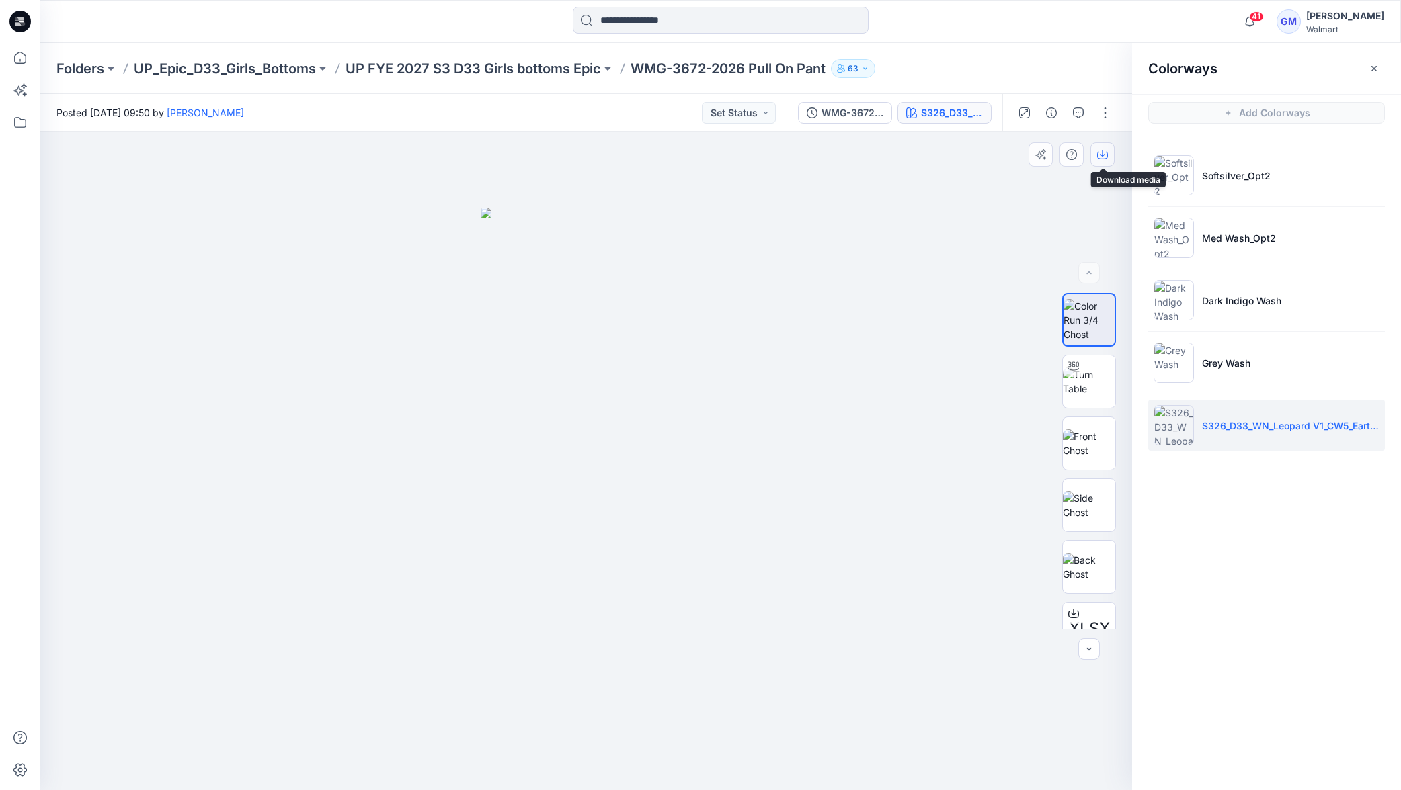
click at [1102, 150] on icon "button" at bounding box center [1102, 153] width 5 height 7
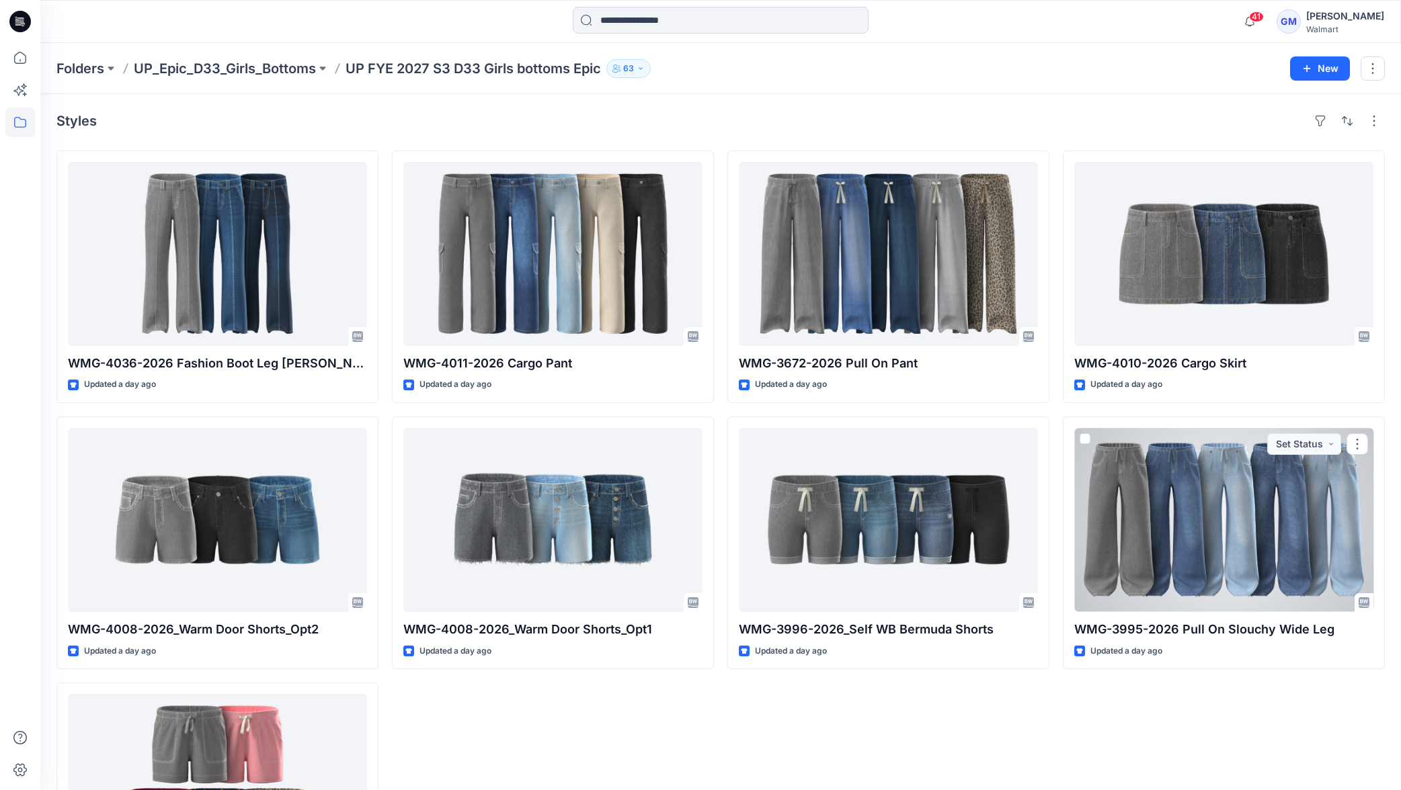
click at [1190, 491] on div at bounding box center [1223, 520] width 299 height 184
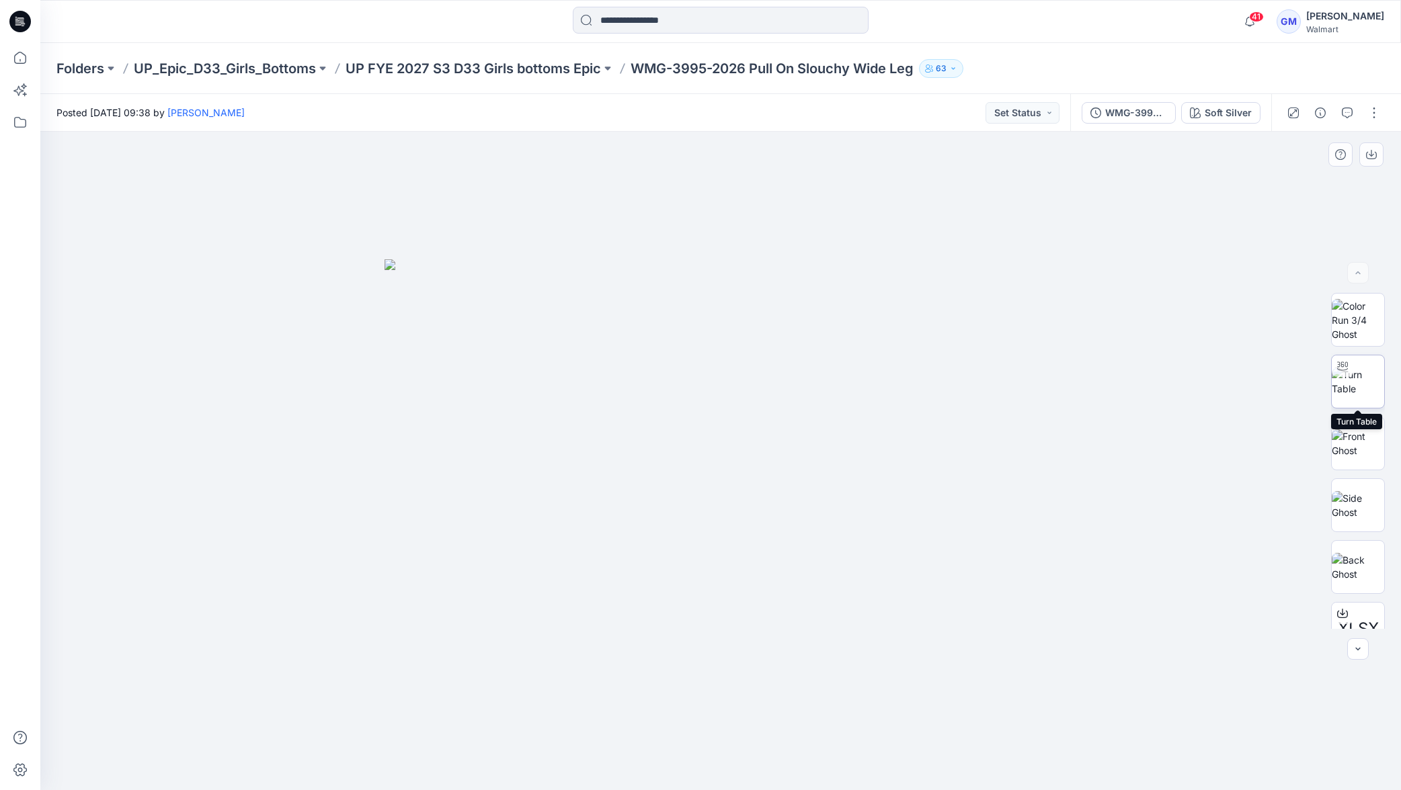
click at [1364, 380] on img at bounding box center [1358, 382] width 52 height 28
click at [740, 657] on div at bounding box center [720, 461] width 1360 height 659
click at [725, 749] on div at bounding box center [720, 752] width 15 height 15
click at [726, 745] on div at bounding box center [720, 752] width 15 height 15
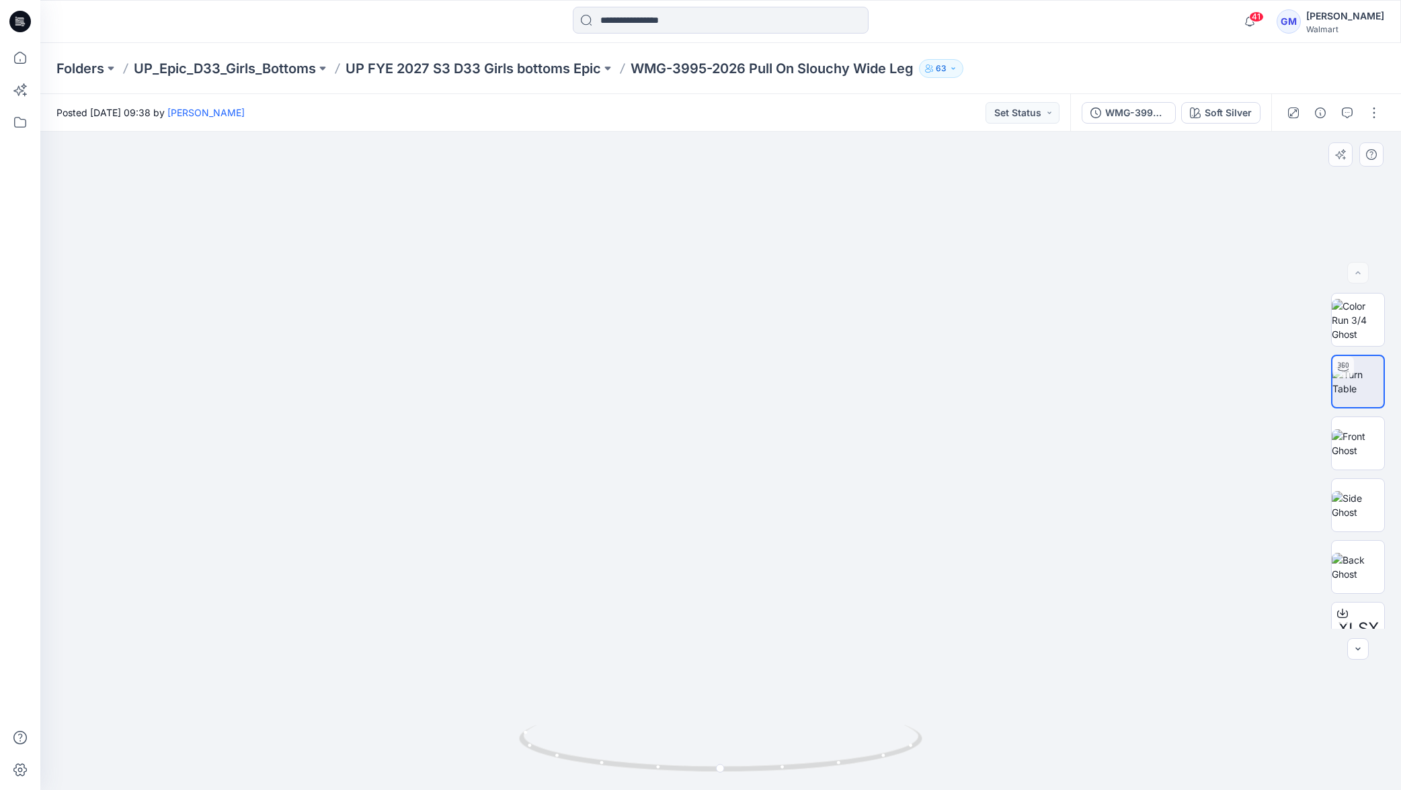
drag, startPoint x: 780, startPoint y: 628, endPoint x: 792, endPoint y: 425, distance: 203.4
click at [790, 438] on img at bounding box center [720, 375] width 829 height 829
click at [727, 752] on div at bounding box center [720, 752] width 15 height 15
click at [723, 755] on icon at bounding box center [721, 753] width 8 height 8
drag, startPoint x: 567, startPoint y: 757, endPoint x: 389, endPoint y: 703, distance: 186.1
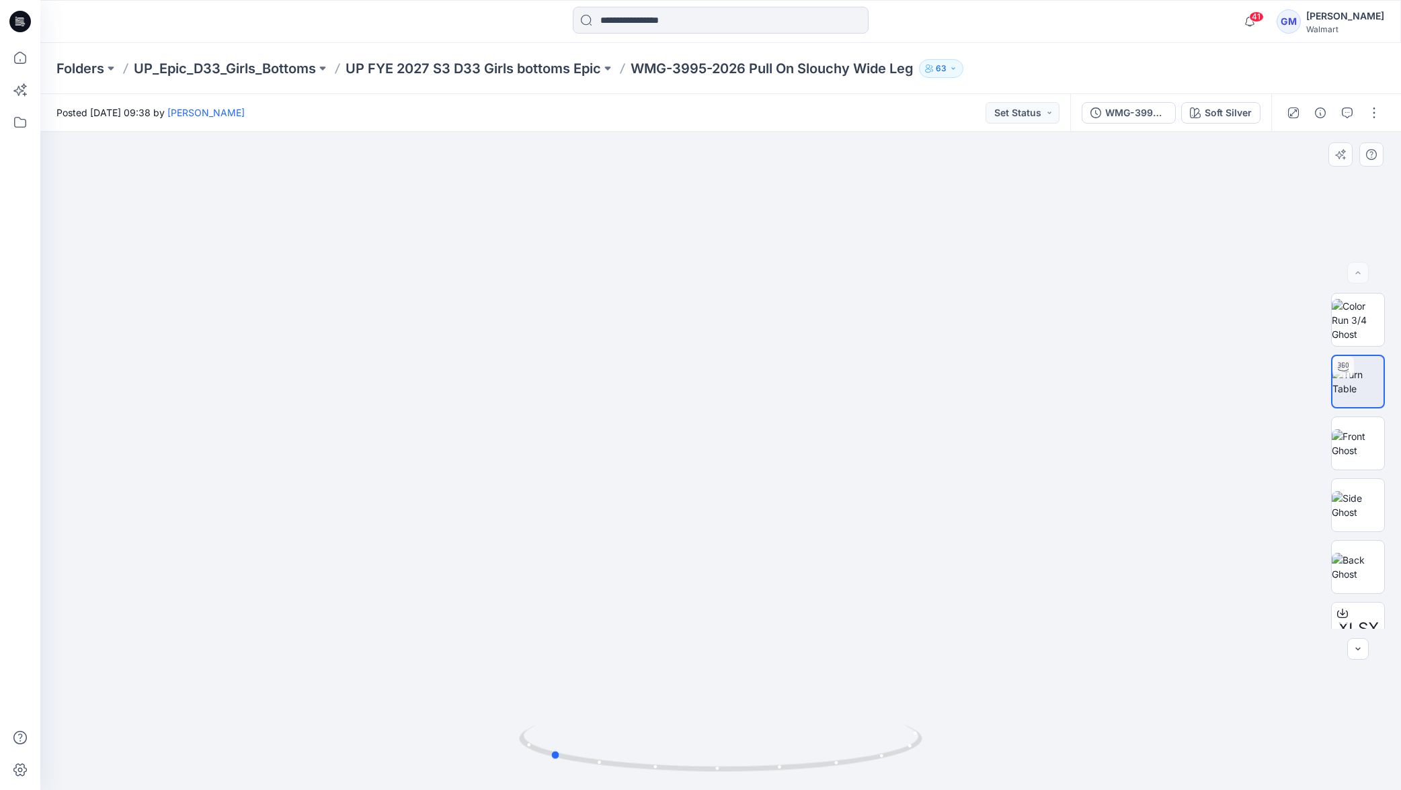
click at [389, 704] on div at bounding box center [720, 461] width 1360 height 659
click at [1216, 112] on div "Soft Silver" at bounding box center [1228, 113] width 47 height 15
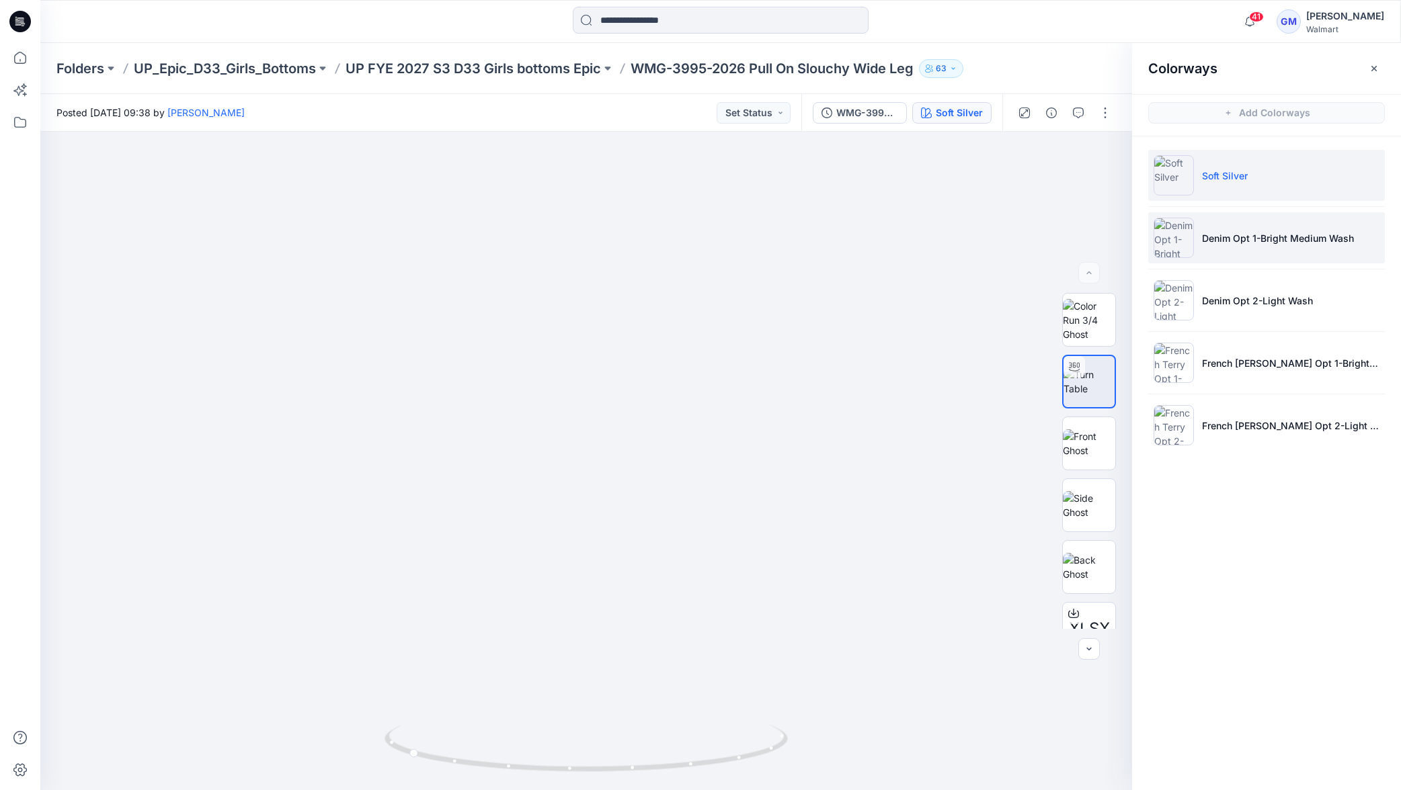
click at [1238, 239] on p "Denim Opt 1-Bright Medium Wash" at bounding box center [1278, 238] width 152 height 14
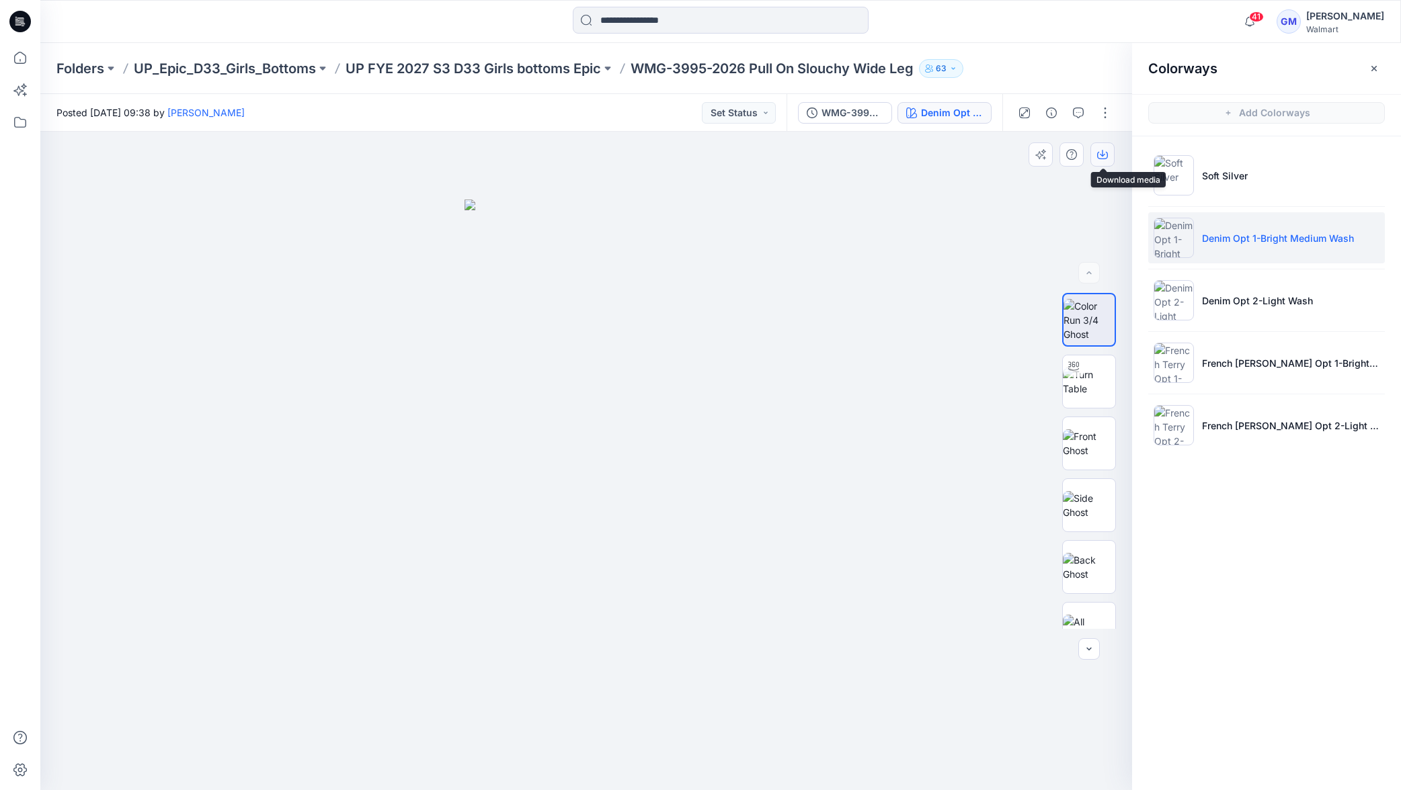
click at [1101, 153] on icon "button" at bounding box center [1102, 154] width 11 height 11
click at [1254, 306] on p "Denim Opt 2-Light Wash" at bounding box center [1257, 301] width 111 height 14
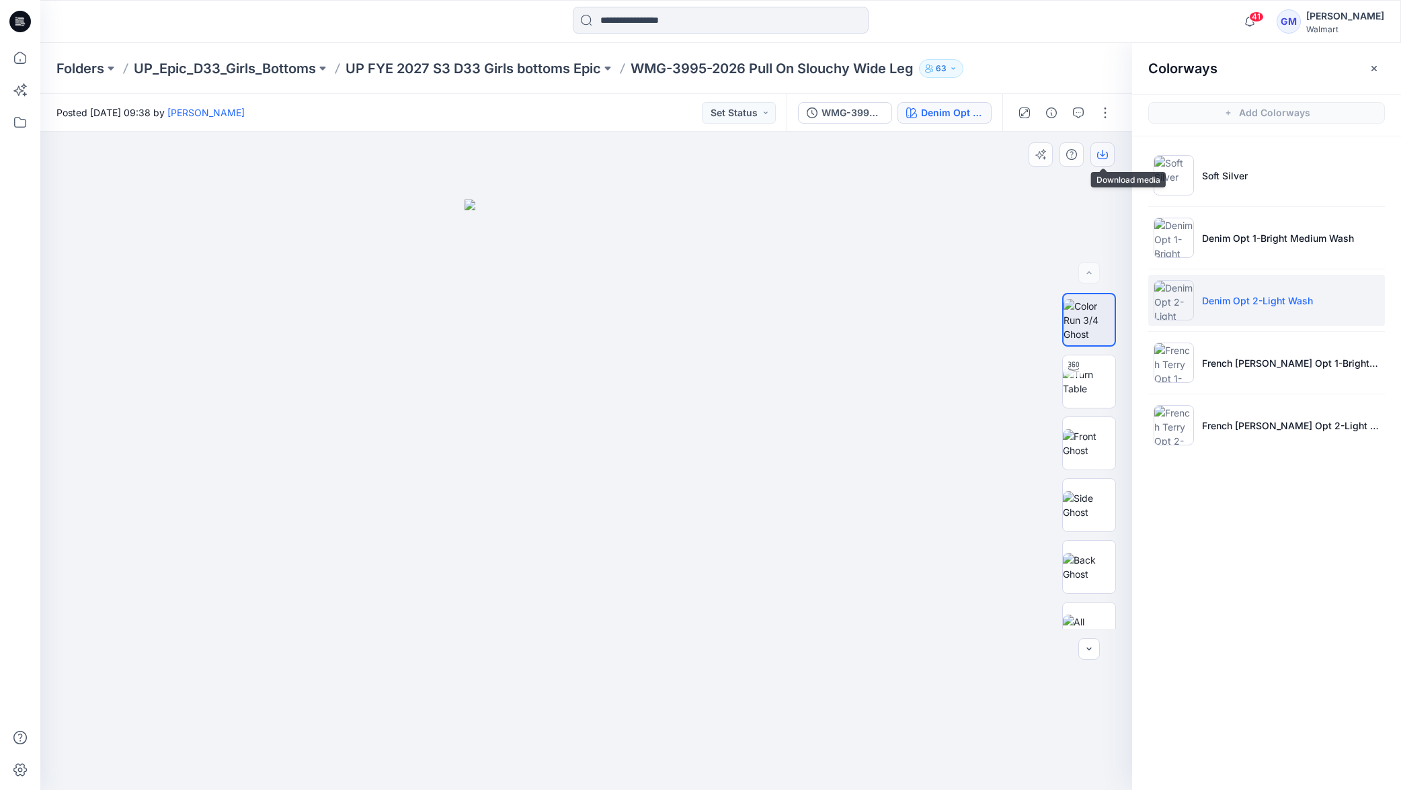
click at [1110, 158] on button "button" at bounding box center [1102, 154] width 24 height 24
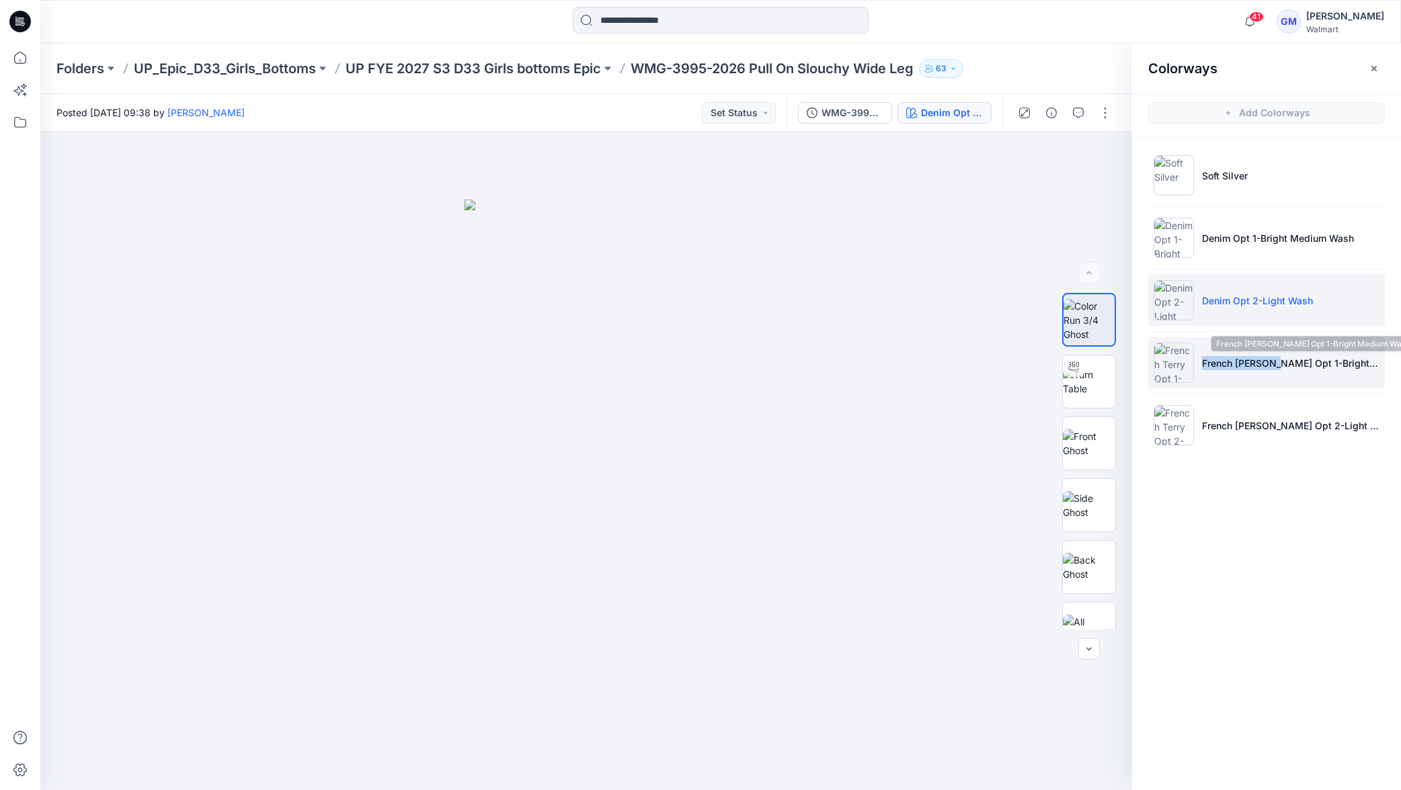
click at [1271, 357] on p "French [PERSON_NAME] Opt 1-Bright Medium Wash" at bounding box center [1290, 363] width 177 height 14
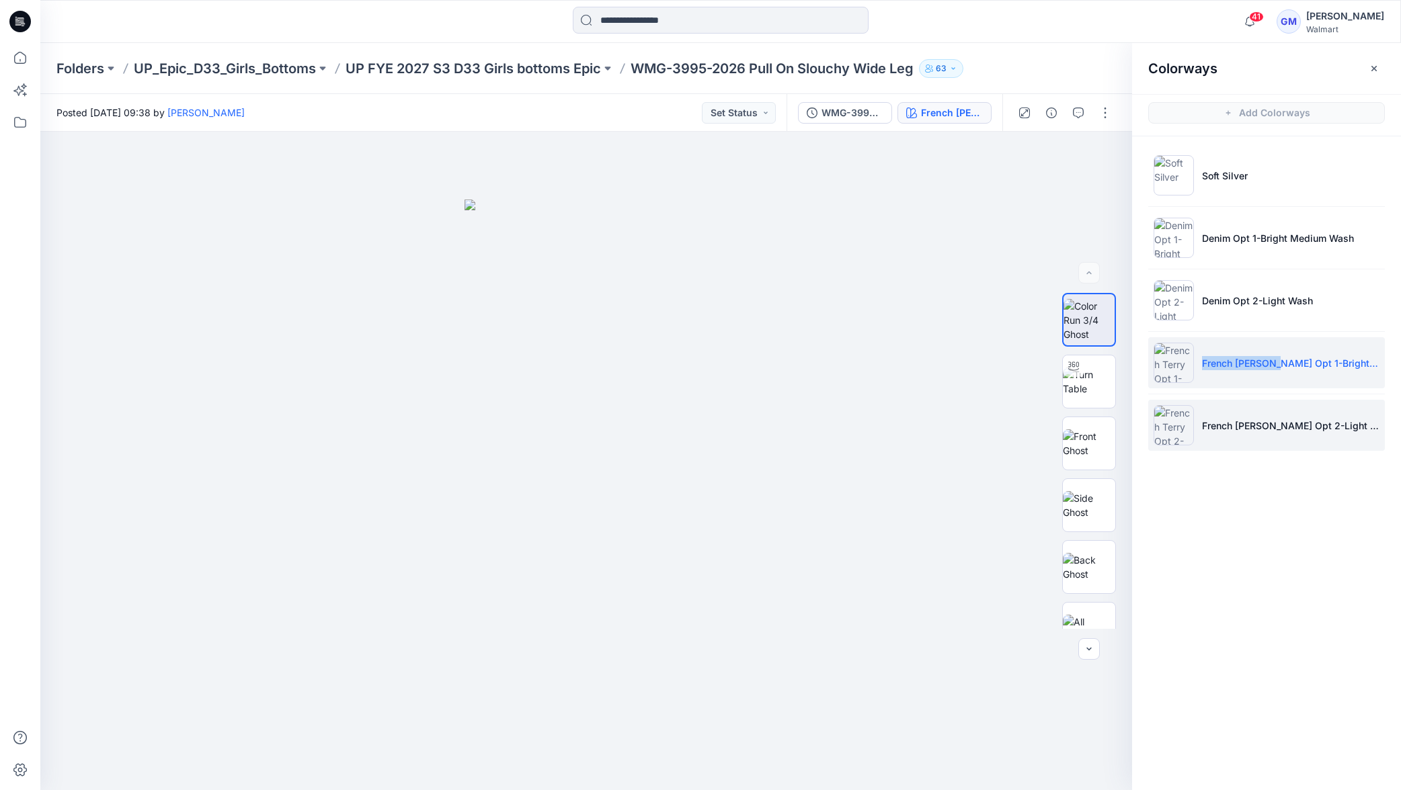
click at [1295, 422] on p "French [PERSON_NAME] Opt 2-Light Wash" at bounding box center [1290, 426] width 177 height 14
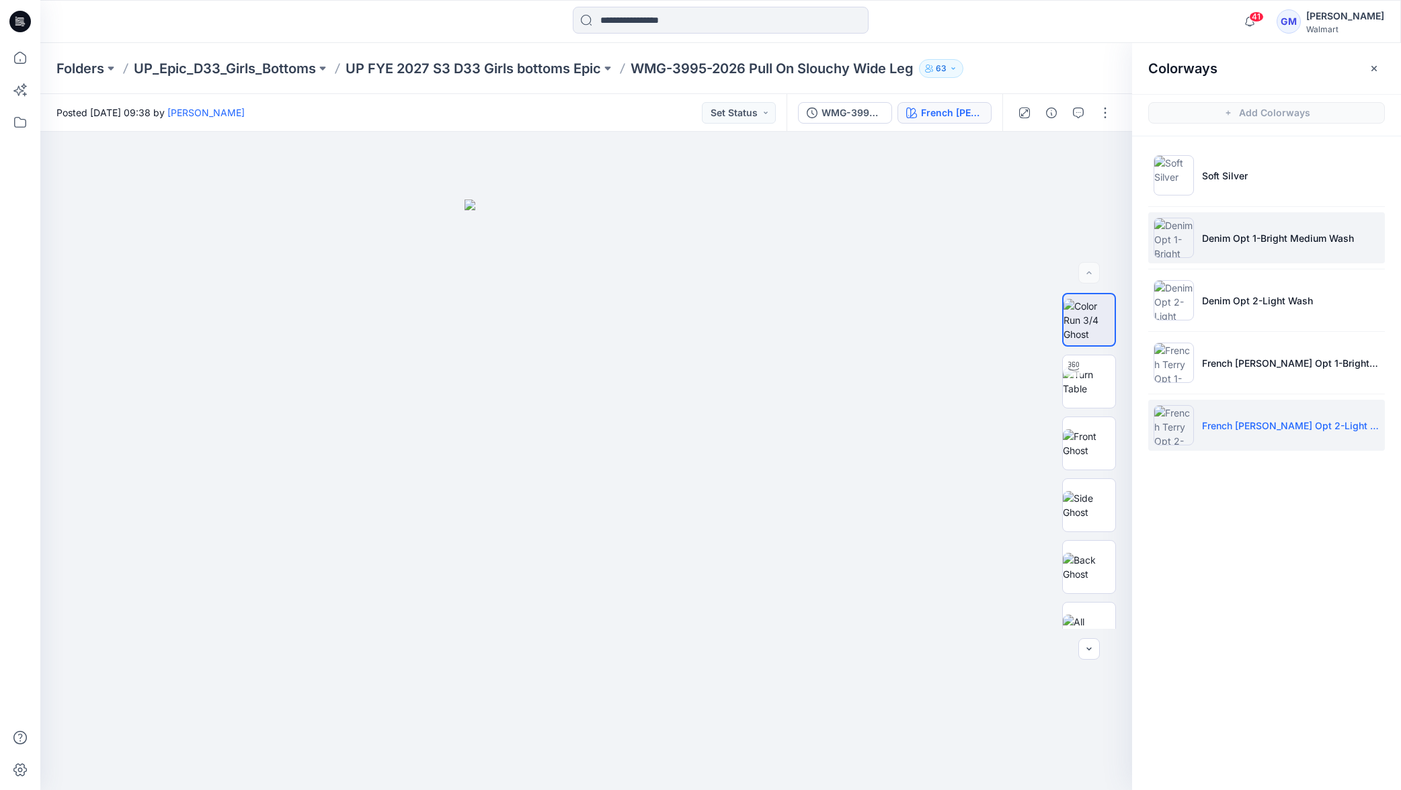
click at [1171, 237] on img at bounding box center [1173, 238] width 40 height 40
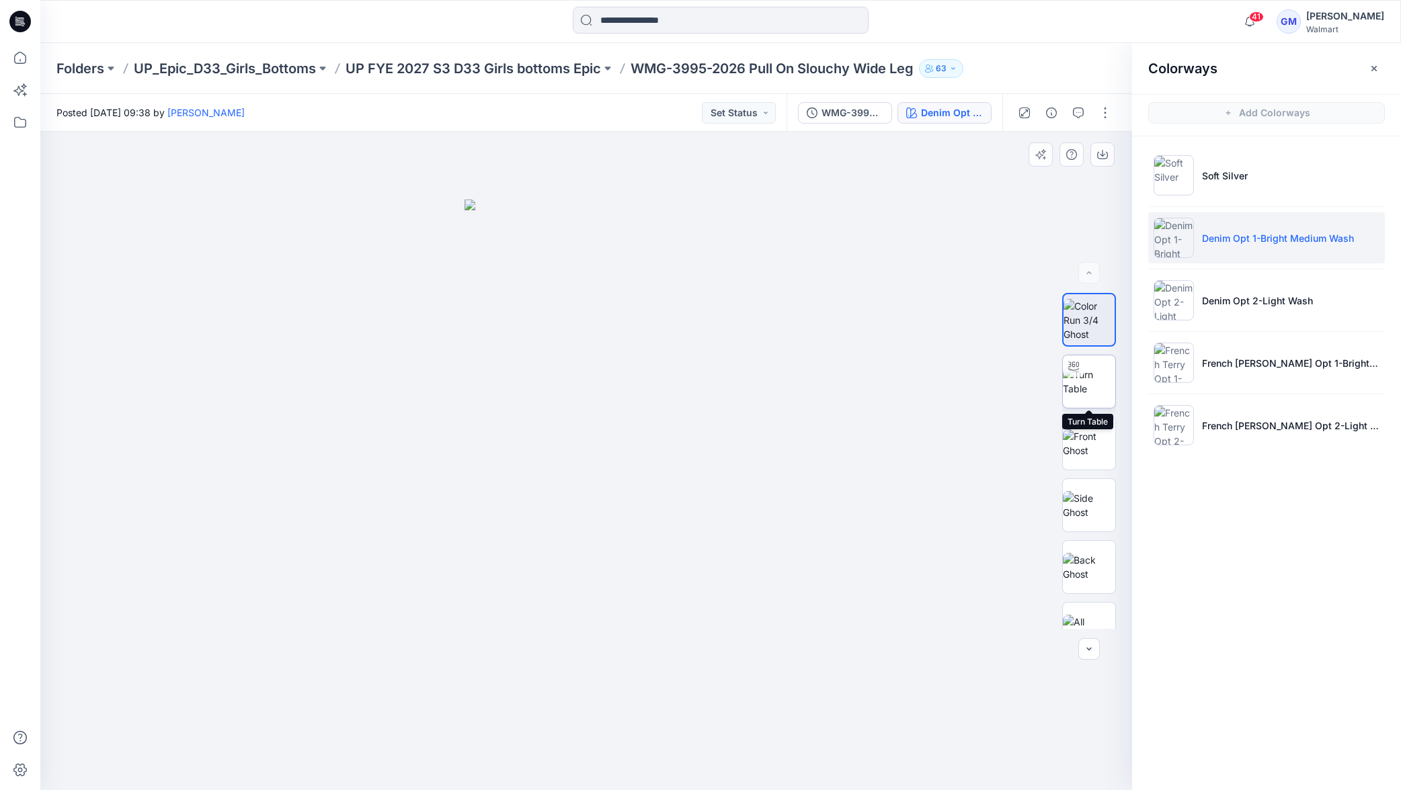
click at [1094, 393] on img at bounding box center [1089, 382] width 52 height 28
click at [1098, 509] on img at bounding box center [1089, 505] width 52 height 28
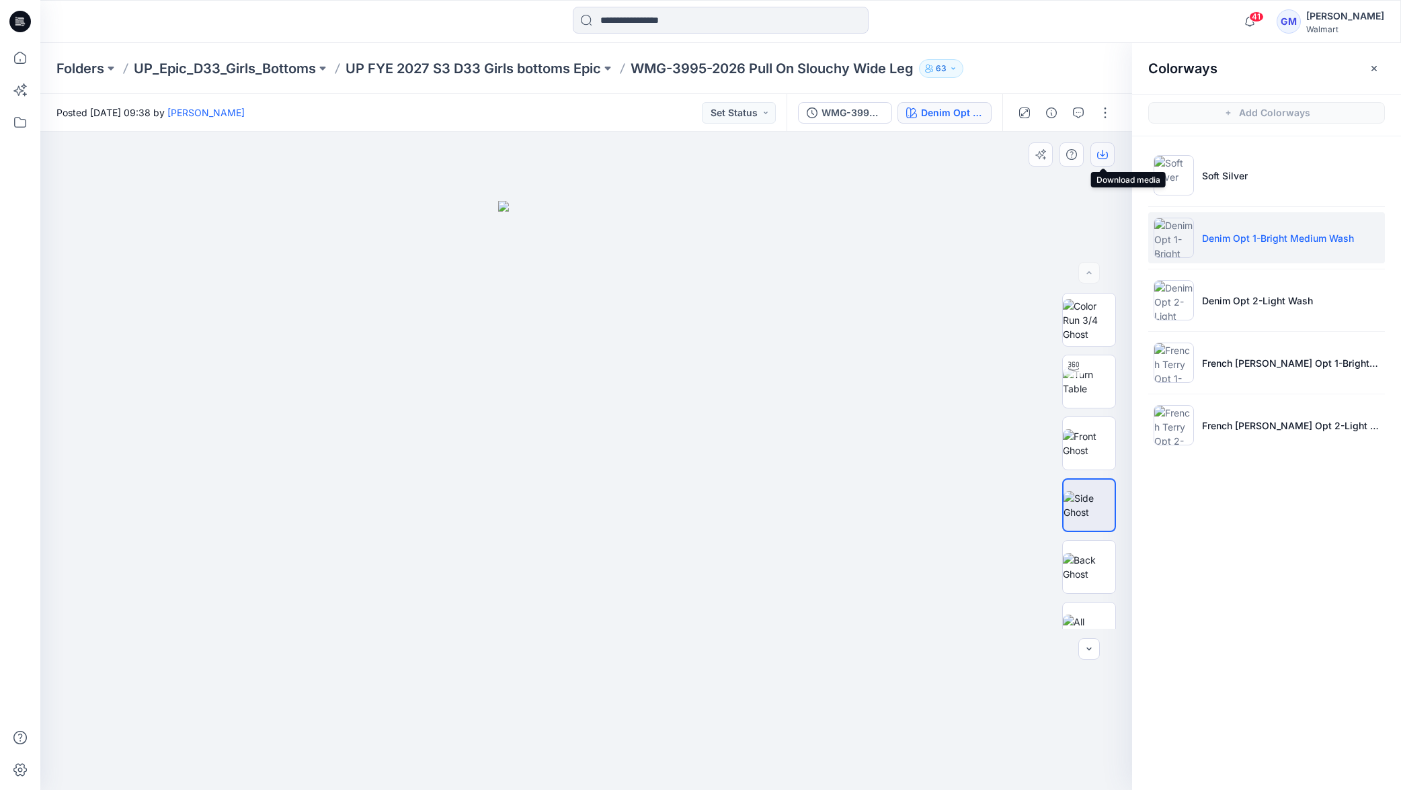
click at [1104, 153] on icon "button" at bounding box center [1102, 154] width 11 height 11
click at [712, 74] on p "WMG-3995-2026 Pull On Slouchy Wide Leg" at bounding box center [771, 68] width 283 height 19
click at [715, 75] on p "WMG-3995-2026 Pull On Slouchy Wide Leg" at bounding box center [771, 68] width 283 height 19
drag, startPoint x: 725, startPoint y: 69, endPoint x: 748, endPoint y: 66, distance: 23.8
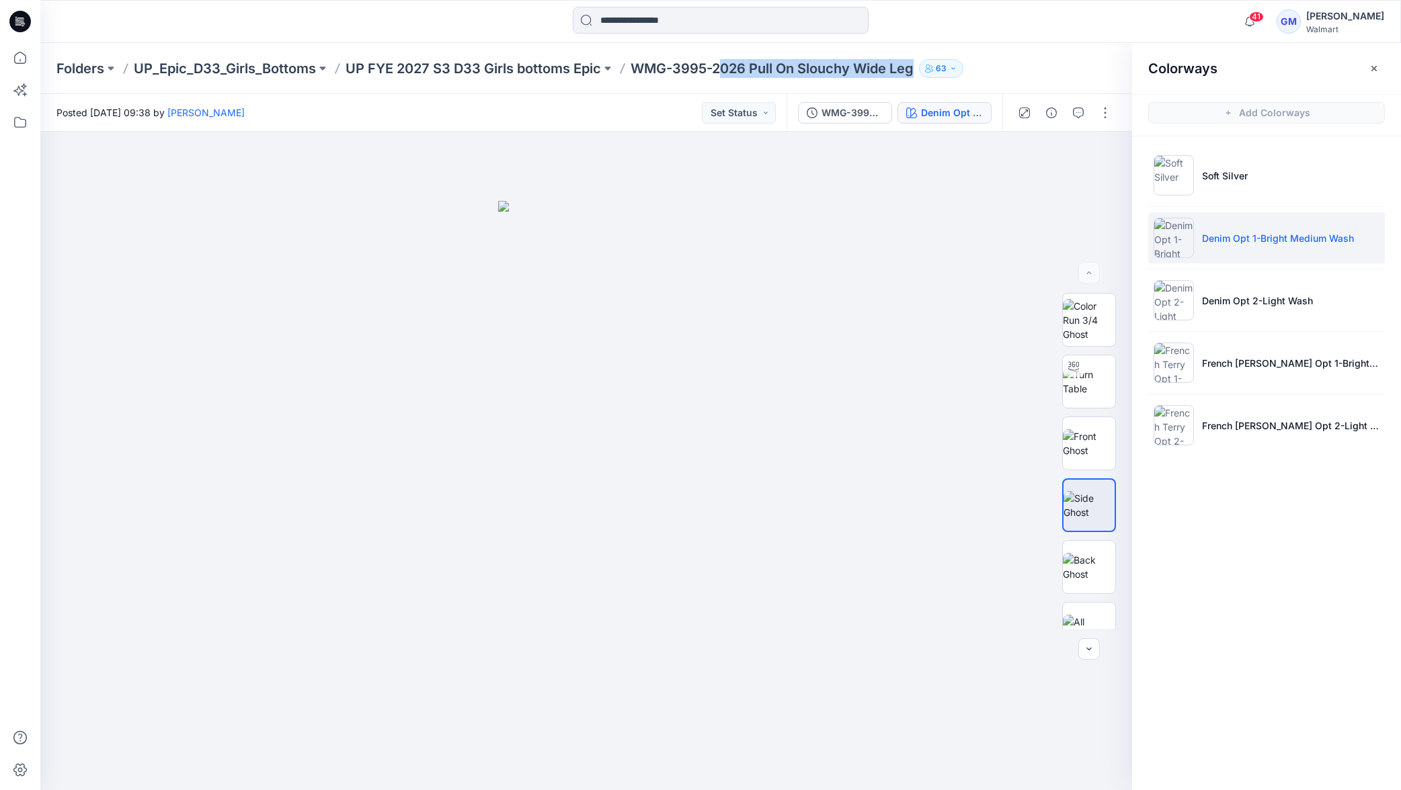
click at [724, 69] on p "WMG-3995-2026 Pull On Slouchy Wide Leg" at bounding box center [771, 68] width 283 height 19
drag, startPoint x: 750, startPoint y: 67, endPoint x: 638, endPoint y: 77, distance: 112.7
click at [670, 69] on p "WMG-3995-2026 Pull On Slouchy Wide Leg" at bounding box center [771, 68] width 283 height 19
click at [641, 72] on p "WMG-3995-2026 Pull On Slouchy Wide Leg" at bounding box center [771, 68] width 283 height 19
drag, startPoint x: 632, startPoint y: 71, endPoint x: 747, endPoint y: 72, distance: 115.6
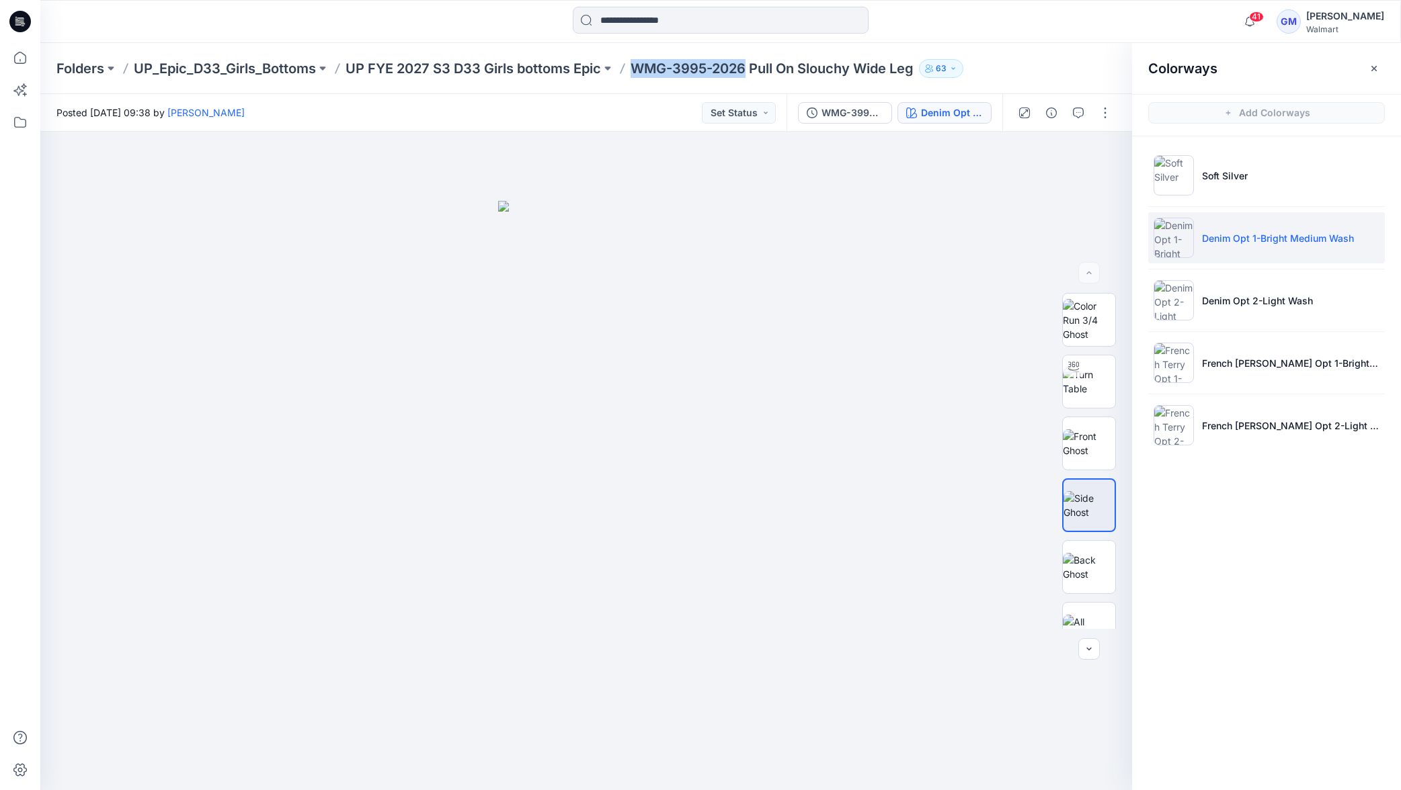
click at [747, 71] on div "Folders UP_Epic_D33_Girls_Bottoms UP FYE 2027 S3 D33 Girls bottoms Epic WMG-399…" at bounding box center [667, 68] width 1223 height 19
copy p "WMG-3995-2026"
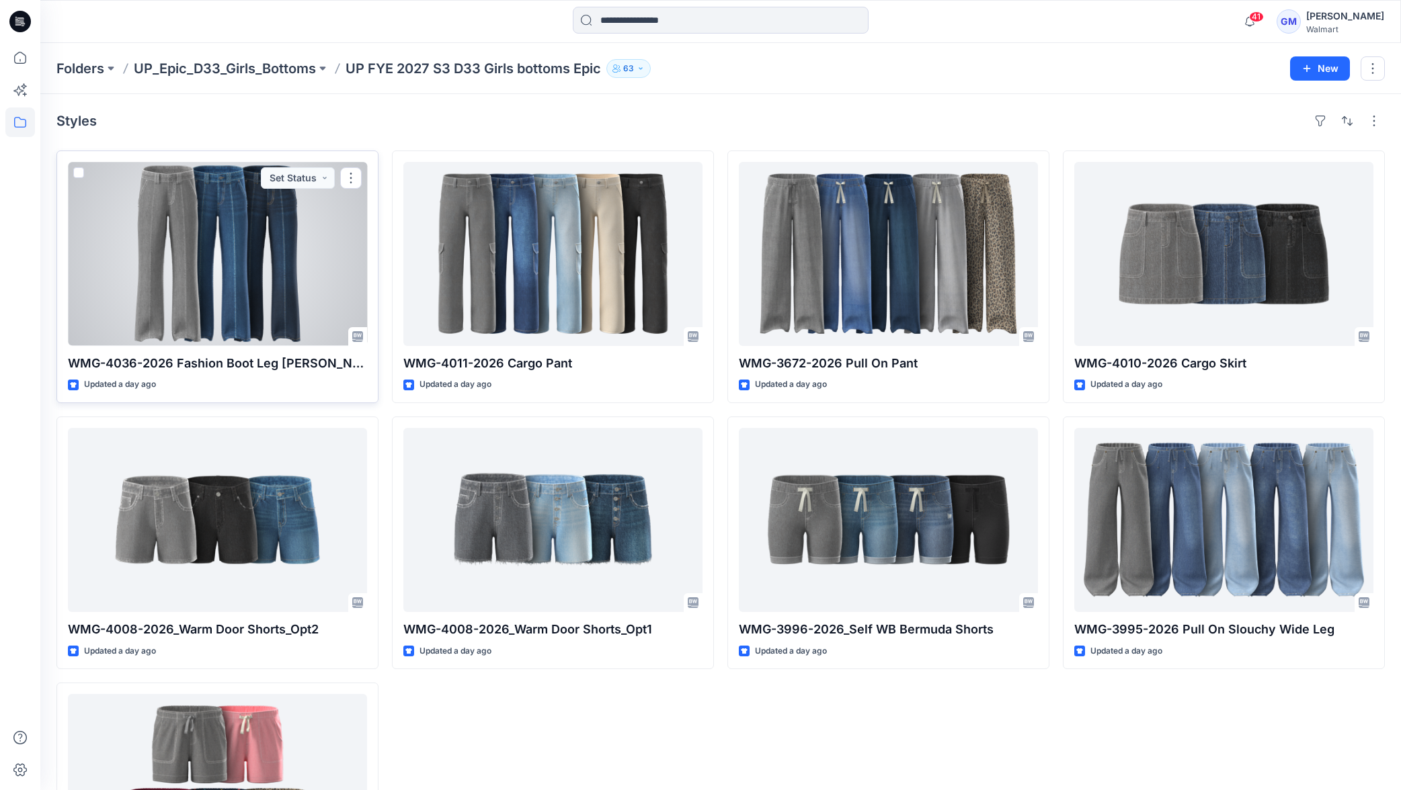
click at [274, 285] on div at bounding box center [217, 254] width 299 height 184
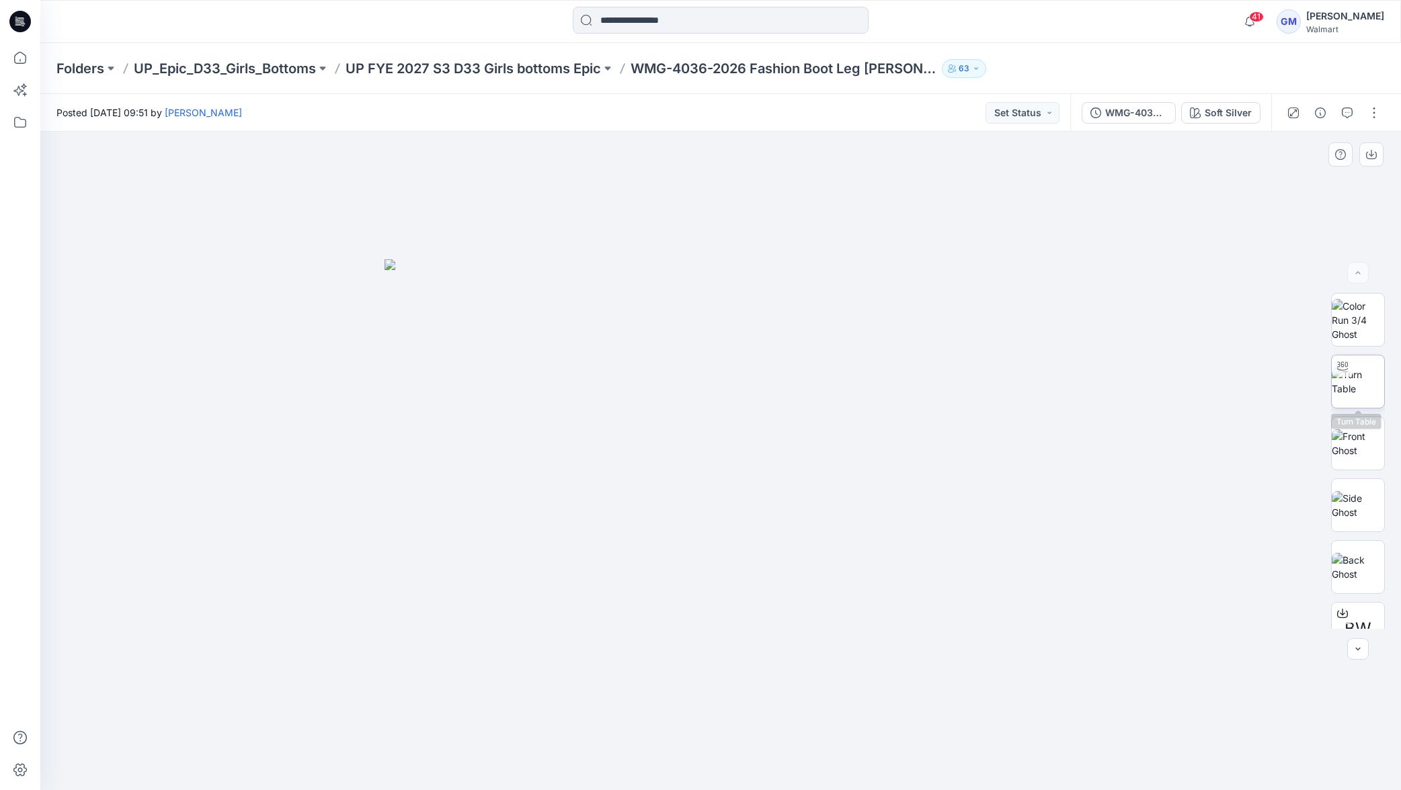
click at [1350, 384] on img at bounding box center [1358, 382] width 52 height 28
click at [721, 756] on icon at bounding box center [721, 753] width 8 height 8
click at [723, 754] on icon at bounding box center [721, 753] width 8 height 8
click at [723, 752] on icon at bounding box center [721, 753] width 8 height 8
drag, startPoint x: 734, startPoint y: 620, endPoint x: 732, endPoint y: 561, distance: 59.2
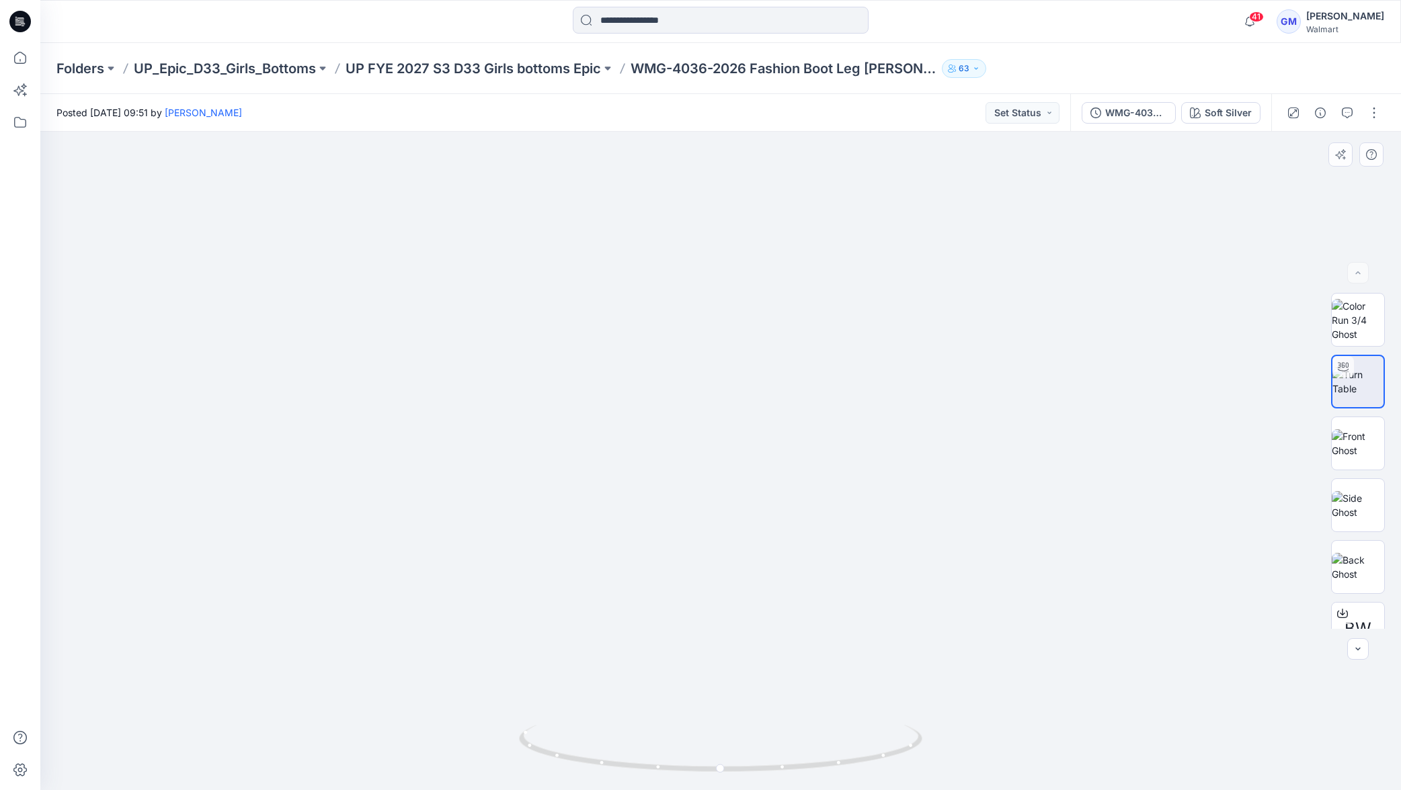
click at [731, 462] on img at bounding box center [720, 396] width 787 height 787
click at [725, 747] on div at bounding box center [720, 752] width 15 height 15
click at [723, 749] on icon at bounding box center [721, 753] width 8 height 8
drag, startPoint x: 616, startPoint y: 766, endPoint x: 432, endPoint y: 735, distance: 187.4
click at [432, 735] on div at bounding box center [720, 461] width 1360 height 659
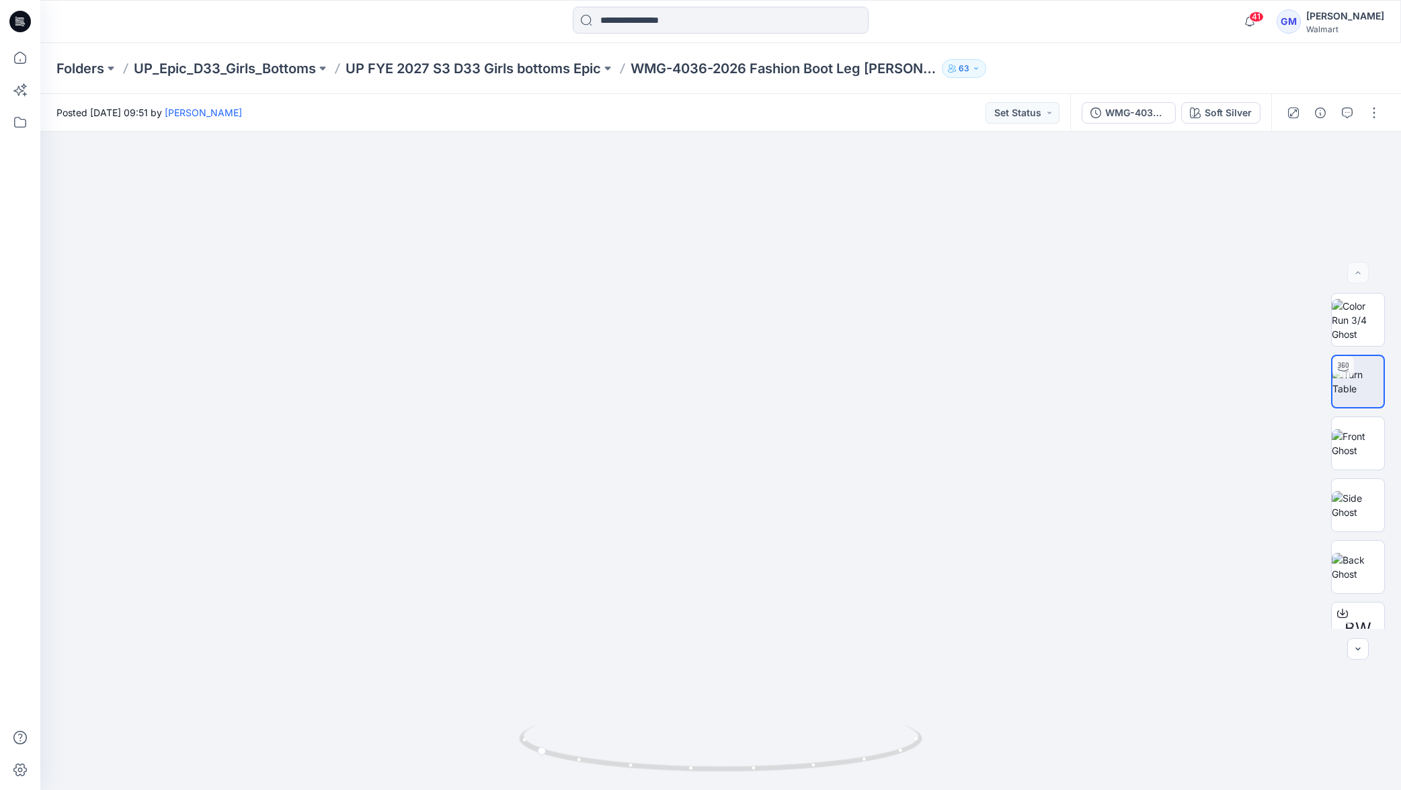
click at [688, 63] on p "WMG-4036-2026 Fashion Boot Leg [PERSON_NAME]" at bounding box center [783, 68] width 306 height 19
drag, startPoint x: 747, startPoint y: 69, endPoint x: 628, endPoint y: 70, distance: 119.0
click at [630, 71] on div "Folders UP_Epic_D33_Girls_Bottoms UP FYE 2027 S3 D33 Girls bottoms Epic WMG-403…" at bounding box center [667, 68] width 1223 height 19
copy p "WMG-4036-2026"
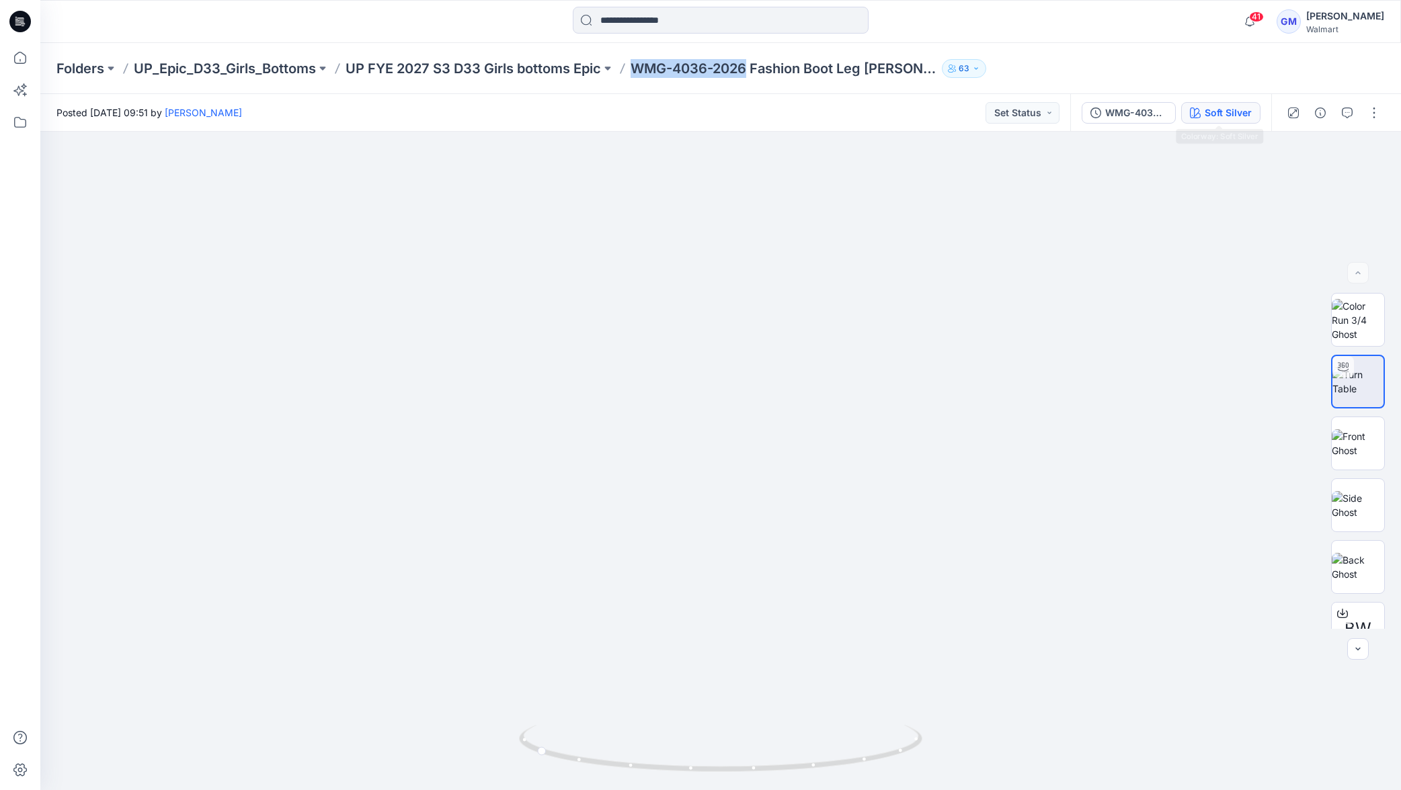
click at [1238, 120] on button "Soft Silver" at bounding box center [1220, 113] width 79 height 22
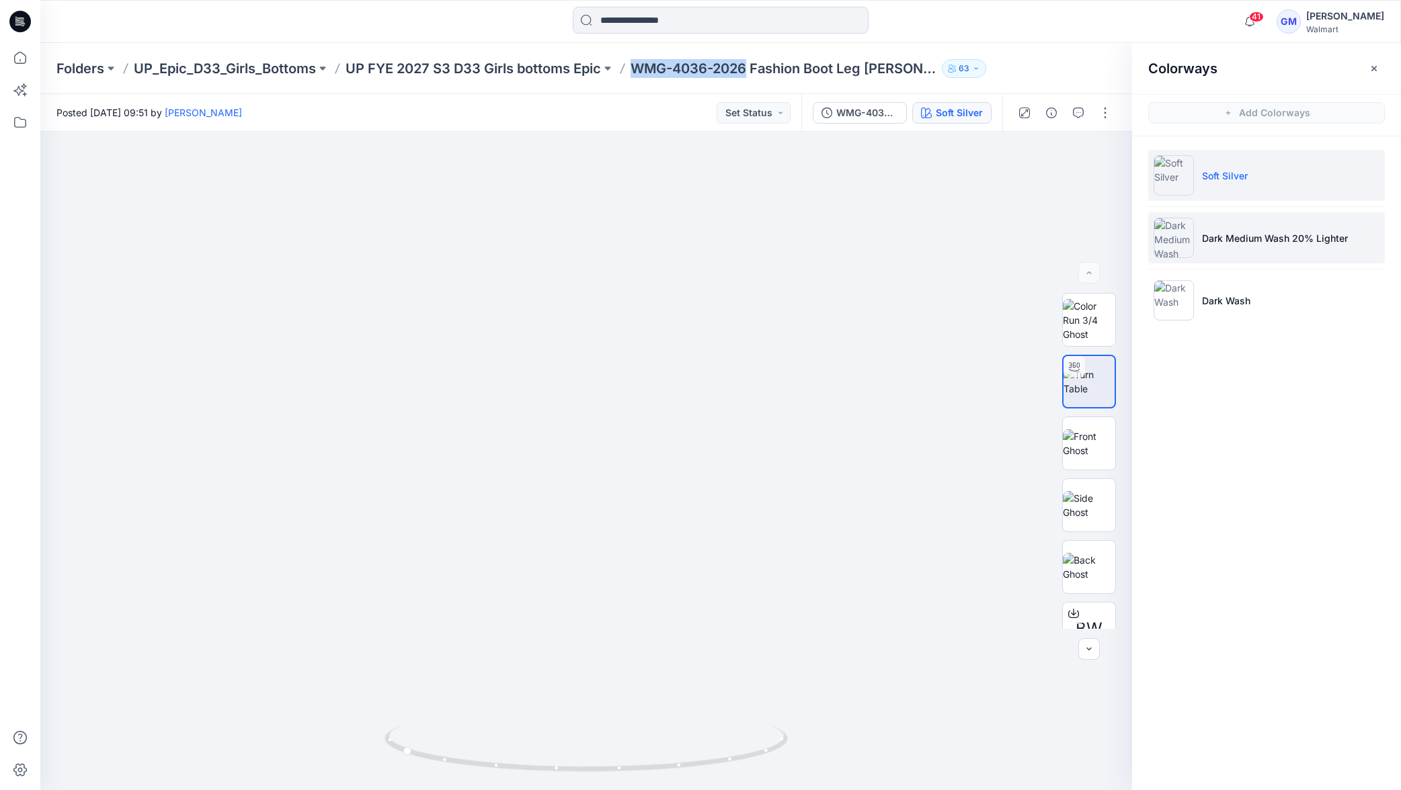
click at [1263, 240] on p "Dark Medium Wash 20% Lighter" at bounding box center [1275, 238] width 146 height 14
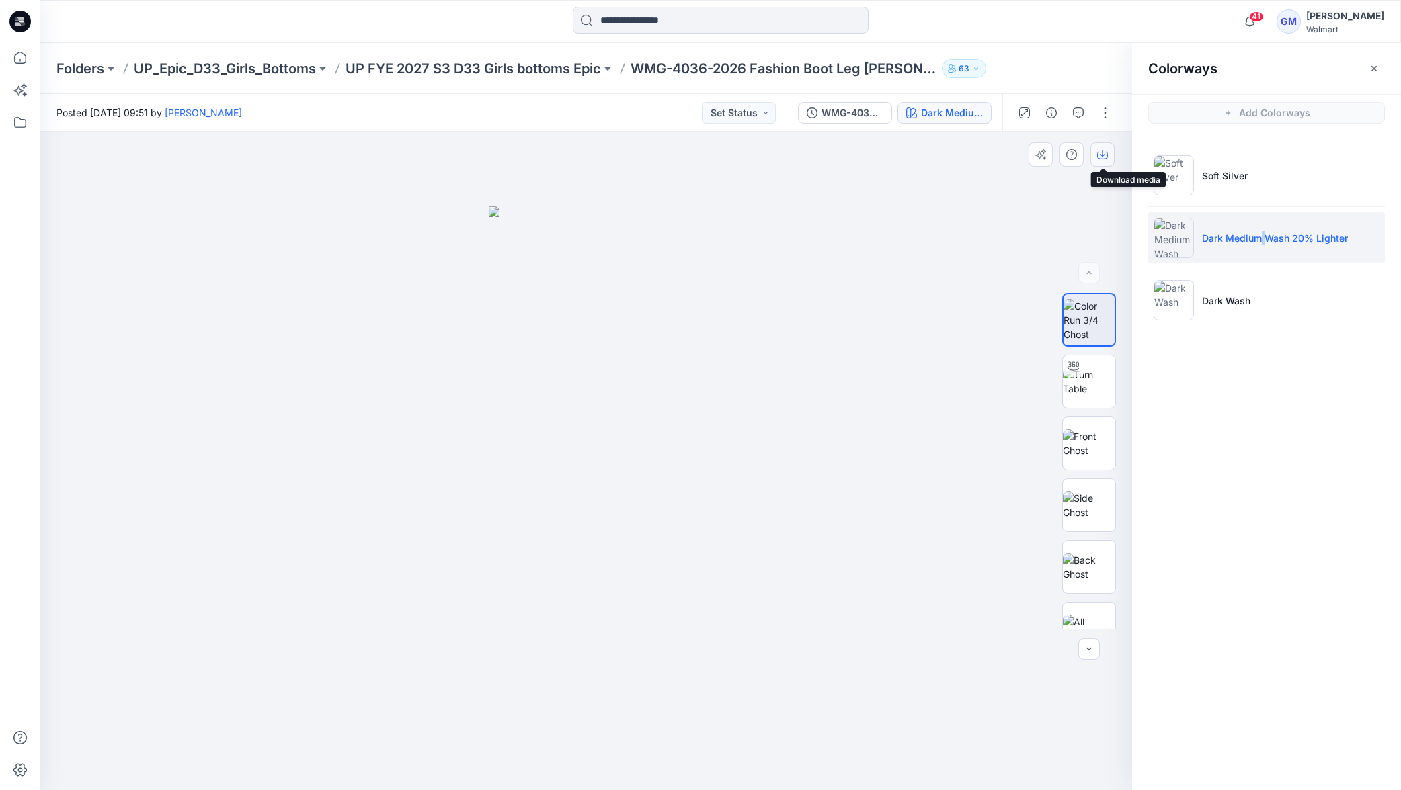
click at [1103, 159] on icon "button" at bounding box center [1102, 154] width 11 height 11
click at [1293, 303] on li "Dark Wash" at bounding box center [1266, 300] width 237 height 51
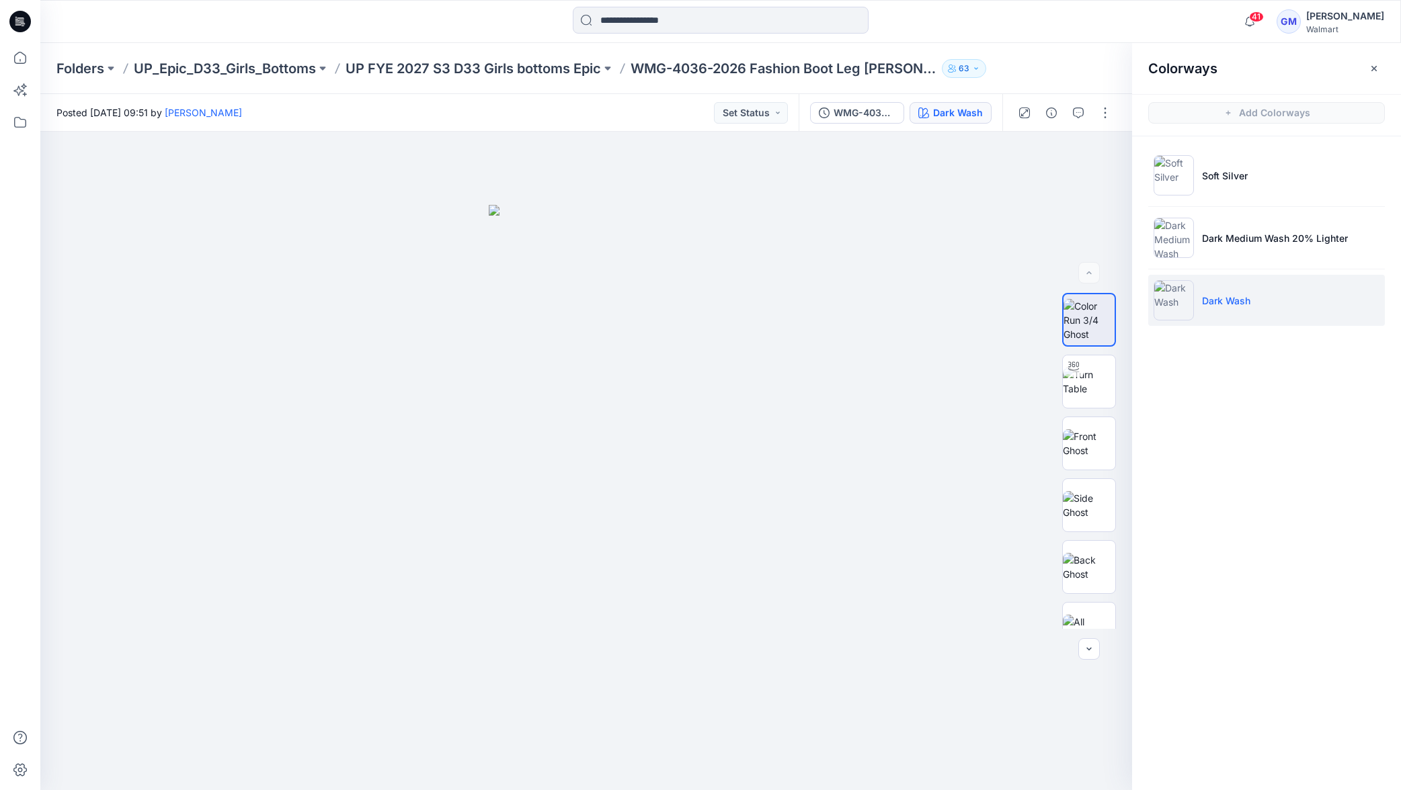
click at [1217, 302] on p "Dark Wash" at bounding box center [1226, 301] width 48 height 14
click at [1097, 156] on icon "button" at bounding box center [1102, 154] width 11 height 11
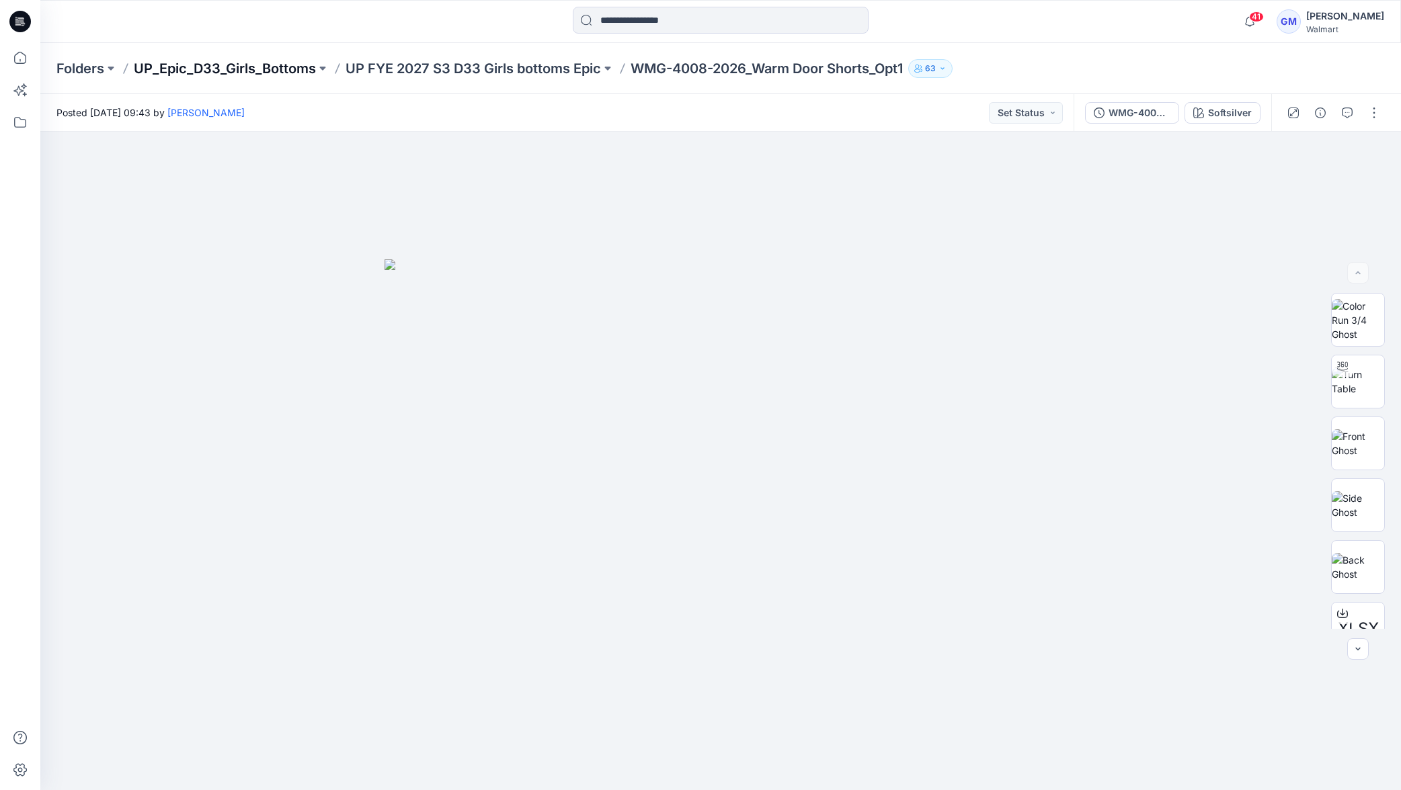
click at [254, 68] on p "UP_Epic_D33_Girls_Bottoms" at bounding box center [225, 68] width 182 height 19
click at [95, 63] on p "Folders" at bounding box center [80, 68] width 48 height 19
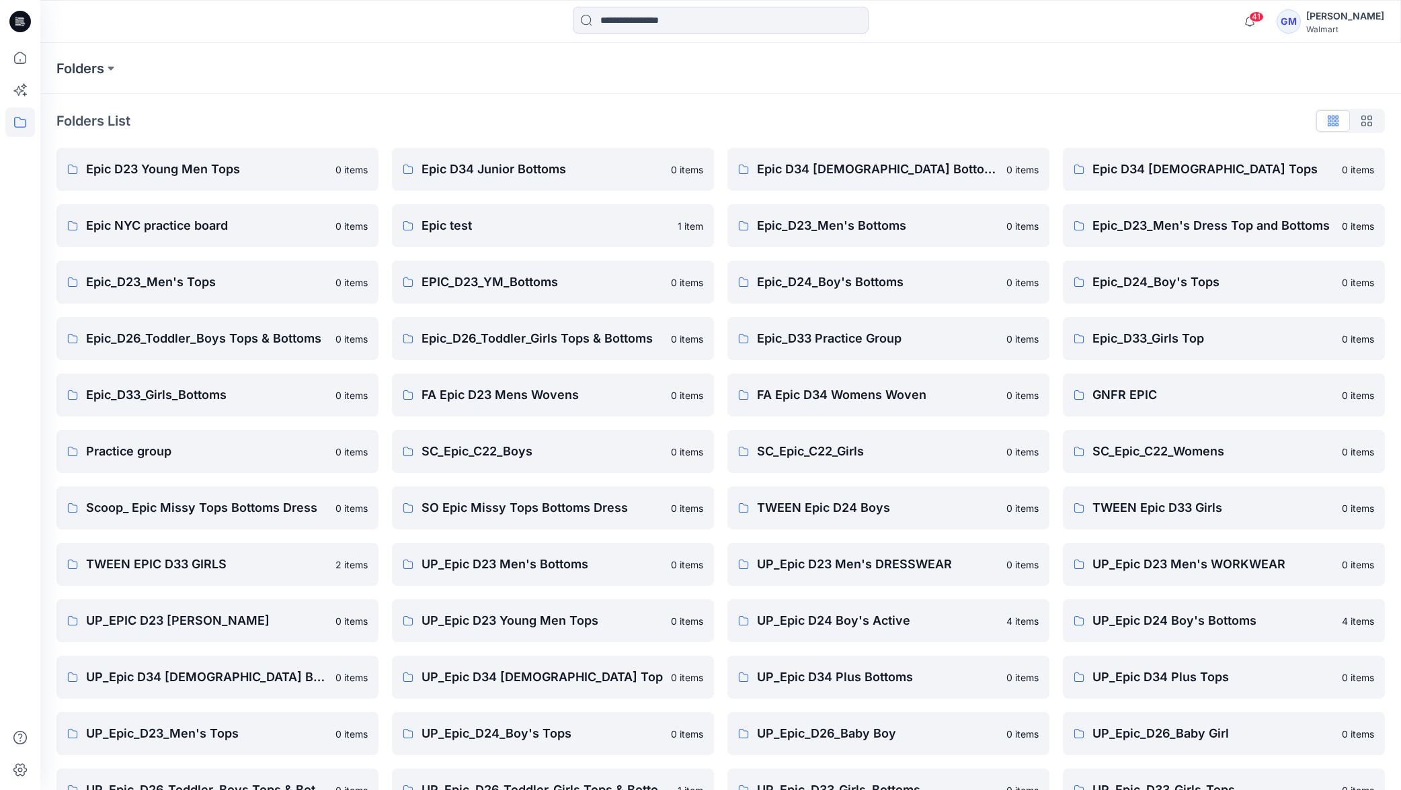
scroll to position [94, 0]
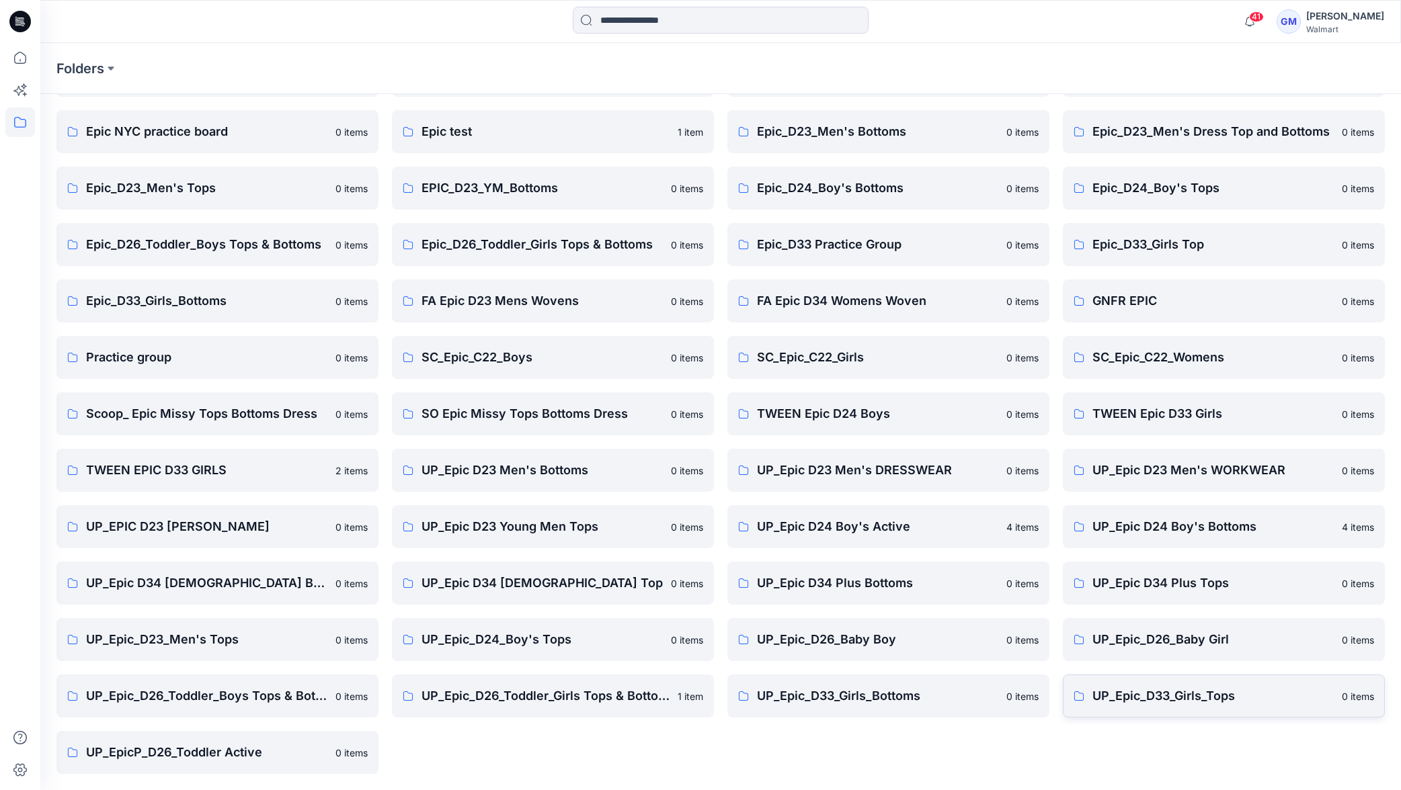
click at [1164, 703] on p "UP_Epic_D33_Girls_Tops" at bounding box center [1212, 696] width 241 height 19
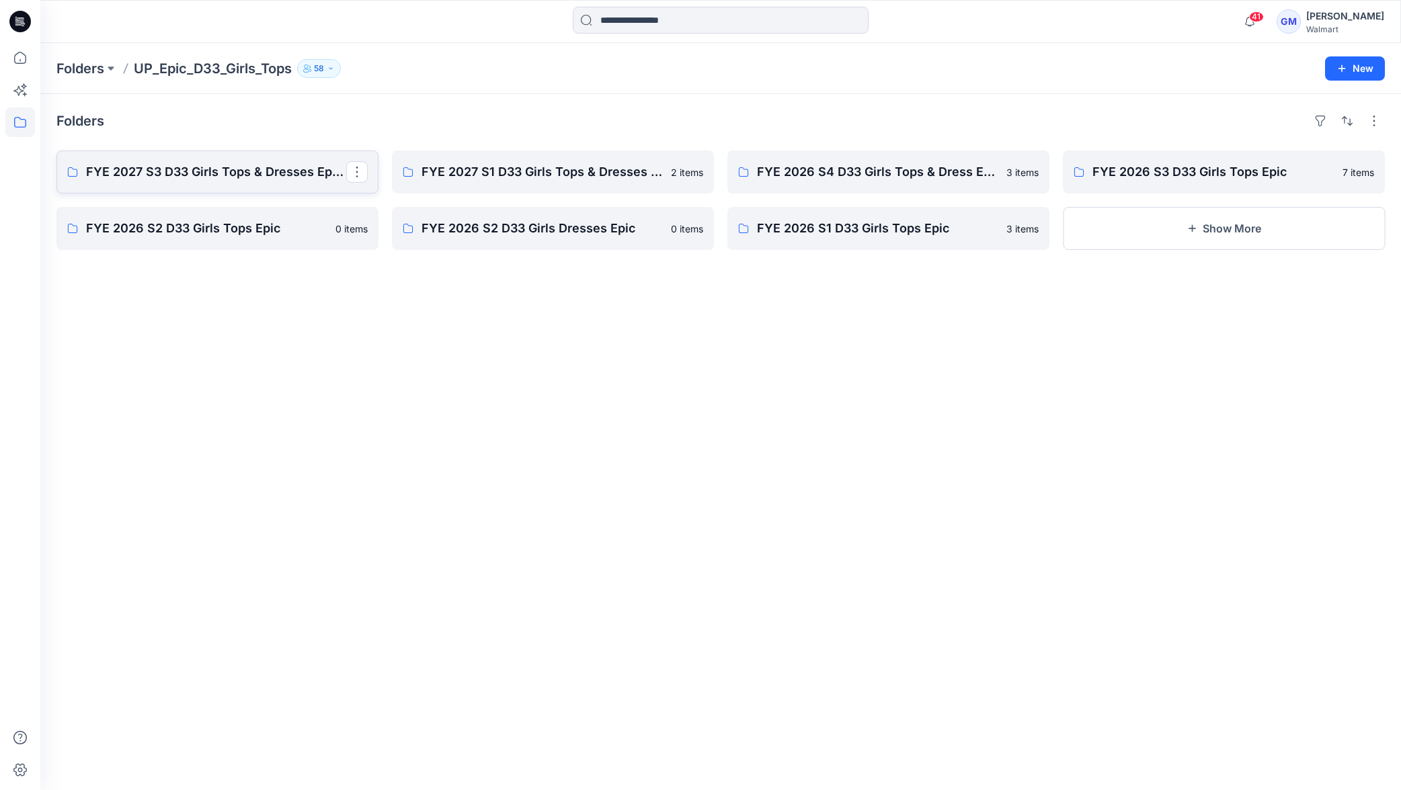
click at [178, 175] on p "FYE 2027 S3 D33 Girls Tops & Dresses Epic Design" at bounding box center [216, 172] width 260 height 19
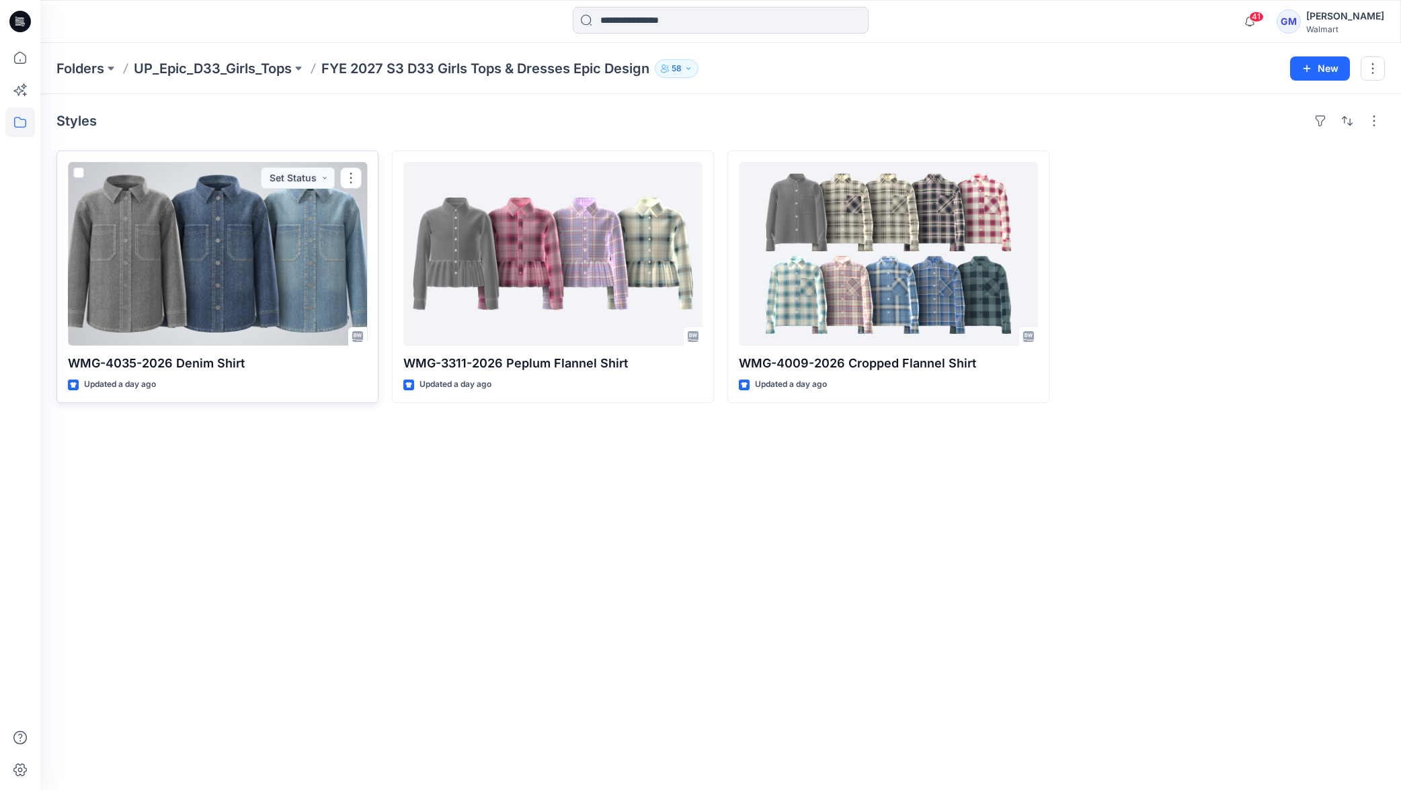
click at [214, 261] on div at bounding box center [217, 254] width 299 height 184
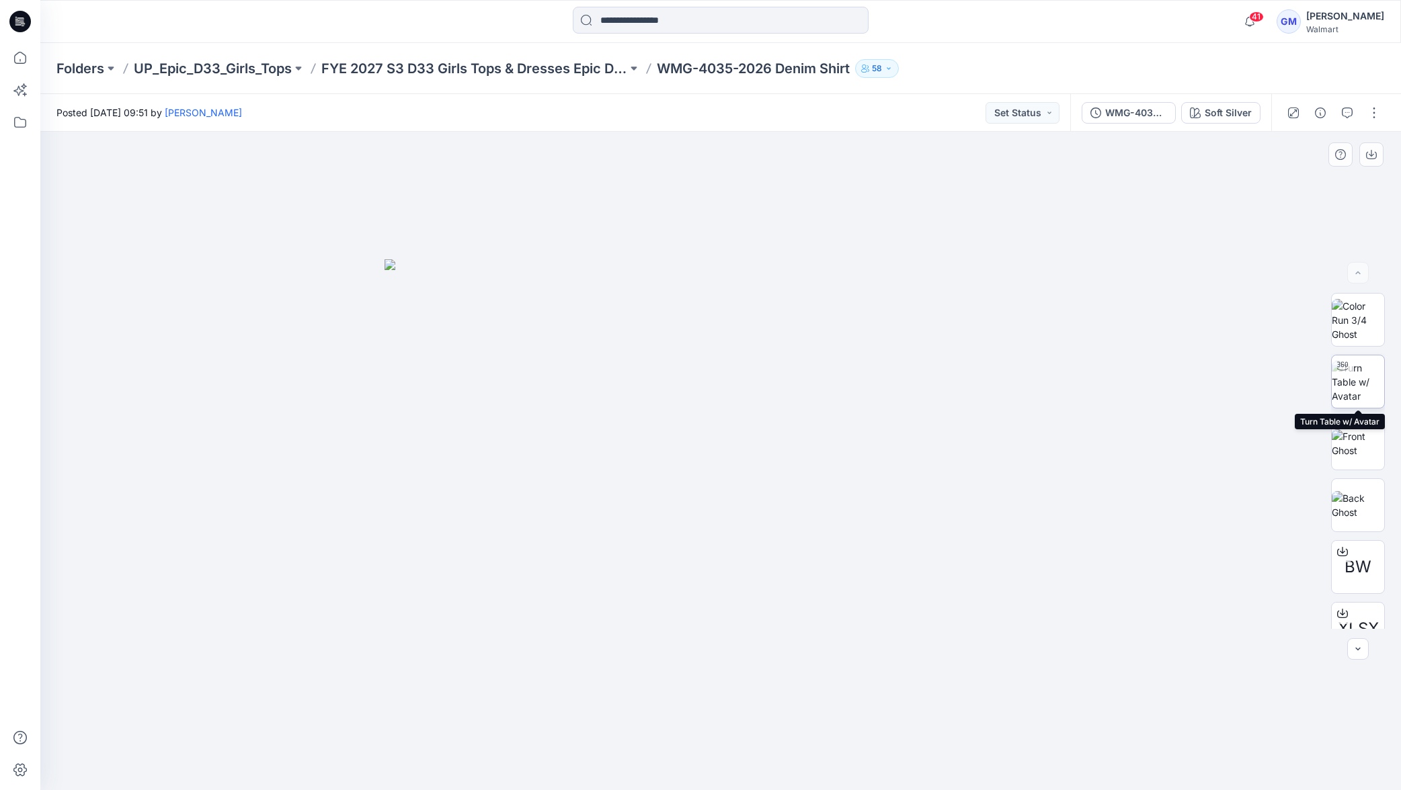
click at [1372, 383] on img at bounding box center [1358, 382] width 52 height 42
click at [718, 755] on icon at bounding box center [721, 753] width 8 height 8
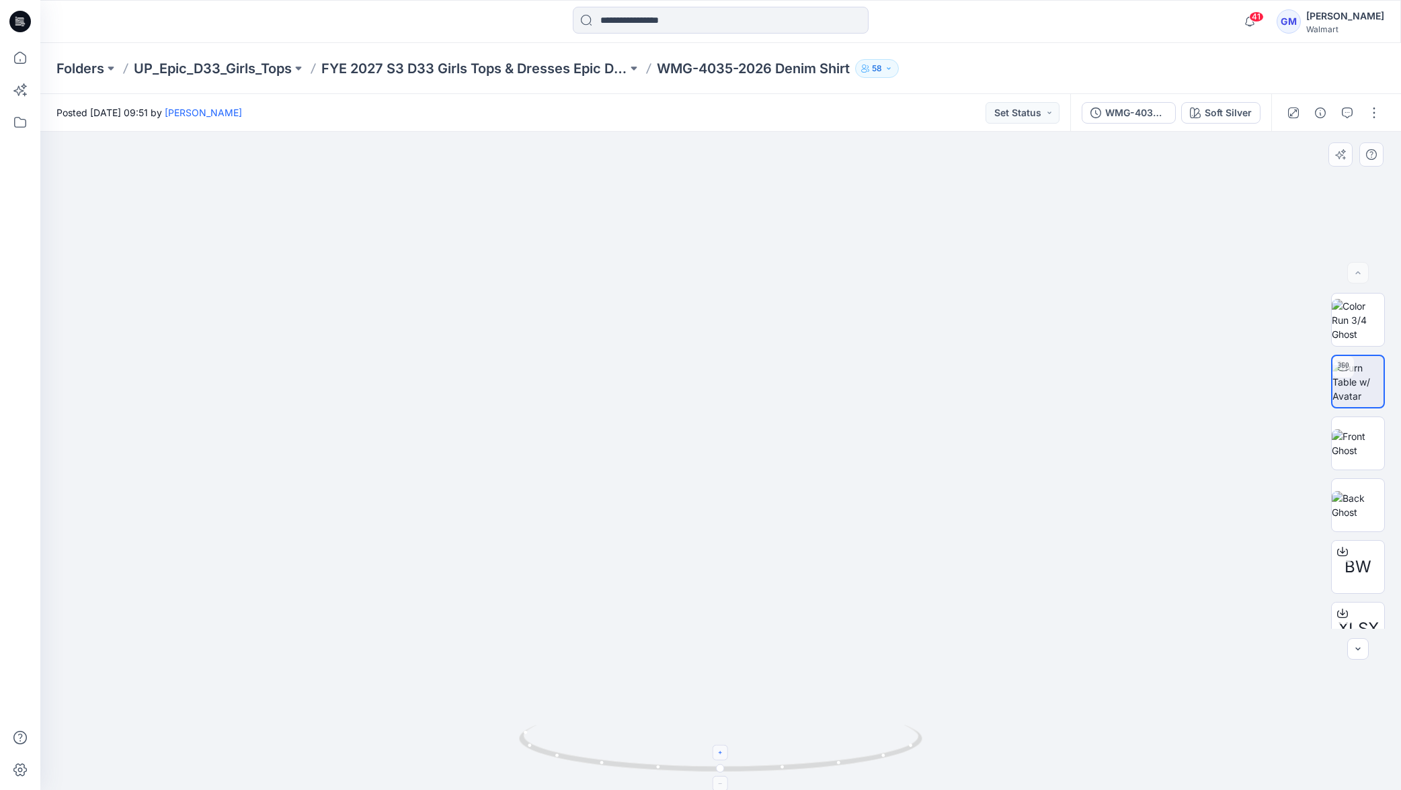
click at [718, 755] on icon at bounding box center [721, 753] width 8 height 8
drag, startPoint x: 674, startPoint y: 776, endPoint x: 492, endPoint y: 739, distance: 185.2
click at [483, 738] on div at bounding box center [720, 461] width 1360 height 659
click at [1235, 119] on div "Soft Silver" at bounding box center [1228, 113] width 47 height 15
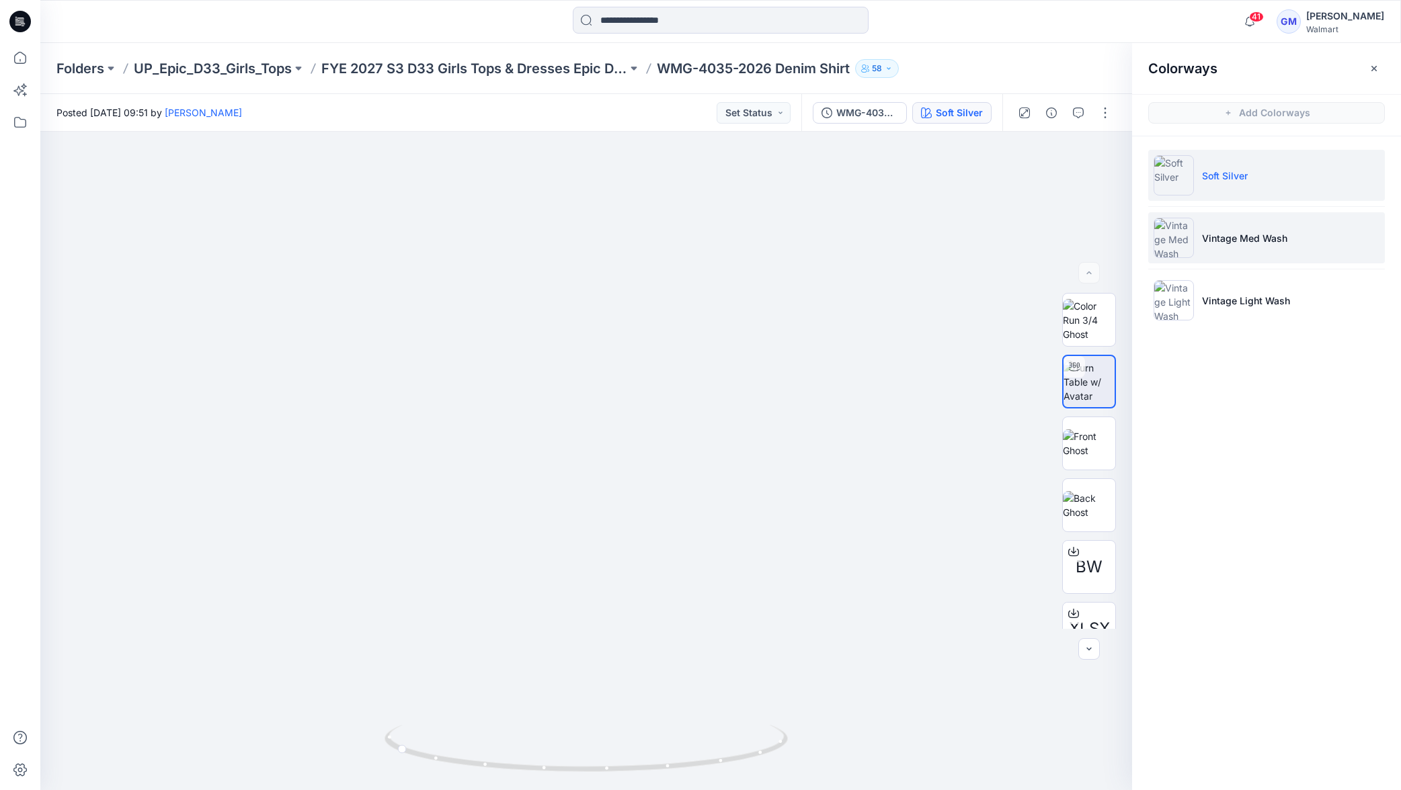
click at [1251, 245] on li "Vintage Med Wash" at bounding box center [1266, 237] width 237 height 51
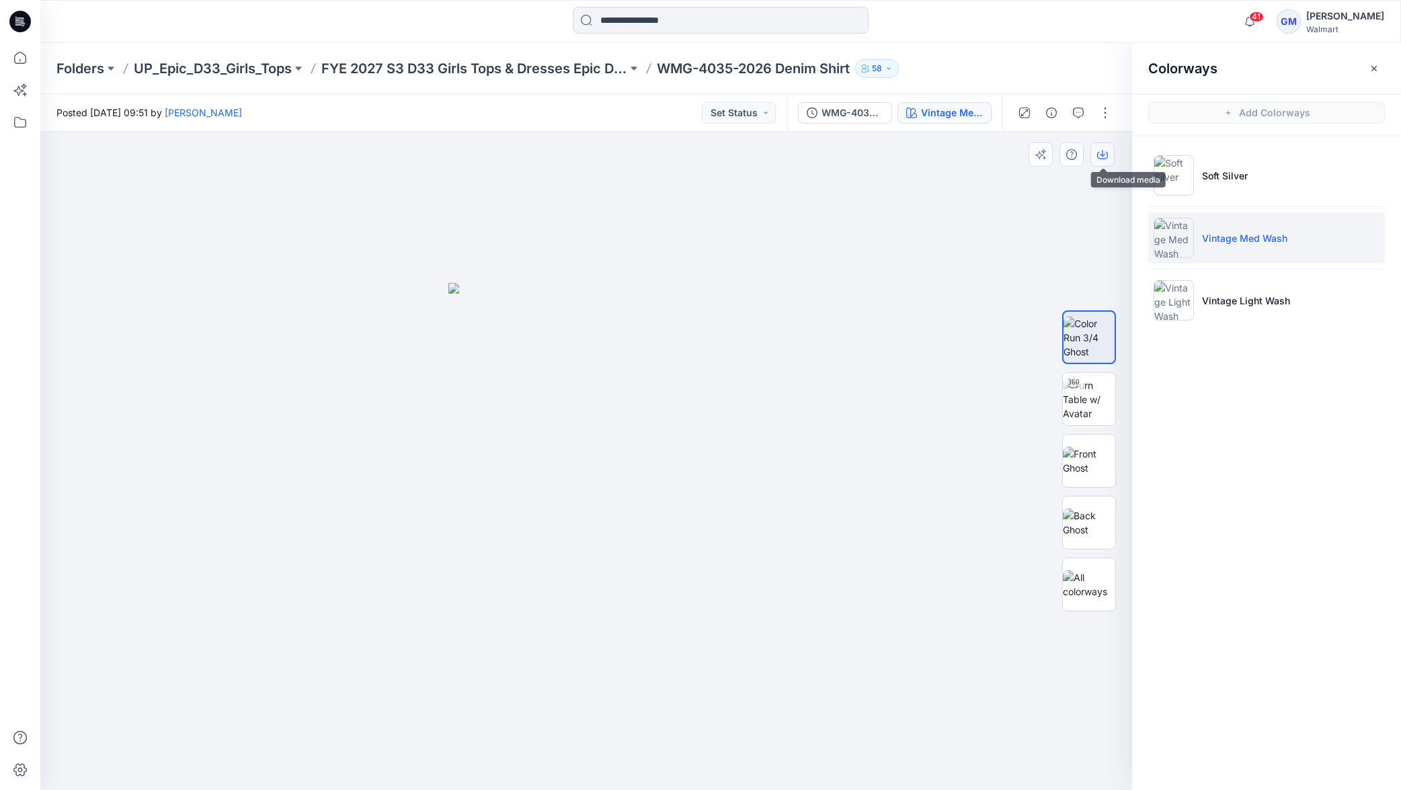
click at [1102, 160] on button "button" at bounding box center [1102, 154] width 24 height 24
click at [1274, 308] on p "Vintage Light Wash" at bounding box center [1246, 301] width 88 height 14
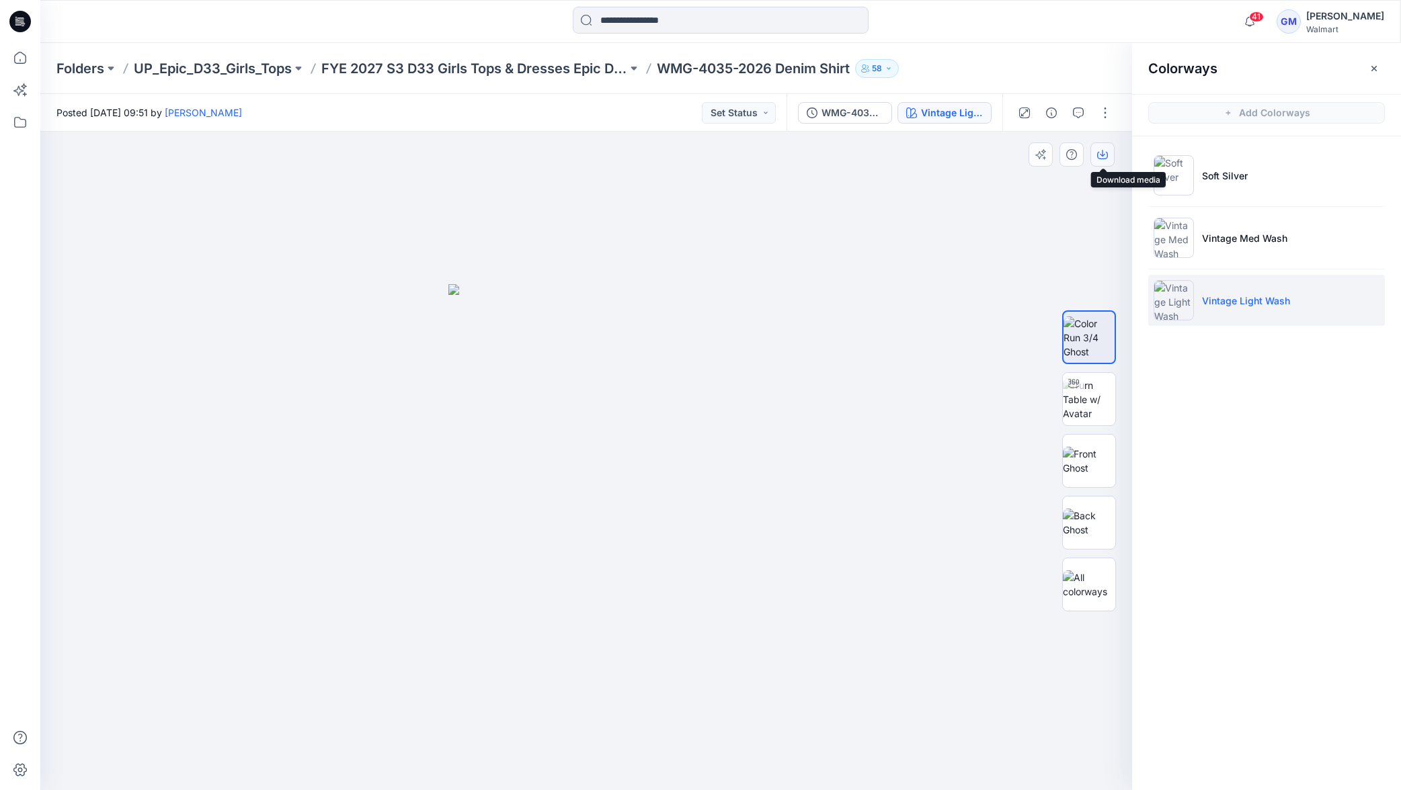
click at [1105, 149] on icon "button" at bounding box center [1102, 154] width 11 height 11
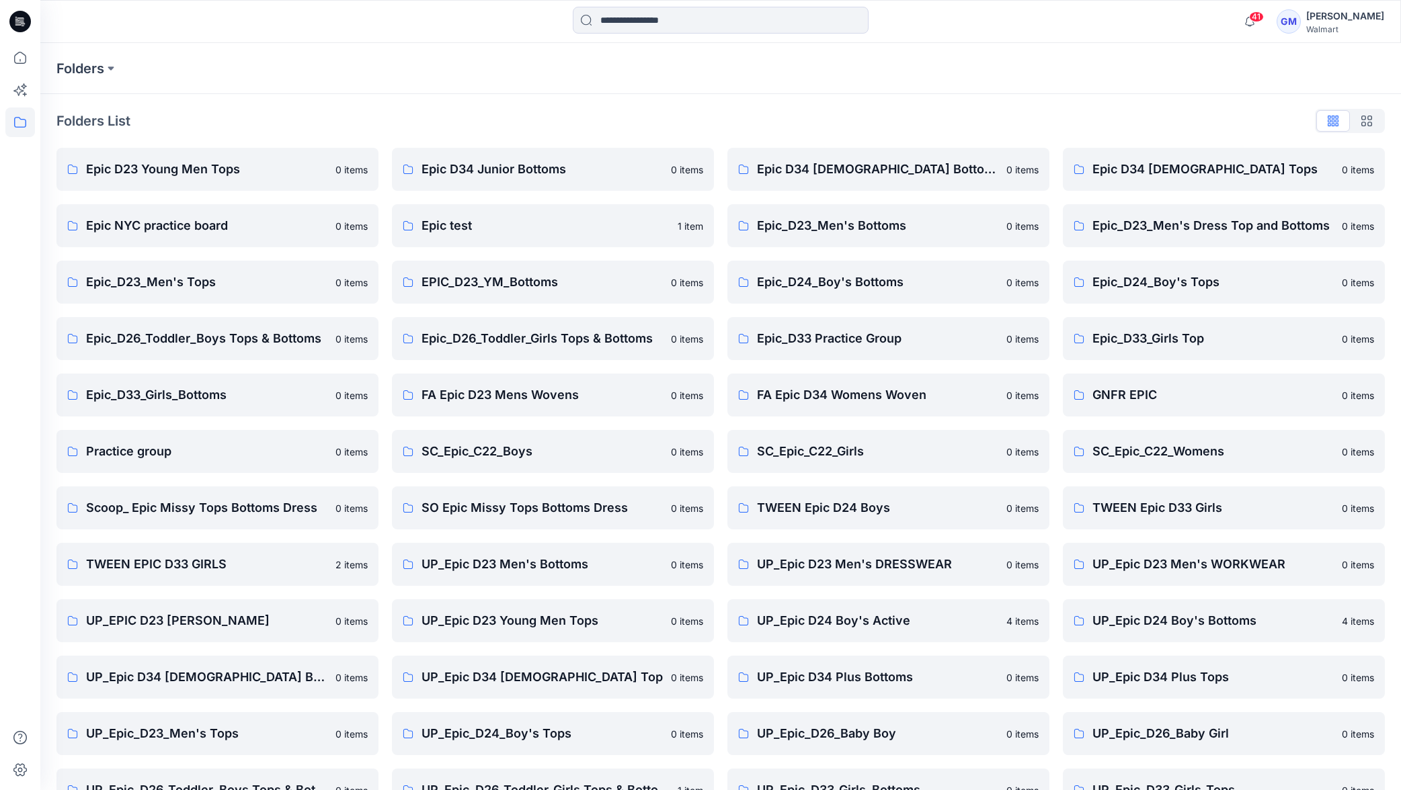
scroll to position [94, 0]
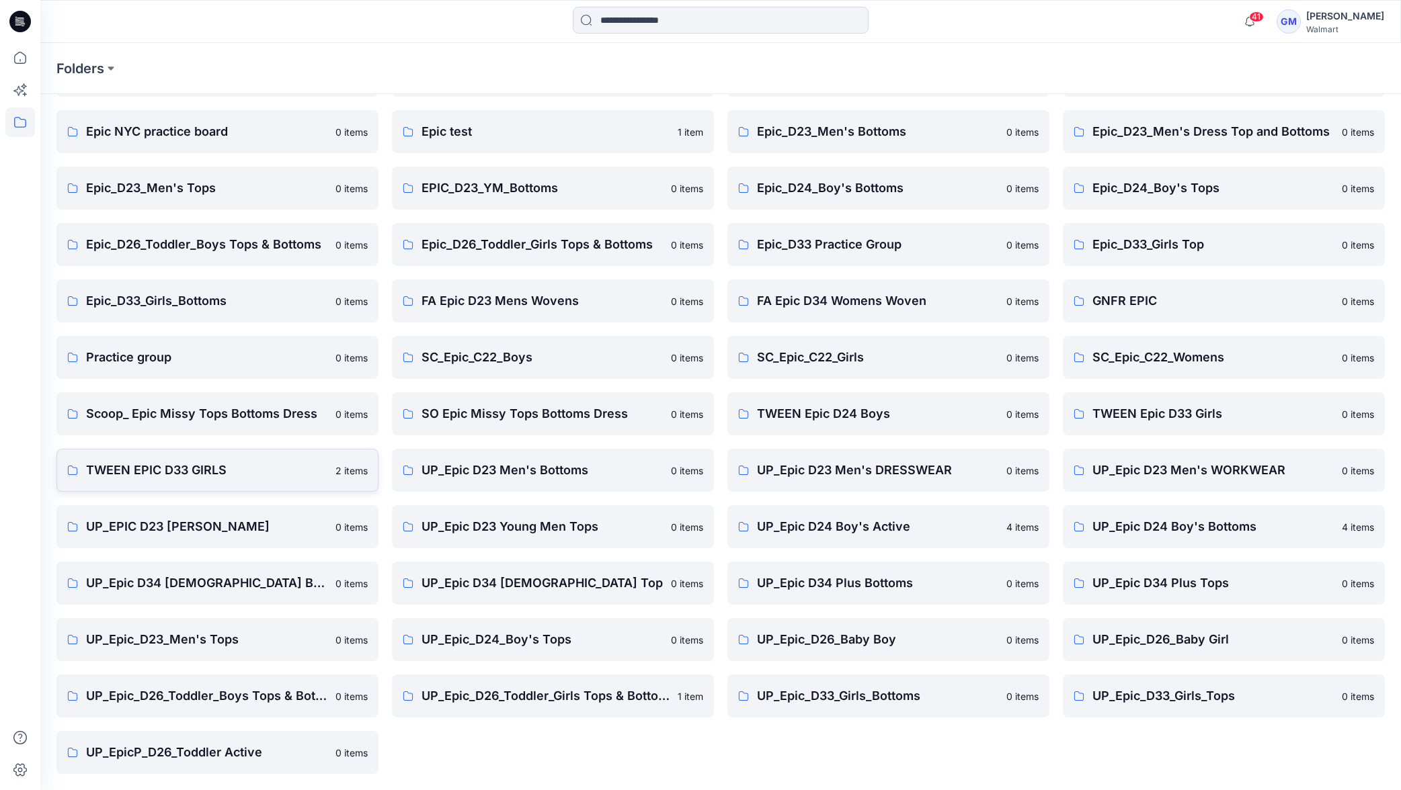
click at [154, 471] on p "TWEEN EPIC D33 GIRLS" at bounding box center [206, 470] width 241 height 19
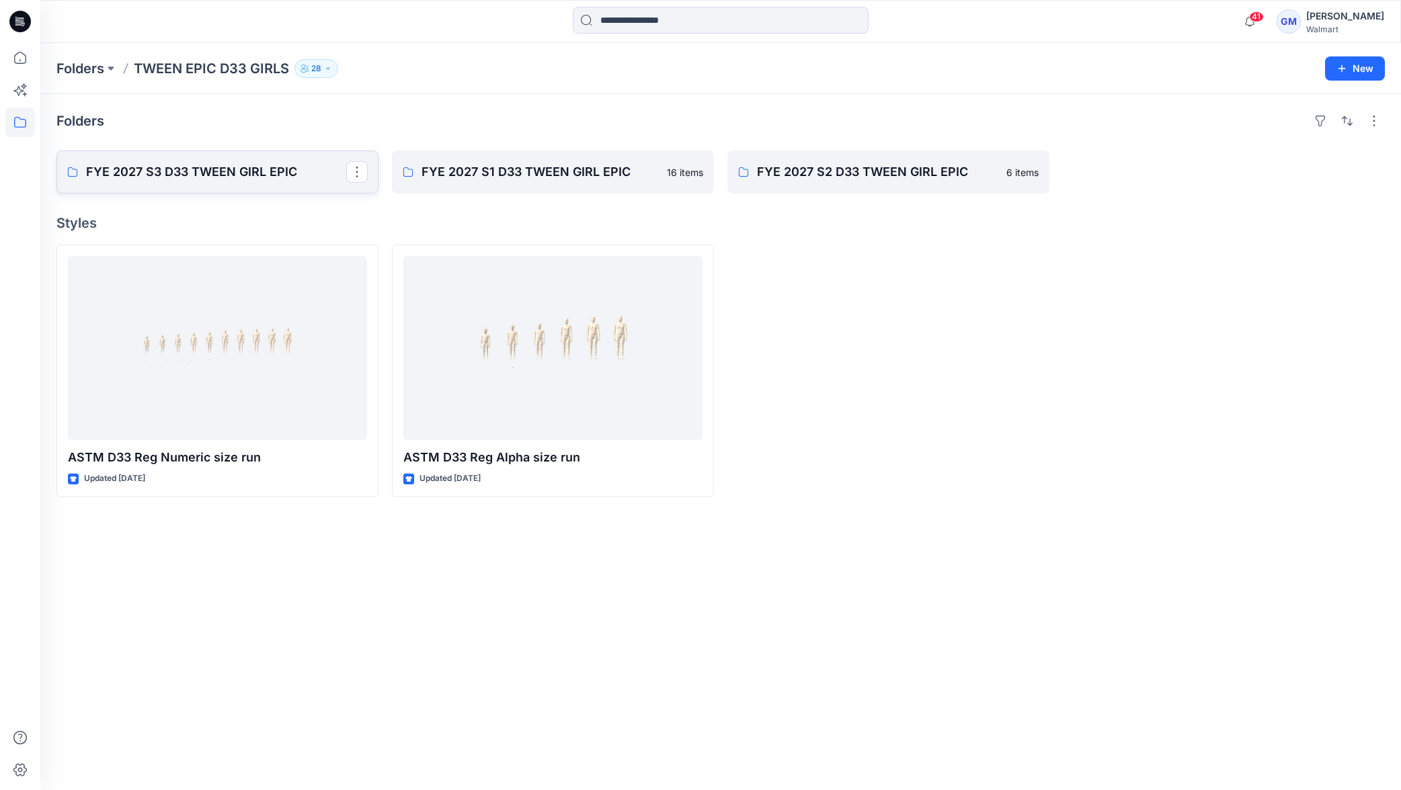
click at [235, 168] on p "FYE 2027 S3 D33 TWEEN GIRL EPIC" at bounding box center [216, 172] width 260 height 19
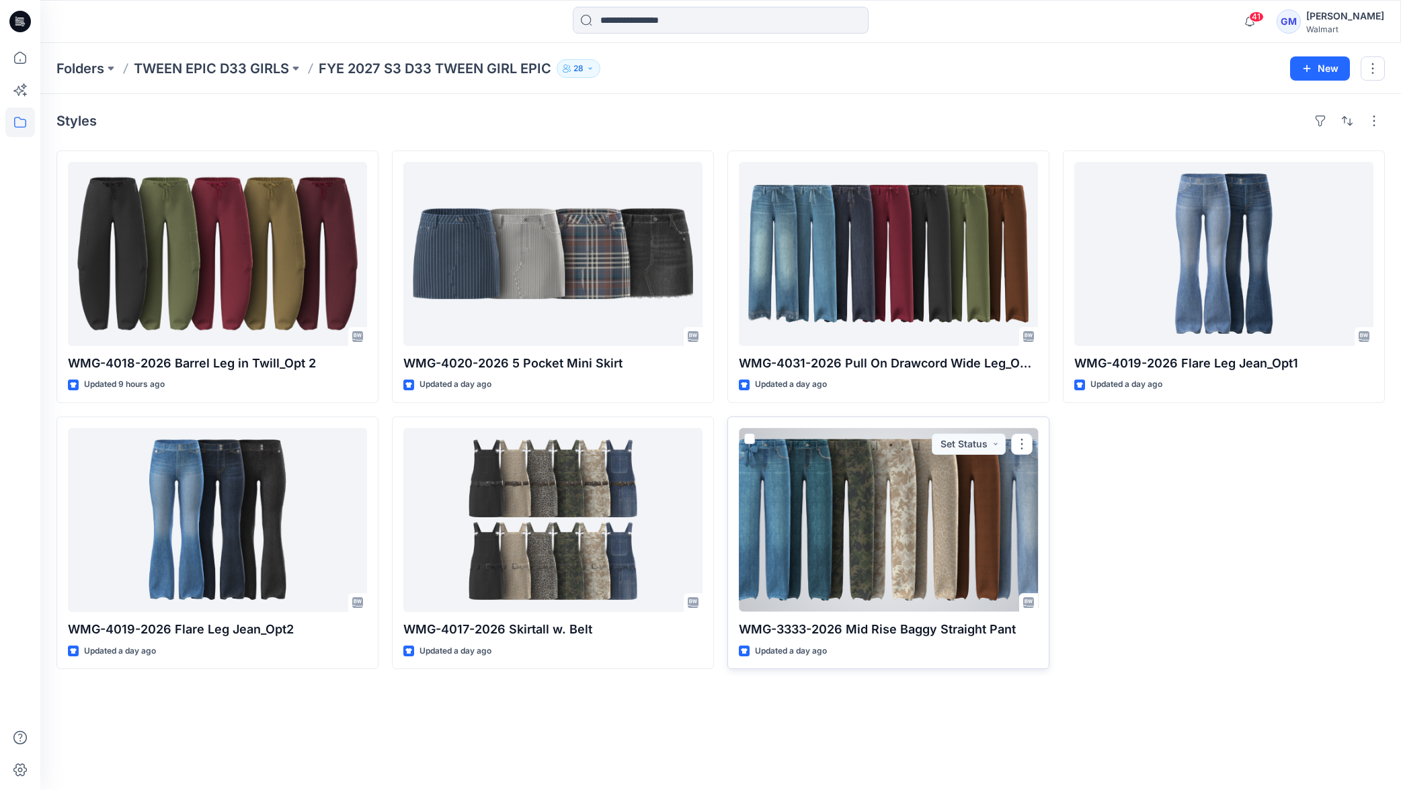
click at [897, 509] on div at bounding box center [888, 520] width 299 height 184
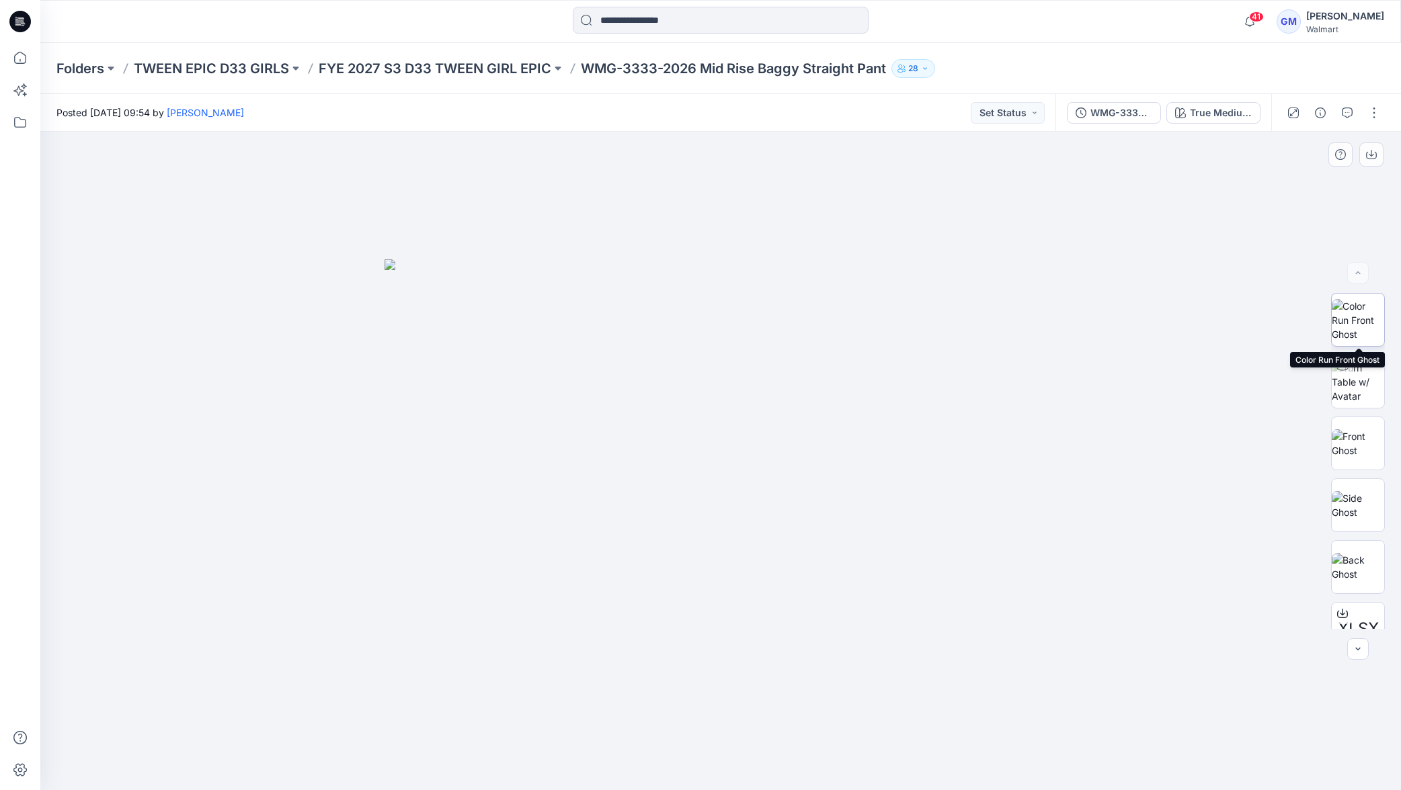
click at [1366, 325] on img at bounding box center [1358, 320] width 52 height 42
click at [1366, 158] on icon "button" at bounding box center [1371, 154] width 11 height 11
click at [1226, 114] on div "True Medium Wash" at bounding box center [1221, 113] width 62 height 15
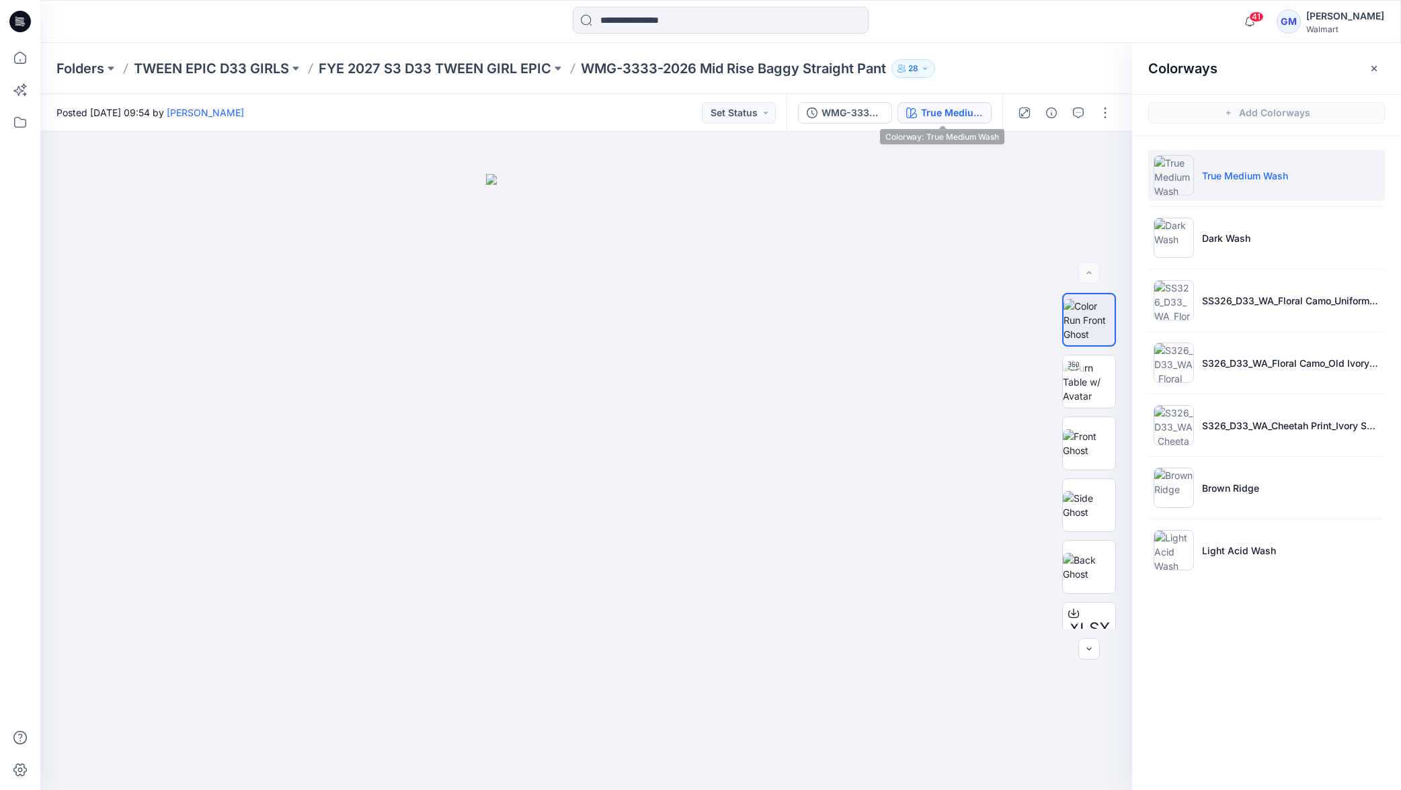
click at [608, 73] on p "WMG-3333-2026 Mid Rise Baggy Straight Pant" at bounding box center [733, 68] width 305 height 19
drag, startPoint x: 697, startPoint y: 70, endPoint x: 579, endPoint y: 70, distance: 118.3
click at [579, 70] on div "Folders TWEEN EPIC D33 GIRLS FYE 2027 S3 D33 TWEEN GIRL EPIC WMG-3333-2026 Mid …" at bounding box center [667, 68] width 1223 height 19
copy p "WMG-3333-2026"
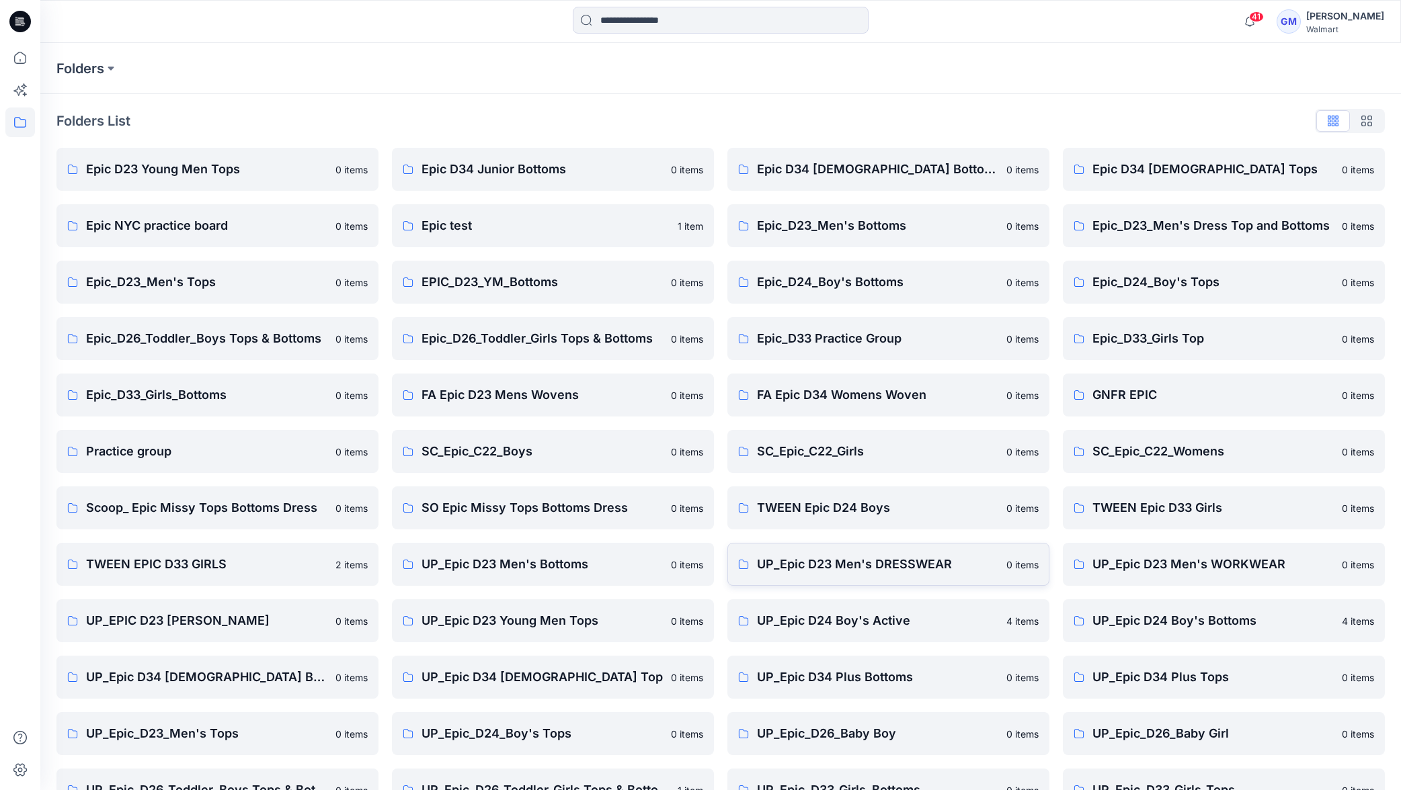
scroll to position [94, 0]
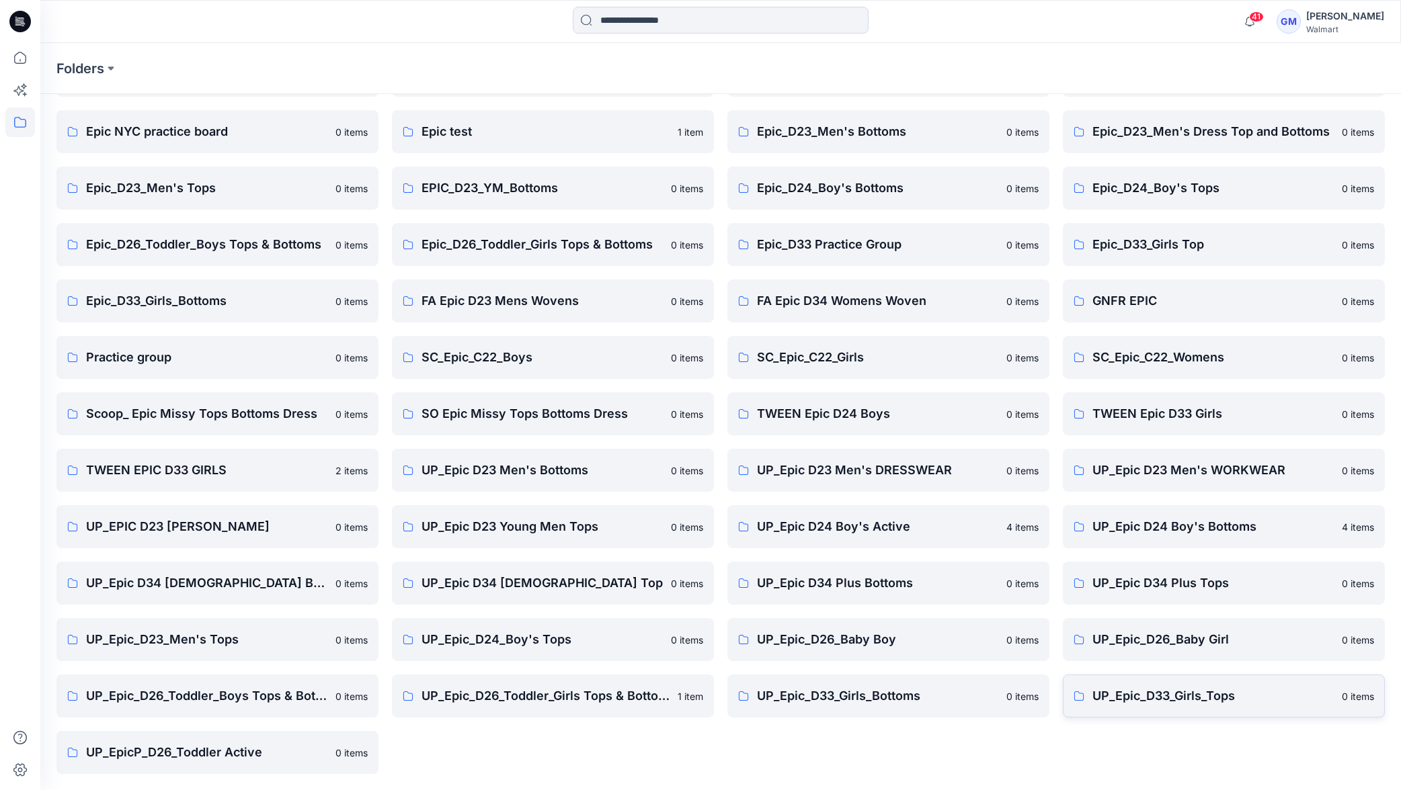
click at [1157, 691] on p "UP_Epic_D33_Girls_Tops" at bounding box center [1212, 696] width 241 height 19
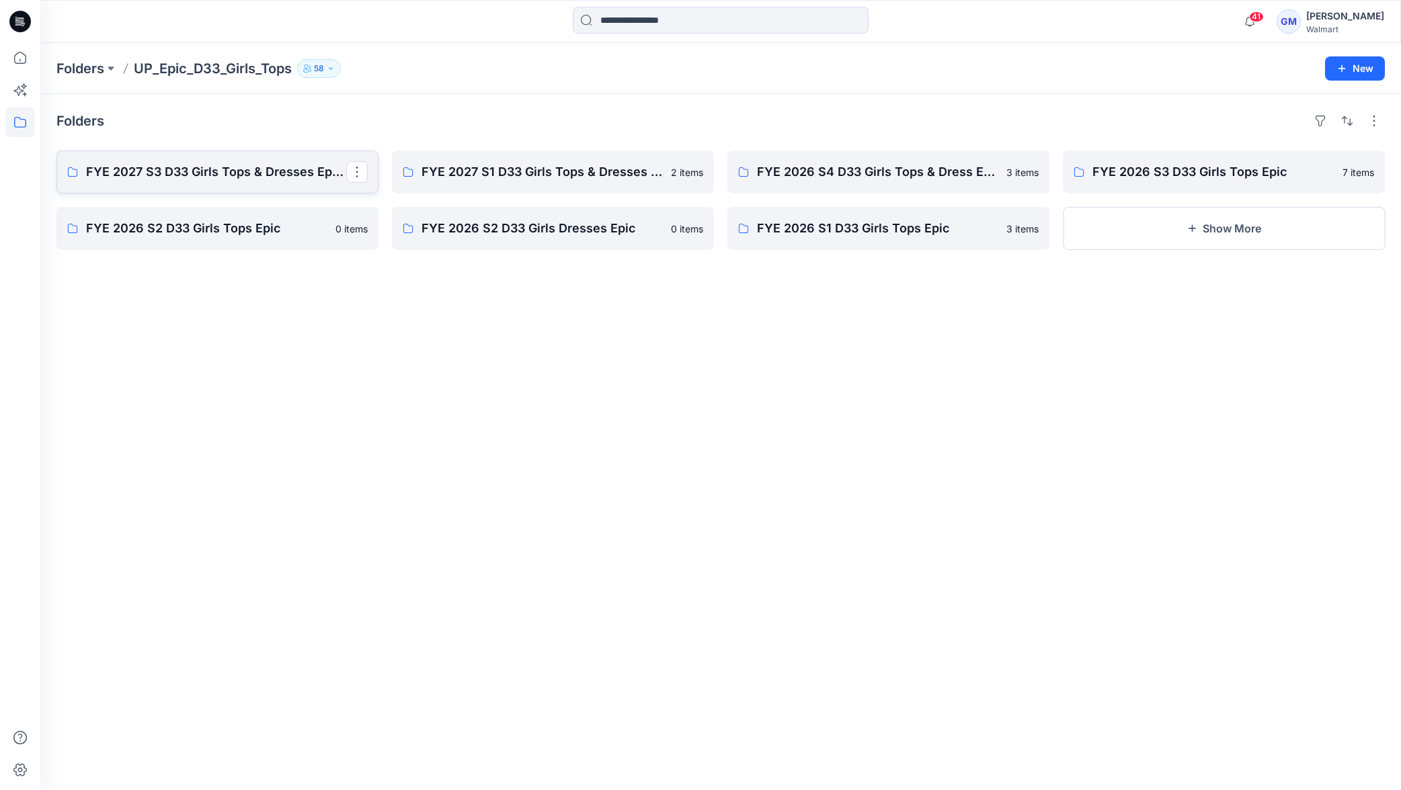
click at [220, 173] on p "FYE 2027 S3 D33 Girls Tops & Dresses Epic Design" at bounding box center [216, 172] width 260 height 19
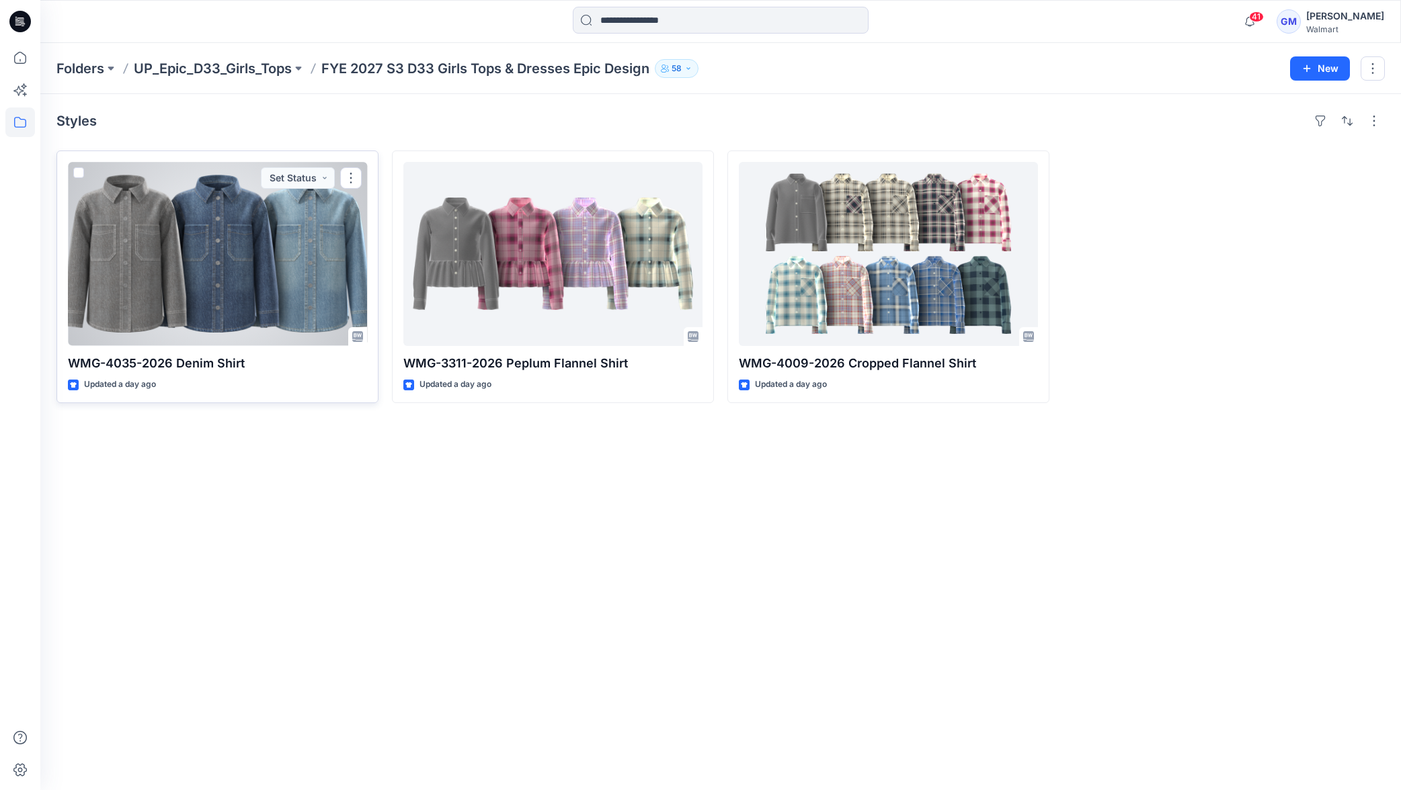
click at [251, 263] on div at bounding box center [217, 254] width 299 height 184
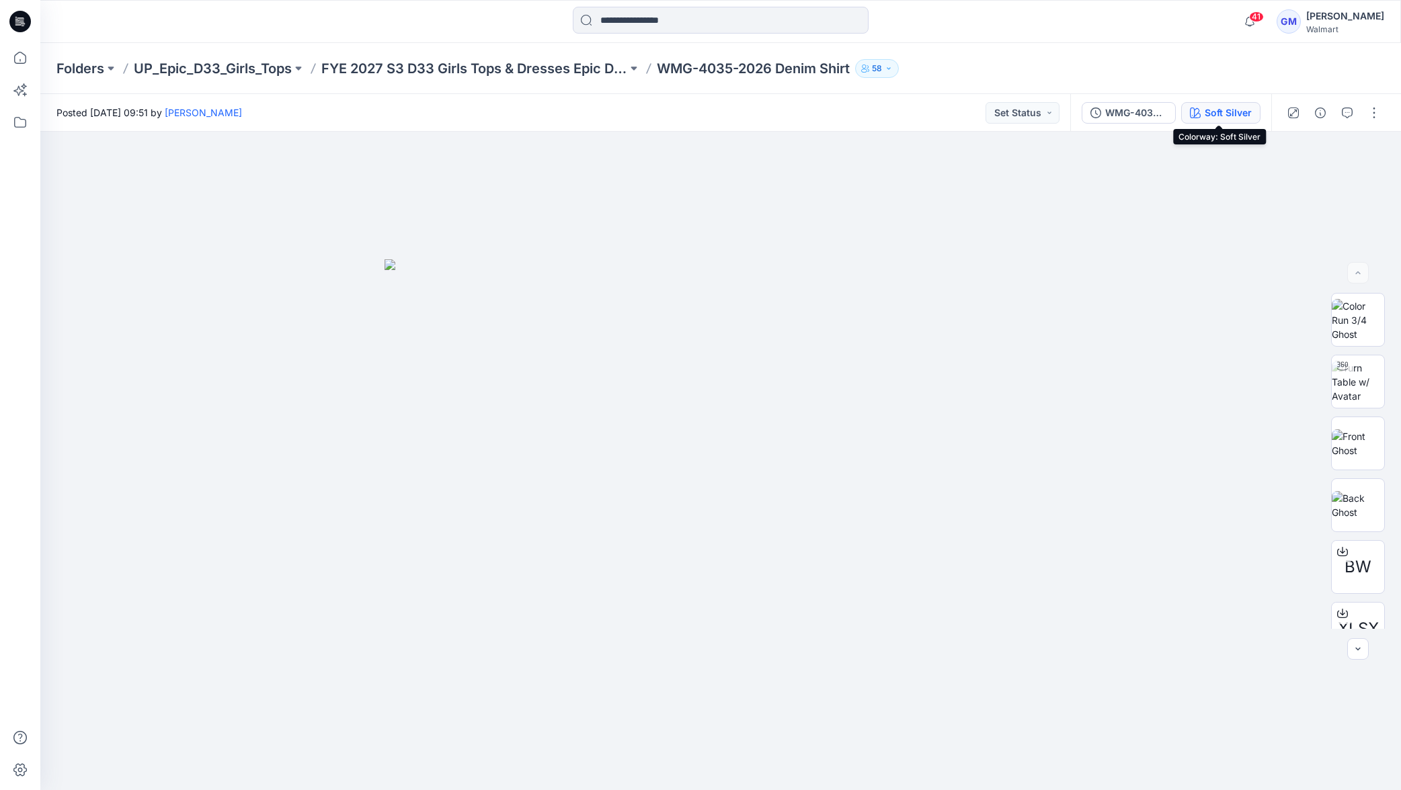
click at [1223, 102] on button "Soft Silver" at bounding box center [1220, 113] width 79 height 22
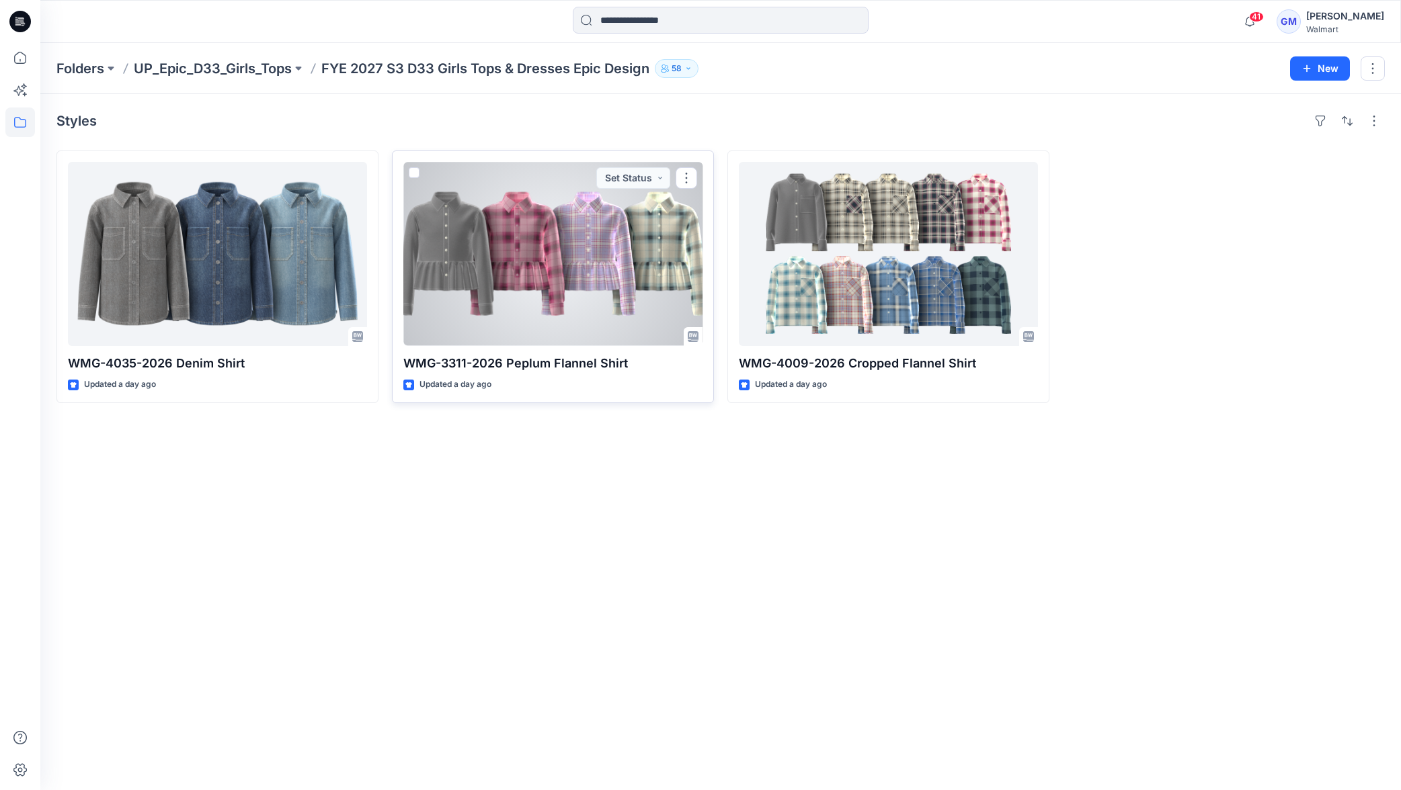
click at [503, 249] on div at bounding box center [552, 254] width 299 height 184
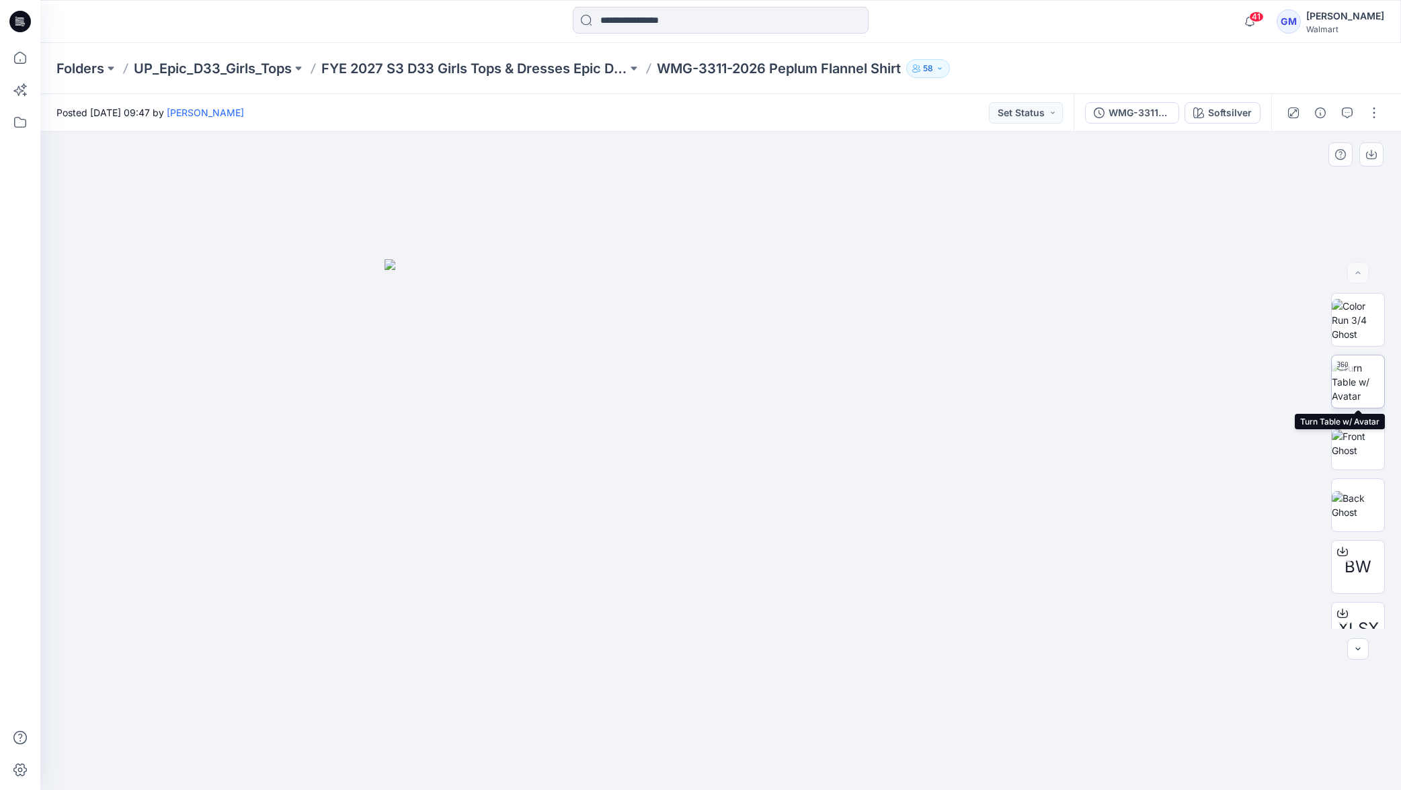
click at [1361, 383] on img at bounding box center [1358, 382] width 52 height 42
click at [719, 751] on icon at bounding box center [721, 753] width 8 height 8
click at [662, 774] on icon at bounding box center [722, 750] width 407 height 50
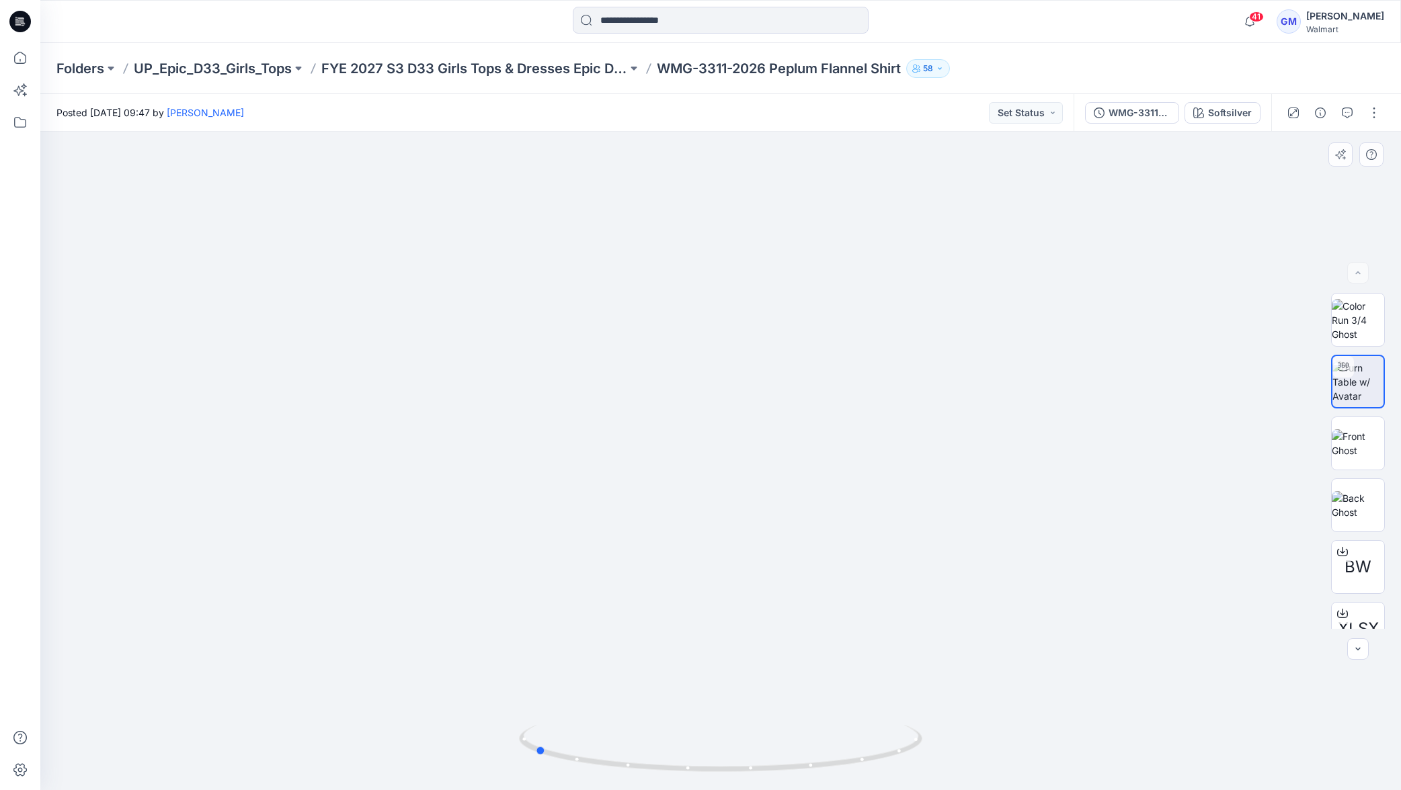
drag, startPoint x: 653, startPoint y: 764, endPoint x: 463, endPoint y: 755, distance: 190.5
click at [464, 755] on div at bounding box center [720, 461] width 1360 height 659
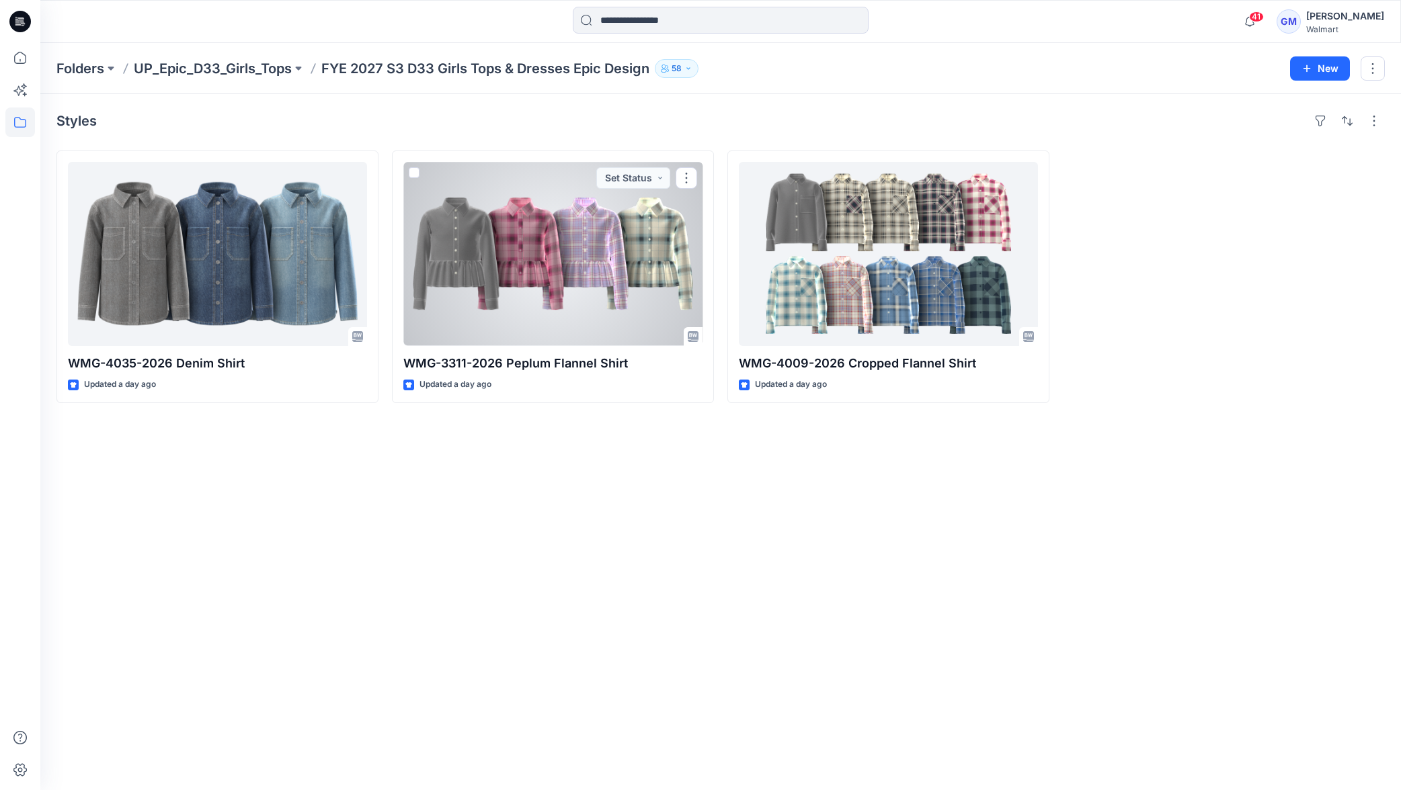
click at [559, 251] on div at bounding box center [552, 254] width 299 height 184
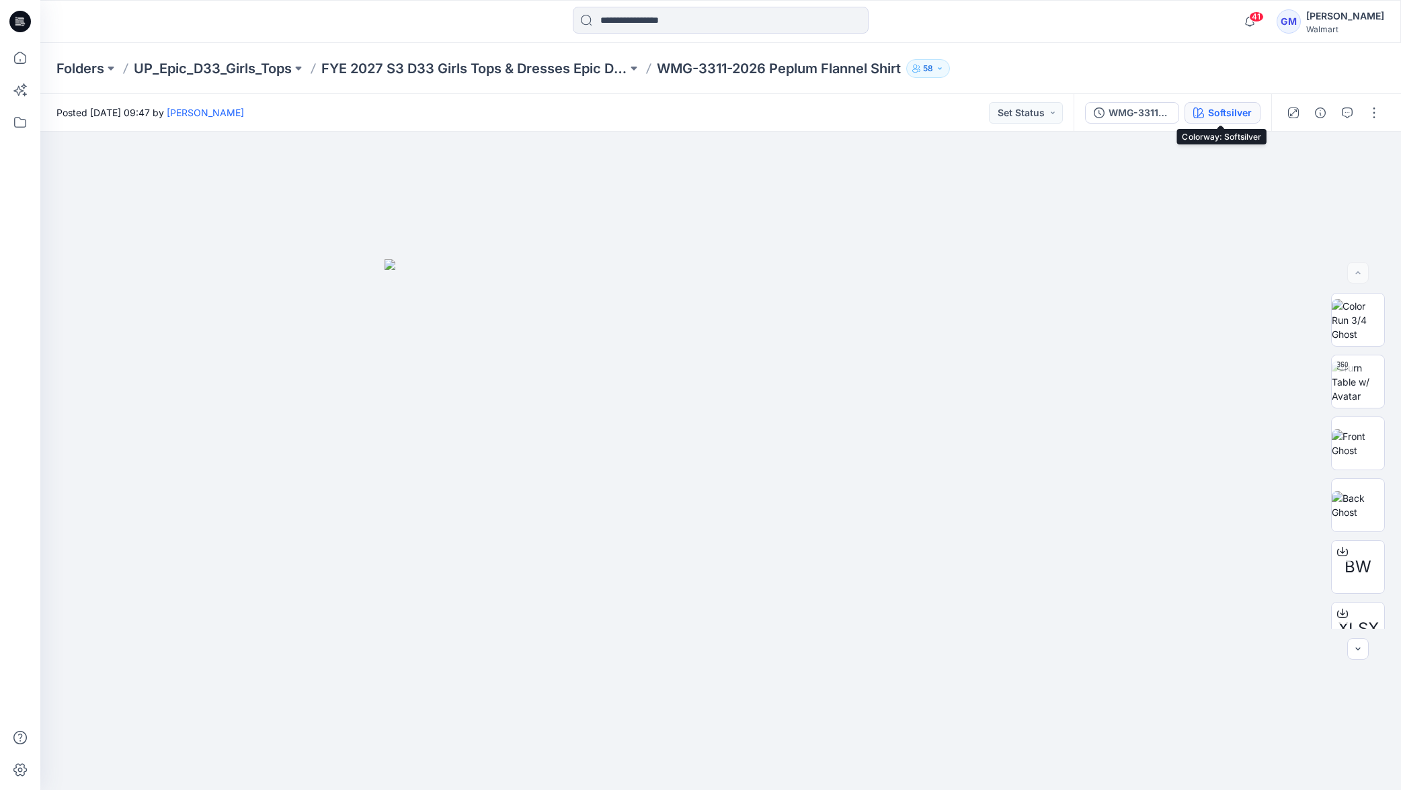
click at [1221, 110] on div "Softsilver" at bounding box center [1230, 113] width 44 height 15
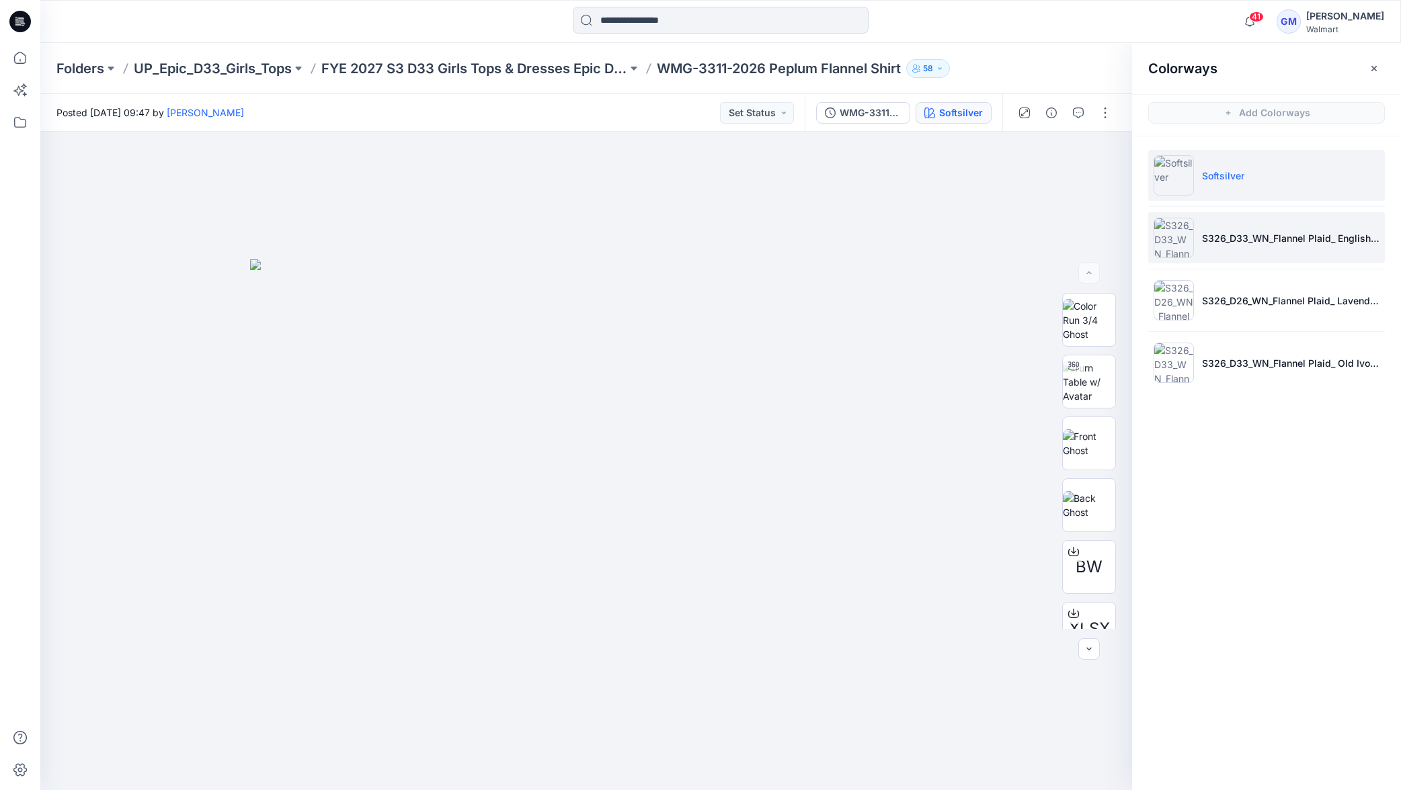
click at [1251, 251] on li "S326_D33_WN_Flannel Plaid_ English Rose_G2982B" at bounding box center [1266, 237] width 237 height 51
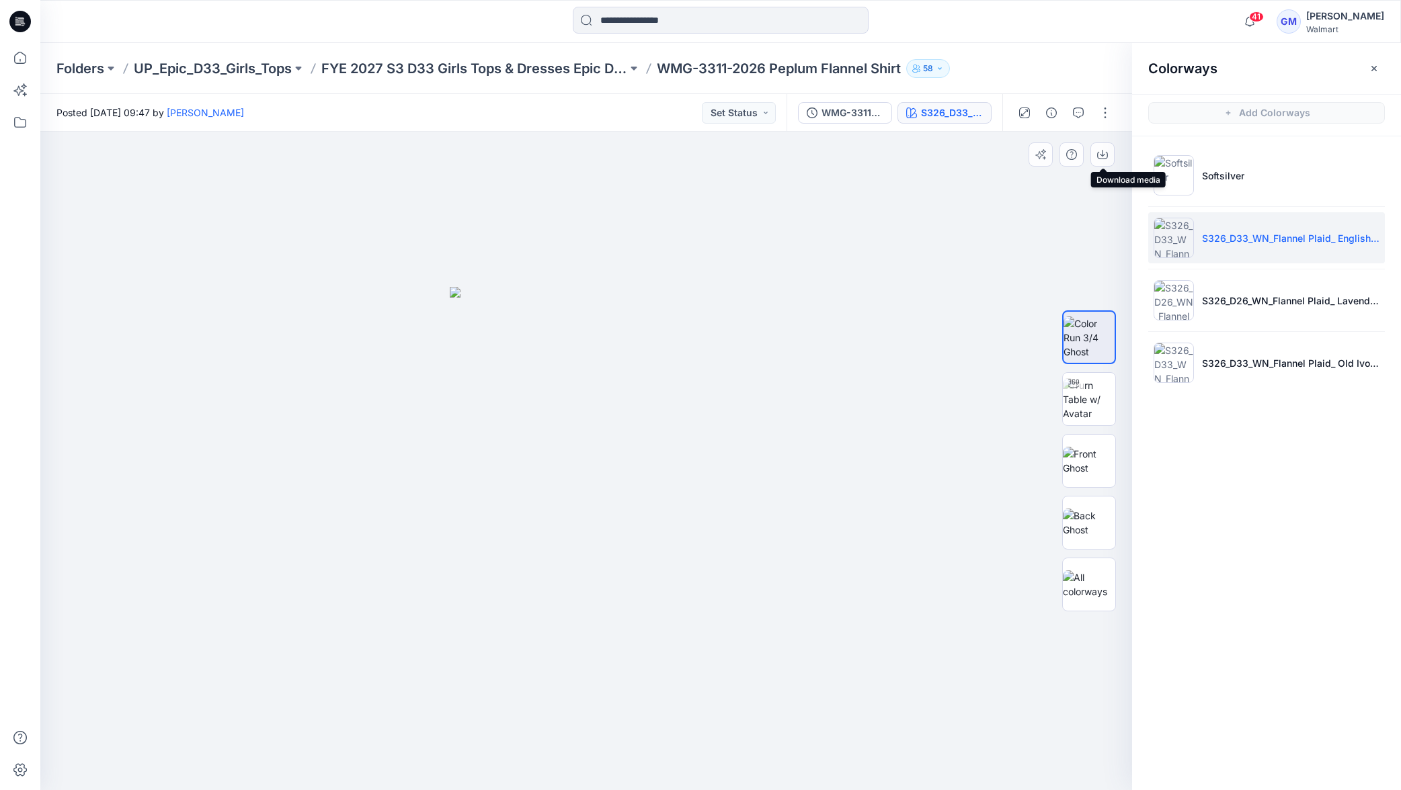
click at [1101, 158] on icon "button" at bounding box center [1102, 154] width 11 height 11
click at [1276, 300] on p "S326_D26_WN_Flannel Plaid_ Lavender Sunrise_G2981G" at bounding box center [1290, 301] width 177 height 14
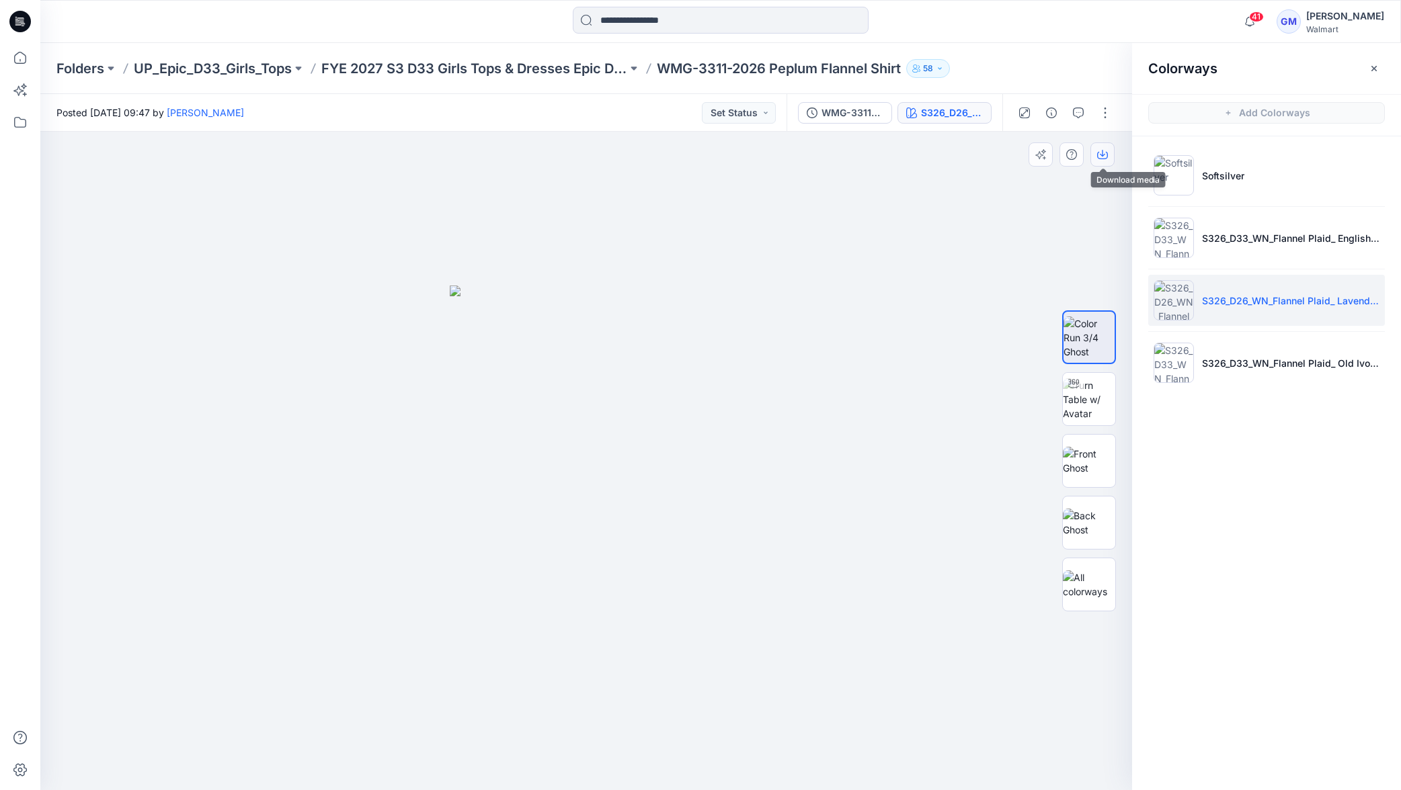
click at [1102, 158] on icon "button" at bounding box center [1102, 154] width 11 height 11
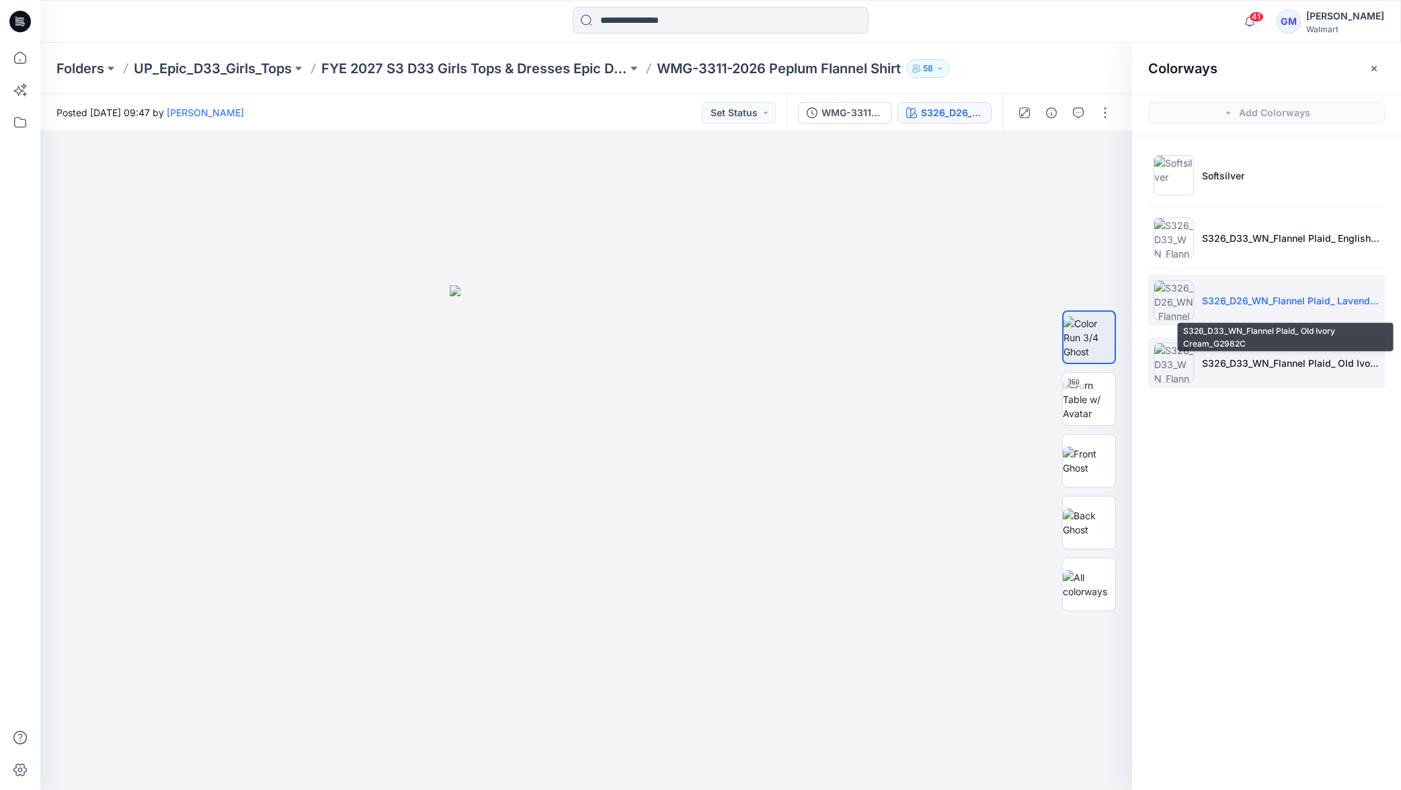
click at [1239, 362] on p "S326_D33_WN_Flannel Plaid_ Old Ivory Cream_G2982C" at bounding box center [1290, 363] width 177 height 14
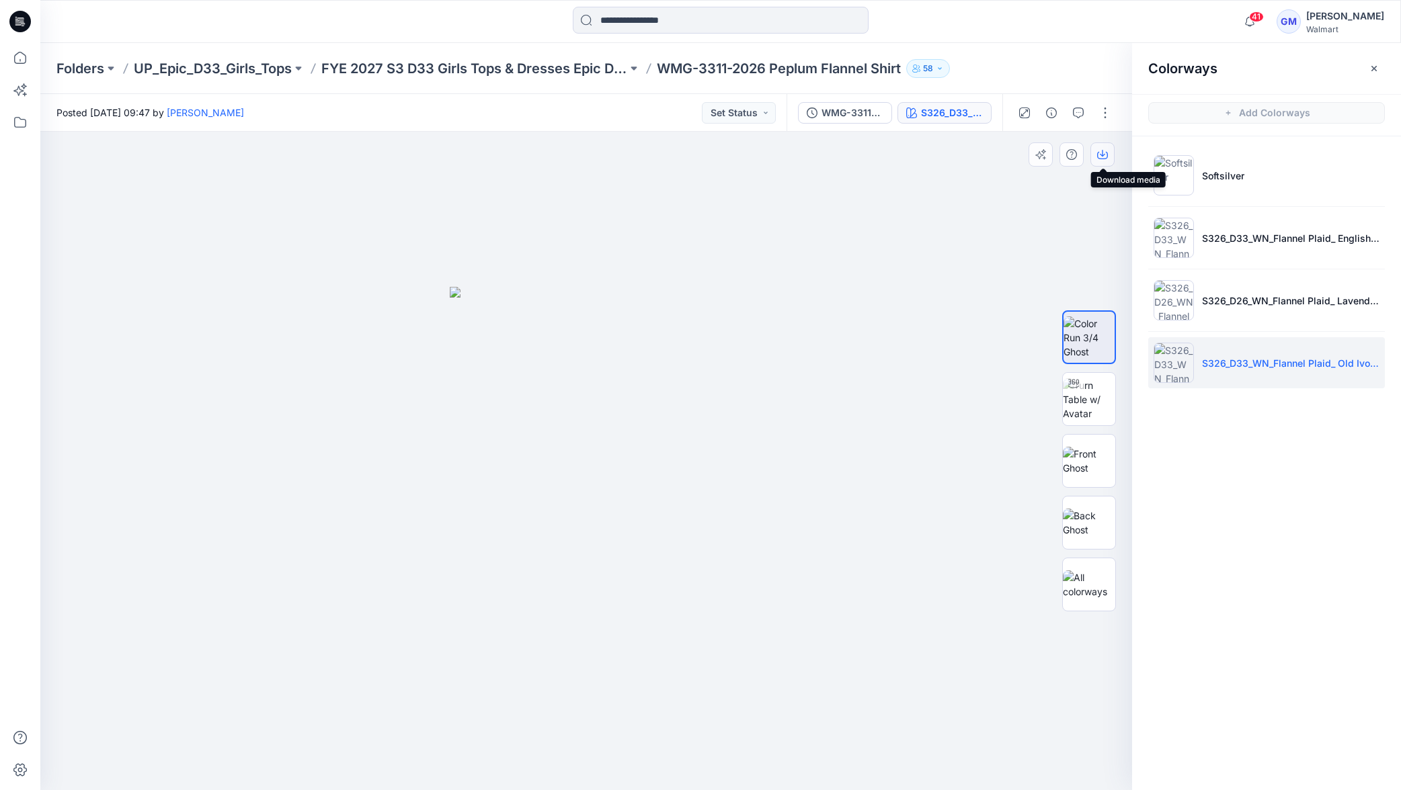
click at [1106, 159] on icon "button" at bounding box center [1102, 155] width 11 height 7
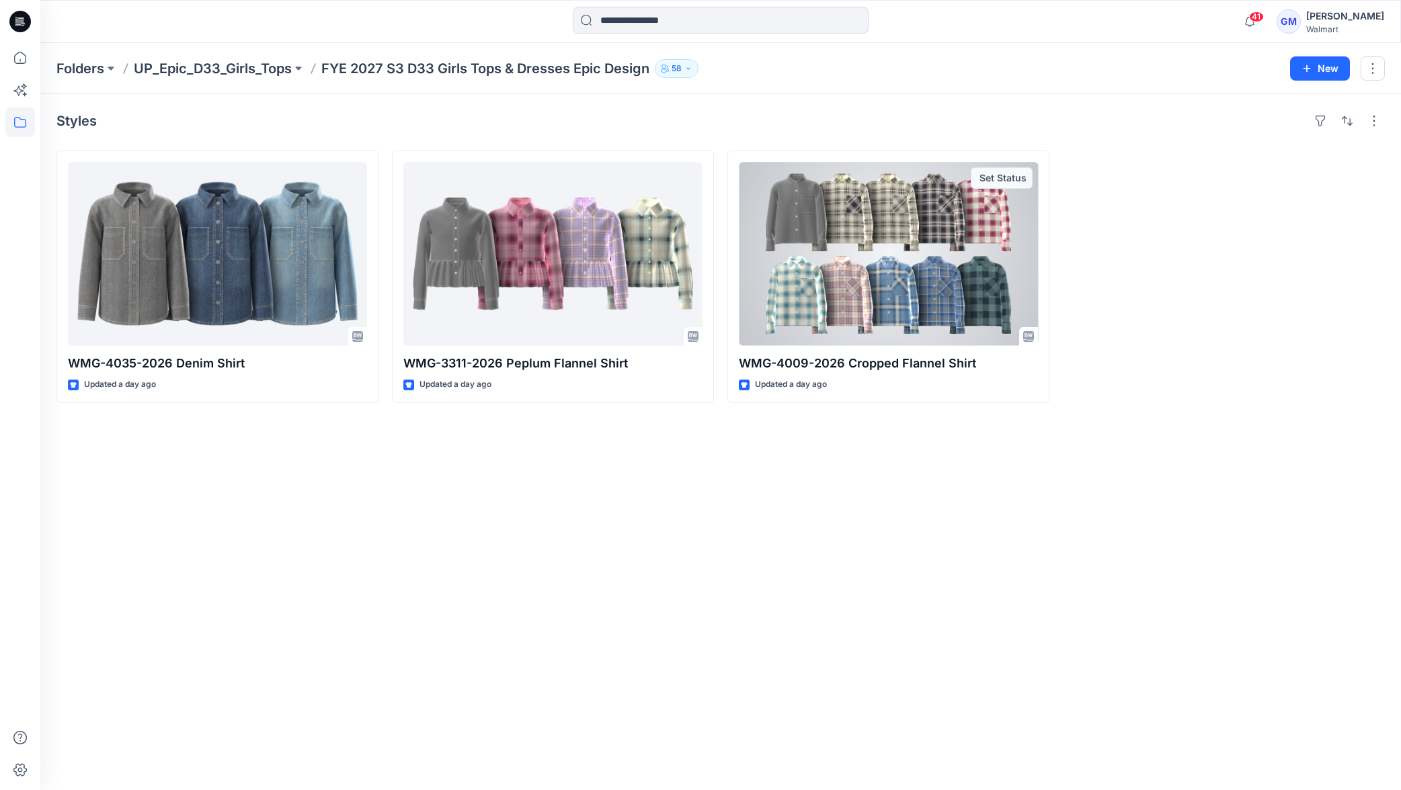
click at [853, 289] on div at bounding box center [888, 254] width 299 height 184
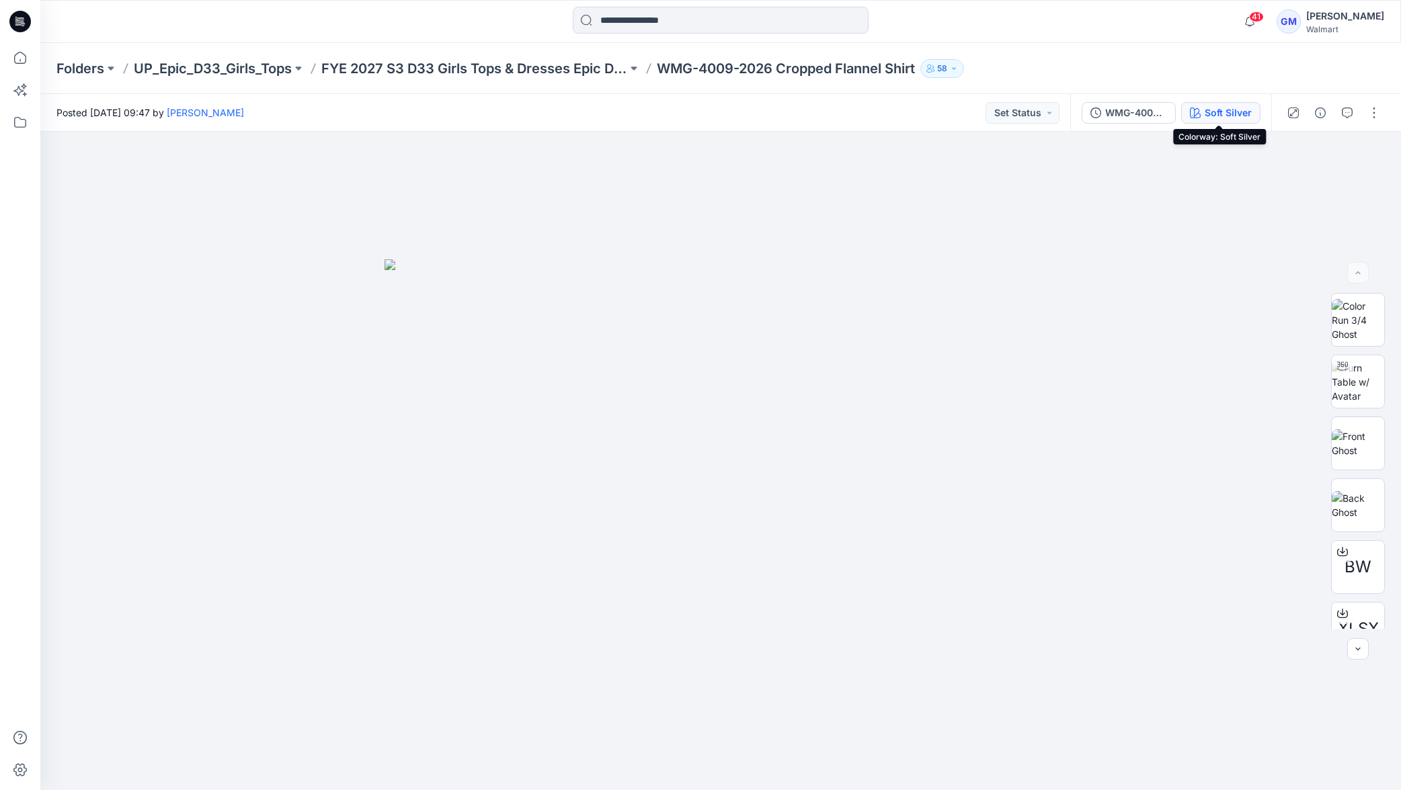
click at [1228, 116] on div "Soft Silver" at bounding box center [1228, 113] width 47 height 15
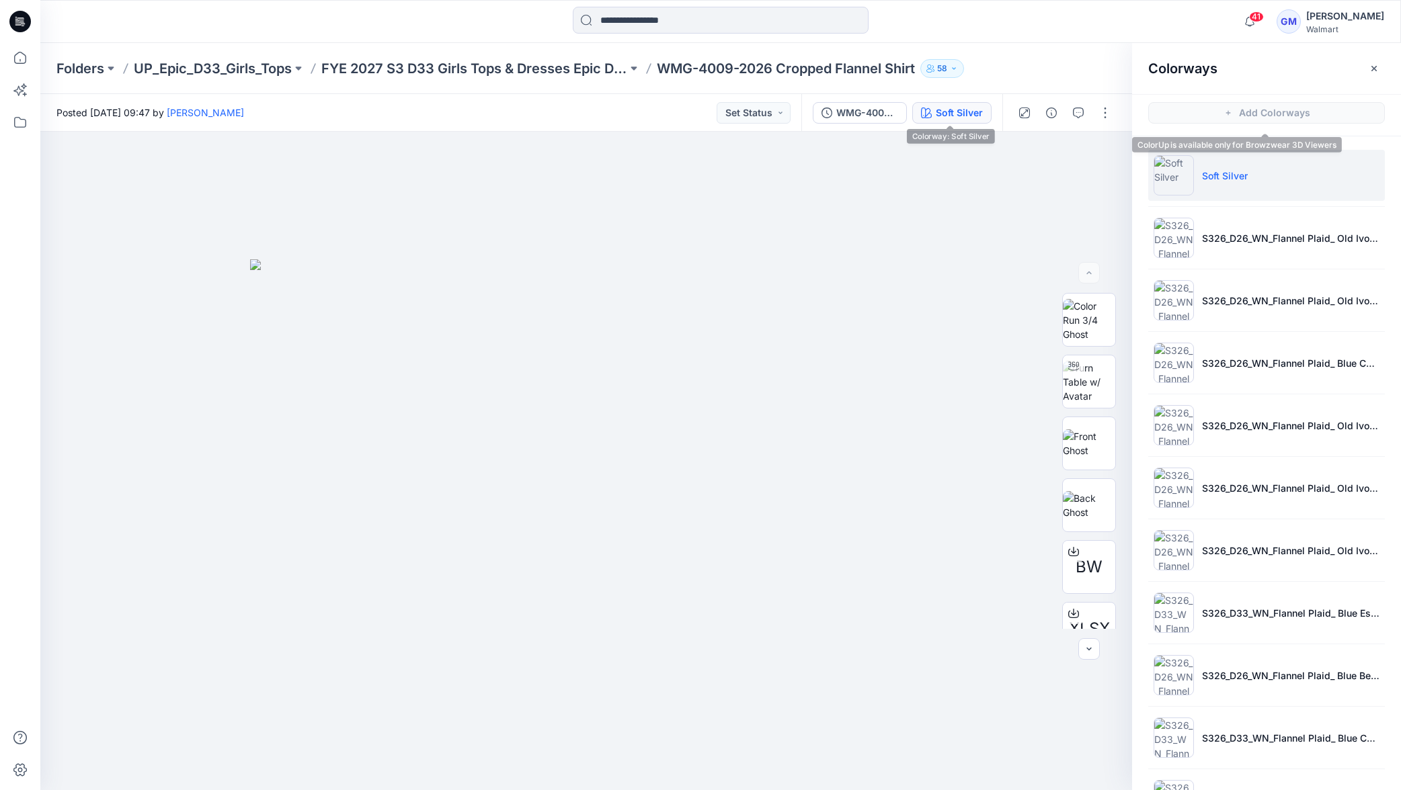
click at [1228, 116] on span "Add Colorways" at bounding box center [1266, 113] width 269 height 38
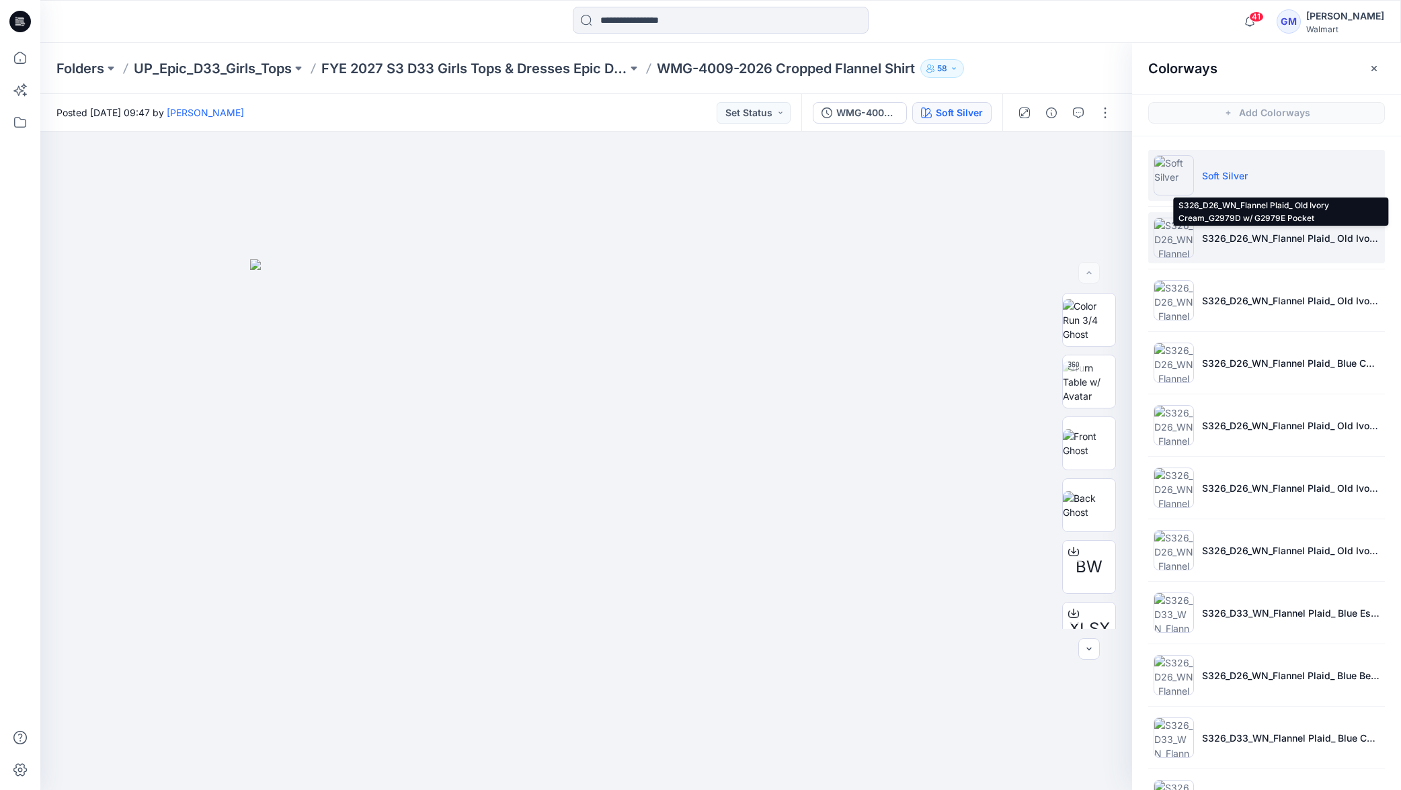
click at [1219, 244] on p "S326_D26_WN_Flannel Plaid_ Old Ivory Cream_G2979D w/ G2979E Pocket" at bounding box center [1290, 238] width 177 height 14
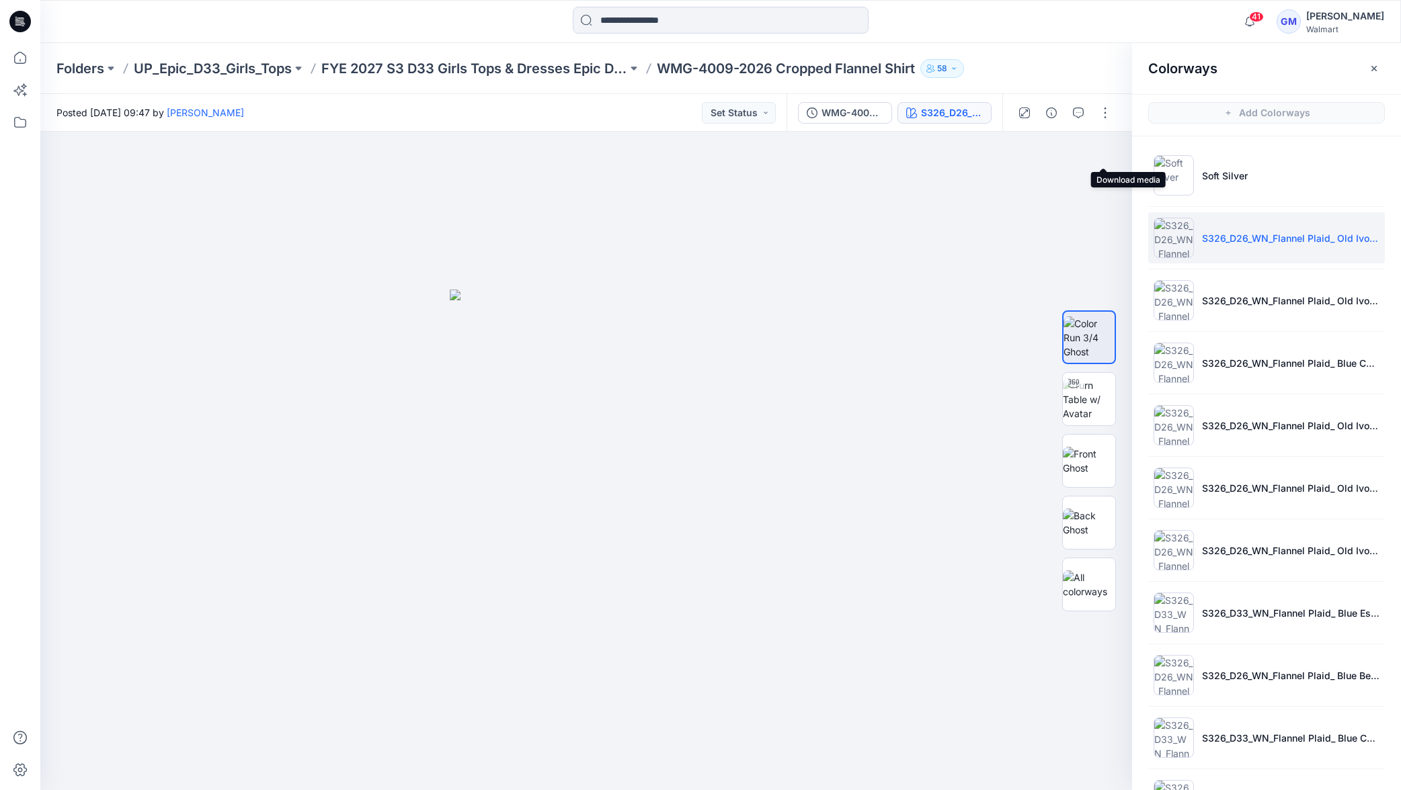
drag, startPoint x: 1101, startPoint y: 158, endPoint x: 1135, endPoint y: 192, distance: 48.5
click at [0, 0] on icon "button" at bounding box center [0, 0] width 0 height 0
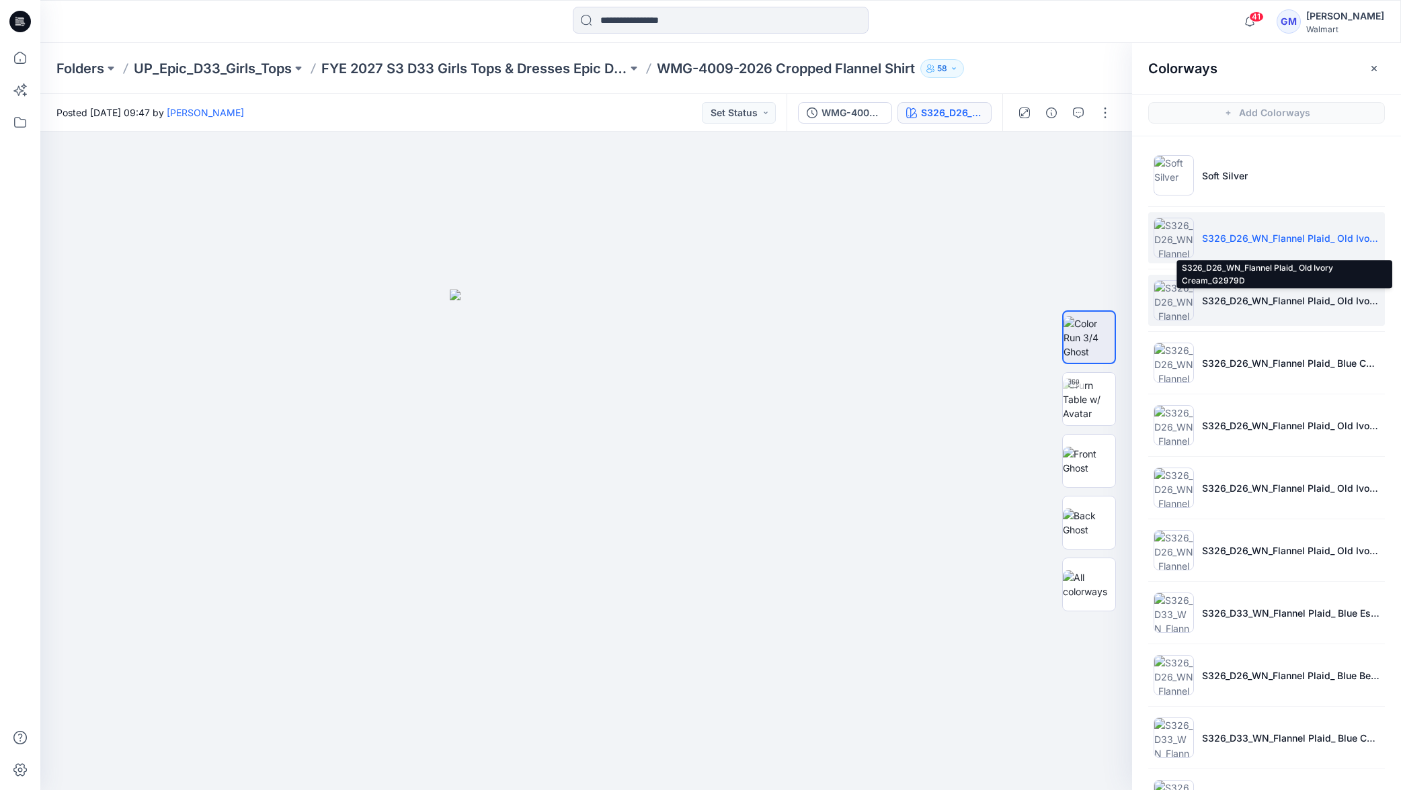
click at [1281, 302] on p "S326_D26_WN_Flannel Plaid_ Old Ivory Cream_G2979D" at bounding box center [1290, 301] width 177 height 14
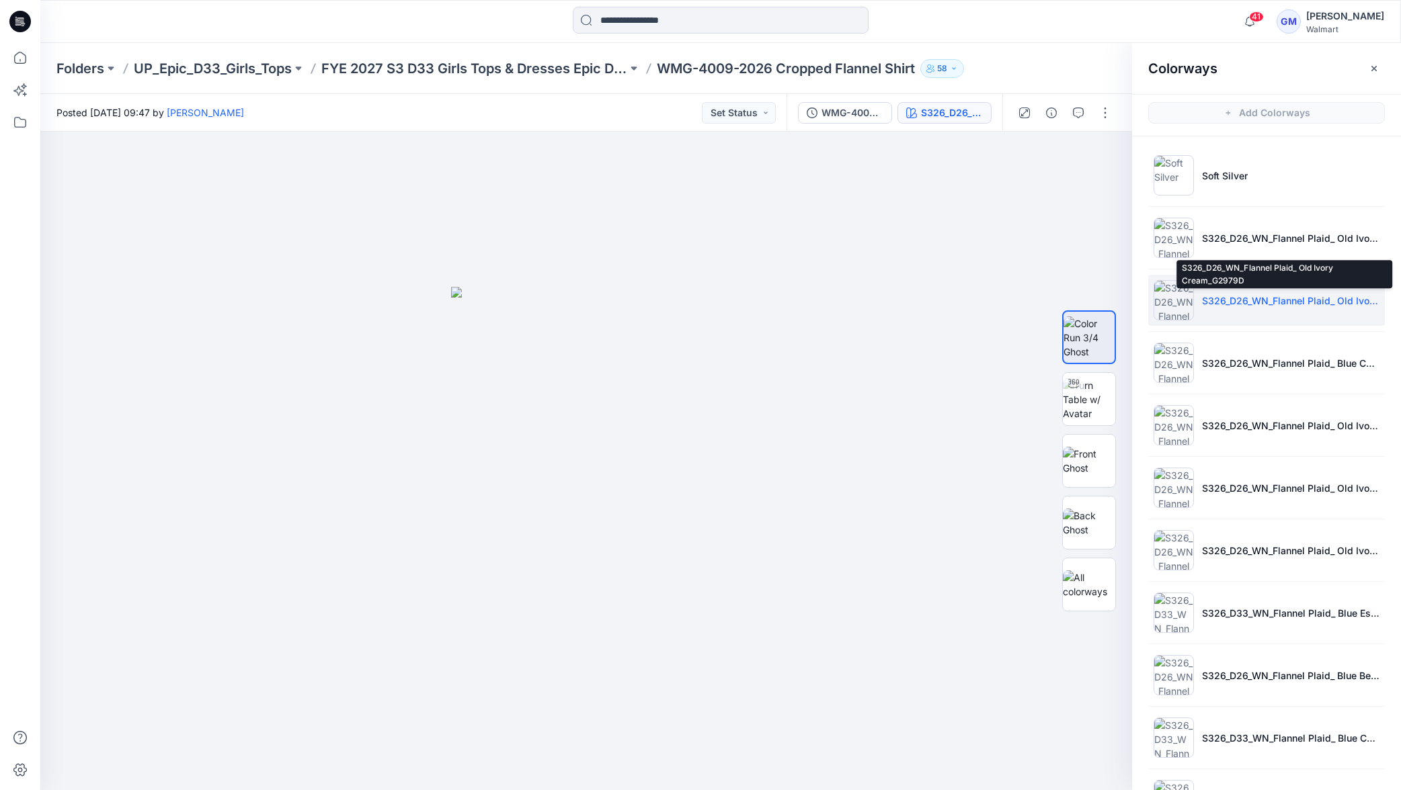
click at [1251, 301] on p "S326_D26_WN_Flannel Plaid_ Old Ivory Cream_G2979D" at bounding box center [1290, 301] width 177 height 14
click at [1100, 157] on icon "button" at bounding box center [1102, 154] width 11 height 11
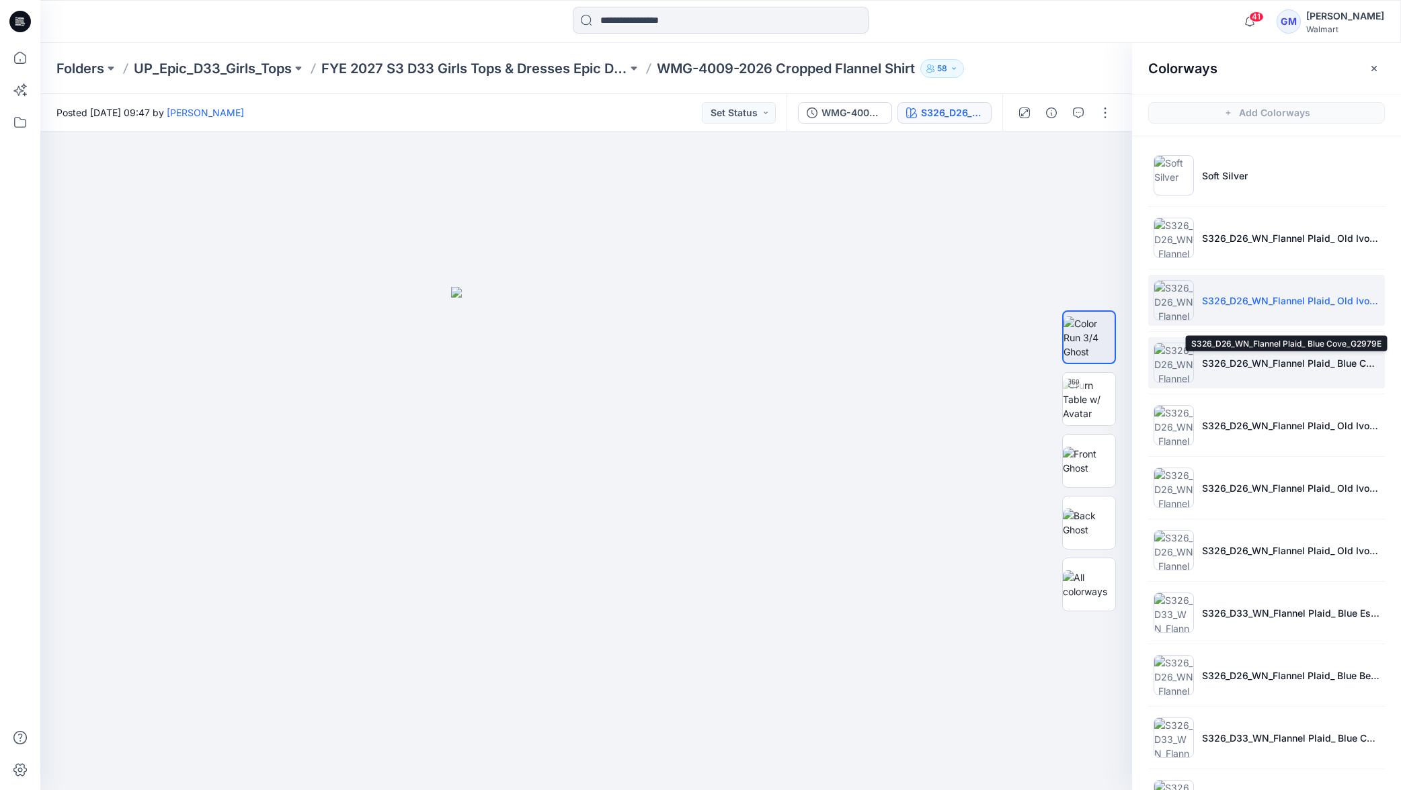
click at [1241, 367] on p "S326_D26_WN_Flannel Plaid_ Blue Cove_G2979E" at bounding box center [1290, 363] width 177 height 14
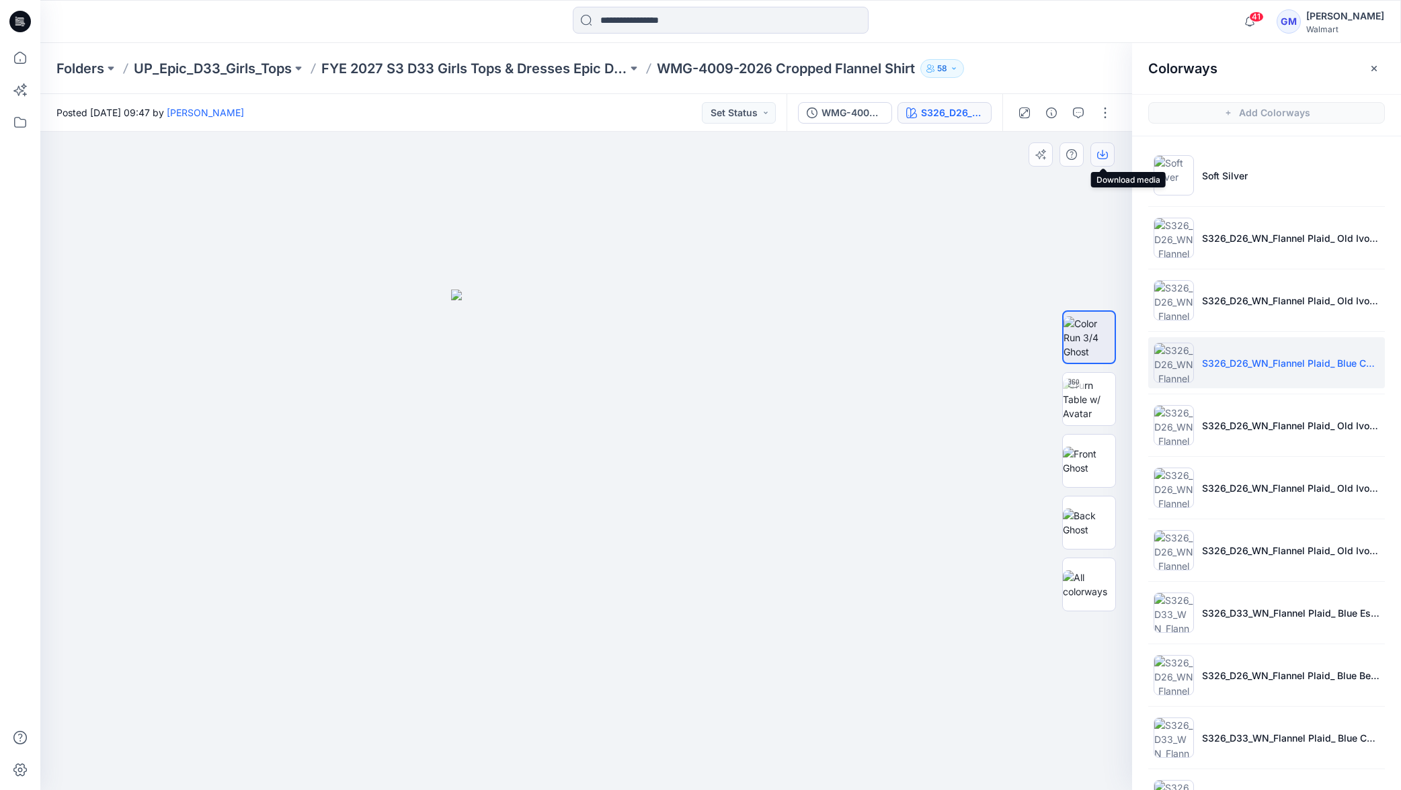
click at [1104, 157] on icon "button" at bounding box center [1102, 154] width 11 height 11
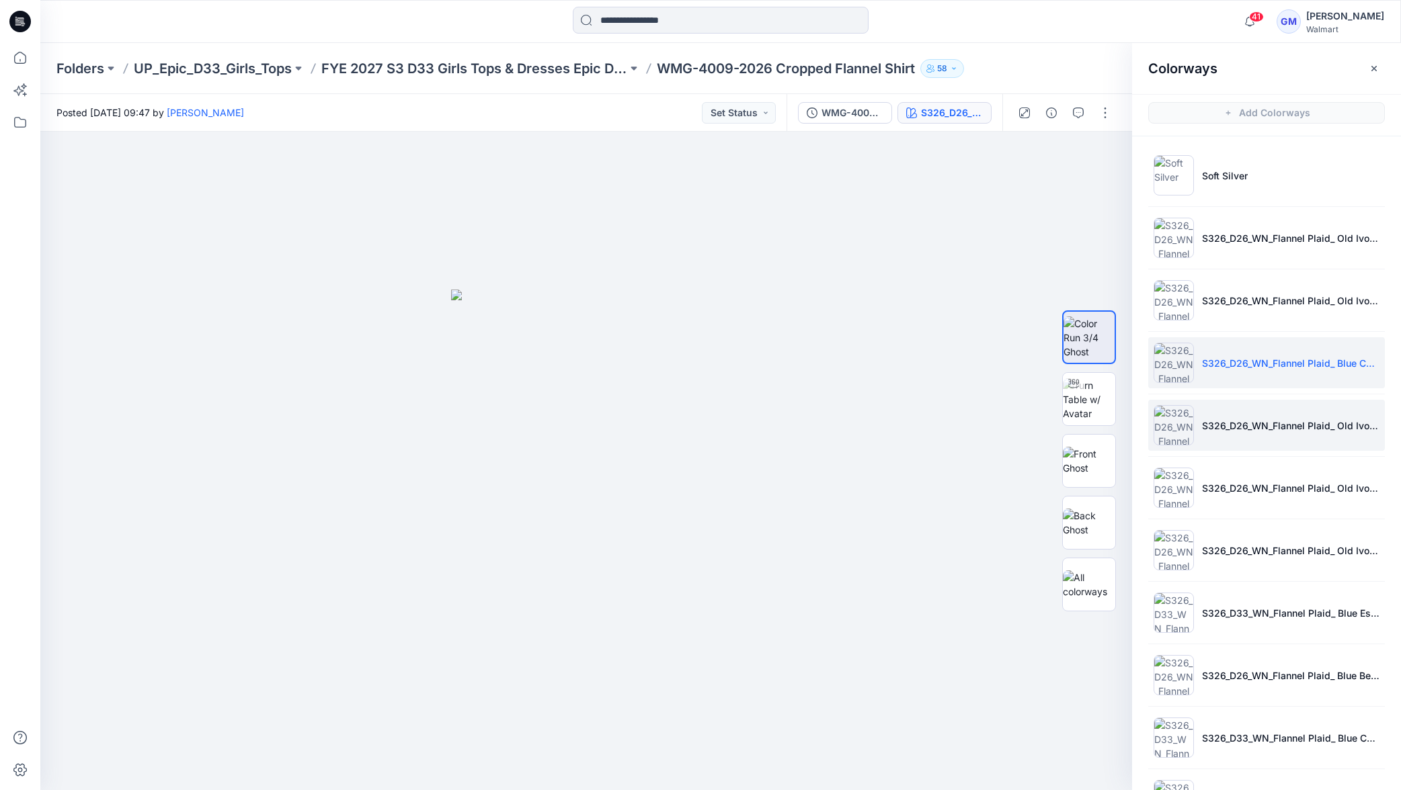
click at [1267, 434] on li "S326_D26_WN_Flannel Plaid_ Old Ivory Cream_G2977A" at bounding box center [1266, 425] width 237 height 51
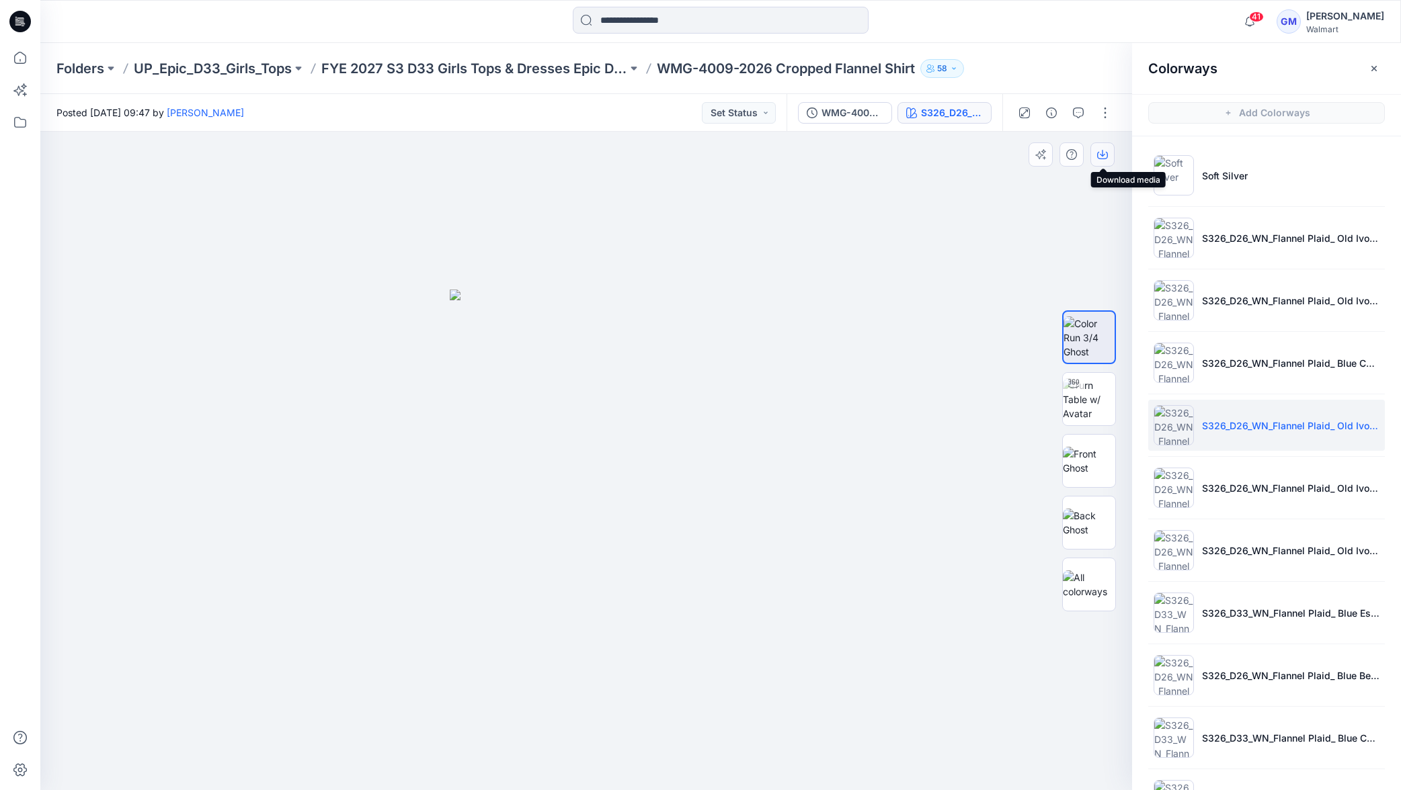
click at [1105, 156] on icon "button" at bounding box center [1102, 154] width 11 height 11
click at [1243, 480] on li "S326_D26_WN_Flannel Plaid_ Old Ivory Cream_G2977C" at bounding box center [1266, 487] width 237 height 51
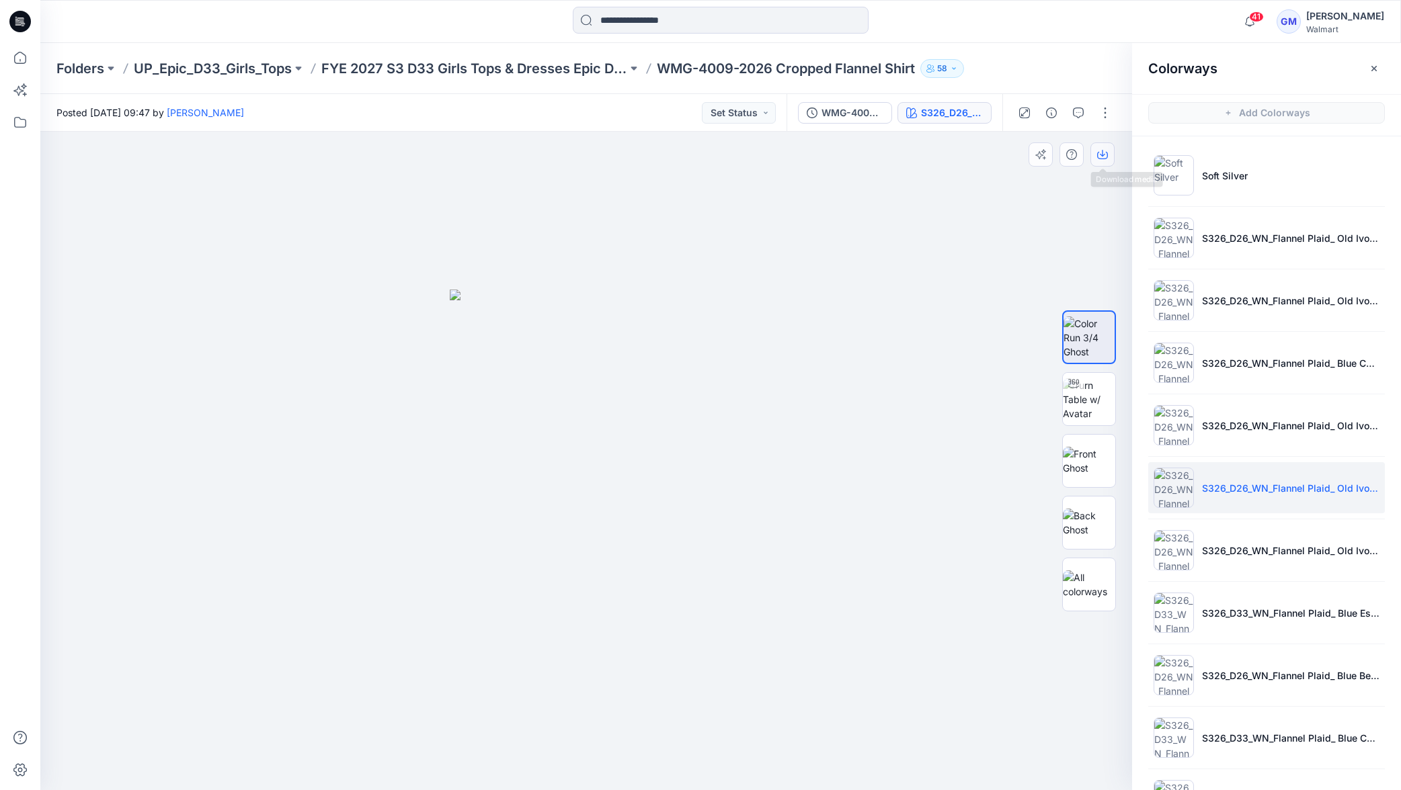
click at [1098, 157] on icon "button" at bounding box center [1102, 155] width 11 height 7
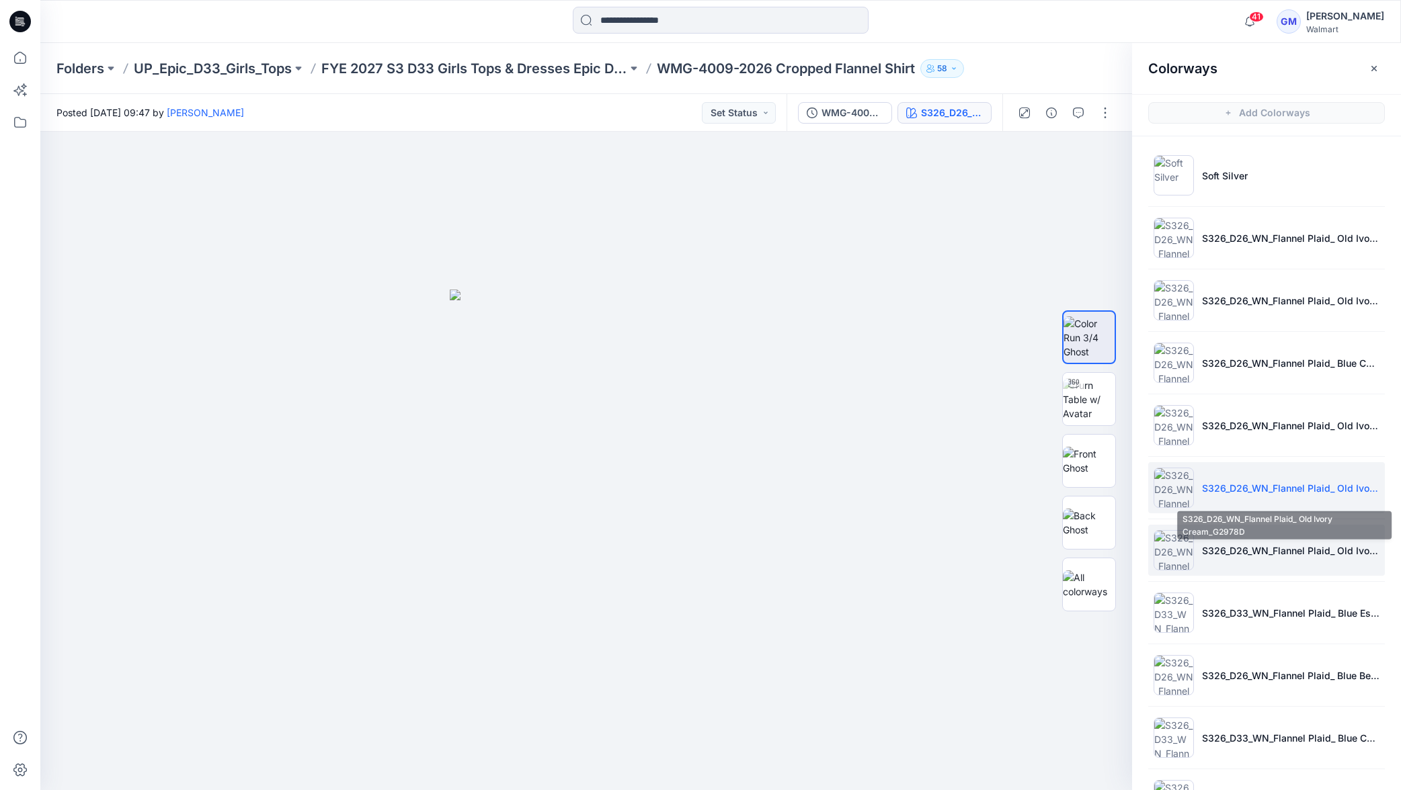
click at [1277, 563] on li "S326_D26_WN_Flannel Plaid_ Old Ivory Cream_G2978D" at bounding box center [1266, 550] width 237 height 51
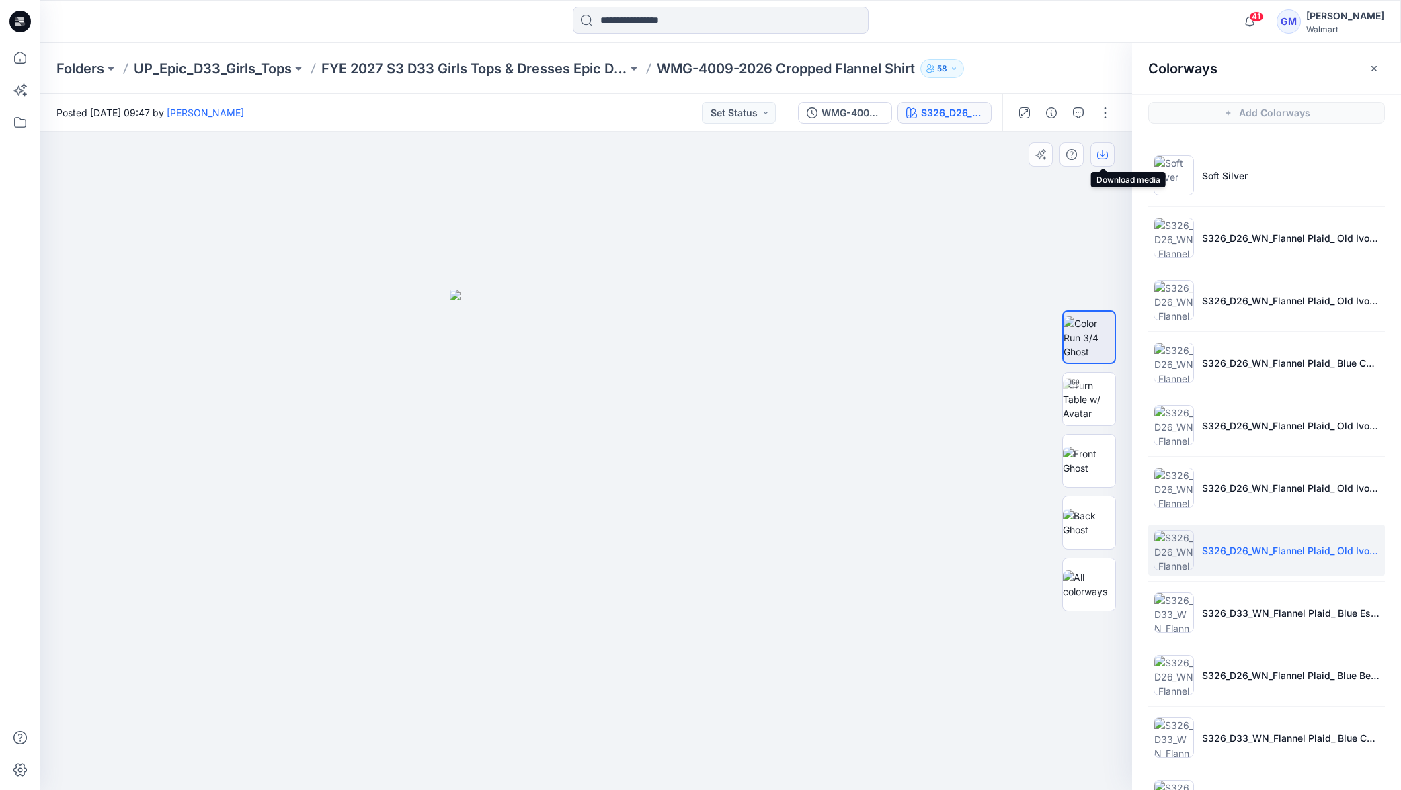
click at [1106, 148] on button "button" at bounding box center [1102, 154] width 24 height 24
click at [1225, 614] on p "S326_D33_WN_Flannel Plaid_ Blue Essence_G2982H" at bounding box center [1290, 613] width 177 height 14
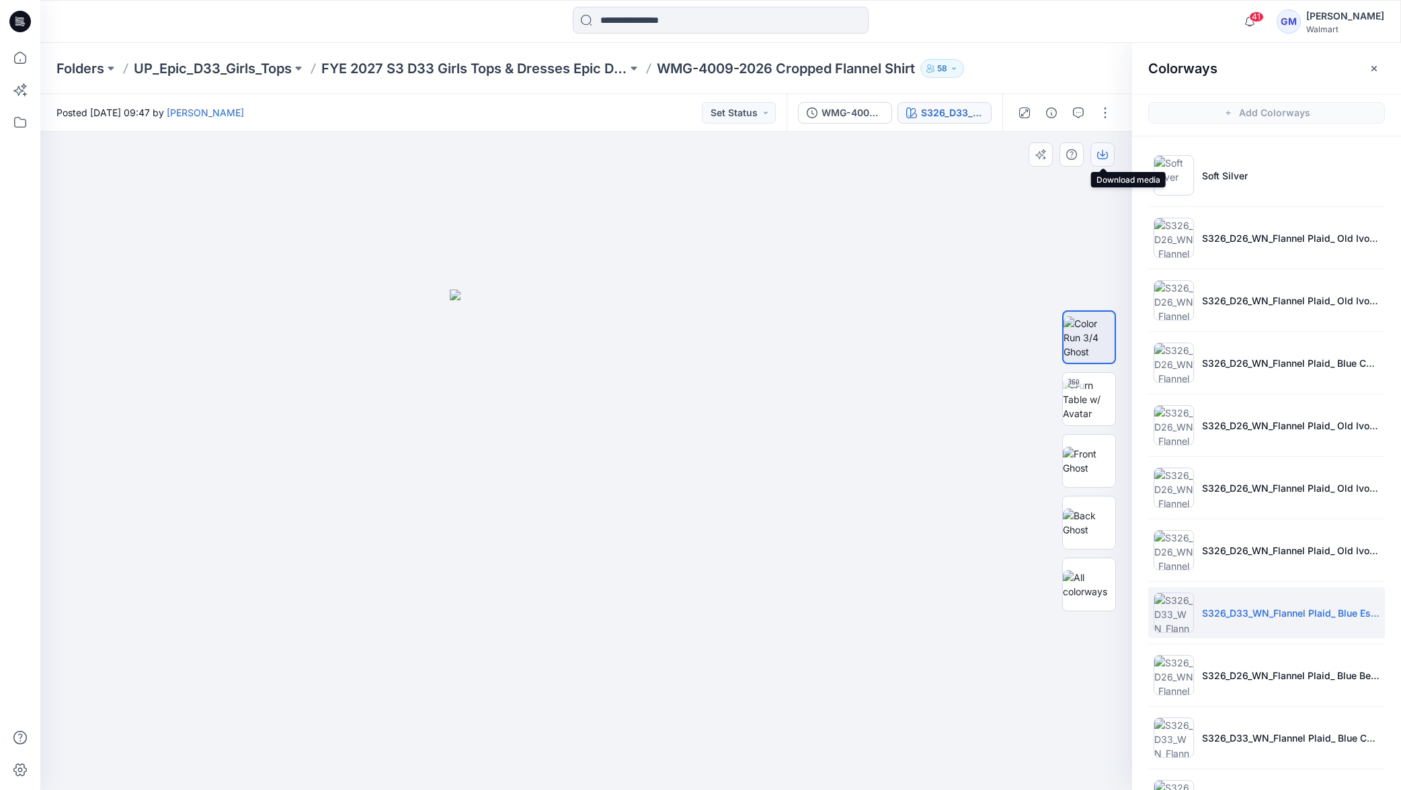
click at [1097, 159] on icon "button" at bounding box center [1102, 154] width 11 height 11
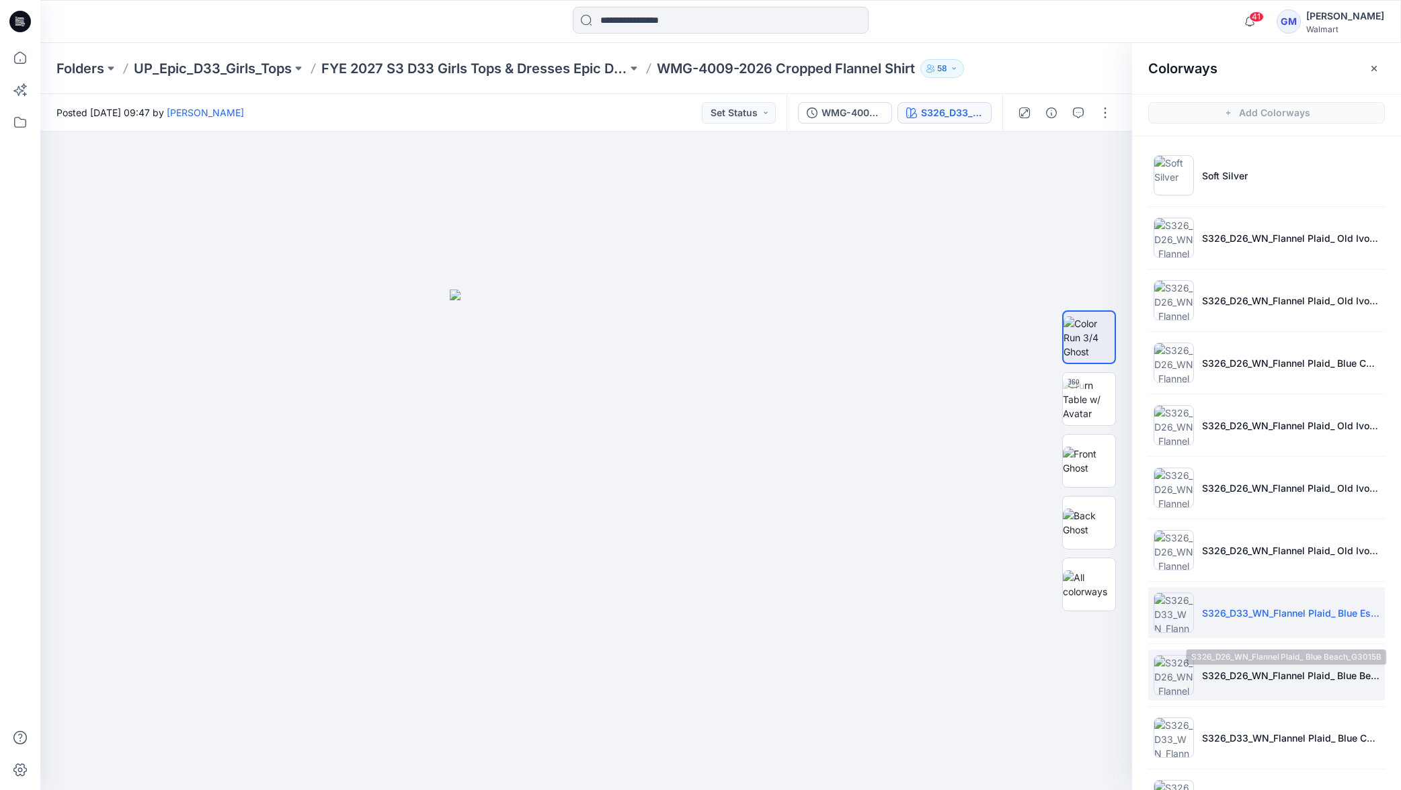
click at [1208, 676] on p "S326_D26_WN_Flannel Plaid_ Blue Beach_G3015B" at bounding box center [1290, 676] width 177 height 14
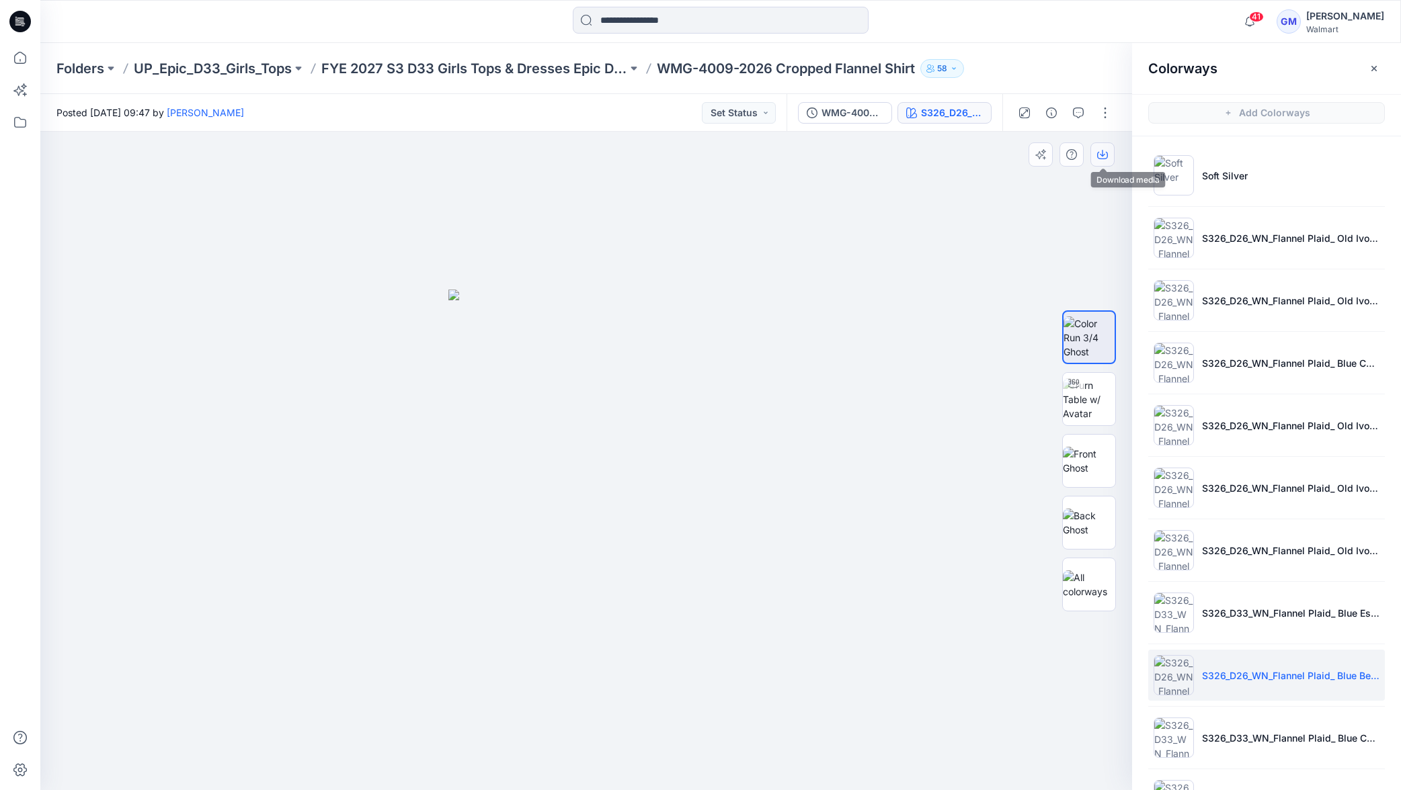
click at [1106, 157] on icon "button" at bounding box center [1102, 154] width 11 height 11
click at [1208, 739] on p "S326_D33_WN_Flannel Plaid_ Blue Cove_G2983E" at bounding box center [1290, 738] width 177 height 14
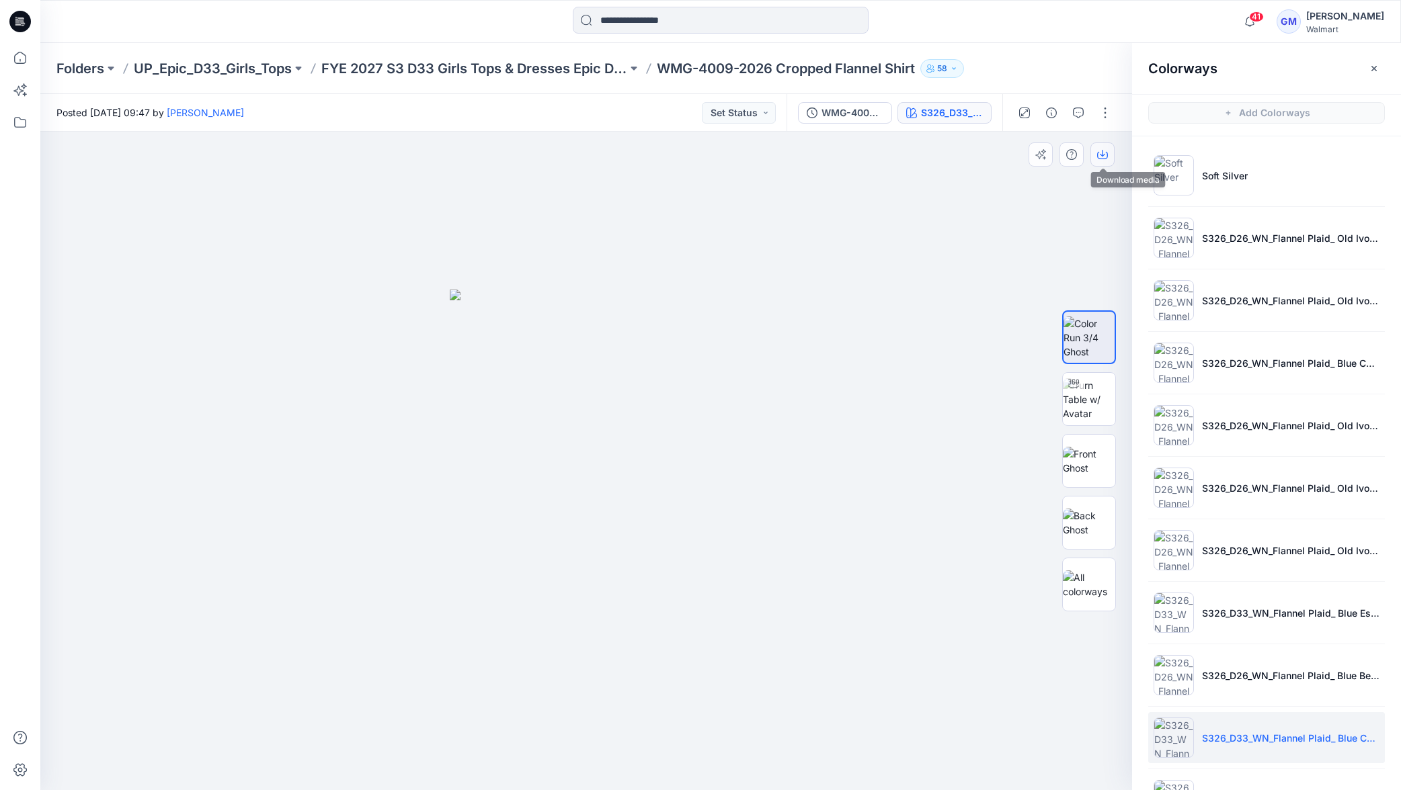
click at [1106, 157] on icon "button" at bounding box center [1102, 154] width 11 height 11
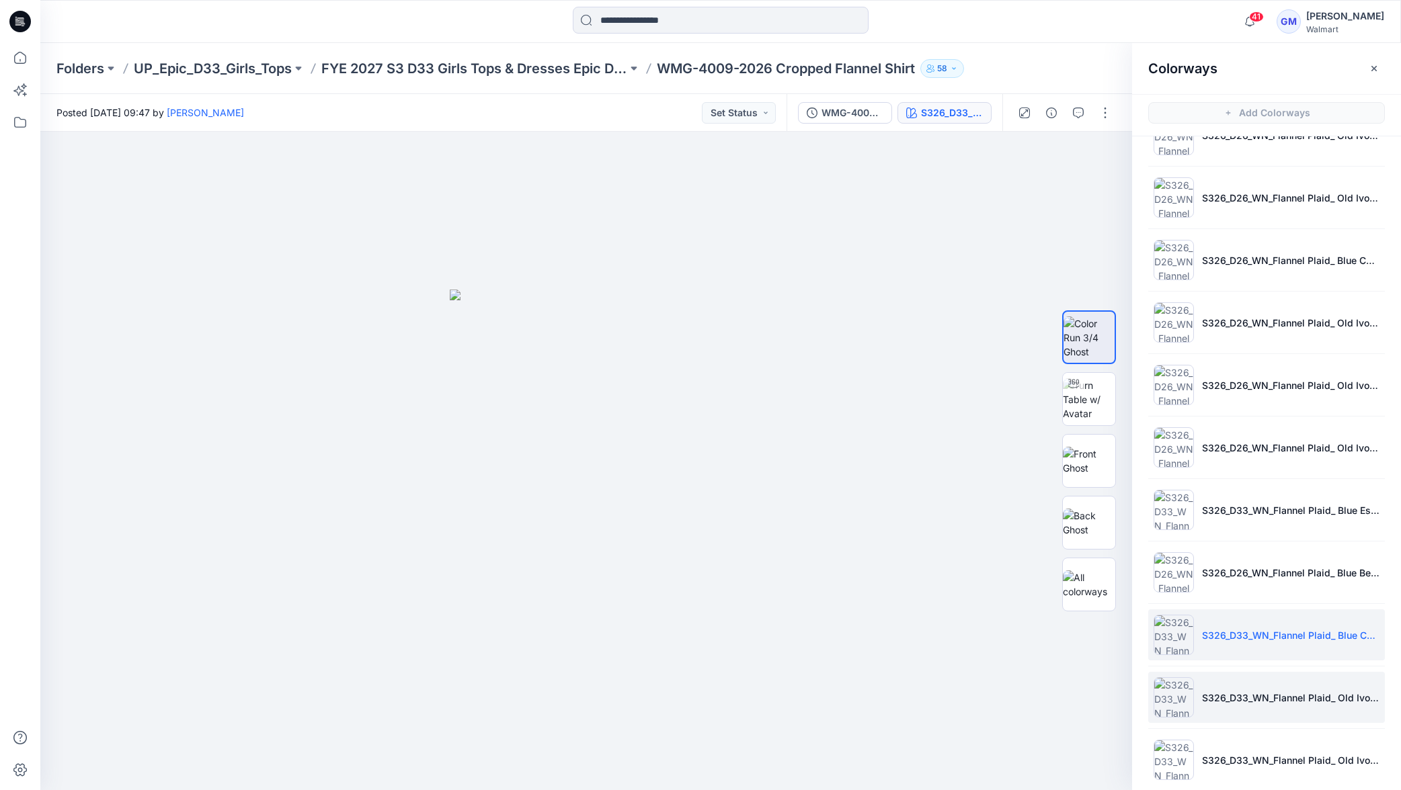
scroll to position [121, 0]
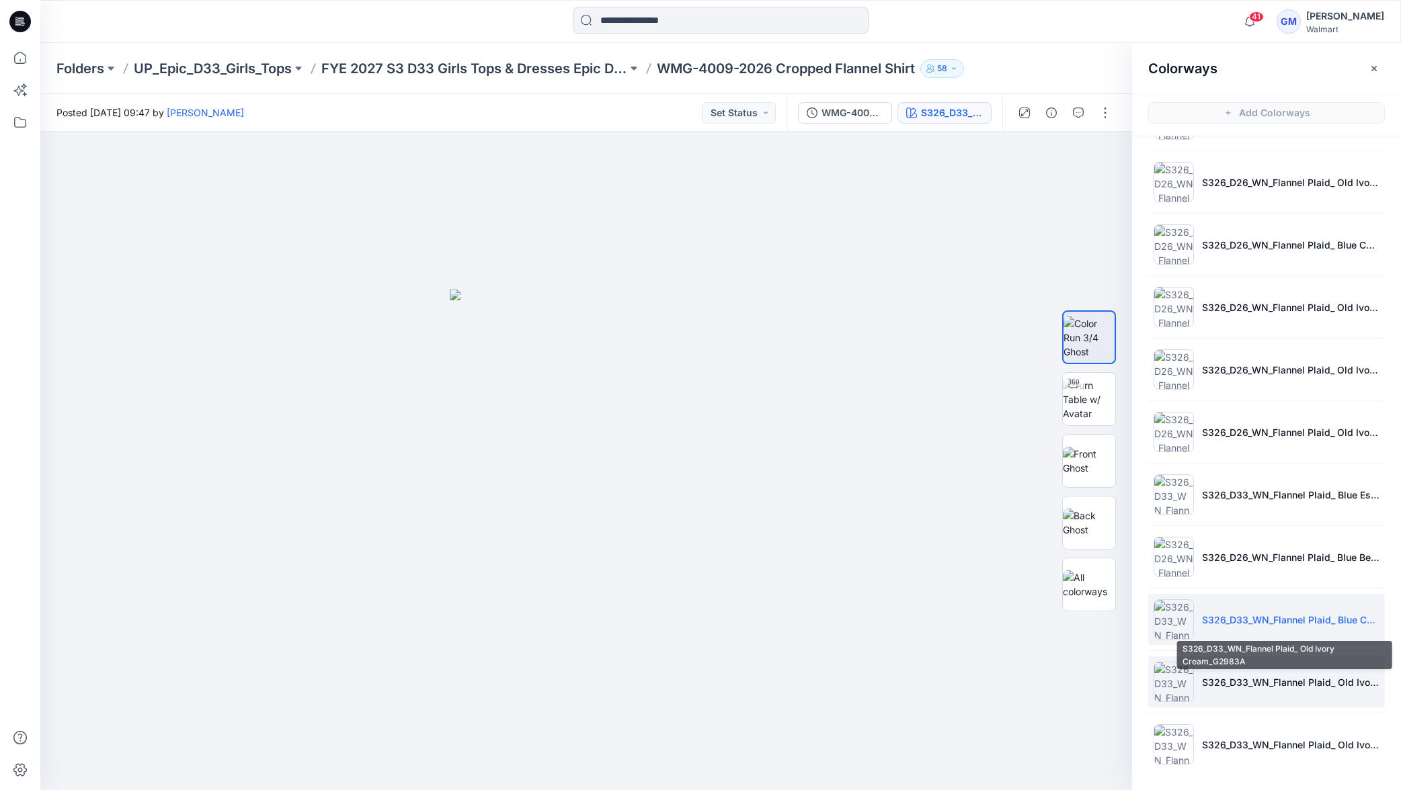
click at [1217, 682] on p "S326_D33_WN_Flannel Plaid_ Old Ivory Cream_G2983A" at bounding box center [1290, 683] width 177 height 14
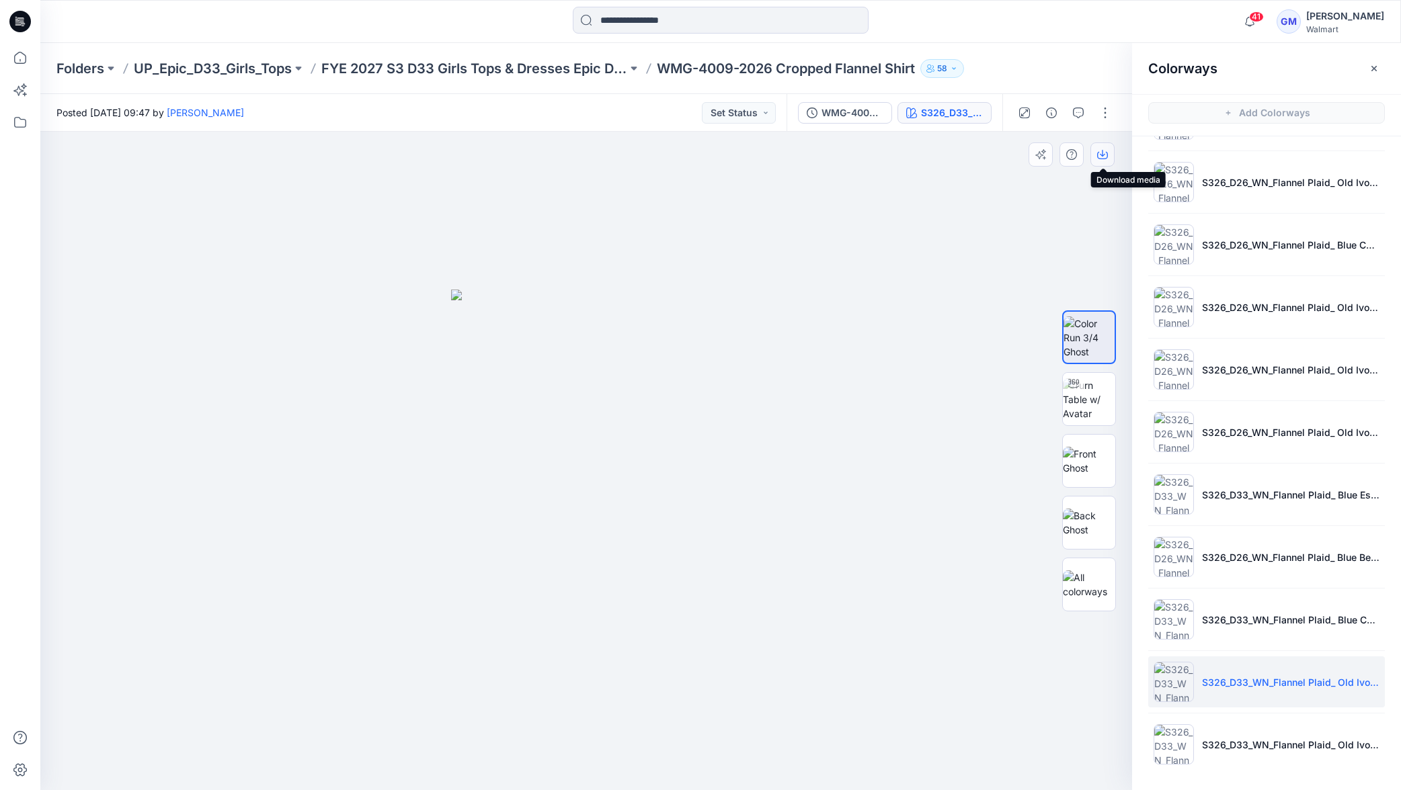
click at [1102, 155] on icon "button" at bounding box center [1102, 154] width 11 height 11
click at [1215, 762] on li "S326_D33_WN_Flannel Plaid_ Old Ivory Cream_G2976A" at bounding box center [1266, 744] width 237 height 51
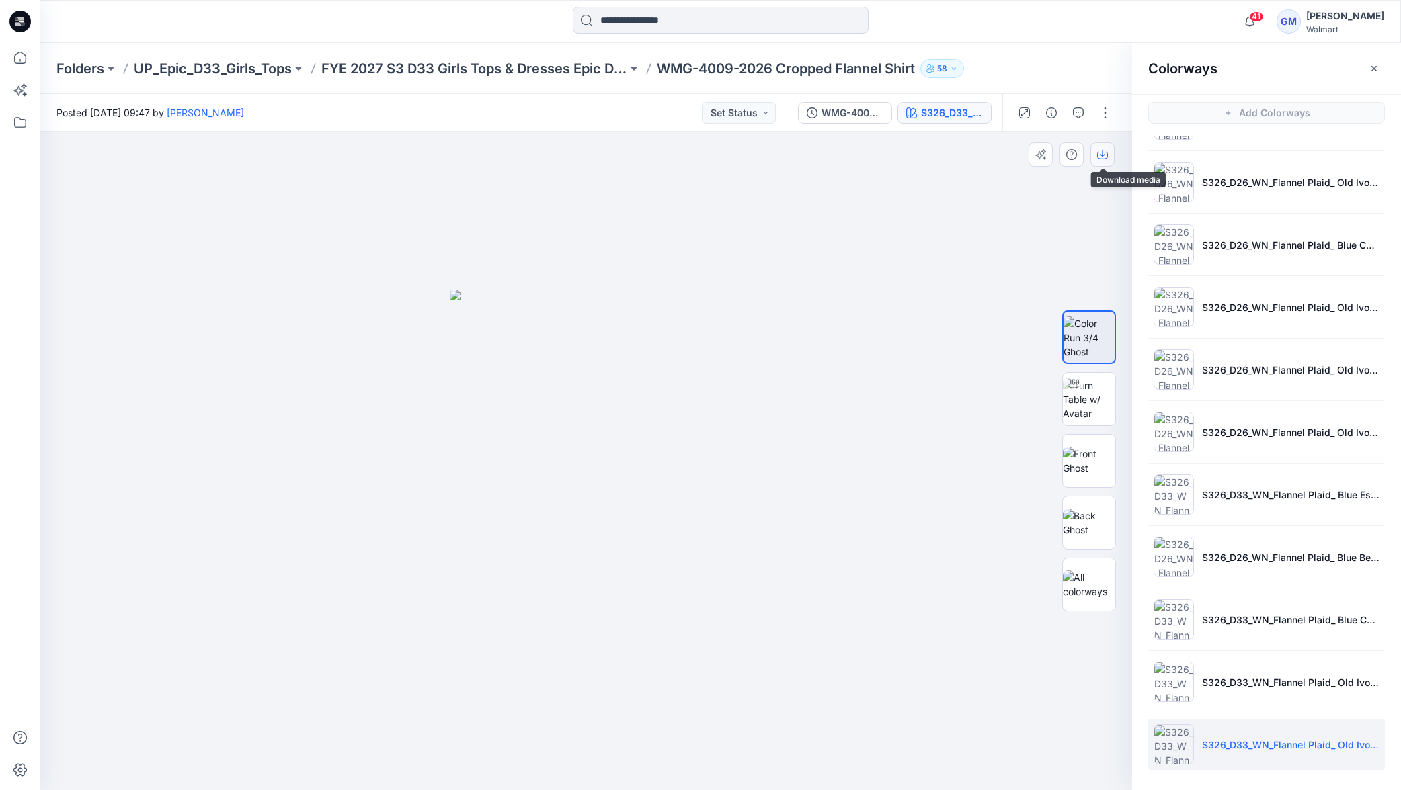
click at [1098, 152] on icon "button" at bounding box center [1102, 154] width 11 height 11
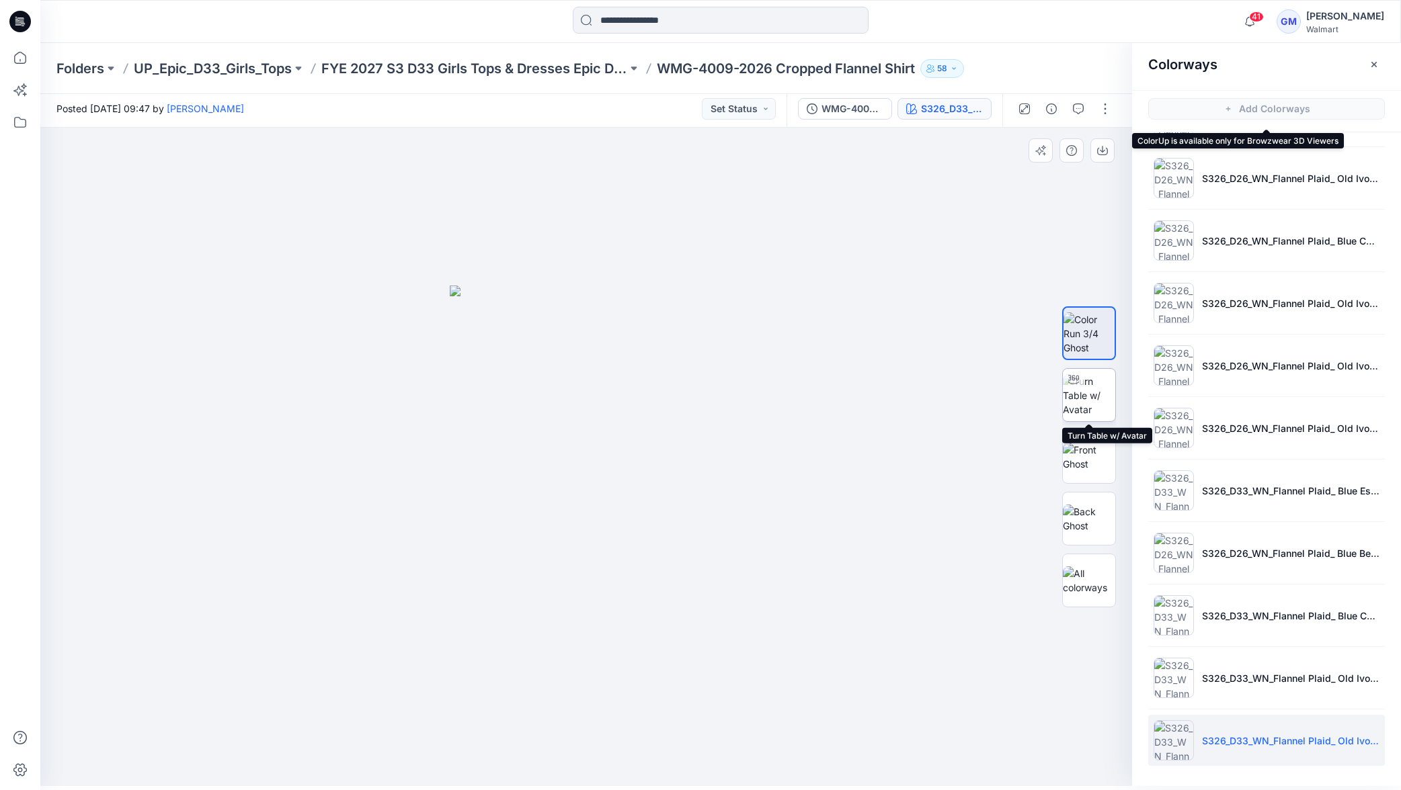
click at [1069, 389] on div at bounding box center [1074, 380] width 22 height 22
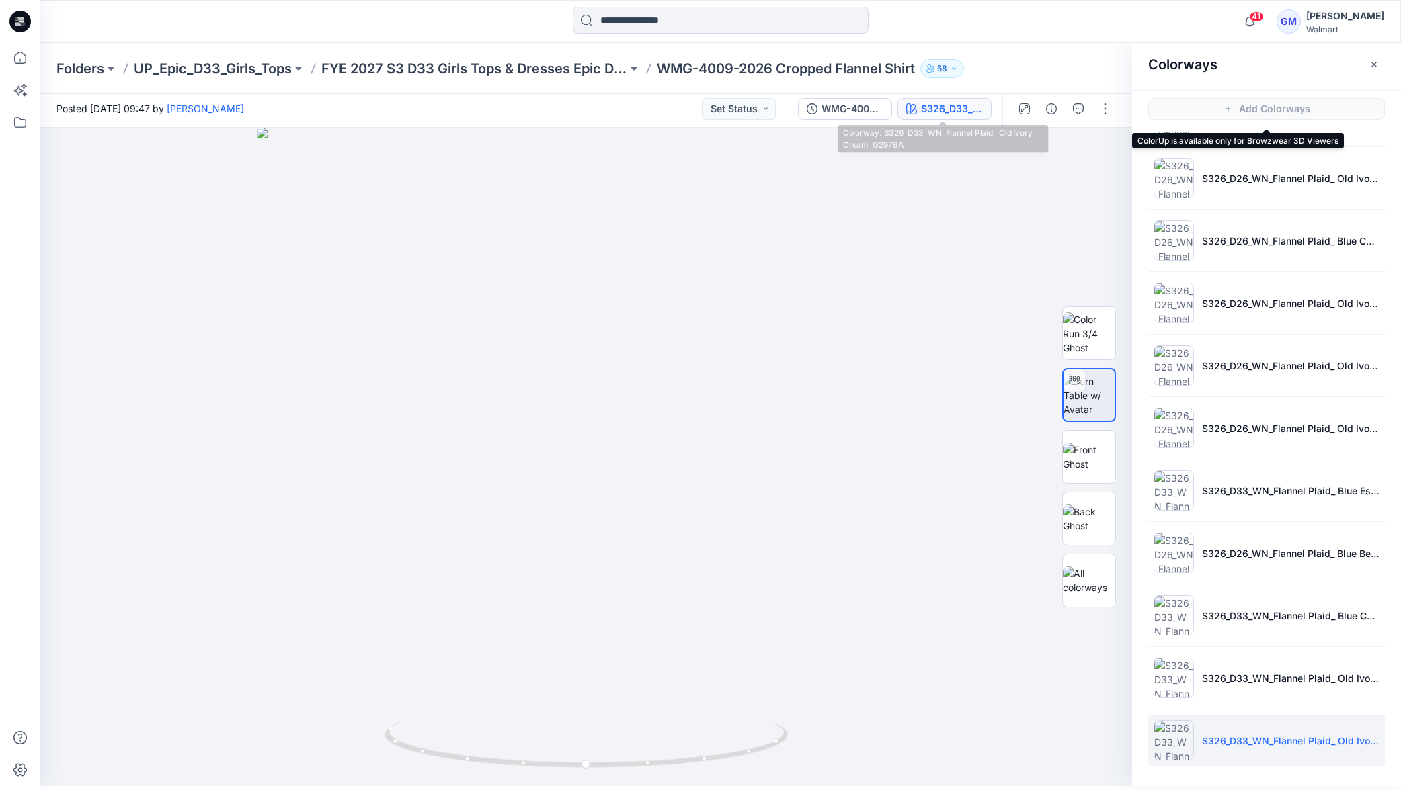
click at [977, 110] on div "S326_D33_WN_Flannel Plaid_ Old Ivory Cream_G2976A" at bounding box center [952, 108] width 62 height 15
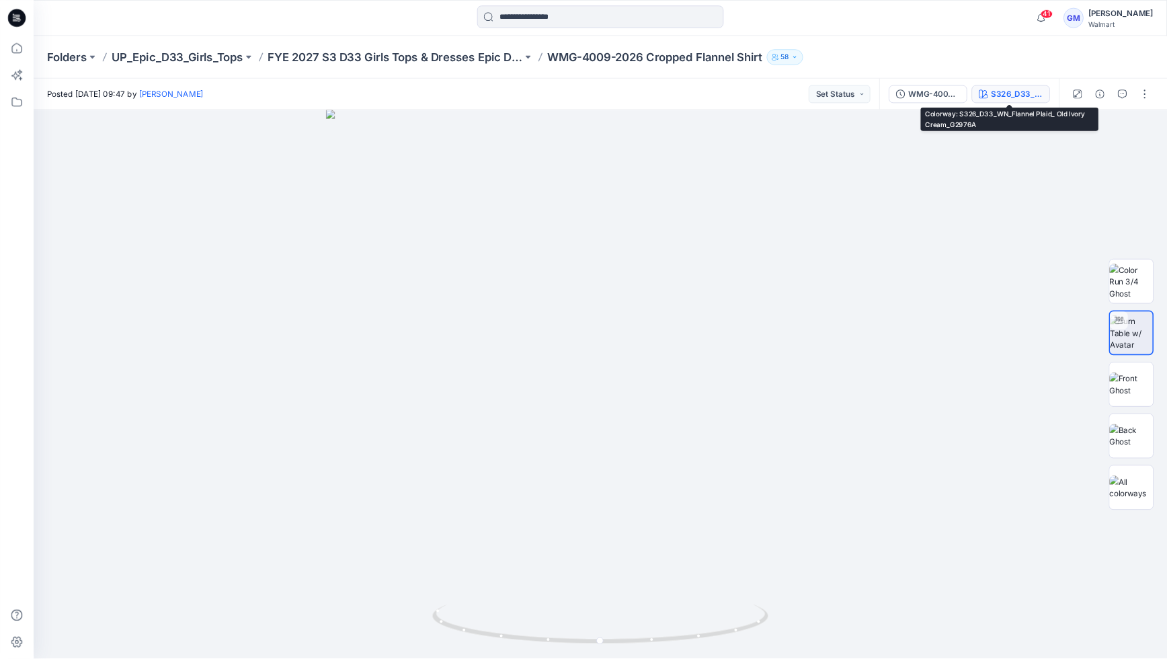
scroll to position [0, 0]
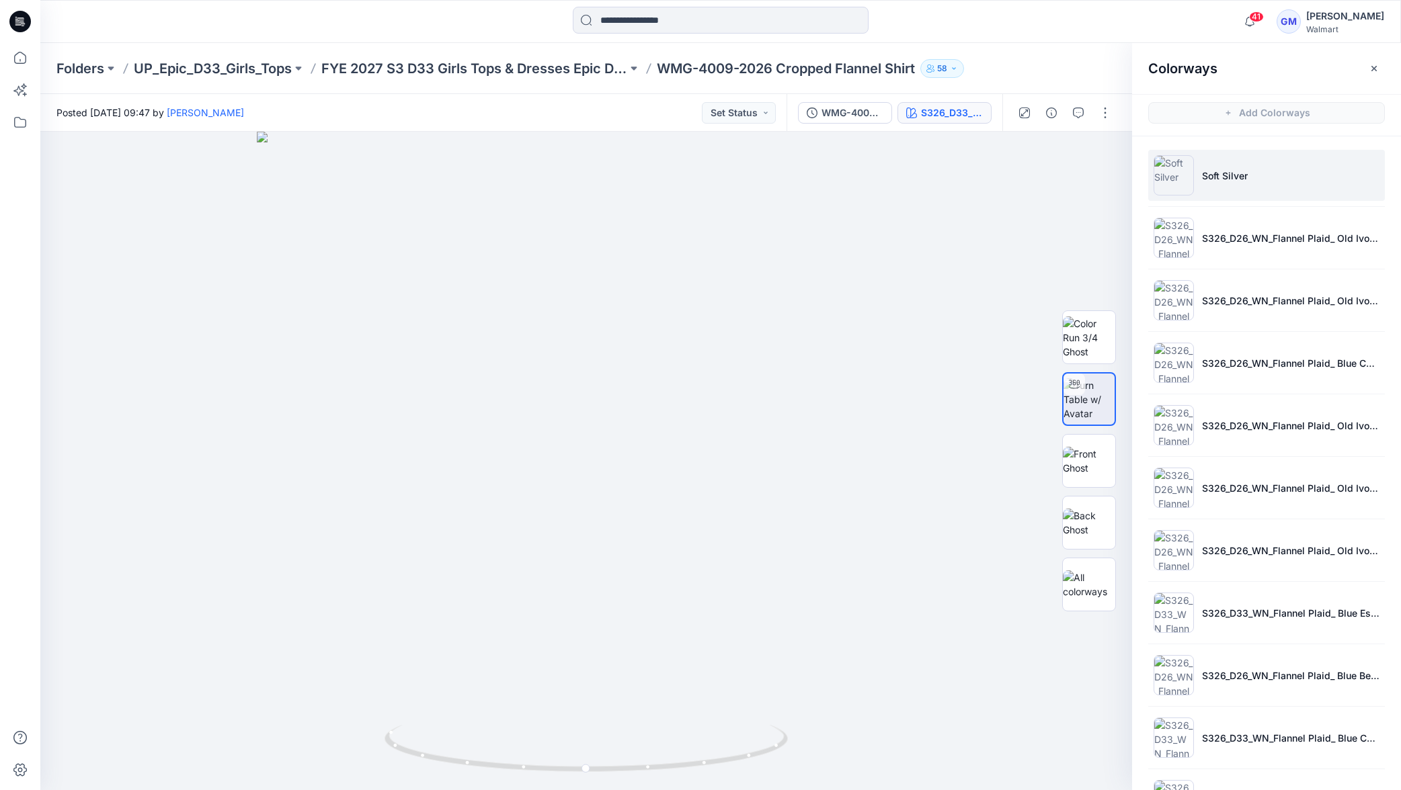
click at [1251, 179] on li "Soft Silver" at bounding box center [1266, 175] width 237 height 51
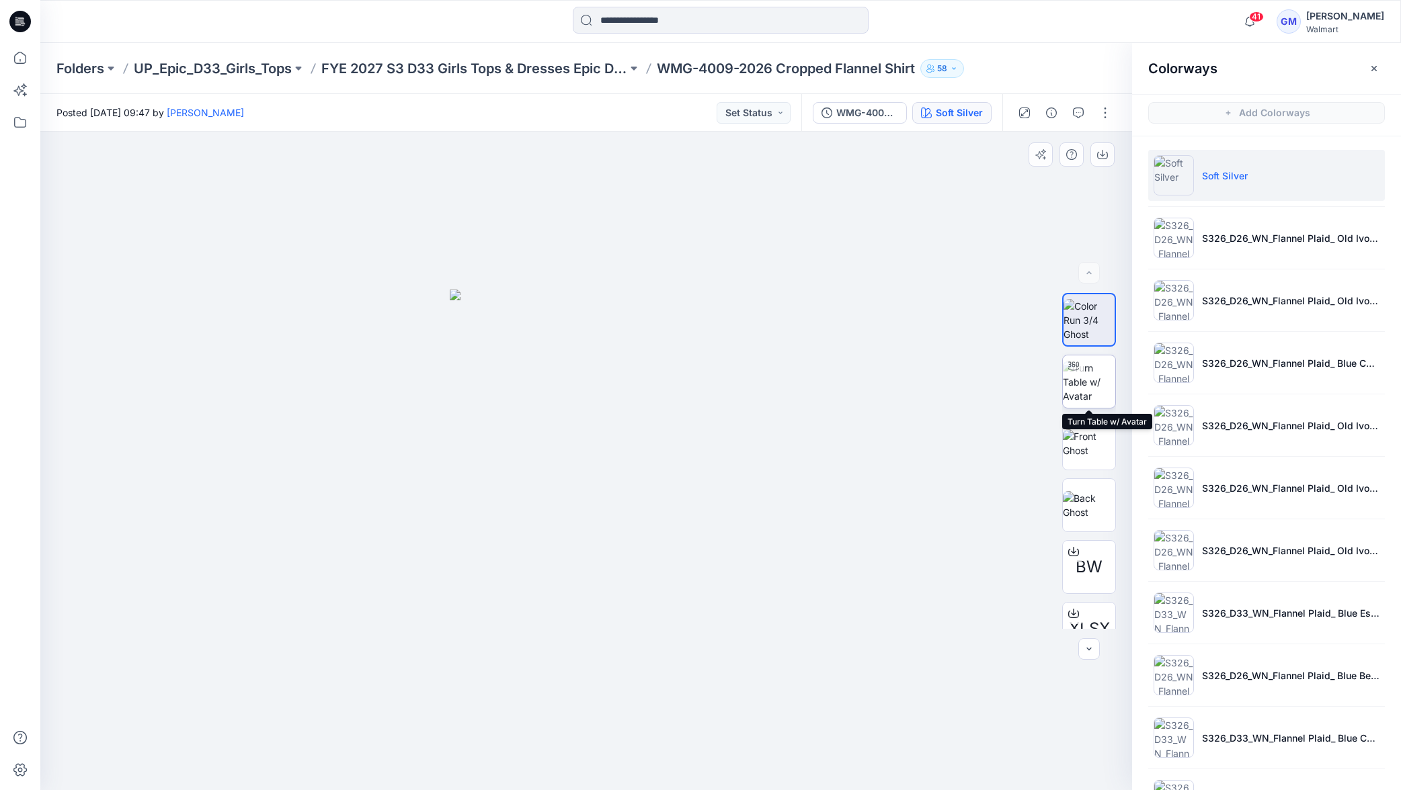
click at [1082, 367] on div at bounding box center [1074, 367] width 22 height 22
click at [589, 750] on icon at bounding box center [587, 753] width 8 height 8
click at [590, 750] on div at bounding box center [586, 752] width 15 height 15
click at [589, 749] on icon at bounding box center [587, 753] width 8 height 8
drag, startPoint x: 589, startPoint y: 749, endPoint x: 598, endPoint y: 748, distance: 8.8
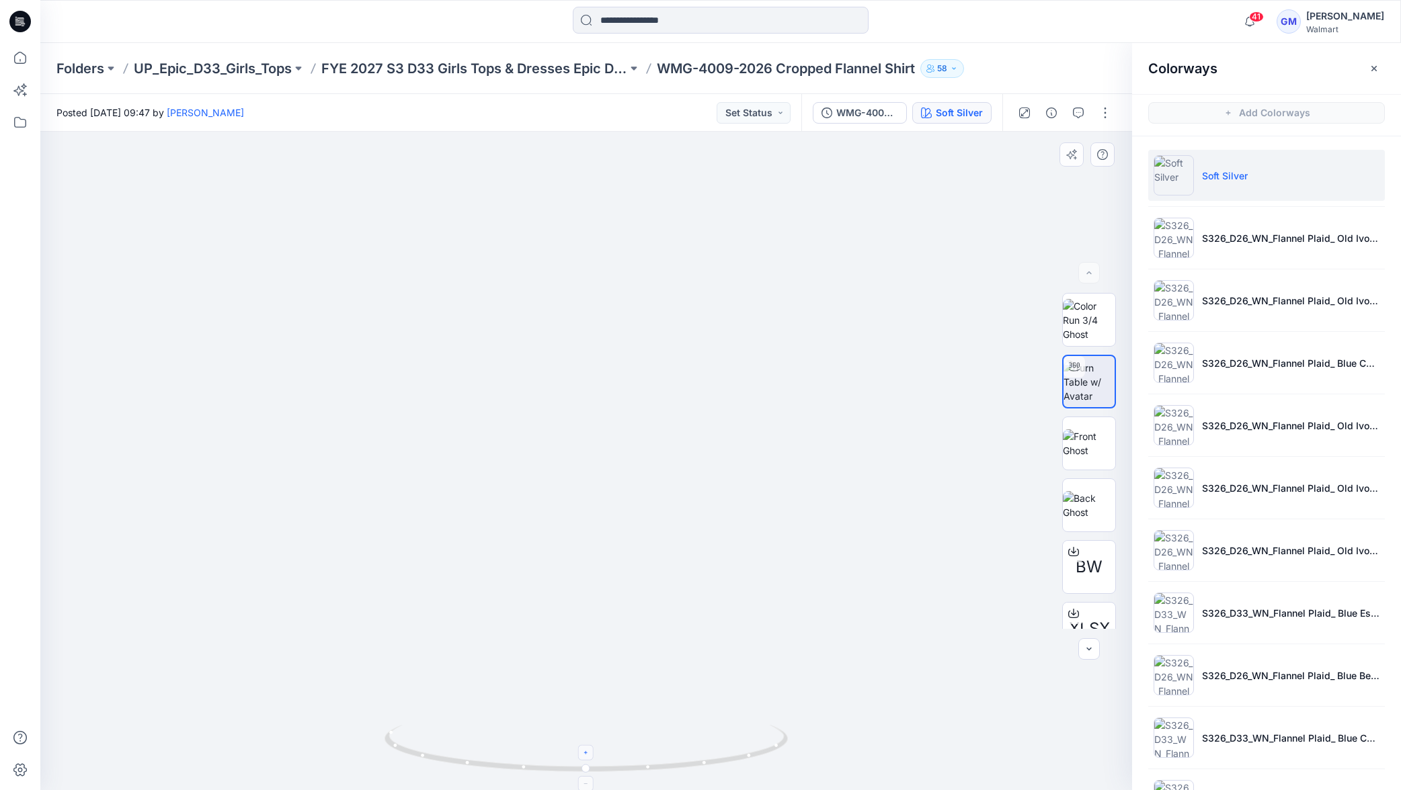
click at [588, 745] on div at bounding box center [586, 752] width 15 height 15
drag, startPoint x: 480, startPoint y: 762, endPoint x: 301, endPoint y: 711, distance: 185.8
click at [302, 714] on div at bounding box center [586, 461] width 1092 height 659
